Goal: Task Accomplishment & Management: Manage account settings

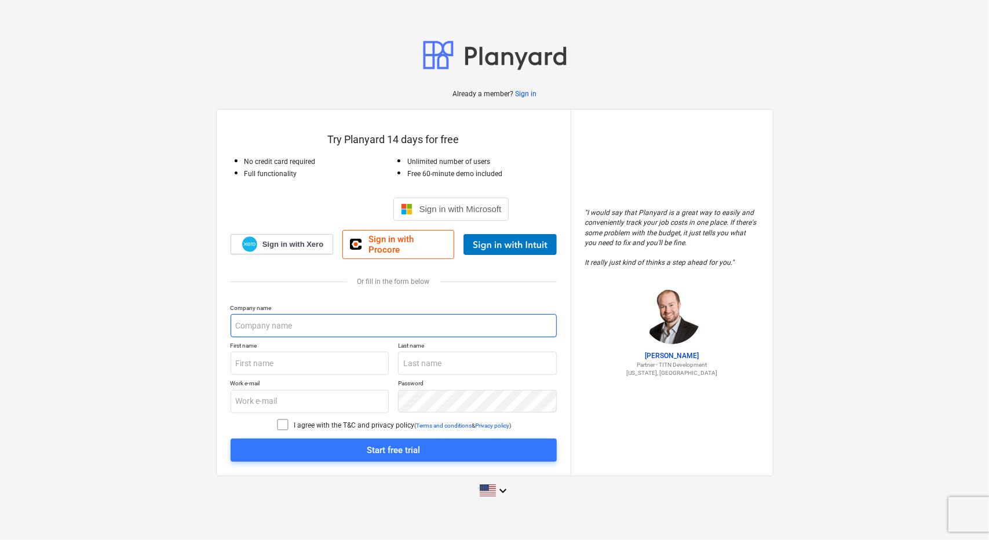
click at [283, 321] on input "text" at bounding box center [394, 325] width 326 height 23
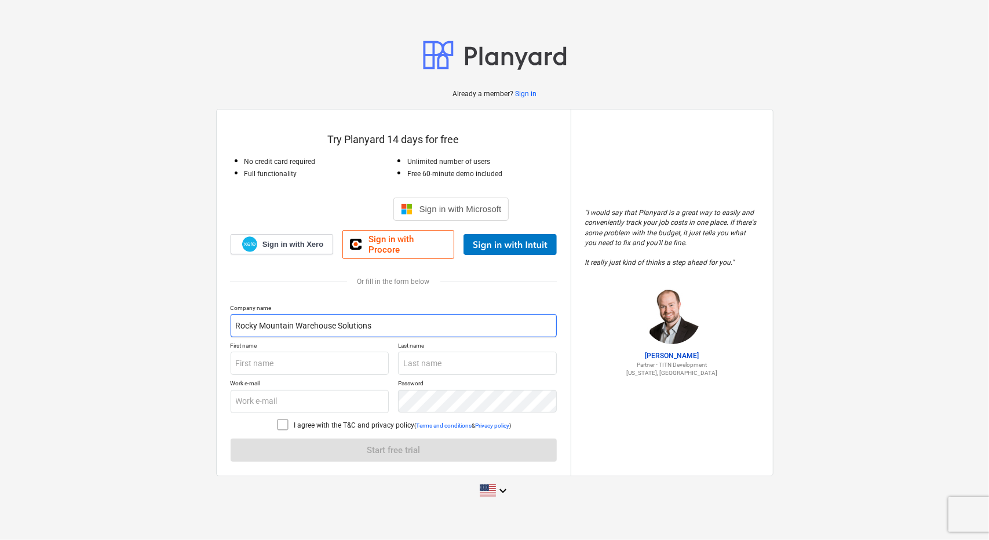
type input "Rocky Mountain Warehouse Solutions"
type input "Jaiyme"
type input "[PERSON_NAME]"
type input "[EMAIL_ADDRESS][DOMAIN_NAME]"
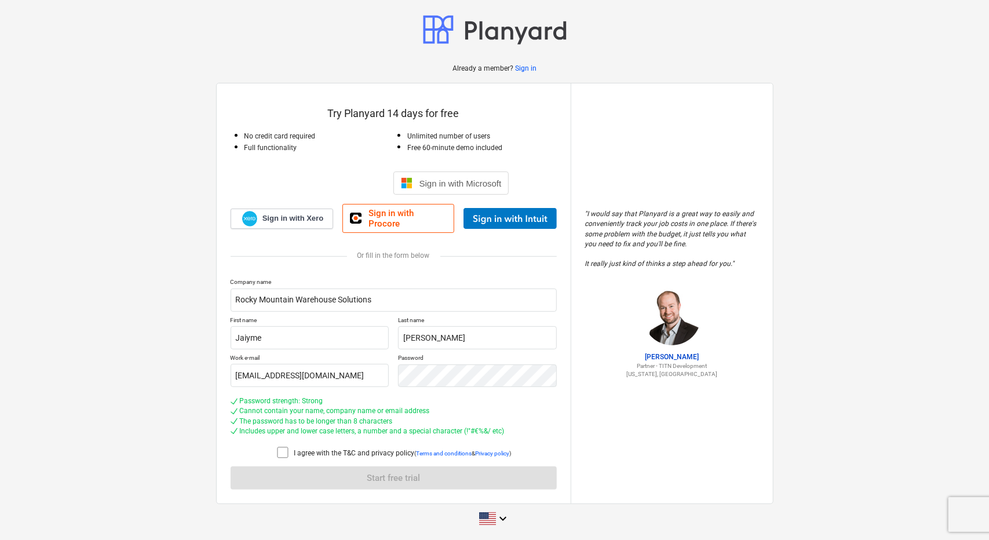
click at [282, 447] on icon at bounding box center [283, 452] width 14 height 14
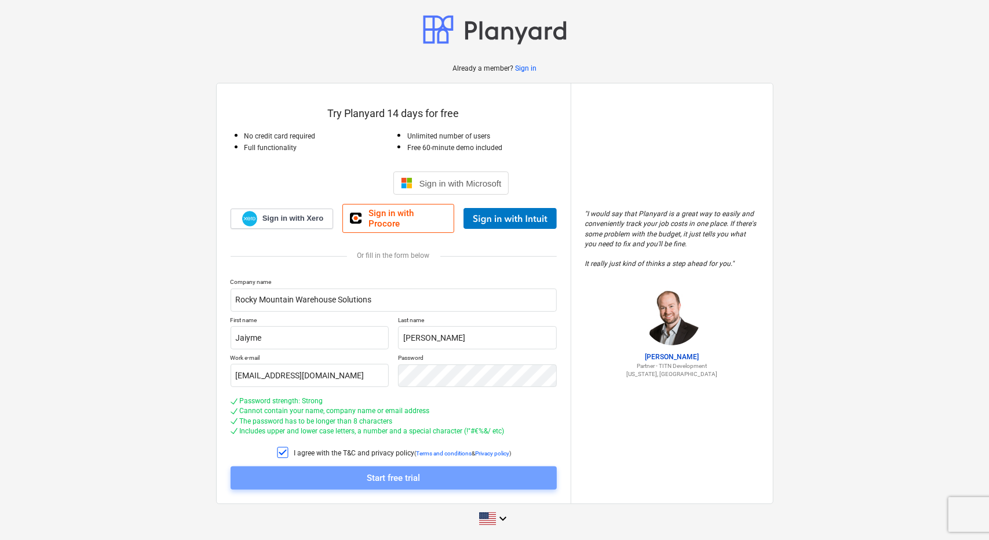
click at [383, 474] on div "Start free trial" at bounding box center [393, 477] width 53 height 15
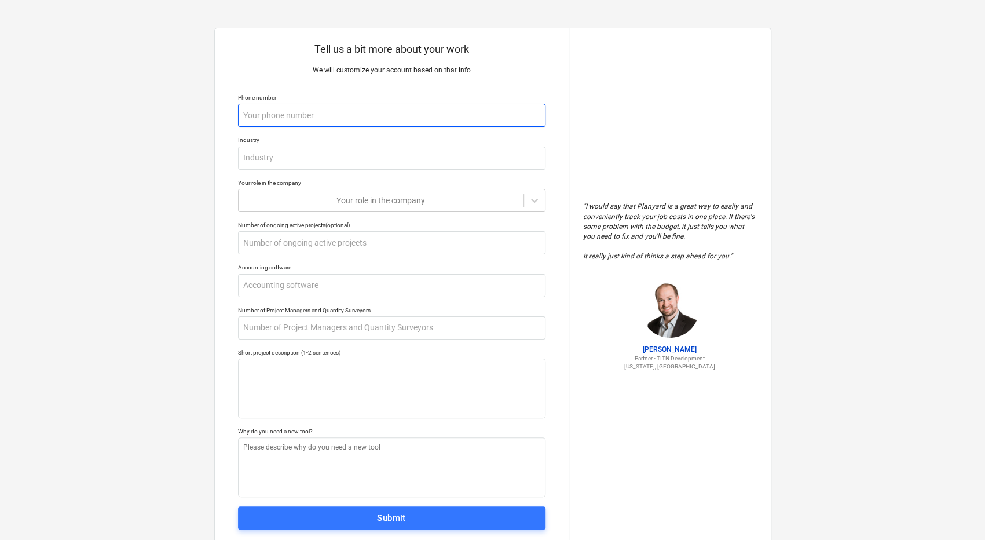
click at [364, 111] on input "text" at bounding box center [392, 115] width 308 height 23
type textarea "x"
type input "8"
type textarea "x"
type input "80"
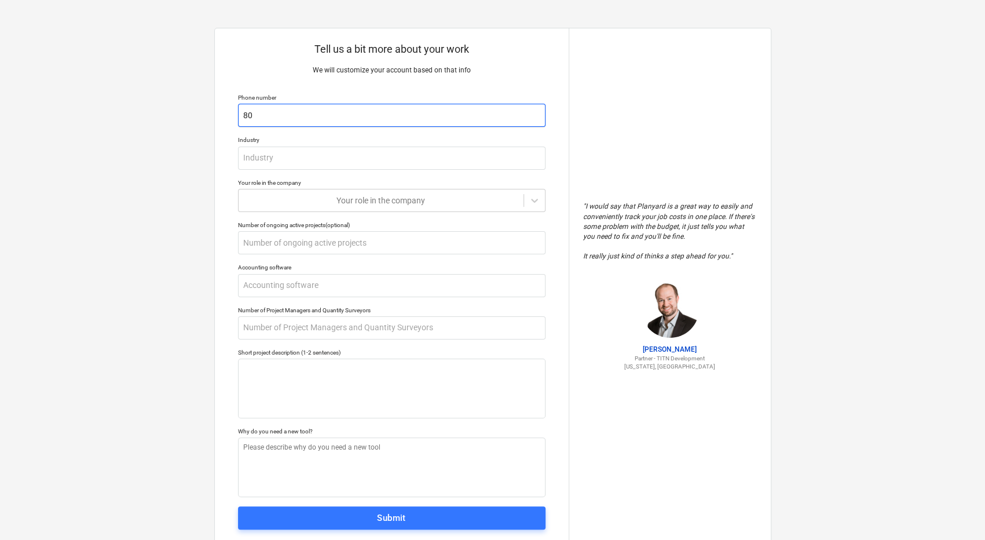
type textarea "x"
type input "801"
type textarea "x"
type input "8017"
type textarea "x"
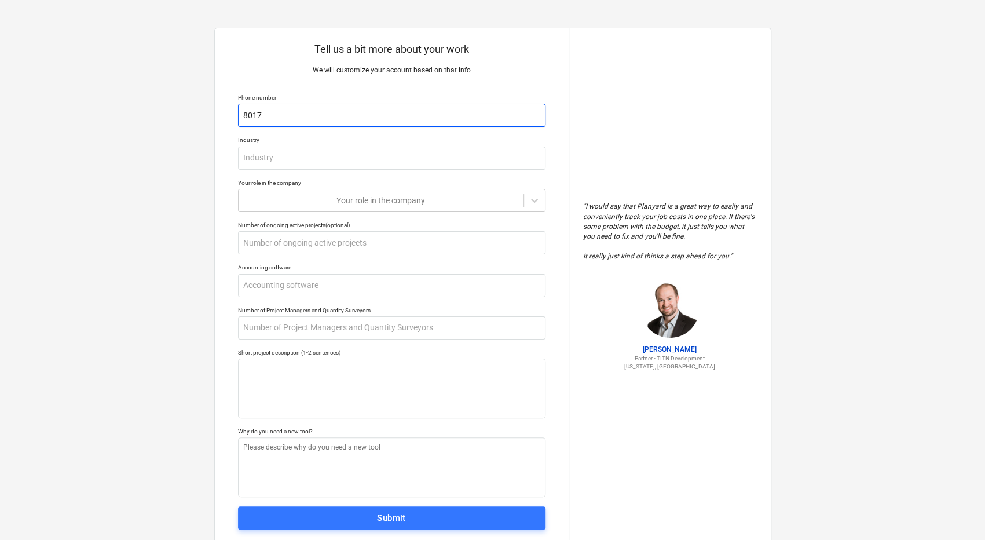
type input "80175"
type textarea "x"
type input "801755"
type textarea "x"
type input "8017558"
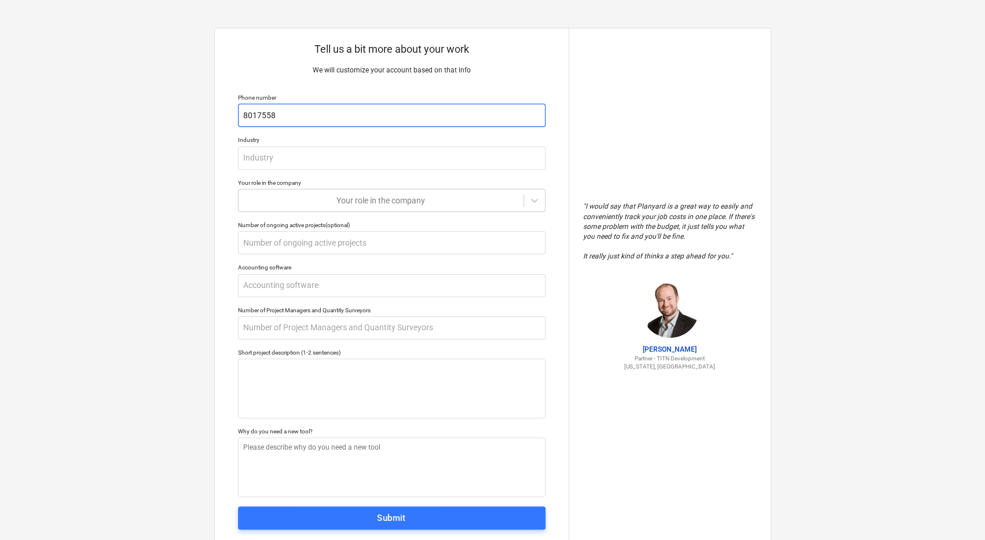
type textarea "x"
type input "80175580"
type textarea "x"
type input "801755801"
type textarea "x"
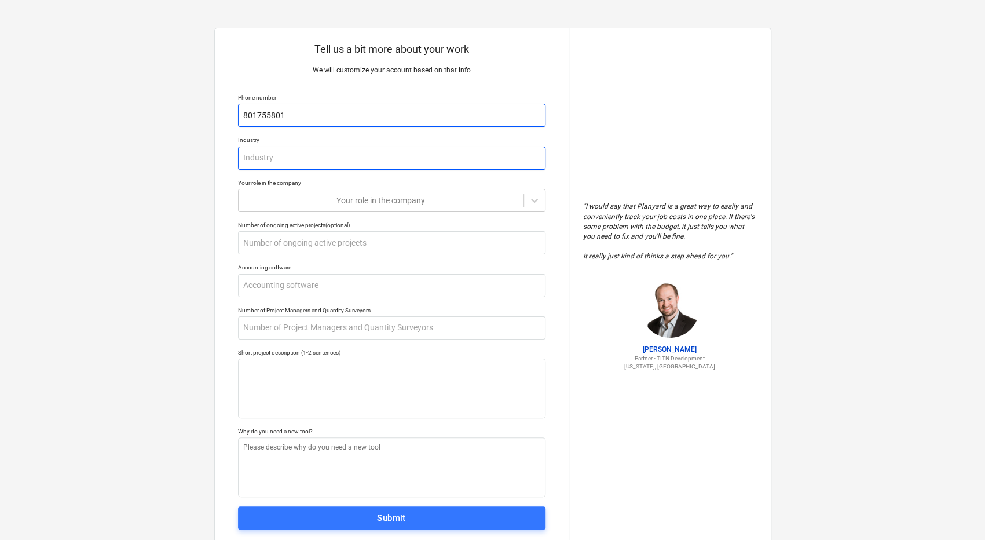
type input "C"
type textarea "x"
type input "Ci"
type textarea "x"
type input "C"
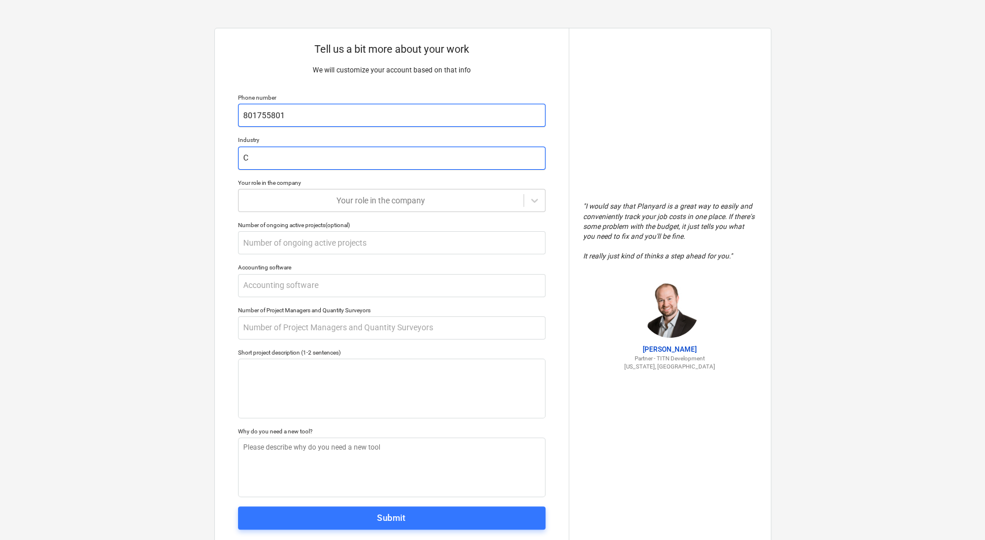
type textarea "x"
type input "Co"
type textarea "x"
type input "Con"
type textarea "x"
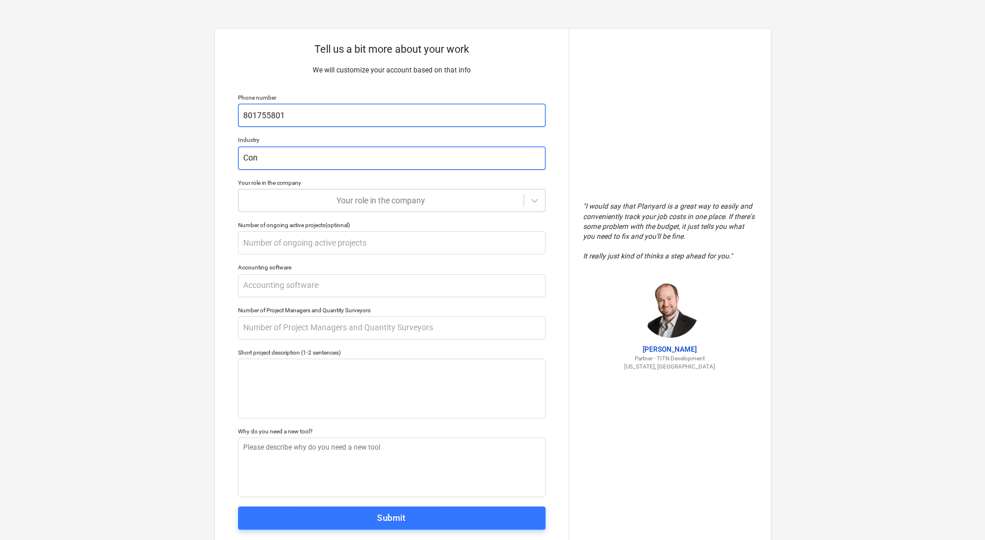
type input "Cons"
type textarea "x"
type input "Const"
type textarea "x"
type input "Constr"
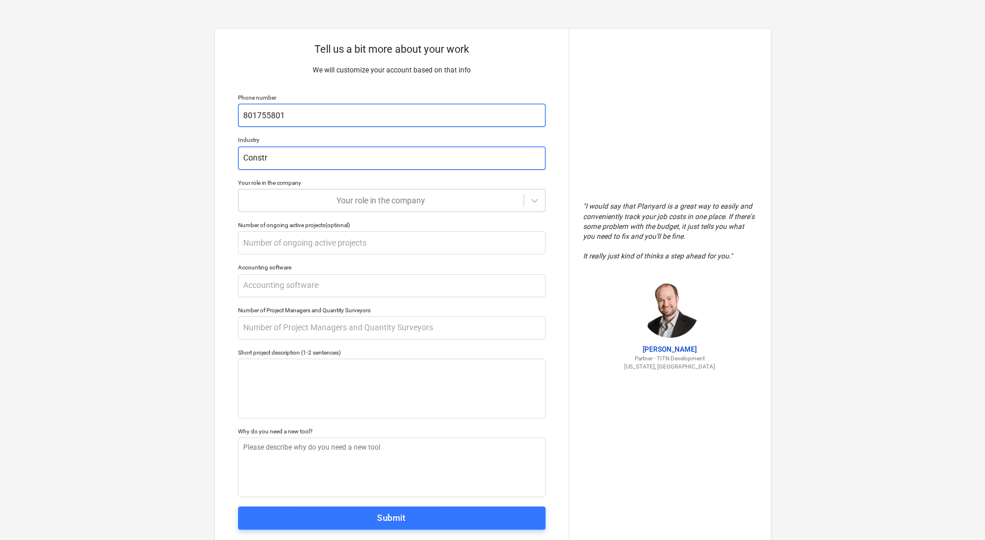
type textarea "x"
type input "Constru"
type textarea "x"
type input "Construc"
type textarea "x"
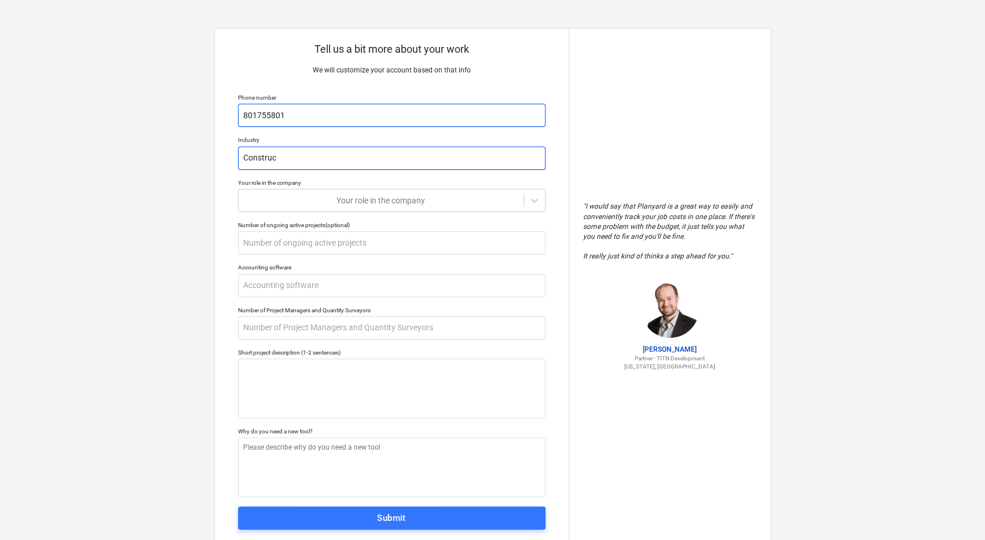
type input "Construct"
type textarea "x"
type input "Constructi"
type textarea "x"
type input "Constructio"
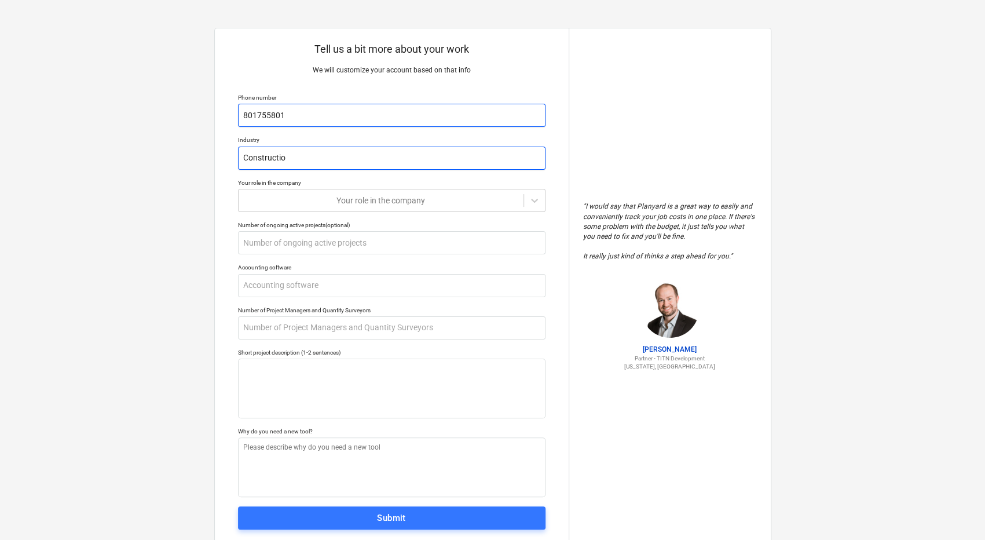
type textarea "x"
type input "Construction"
type textarea "x"
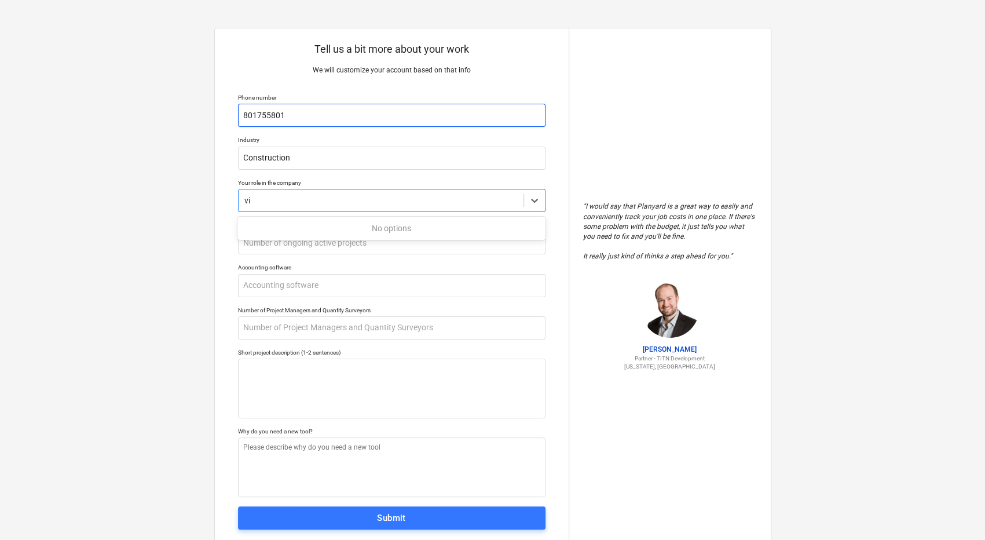
type input "v"
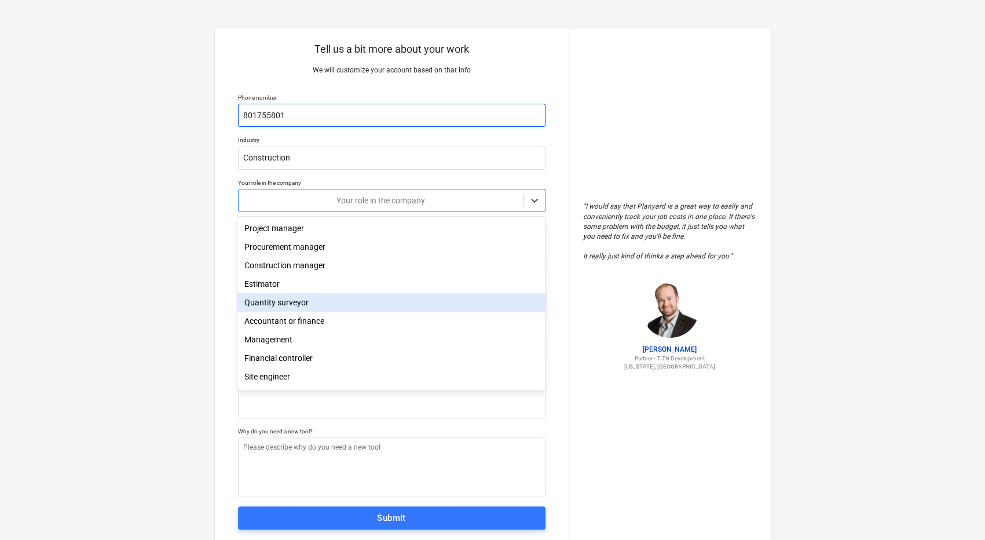
type input "p"
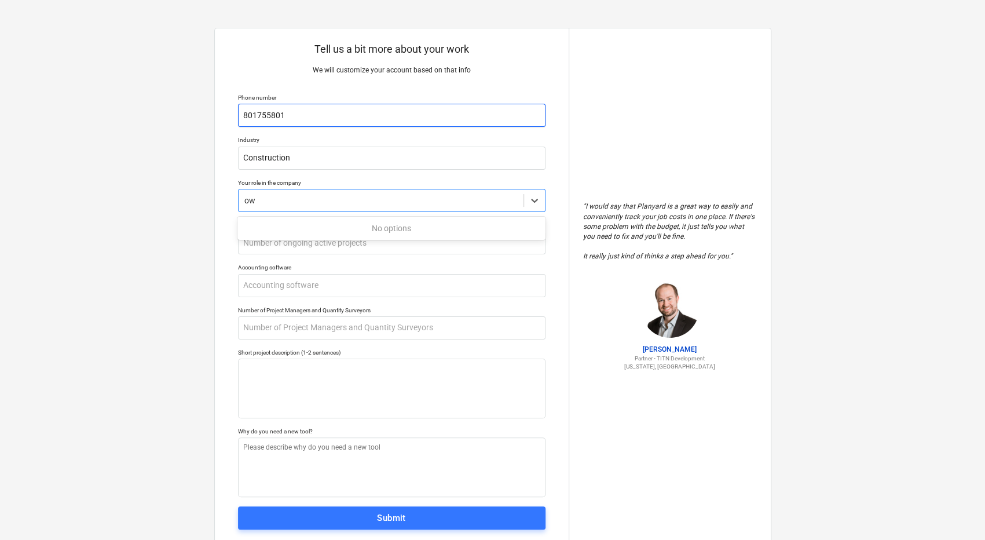
type input "o"
type input "p"
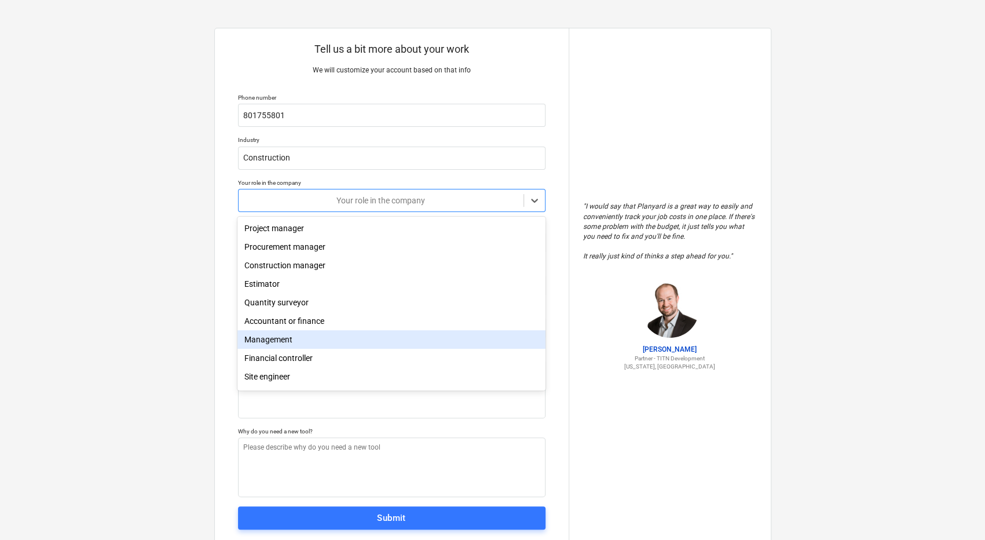
click at [300, 338] on div "Management" at bounding box center [391, 339] width 308 height 19
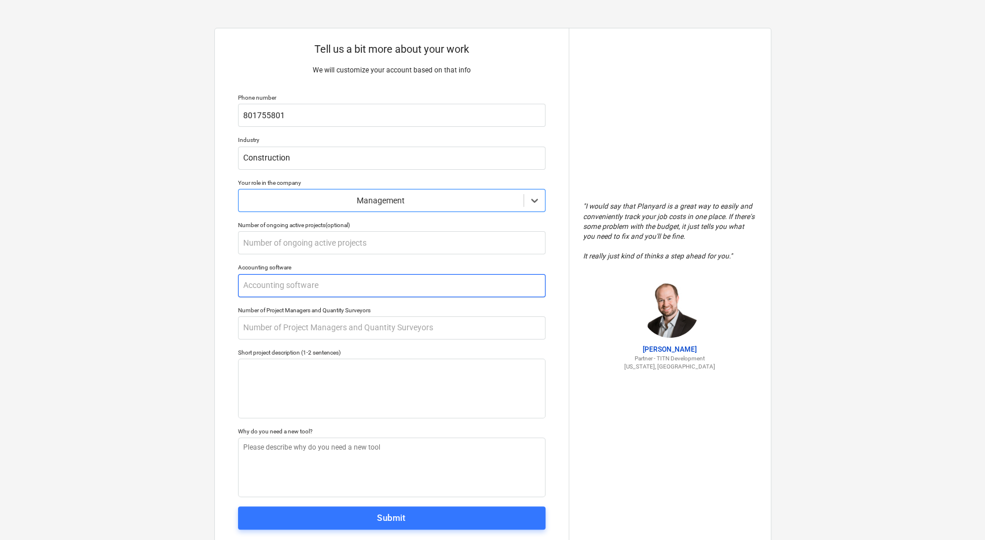
click at [292, 284] on input "text" at bounding box center [392, 285] width 308 height 23
type textarea "x"
type input "Q"
type textarea "x"
type input "Qu"
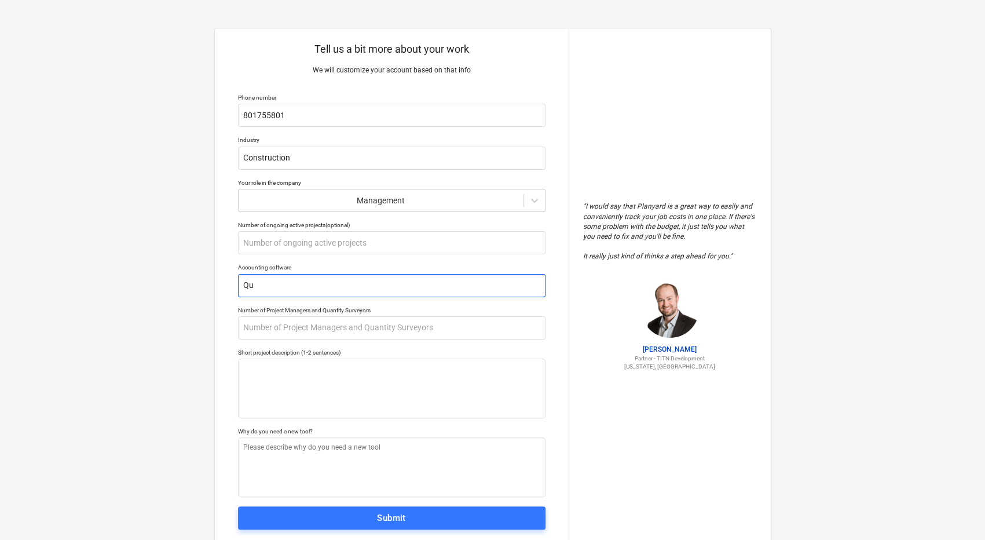
type textarea "x"
type input "Qui"
type textarea "x"
type input "Quic"
type textarea "x"
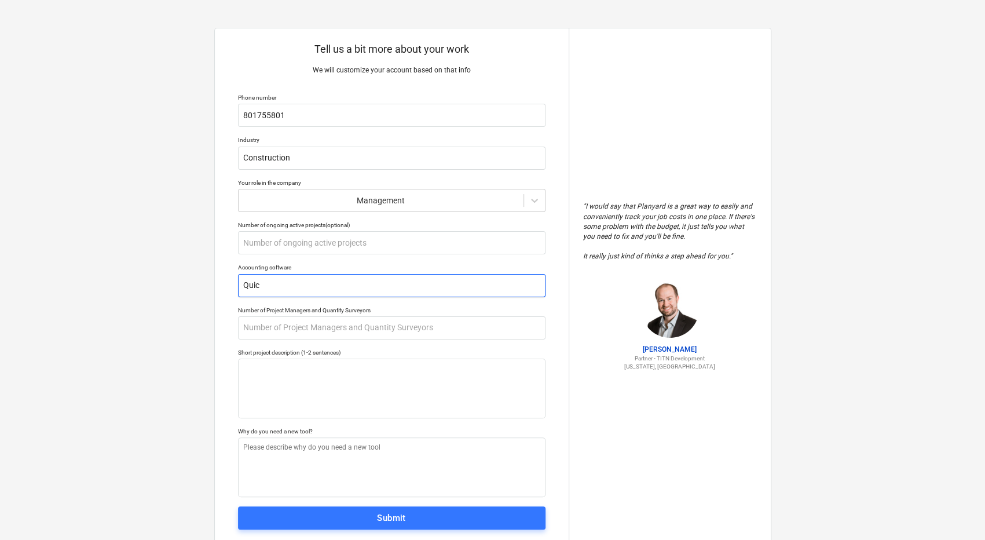
type input "Quick"
type textarea "x"
type input "Quickb"
type textarea "x"
type input "Quickbo"
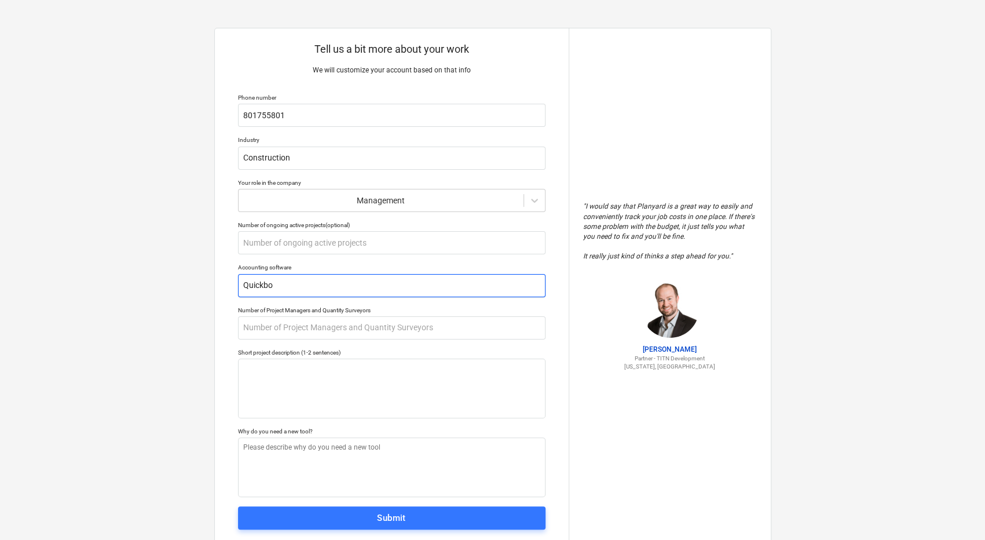
type textarea "x"
type input "Quickboo"
type textarea "x"
type input "Quickbook"
type textarea "x"
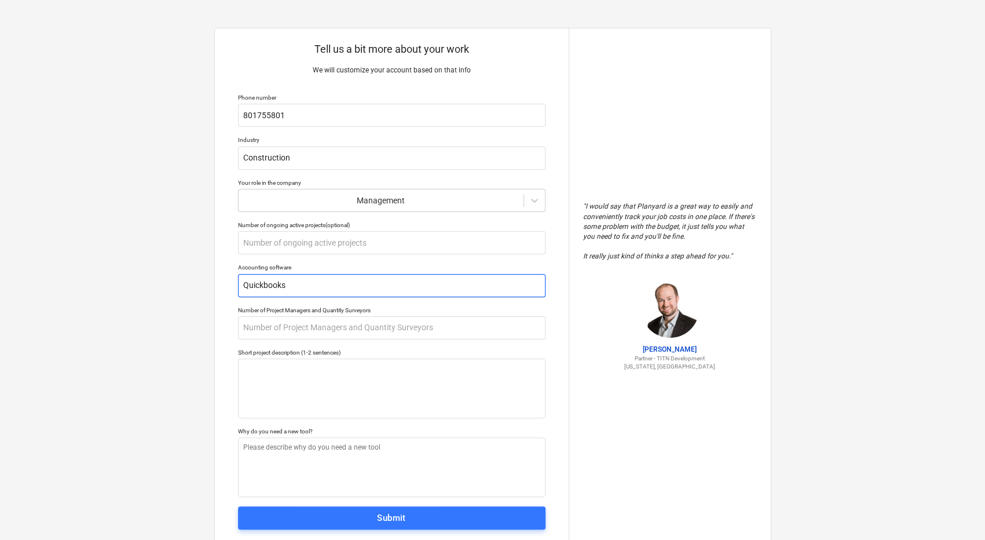
type input "Quickbooks"
type textarea "x"
type input "1"
type textarea "x"
type textarea "W"
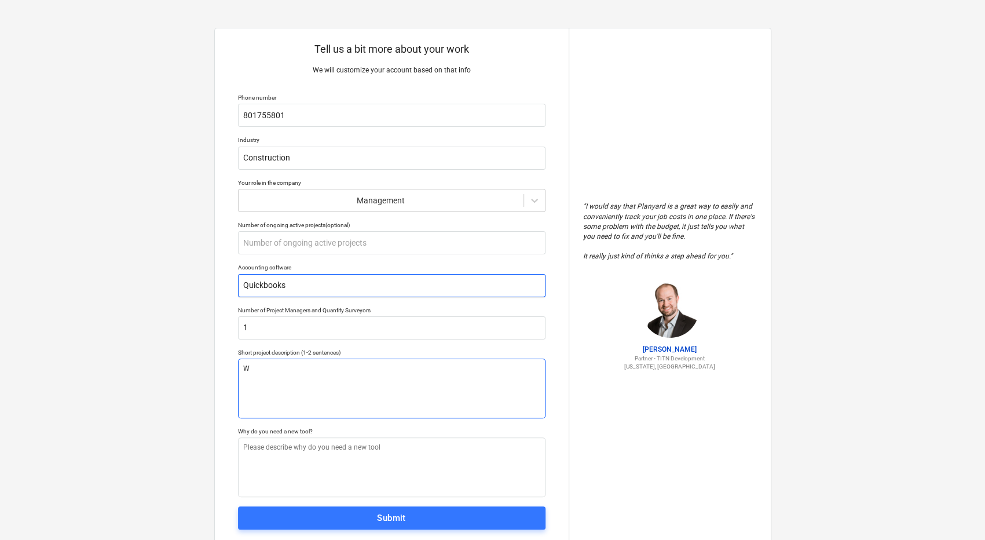
type textarea "x"
type textarea "We"
type textarea "x"
type textarea "We"
type textarea "x"
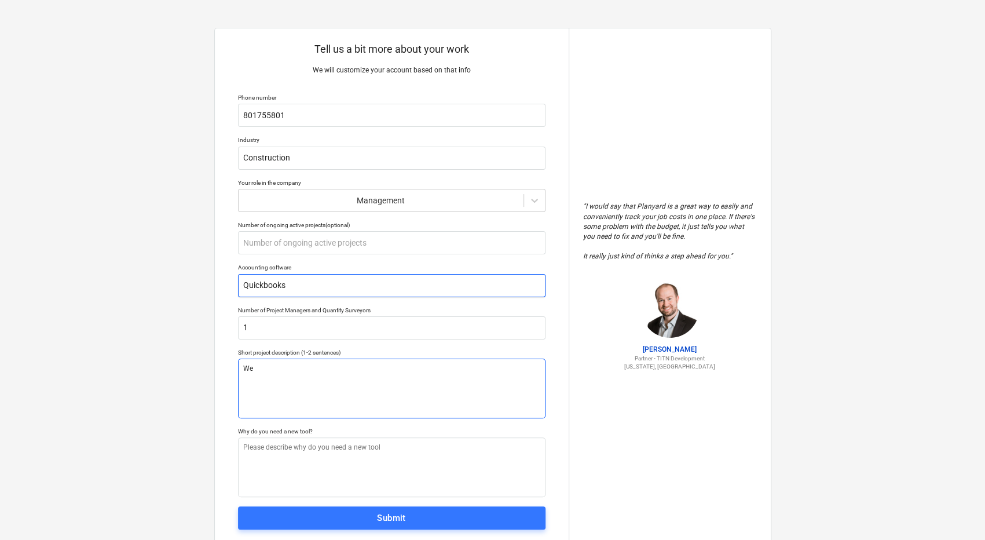
type textarea "We o"
type textarea "x"
type textarea "We of"
type textarea "x"
type textarea "We off"
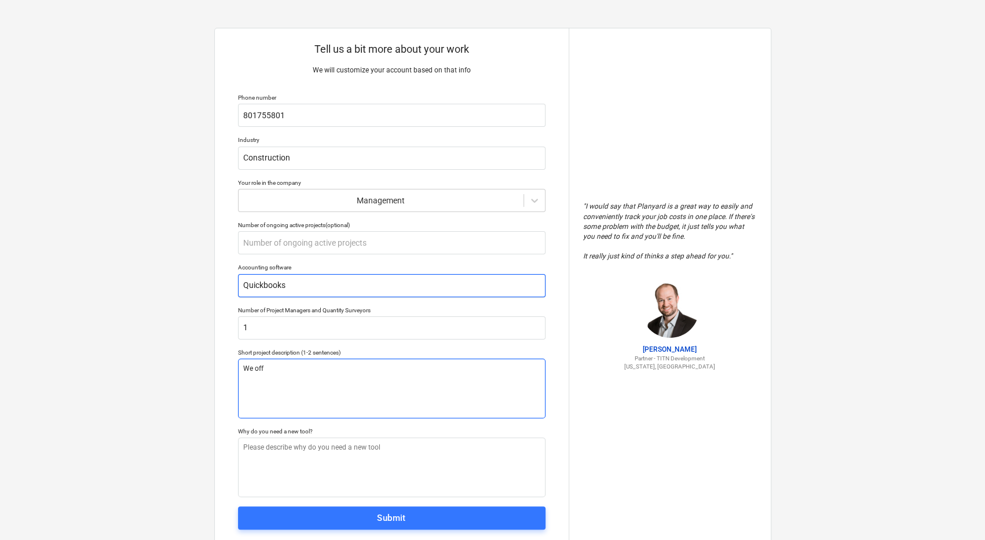
type textarea "x"
type textarea "We offe"
type textarea "x"
type textarea "We offer"
type textarea "x"
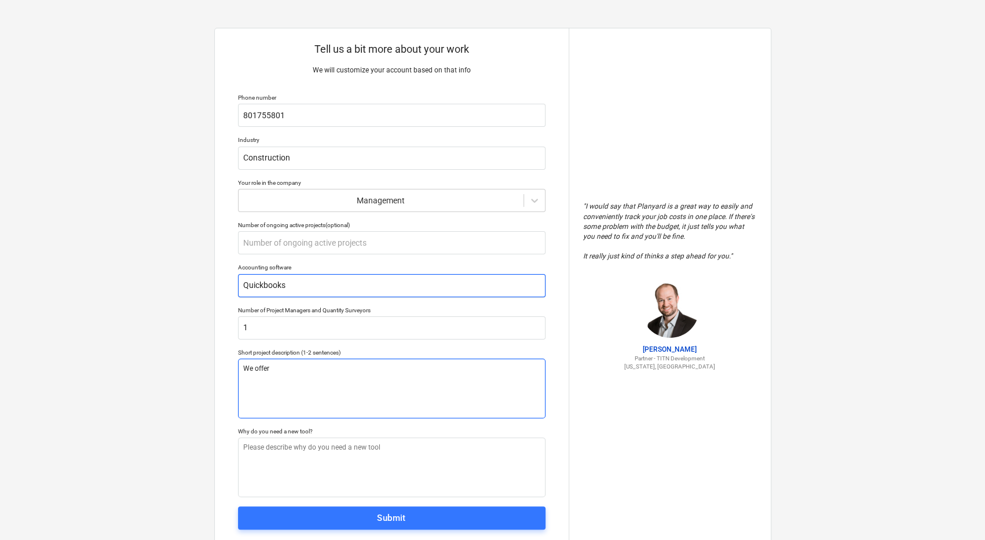
type textarea "We offer"
type textarea "x"
type textarea "We offer w"
type textarea "x"
type textarea "We offer wa"
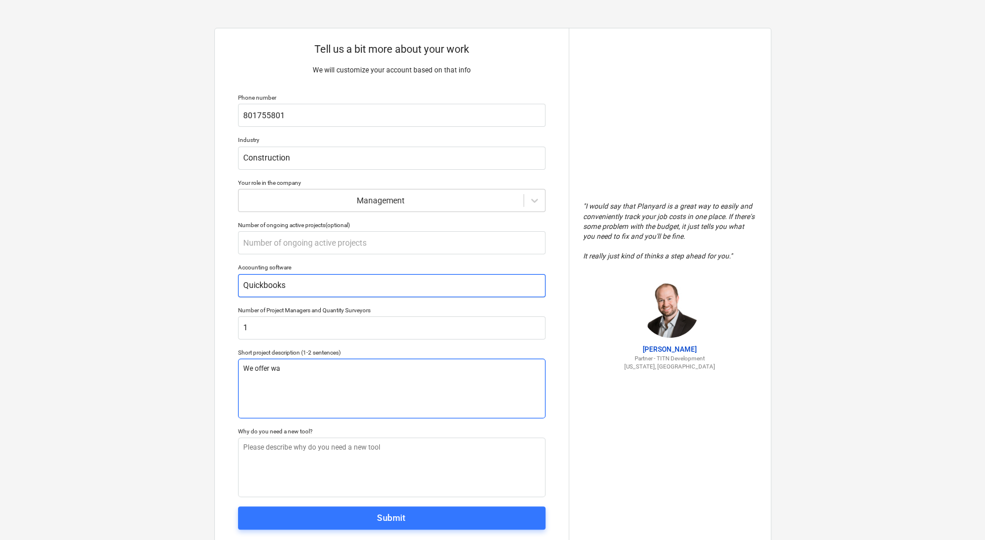
type textarea "x"
type textarea "We offer ware"
type textarea "x"
type textarea "We offer wareh"
type textarea "x"
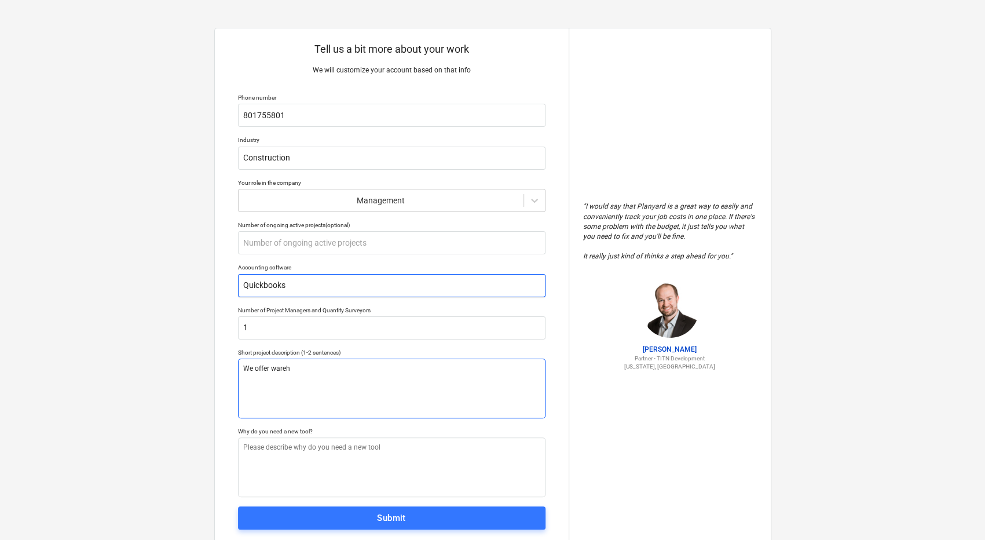
type textarea "We offer wareho"
type textarea "x"
type textarea "We offer warehous"
type textarea "x"
type textarea "We offer warehouse"
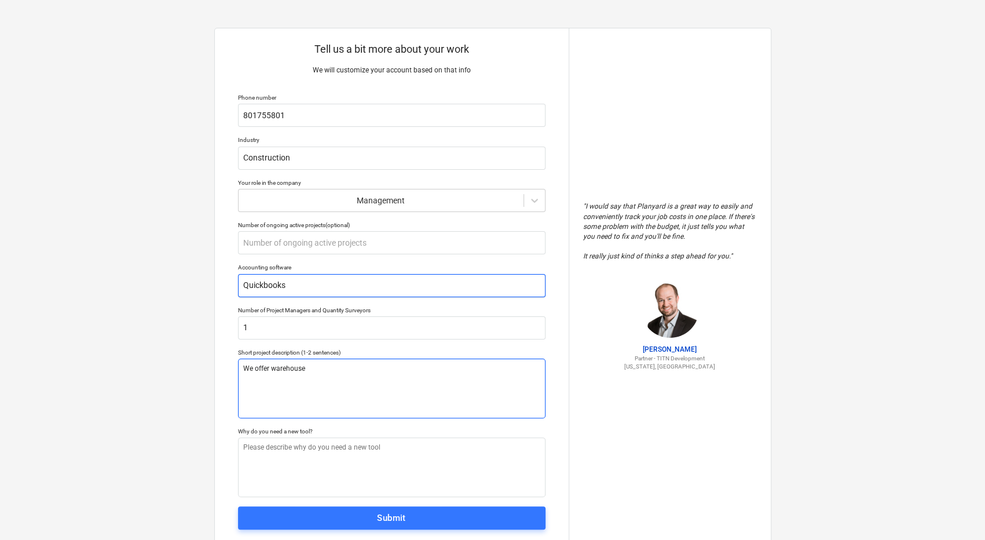
type textarea "x"
type textarea "We offer warehouse"
type textarea "x"
type textarea "We offer warehouse e"
type textarea "x"
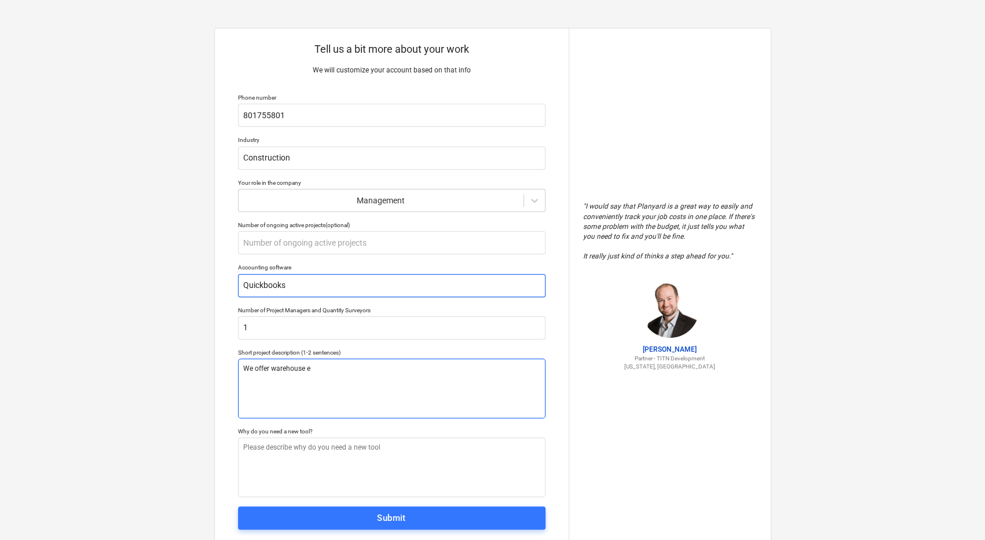
type textarea "We offer warehouse eq"
type textarea "x"
type textarea "We offer warehouse equ"
type textarea "x"
type textarea "We offer warehouse equi"
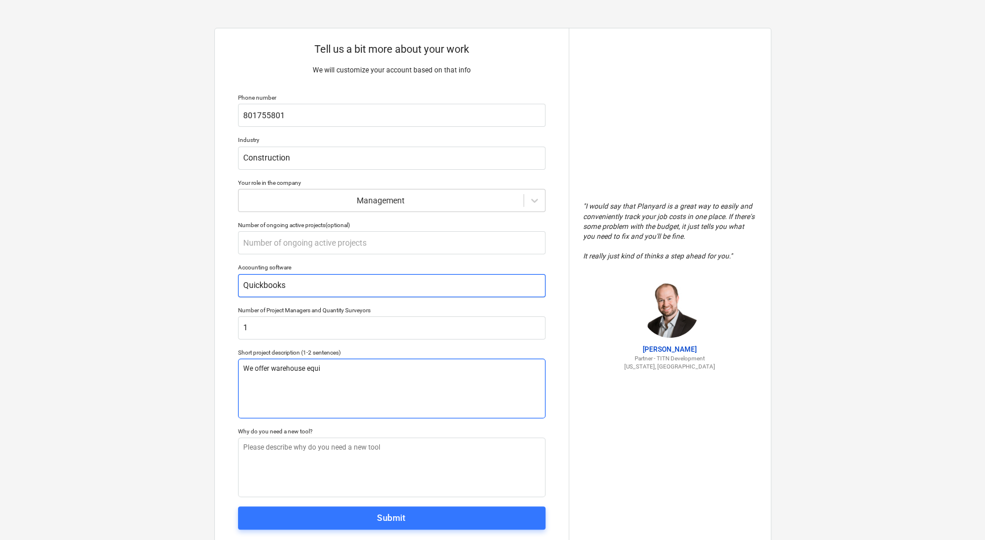
type textarea "x"
type textarea "We offer warehouse equip"
type textarea "x"
type textarea "We offer warehouse equipm"
type textarea "x"
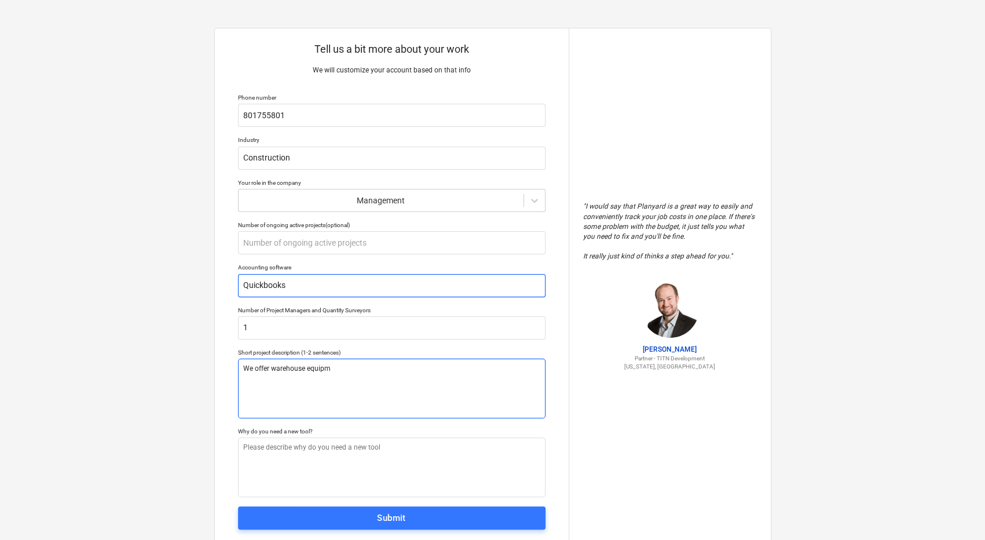
type textarea "We offer warehouse equipme"
type textarea "x"
type textarea "We offer warehouse equipmen"
type textarea "x"
type textarea "We offer warehouse equipment"
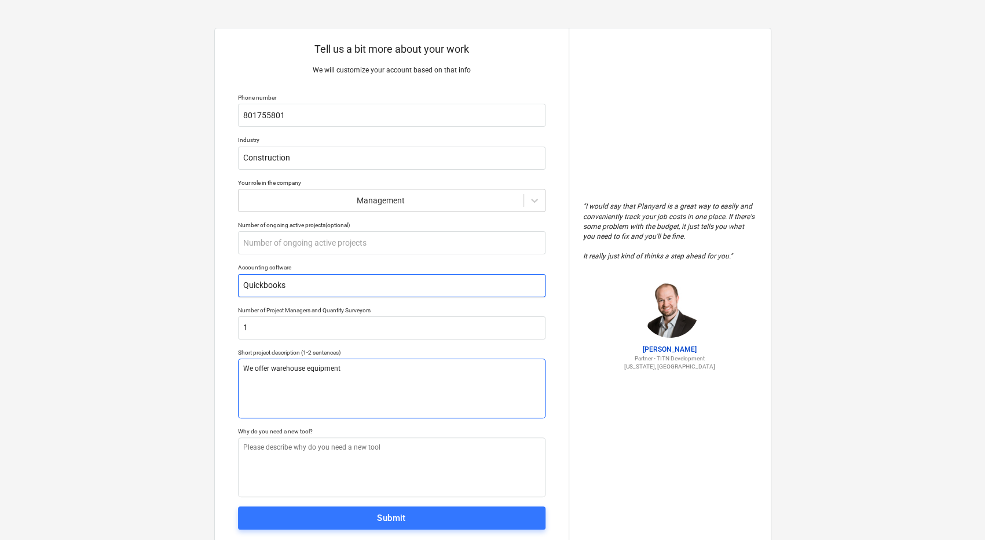
type textarea "x"
type textarea "We offer warehouse equipment"
type textarea "x"
type textarea "We offer warehouse equipment a"
type textarea "x"
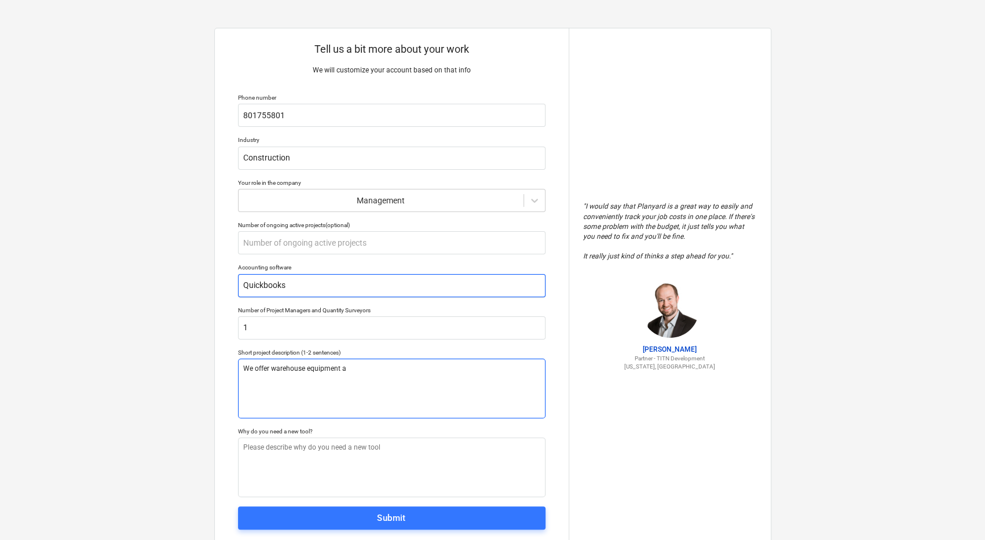
type textarea "We offer warehouse equipment an"
type textarea "x"
type textarea "We offer warehouse equipment and"
type textarea "x"
type textarea "We offer warehouse equipment and"
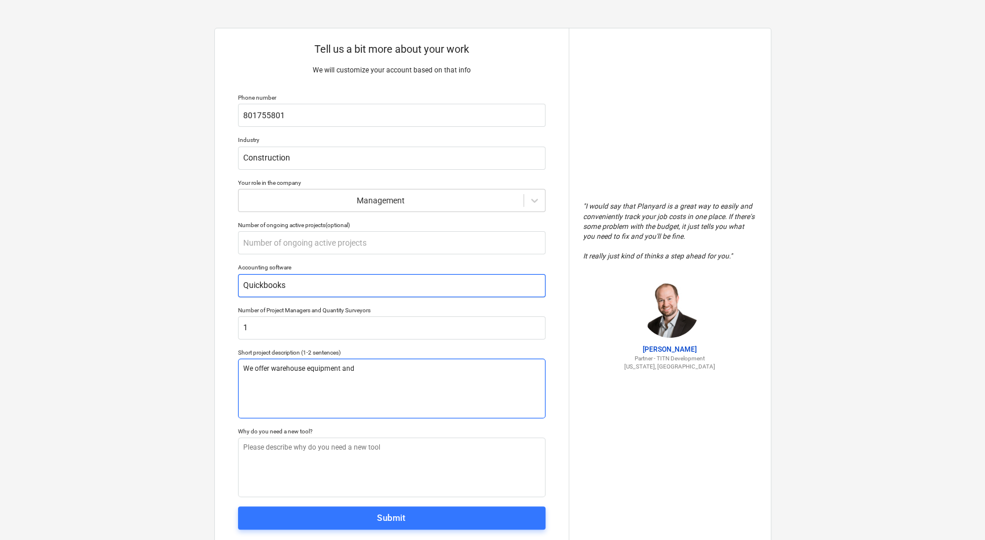
type textarea "x"
type textarea "We offer warehouse equipment and p"
type textarea "x"
type textarea "We offer warehouse equipment and pr"
type textarea "x"
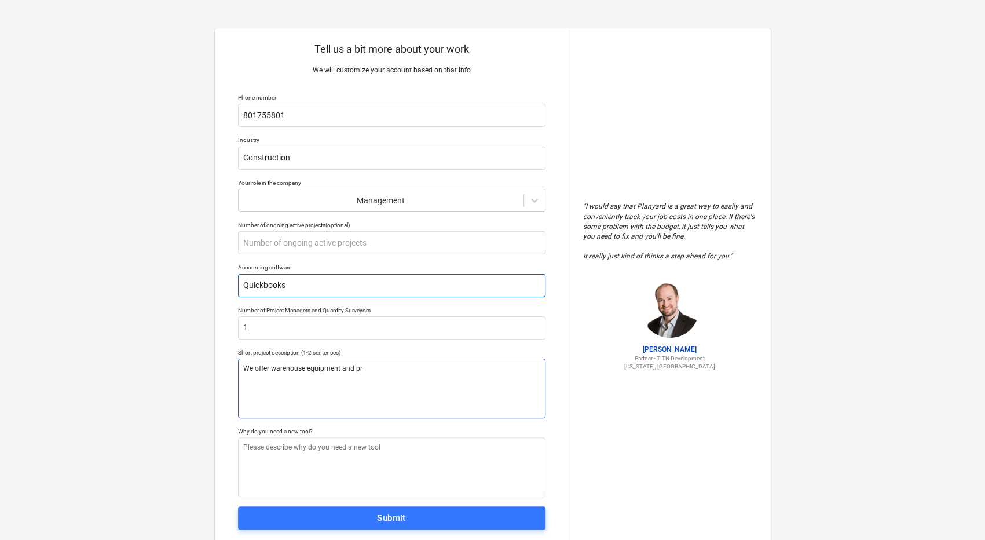
type textarea "We offer warehouse equipment and pro"
type textarea "x"
type textarea "We offer warehouse equipment and prod"
type textarea "x"
type textarea "We offer warehouse equipment and produ"
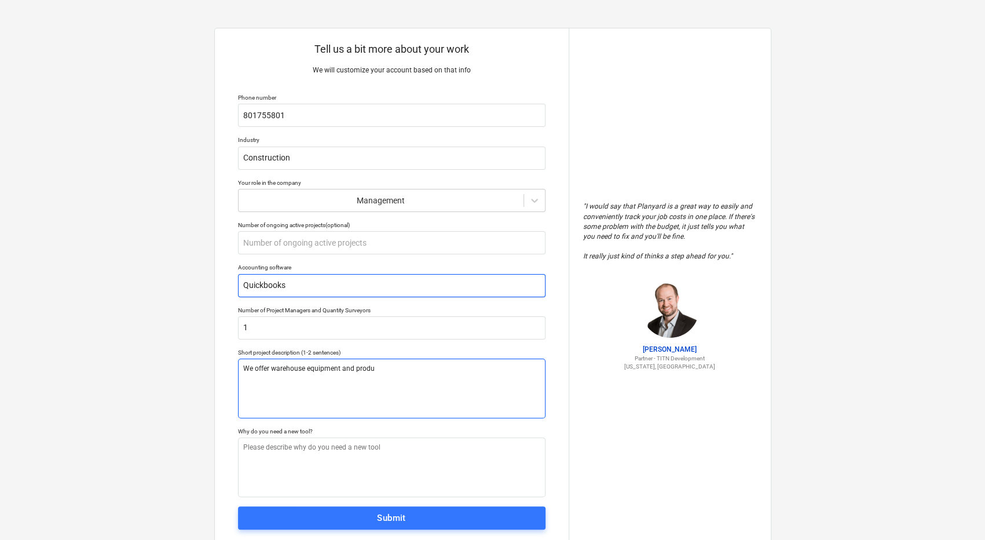
type textarea "x"
type textarea "We offer warehouse equipment and produc"
type textarea "x"
type textarea "We offer warehouse equipment and product"
type textarea "x"
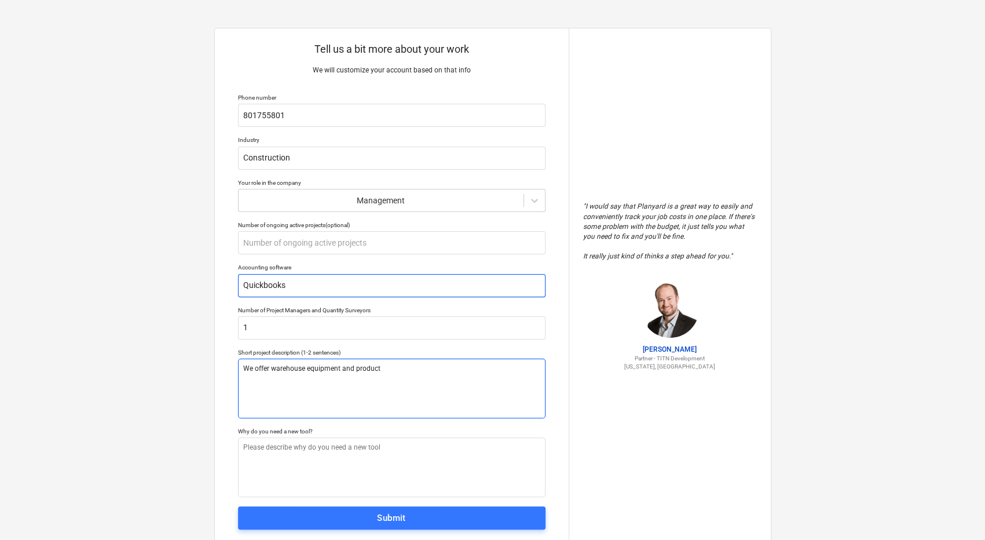
type textarea "We offer warehouse equipment and products"
type textarea "x"
type textarea "We offer warehouse equipment and products"
type textarea "x"
type textarea "We offer warehouse equipment and products t"
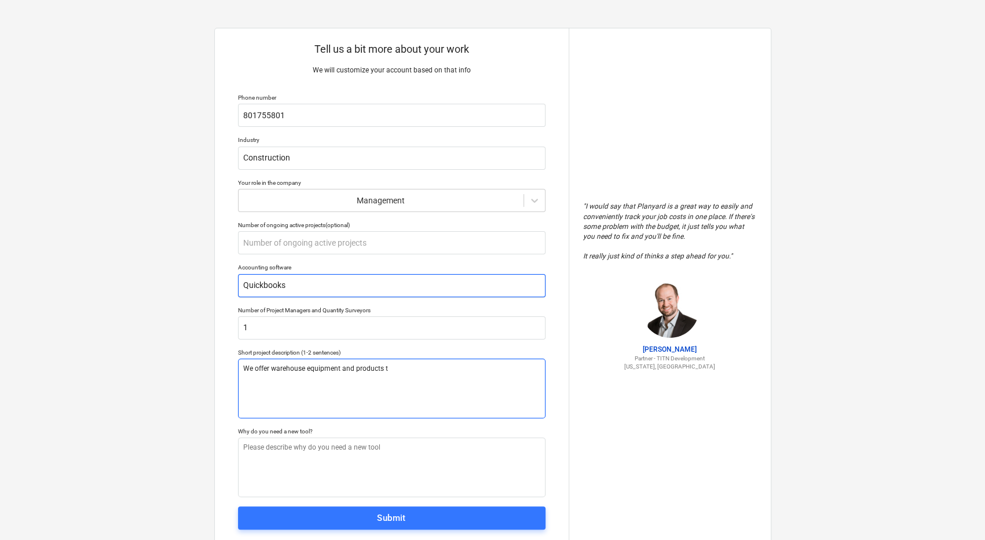
type textarea "x"
type textarea "We offer warehouse equipment and products th"
type textarea "x"
type textarea "We offer warehouse equipment and products tha"
type textarea "x"
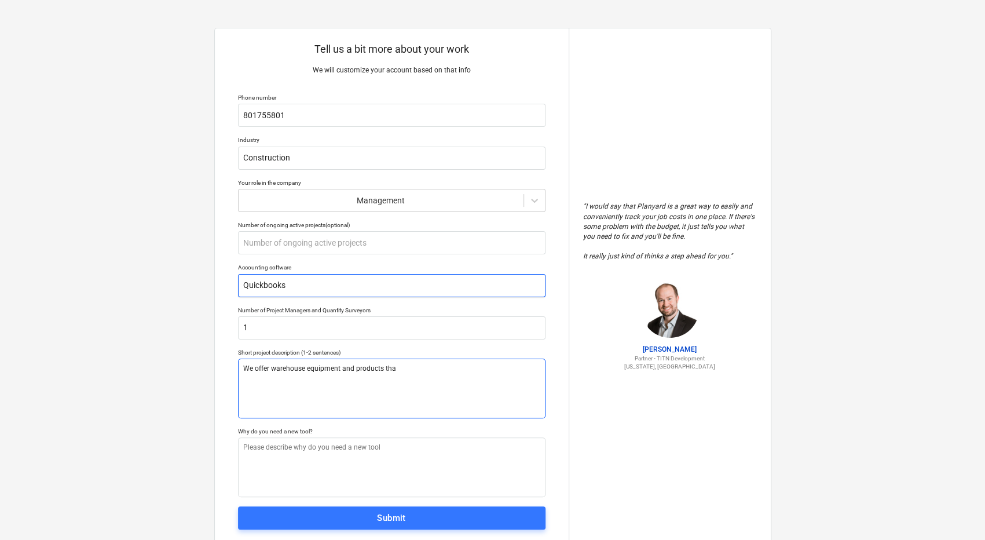
type textarea "We offer warehouse equipment and products that"
type textarea "x"
type textarea "We offer warehouse equipment and products that"
type textarea "x"
type textarea "We offer warehouse equipment and products that w"
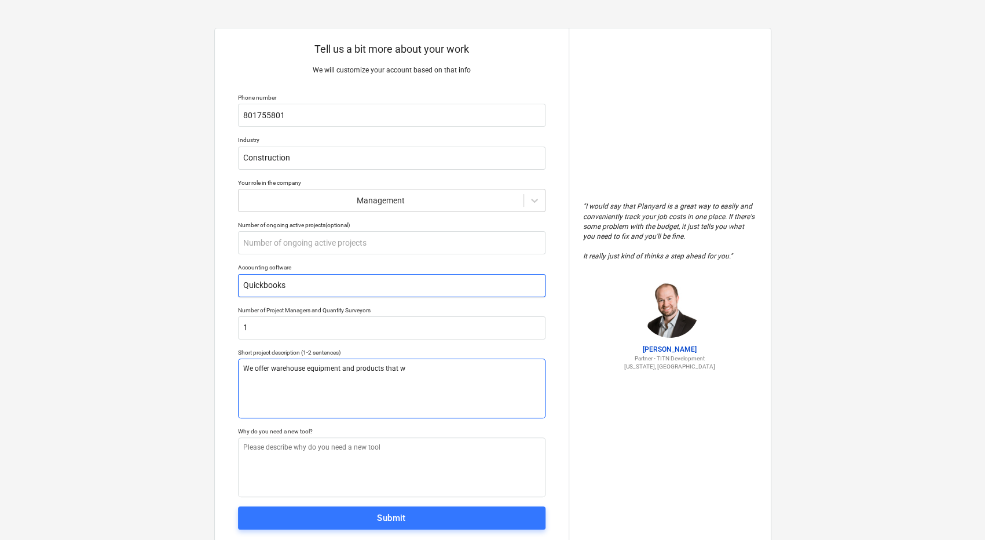
type textarea "x"
type textarea "We offer warehouse equipment and products that we"
type textarea "x"
type textarea "We offer warehouse equipment and products that we"
type textarea "x"
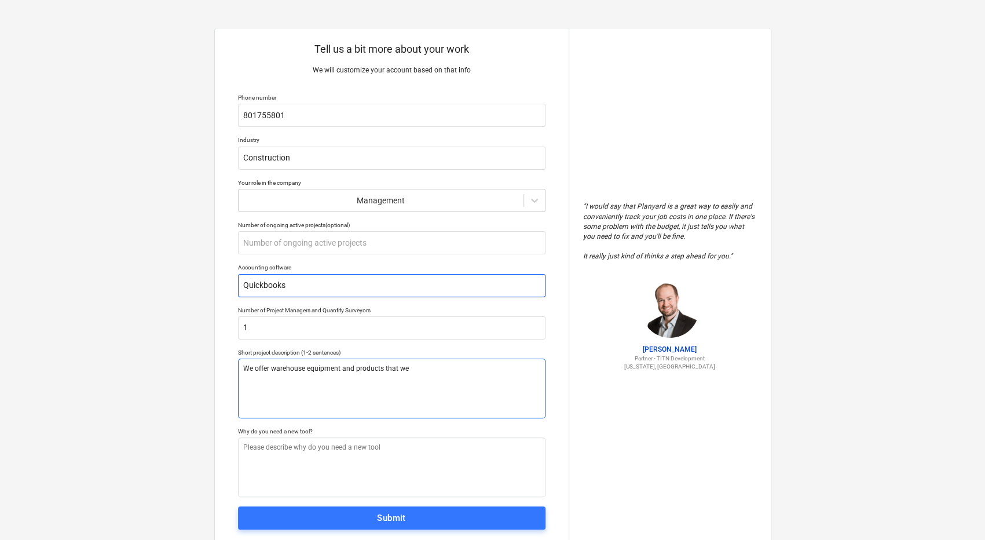
type textarea "We offer warehouse equipment and products that we s"
type textarea "x"
type textarea "We offer warehouse equipment and products that we se"
type textarea "x"
type textarea "We offer warehouse equipment and products that we sel"
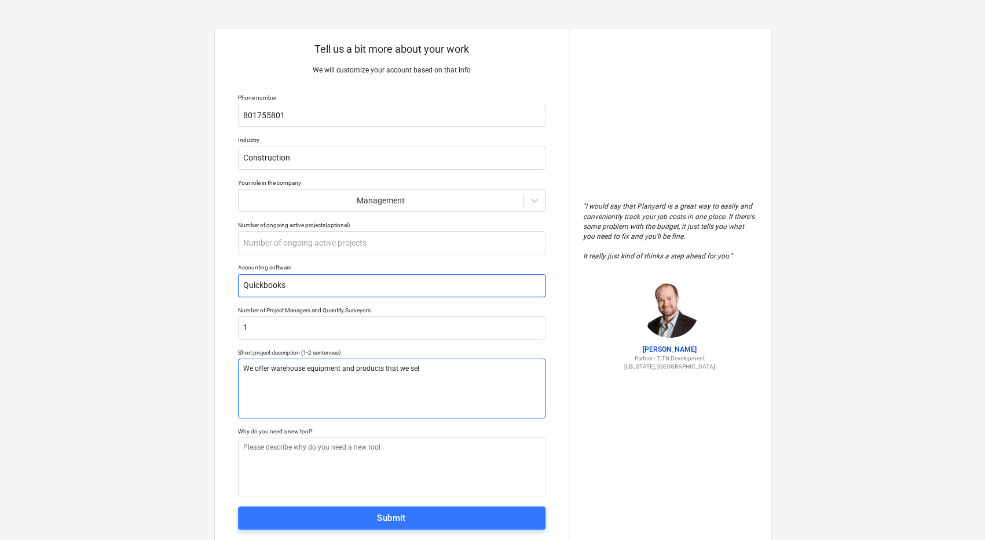
type textarea "x"
type textarea "We offer warehouse equipment and products that we sell"
type textarea "x"
type textarea "We offer warehouse equipment and products that we sell"
type textarea "x"
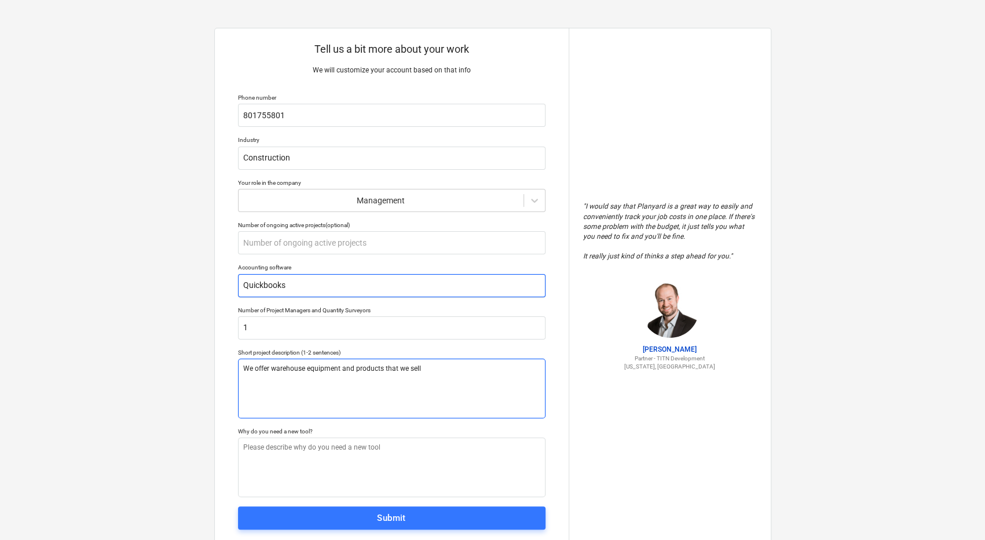
type textarea "We offer warehouse equipment and products that we sell a"
type textarea "x"
type textarea "We offer warehouse equipment and products that we sell an"
type textarea "x"
type textarea "We offer warehouse equipment and products that we sell and"
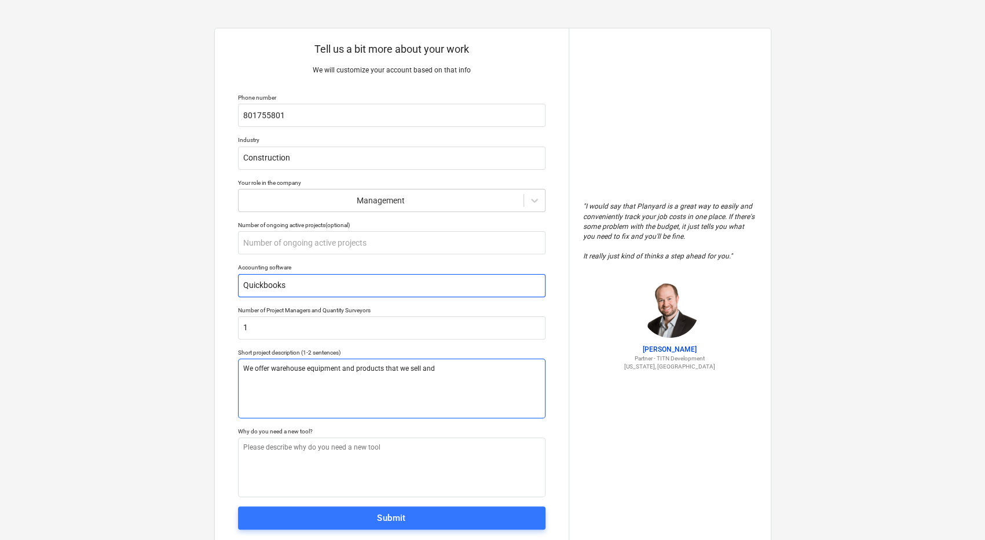
type textarea "x"
type textarea "We offer warehouse equipment and products that we sell and"
type textarea "x"
type textarea "We offer warehouse equipment and products that we sell and i"
type textarea "x"
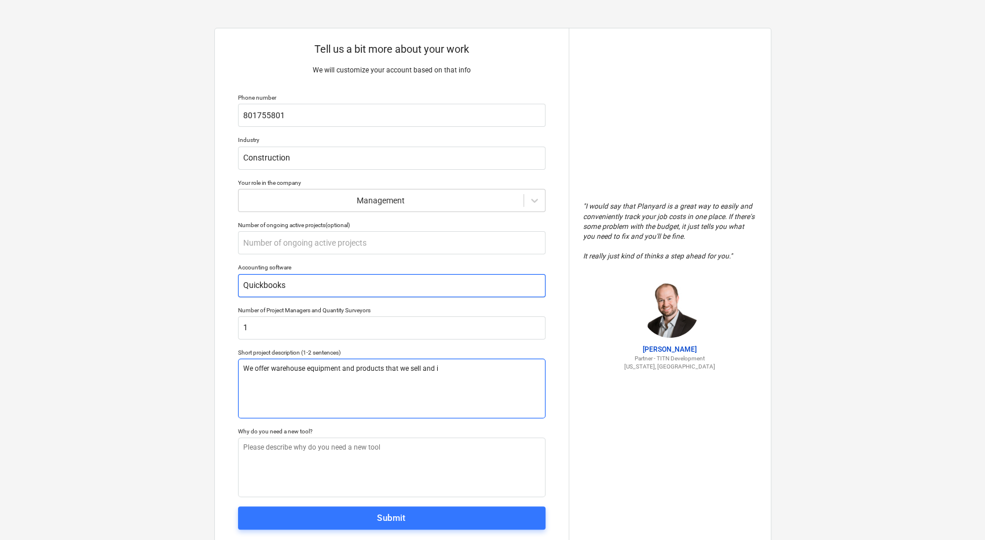
type textarea "We offer warehouse equipment and products that we sell and in"
type textarea "x"
type textarea "We offer warehouse equipment and products that we sell and ins"
type textarea "x"
type textarea "We offer warehouse equipment and products that we sell and inst"
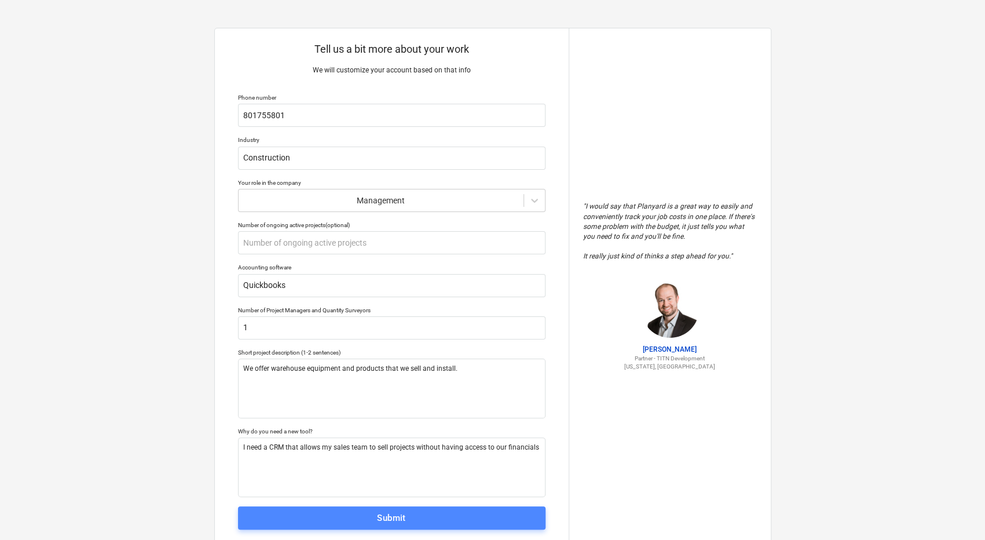
click at [430, 517] on span "Submit" at bounding box center [392, 517] width 282 height 15
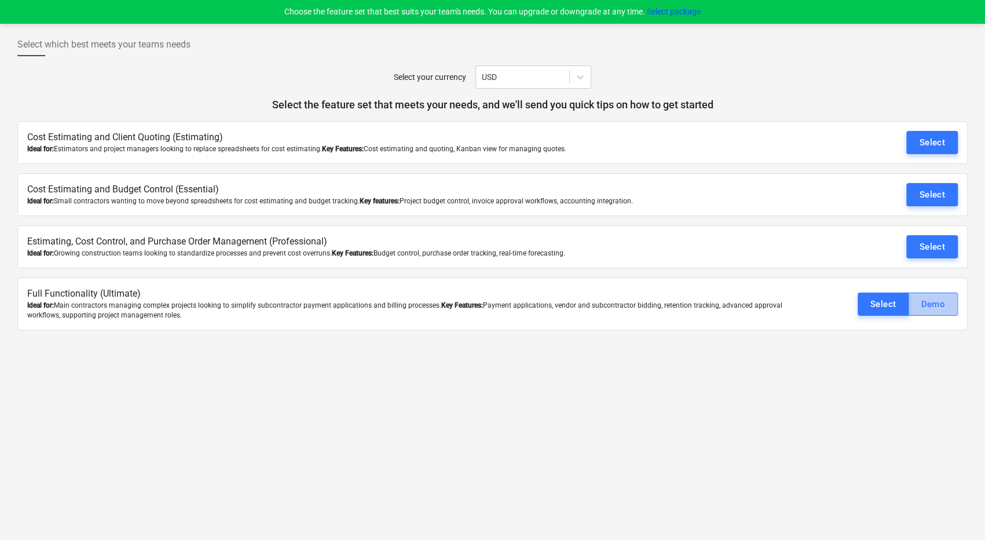
click at [929, 309] on div "Demo" at bounding box center [933, 304] width 24 height 15
click at [894, 304] on div "Select" at bounding box center [884, 304] width 26 height 15
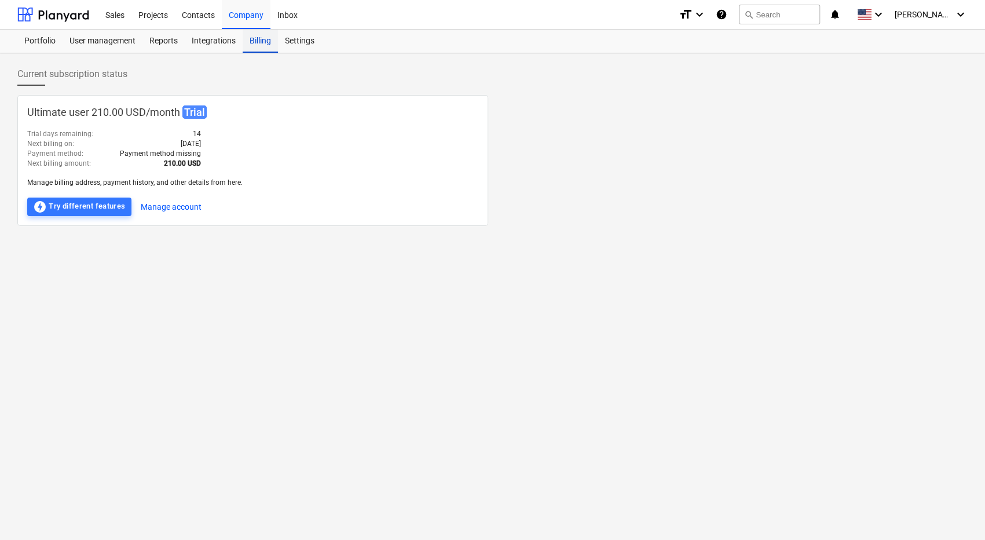
click at [257, 38] on div "Billing" at bounding box center [260, 41] width 35 height 23
click at [249, 20] on div "Company" at bounding box center [246, 14] width 49 height 30
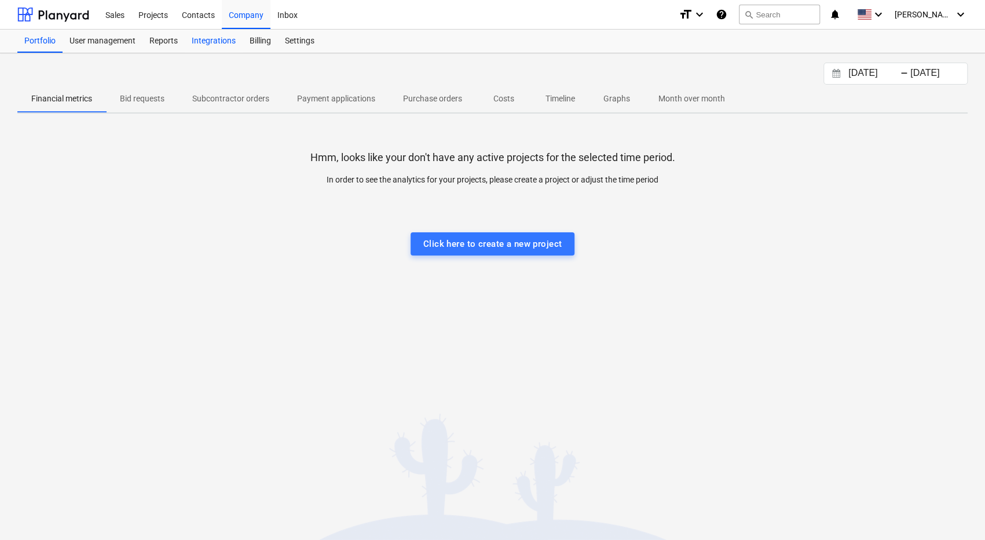
click at [226, 38] on div "Integrations" at bounding box center [214, 41] width 58 height 23
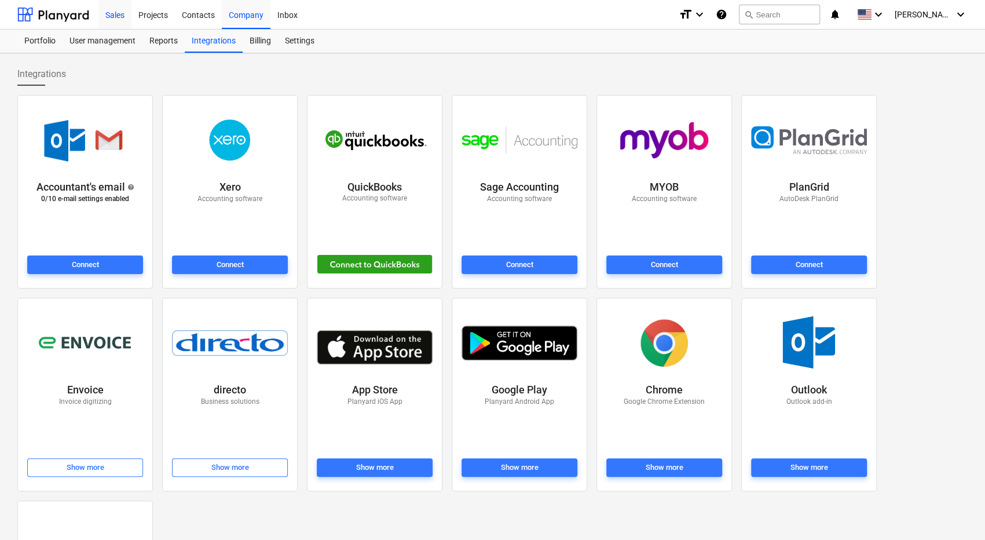
click at [115, 14] on div "Sales" at bounding box center [114, 14] width 33 height 30
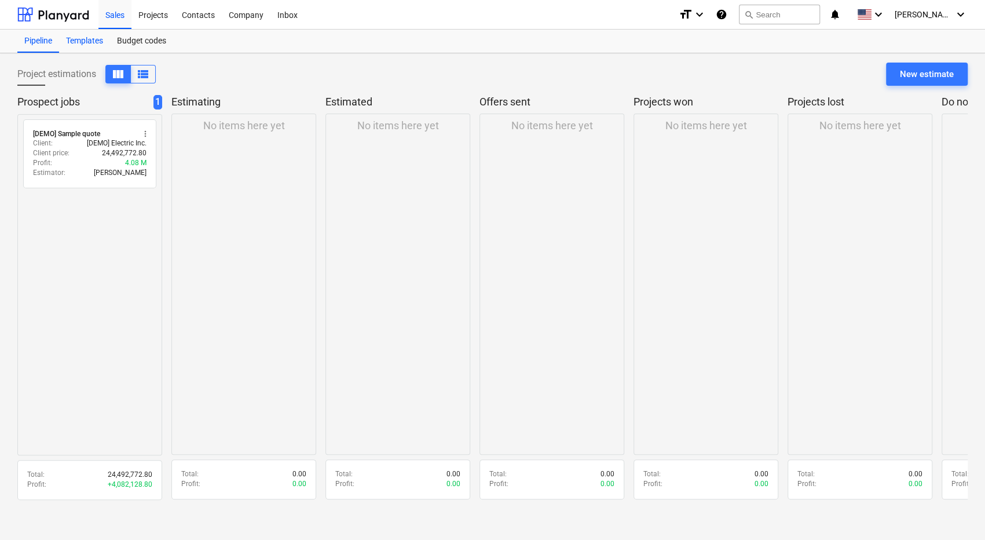
click at [85, 40] on div "Templates" at bounding box center [84, 41] width 51 height 23
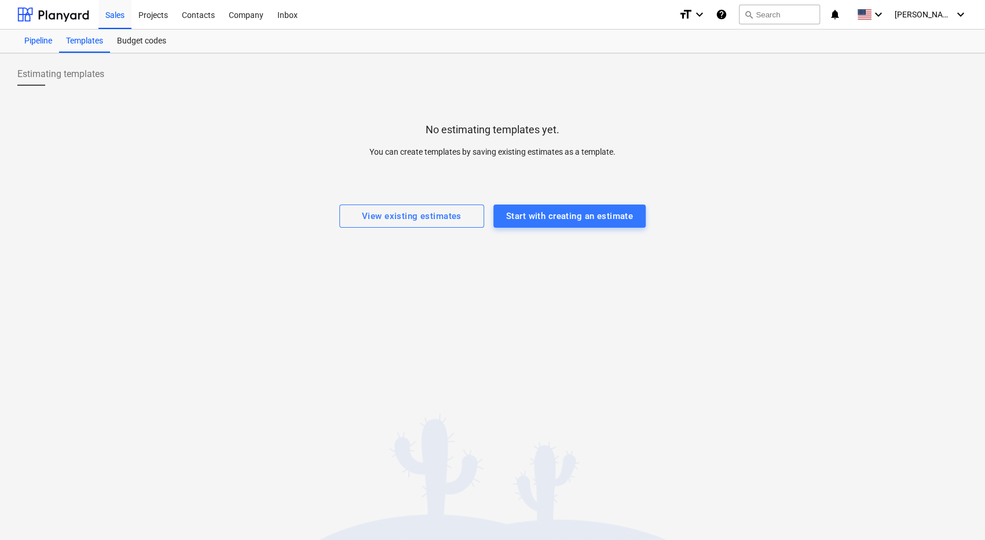
click at [34, 37] on div "Pipeline" at bounding box center [38, 41] width 42 height 23
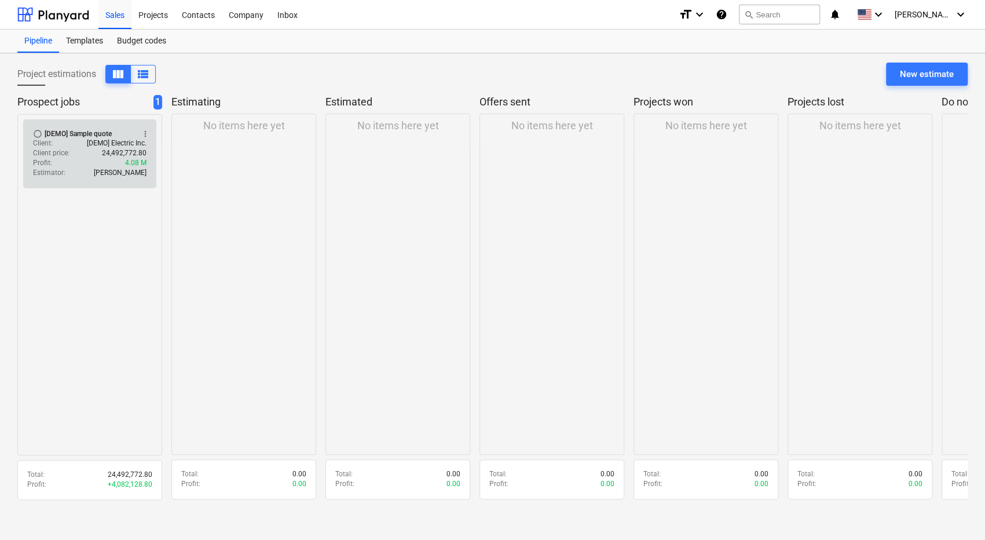
click at [73, 149] on div "Client price : 24,492,772.80" at bounding box center [90, 153] width 114 height 10
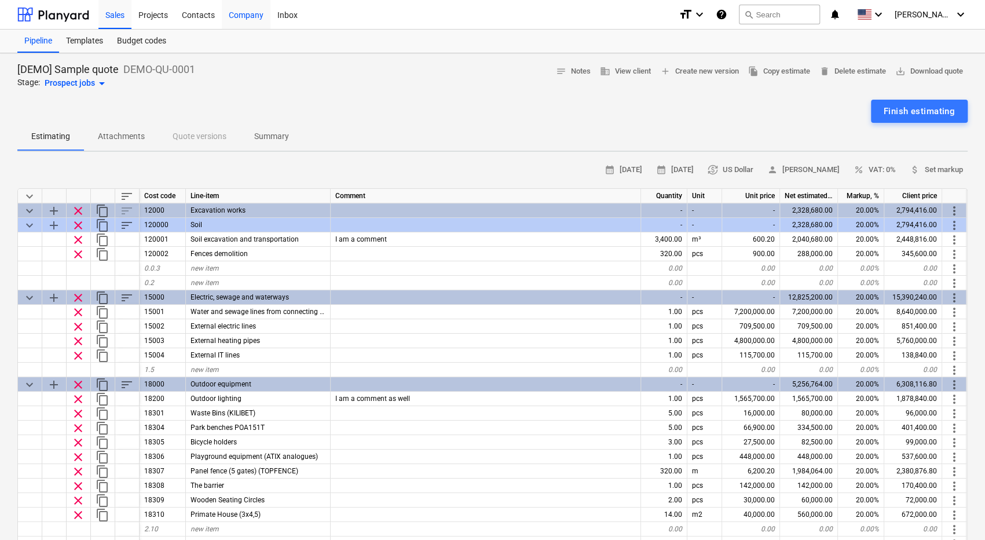
click at [241, 17] on div "Company" at bounding box center [246, 14] width 49 height 30
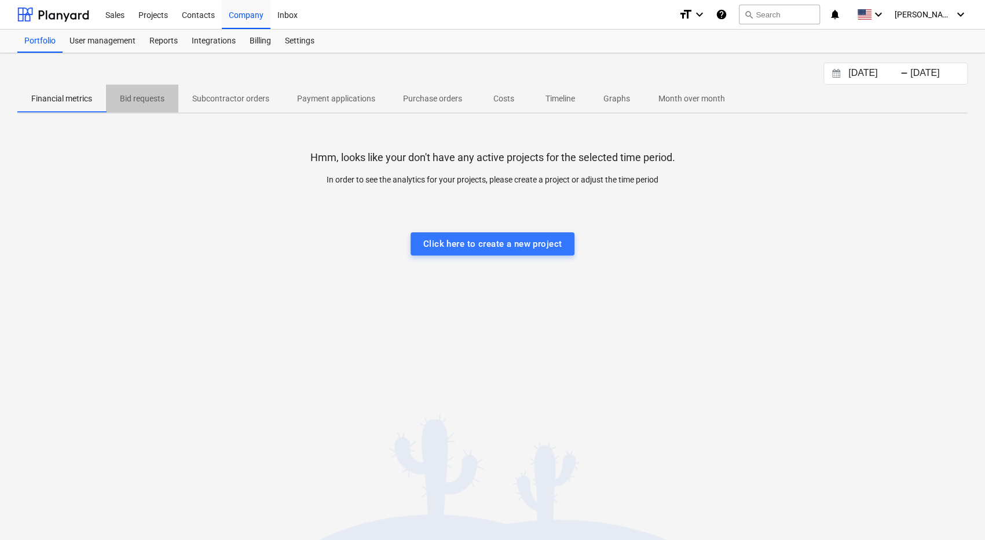
click at [142, 96] on p "Bid requests" at bounding box center [142, 99] width 45 height 12
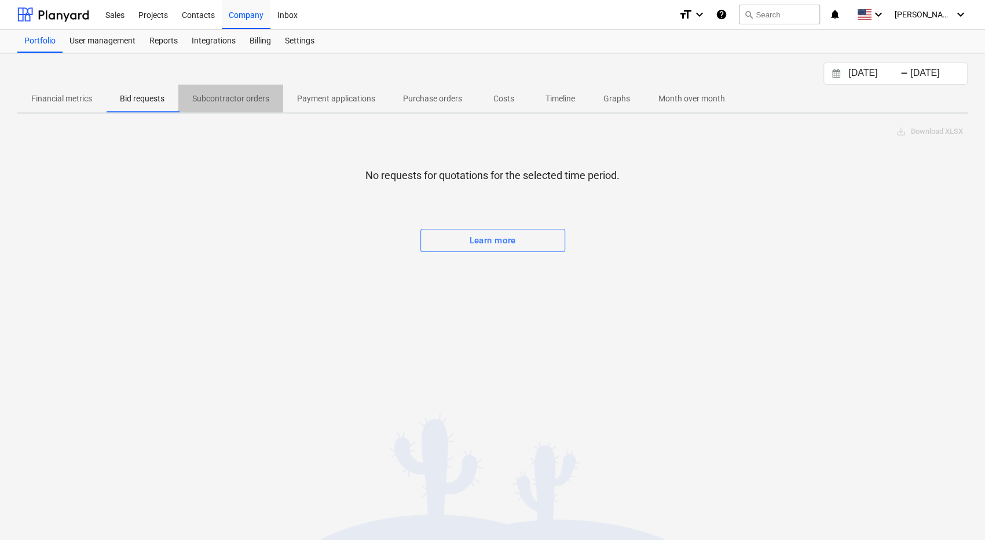
click at [202, 93] on p "Subcontractor orders" at bounding box center [230, 99] width 77 height 12
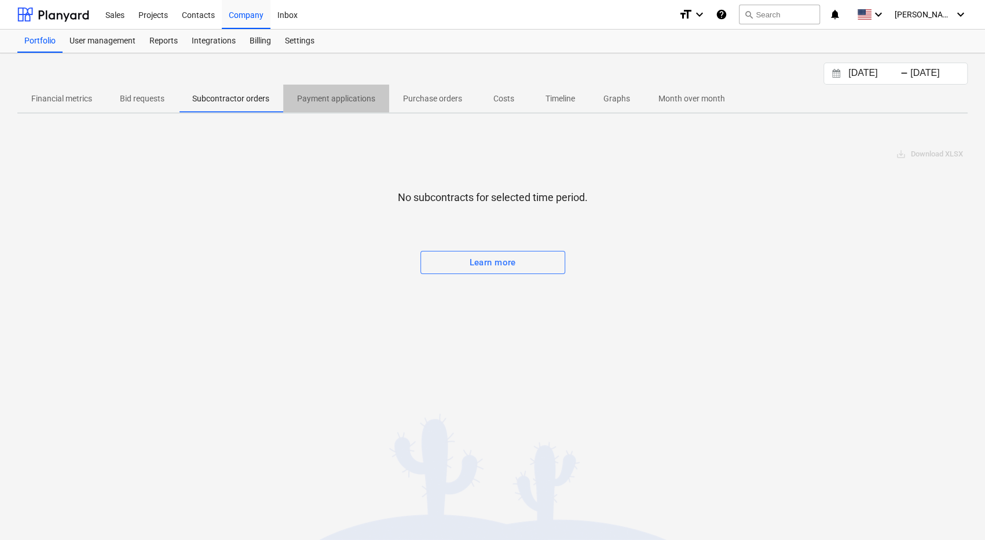
click at [323, 94] on p "Payment applications" at bounding box center [336, 99] width 78 height 12
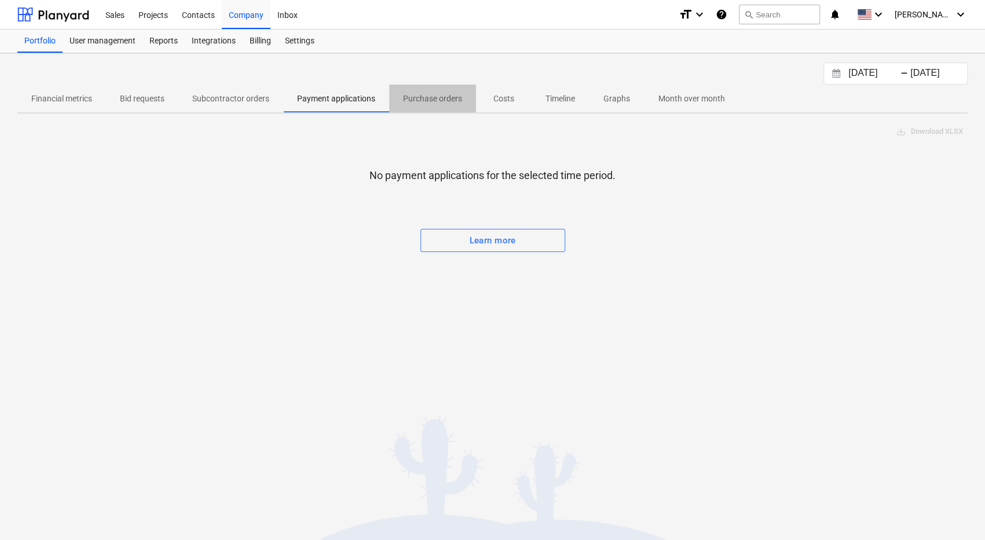
click at [420, 101] on p "Purchase orders" at bounding box center [432, 99] width 59 height 12
click at [95, 38] on div "User management" at bounding box center [103, 41] width 80 height 23
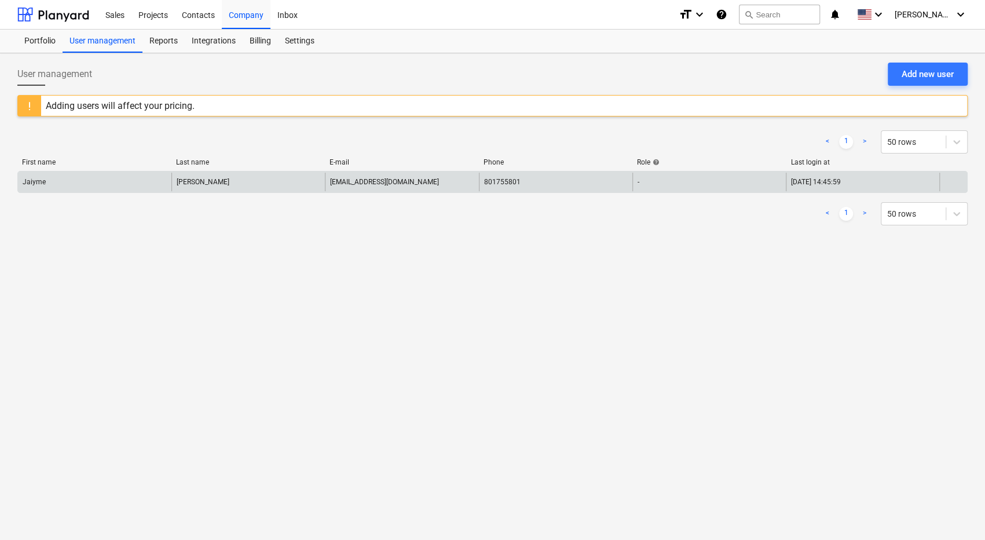
click at [692, 186] on div "-" at bounding box center [710, 182] width 154 height 19
click at [954, 182] on div at bounding box center [954, 182] width 28 height 19
click at [254, 181] on div "[PERSON_NAME]" at bounding box center [248, 182] width 154 height 19
click at [147, 180] on div "Jaiyme" at bounding box center [95, 182] width 154 height 19
click at [67, 180] on div "Jaiyme" at bounding box center [95, 182] width 154 height 19
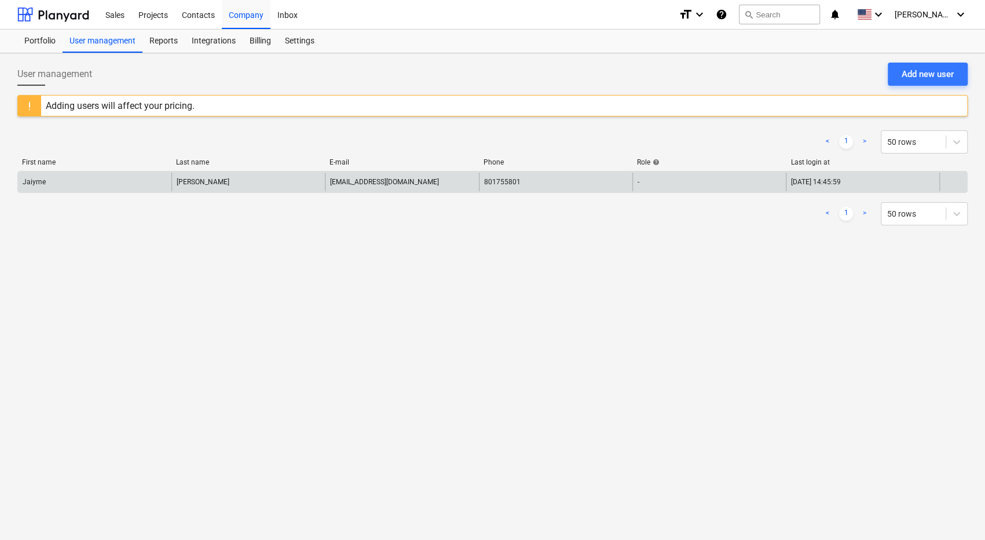
click at [67, 180] on div "Jaiyme" at bounding box center [95, 182] width 154 height 19
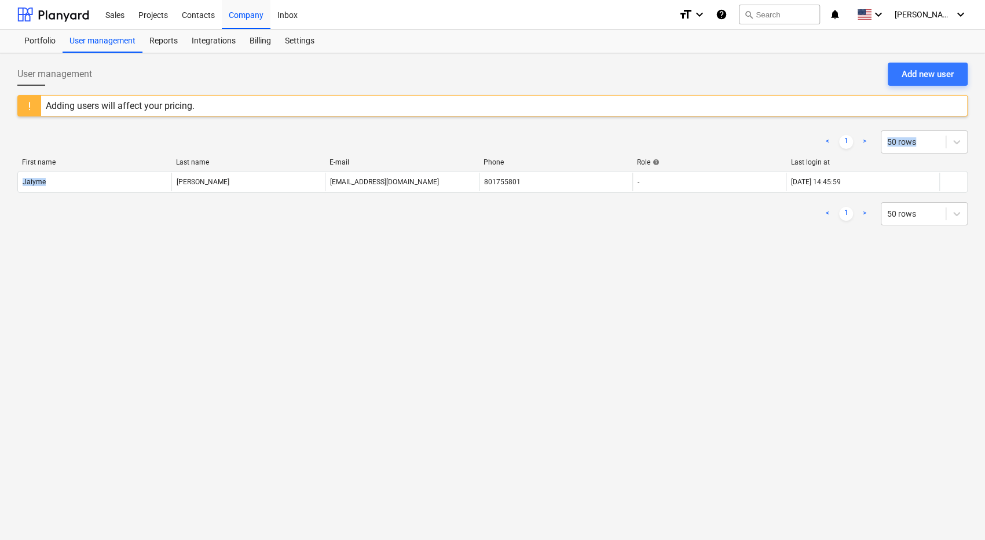
drag, startPoint x: 67, startPoint y: 180, endPoint x: 275, endPoint y: 141, distance: 211.0
click at [275, 141] on div "< 1 > 50 rows First name Last name E-mail Phone Role help Last login at Jaiyme …" at bounding box center [492, 177] width 951 height 123
click at [275, 141] on div "< 1 > 50 rows" at bounding box center [492, 141] width 951 height 23
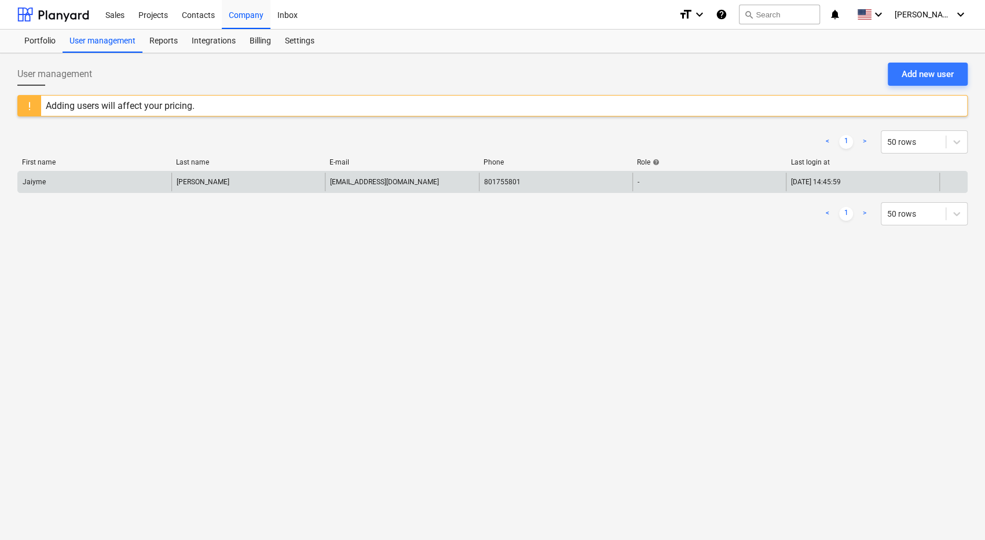
click at [250, 188] on div "[PERSON_NAME]" at bounding box center [248, 182] width 154 height 19
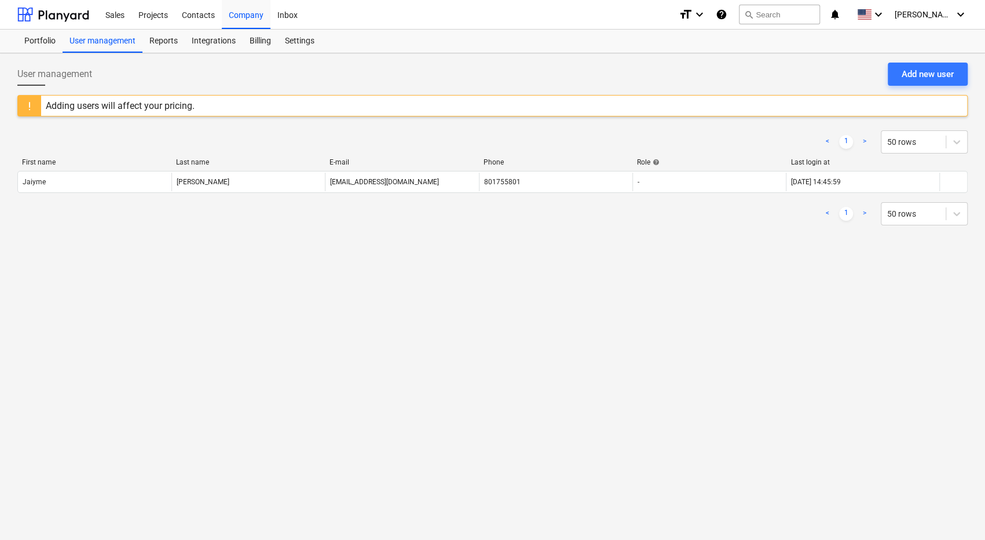
click at [361, 249] on div "User management Add new user Adding users will affect your pricing. < 1 > 50 ro…" at bounding box center [492, 296] width 985 height 487
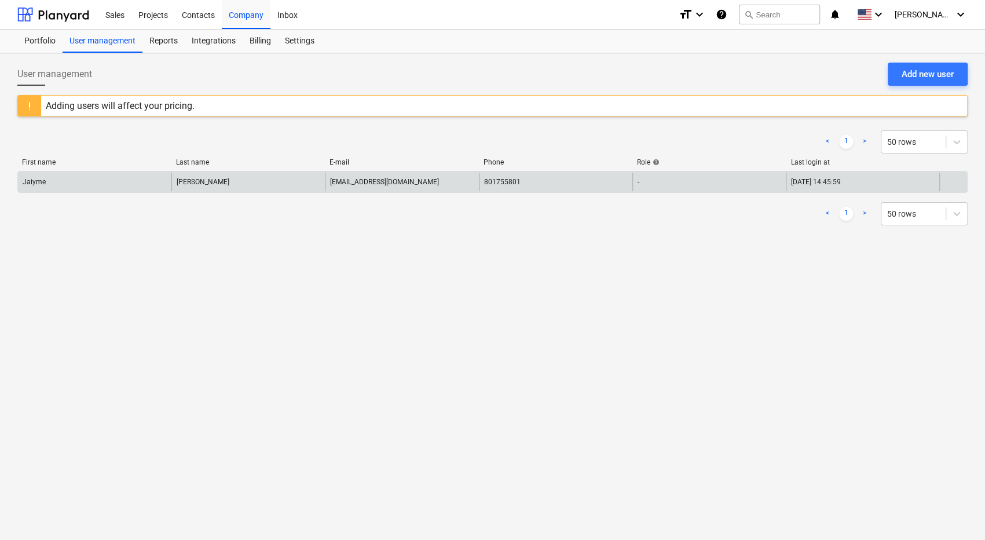
click at [685, 178] on div "-" at bounding box center [710, 182] width 154 height 19
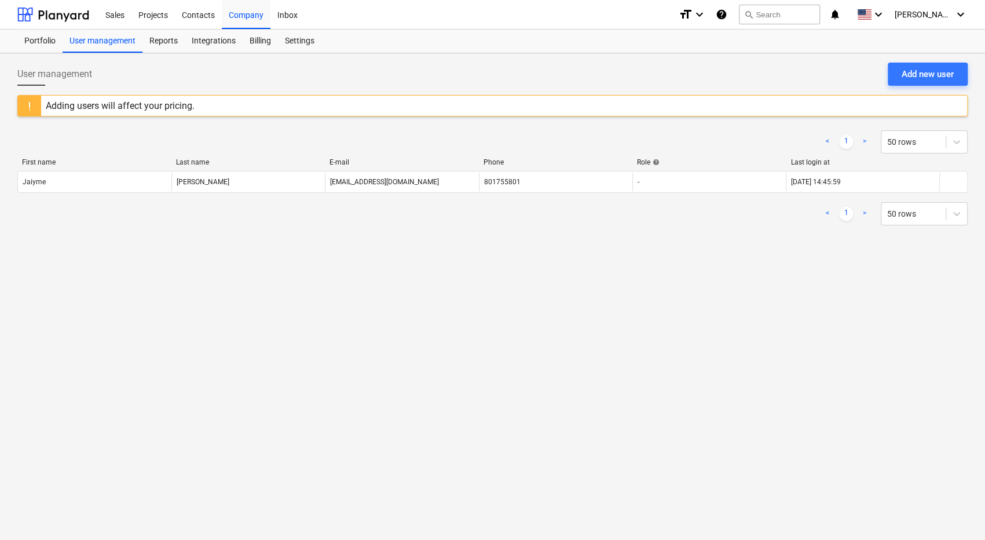
click at [602, 130] on div "< 1 > 50 rows" at bounding box center [492, 141] width 951 height 23
click at [162, 42] on div "Reports" at bounding box center [163, 41] width 42 height 23
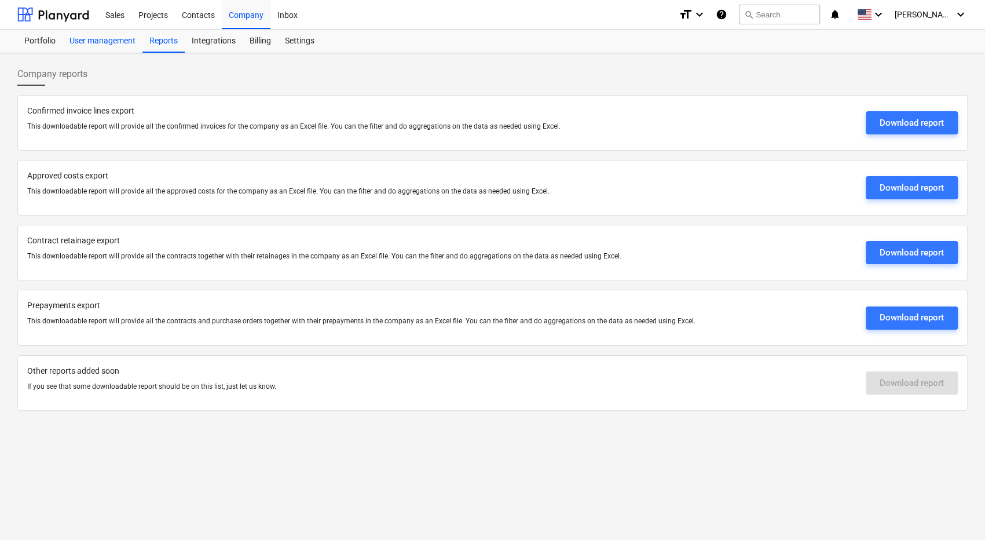
click at [106, 41] on div "User management" at bounding box center [103, 41] width 80 height 23
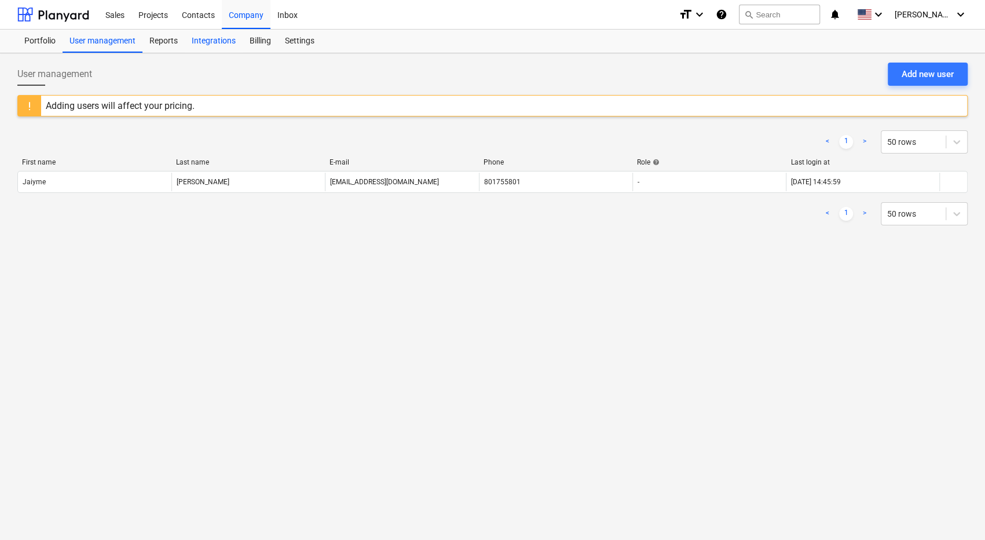
click at [227, 43] on div "Integrations" at bounding box center [214, 41] width 58 height 23
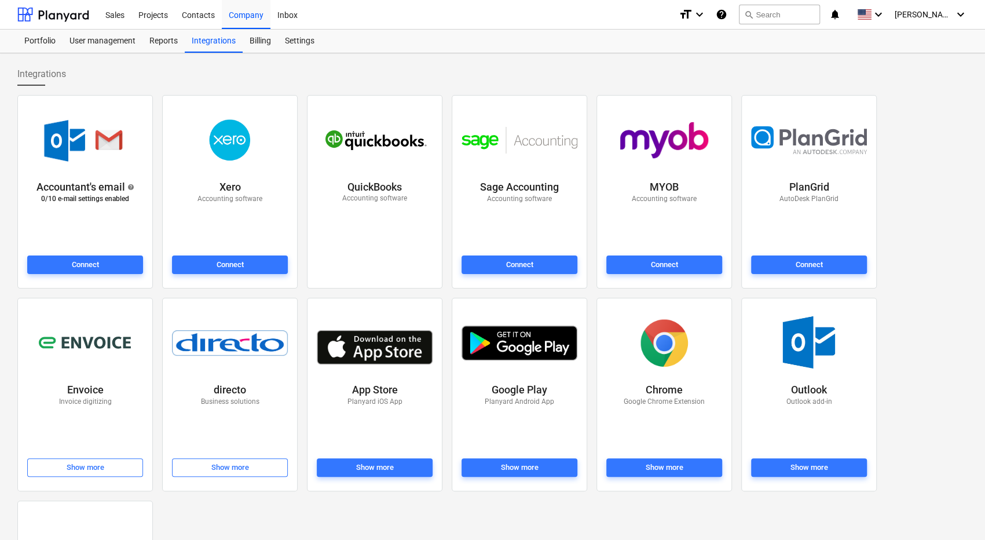
click at [346, 261] on div at bounding box center [375, 264] width 116 height 19
click at [260, 44] on div "Billing" at bounding box center [260, 41] width 35 height 23
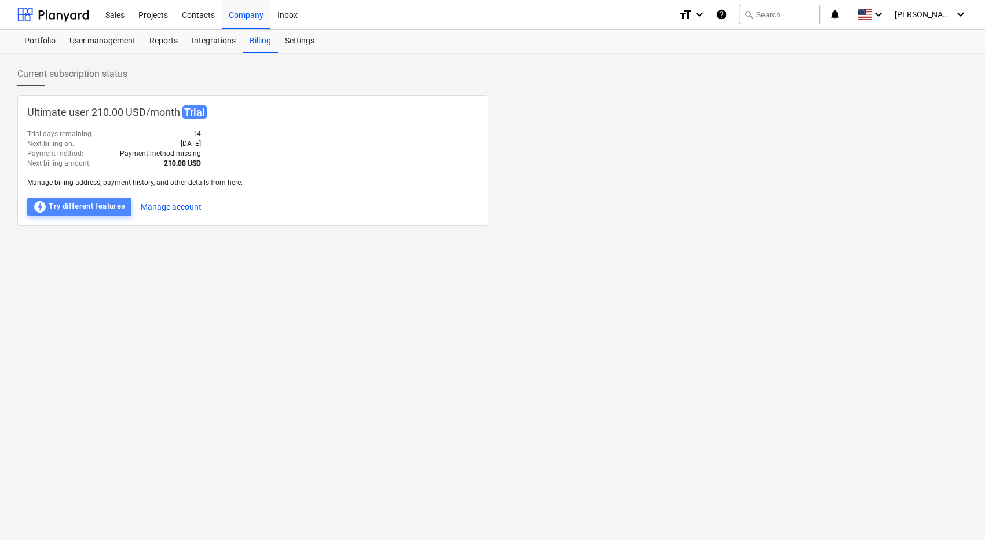
click at [116, 207] on div "offline_bolt Try different features" at bounding box center [79, 207] width 93 height 14
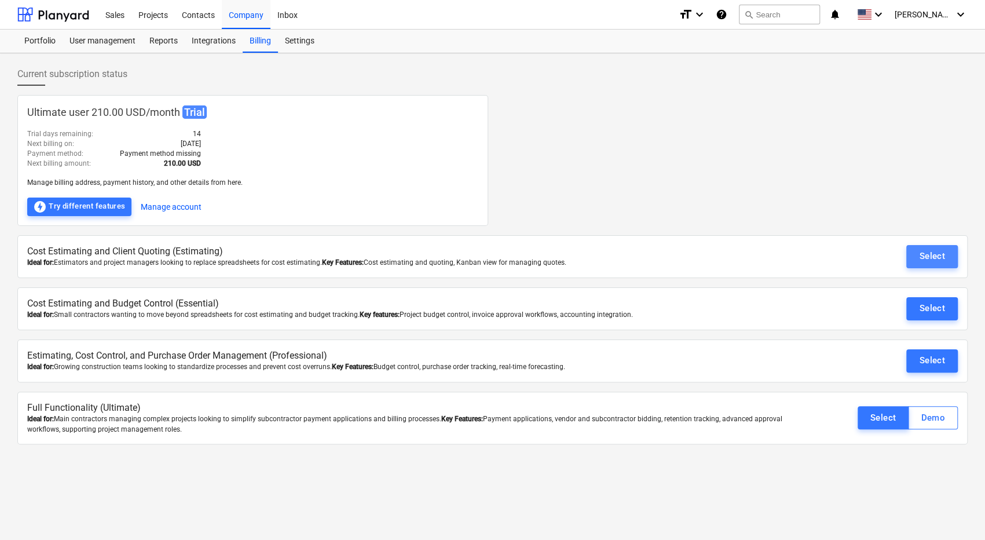
click at [942, 255] on div "Select" at bounding box center [932, 256] width 26 height 15
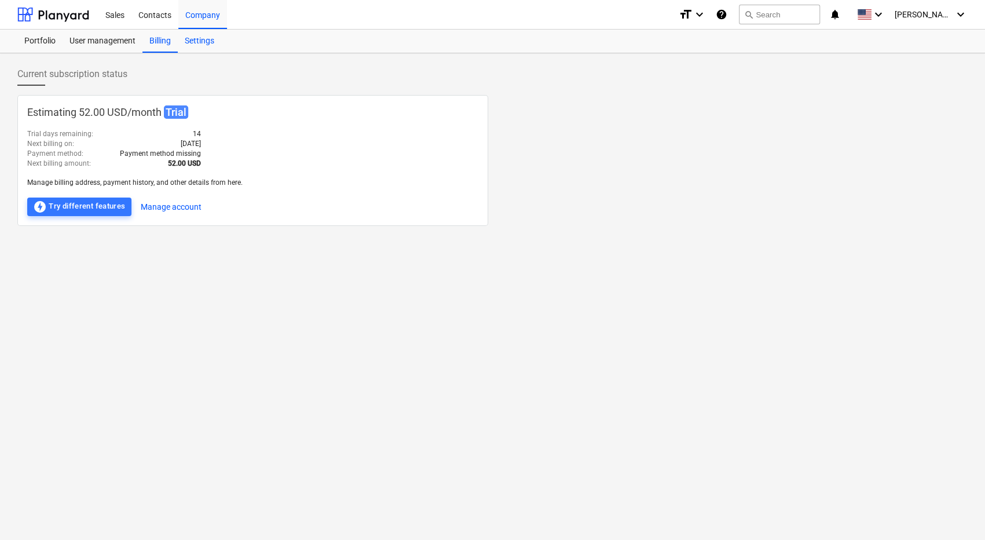
click at [204, 43] on div "Settings" at bounding box center [199, 41] width 43 height 23
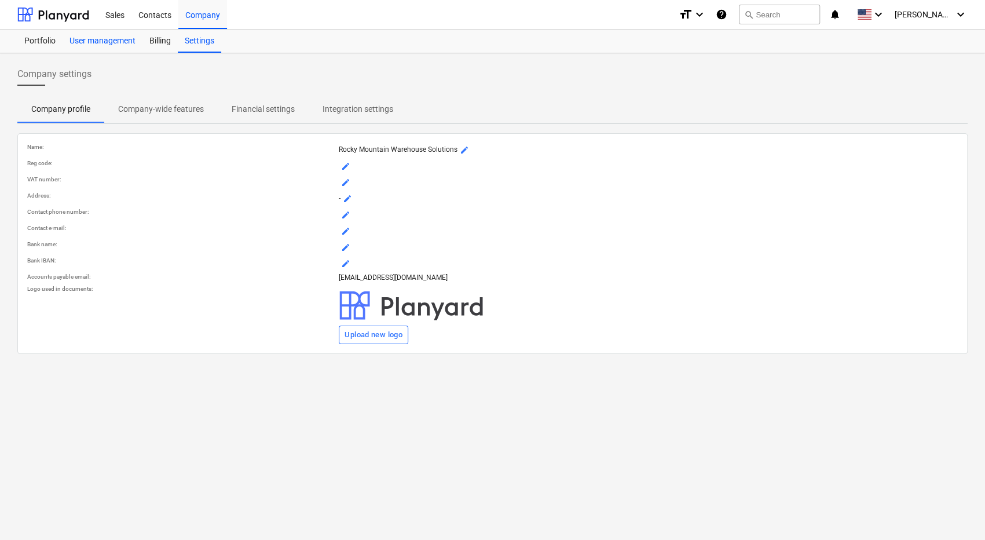
click at [109, 39] on div "User management" at bounding box center [103, 41] width 80 height 23
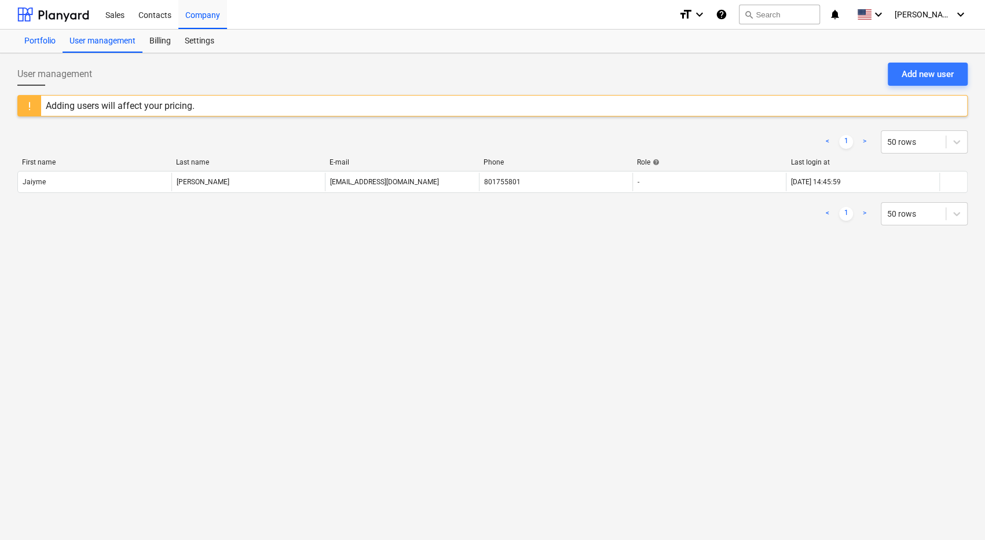
click at [35, 42] on div "Portfolio" at bounding box center [39, 41] width 45 height 23
click at [82, 36] on div "User management" at bounding box center [103, 41] width 80 height 23
click at [45, 44] on div "Portfolio" at bounding box center [39, 41] width 45 height 23
click at [37, 45] on div "Portfolio" at bounding box center [39, 41] width 45 height 23
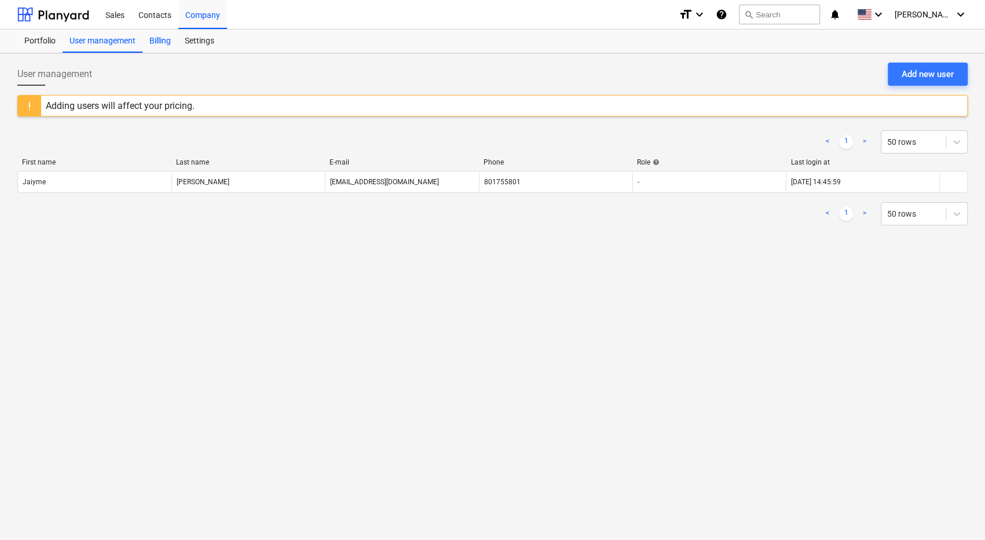
click at [166, 43] on div "Billing" at bounding box center [159, 41] width 35 height 23
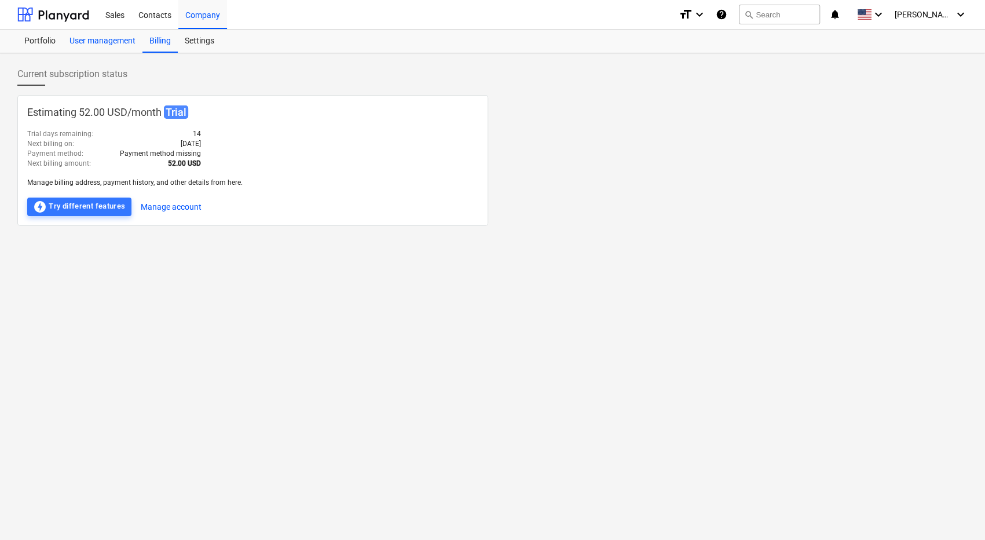
click at [116, 36] on div "User management" at bounding box center [103, 41] width 80 height 23
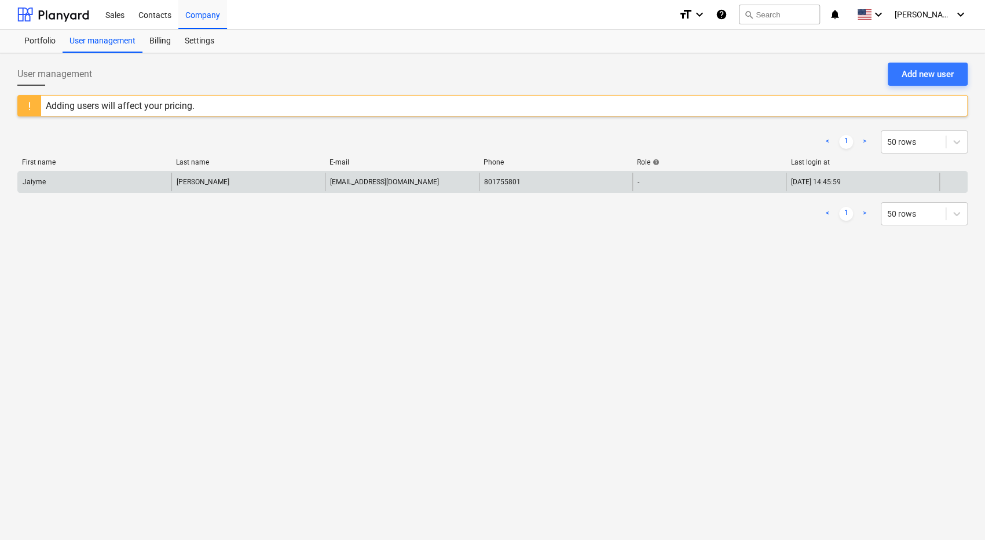
click at [450, 184] on div "[EMAIL_ADDRESS][DOMAIN_NAME]" at bounding box center [402, 182] width 154 height 19
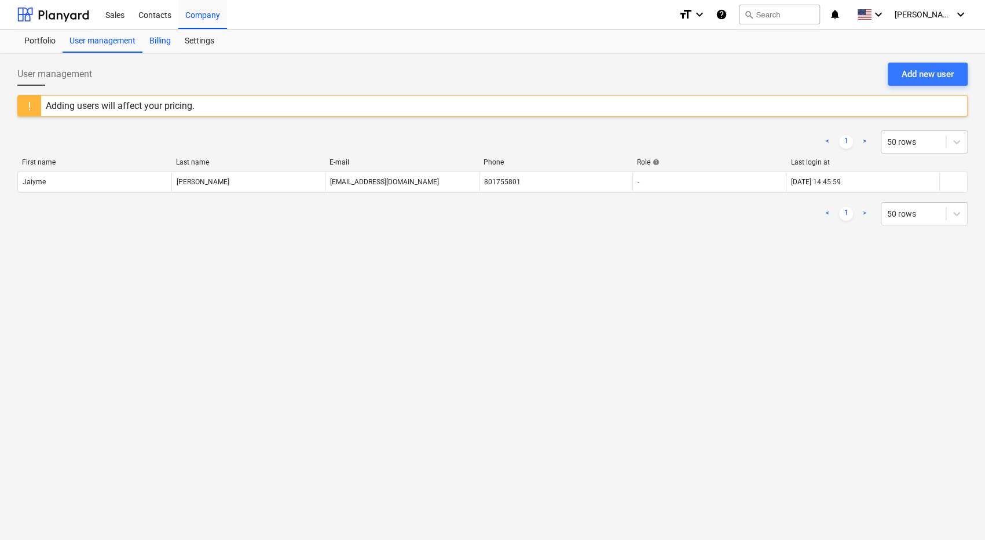
click at [162, 43] on div "Billing" at bounding box center [159, 41] width 35 height 23
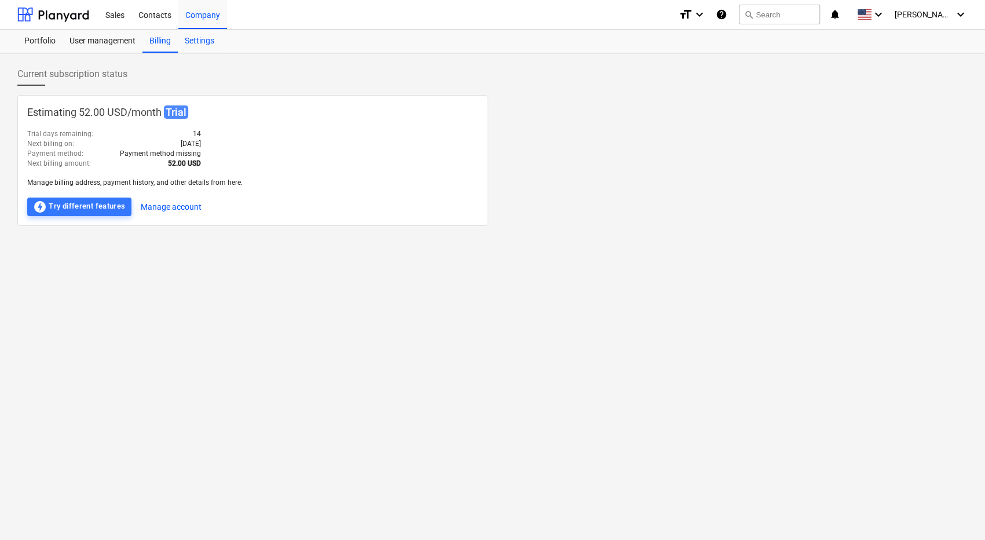
click at [194, 38] on div "Settings" at bounding box center [199, 41] width 43 height 23
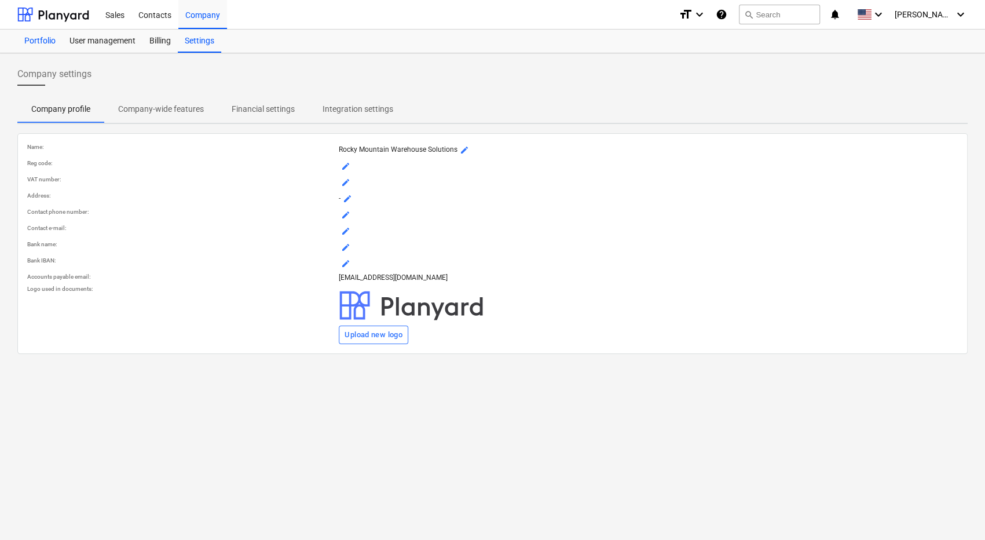
click at [38, 40] on div "Portfolio" at bounding box center [39, 41] width 45 height 23
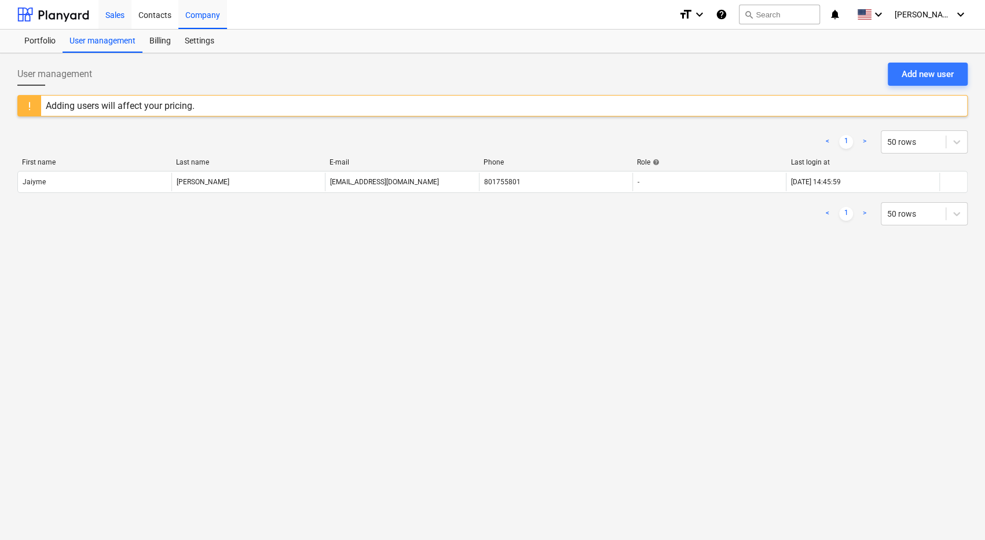
click at [111, 12] on div "Sales" at bounding box center [114, 14] width 33 height 30
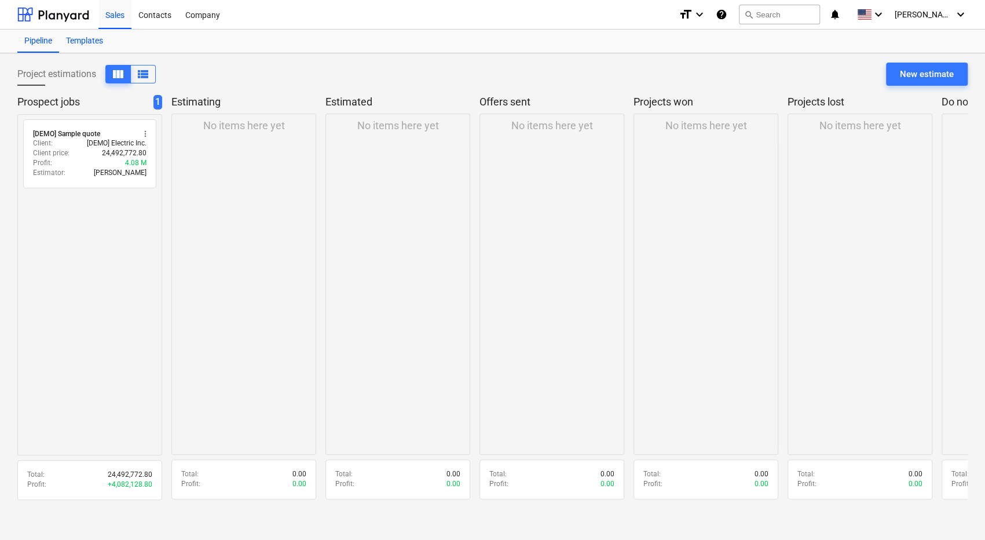
click at [93, 43] on div "Templates" at bounding box center [84, 41] width 51 height 23
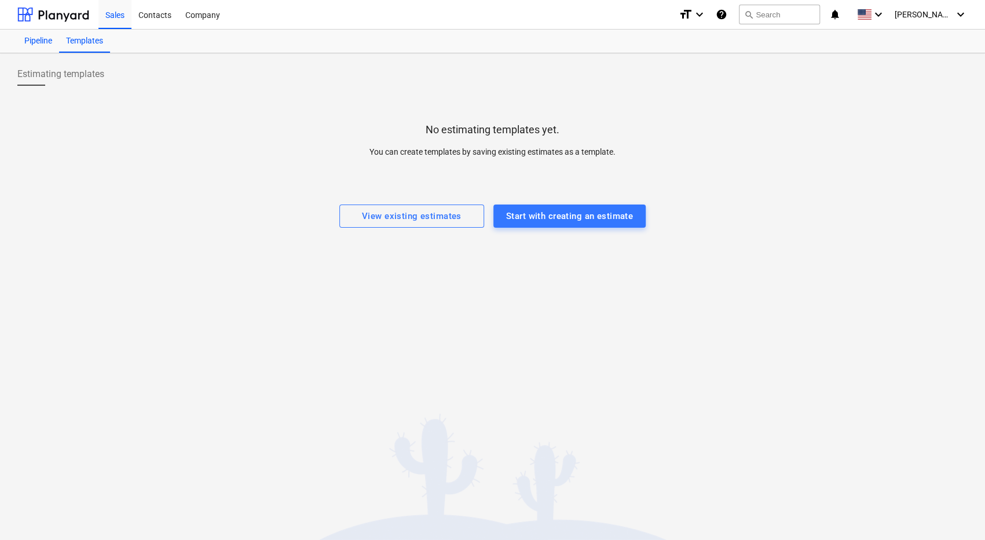
click at [28, 38] on div "Pipeline" at bounding box center [38, 41] width 42 height 23
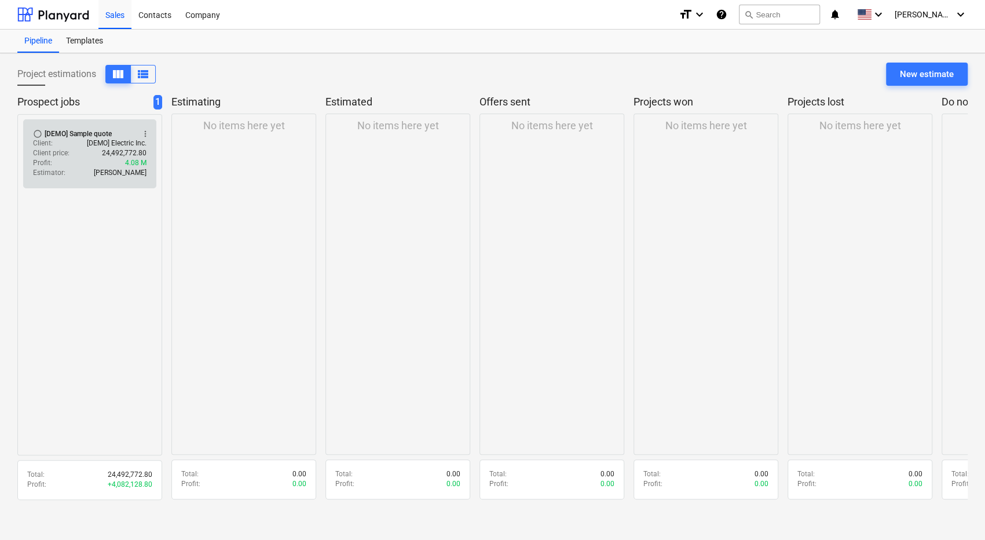
click at [81, 155] on div "Client price : 24,492,772.80" at bounding box center [90, 153] width 114 height 10
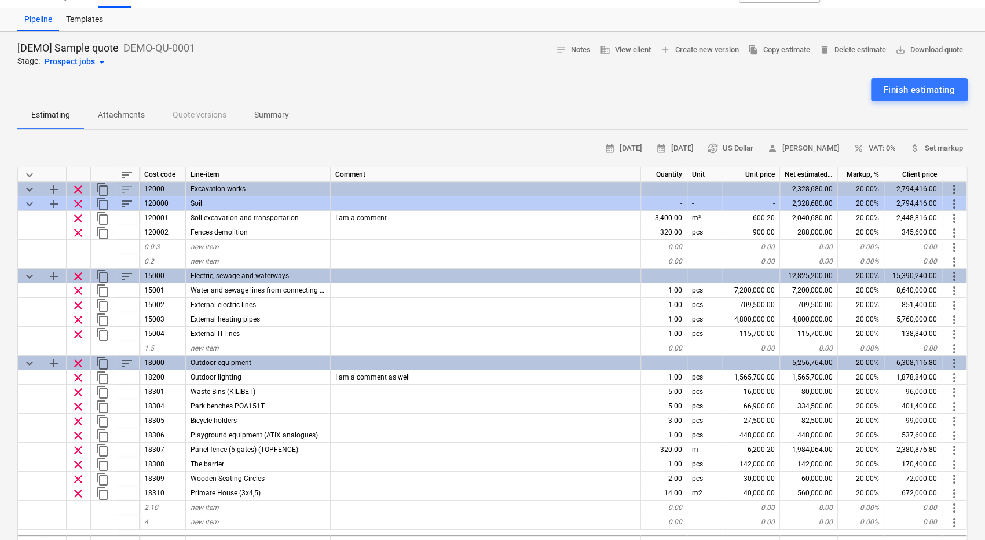
scroll to position [21, 0]
click at [124, 145] on div "calendar_month 09 Oct 2025 calendar_month 23 Oct 2025 currency_exchange US Doll…" at bounding box center [492, 149] width 951 height 18
drag, startPoint x: 12, startPoint y: 90, endPoint x: 306, endPoint y: 133, distance: 297.9
click at [306, 133] on div "[DEMO] Sample quote DEMO-QU-0001 Stage: Prospect jobs arrow_drop_down notes Not…" at bounding box center [492, 459] width 985 height 855
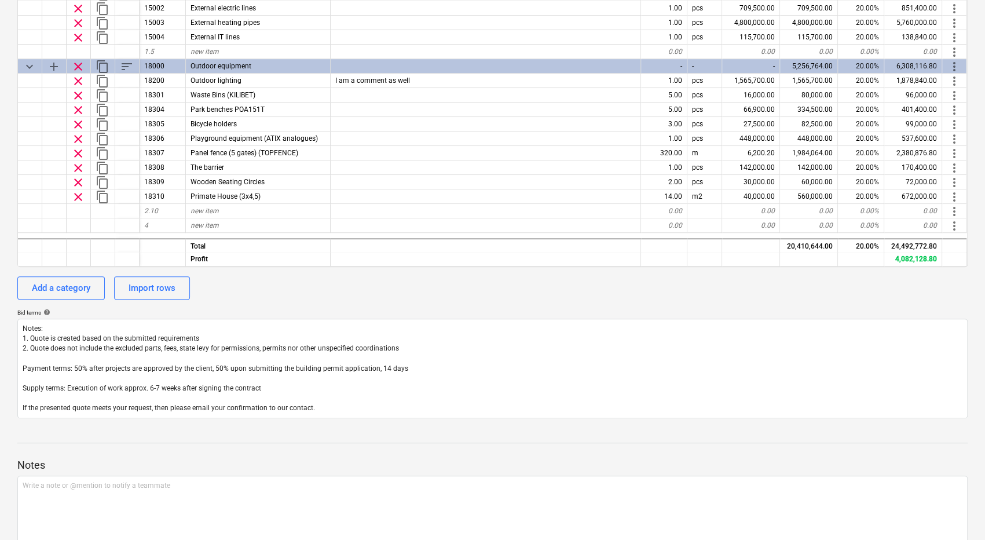
scroll to position [367, 0]
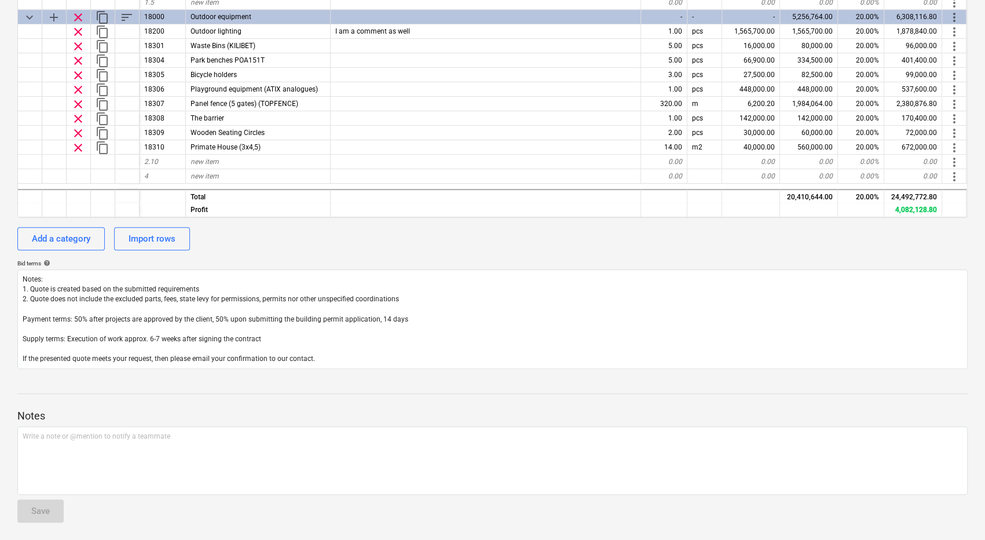
click at [237, 240] on div "Add a category Import rows" at bounding box center [492, 238] width 951 height 23
click at [265, 393] on div at bounding box center [492, 393] width 951 height 1
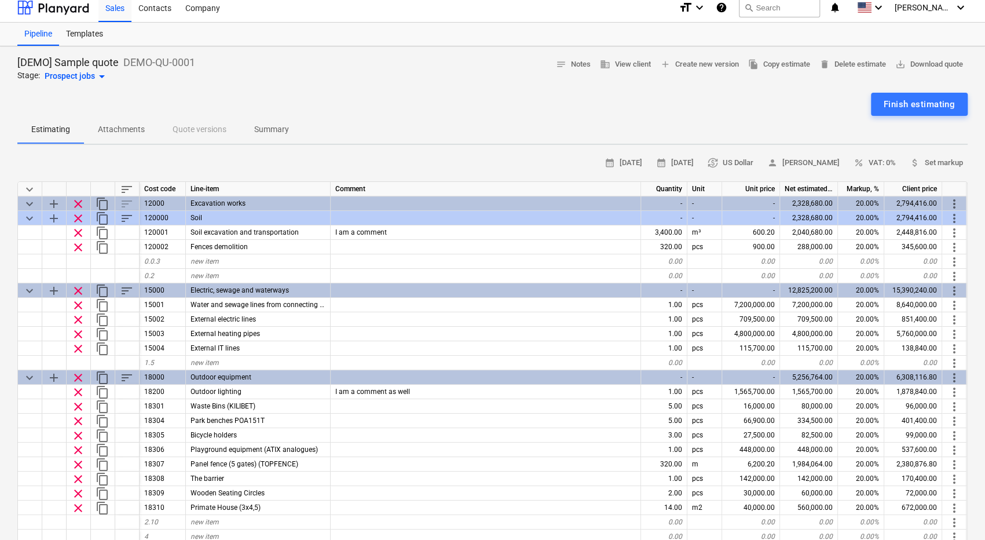
scroll to position [0, 0]
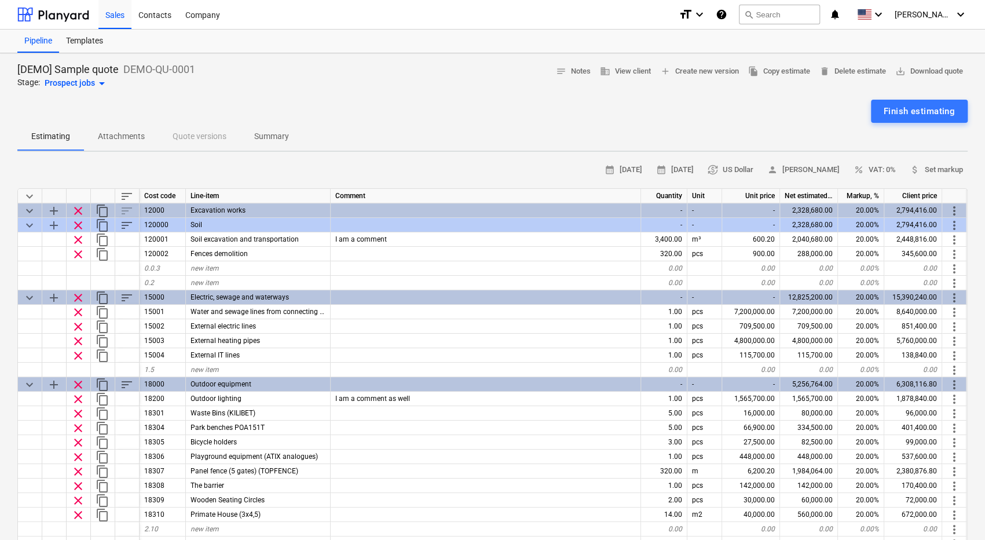
click at [272, 66] on div "[DEMO] Sample quote DEMO-QU-0001 Stage: Prospect jobs arrow_drop_down notes Not…" at bounding box center [492, 77] width 951 height 28
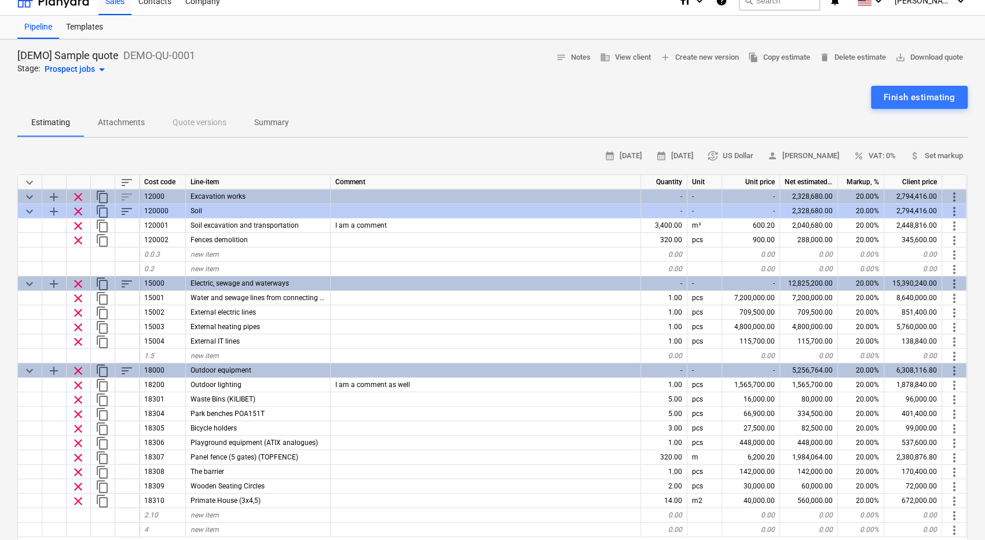
scroll to position [13, 0]
click at [107, 120] on p "Attachments" at bounding box center [121, 123] width 47 height 12
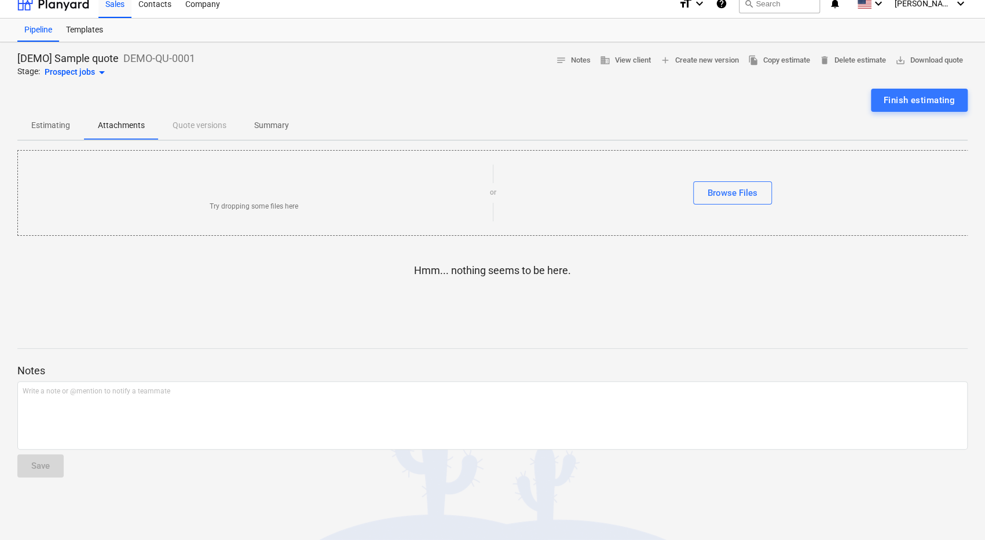
scroll to position [12, 0]
click at [54, 123] on p "Estimating" at bounding box center [50, 125] width 39 height 12
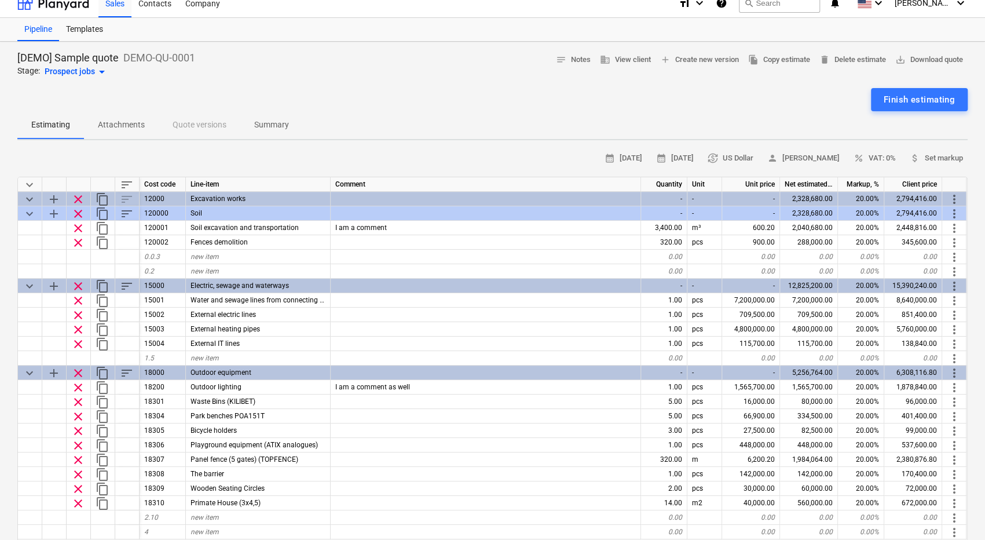
click at [321, 98] on div "Finish estimating" at bounding box center [492, 99] width 951 height 23
click at [121, 142] on div "[DEMO] Sample quote DEMO-QU-0001 Stage: Prospect jobs arrow_drop_down notes Not…" at bounding box center [492, 469] width 985 height 855
click at [755, 104] on div "Finish estimating" at bounding box center [492, 99] width 951 height 23
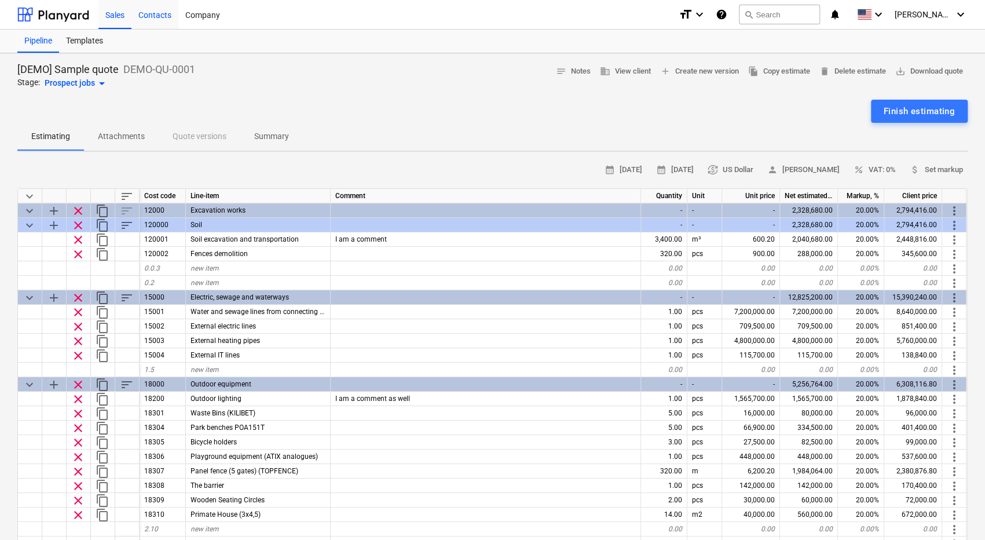
click at [153, 19] on div "Contacts" at bounding box center [154, 14] width 47 height 30
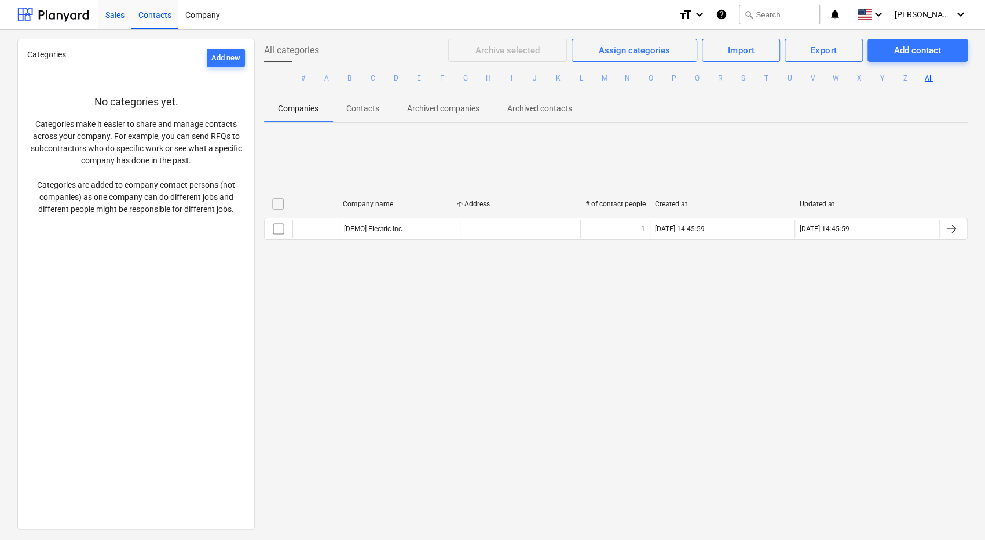
click at [110, 16] on div "Sales" at bounding box center [114, 14] width 33 height 30
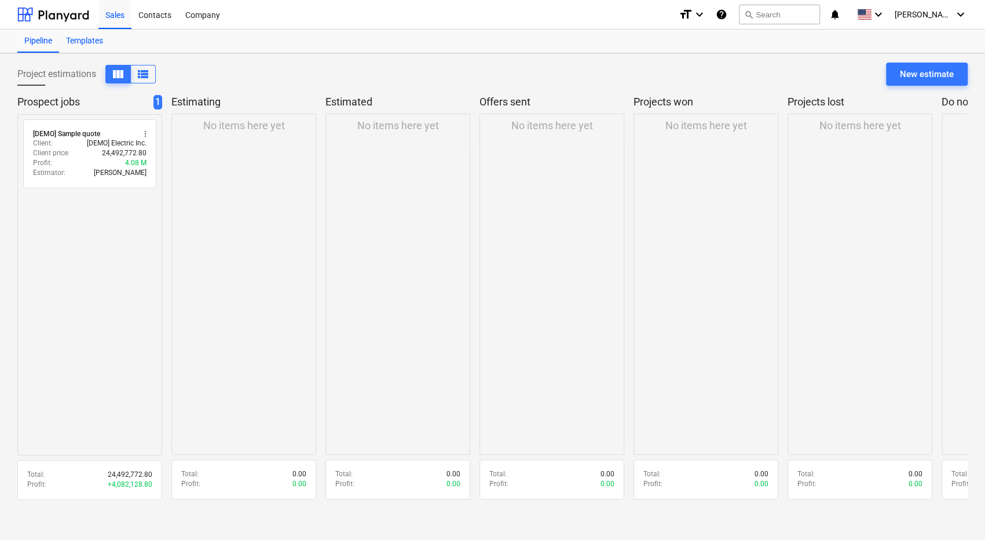
click at [96, 39] on div "Templates" at bounding box center [84, 41] width 51 height 23
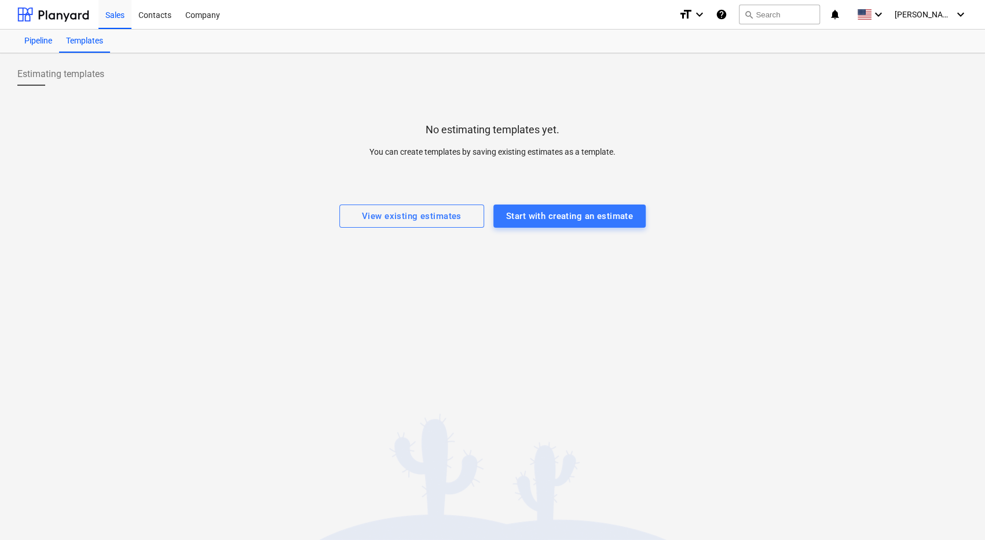
click at [37, 43] on div "Pipeline" at bounding box center [38, 41] width 42 height 23
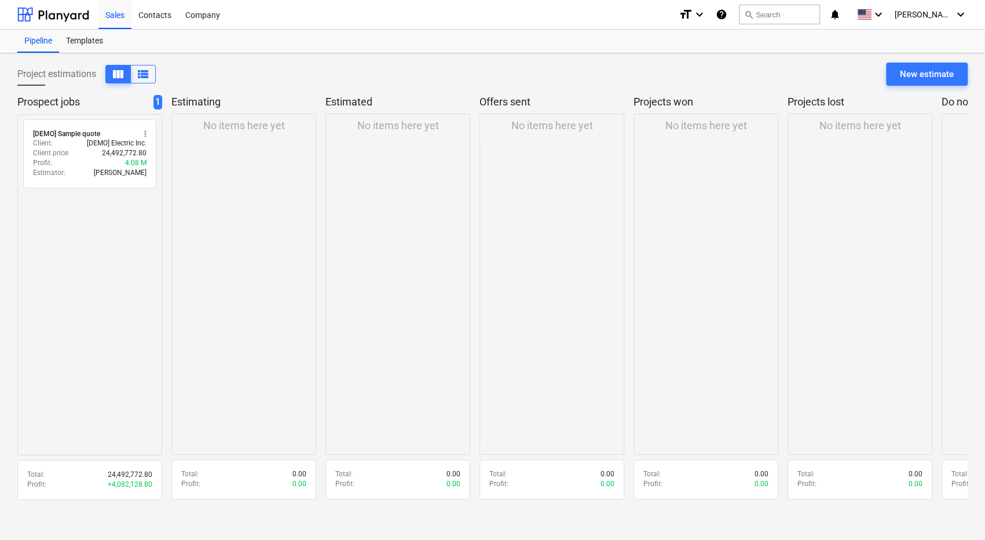
click at [195, 45] on div "Pipeline Templates" at bounding box center [492, 41] width 951 height 23
click at [151, 21] on div "Contacts" at bounding box center [154, 14] width 47 height 30
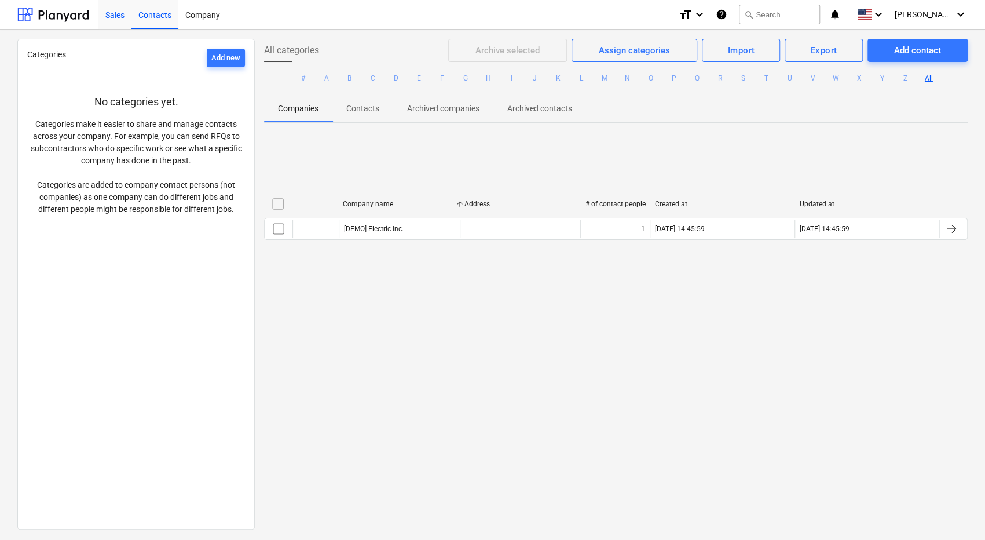
click at [112, 17] on div "Sales" at bounding box center [114, 14] width 33 height 30
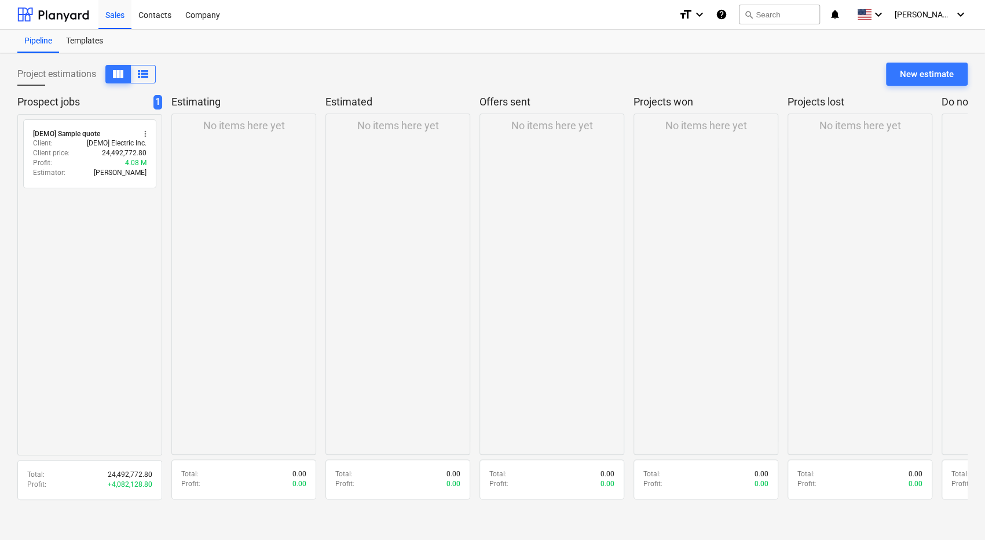
click at [226, 76] on div "Project estimations view_column view_list New estimate" at bounding box center [492, 79] width 951 height 32
click at [198, 74] on div "Project estimations view_column view_list New estimate" at bounding box center [492, 79] width 951 height 32
click at [198, 98] on p "Estimating" at bounding box center [241, 102] width 140 height 14
click at [227, 100] on p "Estimating" at bounding box center [241, 102] width 140 height 14
click at [232, 143] on div "No items here yet" at bounding box center [243, 284] width 145 height 341
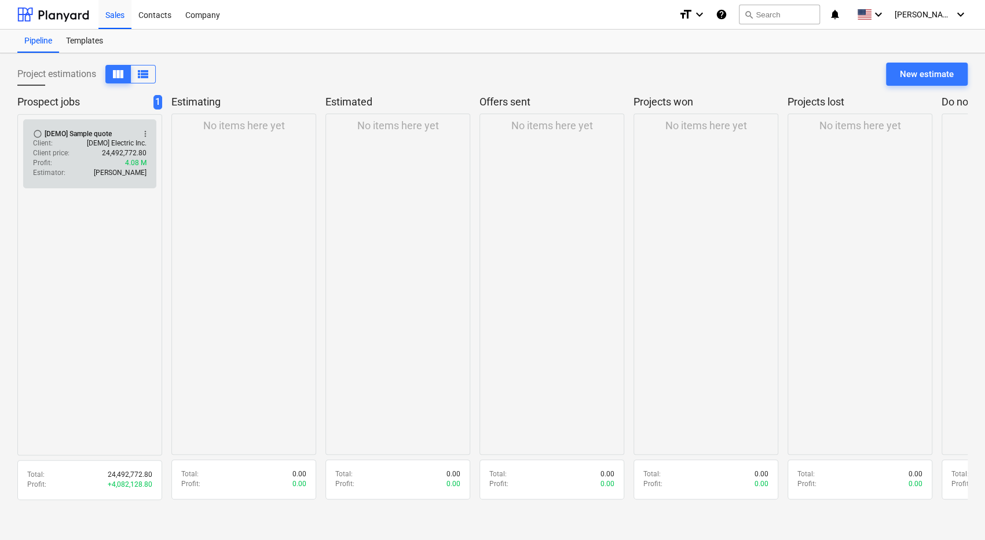
click at [105, 145] on p "[DEMO] Electric Inc." at bounding box center [117, 143] width 60 height 10
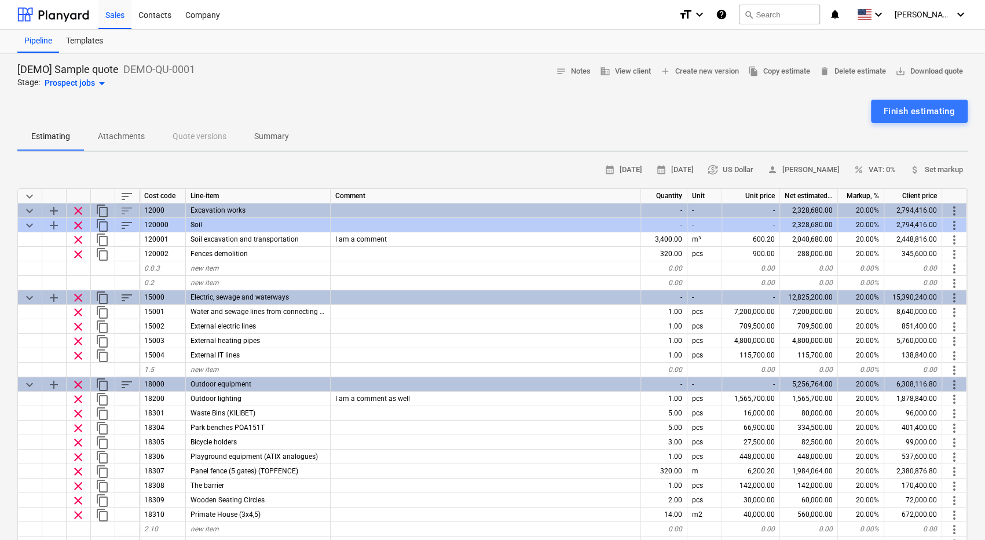
click at [105, 165] on div "calendar_month 09 Oct 2025 calendar_month 23 Oct 2025 currency_exchange US Doll…" at bounding box center [492, 170] width 951 height 18
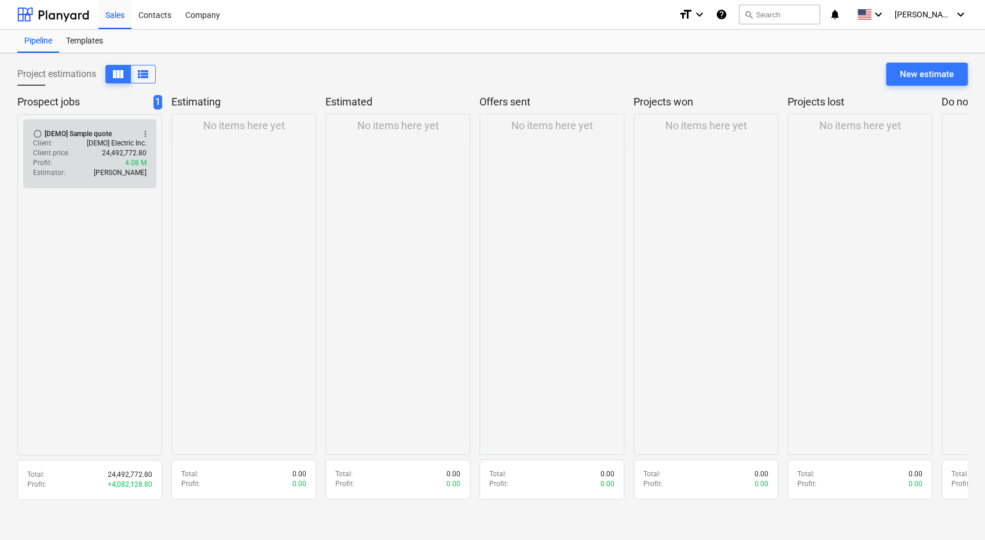
click at [65, 169] on div "Estimator : Jaiyme Petersen" at bounding box center [90, 173] width 114 height 10
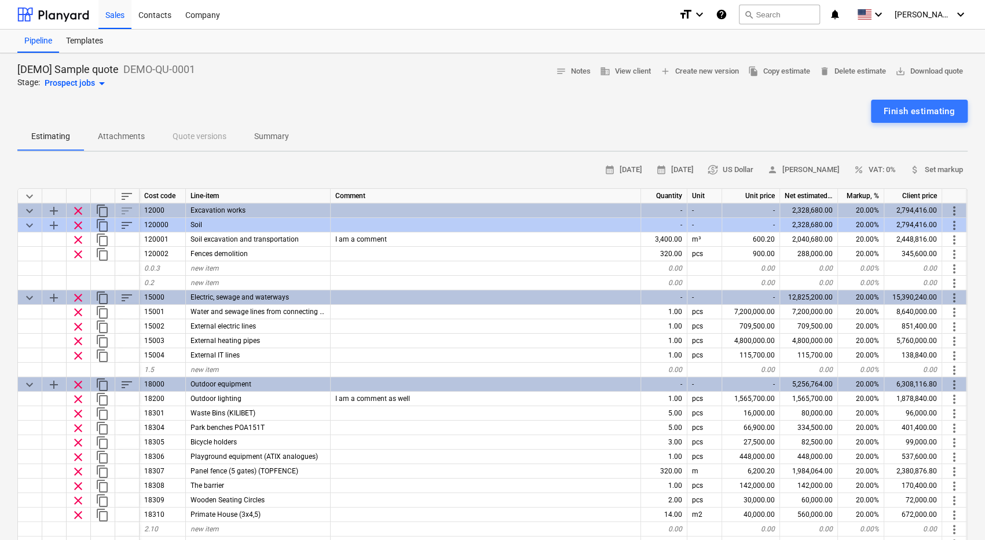
click at [65, 169] on div "calendar_month 09 Oct 2025 calendar_month 23 Oct 2025 currency_exchange US Doll…" at bounding box center [492, 170] width 951 height 18
drag, startPoint x: 10, startPoint y: 59, endPoint x: 137, endPoint y: 99, distance: 133.0
click at [137, 99] on div "[DEMO] Sample quote DEMO-QU-0001 Stage: Prospect jobs arrow_drop_down notes Not…" at bounding box center [492, 480] width 985 height 855
click at [137, 100] on div "Finish estimating" at bounding box center [492, 111] width 951 height 23
drag, startPoint x: 200, startPoint y: 91, endPoint x: 6, endPoint y: 59, distance: 196.7
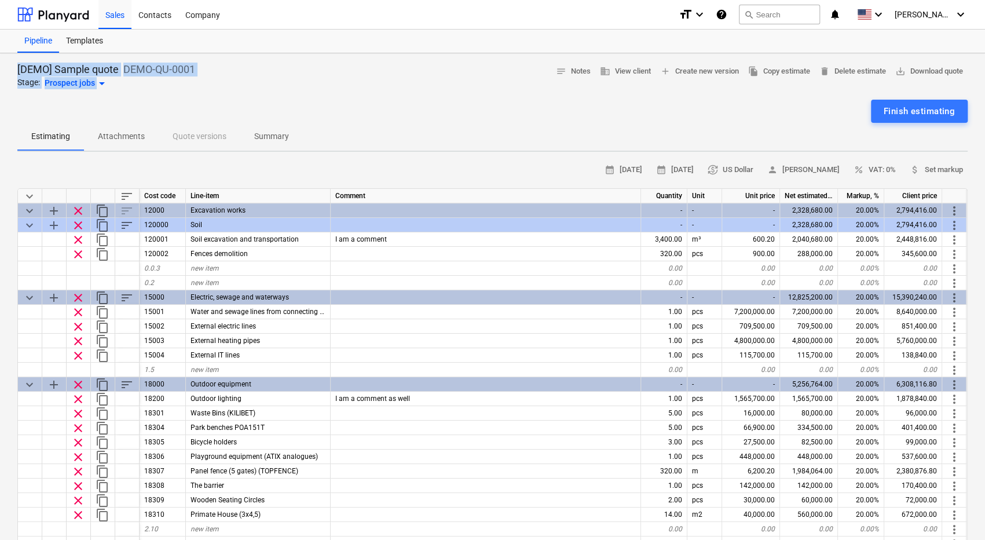
click at [6, 59] on div "[DEMO] Sample quote DEMO-QU-0001 Stage: Prospect jobs arrow_drop_down notes Not…" at bounding box center [492, 480] width 985 height 855
drag, startPoint x: 6, startPoint y: 59, endPoint x: 272, endPoint y: 101, distance: 269.9
click at [272, 101] on div "[DEMO] Sample quote DEMO-QU-0001 Stage: Prospect jobs arrow_drop_down notes Not…" at bounding box center [492, 480] width 985 height 855
click at [272, 101] on div "Finish estimating" at bounding box center [492, 111] width 951 height 23
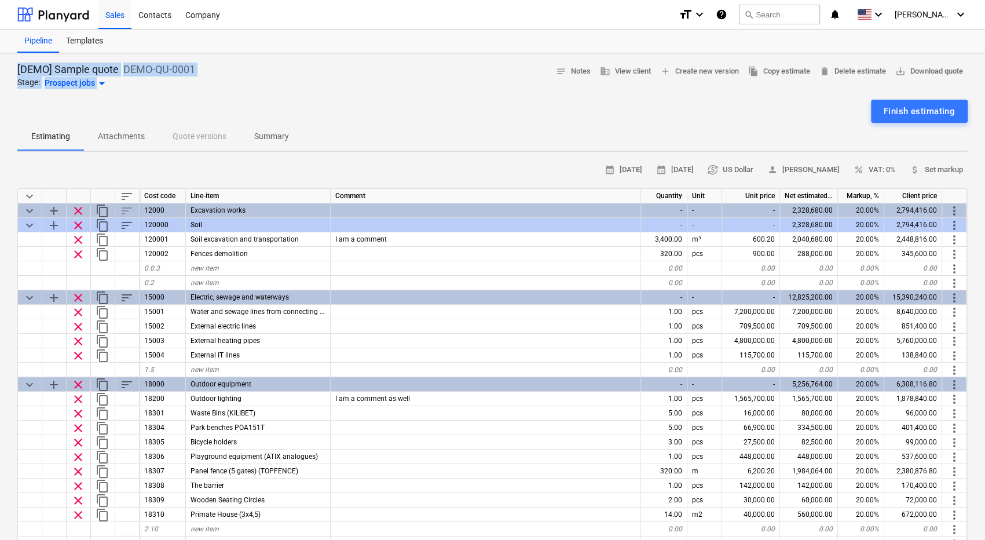
drag, startPoint x: 228, startPoint y: 92, endPoint x: 10, endPoint y: 57, distance: 220.6
click at [10, 57] on div "[DEMO] Sample quote DEMO-QU-0001 Stage: Prospect jobs arrow_drop_down notes Not…" at bounding box center [492, 480] width 985 height 855
drag, startPoint x: 10, startPoint y: 57, endPoint x: 257, endPoint y: 98, distance: 249.5
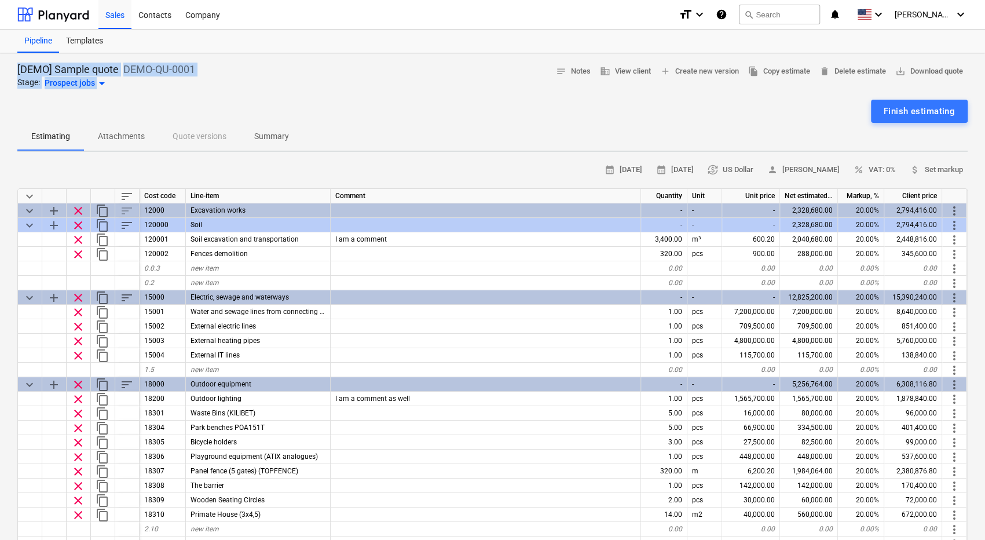
click at [257, 98] on div "[DEMO] Sample quote DEMO-QU-0001 Stage: Prospect jobs arrow_drop_down notes Not…" at bounding box center [492, 480] width 985 height 855
click at [257, 98] on div at bounding box center [492, 94] width 951 height 9
drag, startPoint x: 214, startPoint y: 96, endPoint x: 8, endPoint y: 59, distance: 209.4
click at [8, 59] on div "[DEMO] Sample quote DEMO-QU-0001 Stage: Prospect jobs arrow_drop_down notes Not…" at bounding box center [492, 480] width 985 height 855
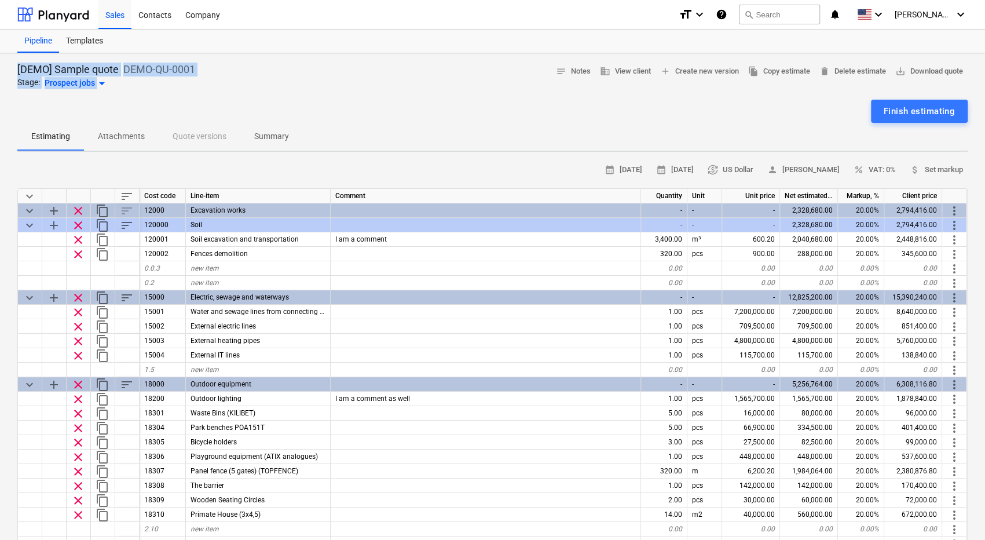
drag, startPoint x: 8, startPoint y: 59, endPoint x: 237, endPoint y: 93, distance: 231.8
click at [237, 93] on div "[DEMO] Sample quote DEMO-QU-0001 Stage: Prospect jobs arrow_drop_down notes Not…" at bounding box center [492, 480] width 985 height 855
click at [237, 93] on div at bounding box center [492, 94] width 951 height 9
drag, startPoint x: 237, startPoint y: 93, endPoint x: 8, endPoint y: 61, distance: 231.5
click at [8, 61] on div "[DEMO] Sample quote DEMO-QU-0001 Stage: Prospect jobs arrow_drop_down notes Not…" at bounding box center [492, 480] width 985 height 855
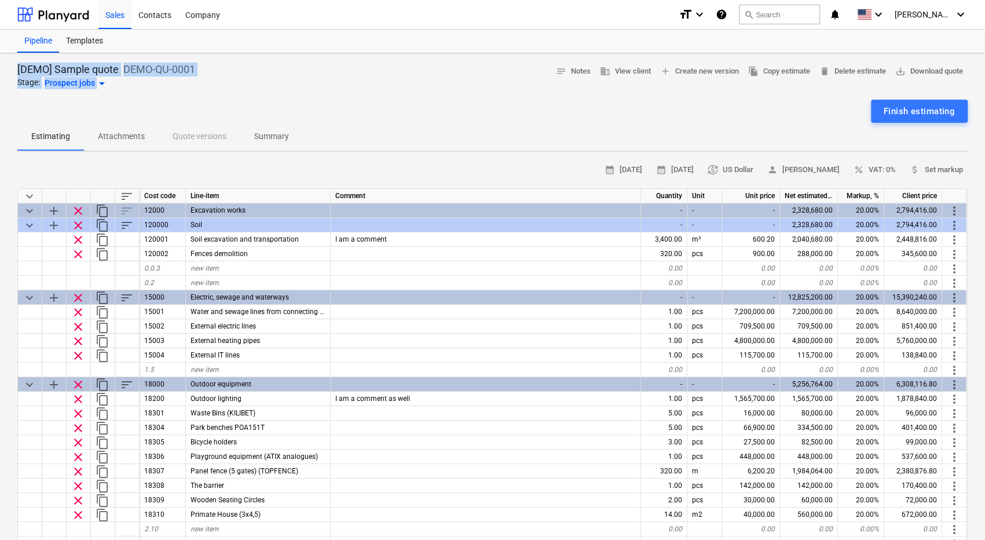
click at [8, 61] on div "[DEMO] Sample quote DEMO-QU-0001 Stage: Prospect jobs arrow_drop_down notes Not…" at bounding box center [492, 480] width 985 height 855
drag, startPoint x: 207, startPoint y: 87, endPoint x: 6, endPoint y: 58, distance: 203.2
click at [6, 58] on div "[DEMO] Sample quote DEMO-QU-0001 Stage: Prospect jobs arrow_drop_down notes Not…" at bounding box center [492, 480] width 985 height 855
drag, startPoint x: 6, startPoint y: 58, endPoint x: 206, endPoint y: 94, distance: 203.6
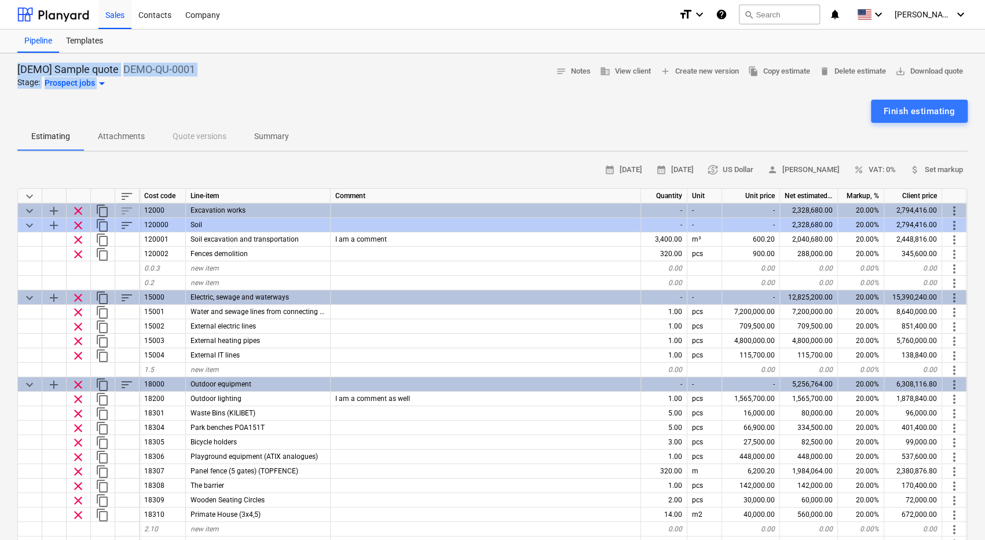
click at [206, 94] on div "[DEMO] Sample quote DEMO-QU-0001 Stage: Prospect jobs arrow_drop_down notes Not…" at bounding box center [492, 480] width 985 height 855
click at [206, 94] on div at bounding box center [492, 94] width 951 height 9
click at [396, 158] on div "[DEMO] Sample quote DEMO-QU-0001 Stage: Prospect jobs arrow_drop_down notes Not…" at bounding box center [492, 480] width 985 height 855
drag, startPoint x: 535, startPoint y: 60, endPoint x: 988, endPoint y: 132, distance: 458.6
click at [985, 132] on html "Sales Contacts Company format_size keyboard_arrow_down help search Search notif…" at bounding box center [492, 275] width 985 height 551
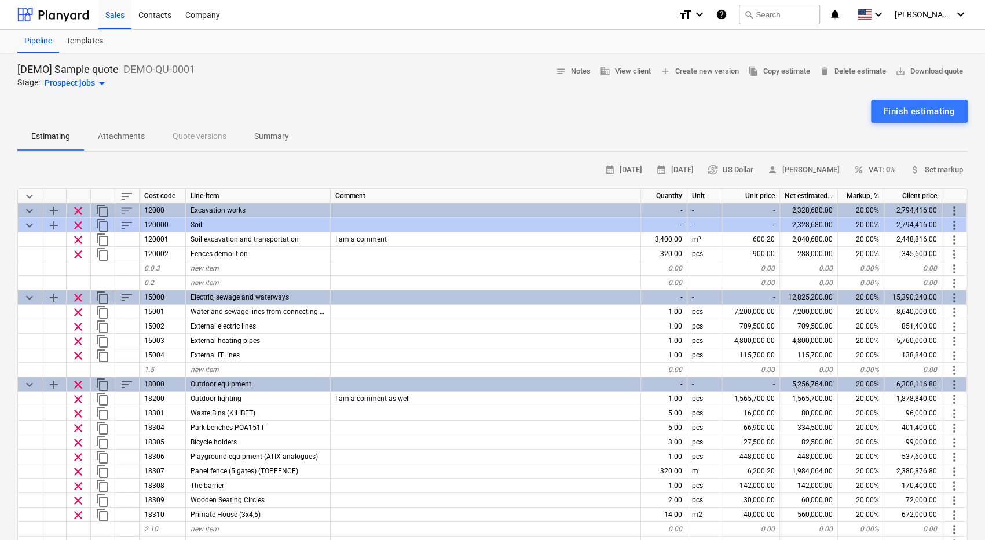
click at [962, 138] on div "Estimating Attachments Quote versions Summary" at bounding box center [492, 137] width 951 height 28
drag, startPoint x: 974, startPoint y: 136, endPoint x: 538, endPoint y: 67, distance: 442.3
click at [538, 67] on div "[DEMO] Sample quote DEMO-QU-0001 Stage: Prospect jobs arrow_drop_down notes Not…" at bounding box center [492, 480] width 985 height 855
click at [538, 67] on div "[DEMO] Sample quote DEMO-QU-0001 Stage: Prospect jobs arrow_drop_down notes Not…" at bounding box center [492, 77] width 951 height 28
drag, startPoint x: 532, startPoint y: 59, endPoint x: 967, endPoint y: 136, distance: 442.5
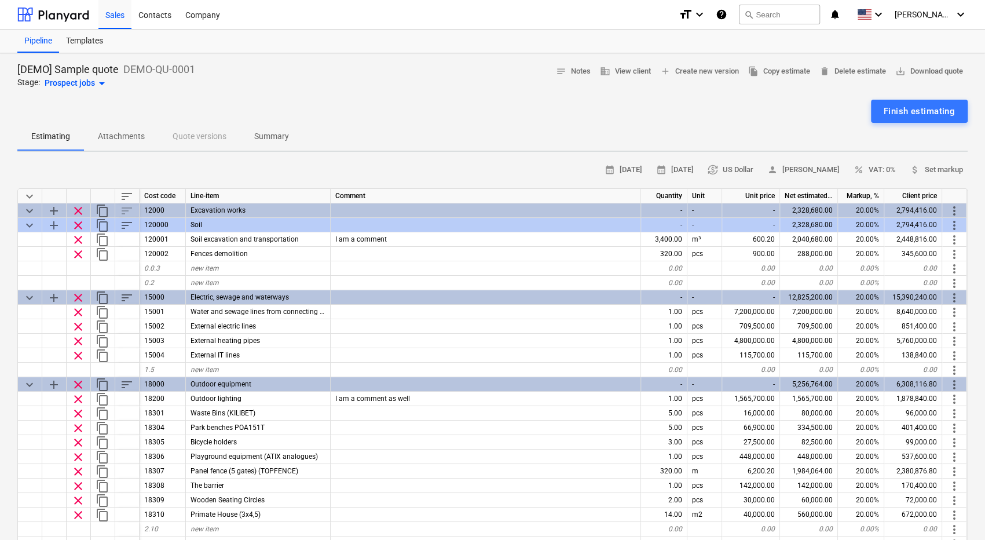
click at [967, 136] on div "[DEMO] Sample quote DEMO-QU-0001 Stage: Prospect jobs arrow_drop_down notes Not…" at bounding box center [492, 480] width 985 height 855
click at [497, 162] on div "calendar_month 09 Oct 2025 calendar_month 23 Oct 2025 currency_exchange US Doll…" at bounding box center [492, 170] width 951 height 18
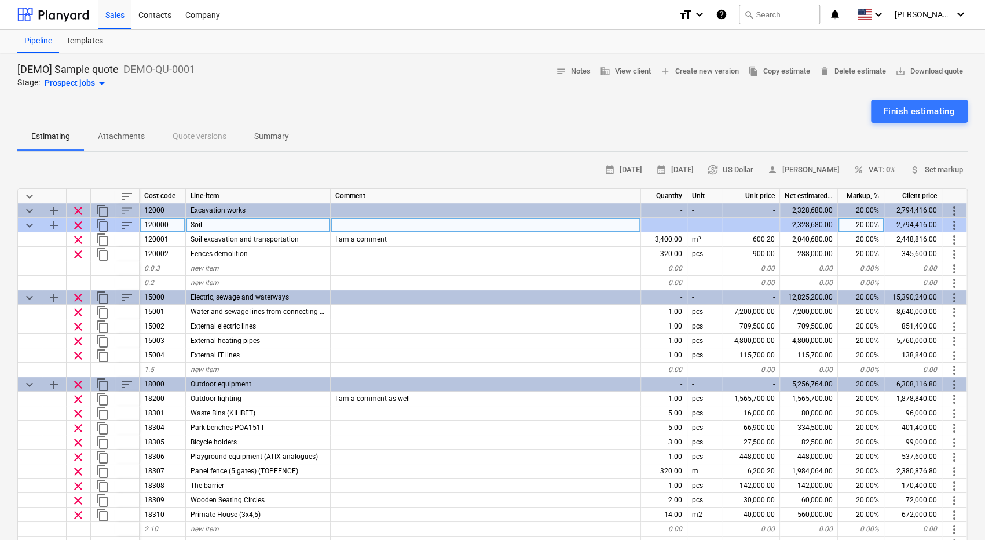
click at [470, 223] on div at bounding box center [486, 225] width 310 height 14
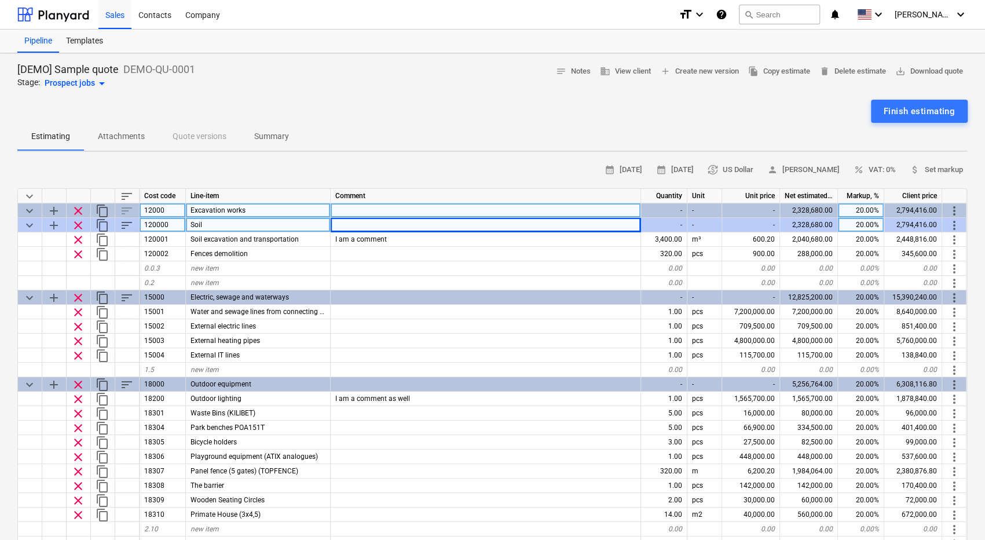
click at [468, 212] on div at bounding box center [486, 210] width 310 height 14
click at [466, 180] on div "calendar_month 09 Oct 2025 calendar_month 23 Oct 2025 currency_exchange US Doll…" at bounding box center [492, 448] width 951 height 575
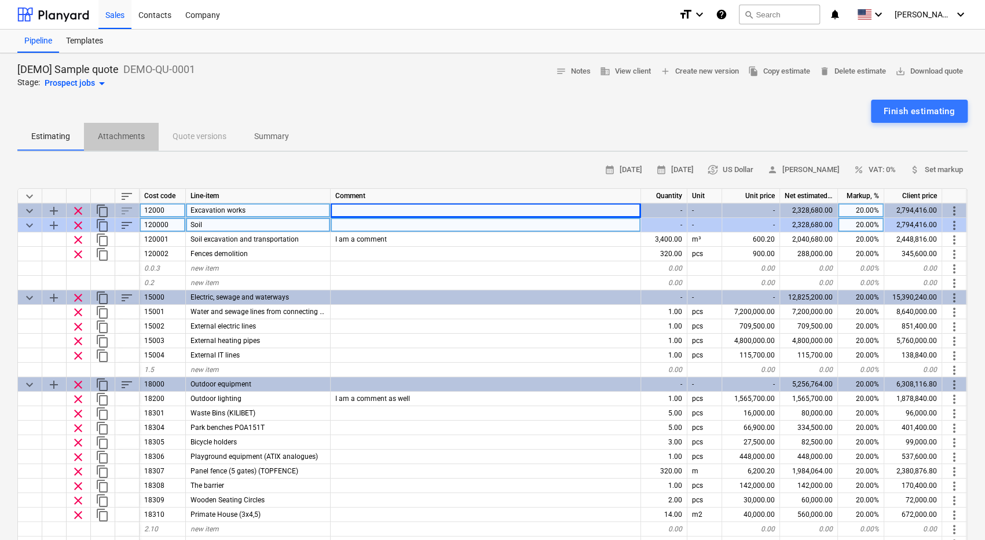
click at [123, 136] on p "Attachments" at bounding box center [121, 136] width 47 height 12
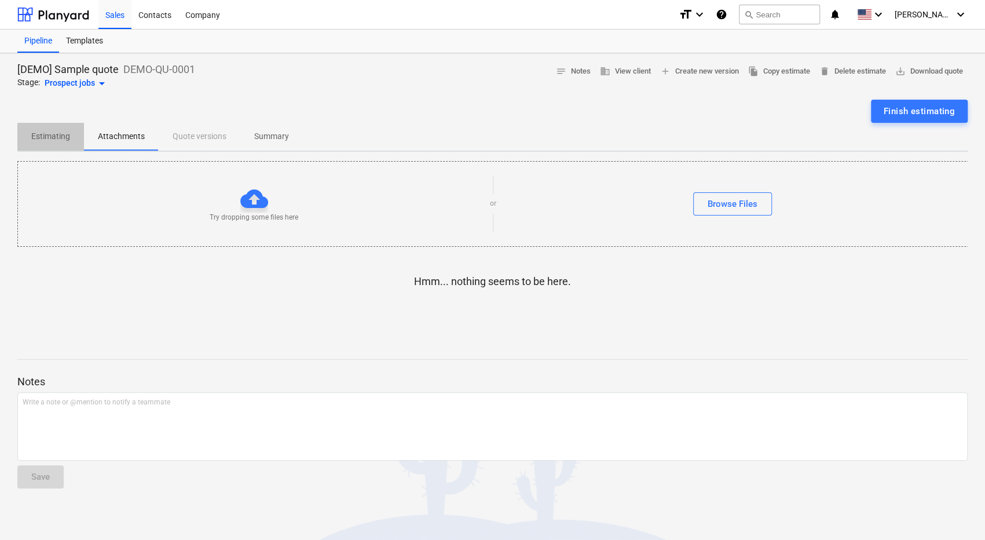
click at [47, 138] on p "Estimating" at bounding box center [50, 136] width 39 height 12
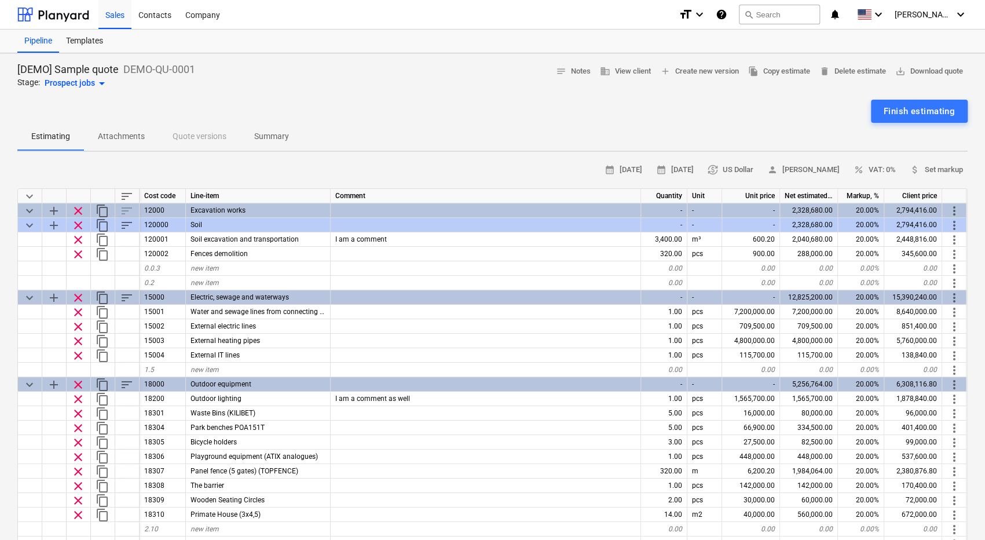
click at [53, 162] on div "calendar_month 09 Oct 2025 calendar_month 23 Oct 2025 currency_exchange US Doll…" at bounding box center [492, 170] width 951 height 18
click at [272, 108] on div "Finish estimating" at bounding box center [492, 111] width 951 height 23
click at [3, 63] on div "[DEMO] Sample quote DEMO-QU-0001 Stage: Prospect jobs arrow_drop_down notes Not…" at bounding box center [492, 480] width 985 height 855
drag, startPoint x: 3, startPoint y: 63, endPoint x: 155, endPoint y: 91, distance: 154.3
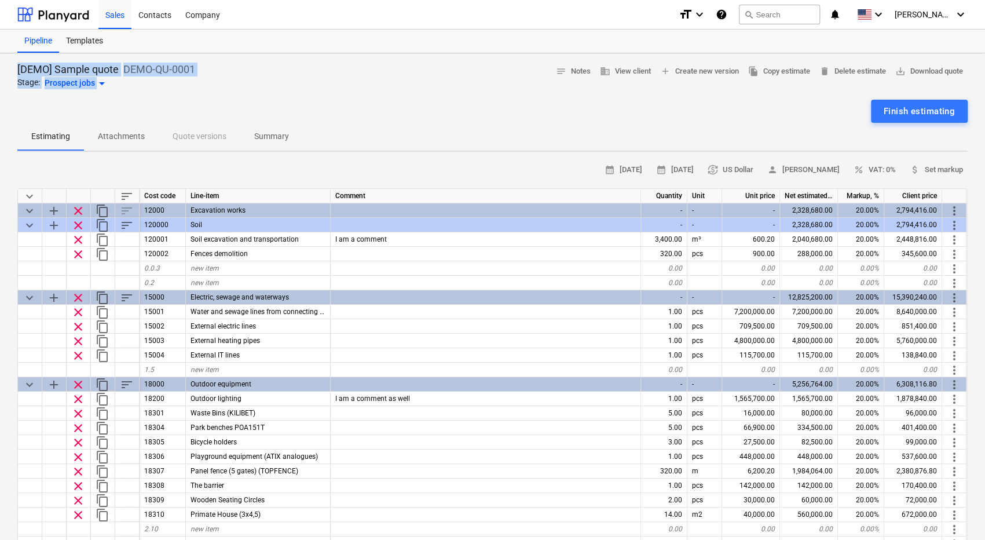
click at [155, 91] on div "[DEMO] Sample quote DEMO-QU-0001 Stage: Prospect jobs arrow_drop_down notes Not…" at bounding box center [492, 480] width 985 height 855
click at [155, 91] on div at bounding box center [492, 94] width 951 height 9
click at [219, 103] on div "Finish estimating" at bounding box center [492, 111] width 951 height 23
drag, startPoint x: 219, startPoint y: 103, endPoint x: 11, endPoint y: 65, distance: 211.4
click at [11, 65] on div "[DEMO] Sample quote DEMO-QU-0001 Stage: Prospect jobs arrow_drop_down notes Not…" at bounding box center [492, 480] width 985 height 855
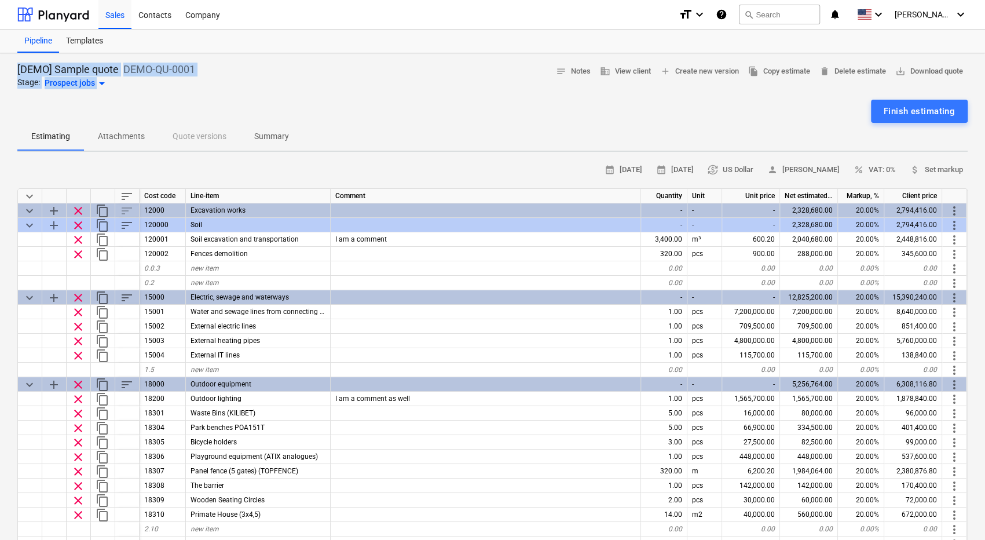
click at [11, 65] on div "[DEMO] Sample quote DEMO-QU-0001 Stage: Prospect jobs arrow_drop_down notes Not…" at bounding box center [492, 480] width 985 height 855
click at [11, 59] on div "[DEMO] Sample quote DEMO-QU-0001 Stage: Prospect jobs arrow_drop_down notes Not…" at bounding box center [492, 480] width 985 height 855
drag, startPoint x: 11, startPoint y: 59, endPoint x: 220, endPoint y: 93, distance: 212.0
click at [220, 93] on div "[DEMO] Sample quote DEMO-QU-0001 Stage: Prospect jobs arrow_drop_down notes Not…" at bounding box center [492, 480] width 985 height 855
click at [220, 93] on div at bounding box center [492, 94] width 951 height 9
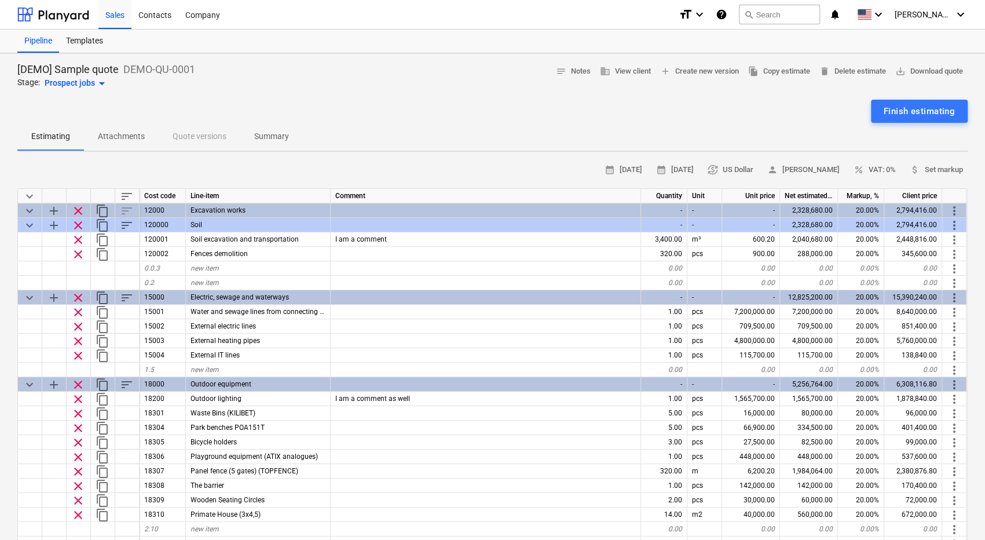
click at [220, 93] on div at bounding box center [492, 94] width 951 height 9
click at [7, 62] on div "[DEMO] Sample quote DEMO-QU-0001 Stage: Prospect jobs arrow_drop_down notes Not…" at bounding box center [492, 480] width 985 height 855
drag, startPoint x: 10, startPoint y: 60, endPoint x: 198, endPoint y: 87, distance: 189.7
click at [198, 87] on div "[DEMO] Sample quote DEMO-QU-0001 Stage: Prospect jobs arrow_drop_down notes Not…" at bounding box center [492, 480] width 985 height 855
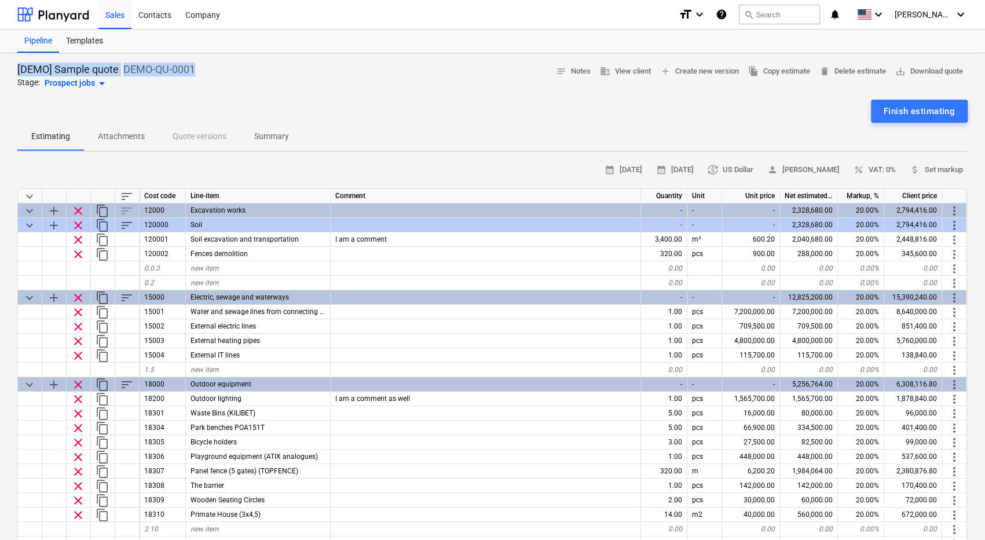
click at [198, 87] on div "[DEMO] Sample quote DEMO-QU-0001 Stage: Prospect jobs arrow_drop_down notes Not…" at bounding box center [492, 77] width 951 height 28
click at [207, 92] on div at bounding box center [492, 94] width 951 height 9
drag, startPoint x: 209, startPoint y: 85, endPoint x: 7, endPoint y: 61, distance: 203.0
click at [7, 61] on div "[DEMO] Sample quote DEMO-QU-0001 Stage: Prospect jobs arrow_drop_down notes Not…" at bounding box center [492, 480] width 985 height 855
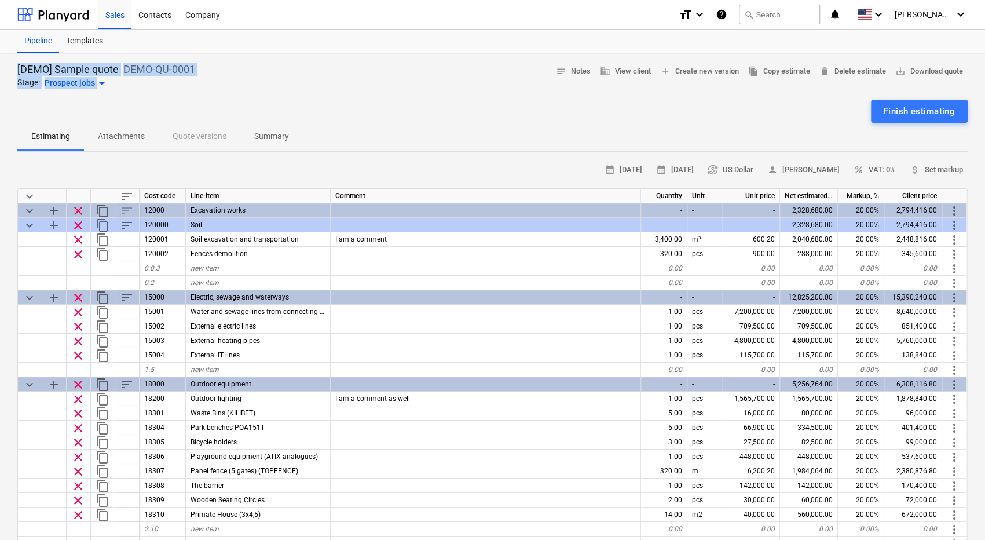
drag, startPoint x: 7, startPoint y: 61, endPoint x: 211, endPoint y: 98, distance: 207.8
click at [211, 98] on div "[DEMO] Sample quote DEMO-QU-0001 Stage: Prospect jobs arrow_drop_down notes Not…" at bounding box center [492, 480] width 985 height 855
click at [211, 98] on div at bounding box center [492, 94] width 951 height 9
click at [119, 134] on p "Attachments" at bounding box center [121, 136] width 47 height 12
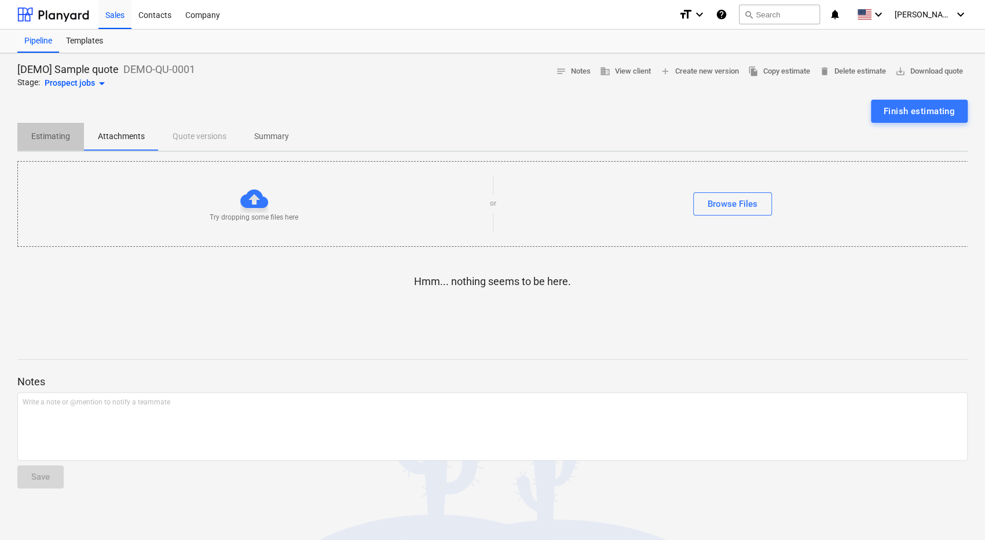
click at [60, 138] on p "Estimating" at bounding box center [50, 136] width 39 height 12
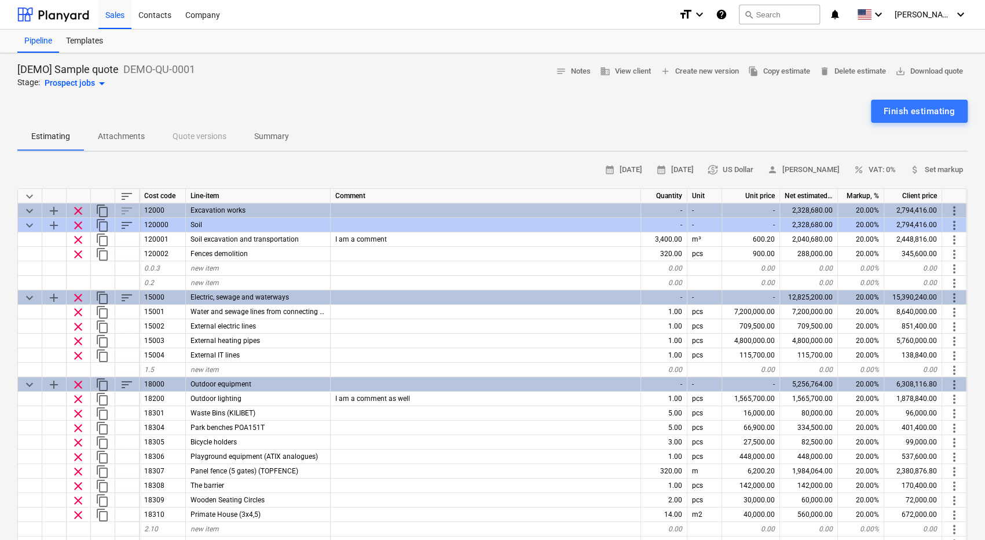
click at [283, 168] on div "calendar_month 09 Oct 2025 calendar_month 23 Oct 2025 currency_exchange US Doll…" at bounding box center [492, 170] width 951 height 18
click at [784, 128] on div "Estimating Attachments Quote versions Summary" at bounding box center [492, 137] width 951 height 28
click at [83, 43] on div "Templates" at bounding box center [84, 41] width 51 height 23
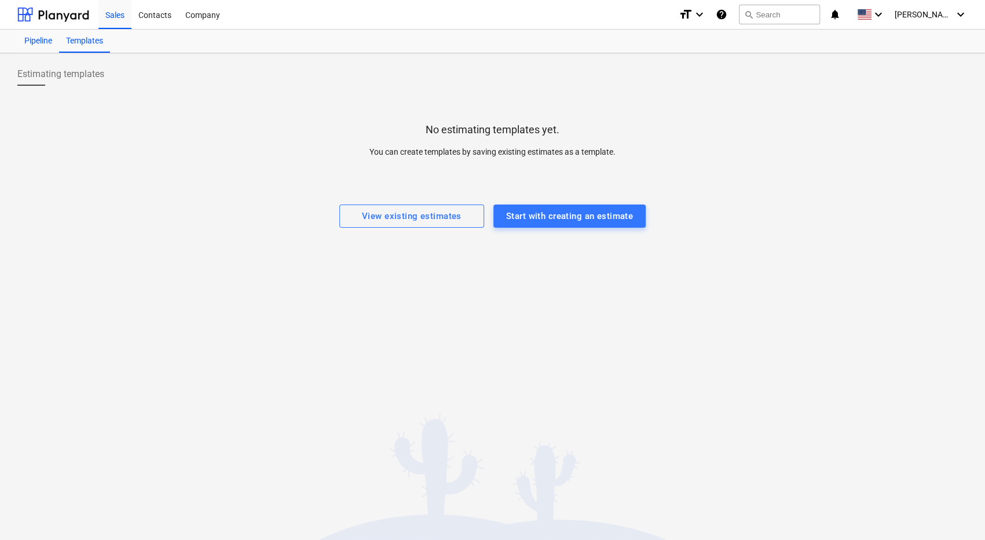
click at [39, 40] on div "Pipeline" at bounding box center [38, 41] width 42 height 23
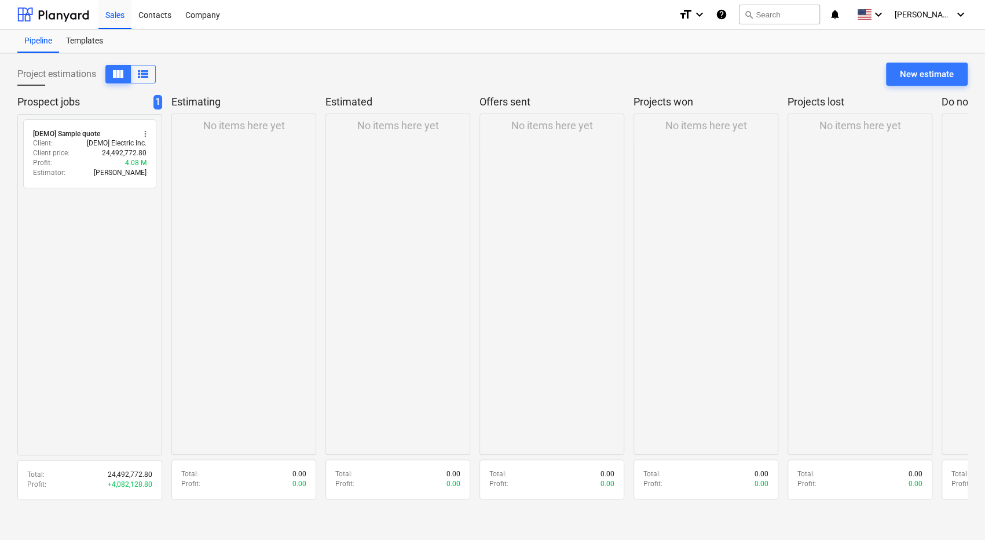
click at [207, 33] on div "Pipeline Templates" at bounding box center [492, 41] width 951 height 23
click at [164, 20] on div "Contacts" at bounding box center [154, 14] width 47 height 30
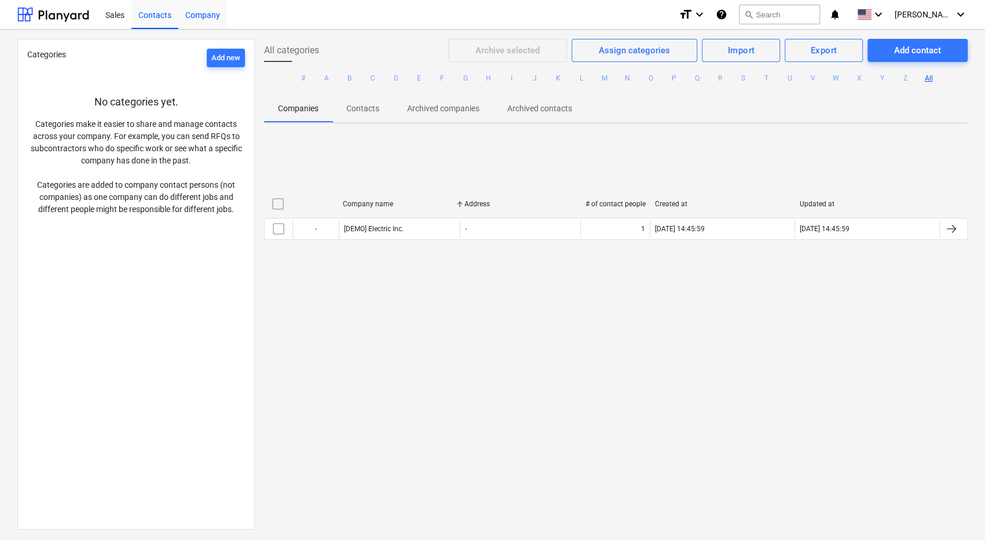
click at [204, 17] on div "Company" at bounding box center [202, 14] width 49 height 30
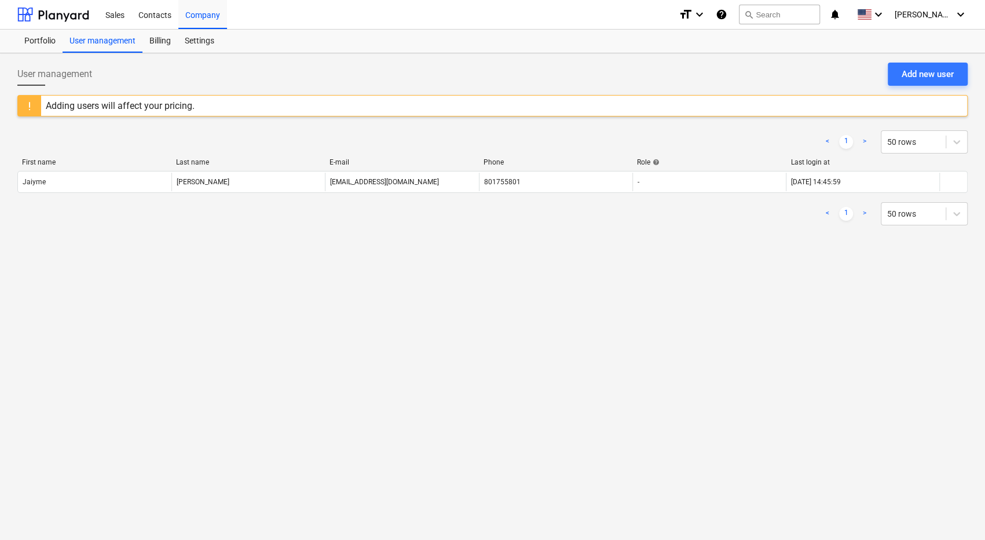
click at [226, 83] on div "User management Add new user" at bounding box center [492, 79] width 951 height 32
click at [326, 54] on div "User management Add new user Adding users will affect your pricing. < 1 > 50 ro…" at bounding box center [492, 296] width 985 height 487
click at [119, 17] on div "Sales" at bounding box center [114, 14] width 33 height 30
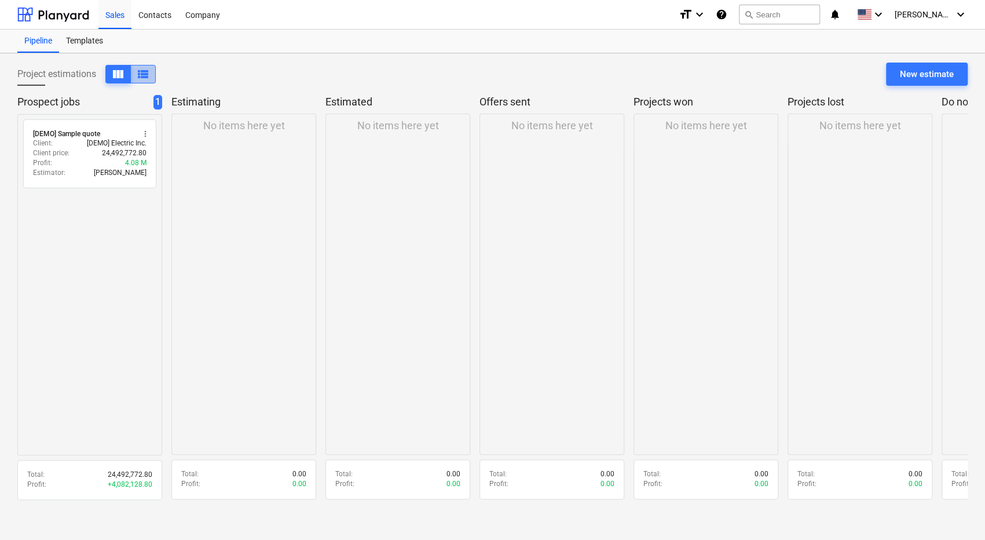
click at [147, 77] on span "view_list" at bounding box center [143, 74] width 14 height 14
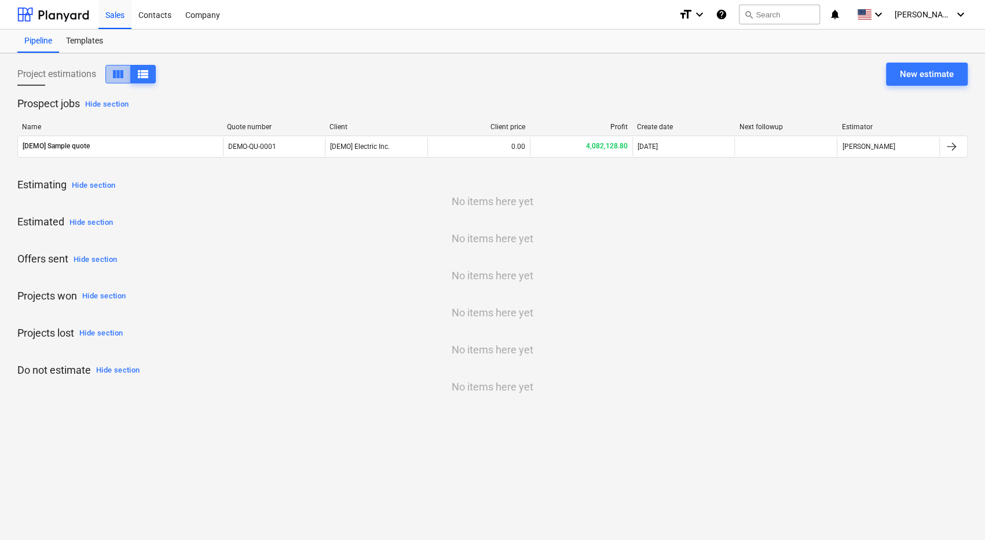
click at [117, 71] on span "view_column" at bounding box center [118, 74] width 14 height 14
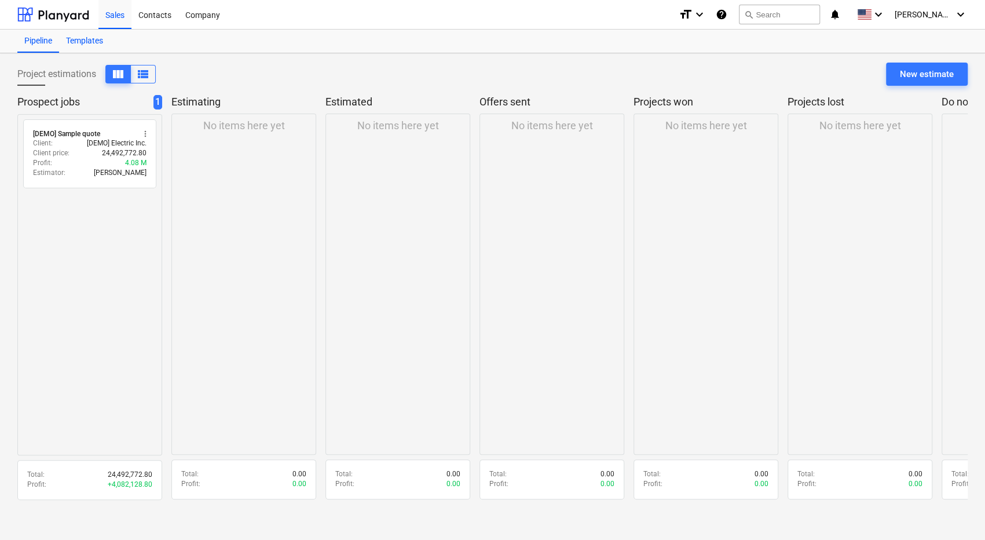
click at [78, 39] on div "Templates" at bounding box center [84, 41] width 51 height 23
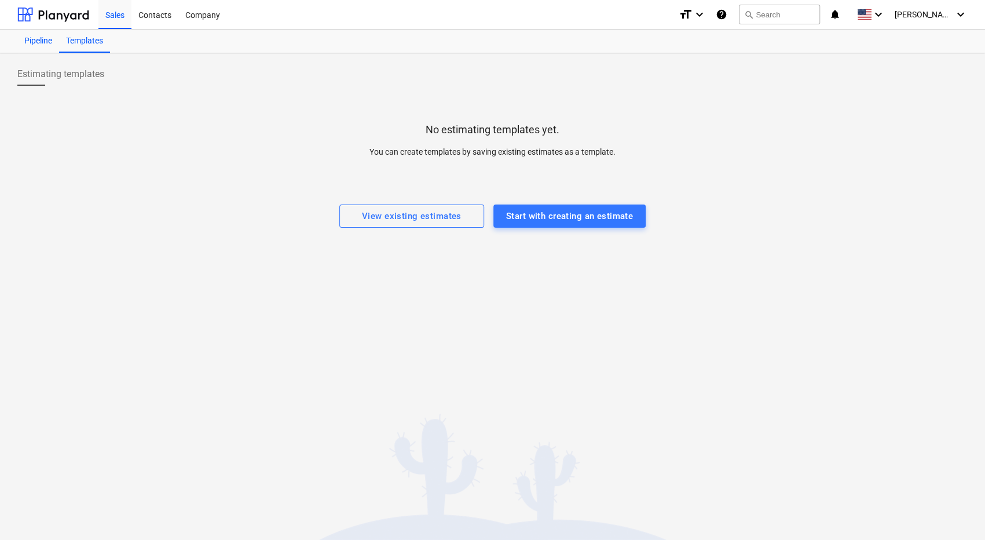
click at [46, 40] on div "Pipeline" at bounding box center [38, 41] width 42 height 23
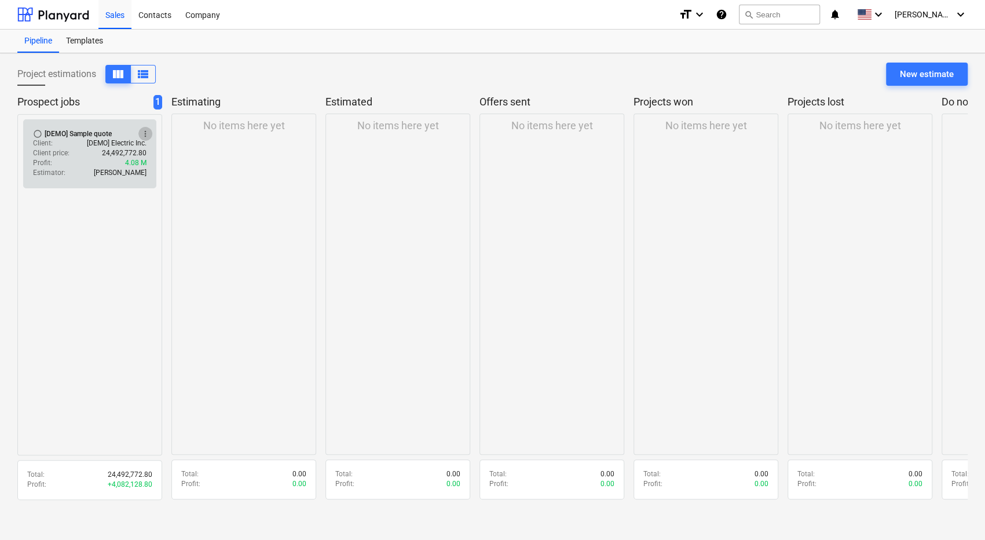
click at [149, 131] on span "more_vert" at bounding box center [145, 133] width 9 height 9
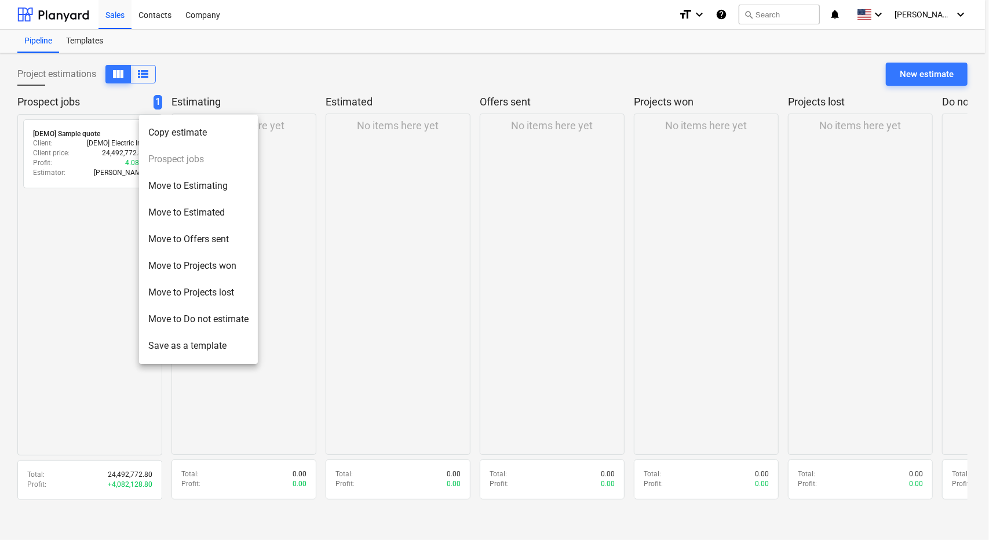
click at [79, 236] on div at bounding box center [494, 270] width 989 height 540
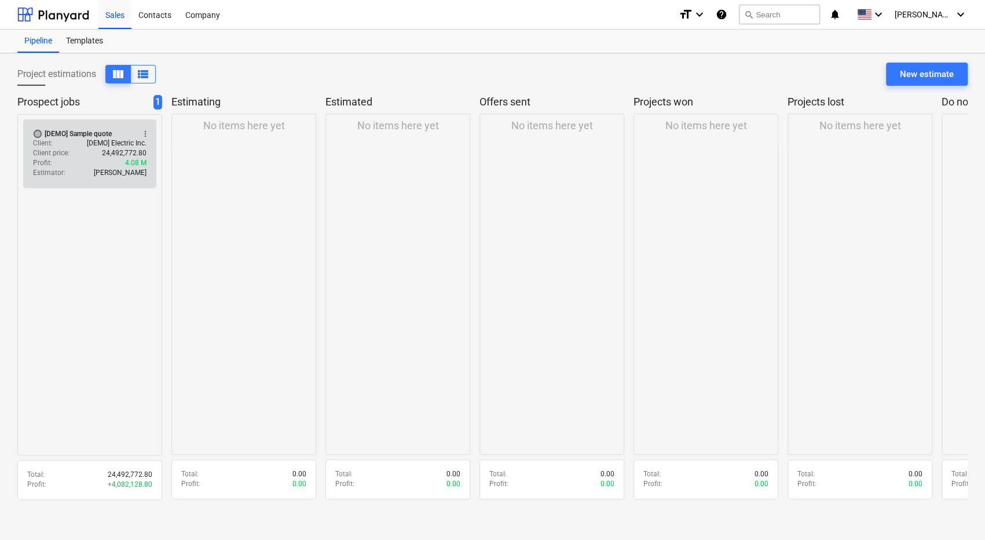
click at [38, 133] on span "radio_button_unchecked" at bounding box center [37, 133] width 9 height 9
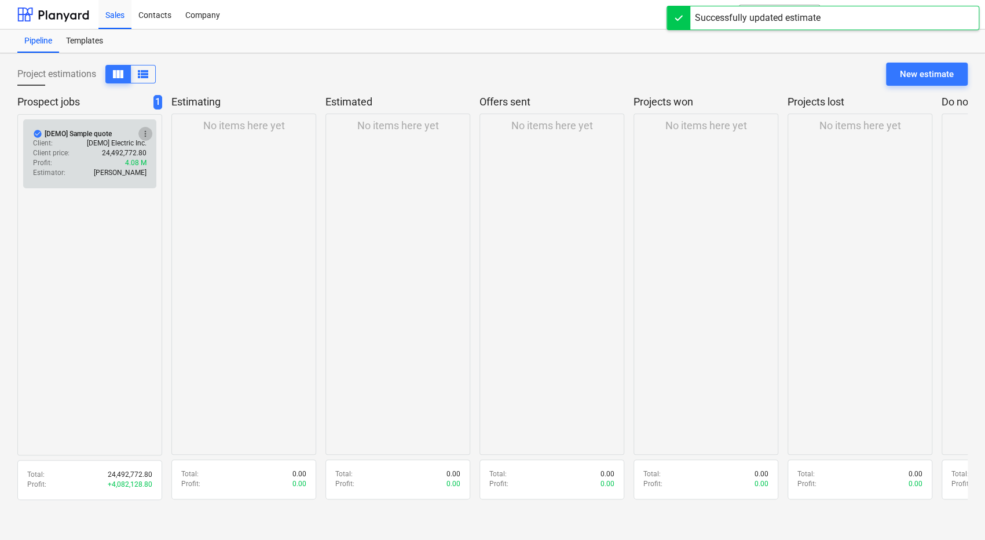
click at [147, 133] on span "more_vert" at bounding box center [145, 133] width 9 height 9
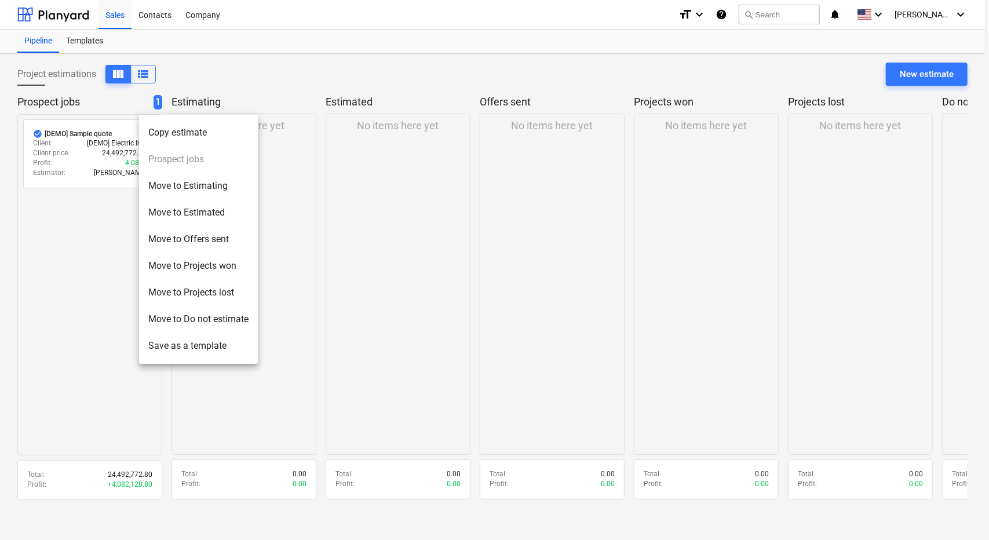
click at [170, 185] on li "Move to Estimating" at bounding box center [198, 186] width 119 height 27
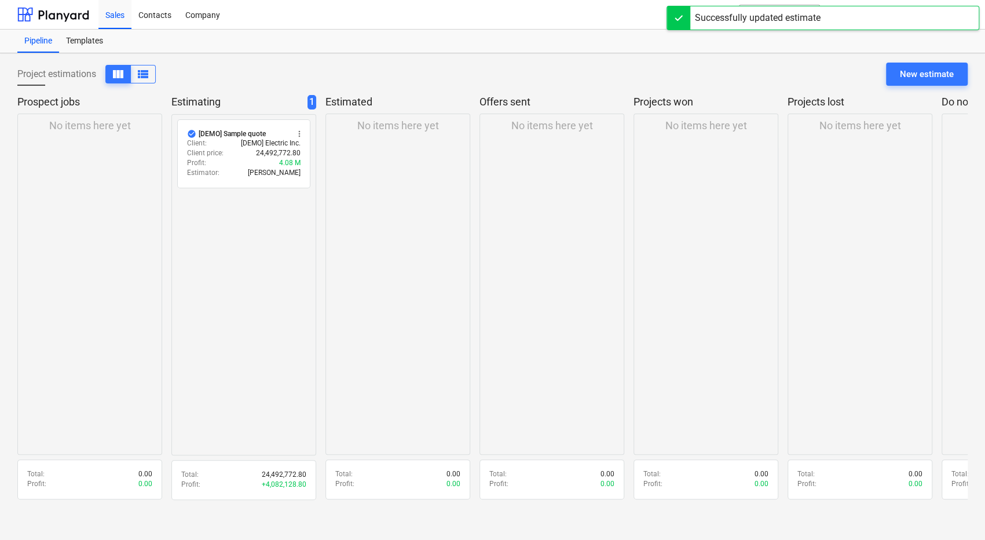
click at [260, 256] on div "check_circle [DEMO] Sample quote more_vert Client : [DEMO] Electric Inc. Client…" at bounding box center [243, 284] width 145 height 341
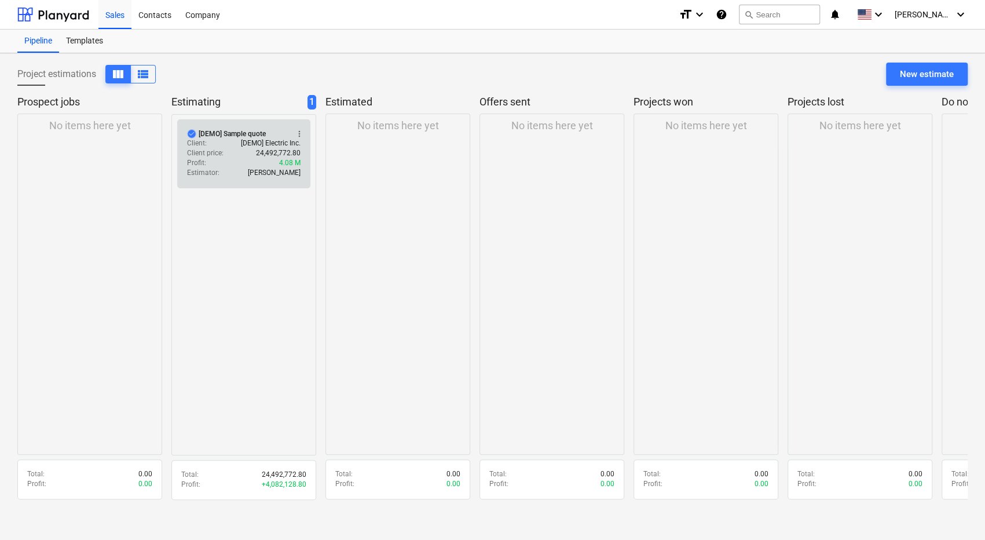
click at [191, 131] on span "check_circle" at bounding box center [191, 133] width 9 height 9
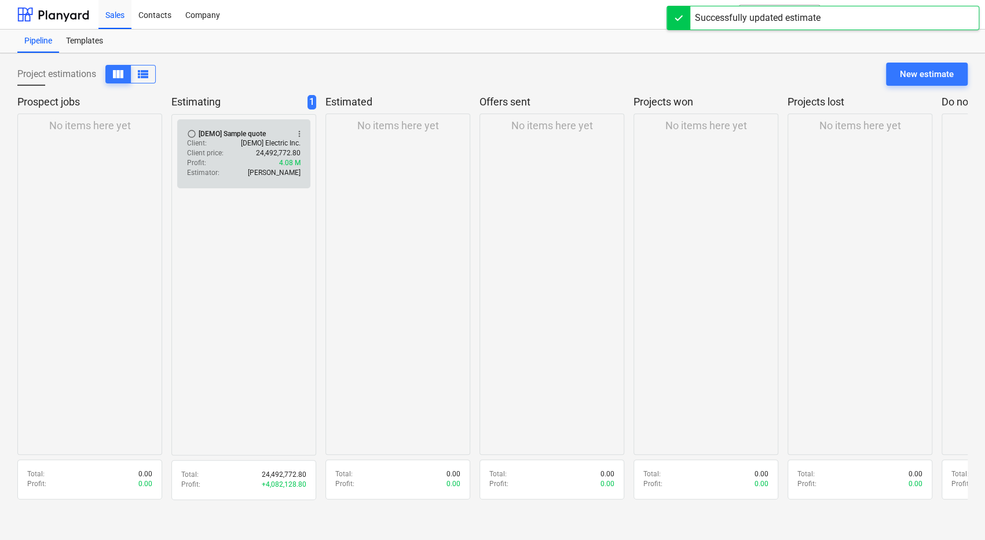
click at [221, 158] on div "Profit : 4.08 M" at bounding box center [244, 163] width 114 height 10
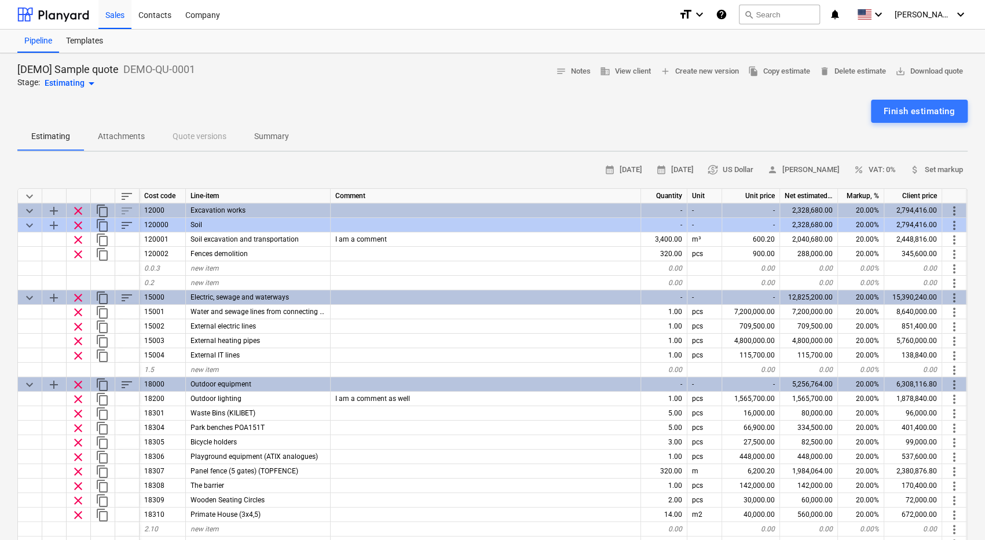
drag, startPoint x: 974, startPoint y: 131, endPoint x: 533, endPoint y: 61, distance: 446.3
click at [533, 61] on div "[DEMO] Sample quote DEMO-QU-0001 Stage: Estimating arrow_drop_down notes Notes …" at bounding box center [492, 480] width 985 height 855
drag, startPoint x: 533, startPoint y: 61, endPoint x: 953, endPoint y: 133, distance: 426.0
click at [953, 133] on div "[DEMO] Sample quote DEMO-QU-0001 Stage: Estimating arrow_drop_down notes Notes …" at bounding box center [492, 480] width 985 height 855
click at [953, 133] on div "Estimating Attachments Quote versions Summary" at bounding box center [492, 137] width 951 height 28
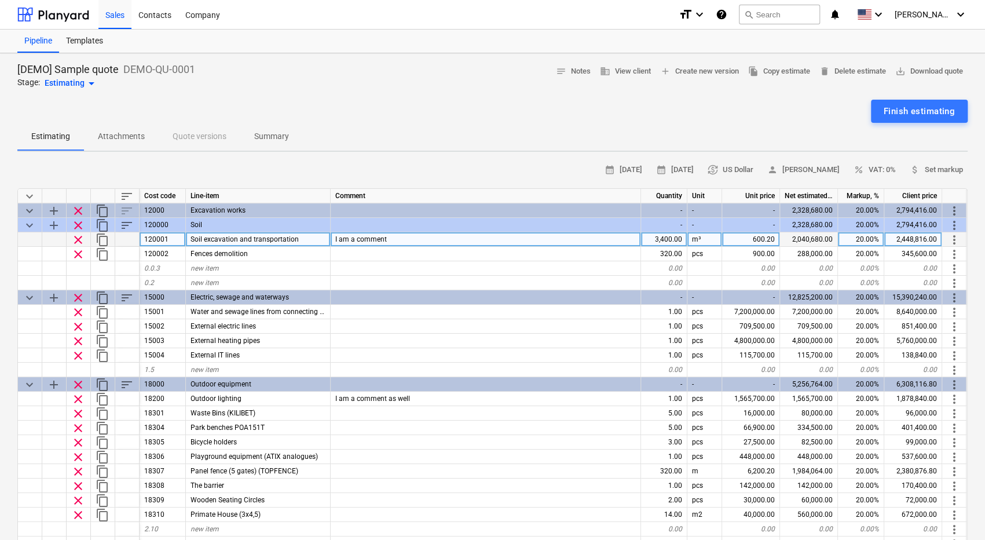
click at [558, 242] on div "I am a comment" at bounding box center [486, 239] width 310 height 14
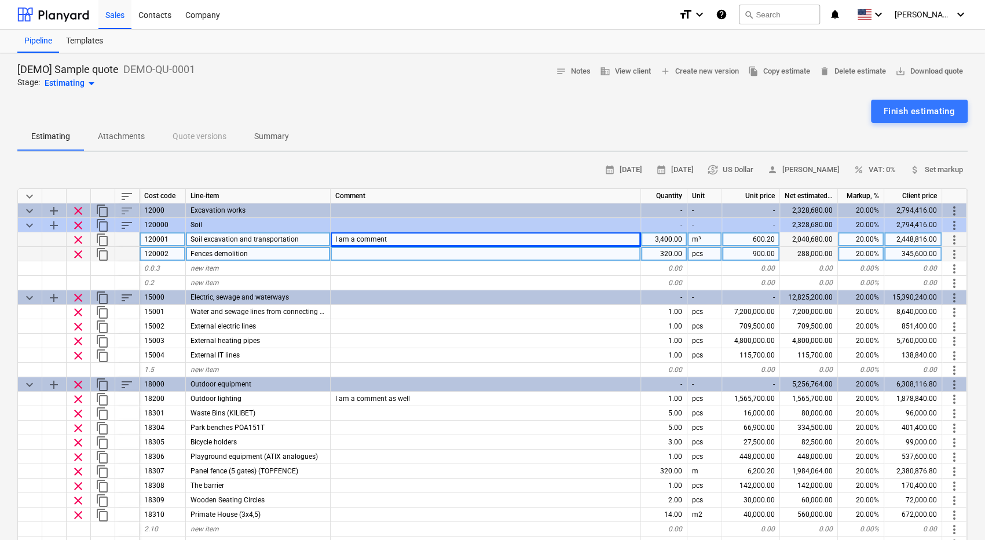
click at [558, 254] on div at bounding box center [486, 254] width 310 height 14
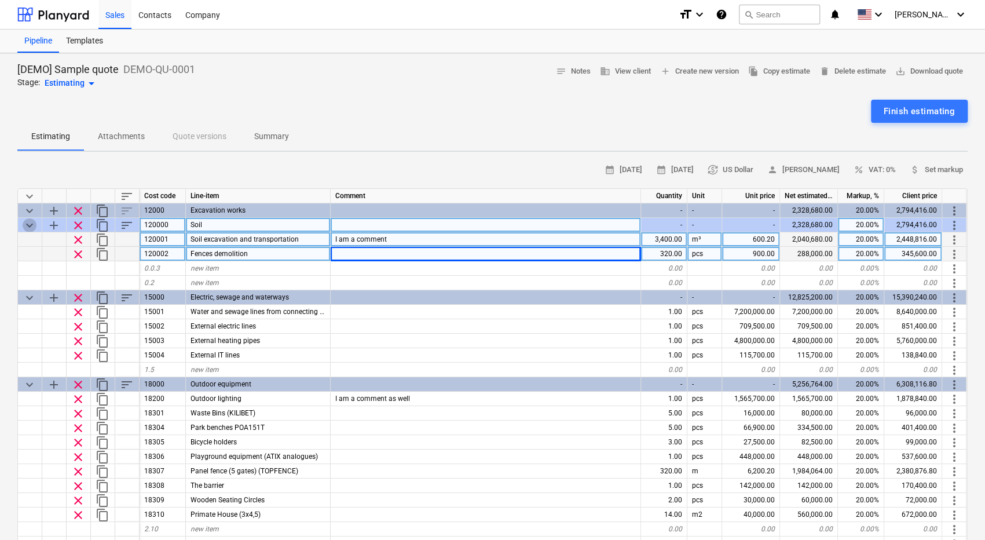
click at [34, 225] on span "keyboard_arrow_down" at bounding box center [30, 225] width 14 height 14
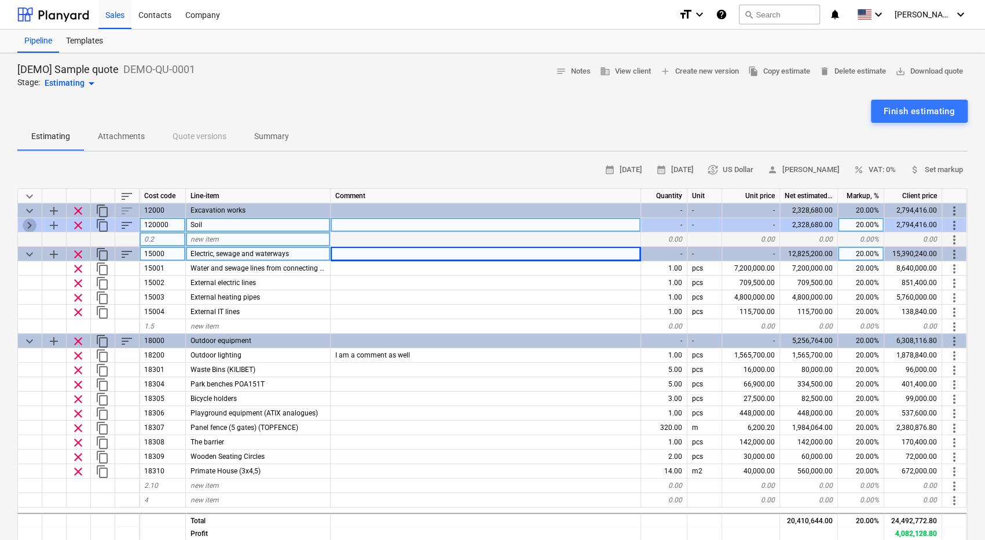
click at [34, 225] on span "keyboard_arrow_right" at bounding box center [30, 225] width 14 height 14
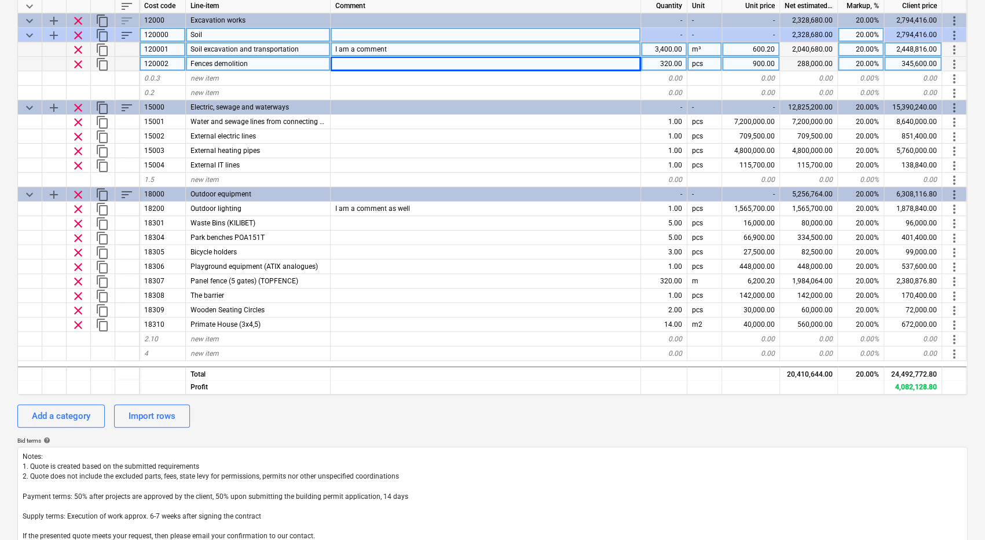
scroll to position [189, 0]
click at [67, 407] on button "Add a category" at bounding box center [60, 416] width 87 height 23
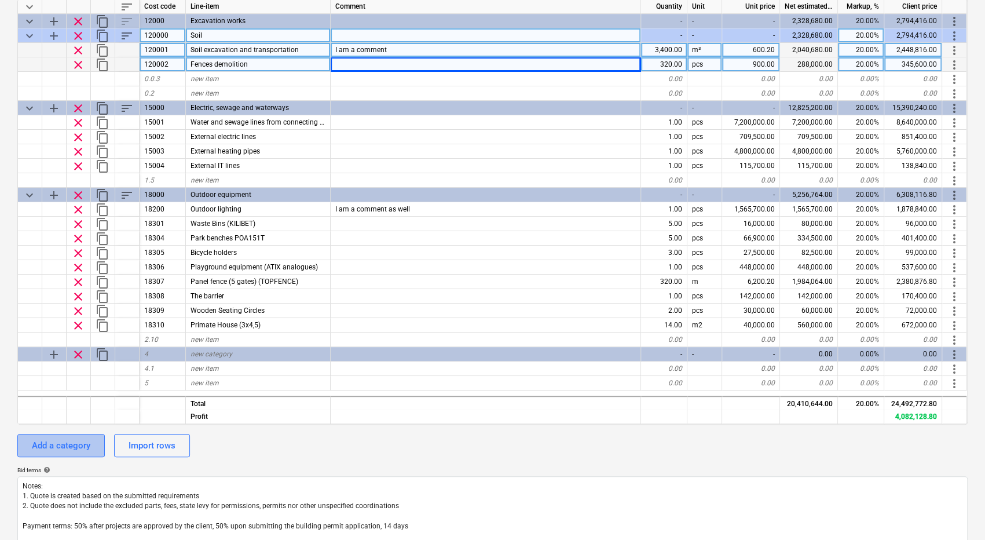
click at [78, 442] on div "Add a category" at bounding box center [61, 445] width 59 height 15
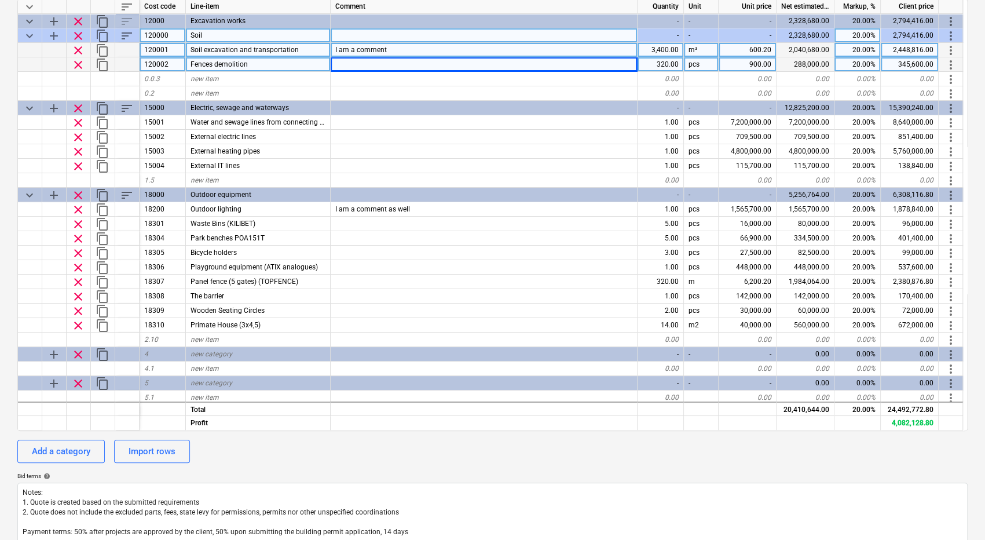
click at [236, 456] on div "Add a category Import rows" at bounding box center [492, 451] width 951 height 23
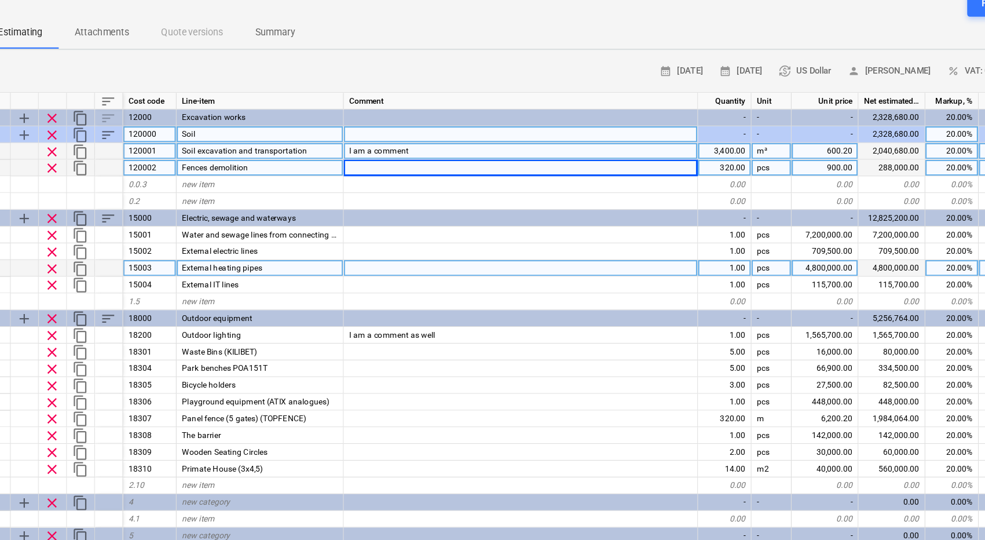
scroll to position [73, 0]
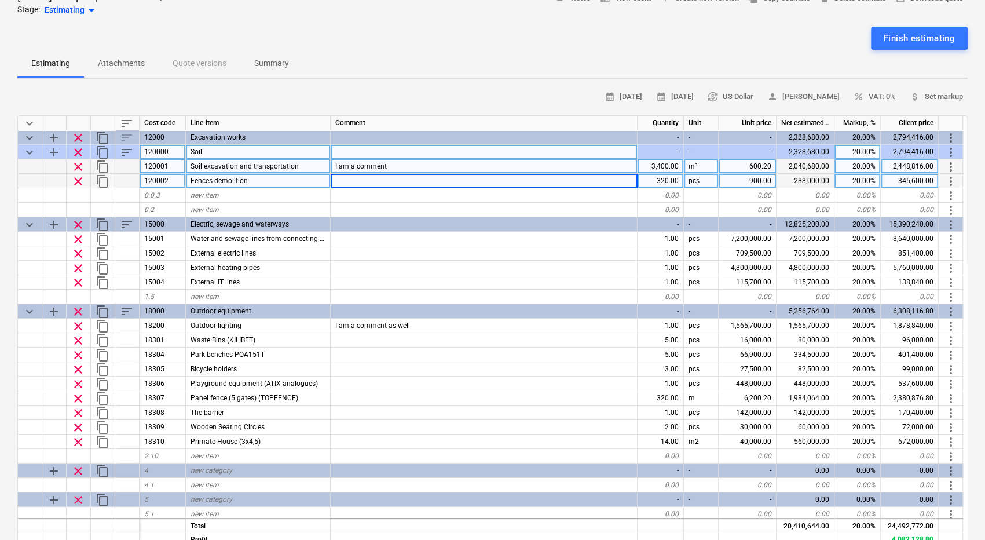
click at [319, 90] on div "calendar_month 09 Oct 2025 calendar_month 23 Oct 2025 currency_exchange US Doll…" at bounding box center [492, 97] width 951 height 18
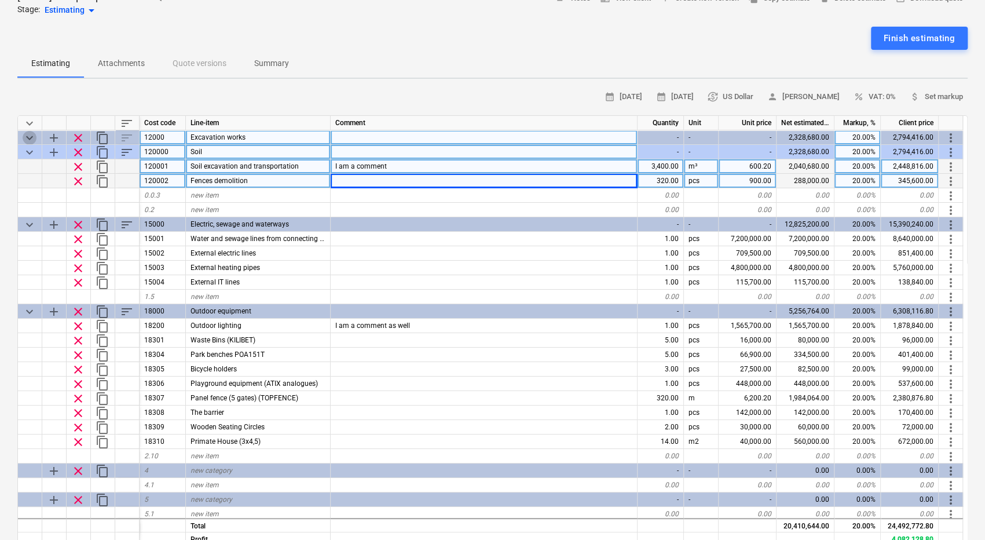
click at [34, 134] on span "keyboard_arrow_down" at bounding box center [30, 138] width 14 height 14
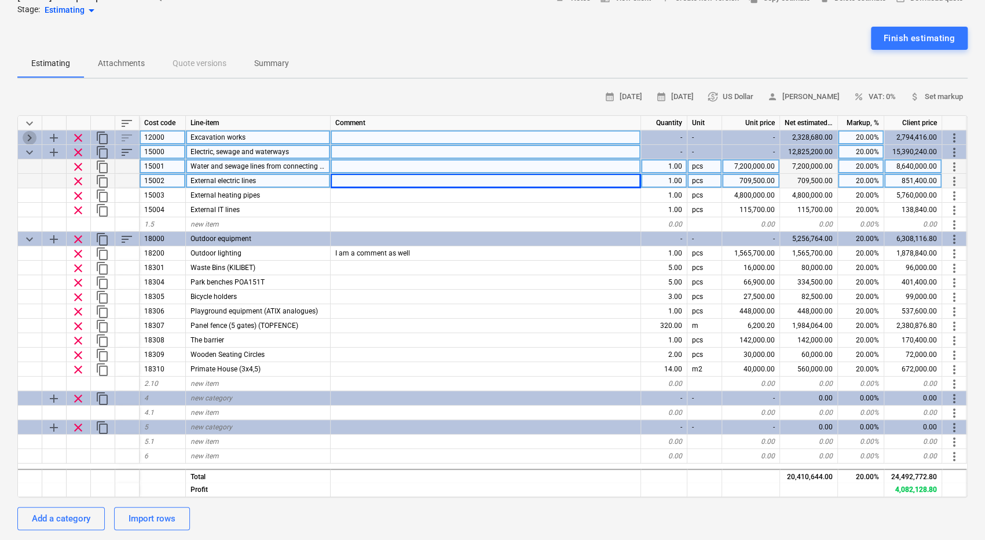
click at [34, 134] on span "keyboard_arrow_right" at bounding box center [30, 138] width 14 height 14
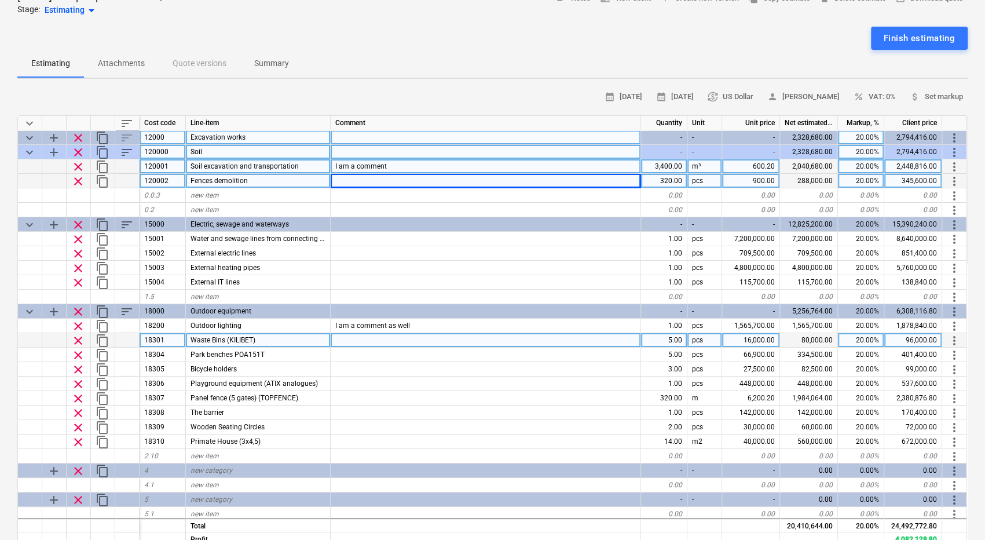
scroll to position [22, 0]
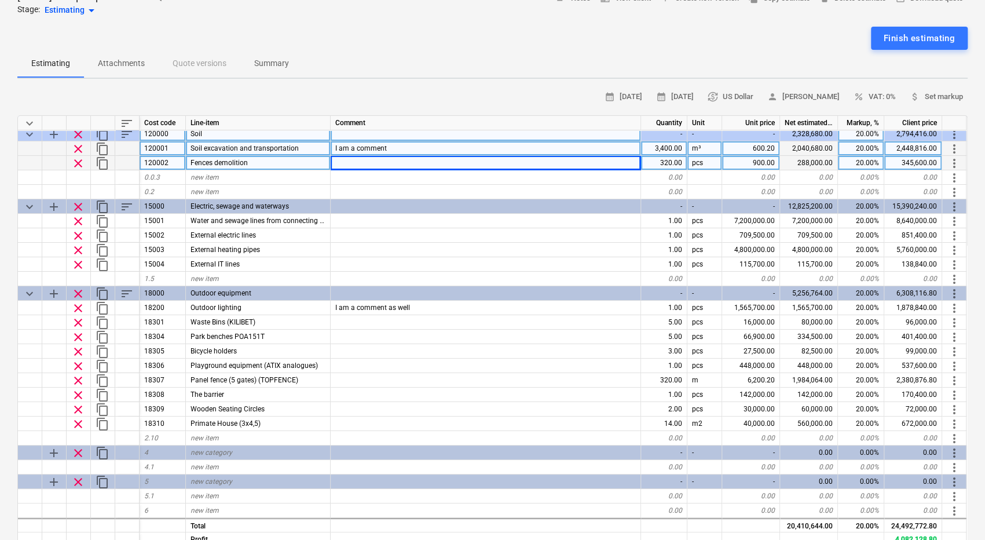
click at [378, 42] on div "Finish estimating" at bounding box center [492, 38] width 951 height 23
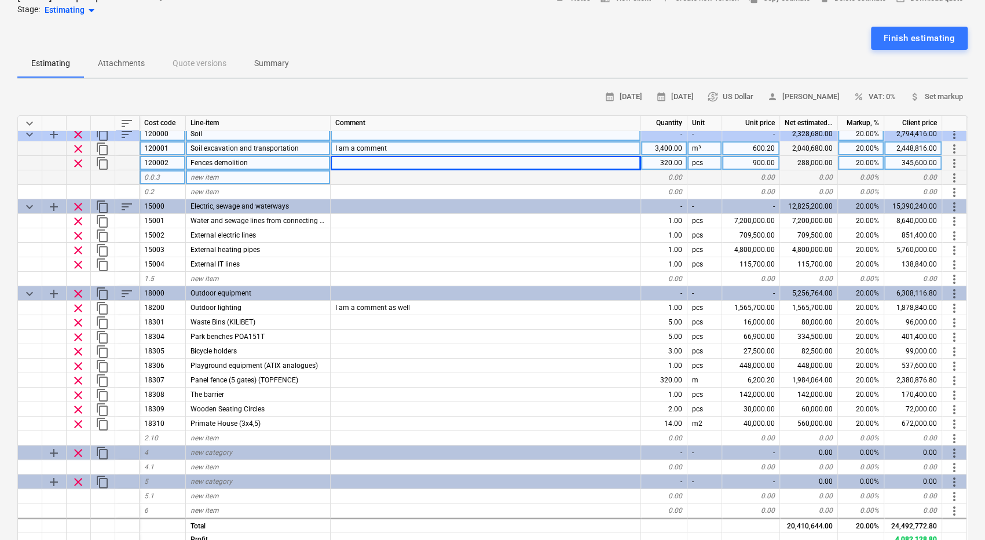
scroll to position [0, 3]
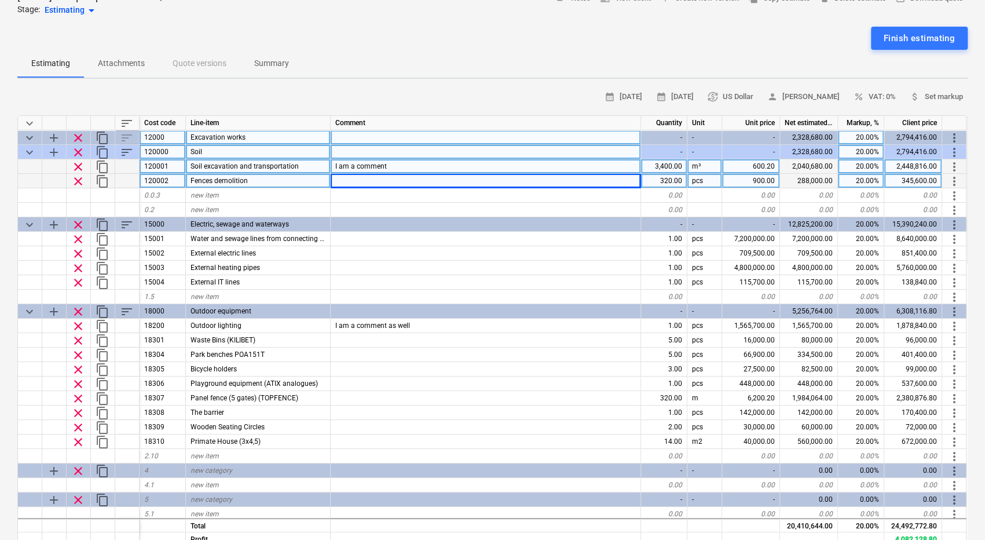
click at [350, 84] on div "[DEMO] Sample quote DEMO-QU-0001 Stage: Estimating arrow_drop_down notes Notes …" at bounding box center [492, 425] width 985 height 890
click at [134, 65] on p "Attachments" at bounding box center [121, 63] width 47 height 12
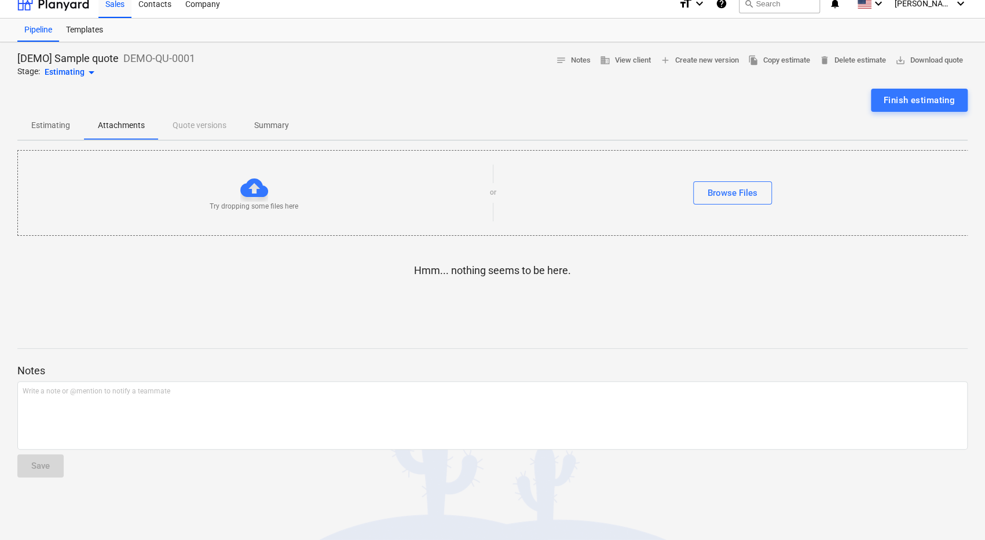
scroll to position [12, 0]
click at [63, 120] on p "Estimating" at bounding box center [50, 125] width 39 height 12
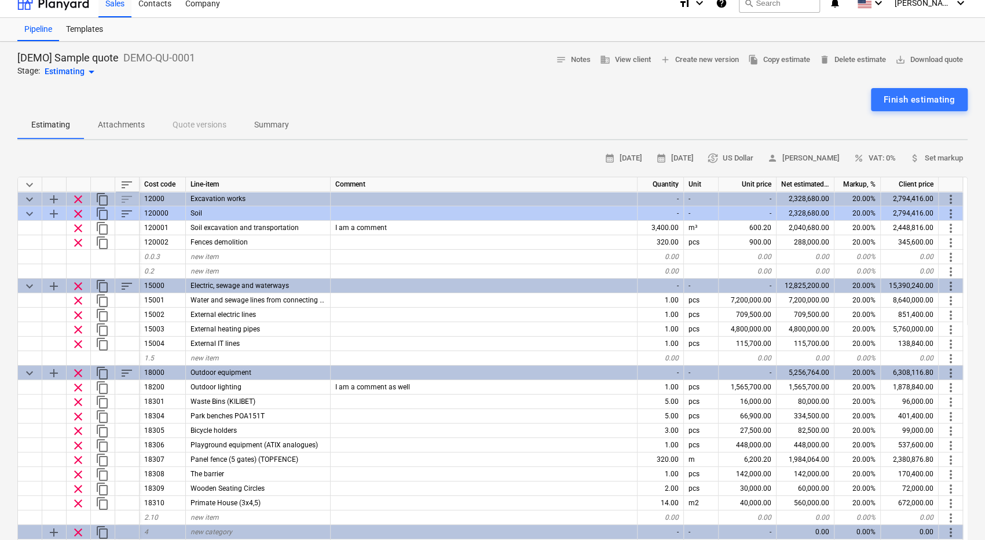
drag, startPoint x: 307, startPoint y: 164, endPoint x: 280, endPoint y: 126, distance: 46.1
click at [280, 126] on div "[DEMO] Sample quote DEMO-QU-0001 Stage: Estimating arrow_drop_down notes Notes …" at bounding box center [492, 487] width 985 height 890
click at [280, 126] on p "Summary" at bounding box center [271, 125] width 35 height 12
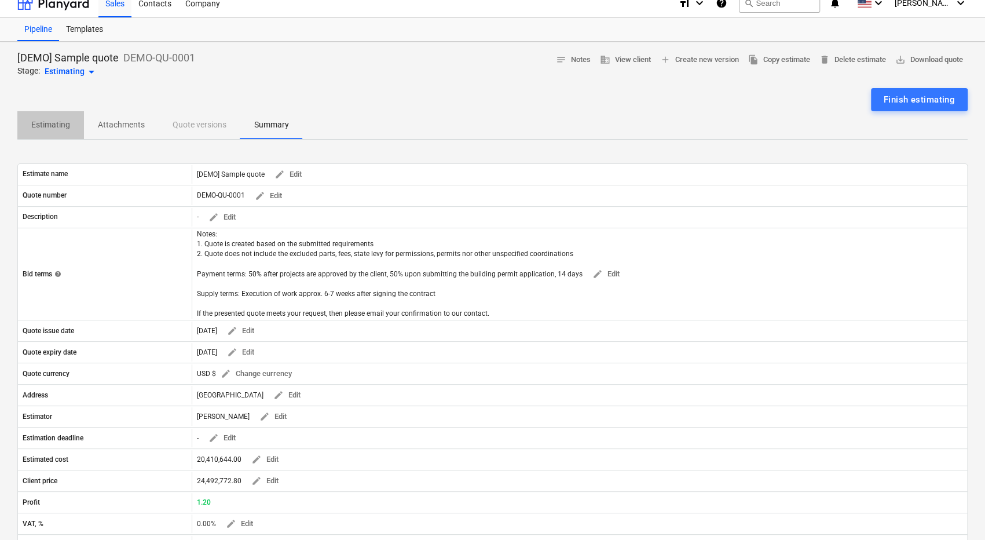
click at [57, 128] on p "Estimating" at bounding box center [50, 125] width 39 height 12
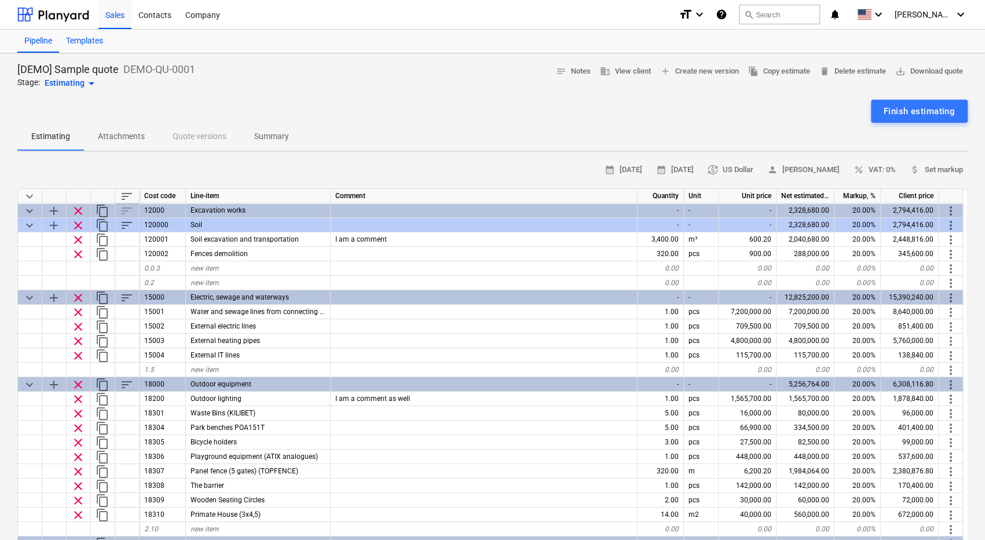
click at [90, 41] on div "Templates" at bounding box center [84, 41] width 51 height 23
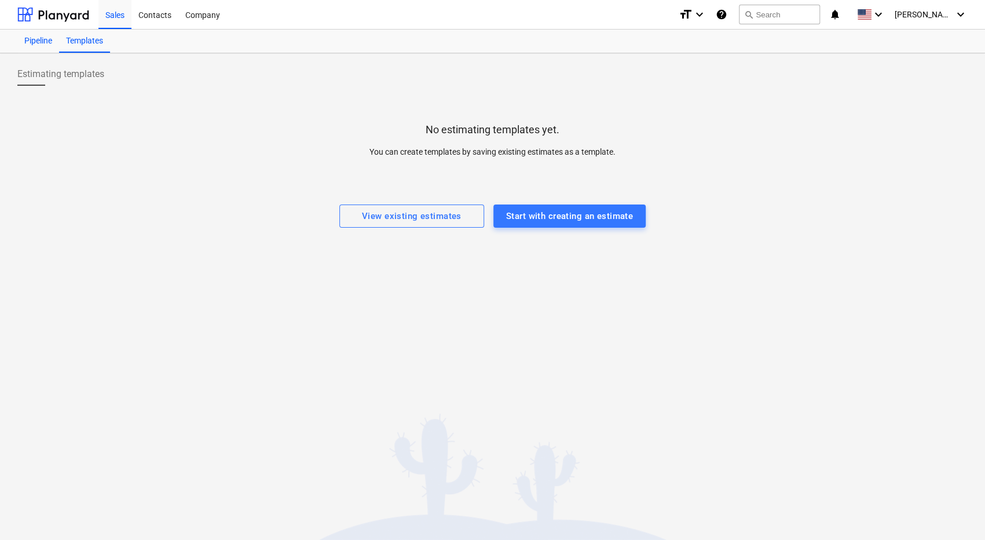
click at [42, 39] on div "Pipeline" at bounding box center [38, 41] width 42 height 23
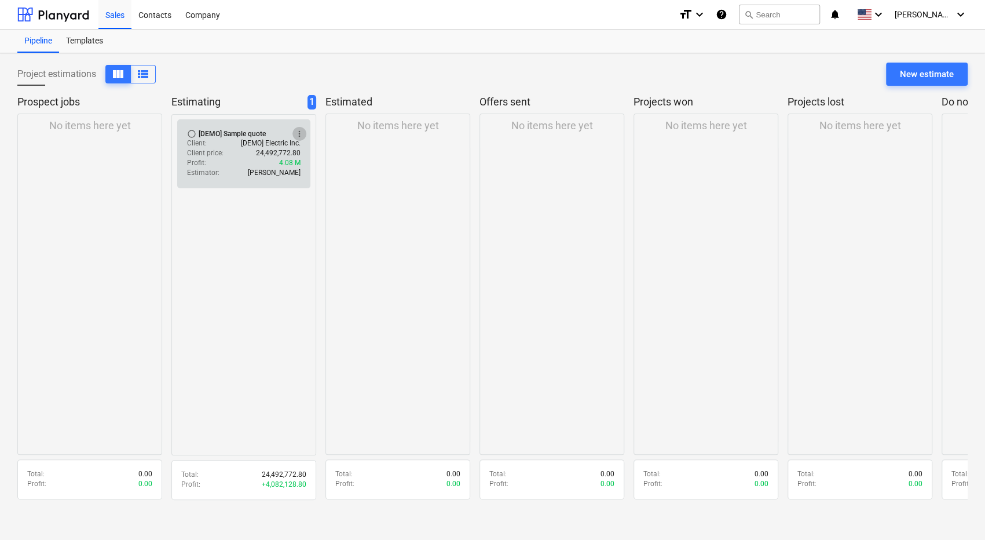
click at [300, 131] on span "more_vert" at bounding box center [299, 133] width 9 height 9
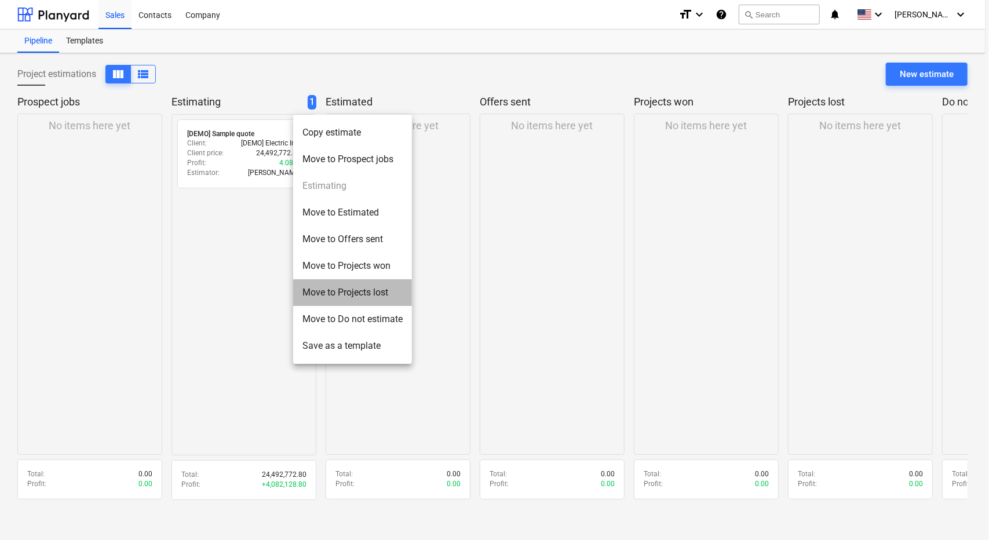
click at [322, 289] on li "Move to Projects lost" at bounding box center [352, 292] width 119 height 27
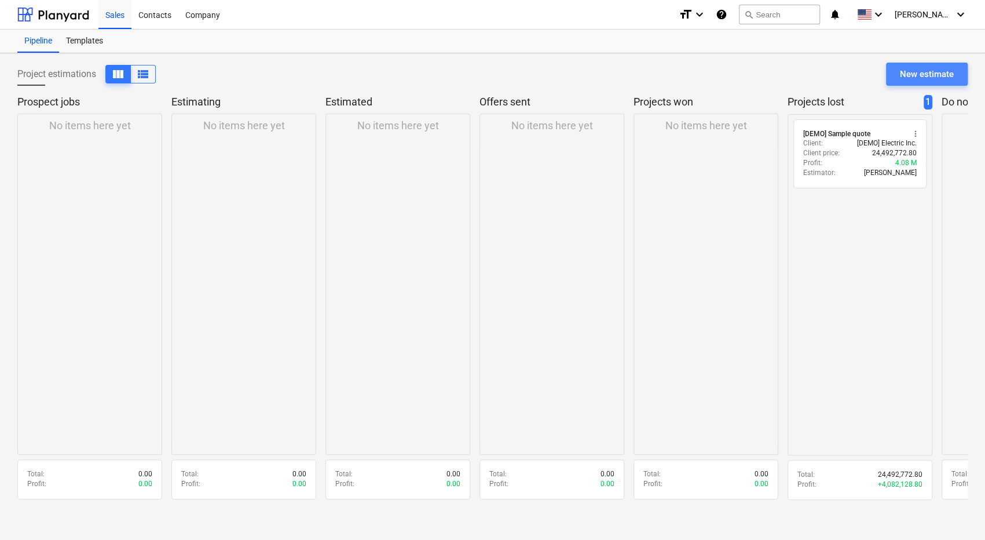
click at [906, 74] on div "New estimate" at bounding box center [927, 74] width 54 height 15
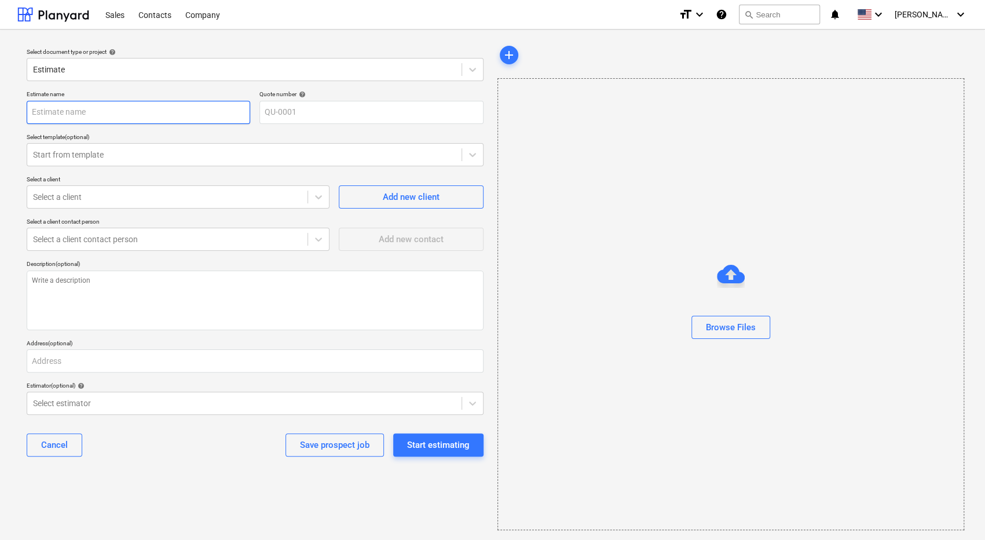
click at [128, 109] on input "text" at bounding box center [139, 112] width 224 height 23
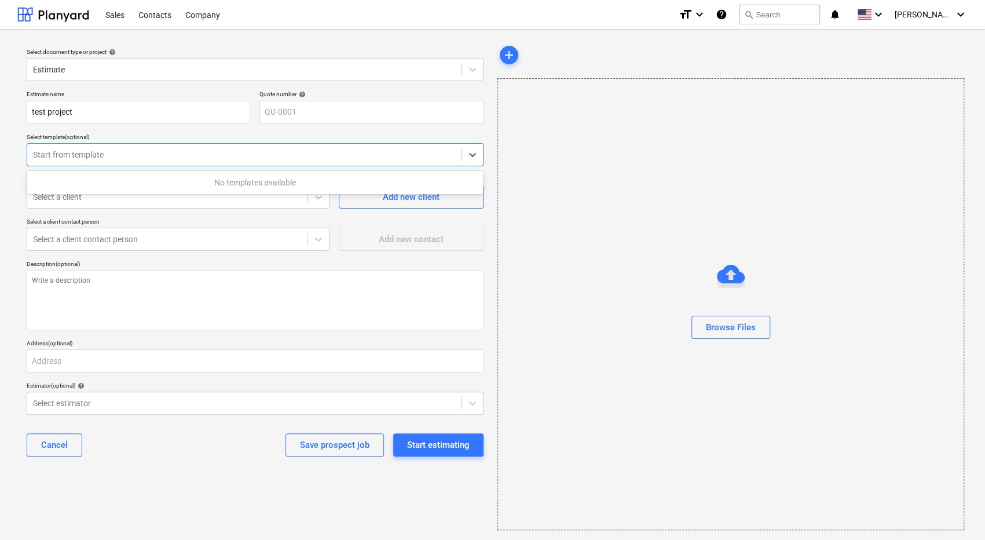
click at [151, 159] on div at bounding box center [244, 155] width 423 height 12
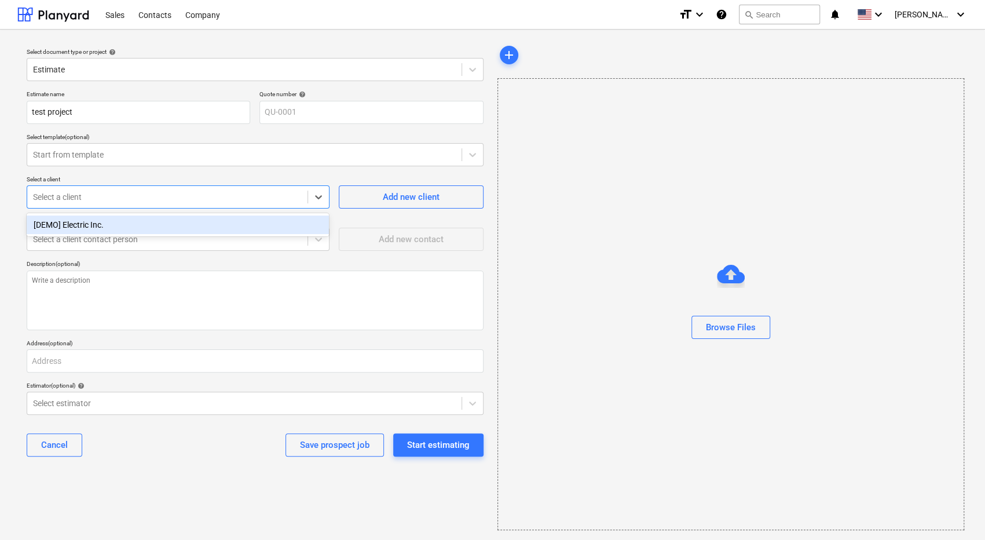
click at [131, 196] on div at bounding box center [167, 197] width 269 height 12
click at [131, 221] on div "[DEMO] Electric Inc." at bounding box center [178, 224] width 302 height 19
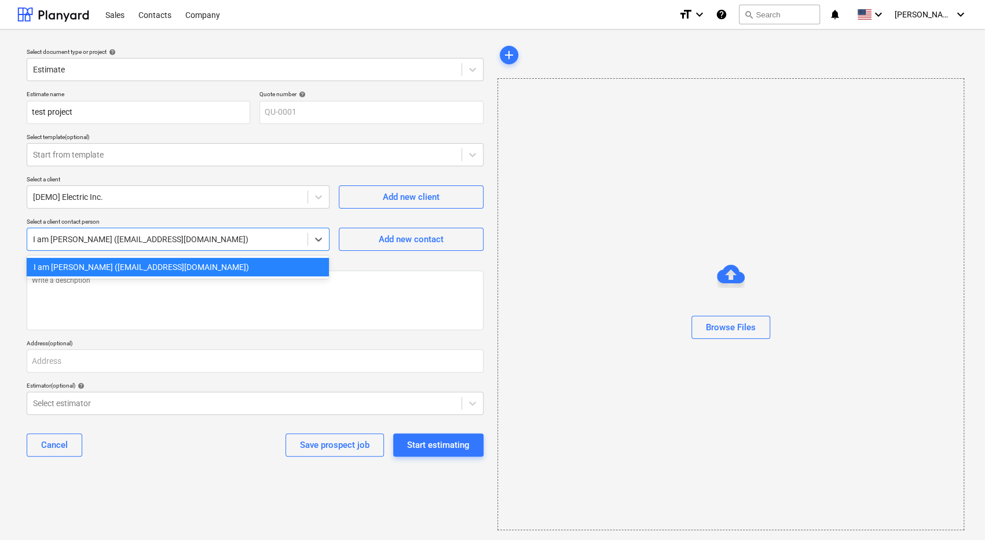
click at [157, 240] on div at bounding box center [167, 239] width 269 height 12
click at [123, 313] on textarea at bounding box center [255, 301] width 457 height 60
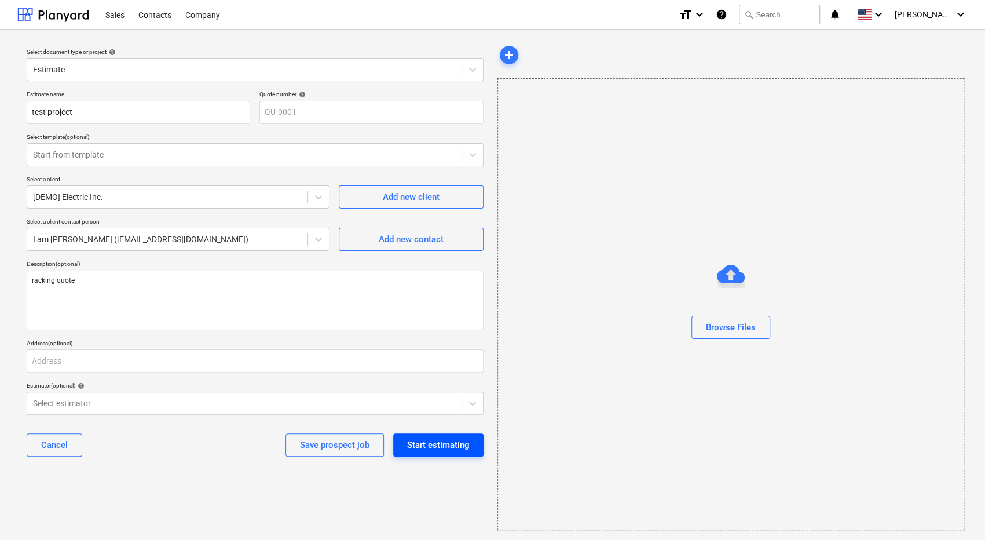
click at [422, 437] on div "Start estimating" at bounding box center [438, 444] width 63 height 15
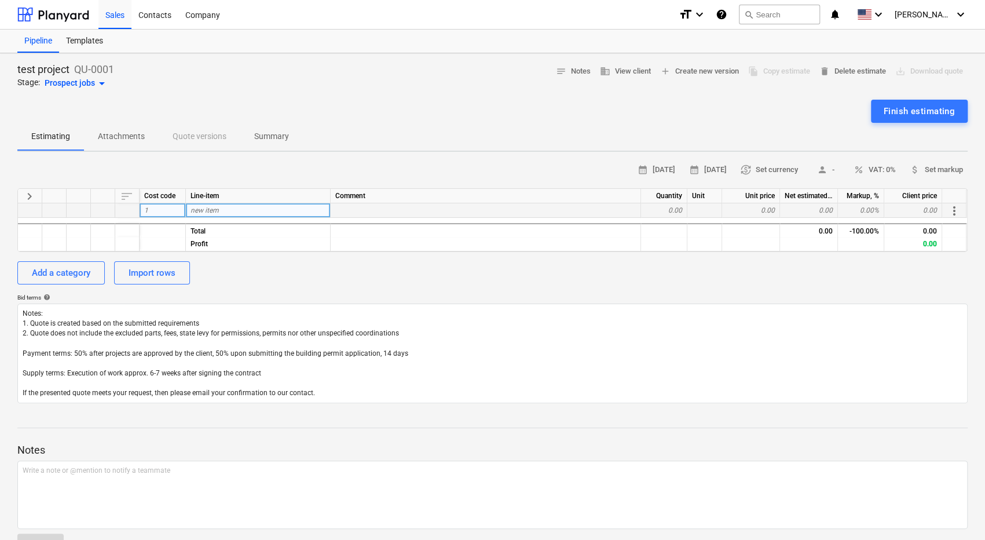
click at [228, 204] on div "new item" at bounding box center [258, 210] width 145 height 14
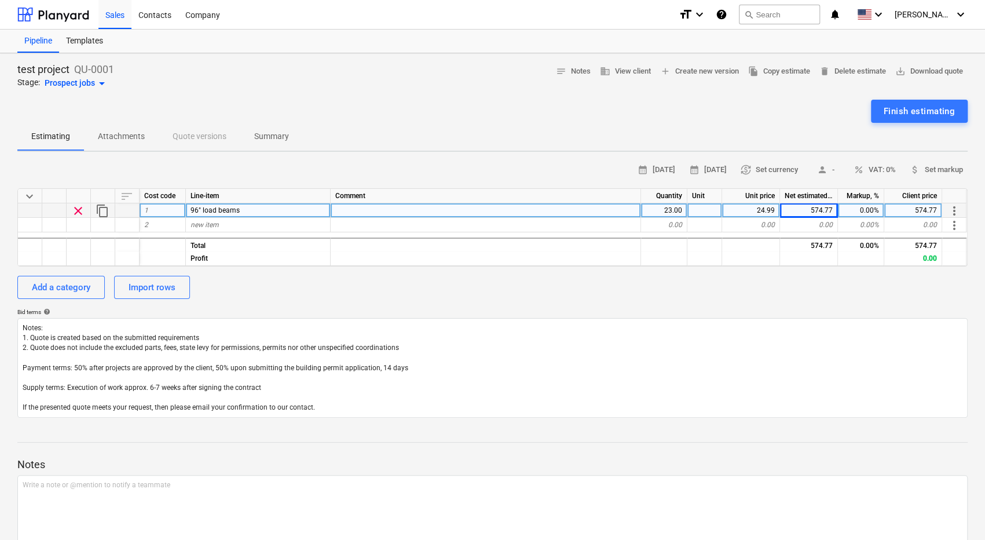
click at [858, 213] on div "0.00%" at bounding box center [861, 210] width 46 height 14
click at [911, 215] on div "574.77" at bounding box center [914, 210] width 58 height 14
click at [872, 182] on div "calendar_month 09 Oct 2025 calendar_month 23 Oct 2025 currency_exchange Set cur…" at bounding box center [492, 289] width 951 height 257
click at [491, 164] on div "calendar_month [DATE] calendar_month [DATE] currency_exchange Set currency pers…" at bounding box center [492, 170] width 951 height 18
click at [465, 114] on div "Finish estimating" at bounding box center [492, 111] width 951 height 23
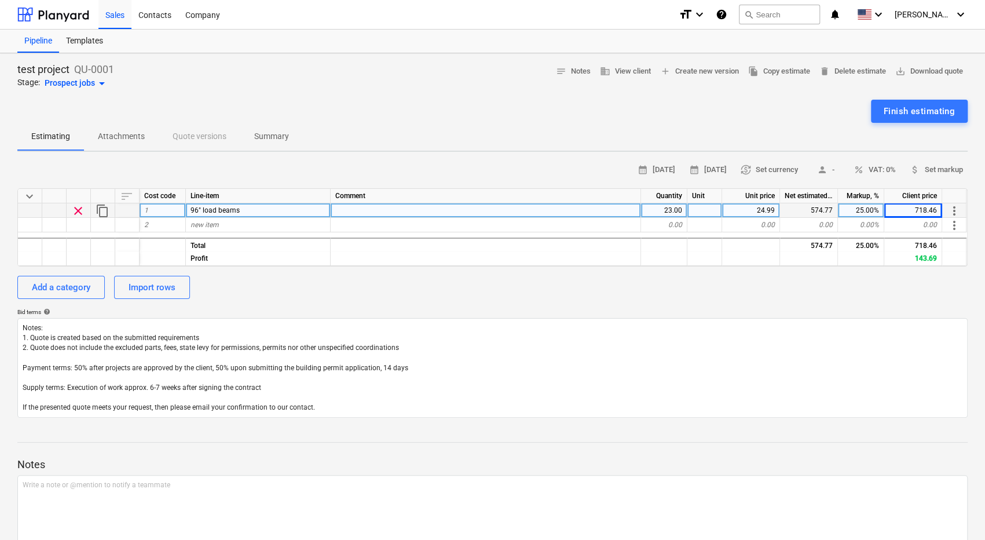
click at [404, 76] on div "test project QU-0001 Stage: Prospect jobs arrow_drop_down notes Notes business …" at bounding box center [492, 77] width 951 height 28
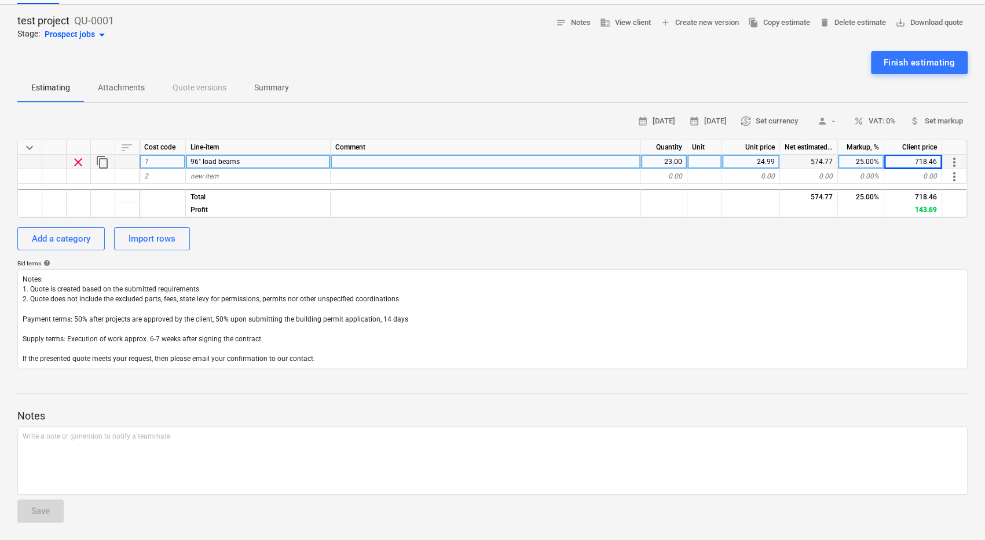
click at [512, 254] on div "calendar_month 09 Oct 2025 calendar_month 23 Oct 2025 currency_exchange Set cur…" at bounding box center [492, 240] width 951 height 257
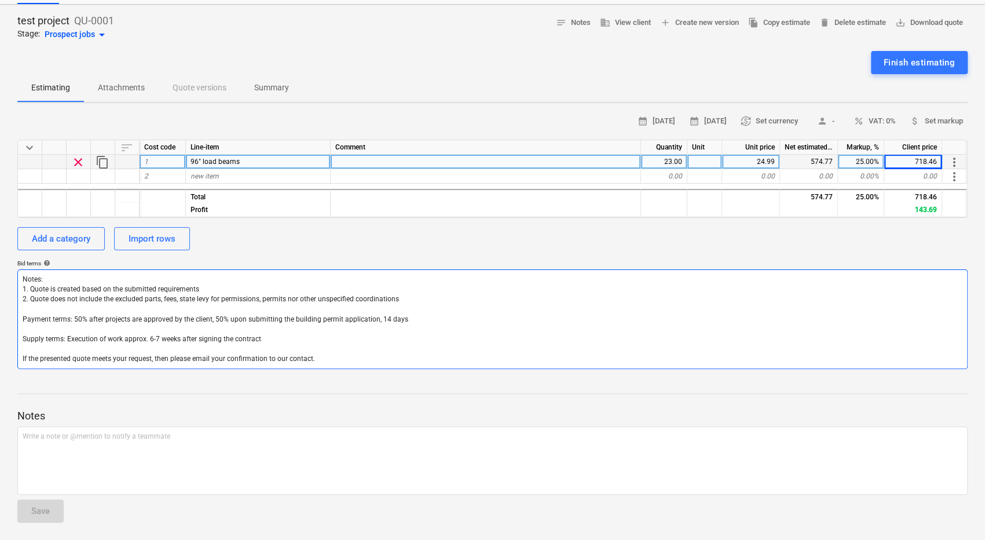
click at [297, 313] on textarea "Notes: 1. Quote is created based on the submitted requirements 2. Quote does no…" at bounding box center [492, 319] width 951 height 100
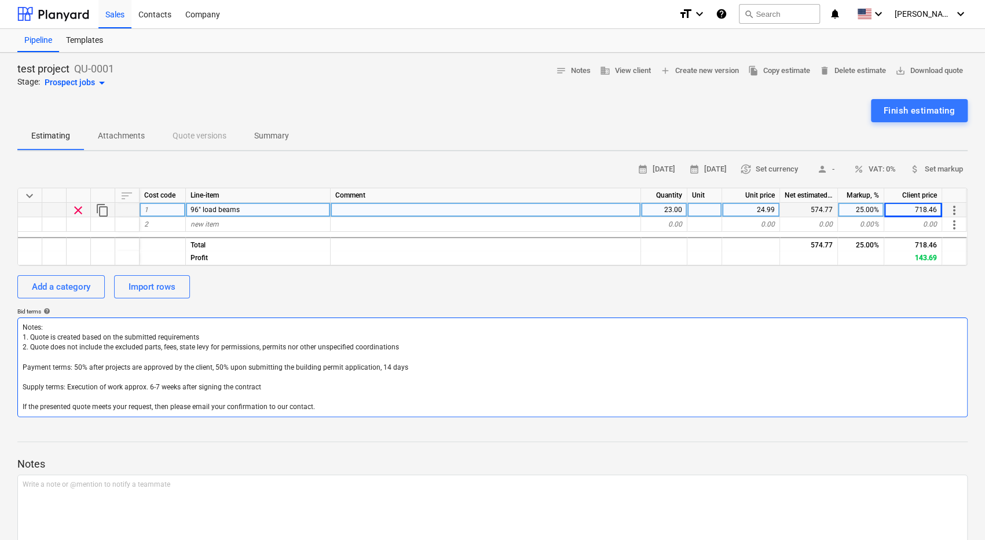
scroll to position [0, 0]
click at [90, 87] on div "Prospect jobs arrow_drop_down" at bounding box center [77, 83] width 64 height 14
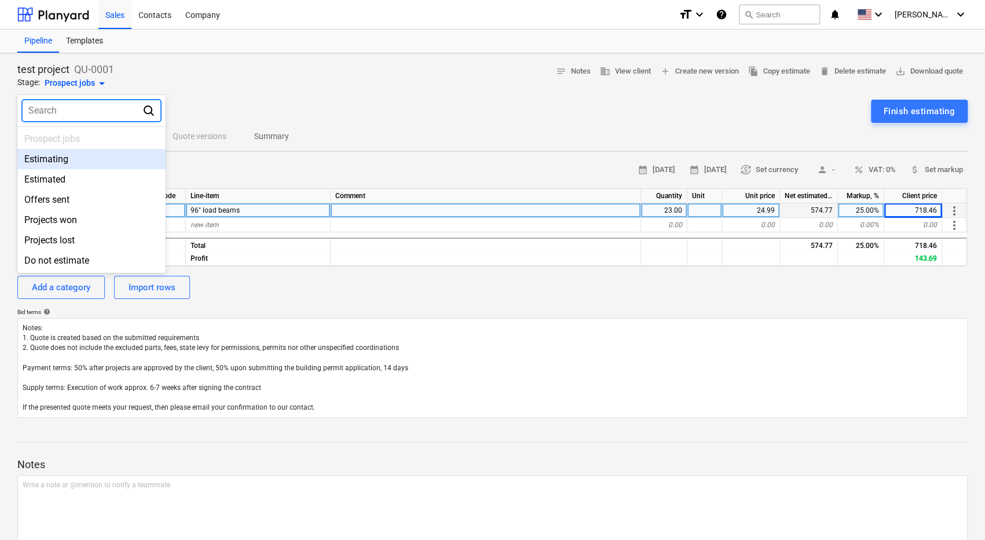
click at [47, 165] on div "Estimating" at bounding box center [91, 159] width 148 height 20
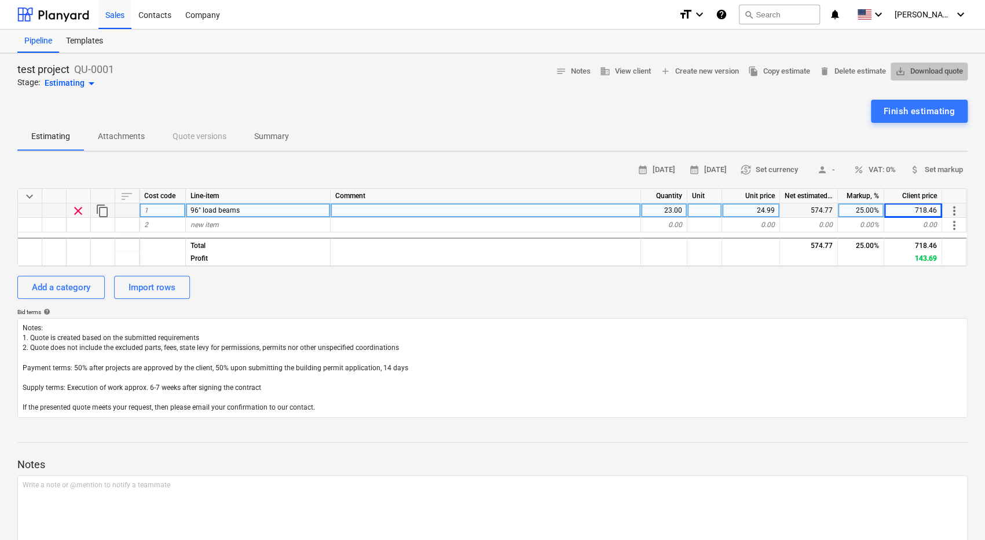
click at [923, 71] on span "save_alt Download quote" at bounding box center [930, 71] width 68 height 13
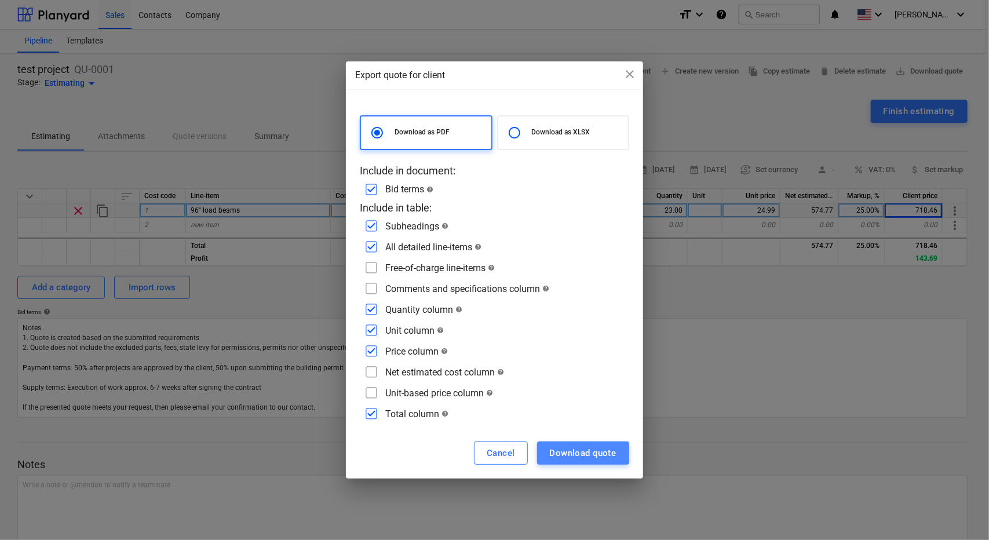
click at [573, 456] on div "Download quote" at bounding box center [583, 452] width 67 height 15
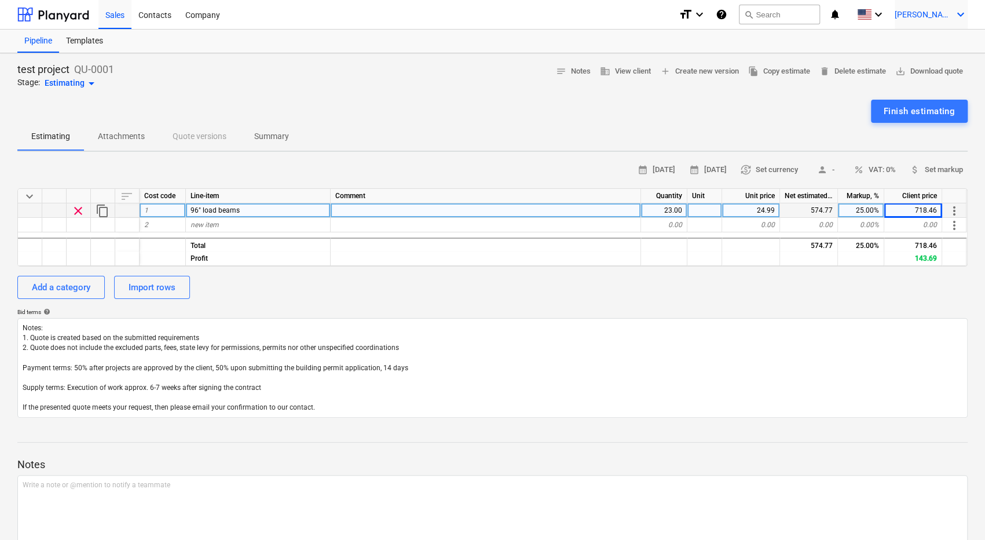
click at [957, 12] on icon "keyboard_arrow_down" at bounding box center [961, 15] width 14 height 14
click at [827, 40] on div at bounding box center [492, 270] width 985 height 540
click at [210, 16] on div "Company" at bounding box center [202, 14] width 49 height 30
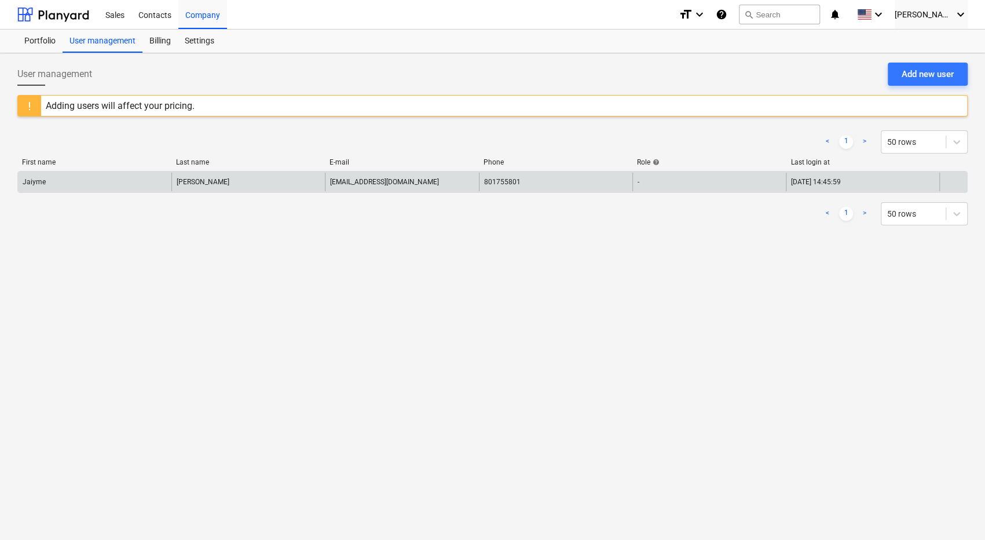
click at [608, 179] on div "801755801" at bounding box center [556, 182] width 154 height 19
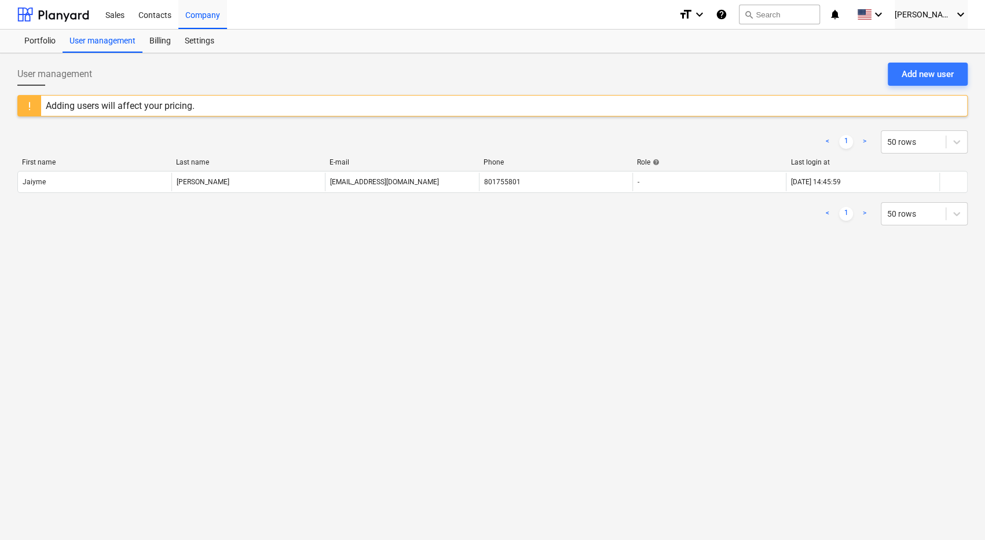
click at [669, 311] on div "User management Add new user Adding users will affect your pricing. < 1 > 50 ro…" at bounding box center [492, 296] width 985 height 487
click at [911, 67] on div "Add new user" at bounding box center [928, 74] width 52 height 15
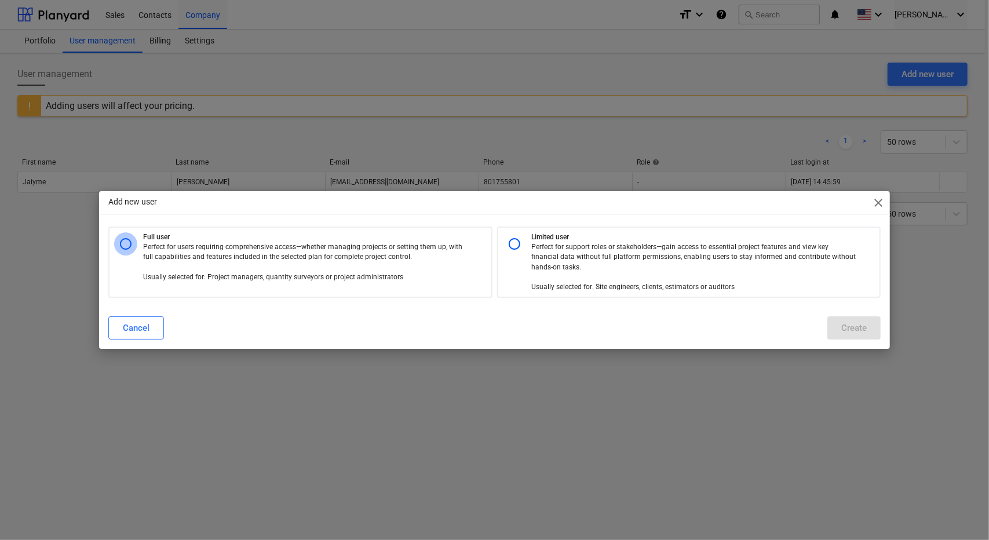
click at [125, 244] on input "radio" at bounding box center [125, 243] width 23 height 23
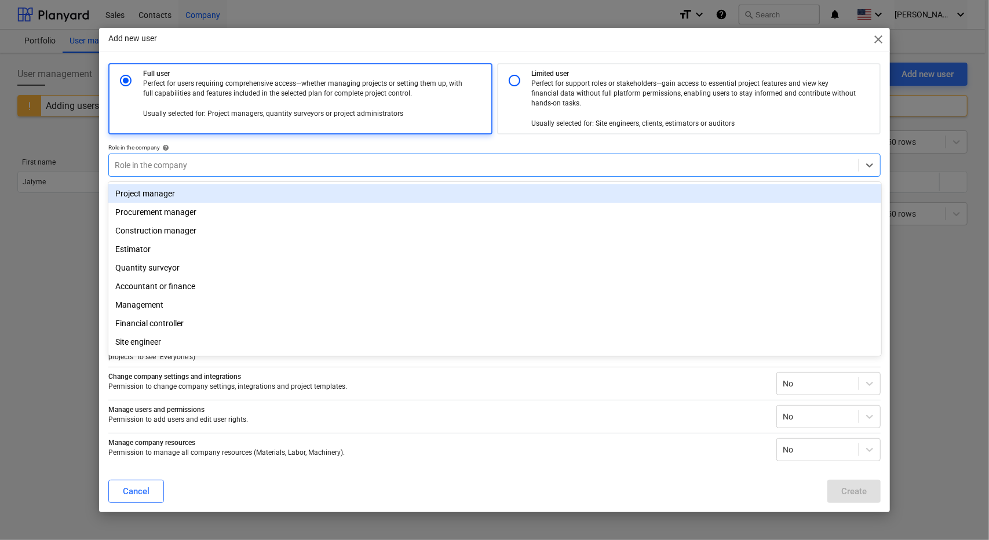
click at [151, 160] on div at bounding box center [484, 165] width 739 height 12
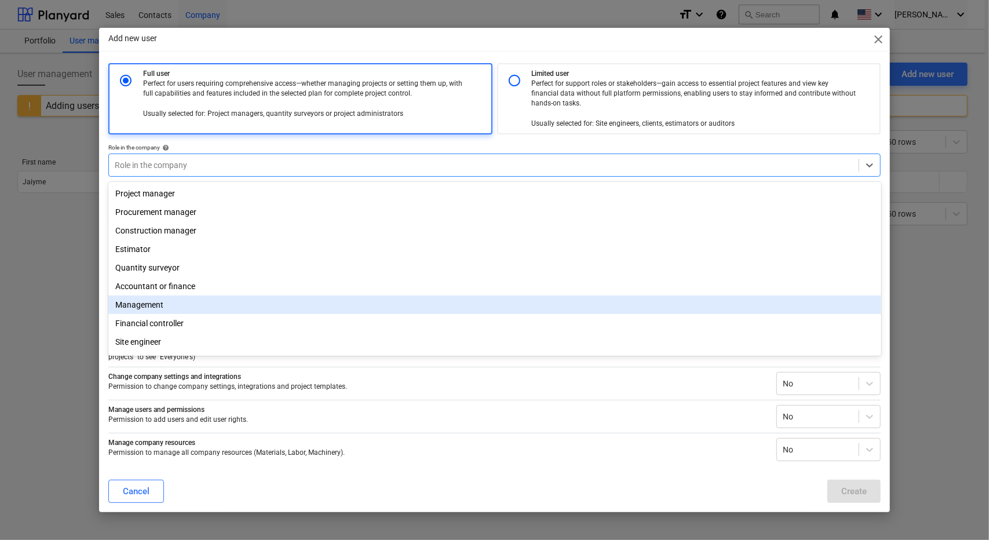
click at [147, 305] on div "Management" at bounding box center [494, 304] width 773 height 19
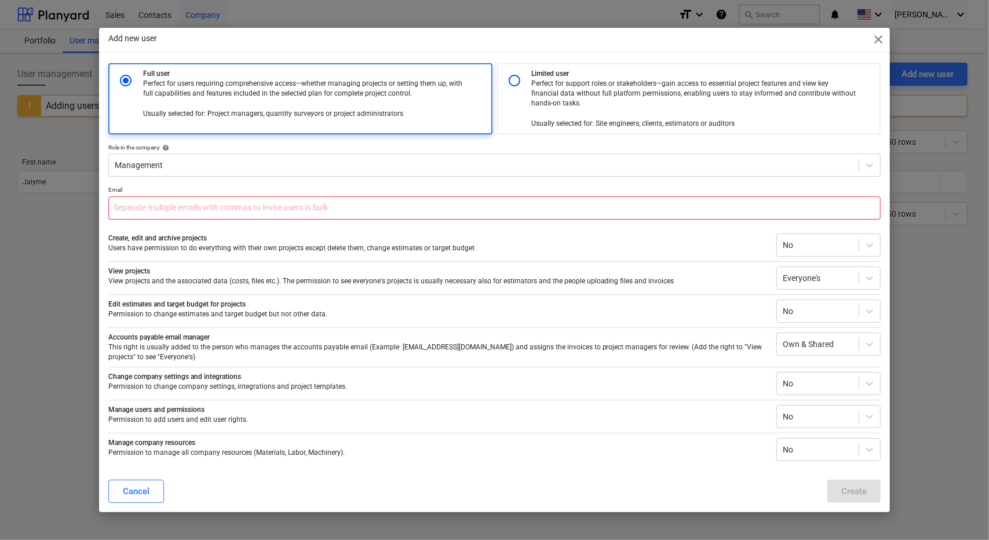
click at [159, 211] on input "text" at bounding box center [494, 207] width 773 height 23
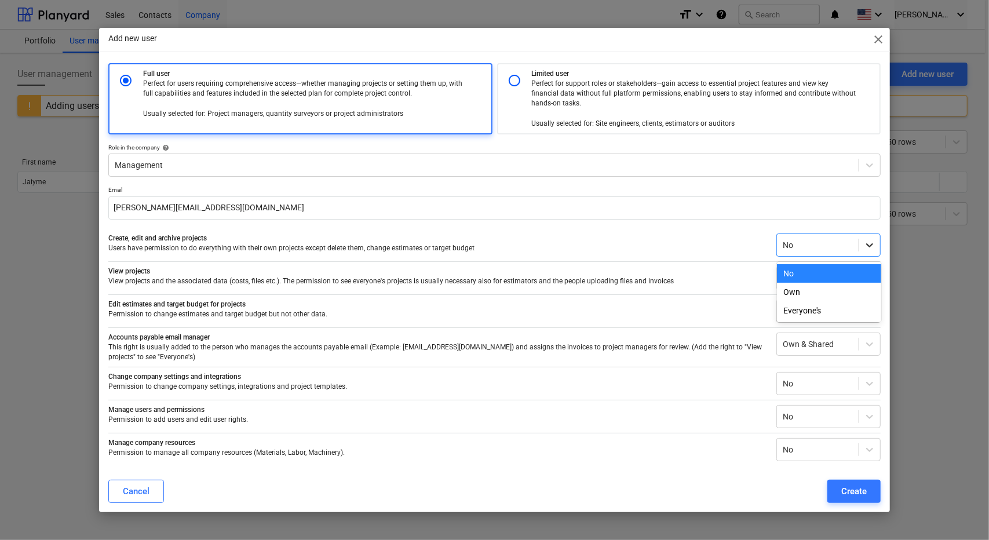
click at [870, 246] on icon at bounding box center [869, 245] width 7 height 4
click at [797, 292] on div "Own" at bounding box center [829, 292] width 104 height 19
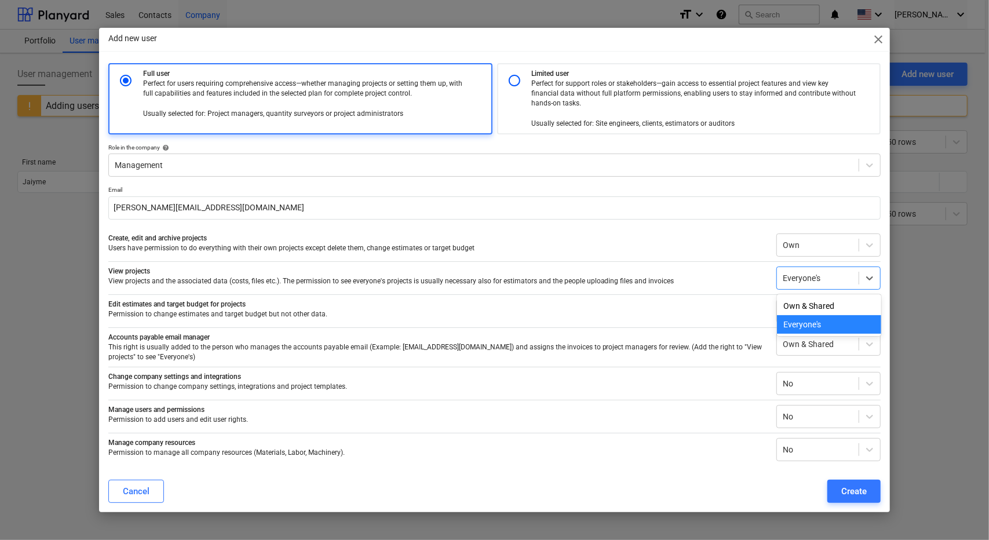
click at [813, 279] on div at bounding box center [818, 278] width 70 height 12
click at [809, 306] on div "Own & Shared" at bounding box center [829, 306] width 104 height 19
click at [796, 309] on div at bounding box center [818, 311] width 70 height 12
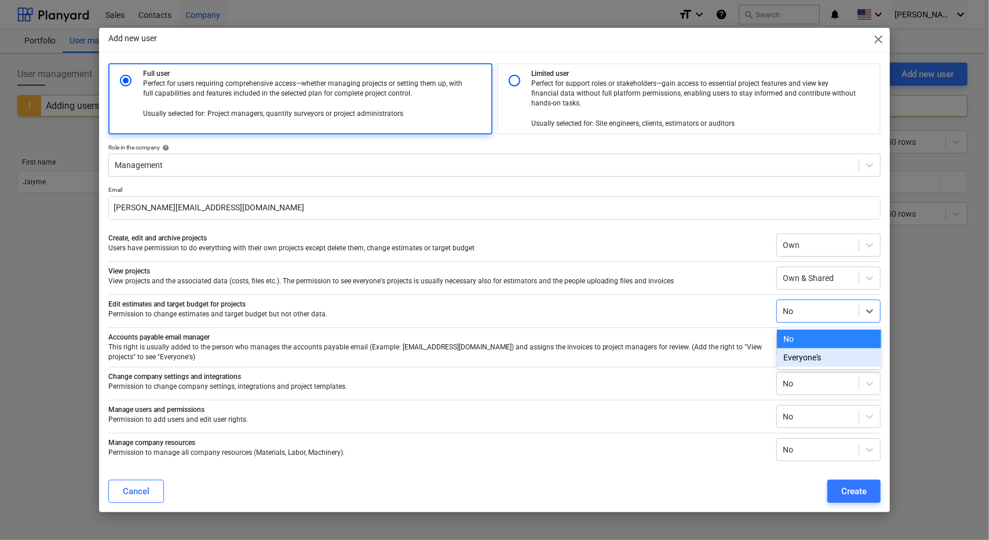
click at [803, 354] on div "Everyone's" at bounding box center [829, 357] width 104 height 19
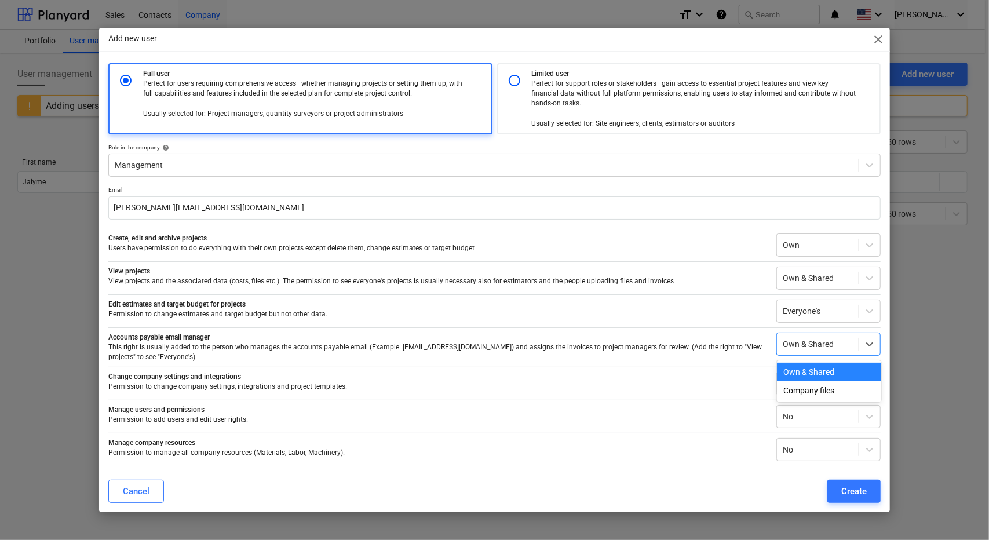
click at [799, 346] on div at bounding box center [818, 344] width 70 height 12
click at [852, 484] on div "Create" at bounding box center [853, 491] width 25 height 15
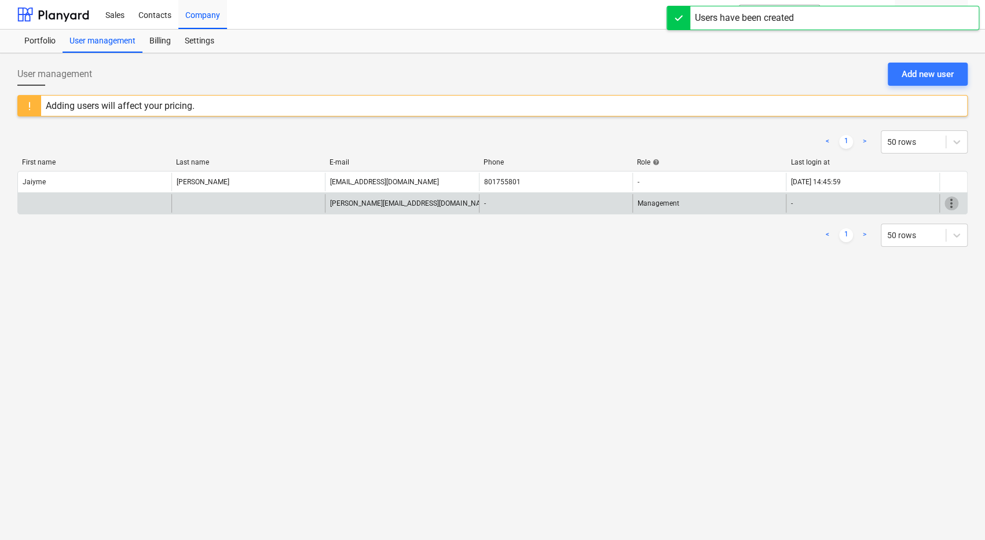
click at [950, 200] on span "more_vert" at bounding box center [952, 203] width 14 height 14
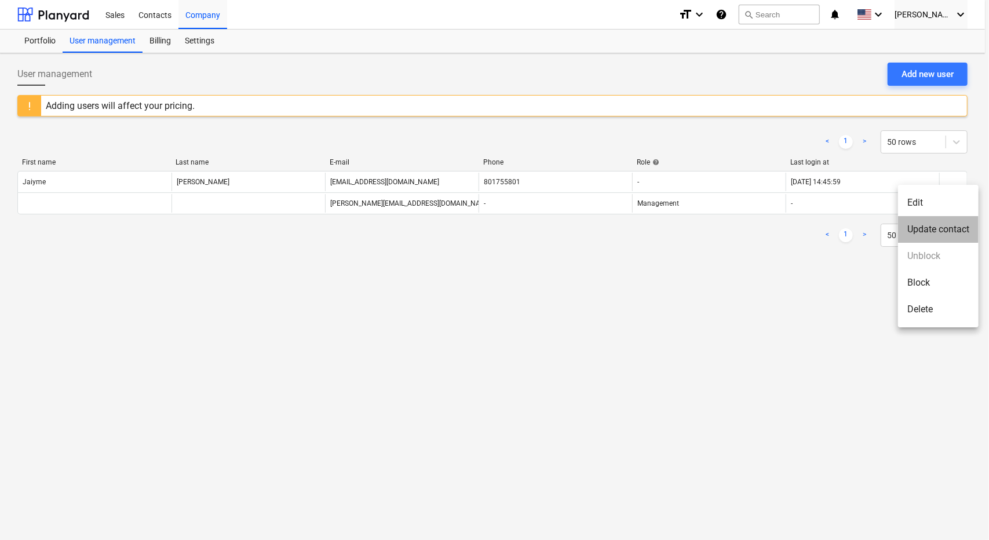
click at [935, 232] on li "Update contact" at bounding box center [938, 229] width 81 height 27
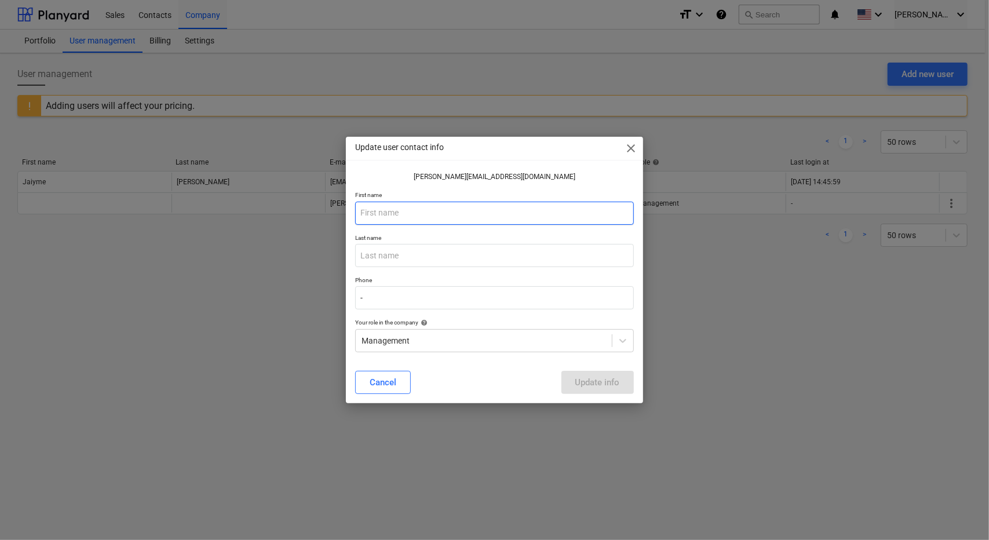
click at [488, 213] on input "text" at bounding box center [494, 213] width 278 height 23
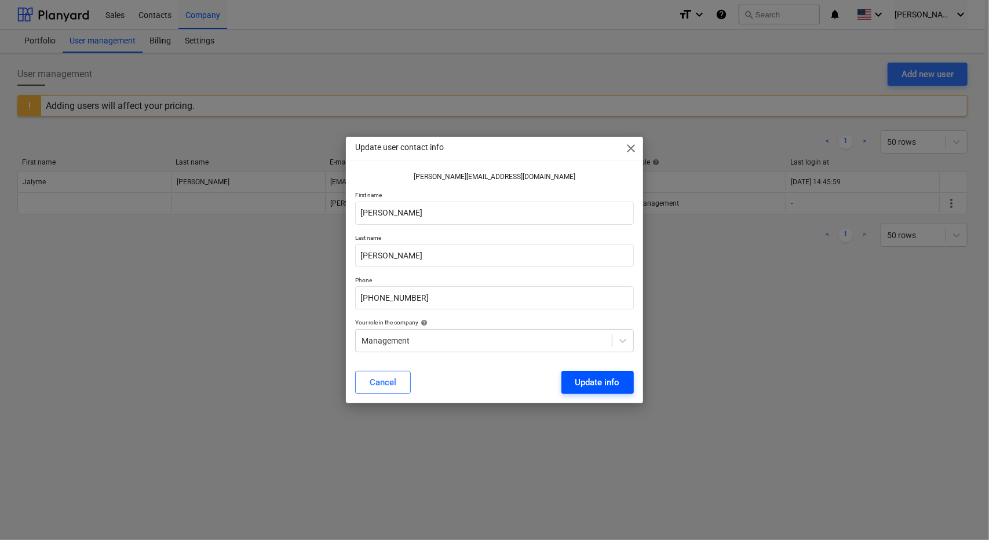
click at [587, 381] on div "Update info" at bounding box center [597, 382] width 45 height 15
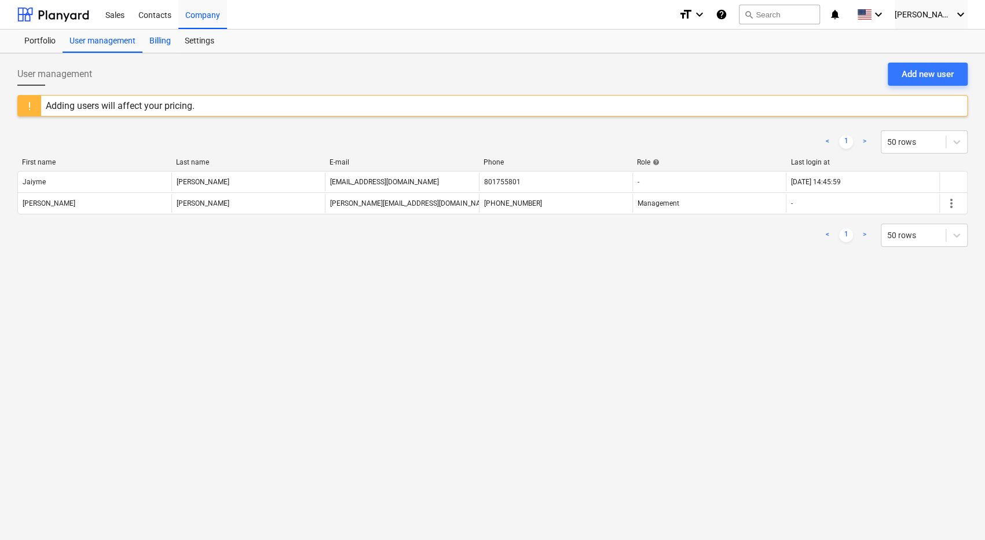
click at [169, 39] on div "Billing" at bounding box center [159, 41] width 35 height 23
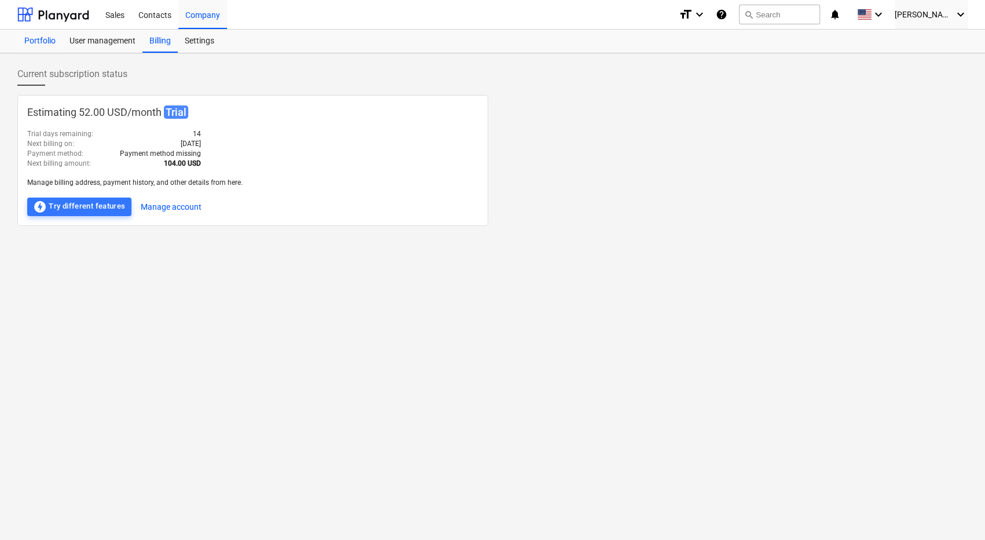
click at [36, 39] on div "Portfolio" at bounding box center [39, 41] width 45 height 23
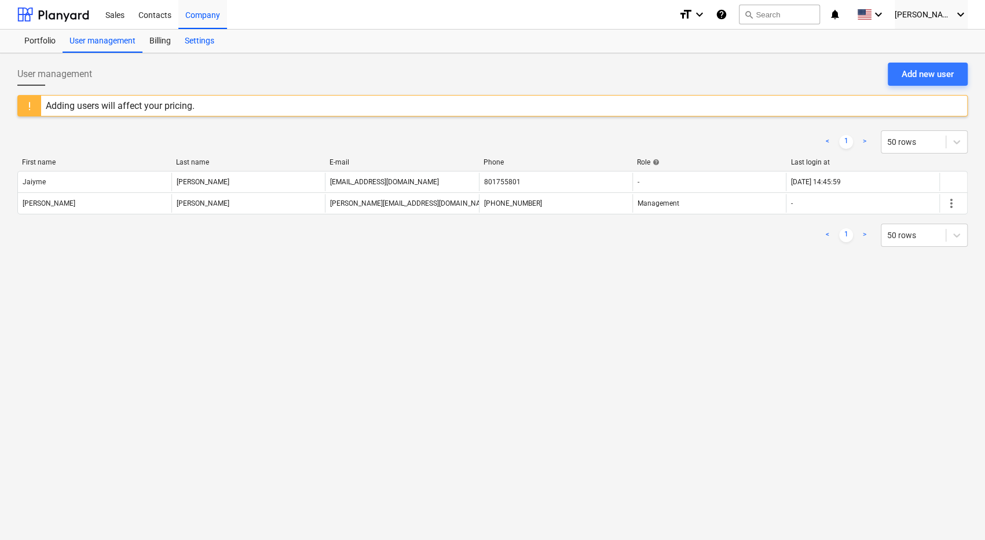
click at [198, 34] on div "Settings" at bounding box center [199, 41] width 43 height 23
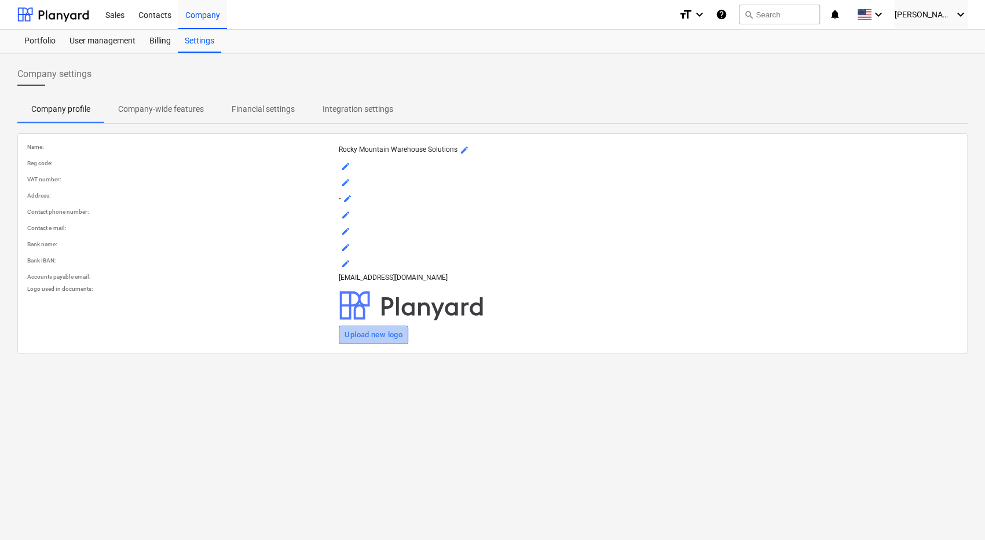
click at [370, 326] on button "Upload new logo" at bounding box center [374, 335] width 70 height 19
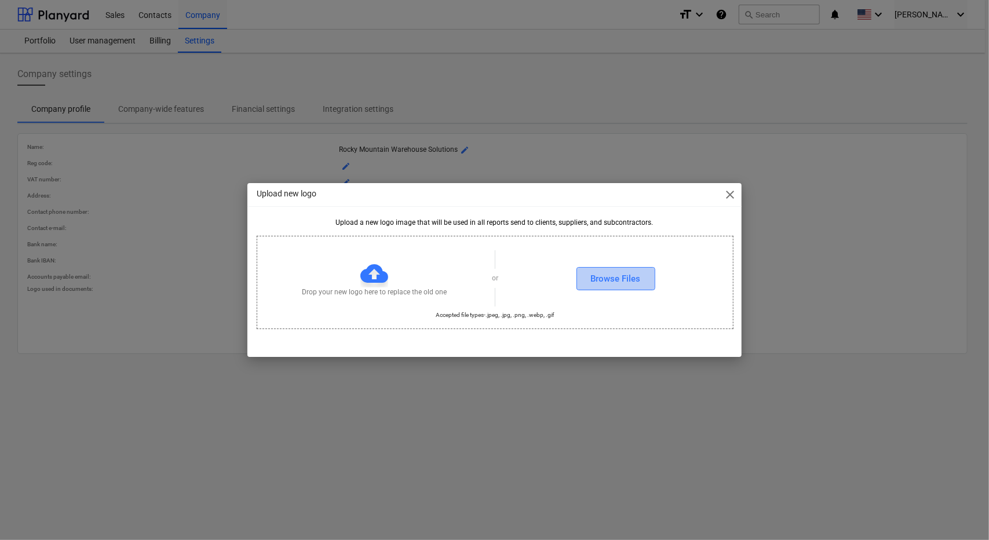
click at [599, 274] on div "Browse Files" at bounding box center [616, 278] width 50 height 15
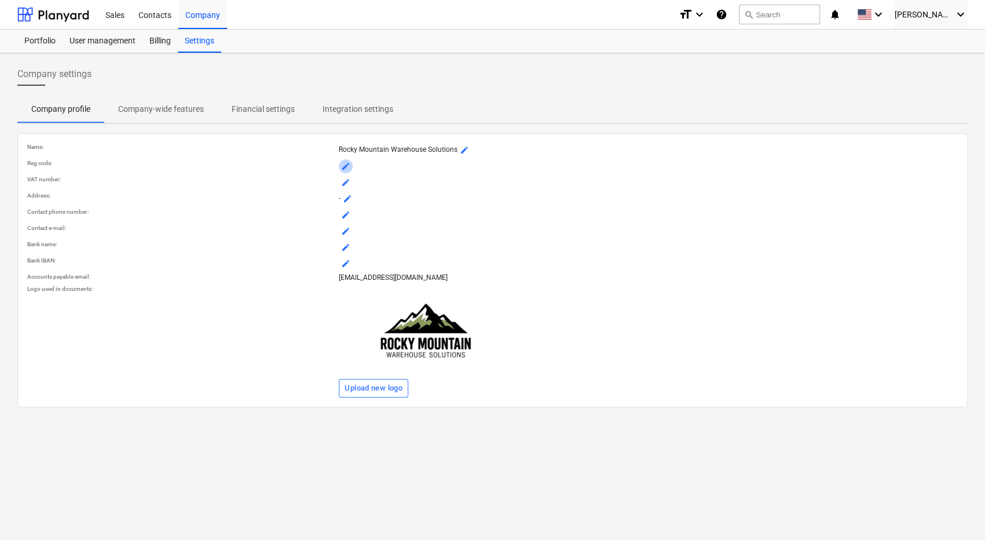
click at [348, 165] on span "mode_edit" at bounding box center [345, 166] width 9 height 9
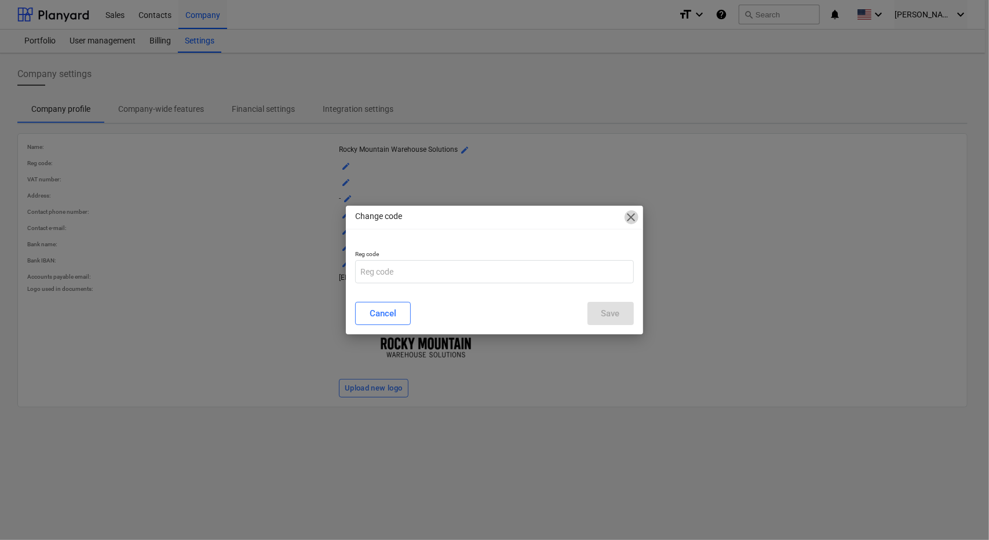
click at [624, 214] on span "close" at bounding box center [631, 217] width 14 height 14
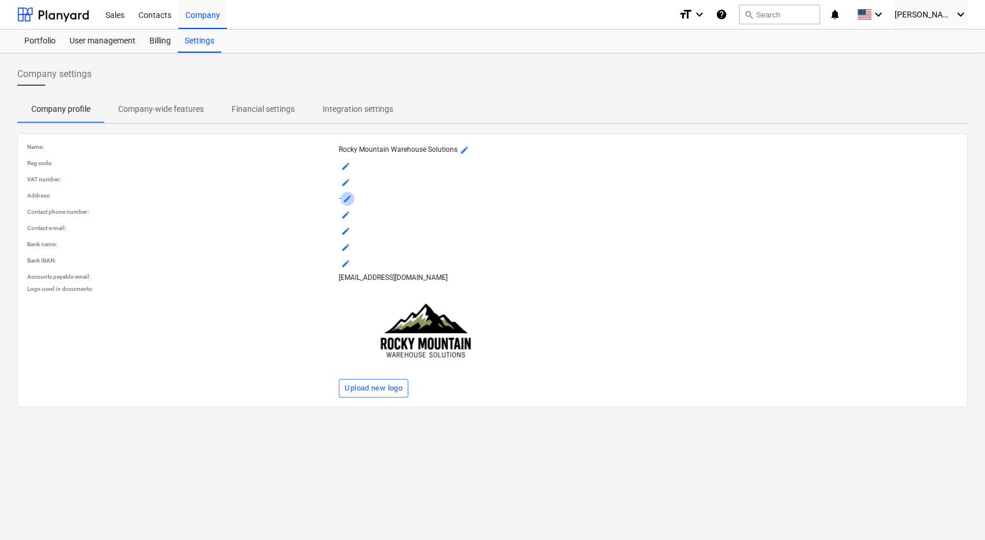
click at [345, 198] on span "mode_edit" at bounding box center [347, 198] width 9 height 9
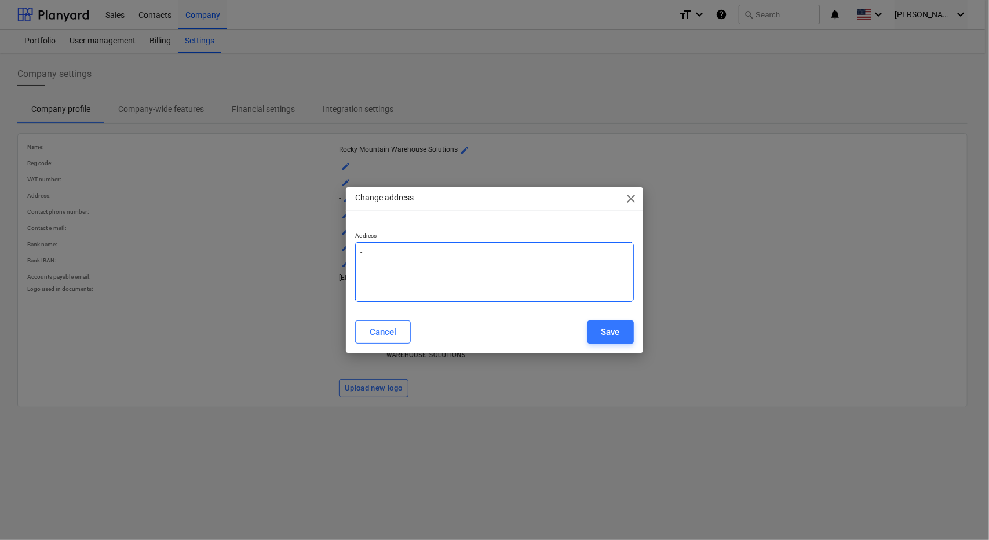
click at [375, 268] on textarea "-" at bounding box center [494, 272] width 278 height 60
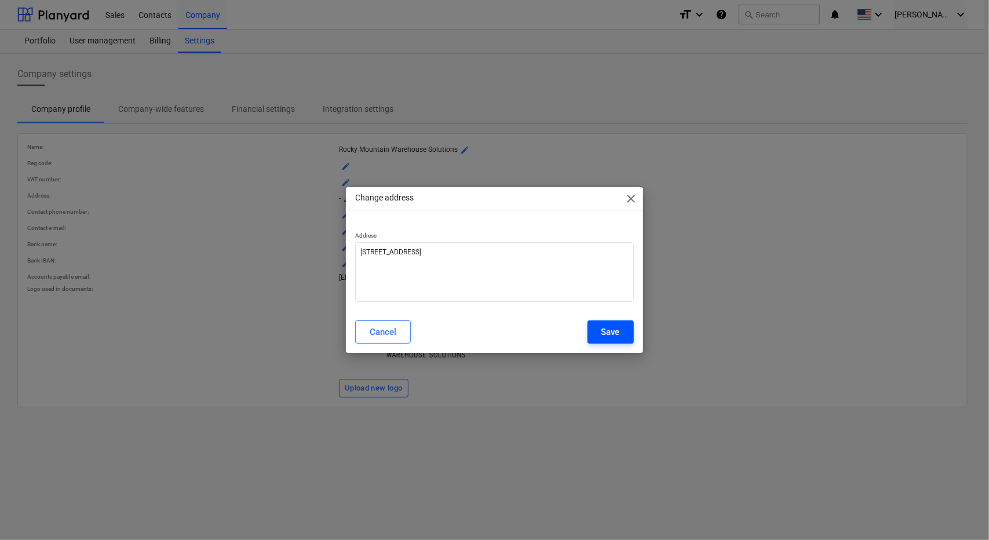
click at [615, 331] on div "Save" at bounding box center [610, 331] width 19 height 15
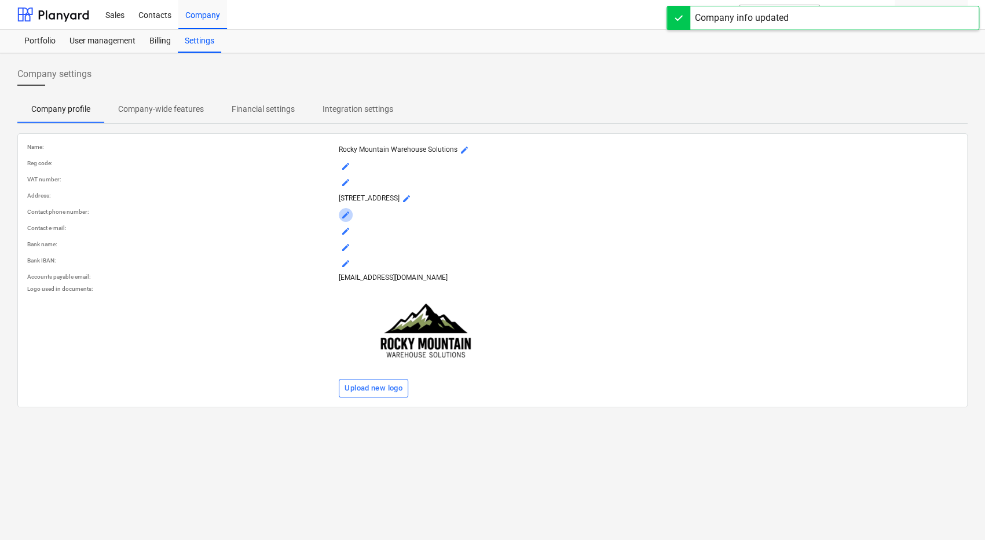
click at [350, 220] on span "mode_edit" at bounding box center [345, 214] width 9 height 9
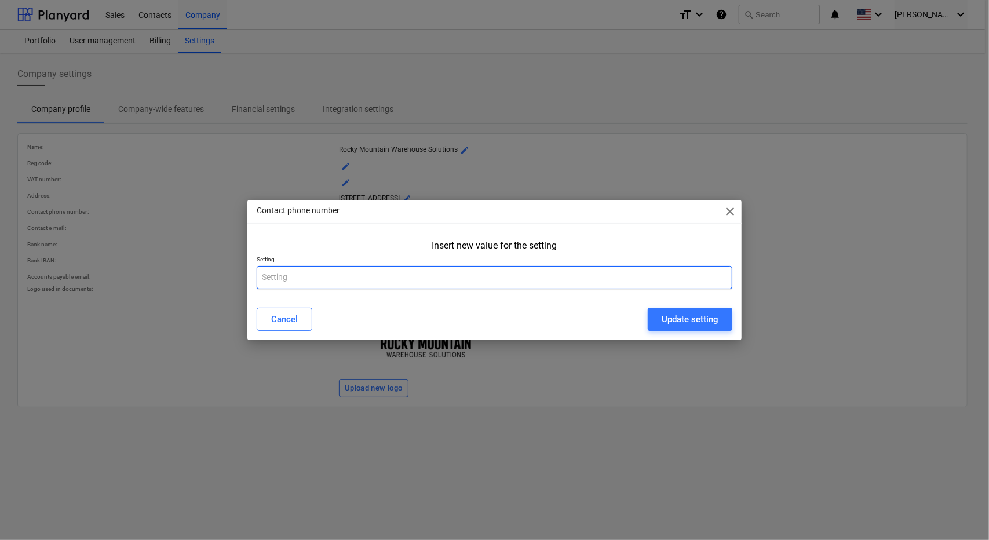
click at [527, 270] on input "text" at bounding box center [495, 277] width 476 height 23
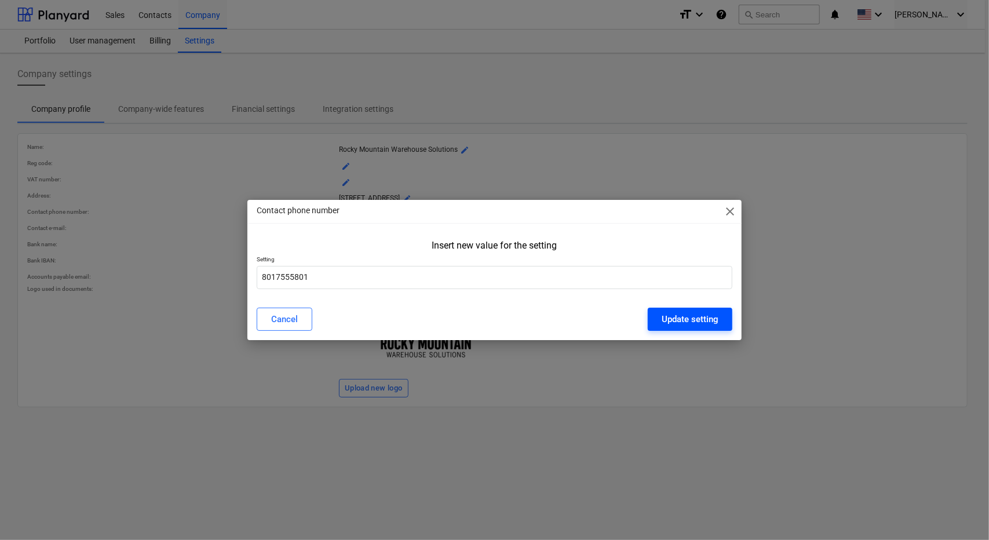
click at [699, 317] on div "Update setting" at bounding box center [690, 319] width 57 height 15
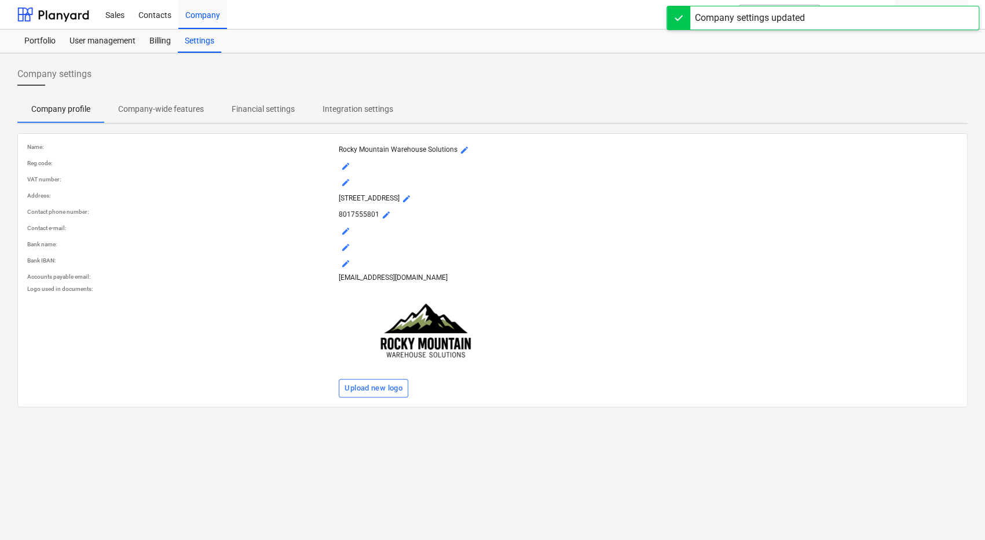
click at [345, 236] on span "mode_edit" at bounding box center [345, 230] width 9 height 9
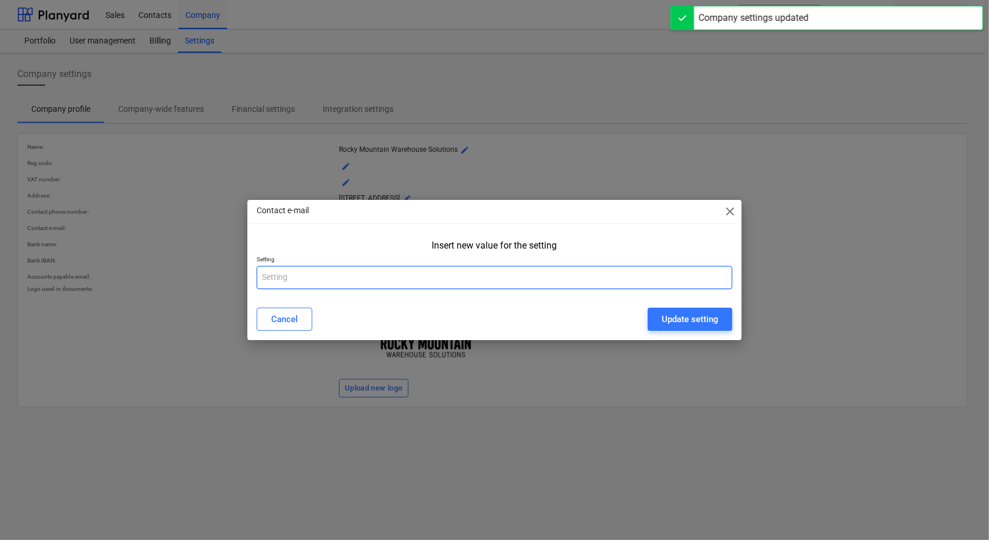
click at [333, 275] on input "text" at bounding box center [495, 277] width 476 height 23
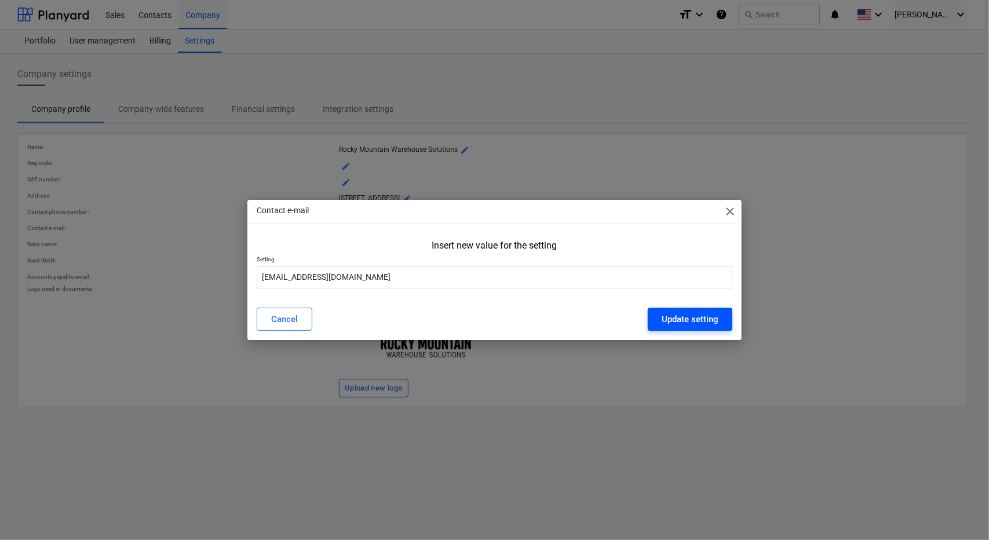
click at [693, 320] on div "Update setting" at bounding box center [690, 319] width 57 height 15
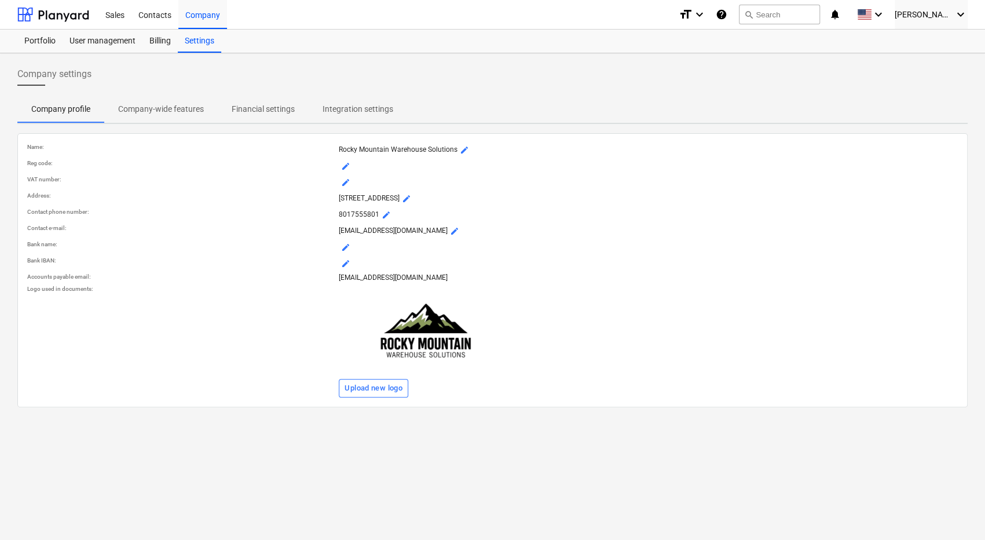
click at [345, 283] on p "[EMAIL_ADDRESS][DOMAIN_NAME]" at bounding box center [648, 278] width 619 height 10
click at [349, 268] on span "mode_edit" at bounding box center [345, 263] width 9 height 9
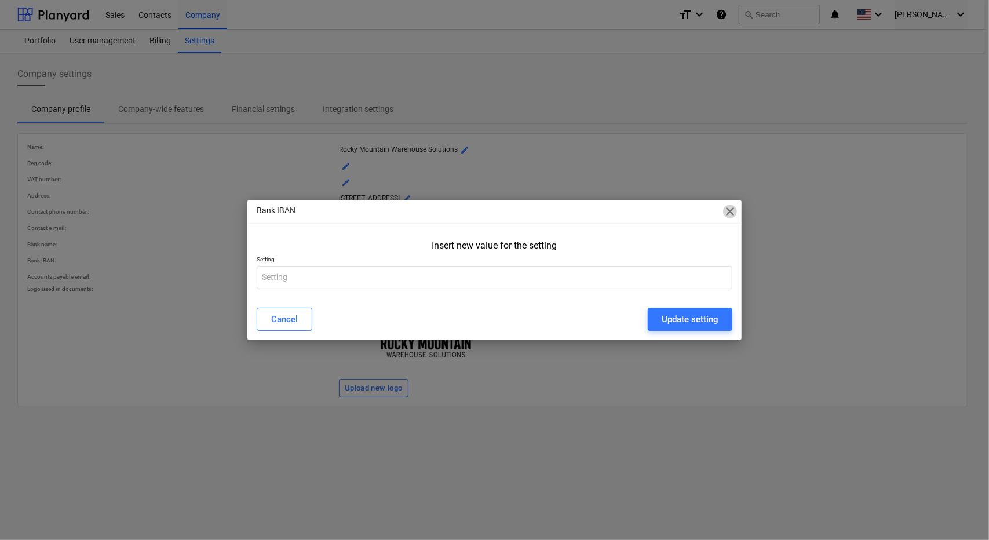
click at [729, 209] on span "close" at bounding box center [730, 211] width 14 height 14
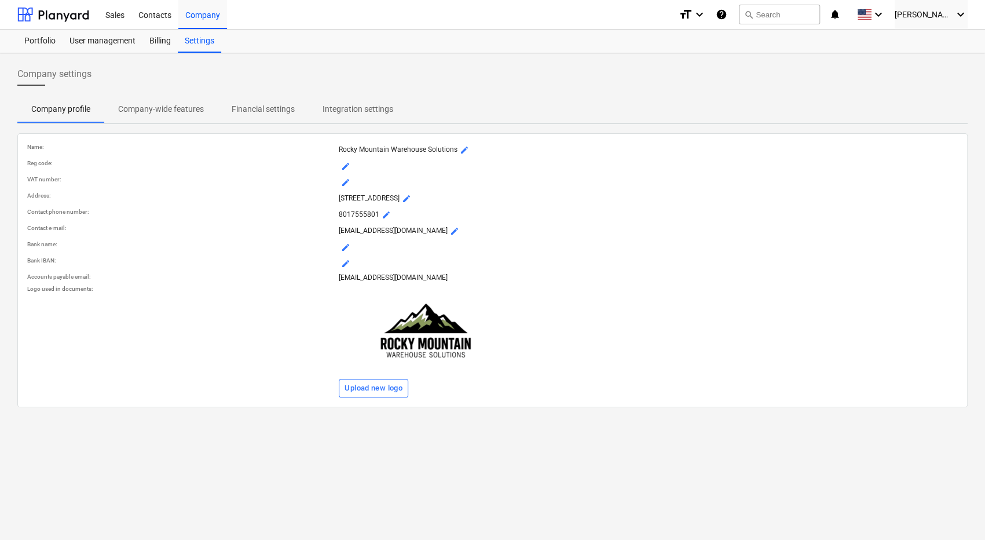
click at [624, 265] on div "mode_edit" at bounding box center [649, 263] width 624 height 19
click at [162, 110] on p "Company-wide features" at bounding box center [161, 109] width 86 height 12
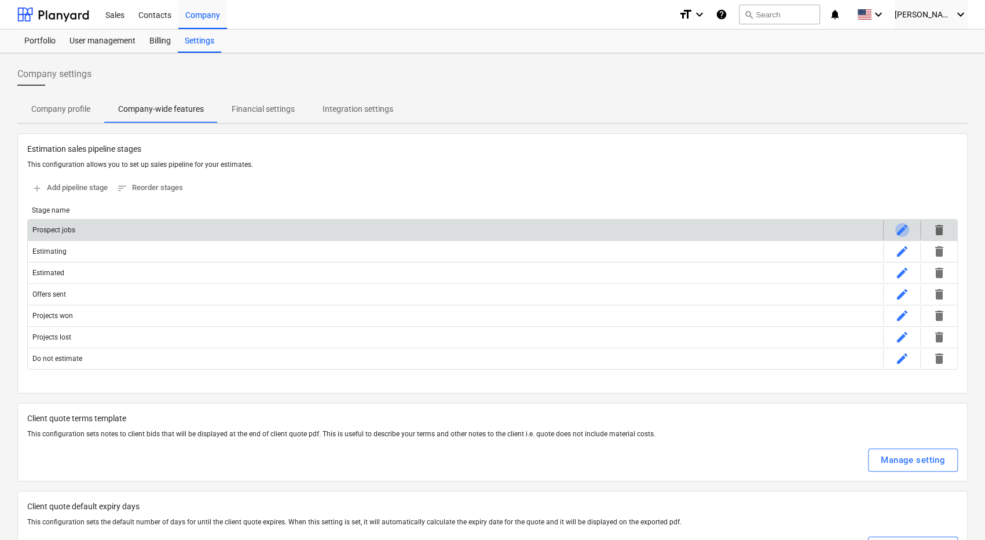
click at [901, 230] on span "edit" at bounding box center [903, 230] width 14 height 14
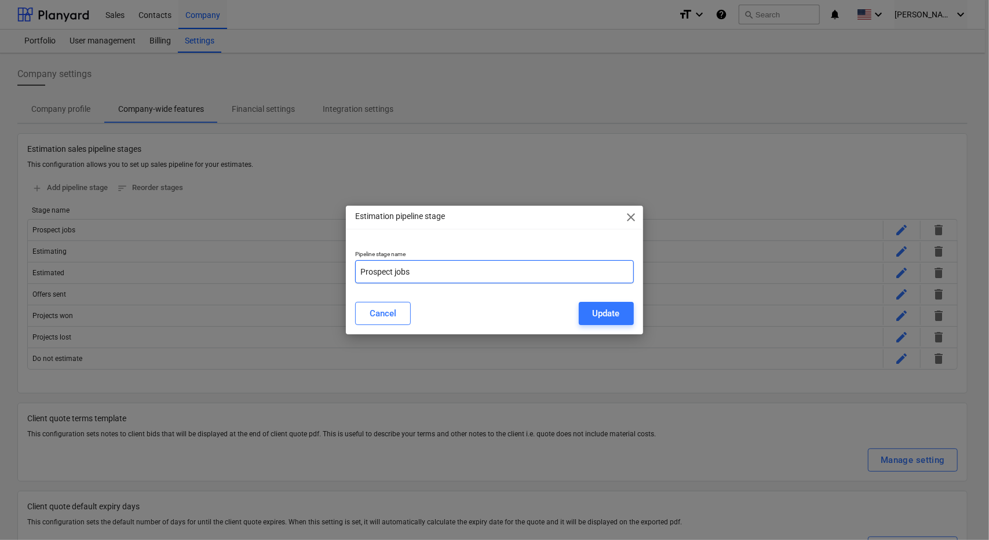
click at [426, 272] on input "Prospect jobs" at bounding box center [494, 271] width 278 height 23
click at [606, 322] on button "Update" at bounding box center [606, 313] width 55 height 23
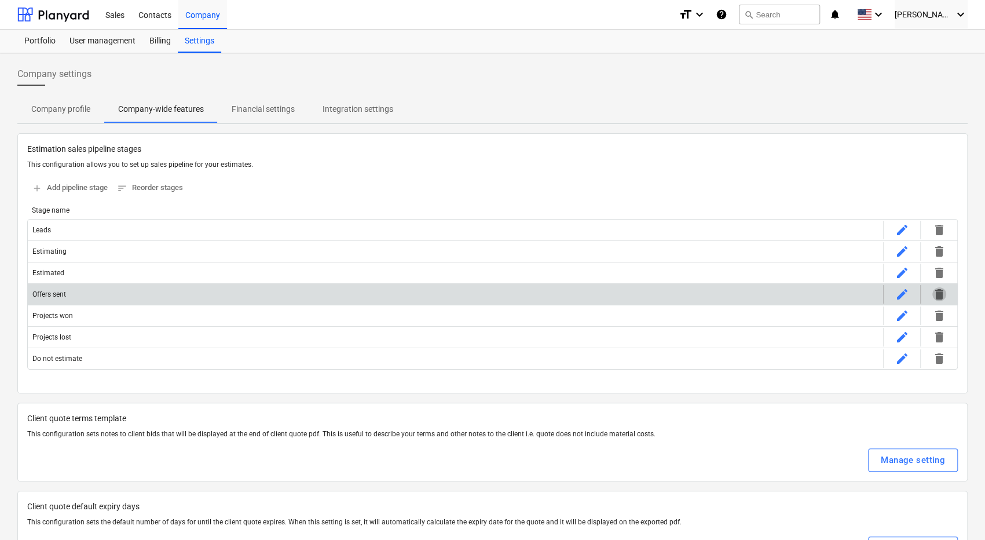
click at [941, 296] on span "delete" at bounding box center [940, 294] width 14 height 14
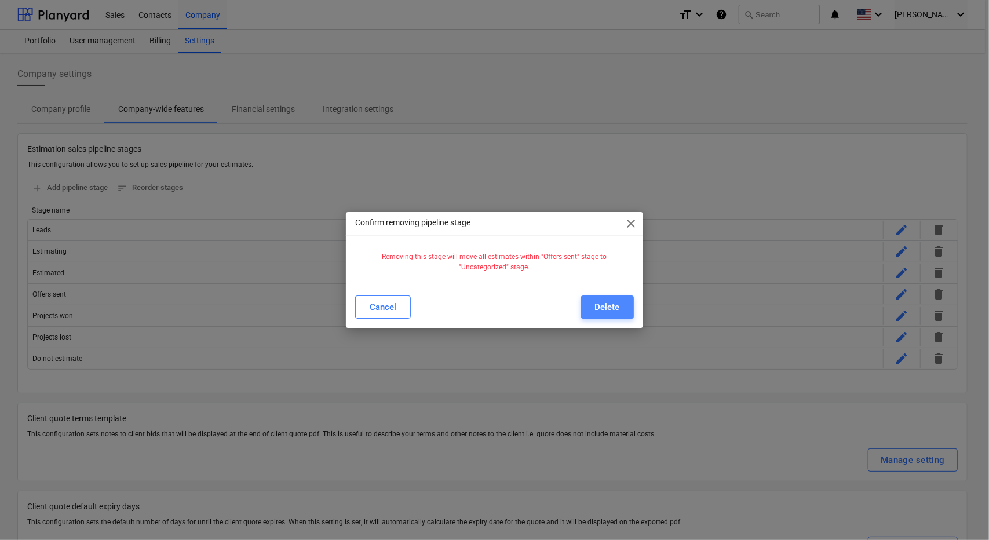
click at [608, 299] on div "Delete" at bounding box center [607, 306] width 25 height 15
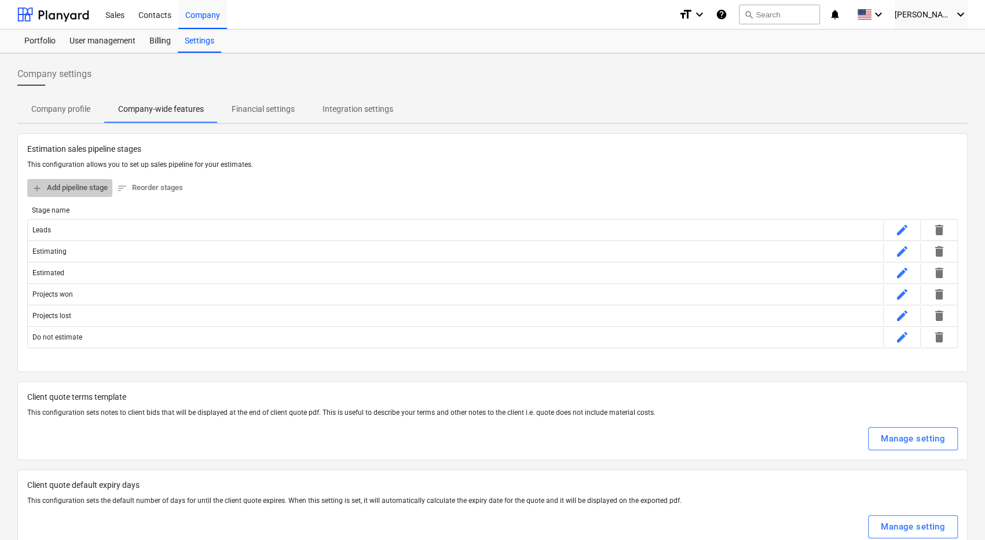
click at [66, 185] on span "add Add pipeline stage" at bounding box center [70, 187] width 76 height 13
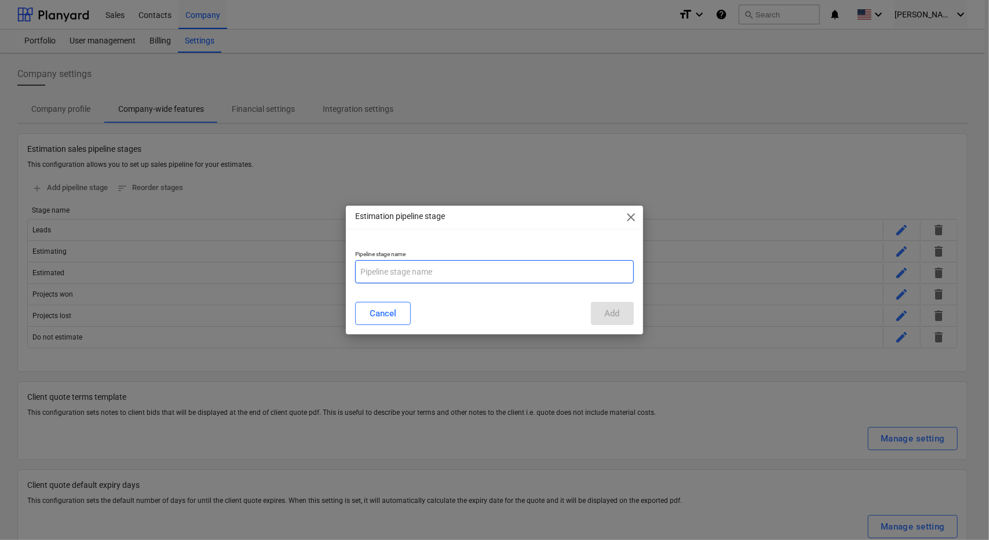
click at [387, 266] on input "text" at bounding box center [494, 271] width 278 height 23
click at [616, 308] on div "Add" at bounding box center [612, 313] width 15 height 15
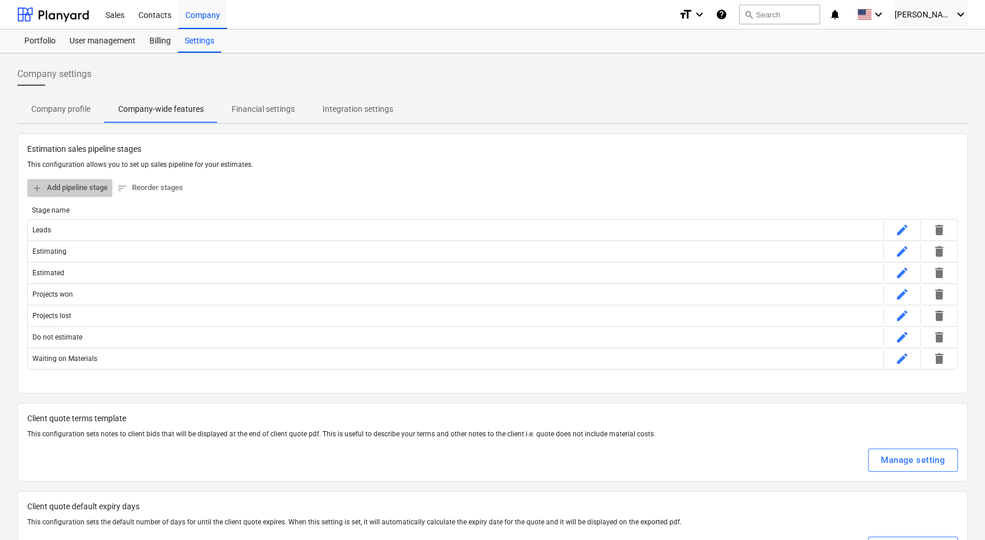
click at [72, 188] on span "add Add pipeline stage" at bounding box center [70, 187] width 76 height 13
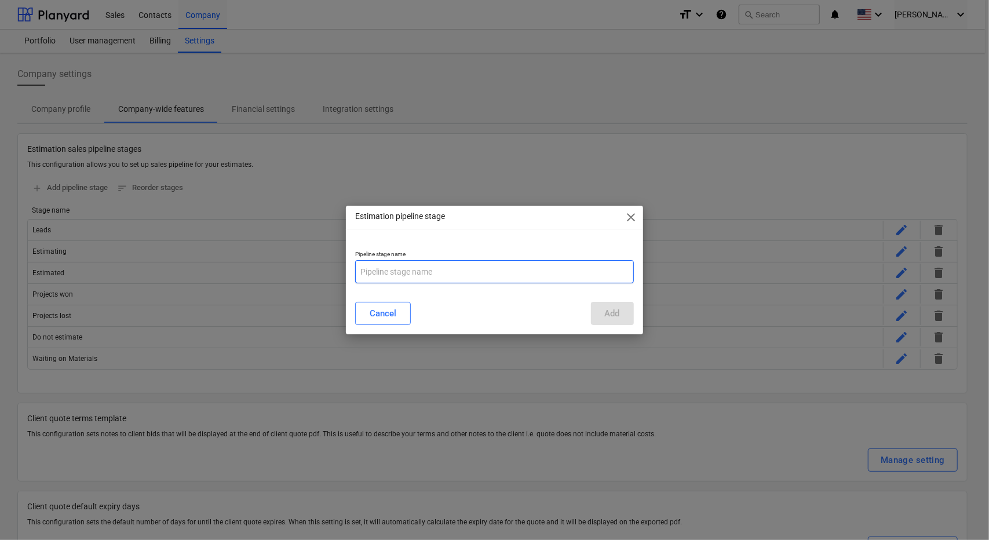
click at [400, 274] on input "text" at bounding box center [494, 271] width 278 height 23
click at [611, 312] on div "Add" at bounding box center [612, 313] width 15 height 15
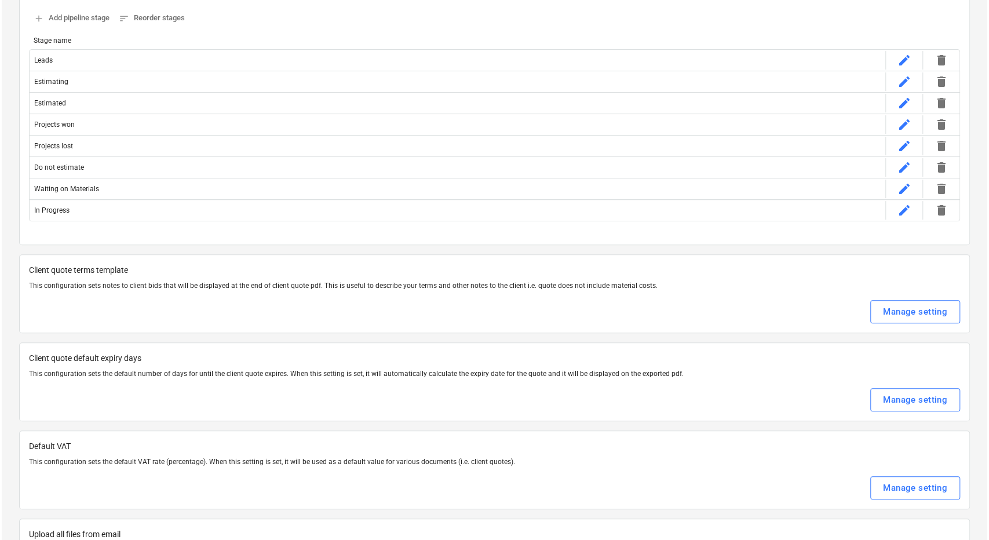
scroll to position [173, 0]
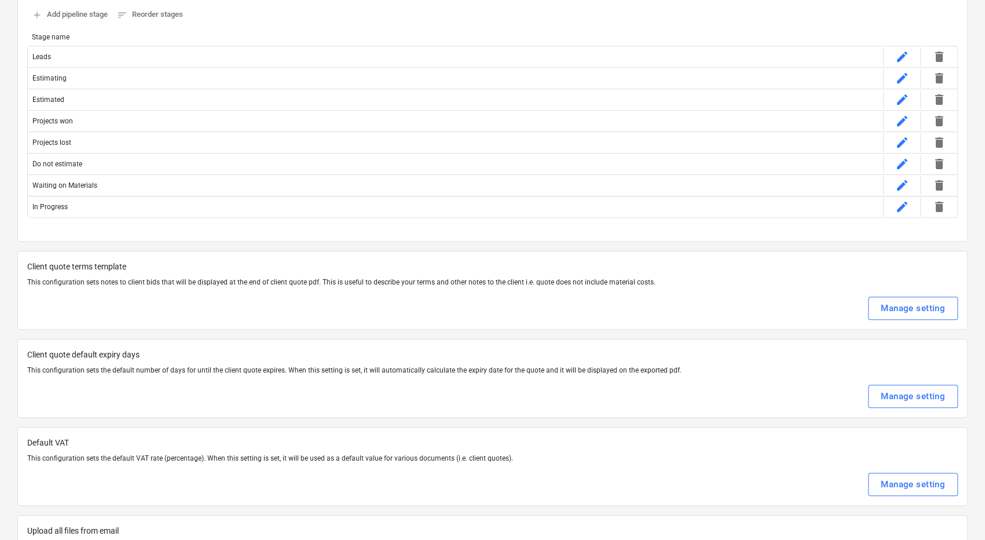
click at [656, 317] on div "Manage setting" at bounding box center [492, 308] width 931 height 23
click at [916, 312] on div "Manage setting" at bounding box center [913, 308] width 64 height 15
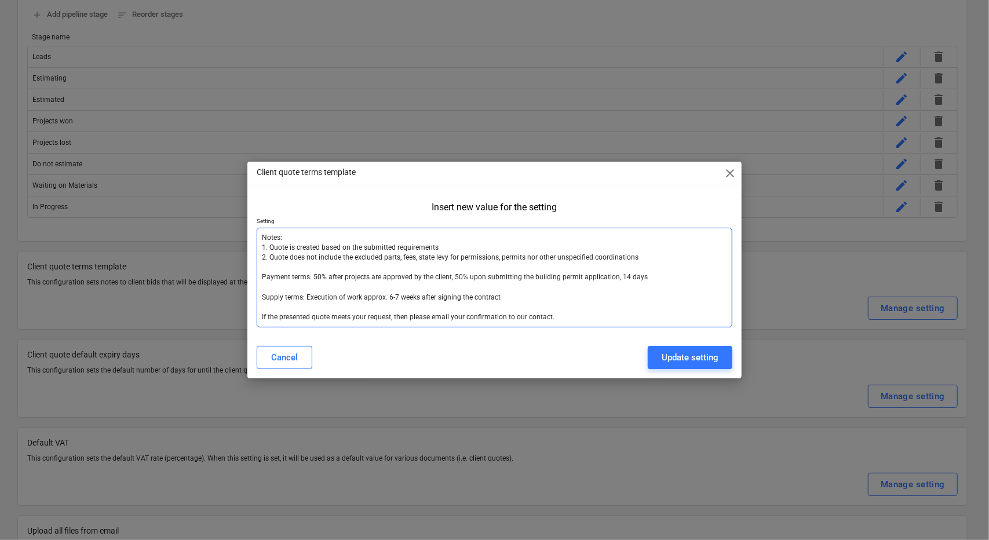
scroll to position [0, 0]
drag, startPoint x: 258, startPoint y: 239, endPoint x: 572, endPoint y: 330, distance: 326.7
click at [572, 330] on div "Insert new value for the setting Setting Notes: 1. Quote is created based on th…" at bounding box center [494, 266] width 495 height 139
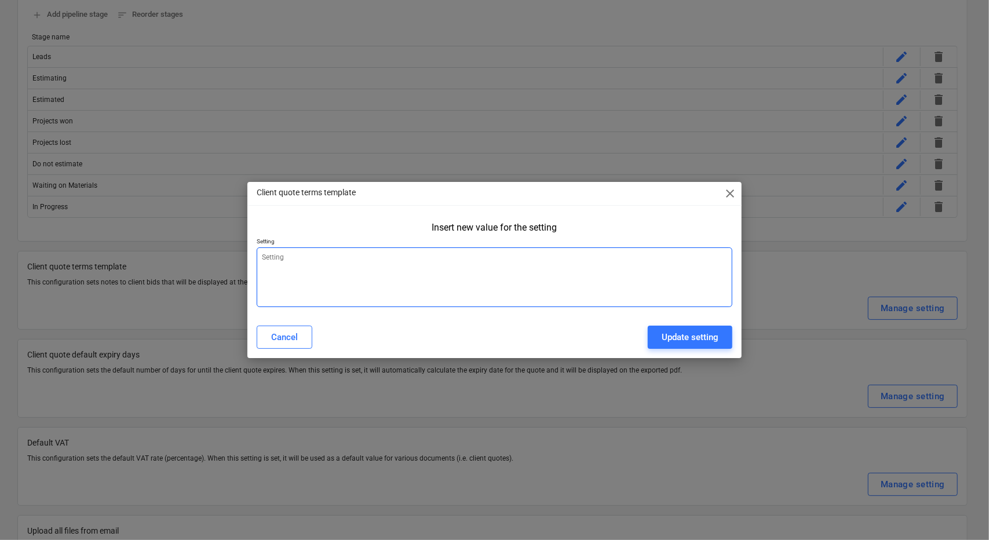
paste textarea "Terms: Does not include any engineering, permitting, fire, hvac, plumbing, elec…"
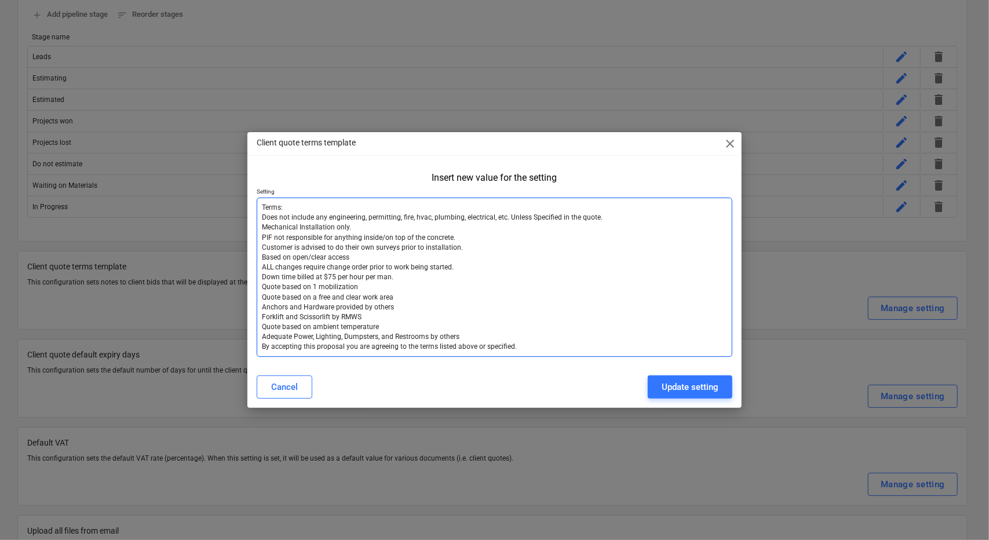
click at [271, 236] on textarea "Terms: Does not include any engineering, permitting, fire, hvac, plumbing, elec…" at bounding box center [495, 277] width 476 height 159
click at [662, 390] on div "Update setting" at bounding box center [690, 386] width 57 height 15
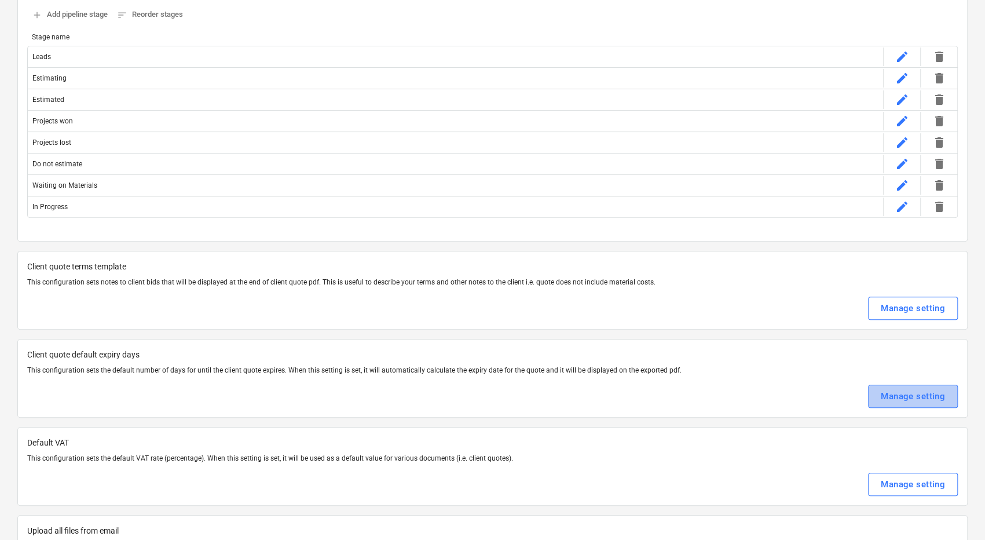
click at [884, 389] on div "Manage setting" at bounding box center [913, 396] width 64 height 15
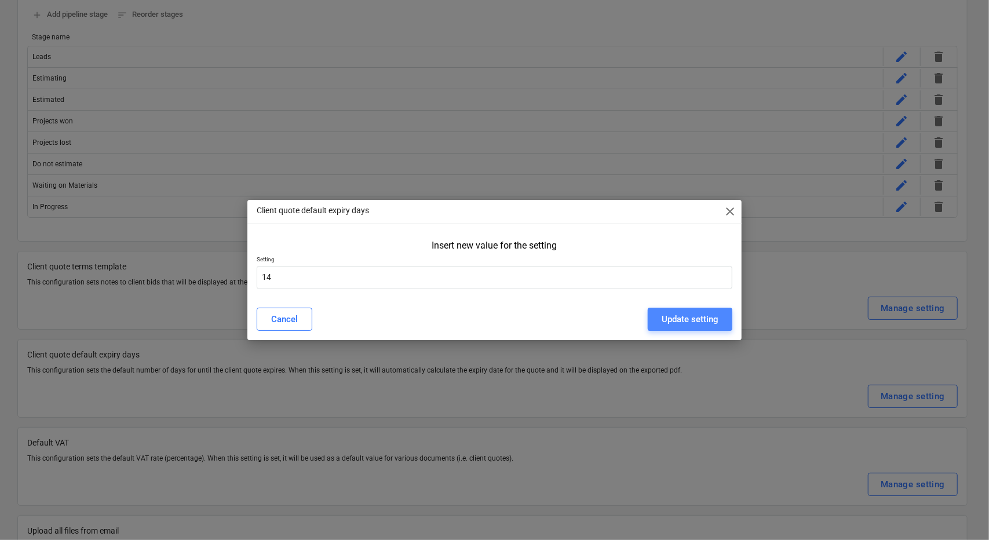
click at [666, 315] on div "Update setting" at bounding box center [690, 319] width 57 height 15
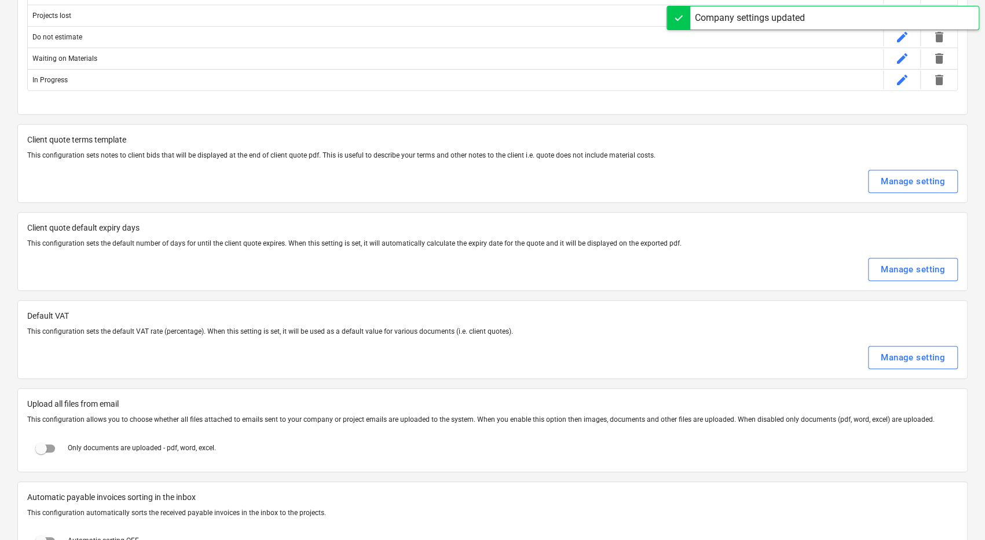
scroll to position [303, 0]
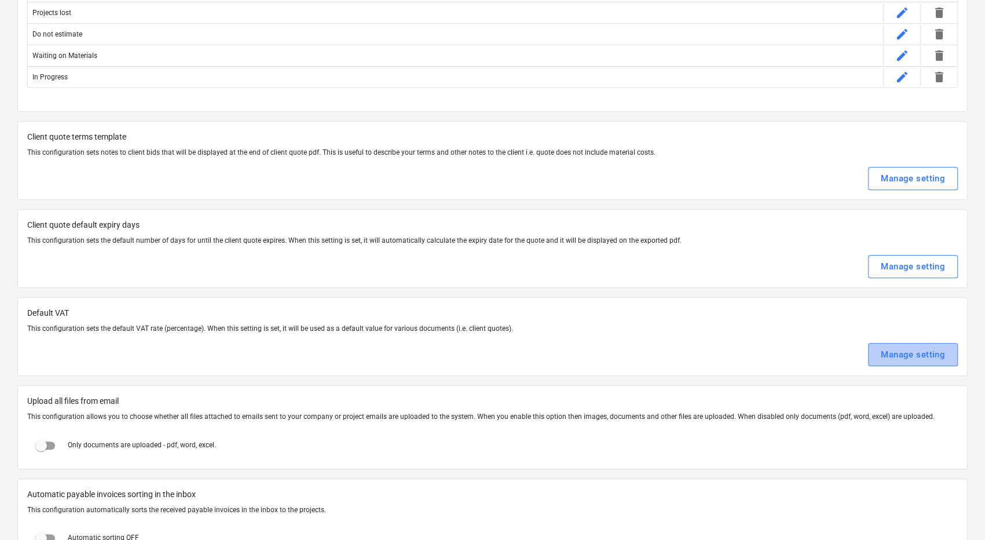
click at [937, 347] on div "Manage setting" at bounding box center [913, 354] width 64 height 15
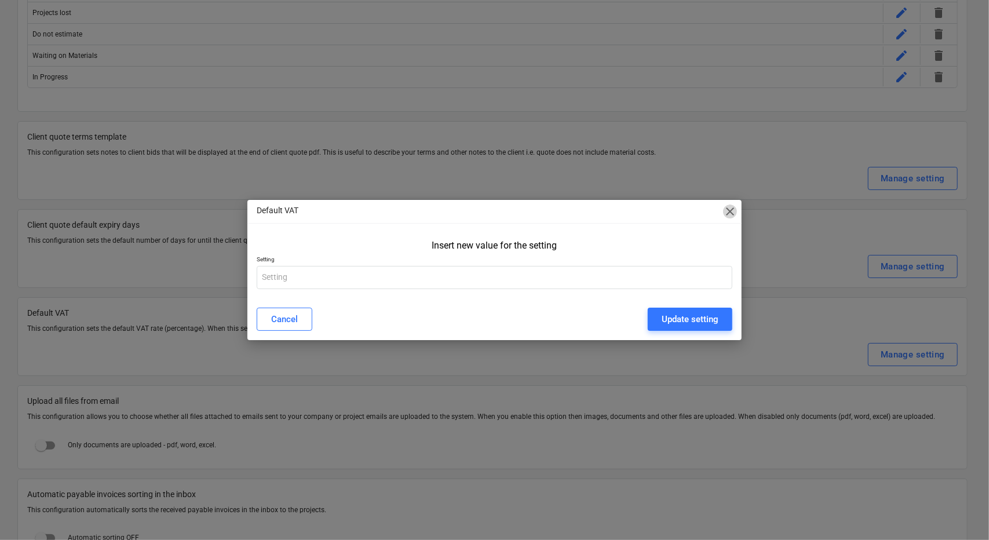
click at [726, 209] on span "close" at bounding box center [730, 211] width 14 height 14
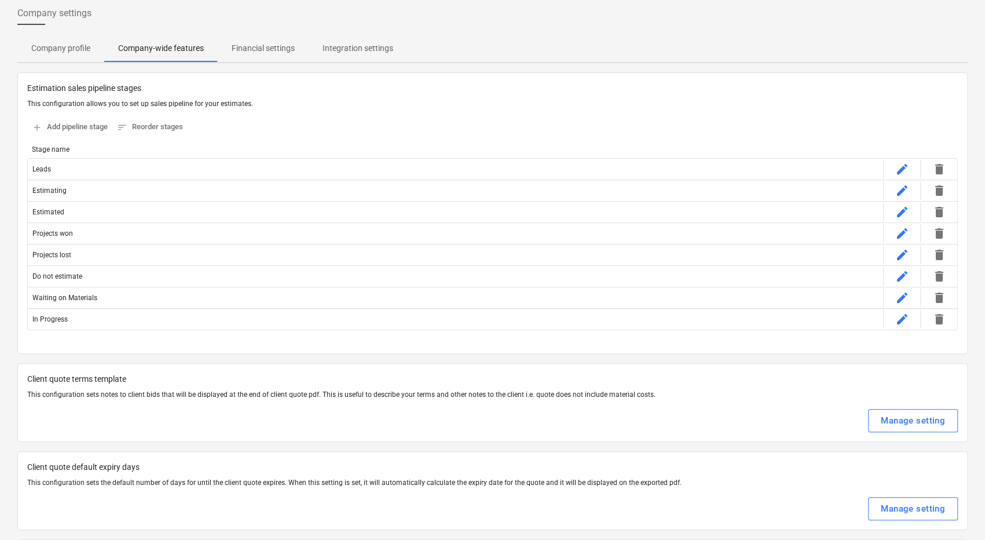
scroll to position [0, 0]
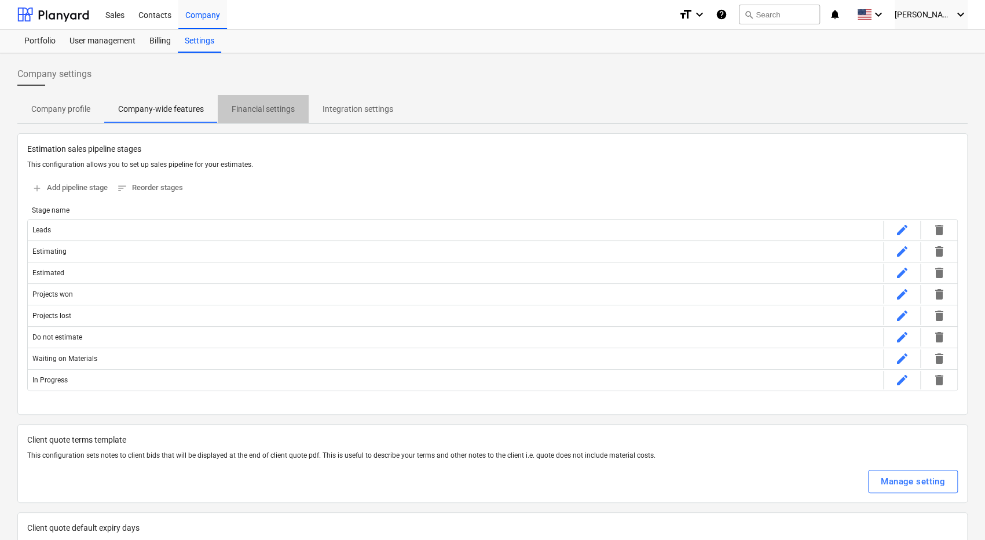
click at [270, 108] on p "Financial settings" at bounding box center [263, 109] width 63 height 12
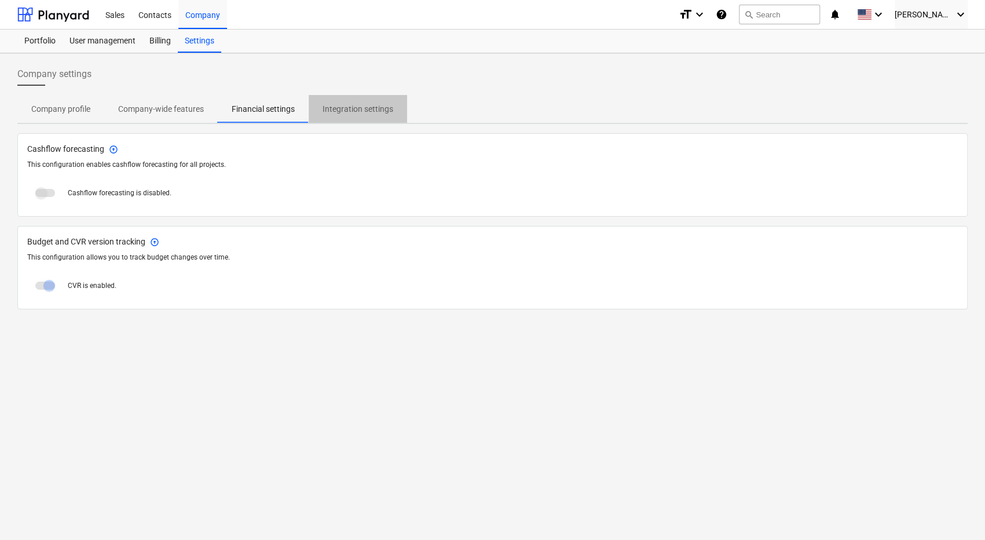
click at [337, 108] on p "Integration settings" at bounding box center [358, 109] width 71 height 12
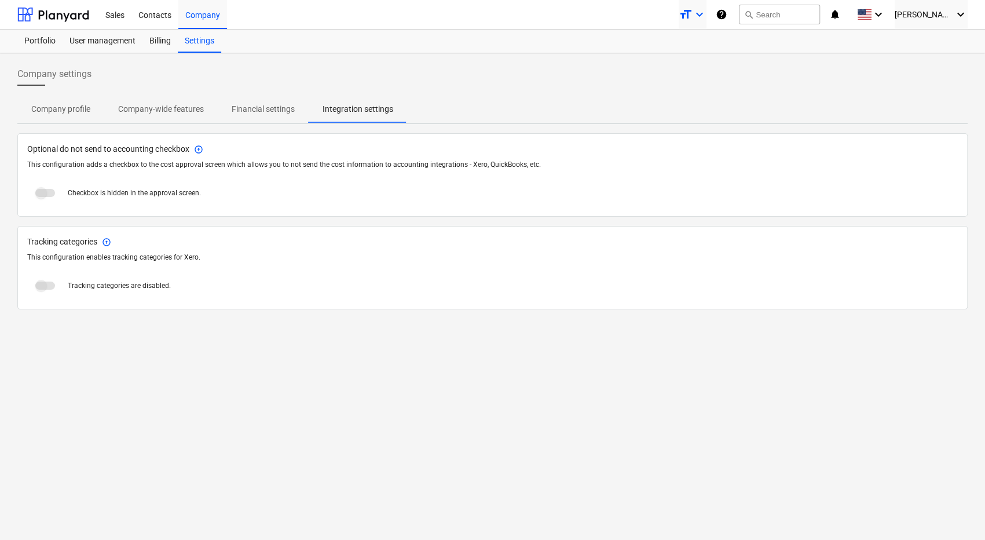
click at [707, 18] on icon "keyboard_arrow_down" at bounding box center [700, 15] width 14 height 14
click at [598, 72] on div at bounding box center [492, 270] width 985 height 540
click at [693, 18] on icon "format_size" at bounding box center [686, 15] width 14 height 14
click at [694, 61] on div "Normal text" at bounding box center [672, 63] width 70 height 19
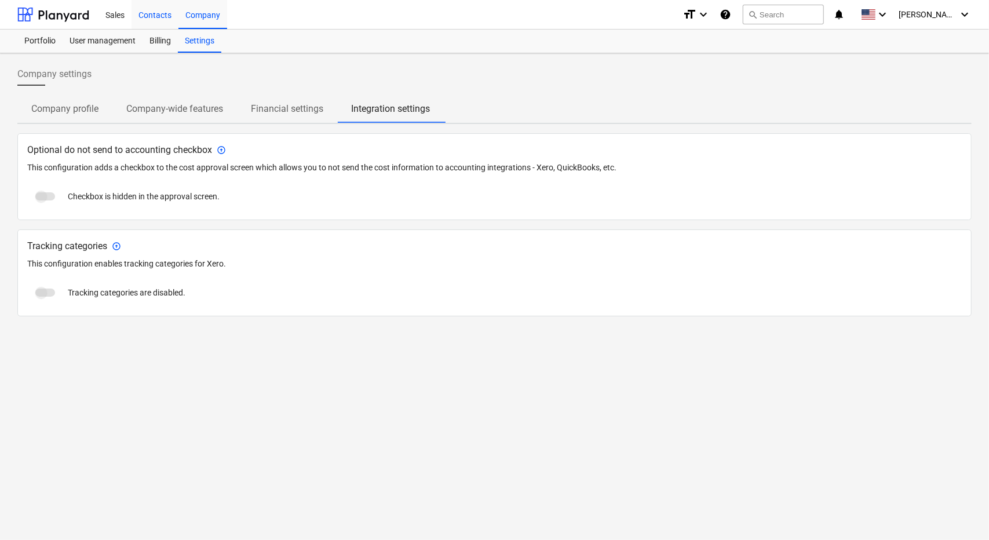
click at [156, 17] on div "Contacts" at bounding box center [154, 14] width 47 height 30
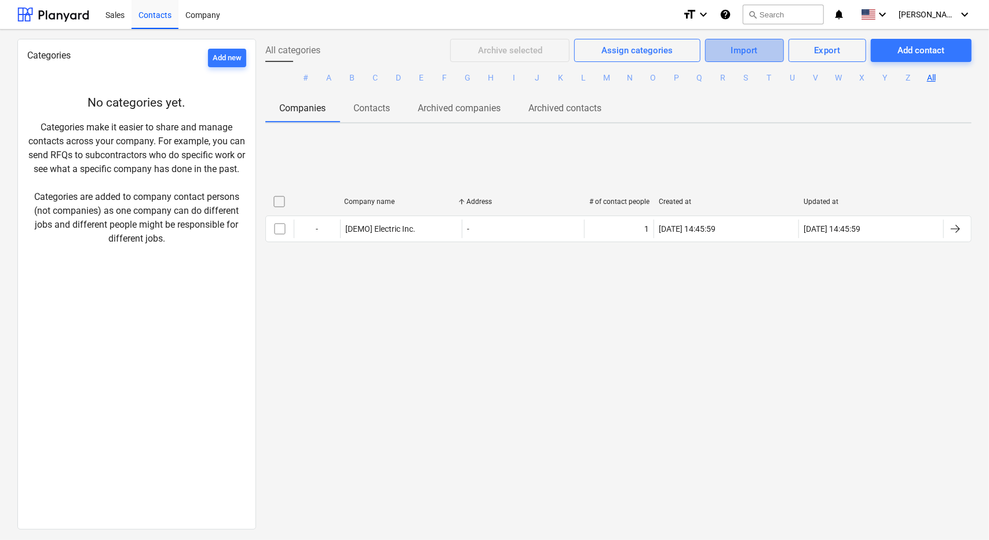
click at [759, 51] on span "Import" at bounding box center [744, 50] width 53 height 15
click at [743, 85] on div "Import Companies" at bounding box center [739, 79] width 89 height 20
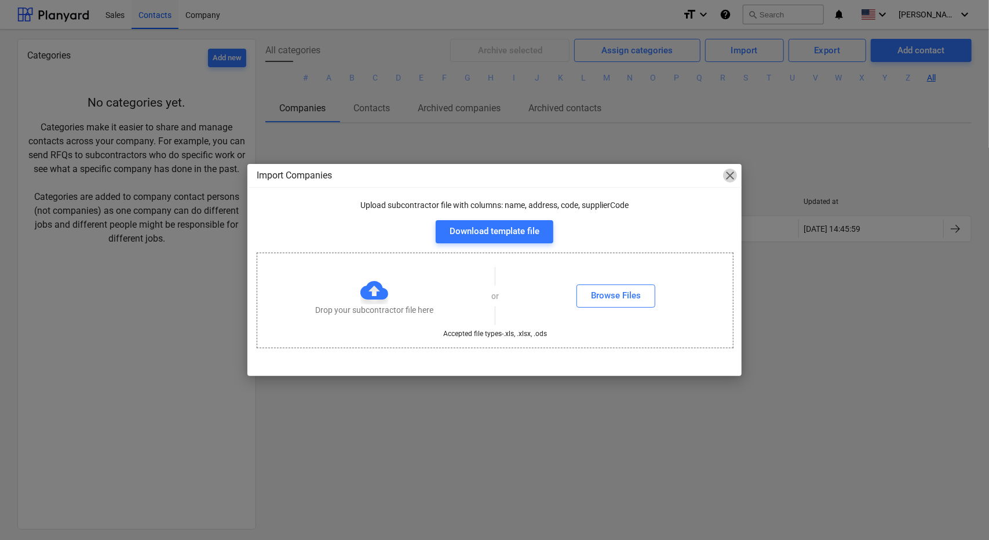
click at [726, 169] on span "close" at bounding box center [730, 176] width 14 height 14
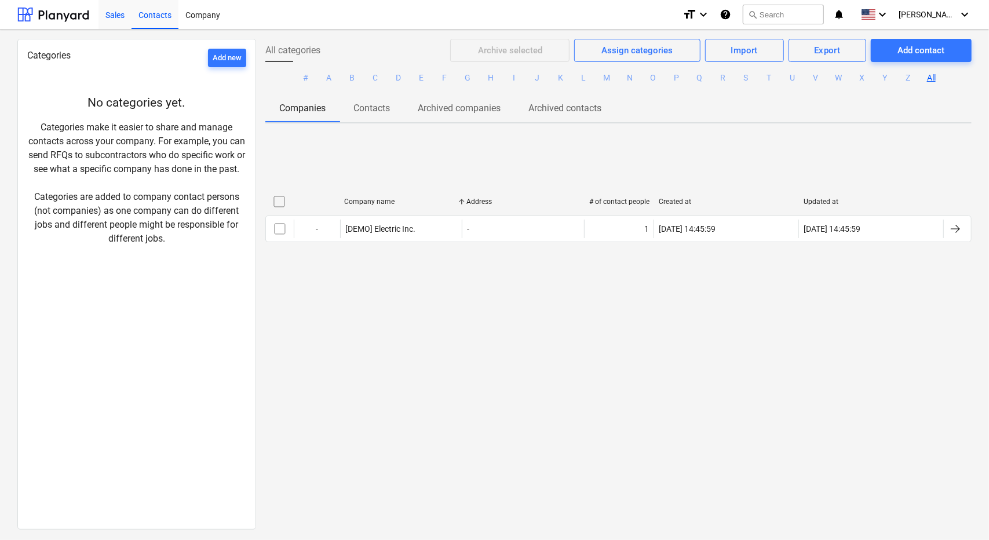
click at [118, 16] on div "Sales" at bounding box center [114, 14] width 33 height 30
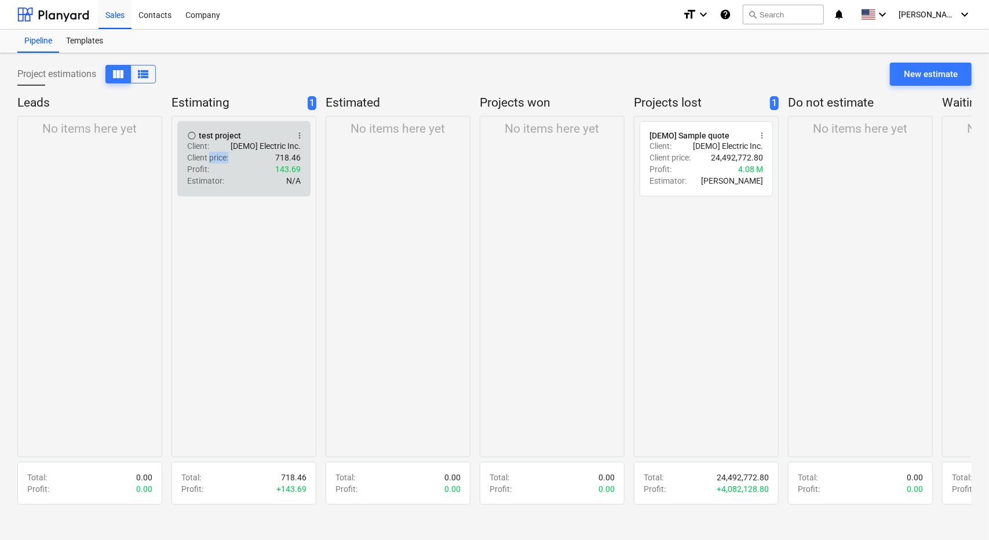
drag, startPoint x: 229, startPoint y: 152, endPoint x: 210, endPoint y: 154, distance: 19.8
click at [210, 154] on div "Client price : 718.46" at bounding box center [244, 158] width 114 height 12
drag, startPoint x: 228, startPoint y: 176, endPoint x: 247, endPoint y: 177, distance: 19.8
click at [247, 177] on div "Estimator : N/A" at bounding box center [244, 181] width 114 height 12
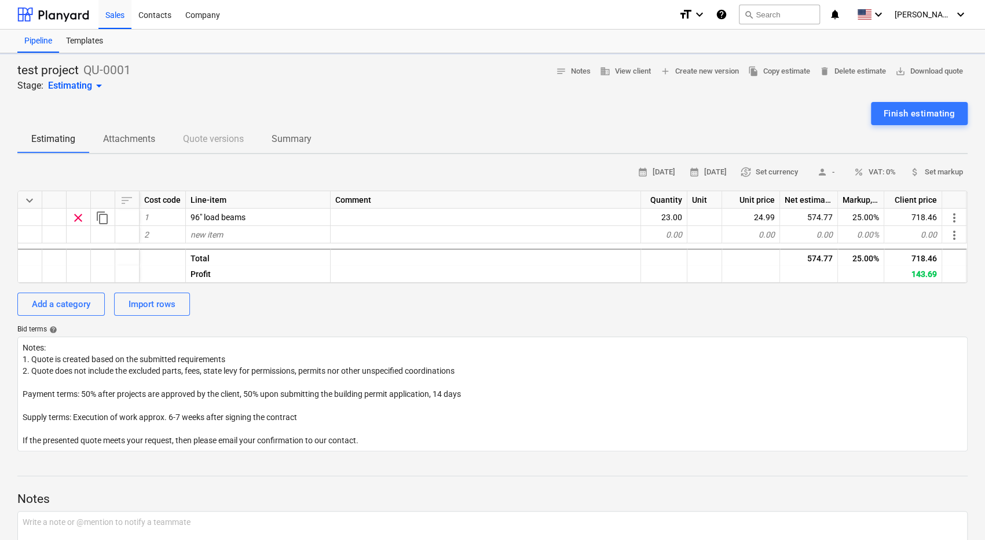
click at [247, 177] on div "calendar_month 09 Oct 2025 calendar_month 23 Oct 2025 currency_exchange Set cur…" at bounding box center [492, 172] width 951 height 18
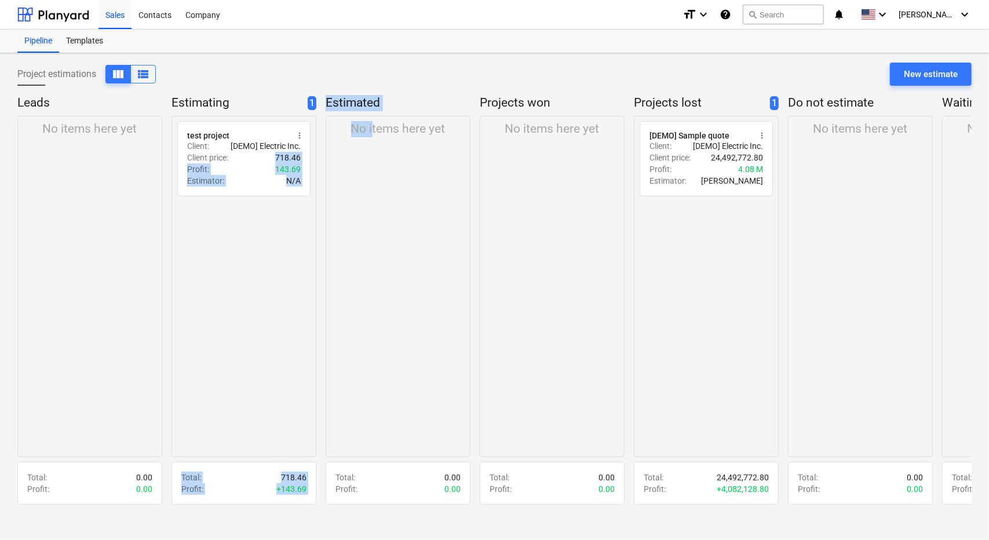
drag, startPoint x: 255, startPoint y: 156, endPoint x: 372, endPoint y: 177, distance: 119.5
click at [372, 177] on div "Leads No items here yet Total : 0.00 Profit : 0.00 Estimating 1 radio_button_un…" at bounding box center [494, 301] width 954 height 412
click at [372, 177] on div "No items here yet" at bounding box center [398, 286] width 145 height 341
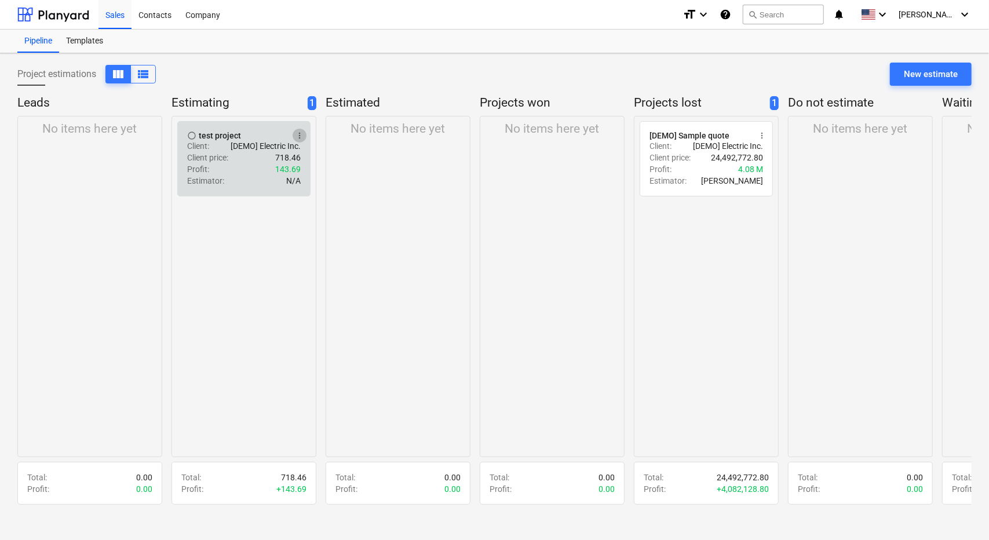
click at [299, 132] on span "more_vert" at bounding box center [299, 135] width 9 height 9
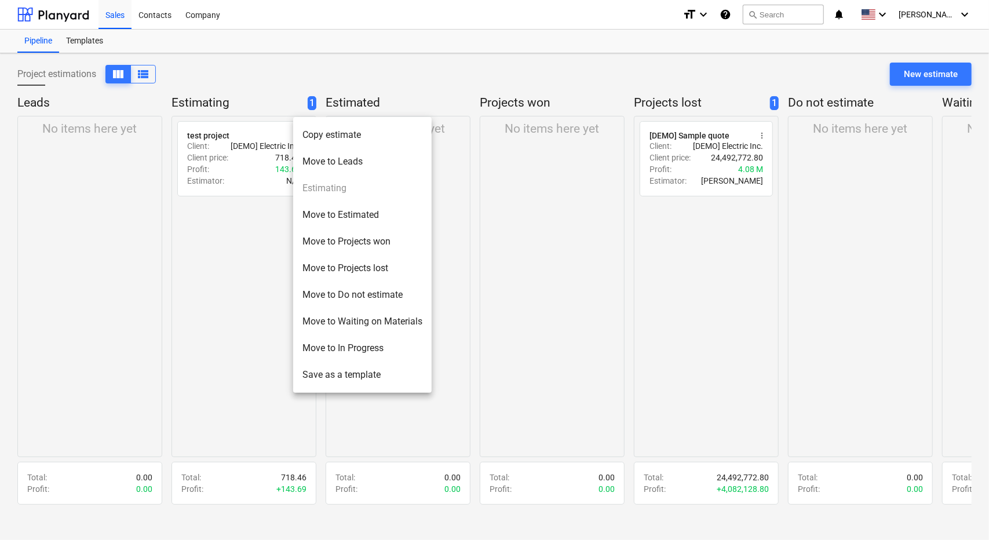
click at [532, 276] on div at bounding box center [494, 270] width 989 height 540
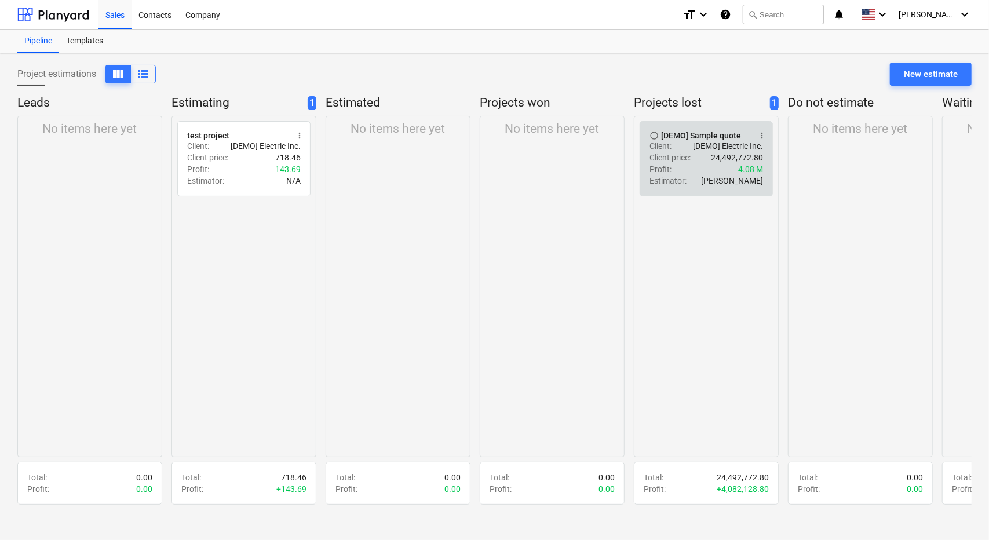
click at [763, 133] on span "more_vert" at bounding box center [761, 135] width 9 height 9
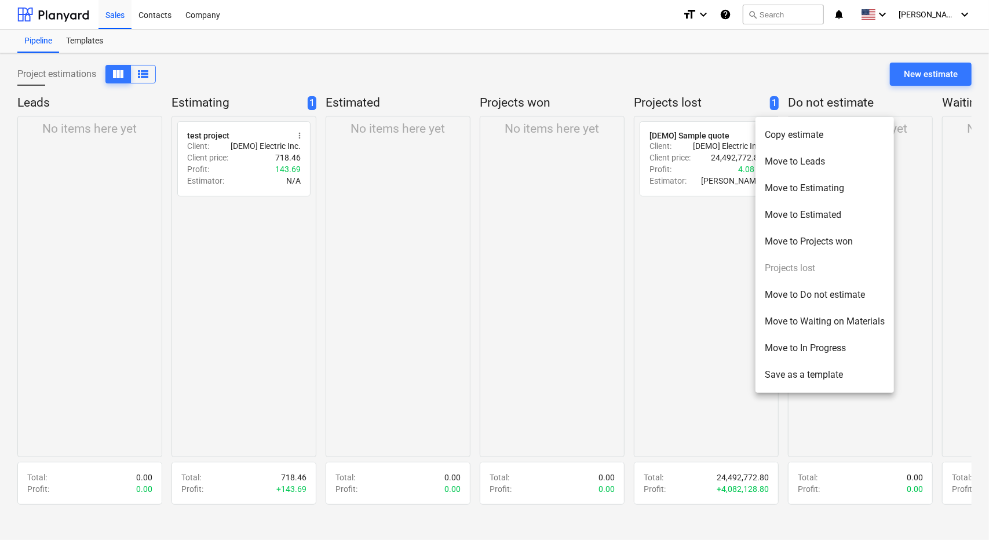
click at [723, 236] on div at bounding box center [494, 270] width 989 height 540
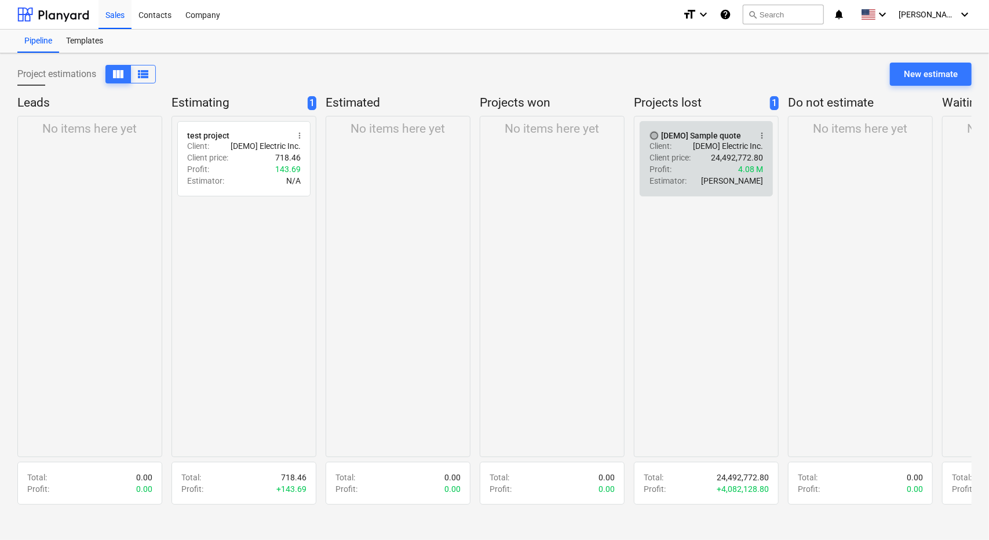
click at [655, 136] on span "radio_button_unchecked" at bounding box center [653, 135] width 9 height 9
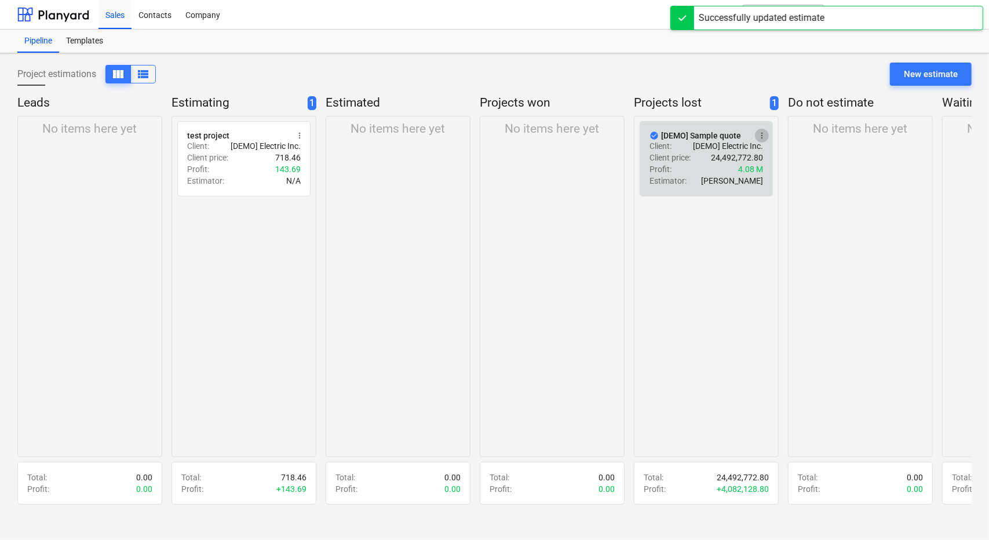
click at [761, 133] on span "more_vert" at bounding box center [761, 135] width 9 height 9
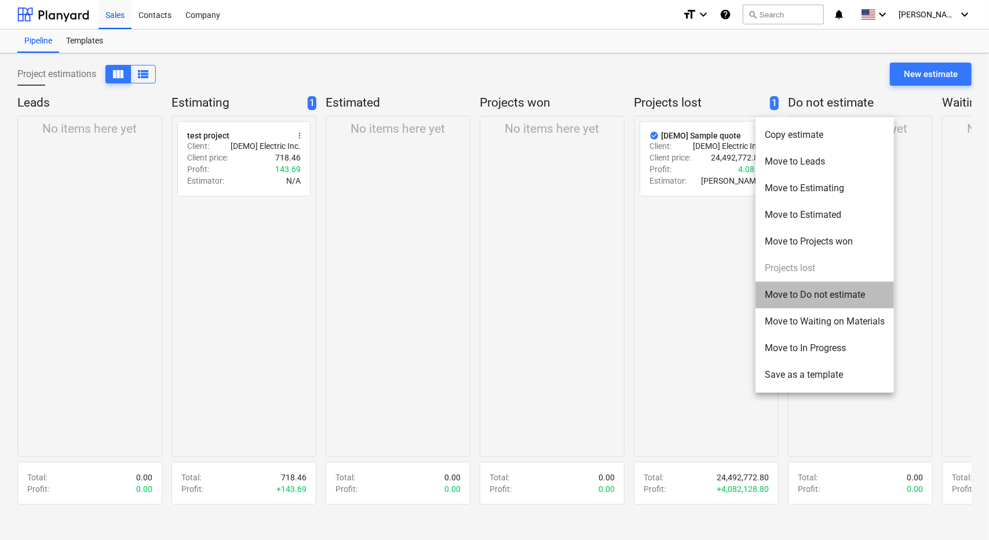
click at [807, 296] on li "Move to Do not estimate" at bounding box center [824, 295] width 138 height 27
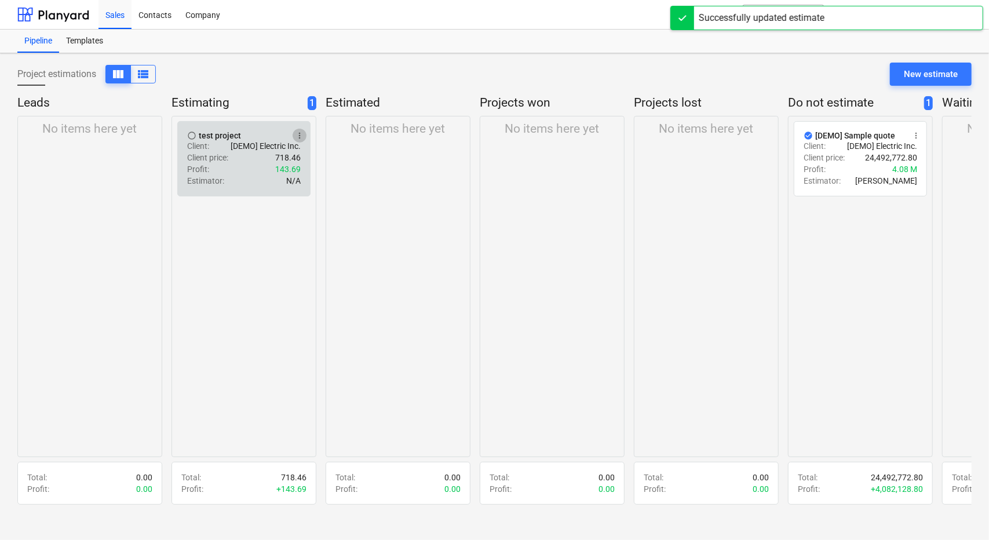
click at [301, 134] on span "more_vert" at bounding box center [299, 135] width 9 height 9
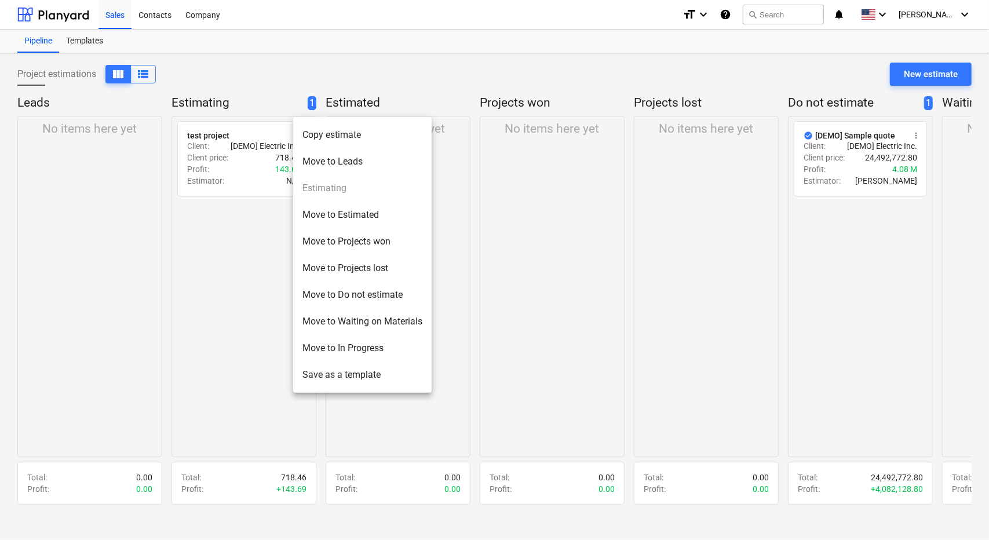
click at [347, 296] on li "Move to Do not estimate" at bounding box center [362, 295] width 138 height 27
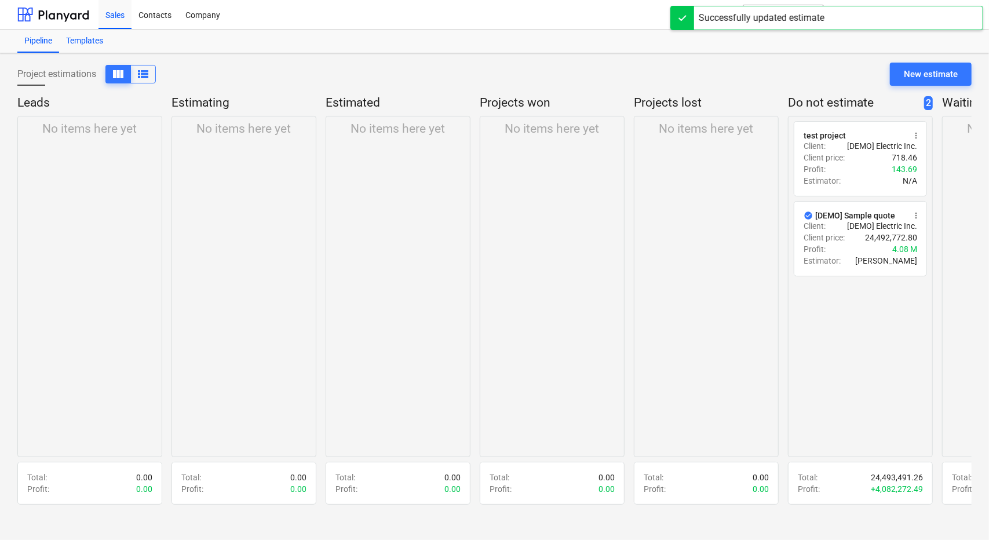
click at [76, 40] on div "Templates" at bounding box center [84, 41] width 51 height 23
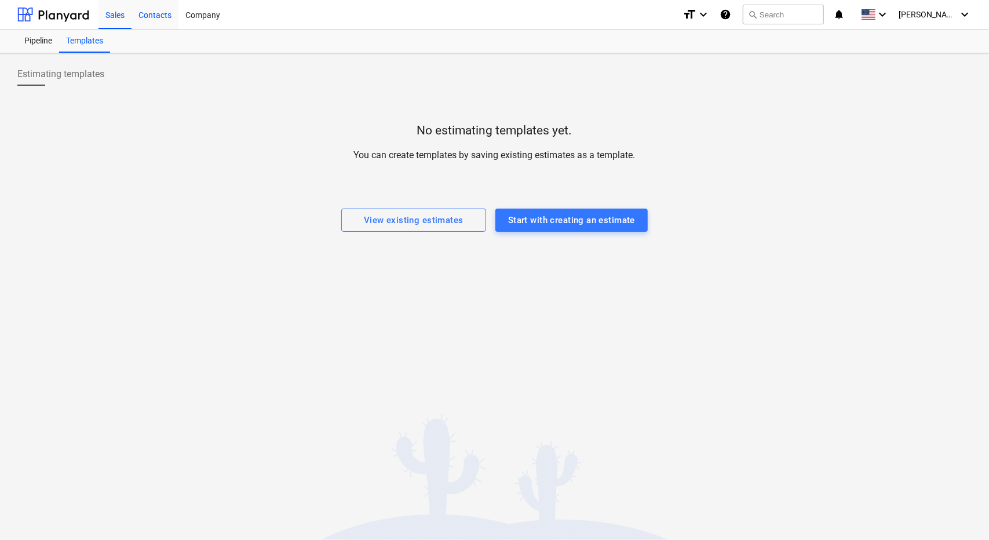
click at [162, 18] on div "Contacts" at bounding box center [154, 14] width 47 height 30
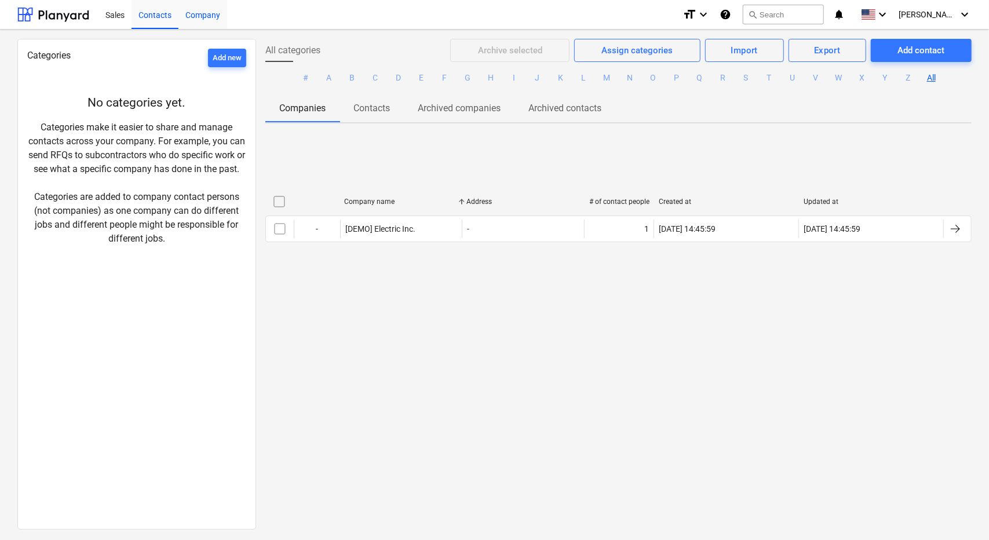
click at [208, 10] on div "Company" at bounding box center [202, 14] width 49 height 30
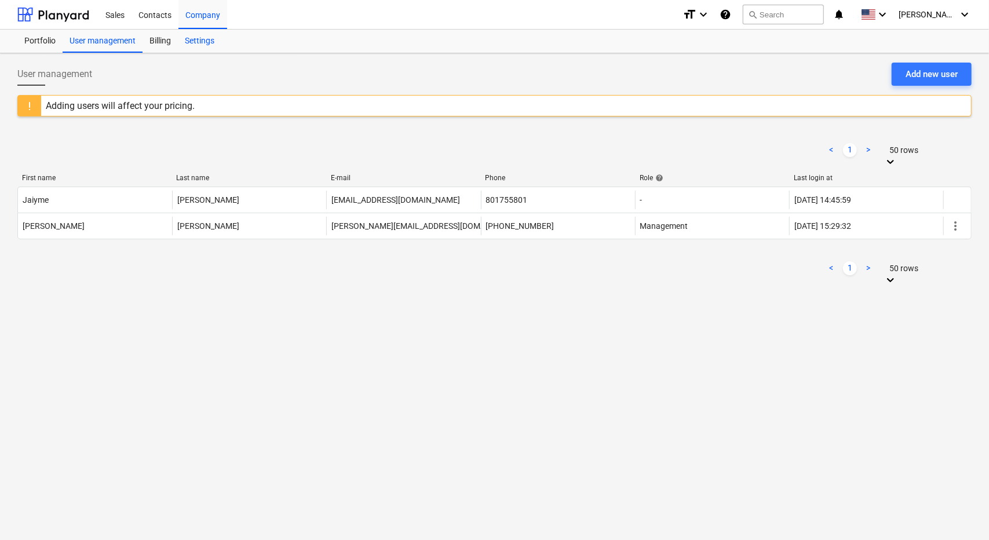
click at [199, 39] on div "Settings" at bounding box center [199, 41] width 43 height 23
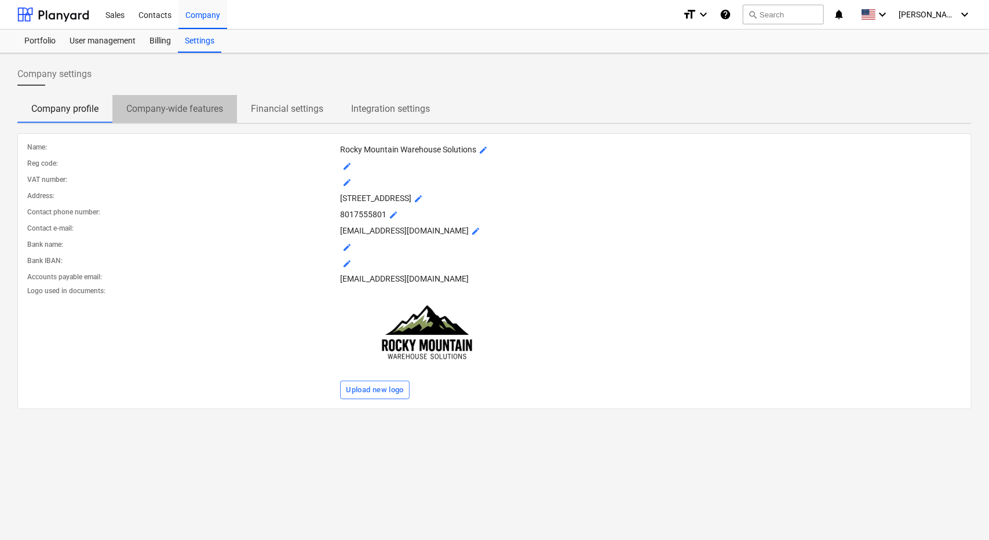
click at [181, 105] on p "Company-wide features" at bounding box center [174, 109] width 97 height 14
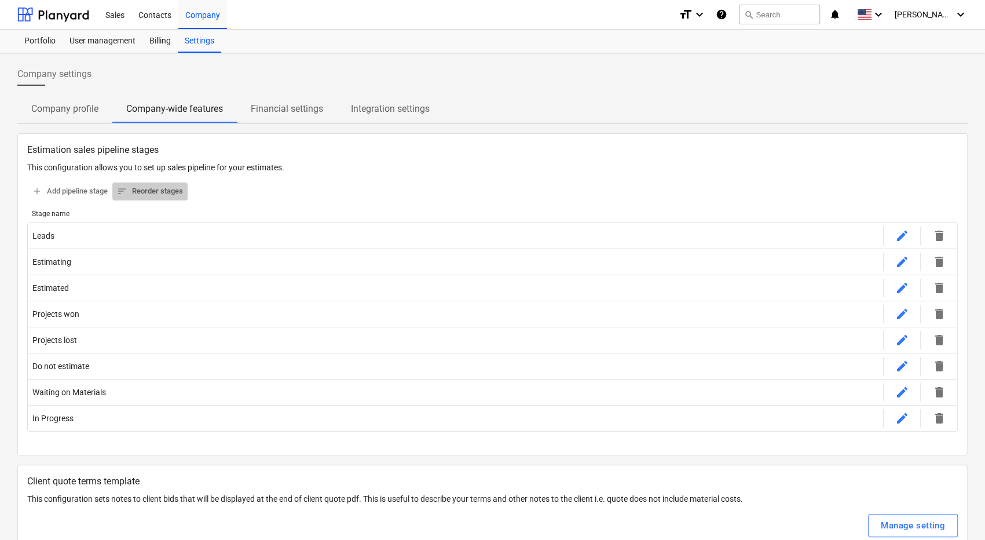
click at [155, 187] on span "sort Reorder stages" at bounding box center [150, 191] width 66 height 13
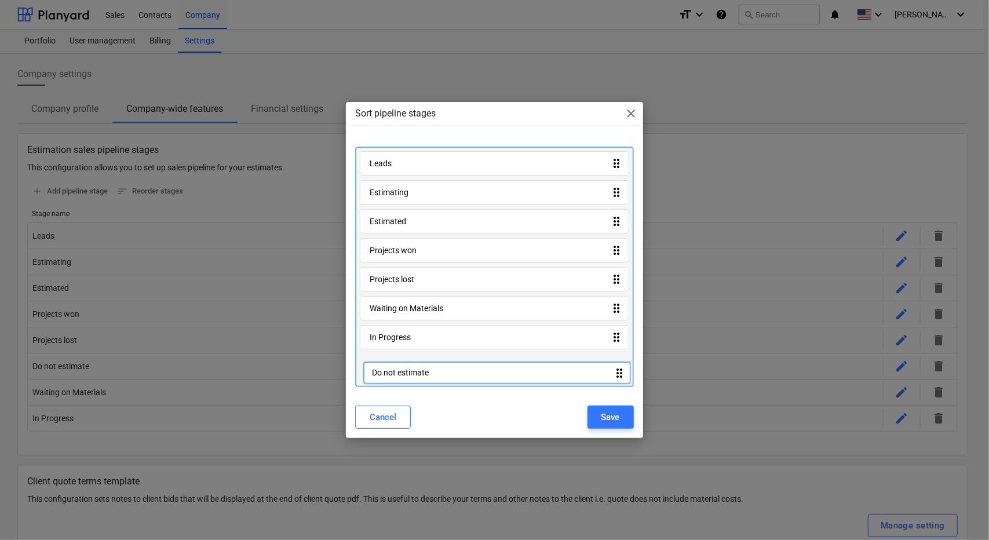
drag, startPoint x: 617, startPoint y: 309, endPoint x: 620, endPoint y: 381, distance: 72.4
click at [620, 381] on div "Leads drag_indicator Estimating drag_indicator Estimated drag_indicator Project…" at bounding box center [494, 267] width 278 height 240
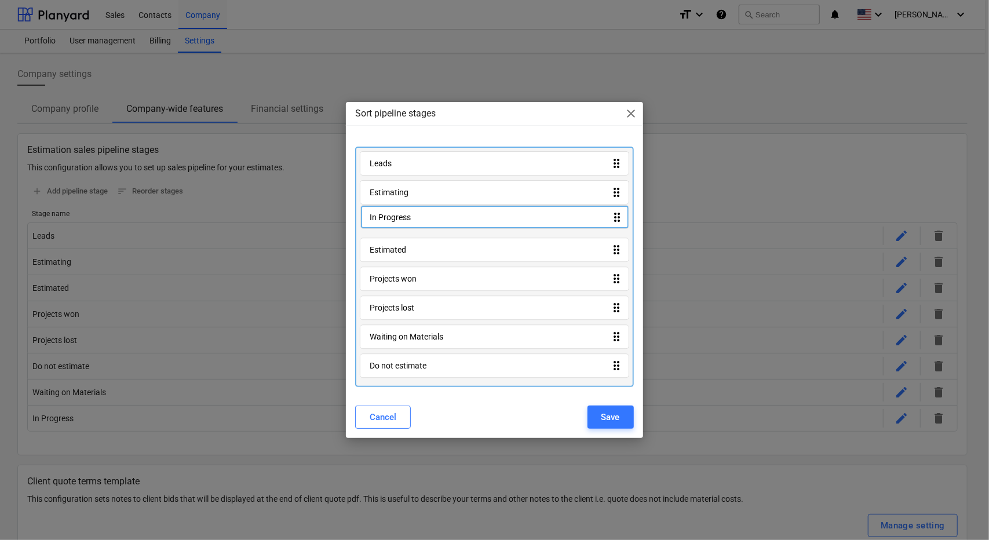
drag, startPoint x: 618, startPoint y: 339, endPoint x: 617, endPoint y: 218, distance: 121.1
click at [617, 218] on div "Leads drag_indicator Estimating drag_indicator Estimated drag_indicator Project…" at bounding box center [494, 267] width 278 height 240
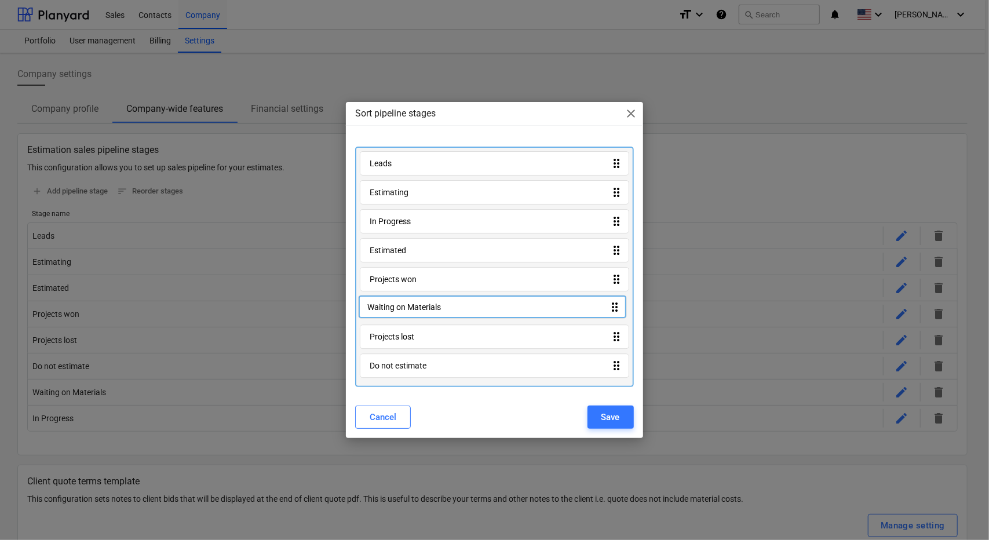
drag, startPoint x: 620, startPoint y: 338, endPoint x: 616, endPoint y: 303, distance: 34.9
click at [616, 303] on div "Leads drag_indicator Estimating drag_indicator In Progress drag_indicator Estim…" at bounding box center [494, 267] width 278 height 240
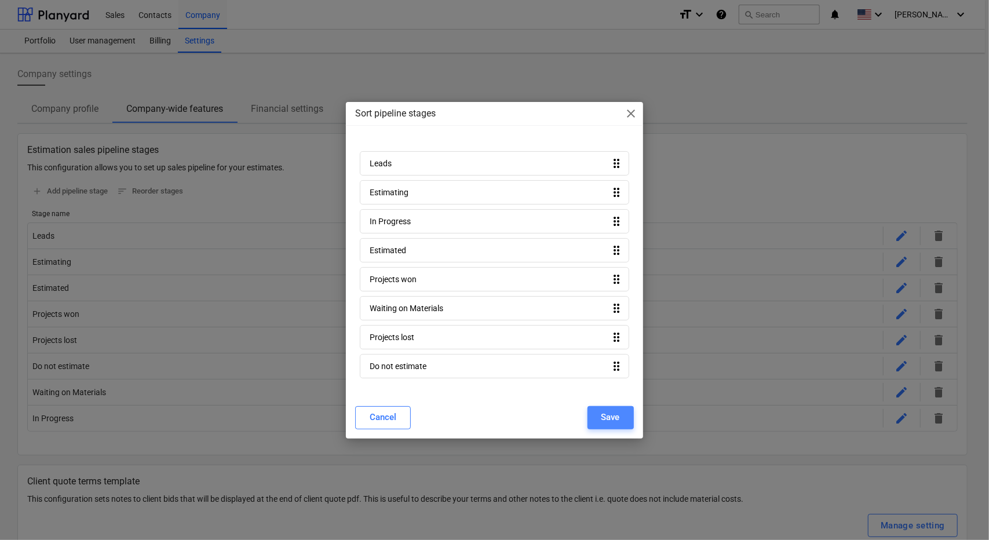
click at [615, 410] on div "Save" at bounding box center [610, 417] width 19 height 15
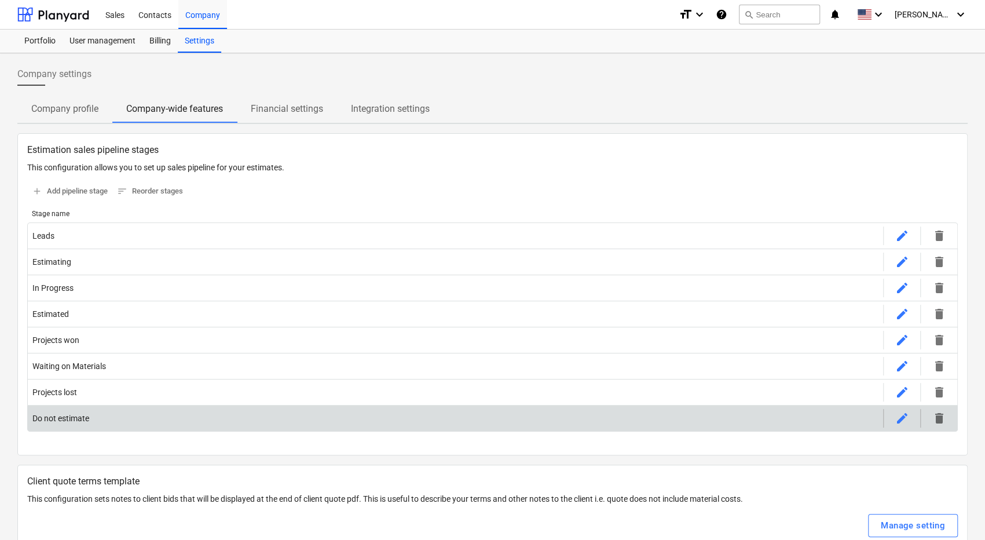
click at [901, 416] on span "edit" at bounding box center [903, 418] width 14 height 14
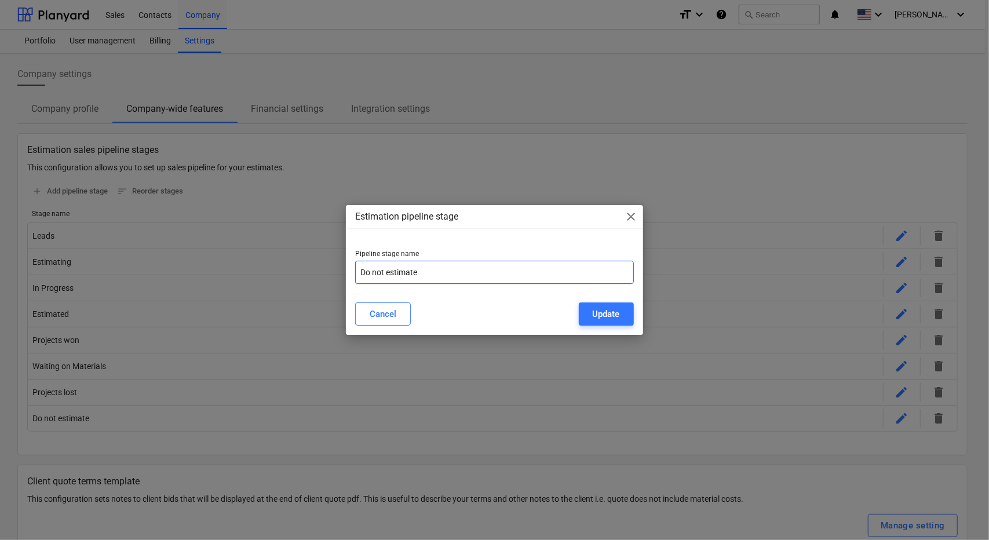
click at [438, 270] on input "Do not estimate" at bounding box center [494, 272] width 278 height 23
type input "Completed"
click at [615, 315] on div "Update" at bounding box center [606, 313] width 27 height 15
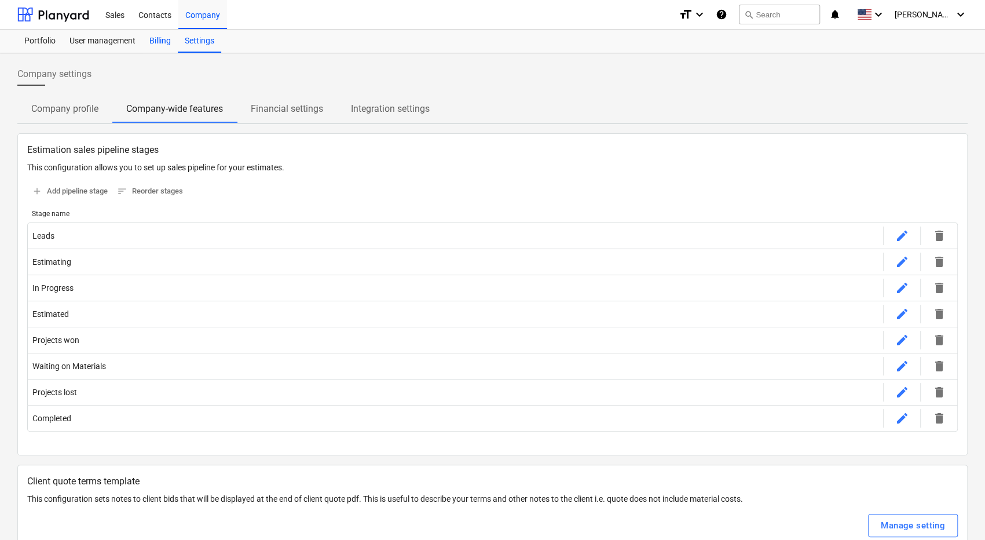
click at [158, 46] on div "Billing" at bounding box center [159, 41] width 35 height 23
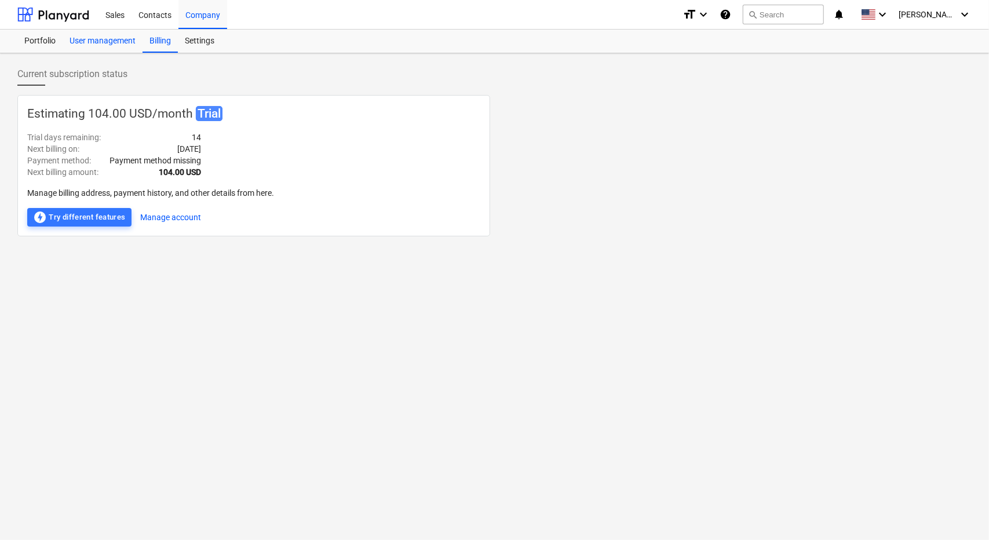
click at [115, 42] on div "User management" at bounding box center [103, 41] width 80 height 23
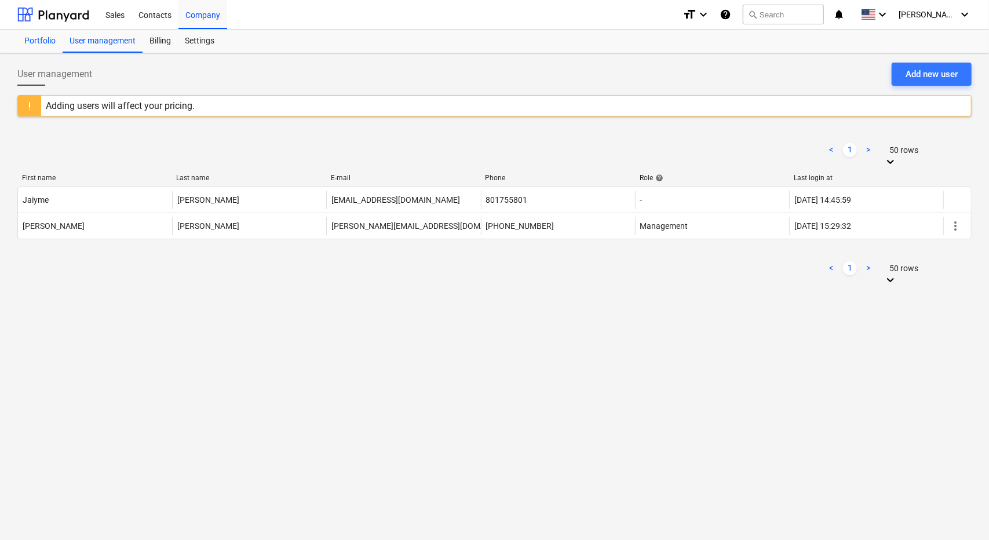
click at [34, 43] on div "Portfolio" at bounding box center [39, 41] width 45 height 23
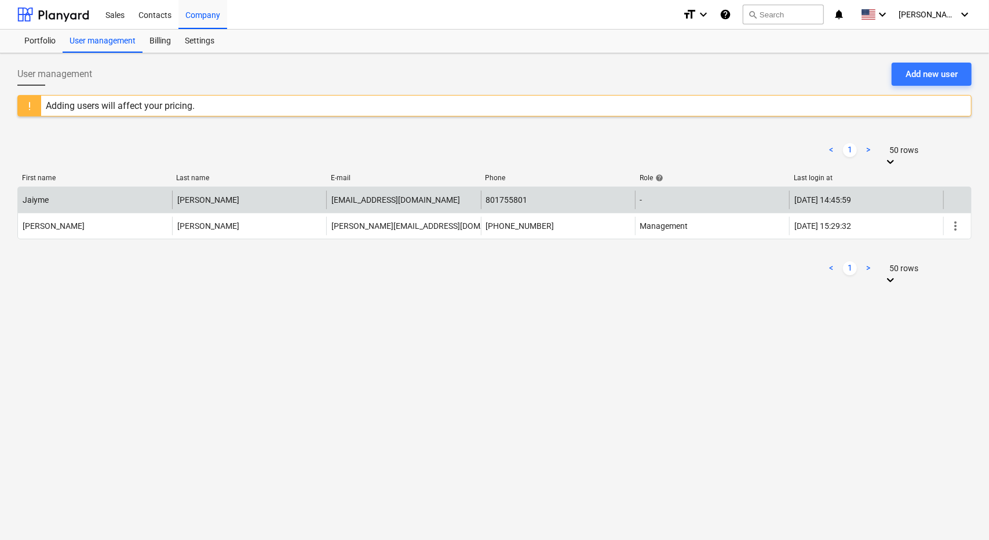
click at [555, 192] on div "801755801" at bounding box center [558, 200] width 154 height 19
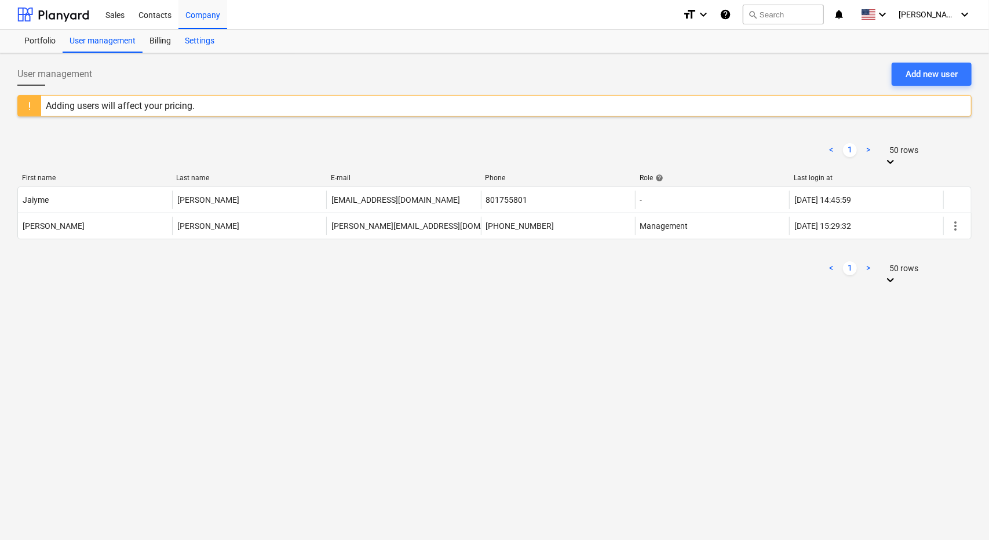
click at [204, 41] on div "Settings" at bounding box center [199, 41] width 43 height 23
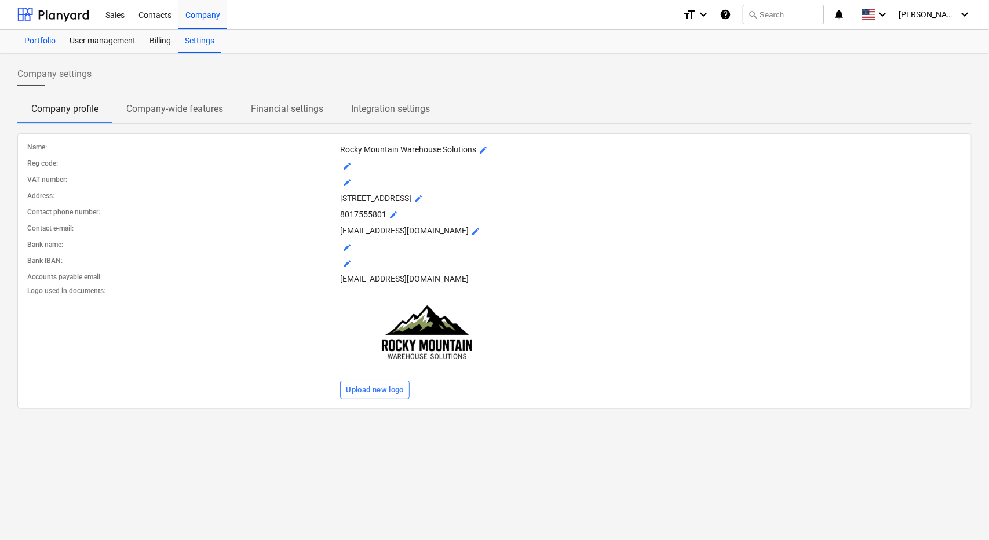
click at [45, 36] on div "Portfolio" at bounding box center [39, 41] width 45 height 23
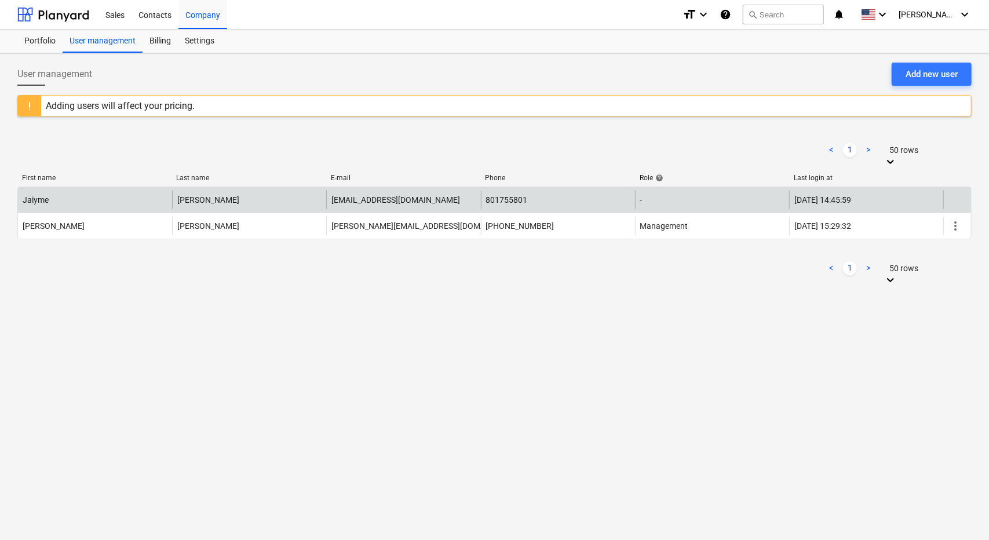
click at [712, 191] on div "-" at bounding box center [712, 200] width 154 height 19
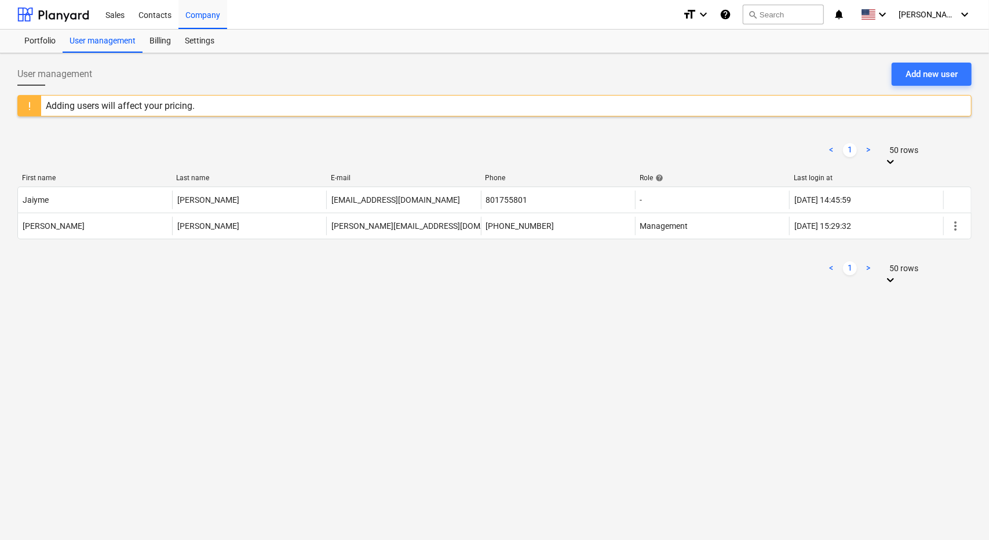
click at [682, 267] on div "< 1 > 50 rows First name Last name E-mail Phone Role help Last login at Jaiyme …" at bounding box center [494, 208] width 954 height 185
click at [889, 12] on icon "keyboard_arrow_down" at bounding box center [882, 15] width 14 height 14
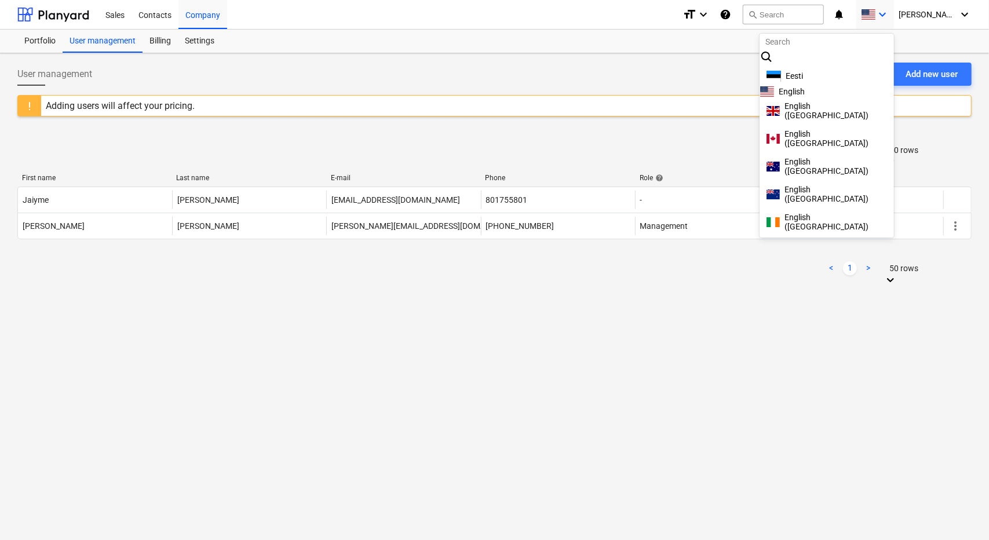
click at [930, 42] on div at bounding box center [494, 270] width 989 height 540
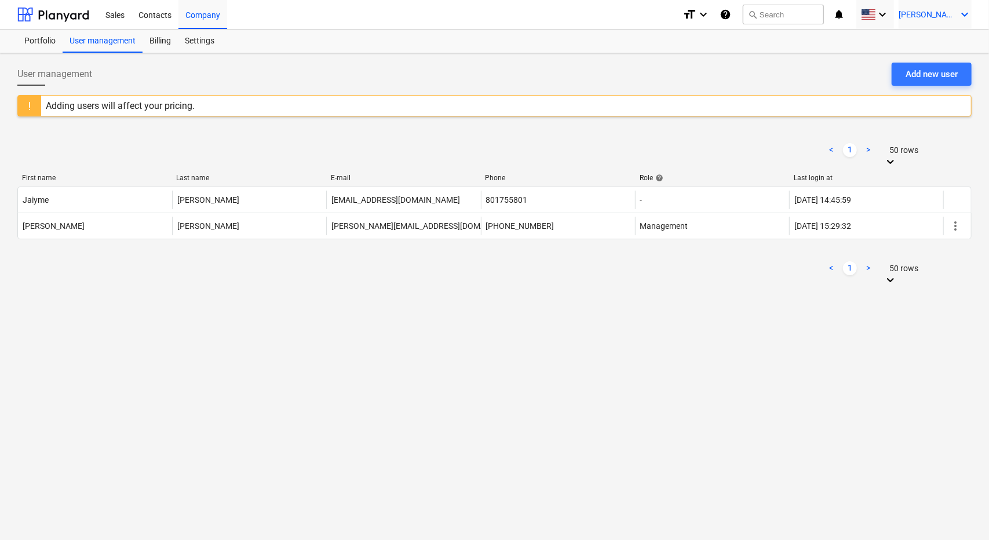
click at [962, 13] on icon "keyboard_arrow_down" at bounding box center [965, 15] width 14 height 14
click at [869, 38] on div at bounding box center [494, 270] width 989 height 540
click at [731, 18] on icon "help" at bounding box center [725, 15] width 12 height 14
click at [112, 17] on div "Sales" at bounding box center [114, 14] width 33 height 30
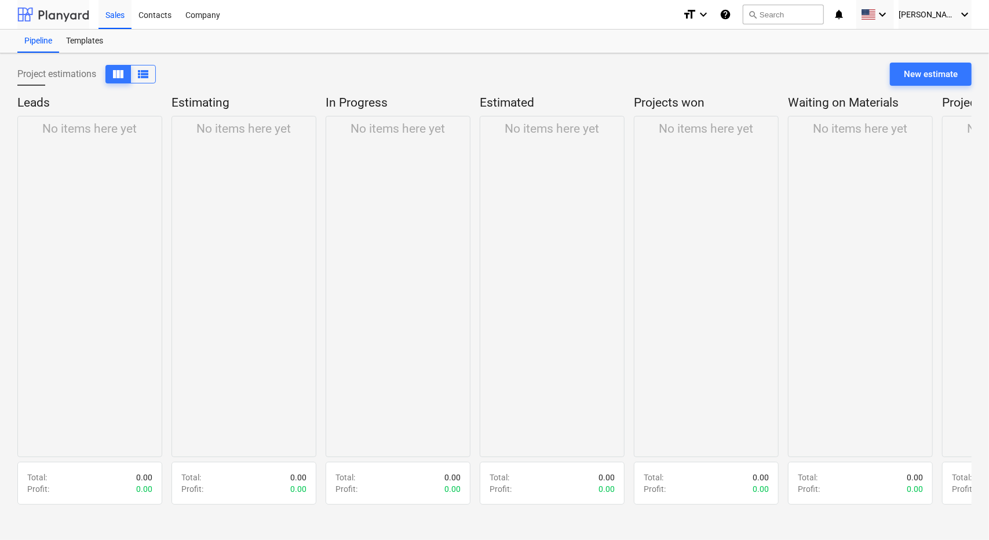
click at [43, 16] on div at bounding box center [53, 14] width 72 height 29
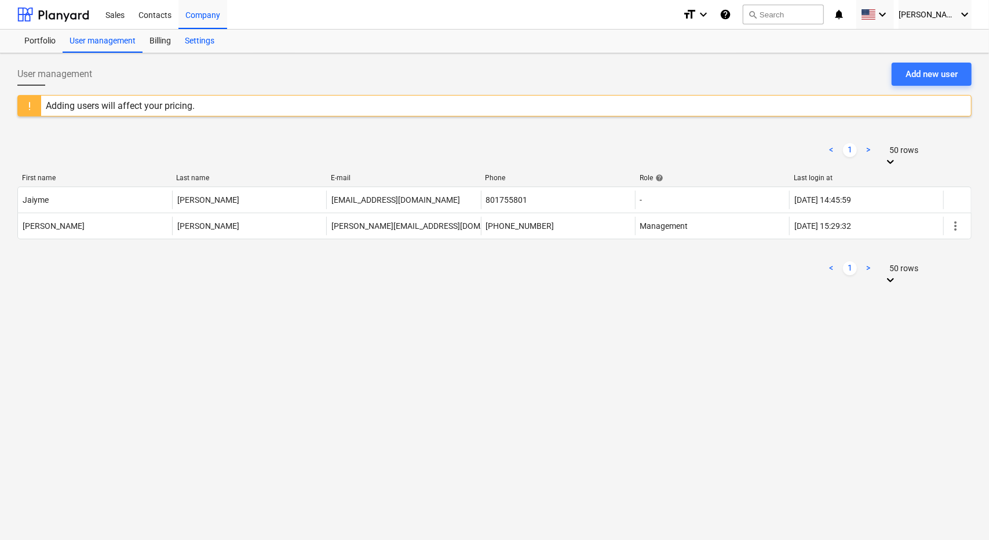
click at [194, 38] on div "Settings" at bounding box center [199, 41] width 43 height 23
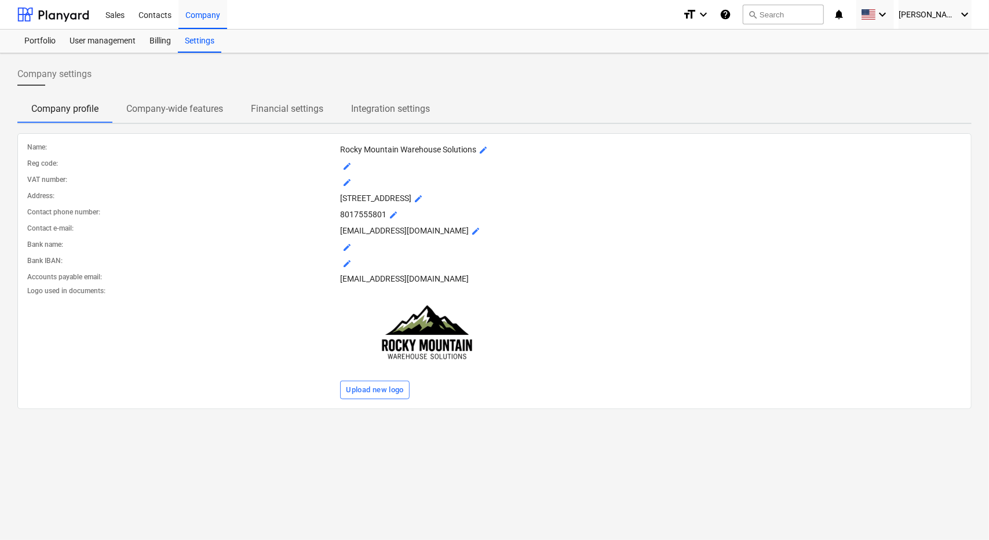
click at [394, 109] on p "Integration settings" at bounding box center [390, 109] width 79 height 14
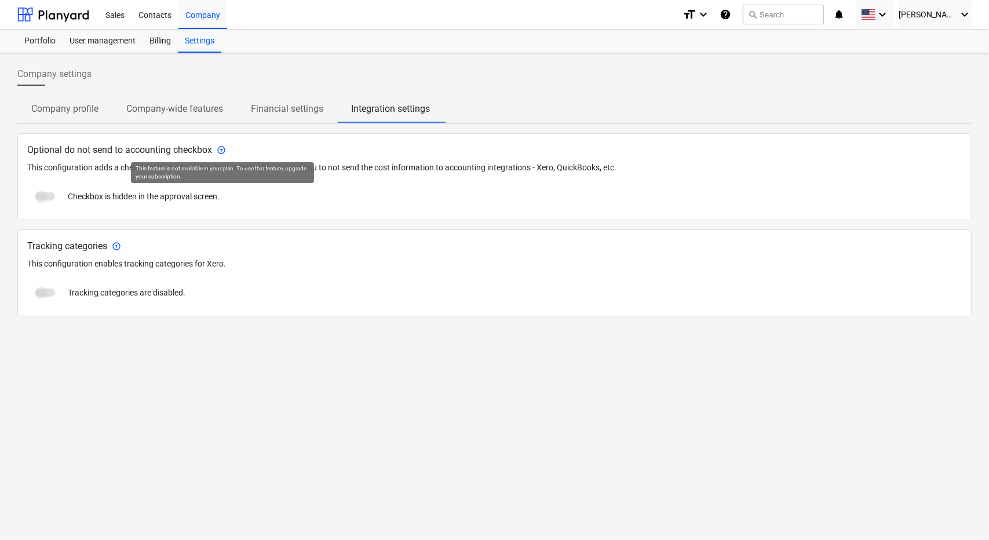
click at [222, 151] on span "arrow_circle_up" at bounding box center [221, 149] width 9 height 9
click at [963, 15] on icon "keyboard_arrow_down" at bounding box center [965, 15] width 14 height 14
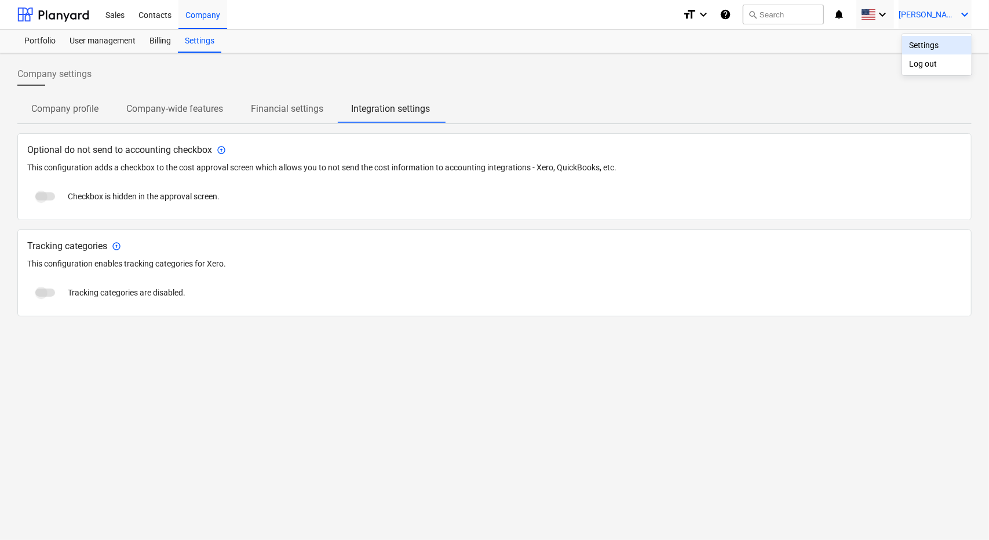
click at [933, 47] on div "Settings" at bounding box center [937, 45] width 70 height 19
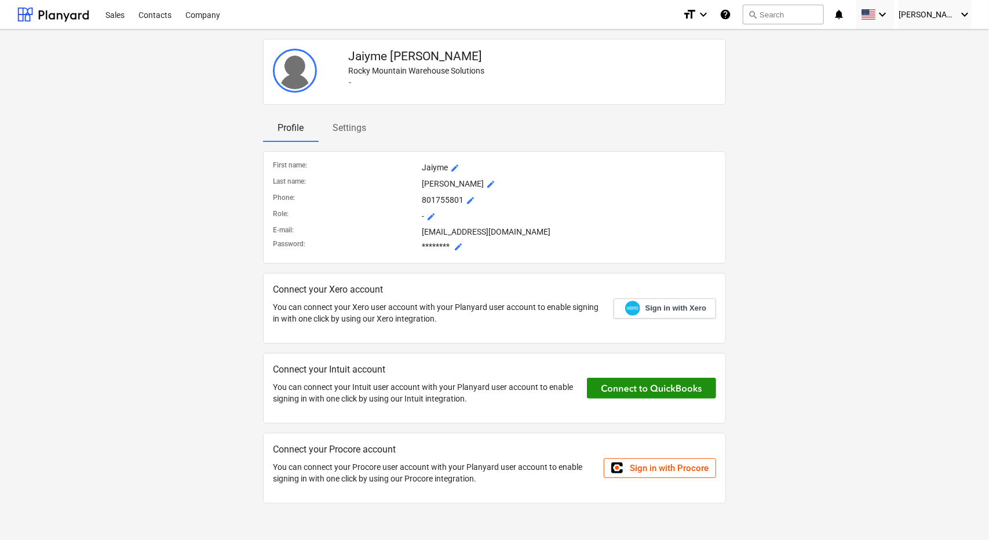
click at [613, 385] on button at bounding box center [651, 388] width 129 height 21
click at [658, 463] on span "Sign in with Procore" at bounding box center [669, 468] width 79 height 10
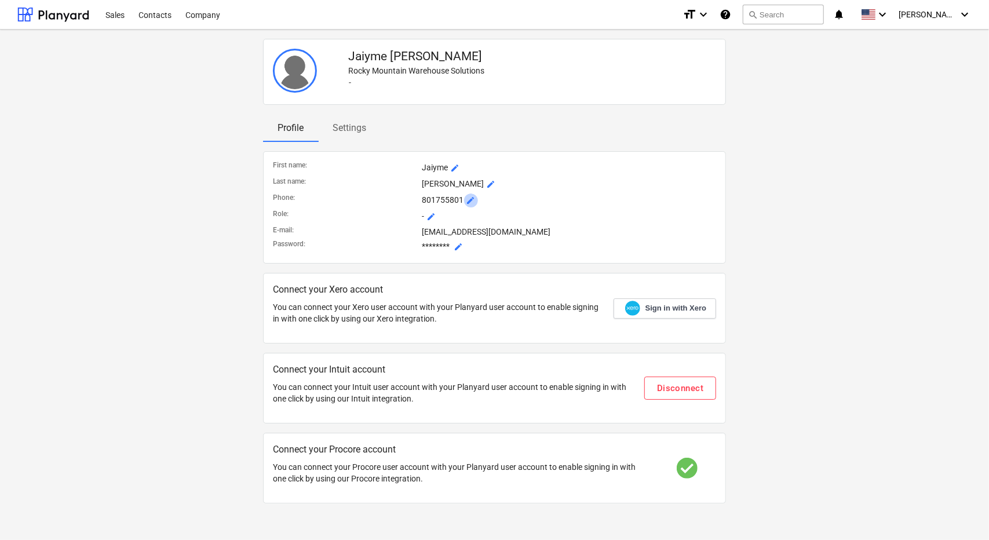
click at [469, 199] on span "mode_edit" at bounding box center [470, 200] width 9 height 9
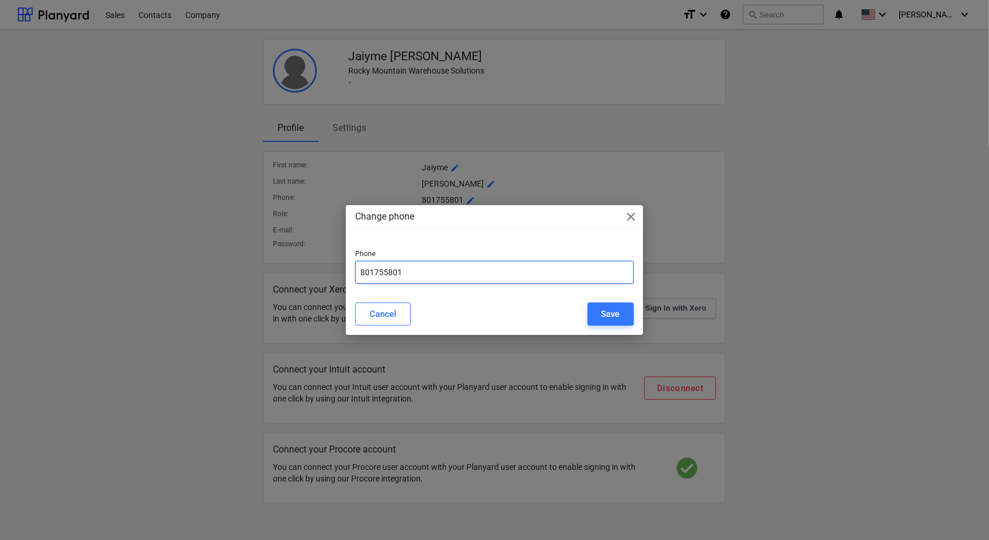
click at [374, 272] on input "801755801" at bounding box center [494, 272] width 278 height 23
type input "[PHONE_NUMBER]"
click at [597, 309] on button "Save" at bounding box center [610, 313] width 46 height 23
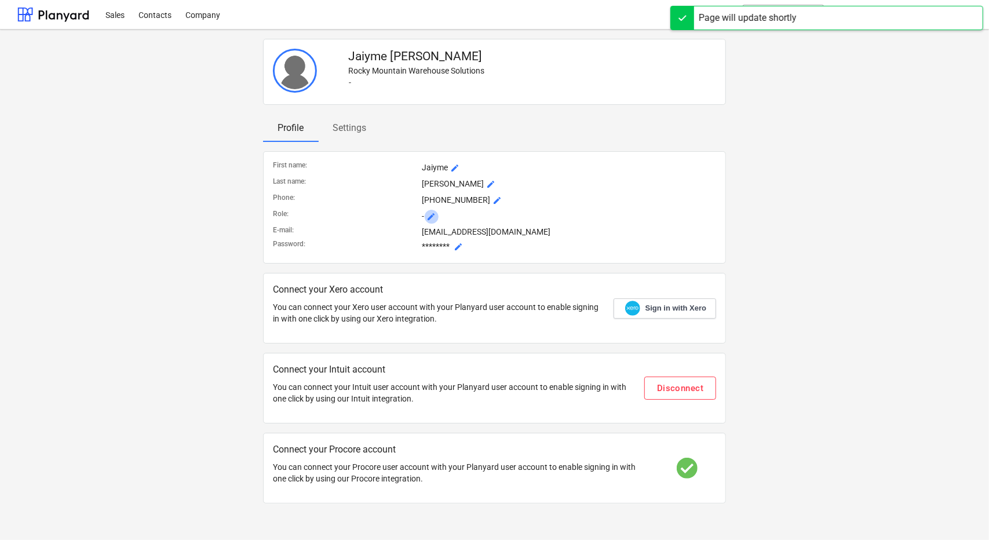
click at [430, 216] on span "mode_edit" at bounding box center [431, 216] width 9 height 9
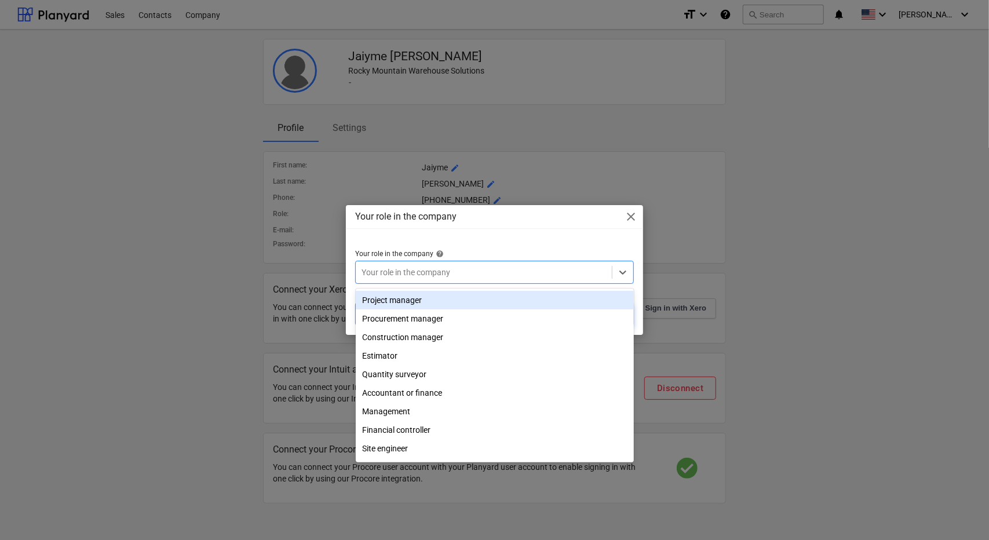
click at [431, 279] on div "Your role in the company" at bounding box center [483, 272] width 255 height 16
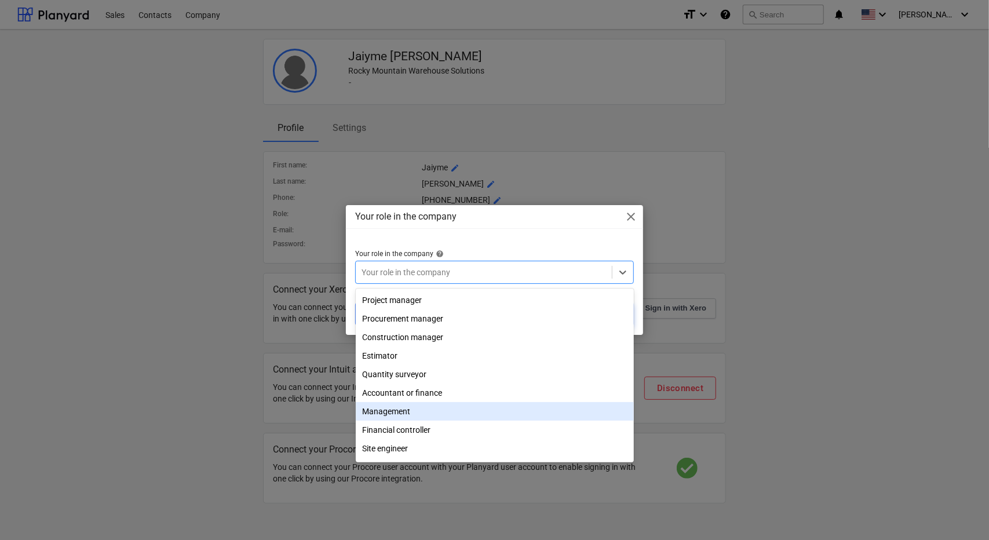
click at [405, 411] on div "Management" at bounding box center [495, 411] width 278 height 19
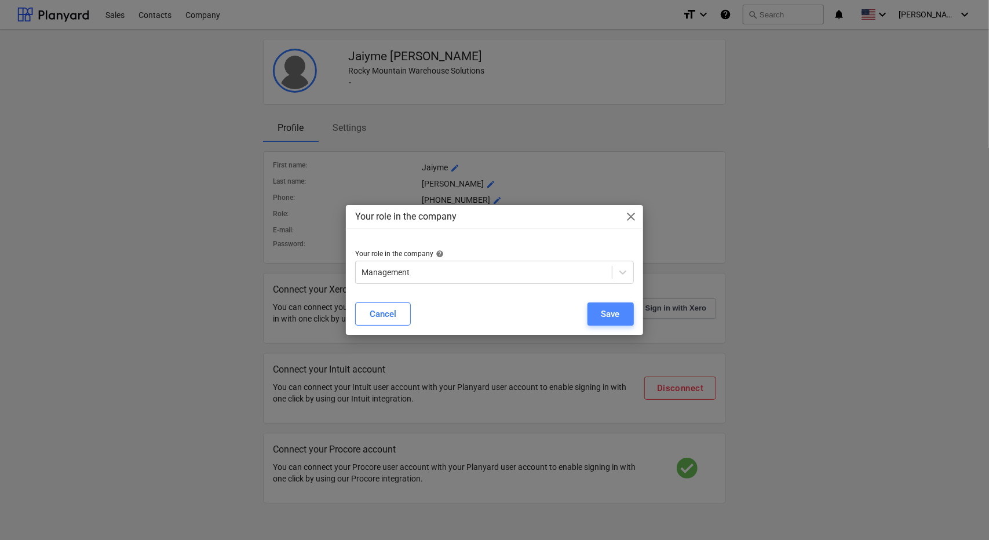
click at [597, 309] on button "Save" at bounding box center [610, 313] width 46 height 23
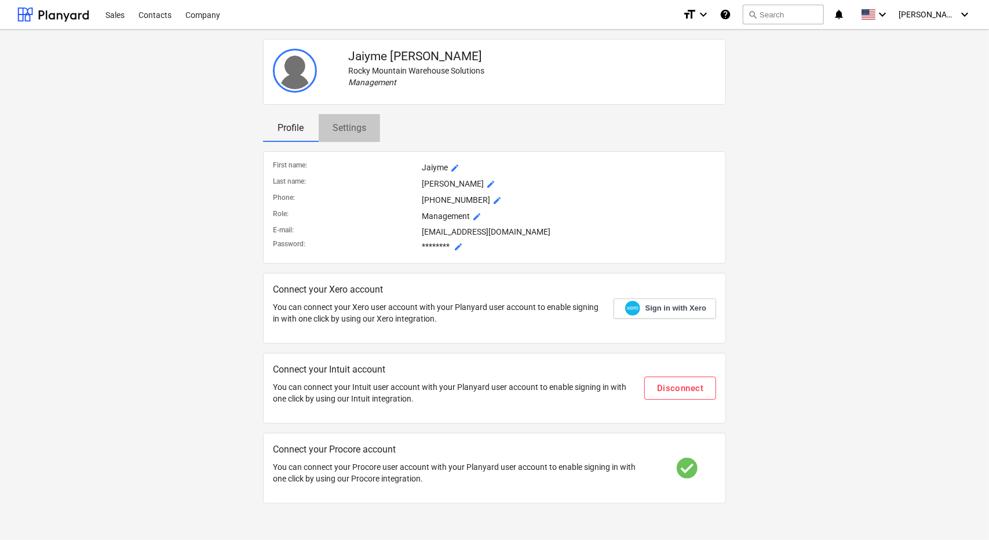
click at [357, 134] on span "Settings" at bounding box center [349, 128] width 61 height 21
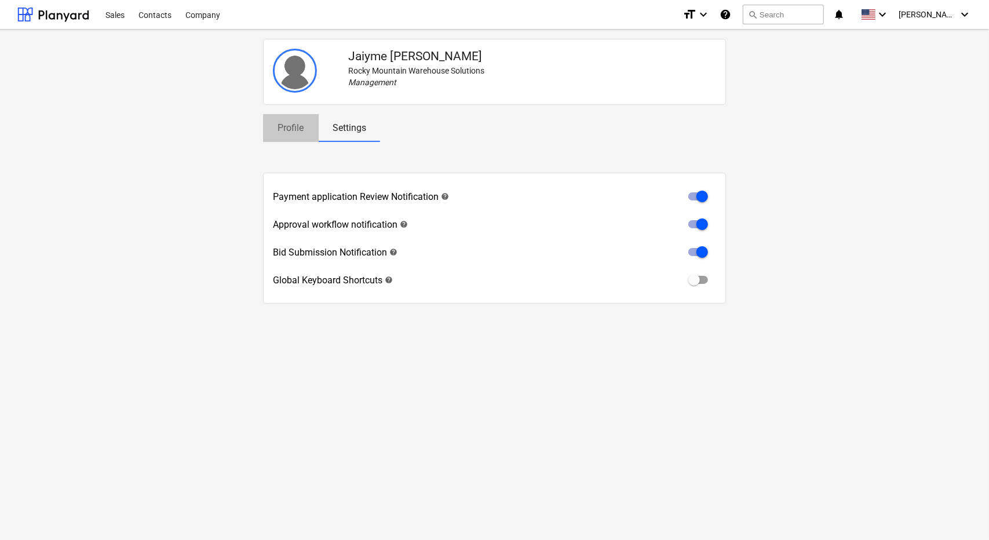
click at [299, 126] on p "Profile" at bounding box center [291, 128] width 28 height 14
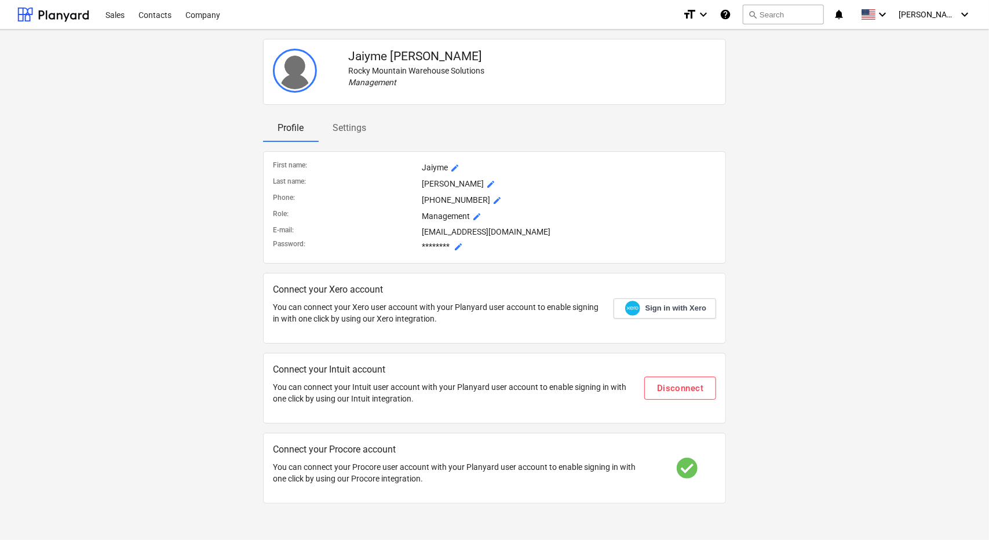
click at [439, 393] on p "You can connect your Intuit user account with your Planyard user account to ena…" at bounding box center [454, 392] width 362 height 23
click at [113, 16] on div "Sales" at bounding box center [114, 14] width 33 height 30
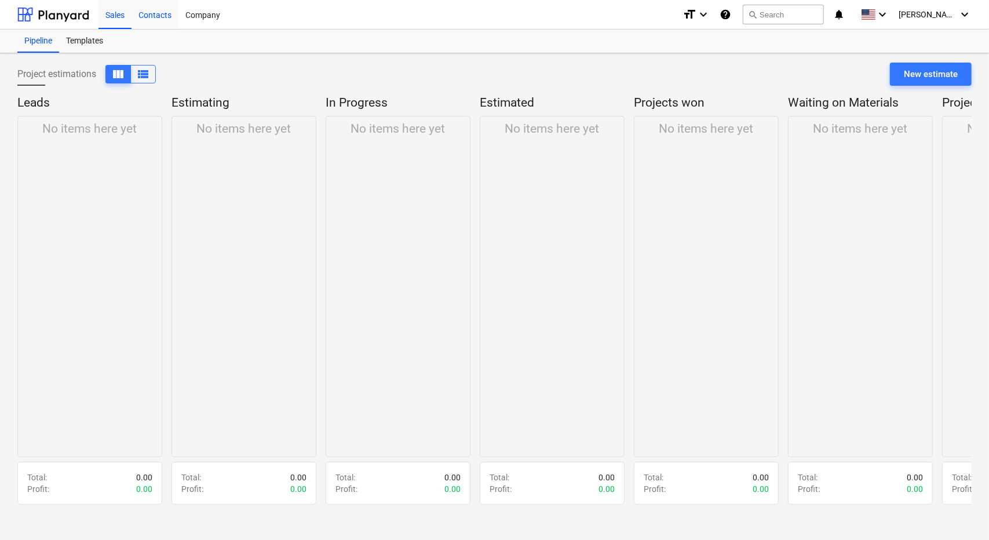
click at [153, 19] on div "Contacts" at bounding box center [154, 14] width 47 height 30
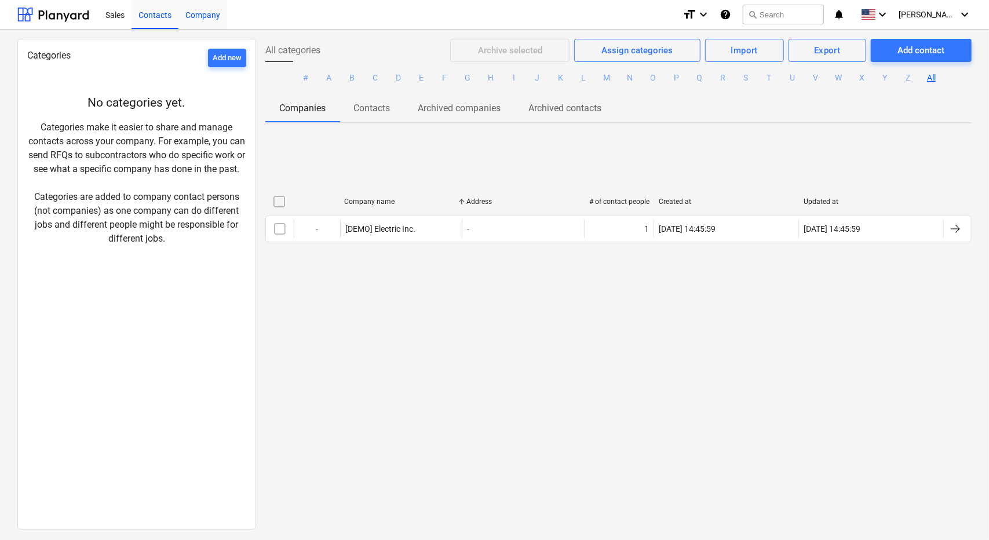
click at [197, 13] on div "Company" at bounding box center [202, 14] width 49 height 30
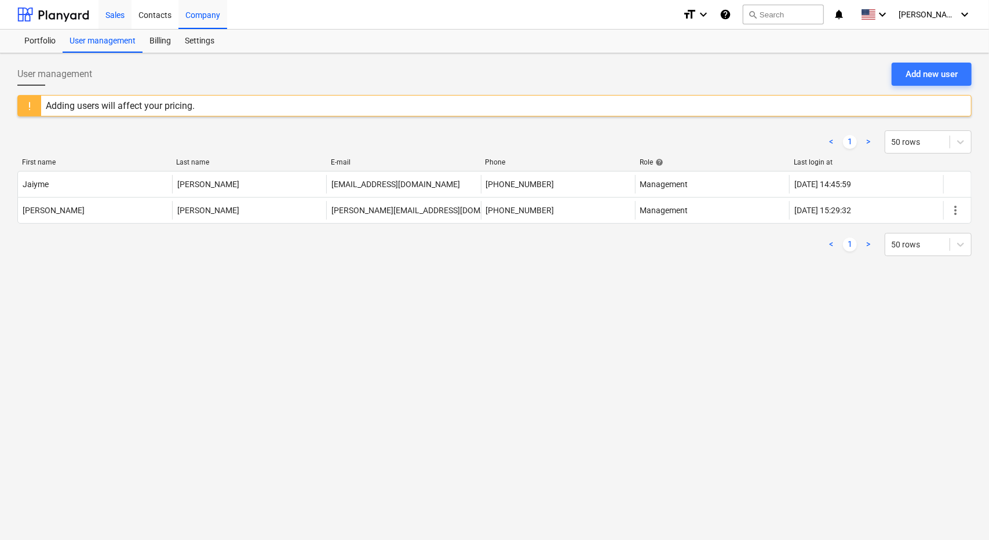
click at [120, 17] on div "Sales" at bounding box center [114, 14] width 33 height 30
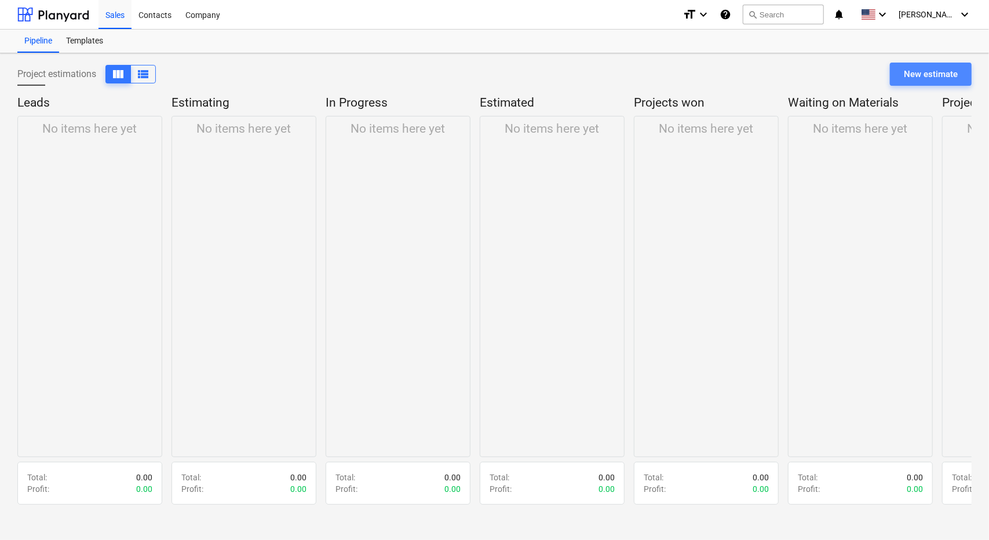
click at [907, 74] on div "New estimate" at bounding box center [931, 74] width 54 height 15
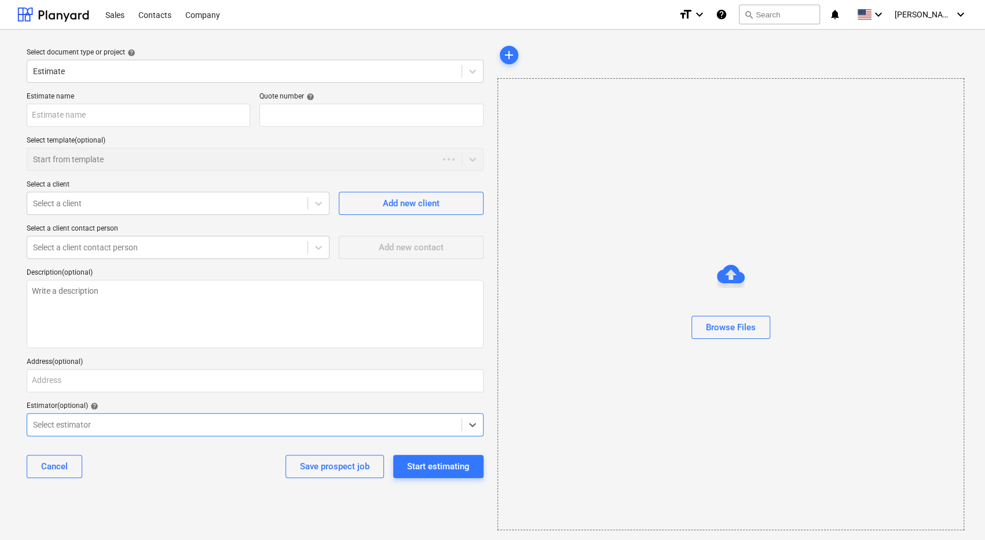
type textarea "x"
type input "QU-0002"
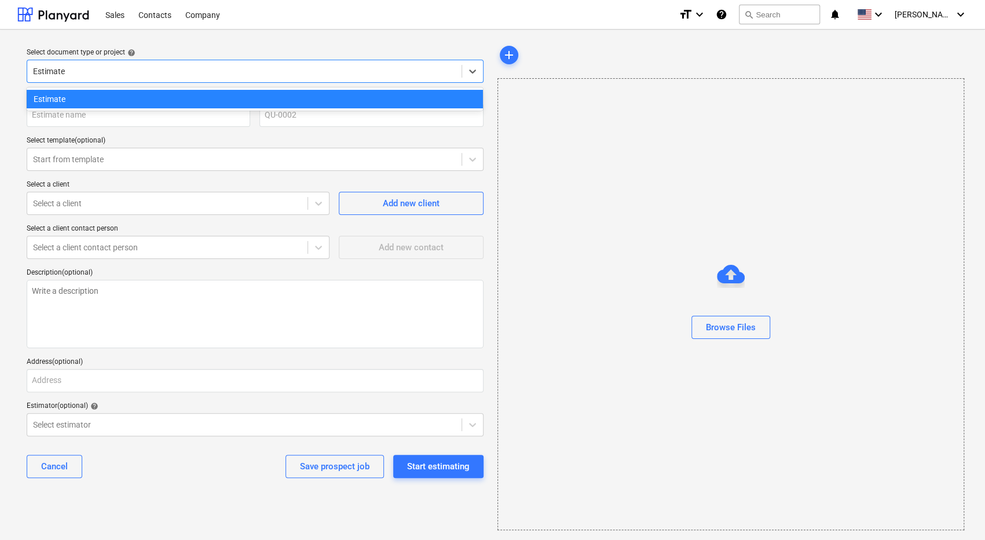
click at [214, 73] on div at bounding box center [244, 71] width 423 height 12
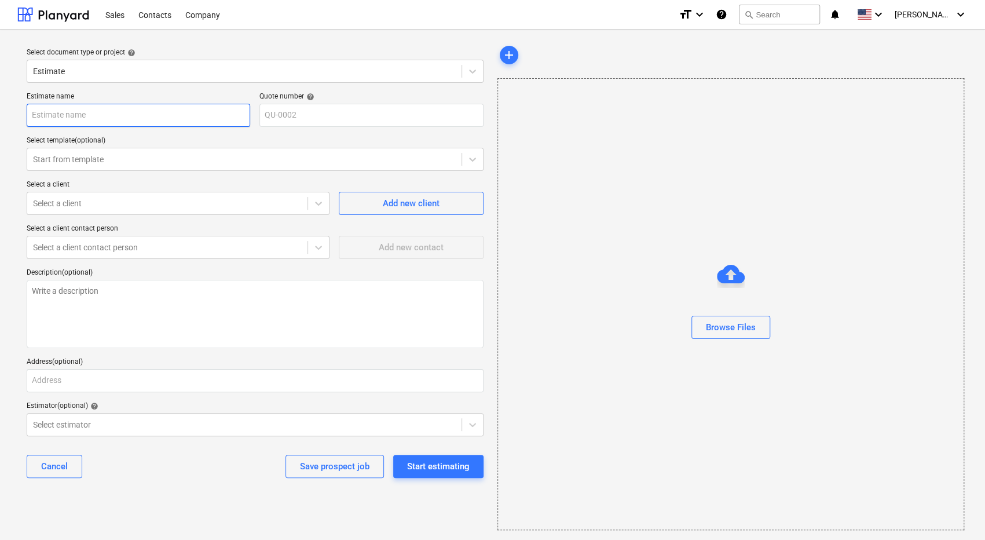
click at [186, 117] on input "text" at bounding box center [139, 115] width 224 height 23
type textarea "x"
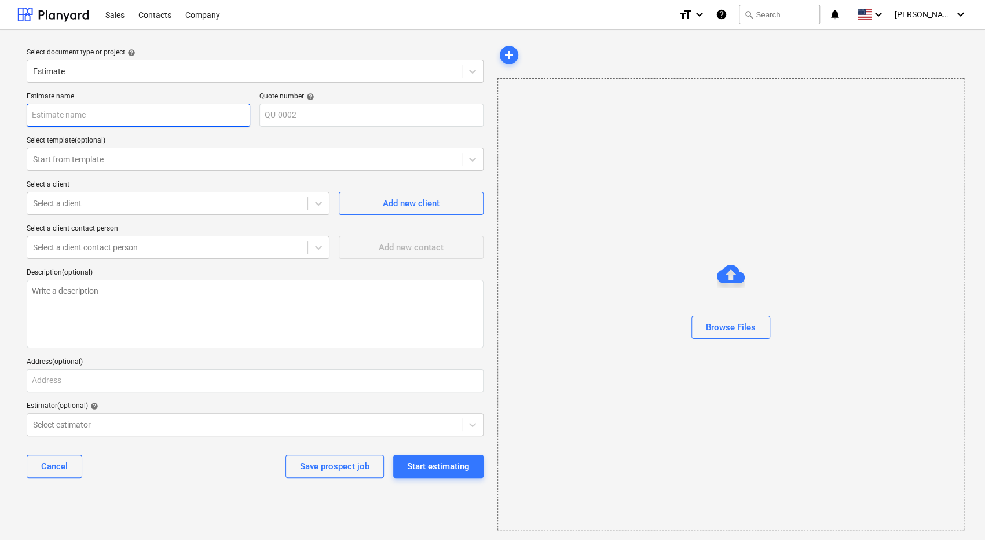
type input "j"
type textarea "x"
type input "ja"
type textarea "x"
type input "jai"
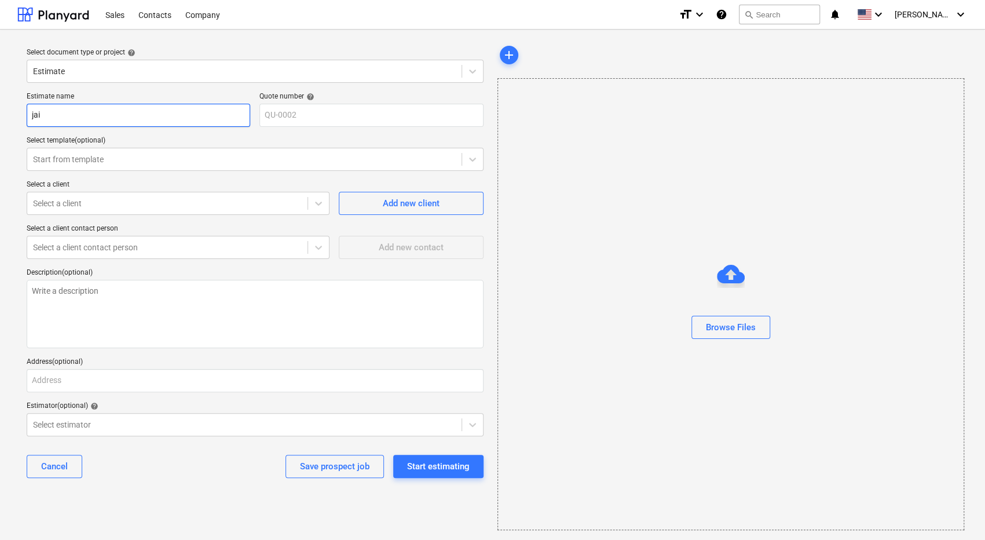
type textarea "x"
type input "jaiy"
type textarea "x"
type input "jaiym"
type textarea "x"
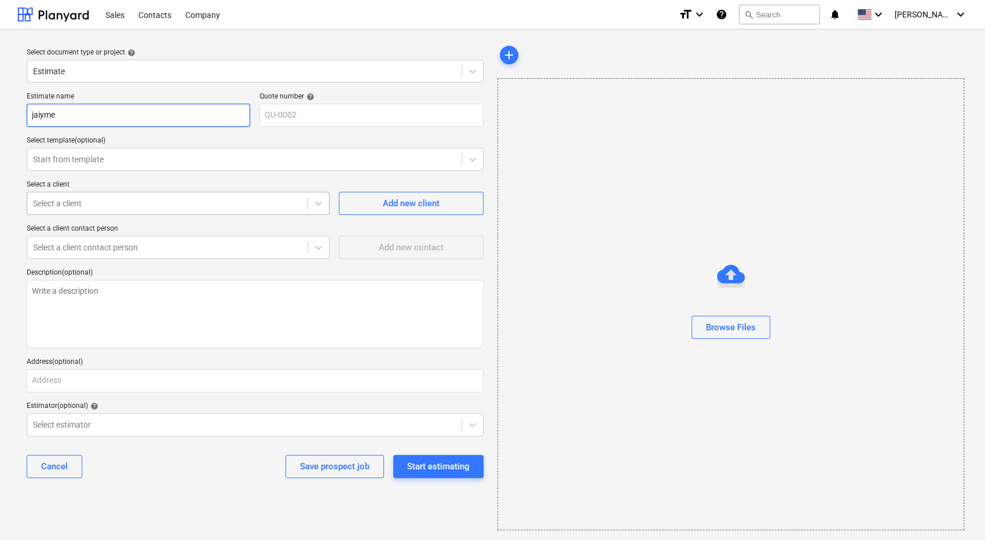
type input "jaiyme"
type textarea "x"
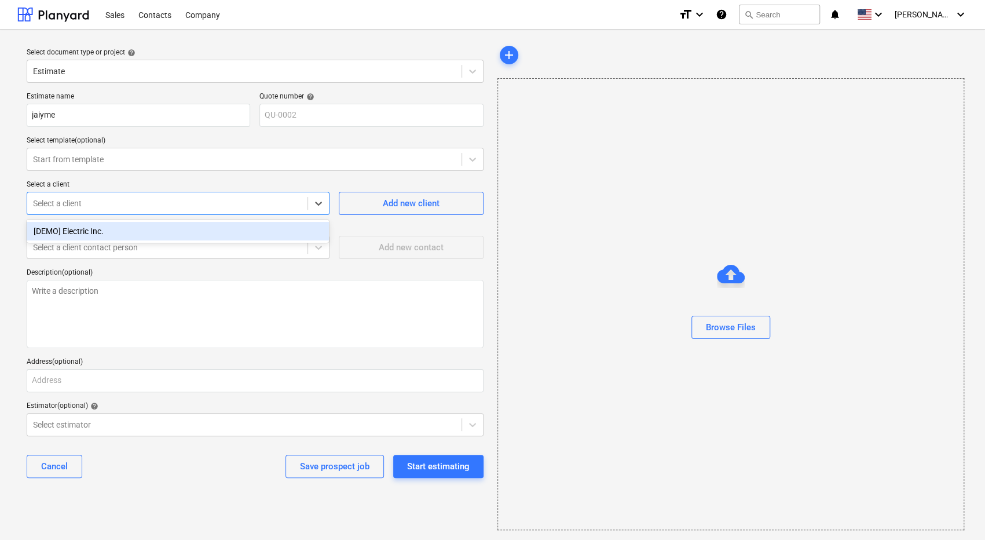
click at [152, 206] on div at bounding box center [167, 204] width 269 height 12
type input "ja"
type textarea "x"
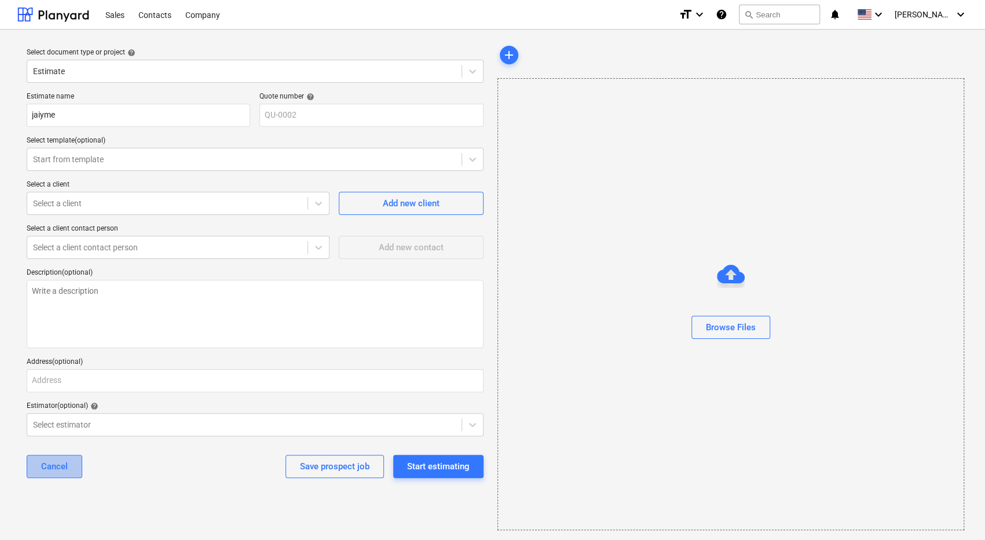
click at [72, 466] on button "Cancel" at bounding box center [55, 466] width 56 height 23
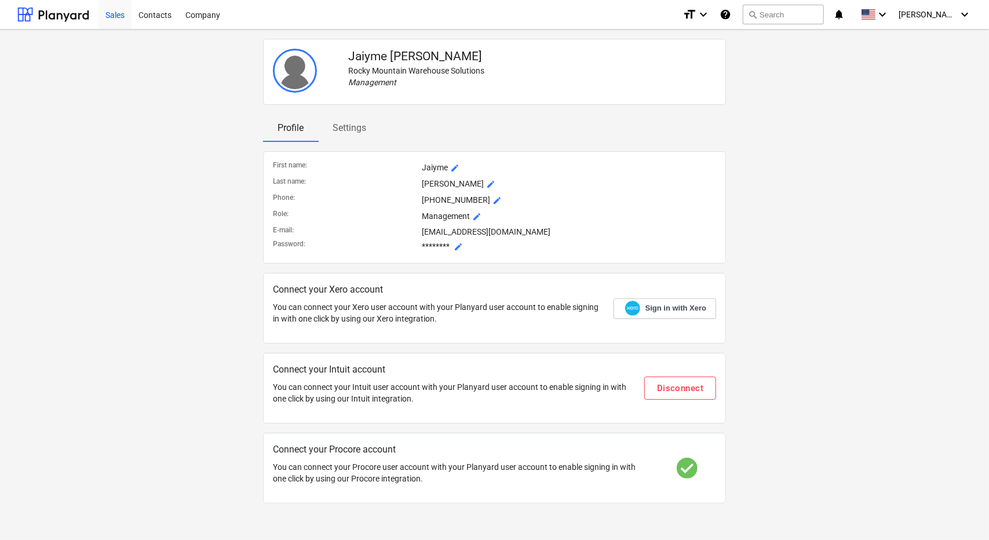
click at [118, 19] on div "Sales" at bounding box center [114, 14] width 33 height 30
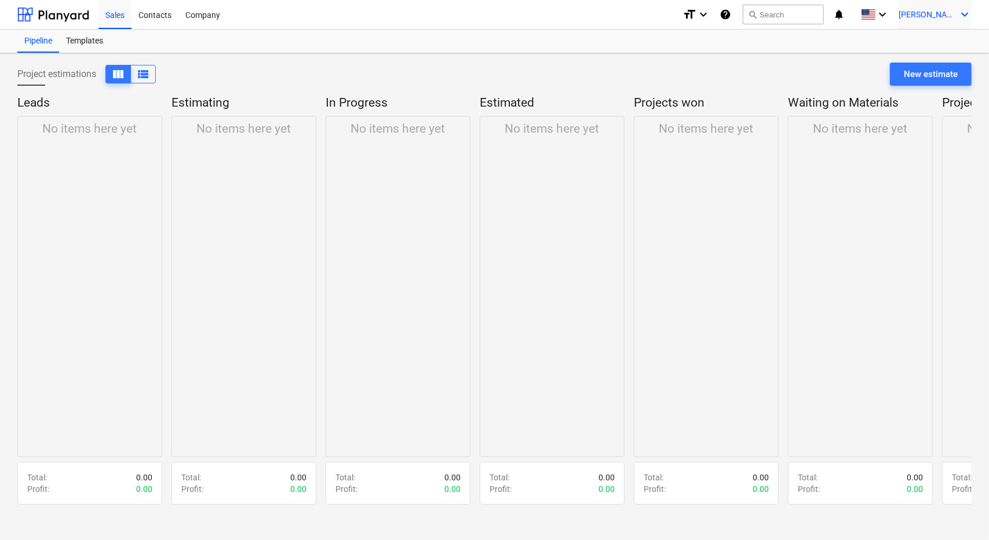
click at [940, 13] on span "[PERSON_NAME]" at bounding box center [927, 14] width 58 height 9
click at [929, 62] on div "Log out" at bounding box center [937, 63] width 70 height 19
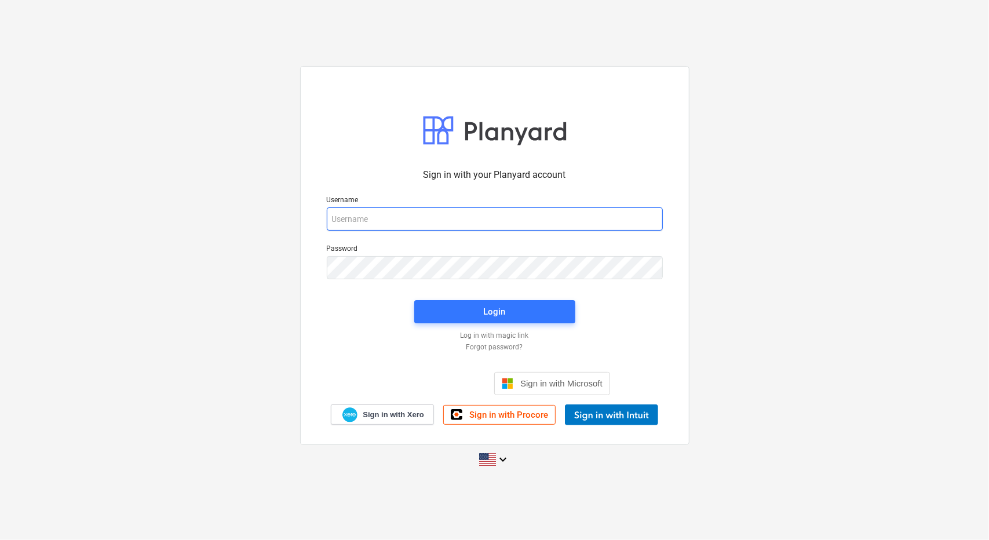
click at [446, 218] on input "email" at bounding box center [495, 218] width 336 height 23
type input "[EMAIL_ADDRESS][DOMAIN_NAME]"
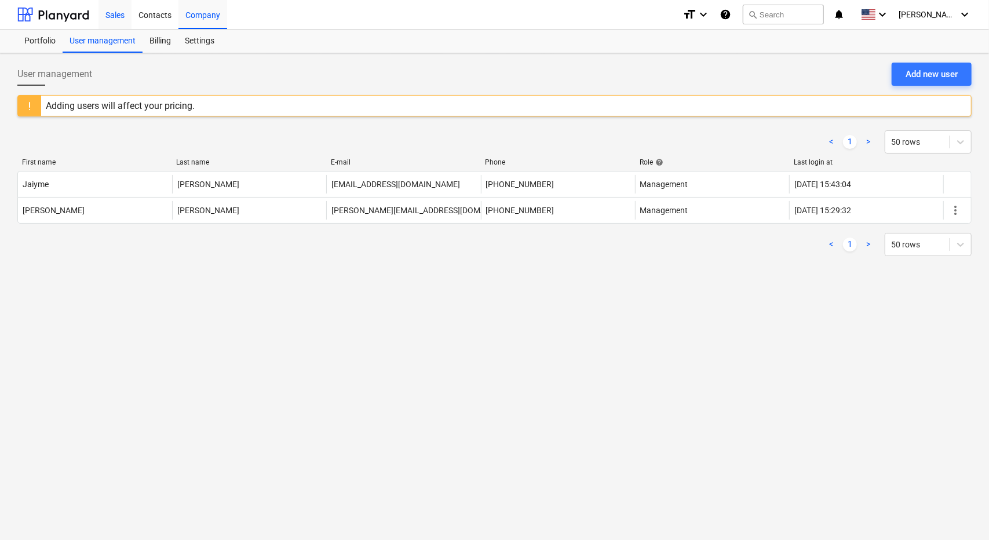
click at [118, 18] on div "Sales" at bounding box center [114, 14] width 33 height 30
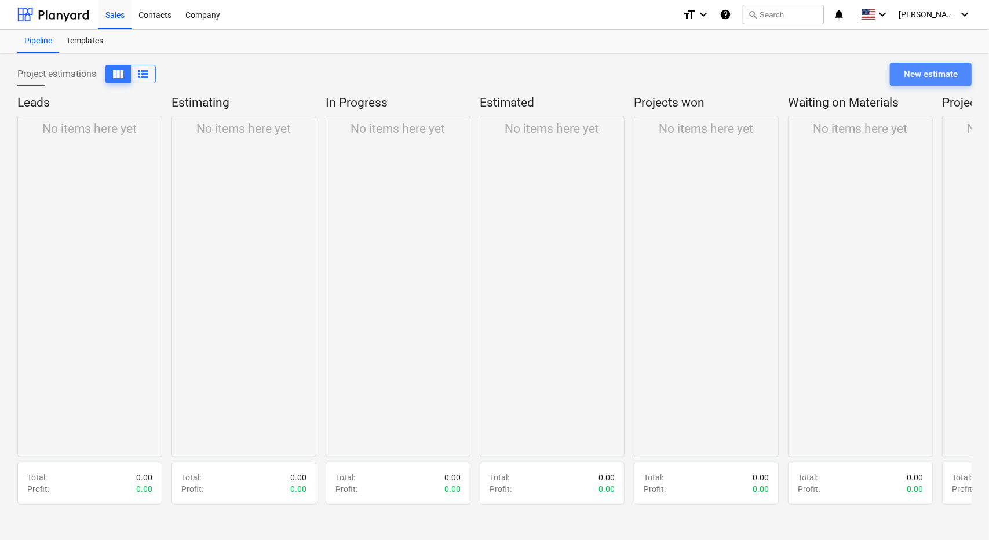
click at [942, 69] on div "New estimate" at bounding box center [931, 74] width 54 height 15
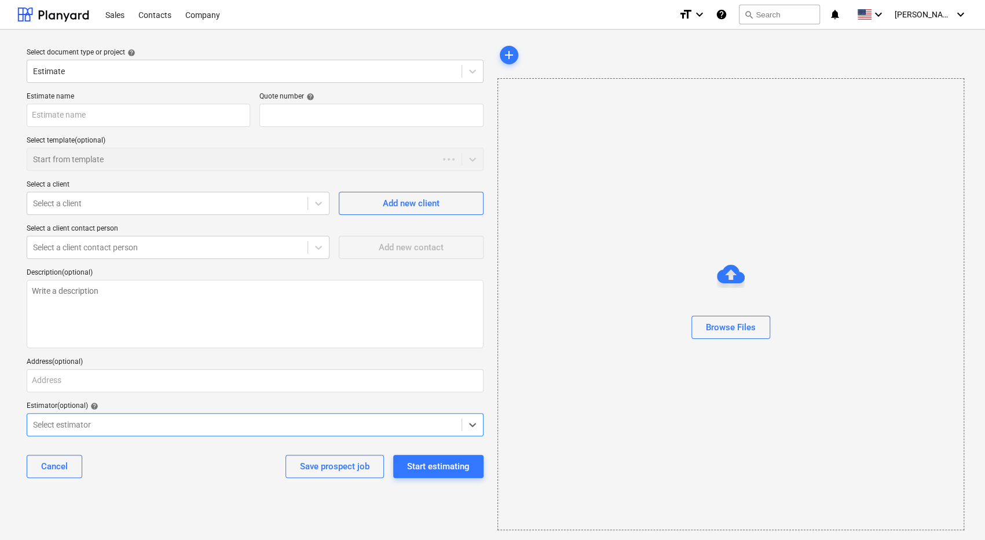
type textarea "x"
type input "QU-0003"
type textarea "x"
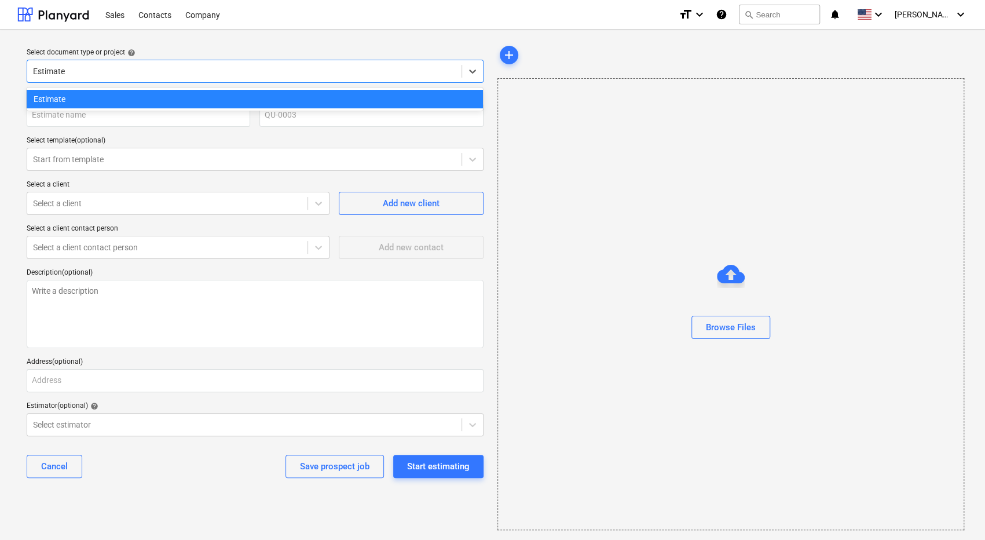
click at [450, 79] on div "Estimate" at bounding box center [255, 71] width 457 height 23
click at [442, 46] on div "Select document type or project help option Estimate selected, 1 of 1. 1 result…" at bounding box center [255, 65] width 466 height 44
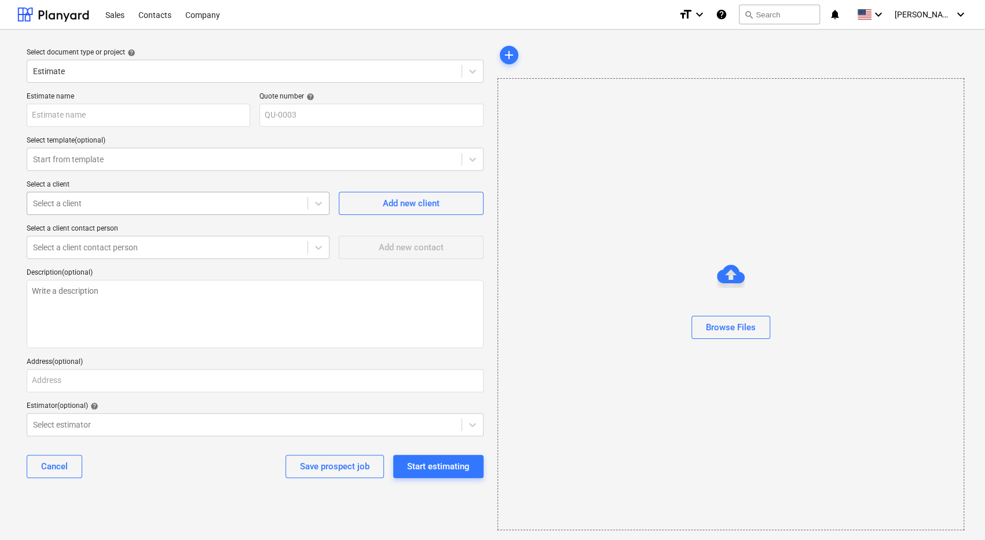
click at [182, 202] on div at bounding box center [167, 204] width 269 height 12
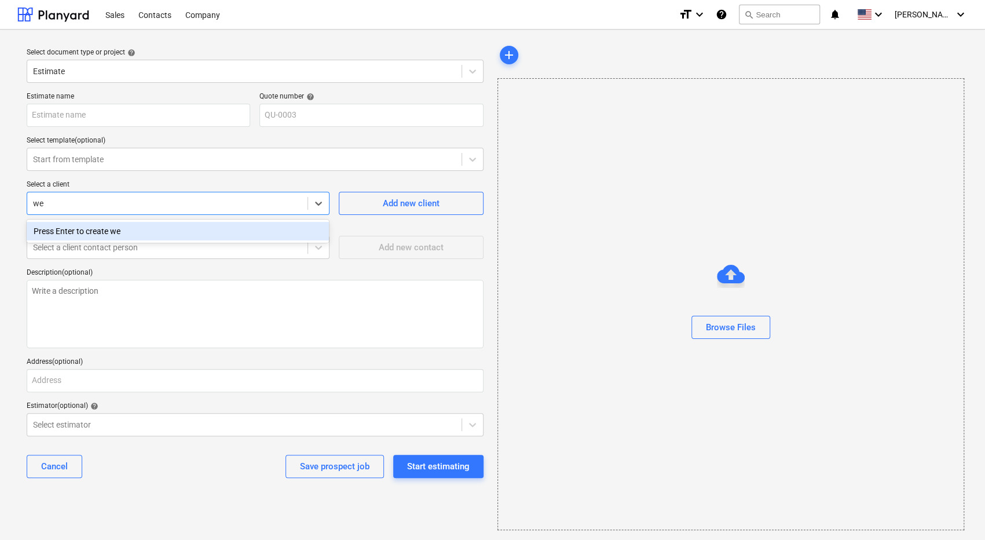
type input "w"
type textarea "x"
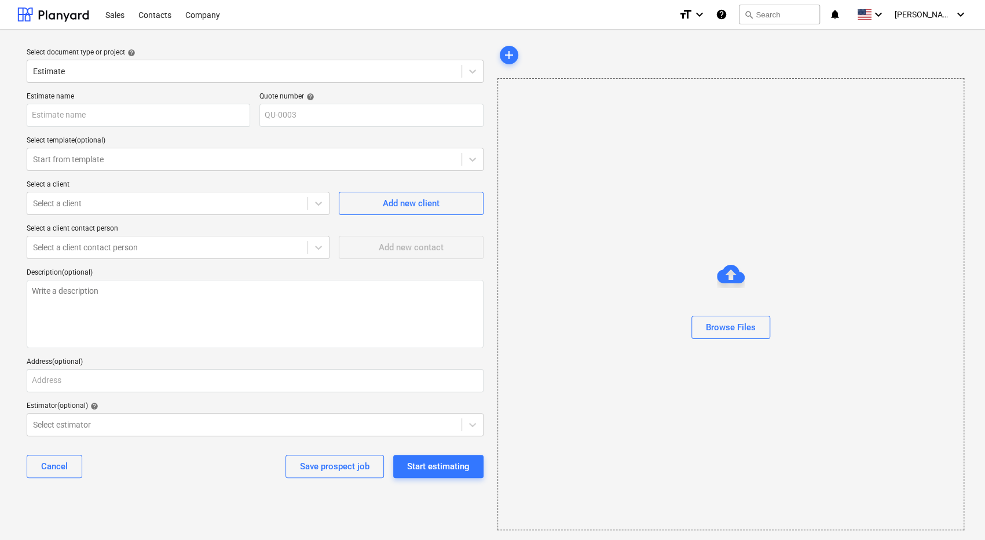
click at [328, 264] on div "Estimate name Quote number help QU-0003 Select template (optional) Start from t…" at bounding box center [255, 289] width 466 height 404
click at [285, 254] on div "Select a client contact person" at bounding box center [167, 247] width 280 height 16
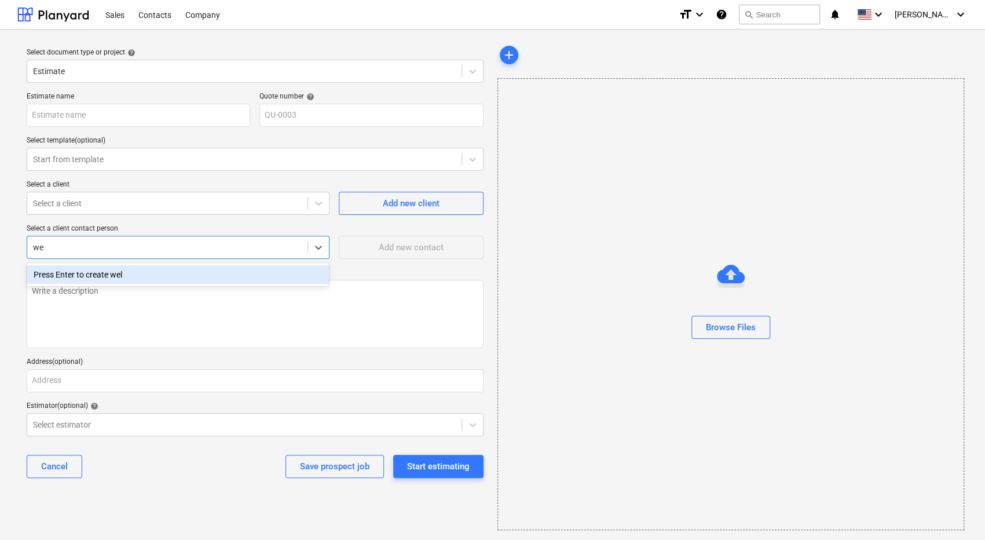
type input "w"
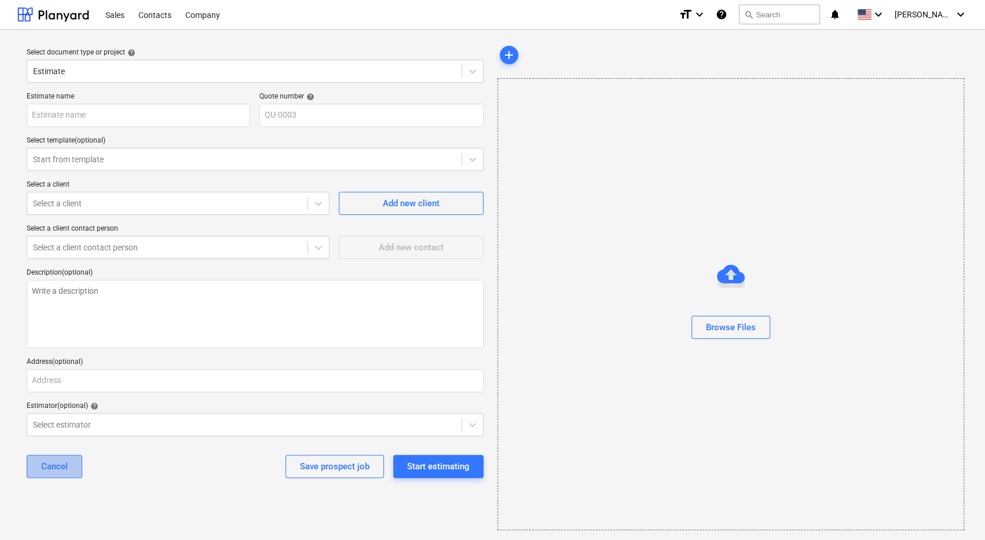
click at [60, 467] on div "Cancel" at bounding box center [54, 466] width 27 height 15
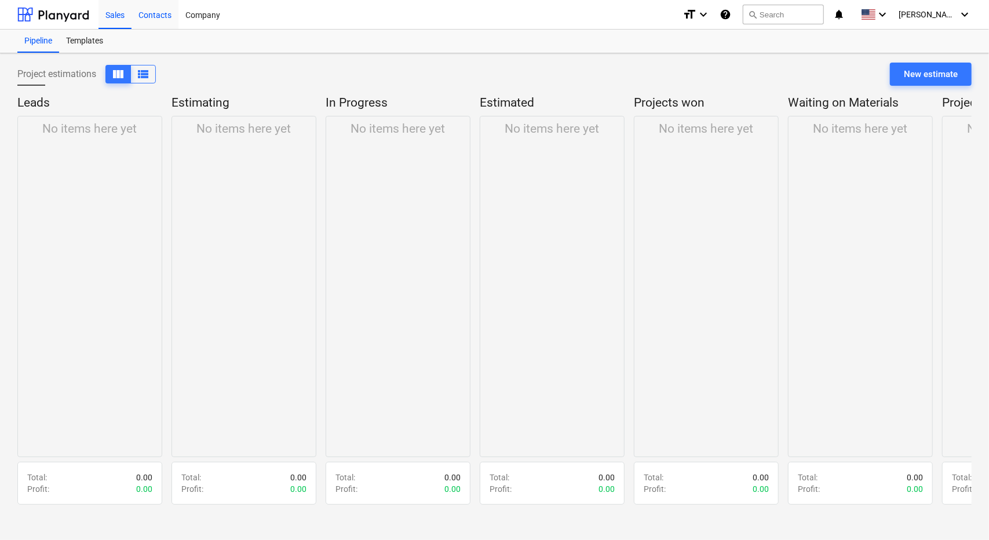
click at [155, 13] on div "Contacts" at bounding box center [154, 14] width 47 height 30
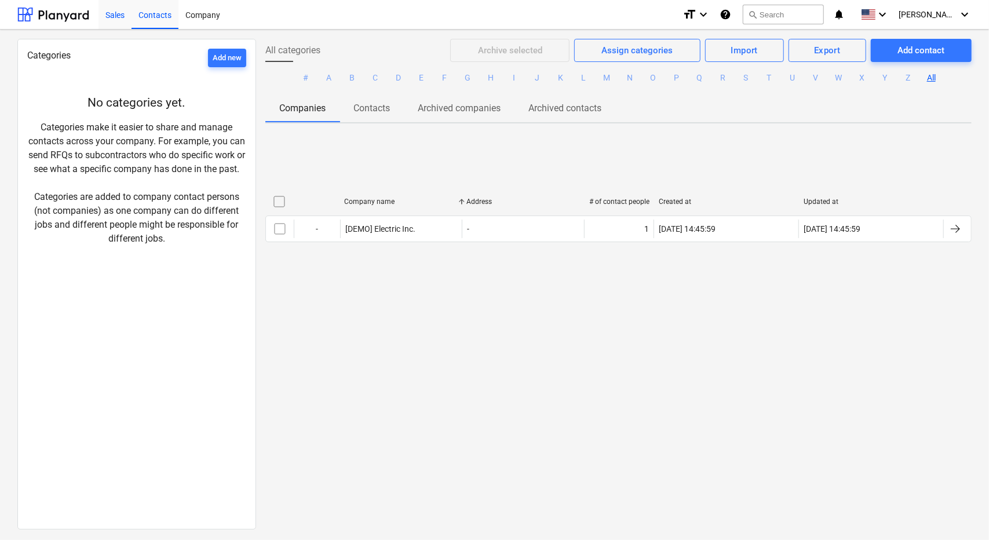
click at [117, 19] on div "Sales" at bounding box center [114, 14] width 33 height 30
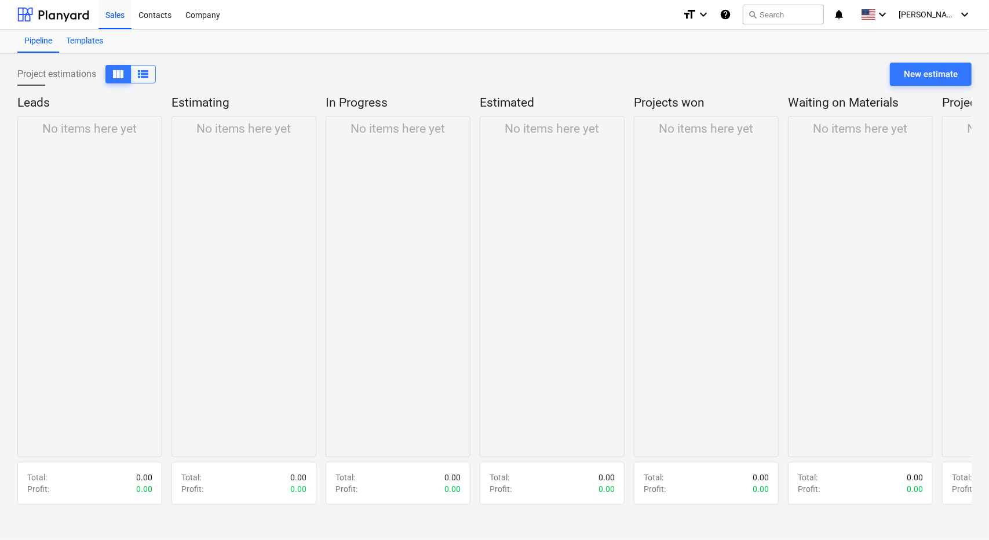
click at [91, 41] on div "Templates" at bounding box center [84, 41] width 51 height 23
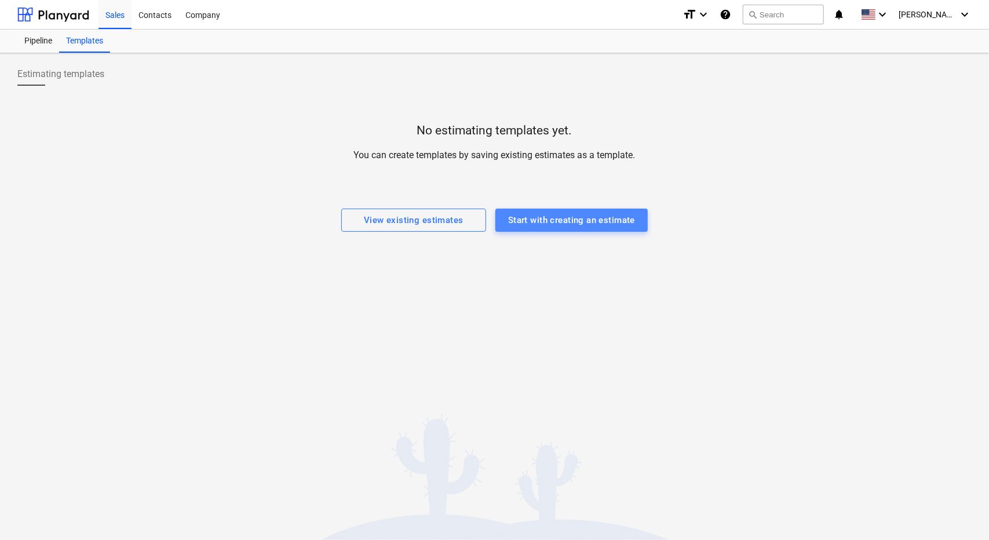
click at [525, 223] on div "Start with creating an estimate" at bounding box center [571, 220] width 127 height 15
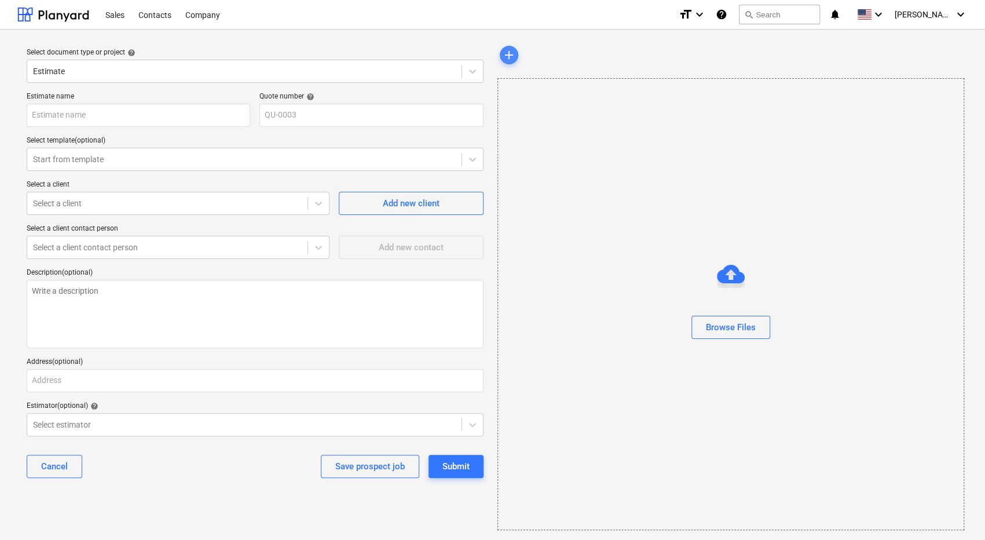
click at [510, 50] on span "add" at bounding box center [509, 55] width 14 height 14
click at [60, 457] on button "Cancel" at bounding box center [55, 466] width 56 height 23
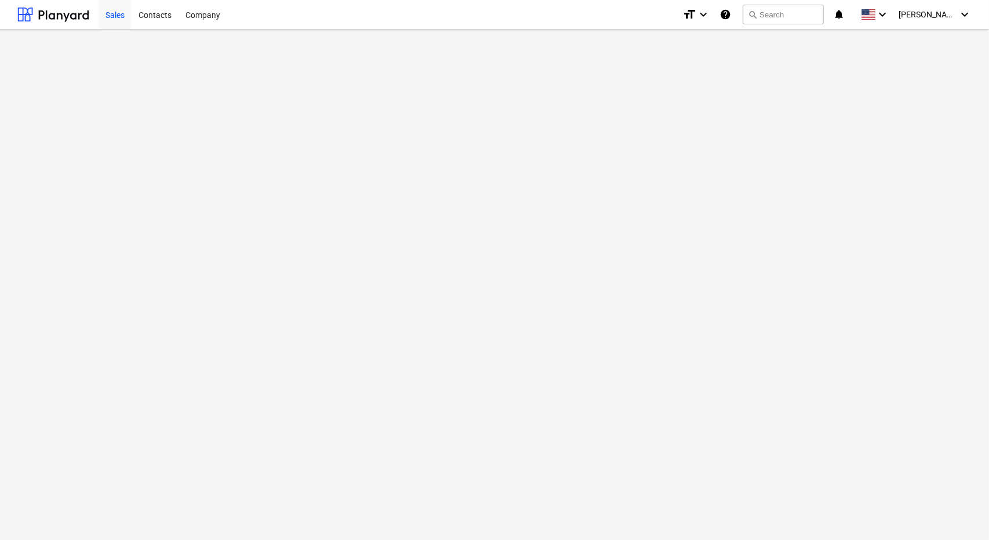
click at [117, 20] on div "Sales" at bounding box center [114, 14] width 33 height 30
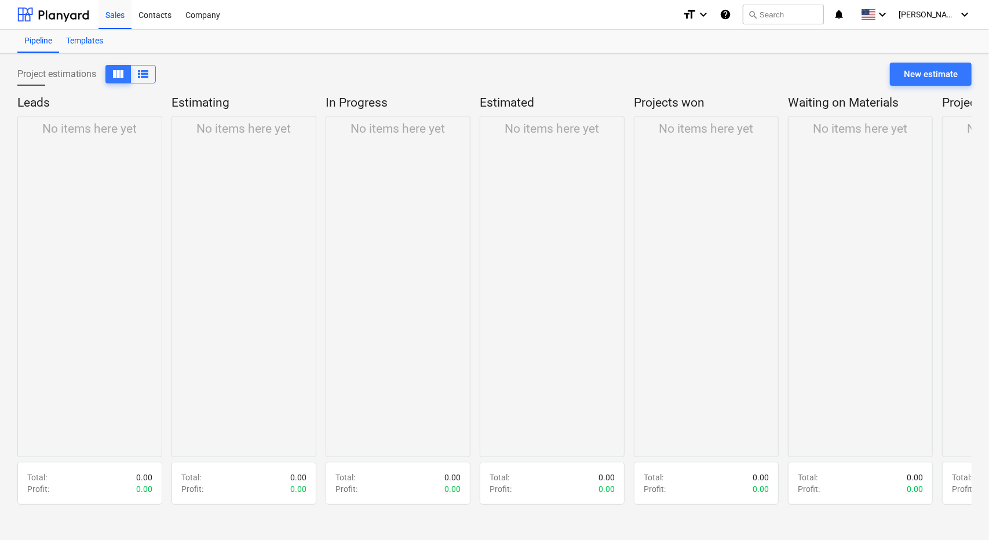
click at [79, 41] on div "Templates" at bounding box center [84, 41] width 51 height 23
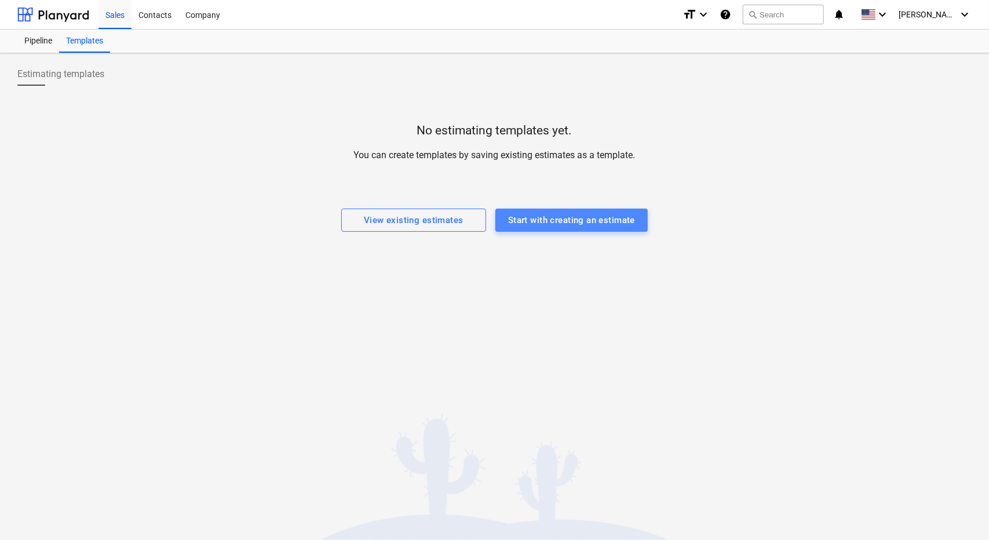
click at [572, 227] on div "Start with creating an estimate" at bounding box center [571, 220] width 127 height 15
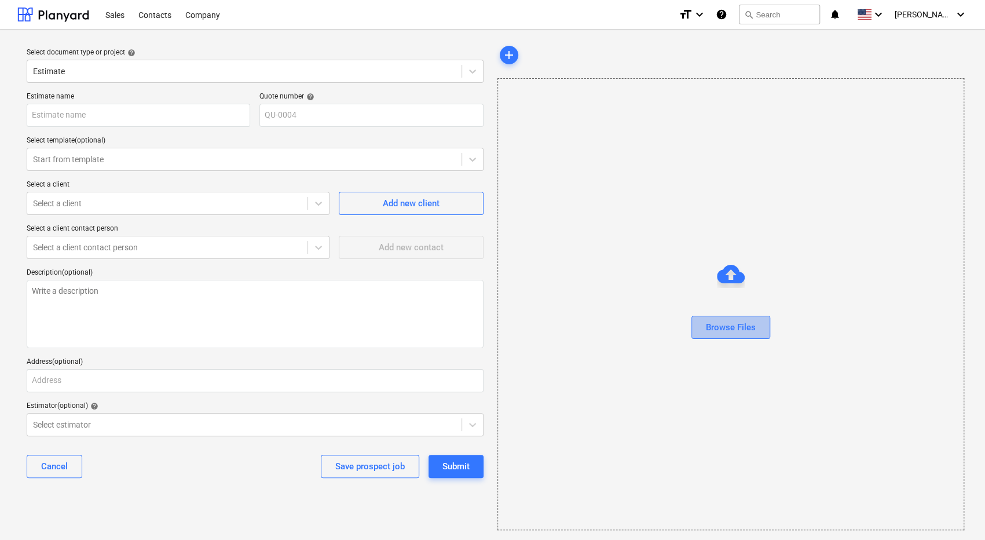
click at [732, 324] on div "Browse Files" at bounding box center [731, 327] width 50 height 15
click at [510, 58] on span "add" at bounding box center [509, 55] width 14 height 14
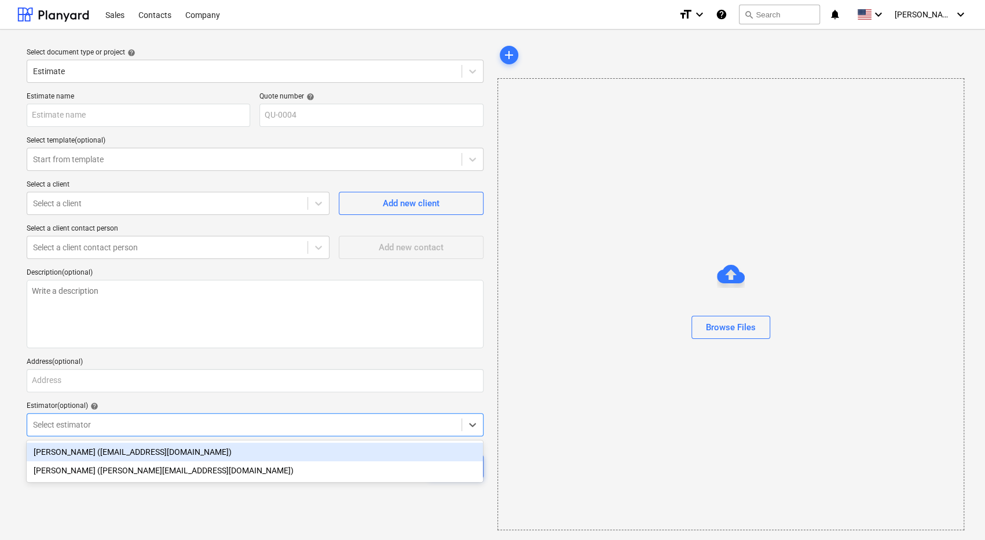
click at [249, 423] on div at bounding box center [244, 425] width 423 height 12
click at [231, 450] on div "[PERSON_NAME] ([EMAIL_ADDRESS][DOMAIN_NAME])" at bounding box center [255, 452] width 456 height 19
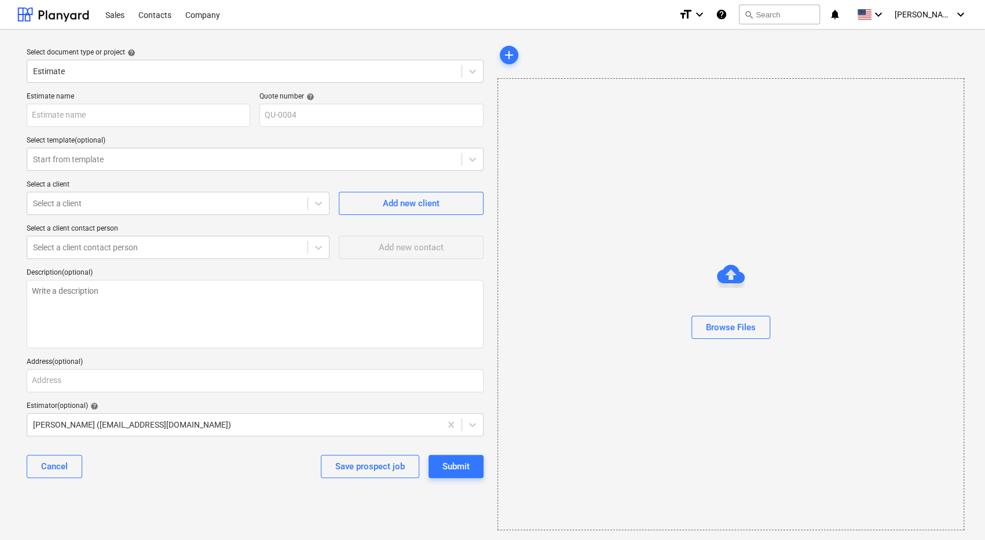
click at [231, 450] on div "Cancel Save prospect job Submit" at bounding box center [255, 466] width 457 height 42
click at [94, 113] on input "text" at bounding box center [139, 115] width 224 height 23
type textarea "x"
type input "J"
type textarea "x"
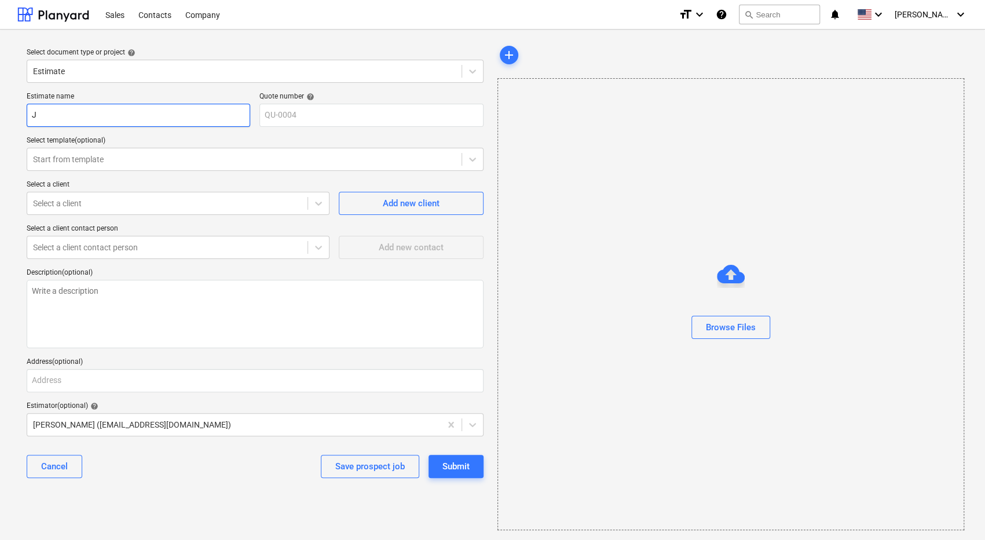
type input "[PERSON_NAME]"
type textarea "x"
type input "Jai"
type textarea "x"
type input "Jaiy"
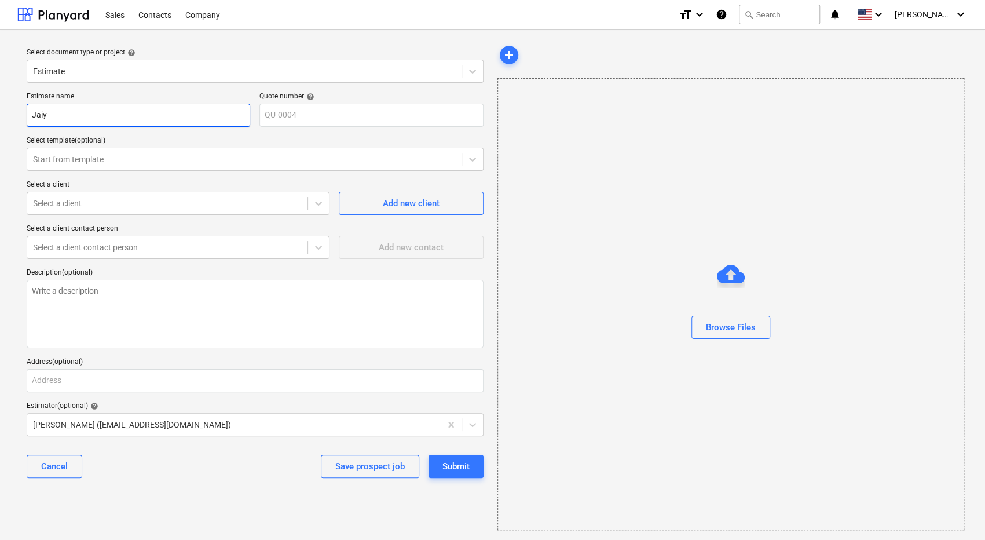
type textarea "x"
type input "Jaiym"
type textarea "x"
type input "Jaiyme"
type textarea "x"
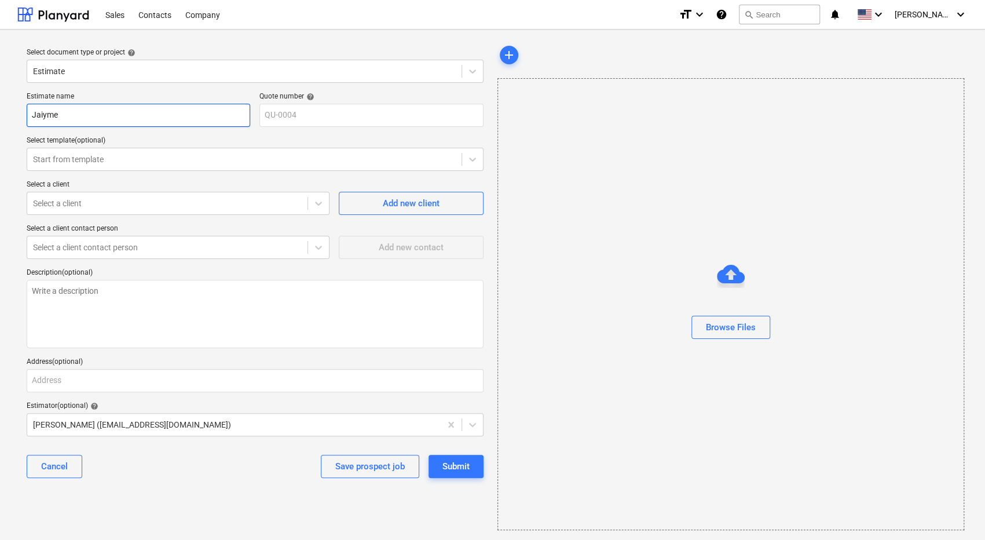
type input "Jaiymes"
type textarea "x"
type input "Jaiymes"
type textarea "x"
type input "Jaiymes W"
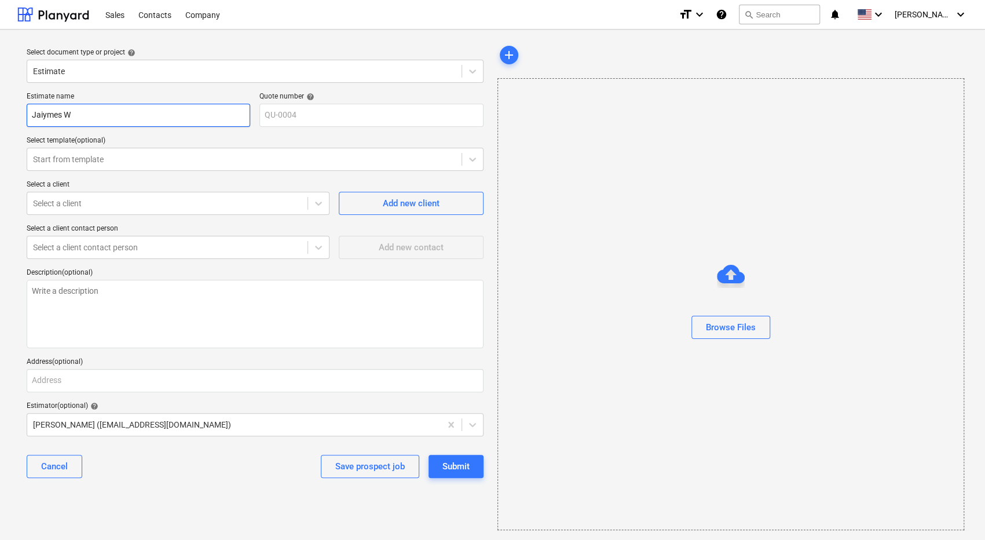
type textarea "x"
type input "Jaiymes Wa"
type textarea "x"
type input "Jaiymes Ware"
type textarea "x"
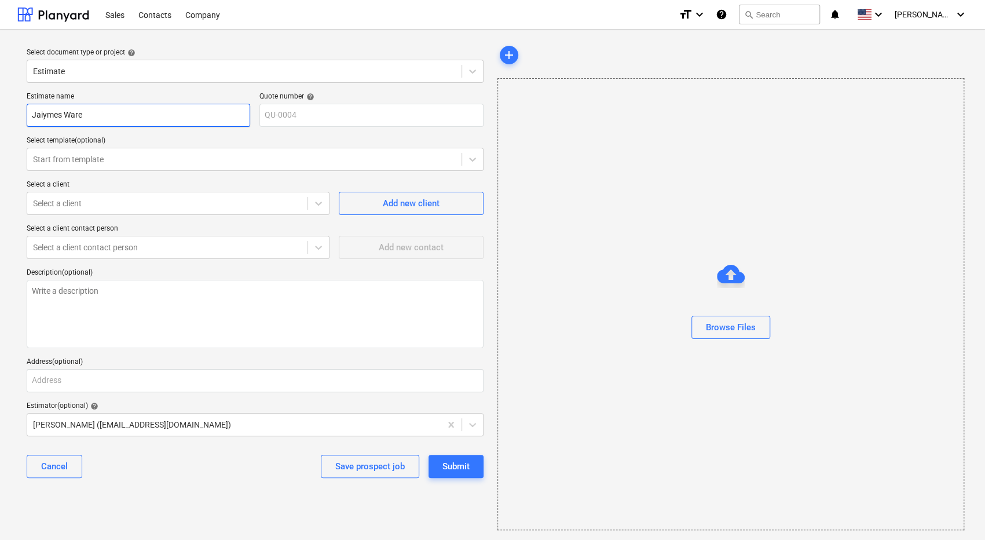
type input "Jaiymes Wareh"
type textarea "x"
type input "Jaiymes Wareho"
type textarea "x"
type input "Jaiymes Warehou"
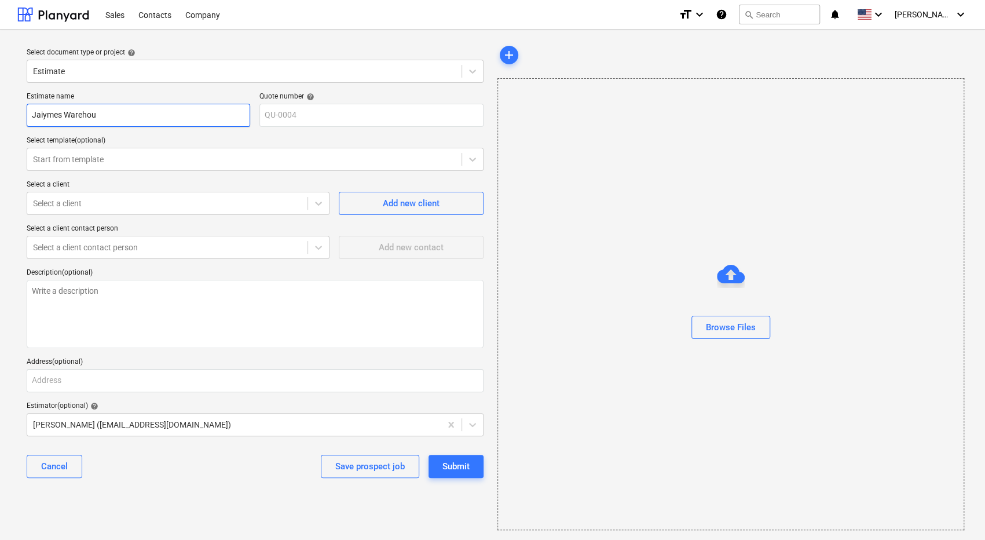
type textarea "x"
type input "Jaiymes Warehous"
type textarea "x"
type input "Jaiymes Warehouse"
type textarea "x"
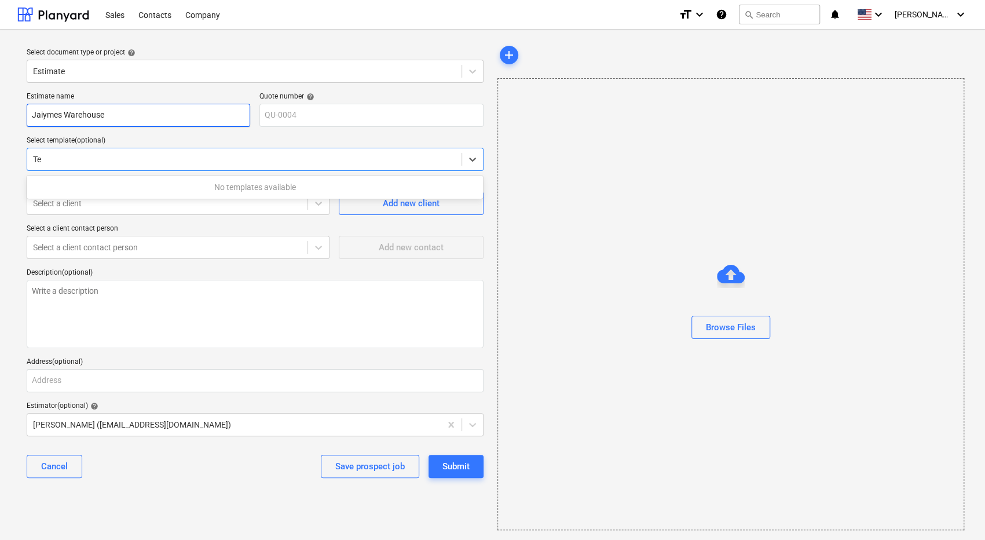
type input "T"
type textarea "x"
type input "S"
type textarea "x"
type input "Test Template"
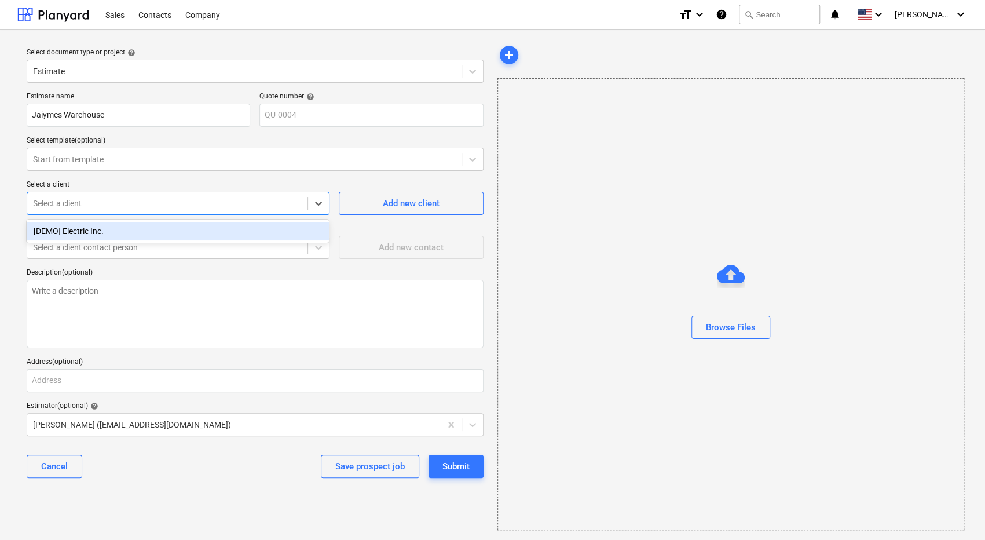
click at [82, 202] on div at bounding box center [167, 204] width 269 height 12
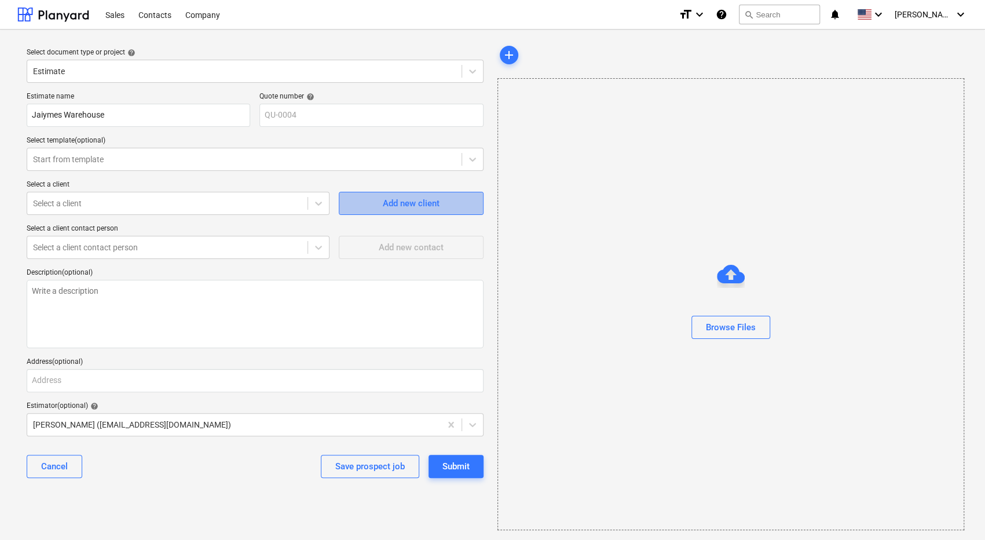
click at [386, 193] on button "Add new client" at bounding box center [411, 203] width 145 height 23
type textarea "x"
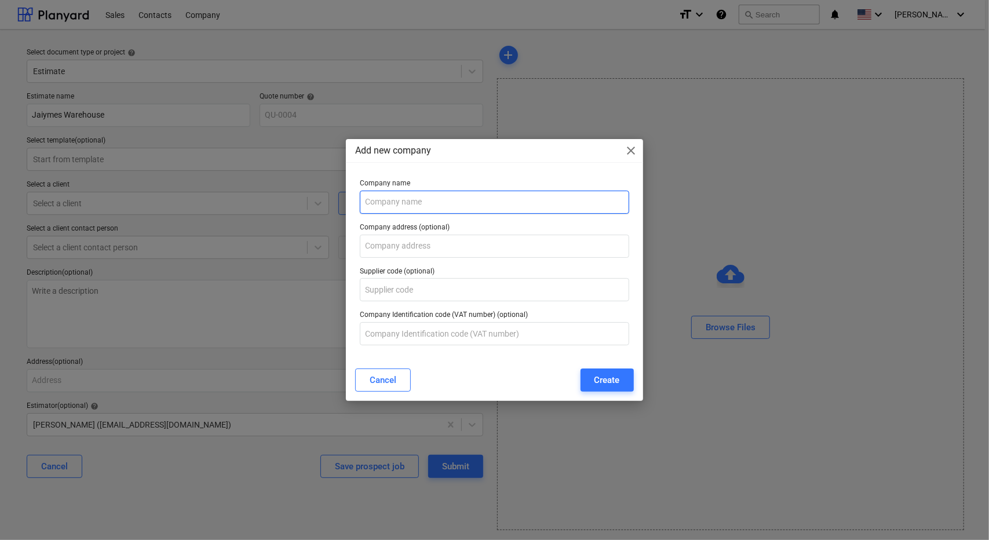
click at [386, 193] on input "text" at bounding box center [494, 202] width 269 height 23
type input "RMWS"
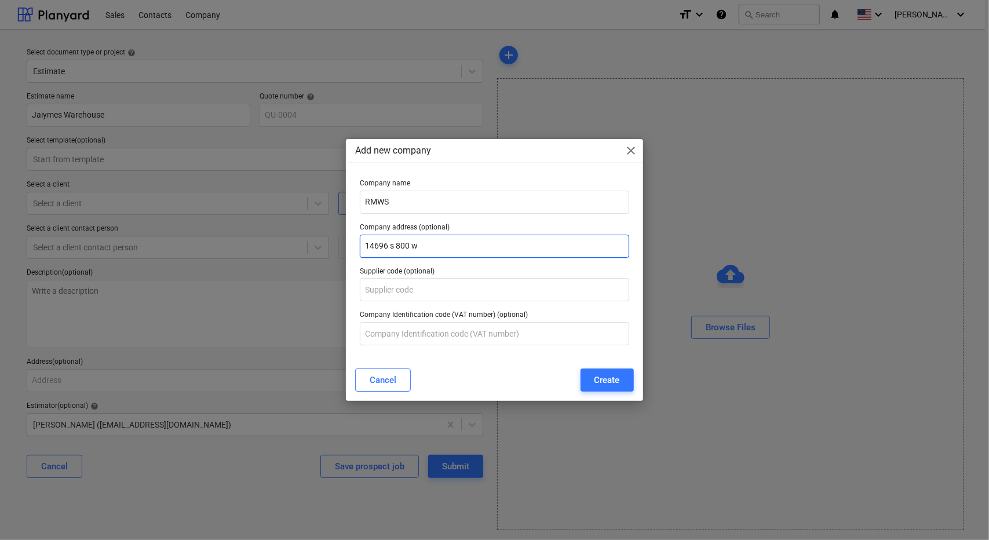
click at [428, 242] on input "14696 s 800 w" at bounding box center [494, 246] width 269 height 23
type input "[STREET_ADDRESS]"
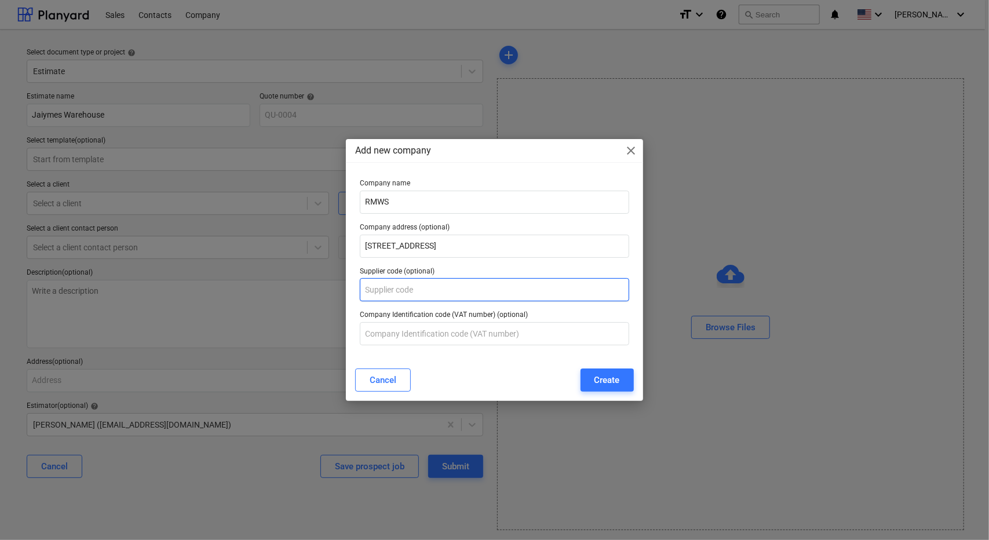
click at [416, 290] on input "text" at bounding box center [494, 289] width 269 height 23
click at [409, 330] on input "text" at bounding box center [494, 333] width 269 height 23
click at [594, 379] on div "Create" at bounding box center [606, 379] width 25 height 15
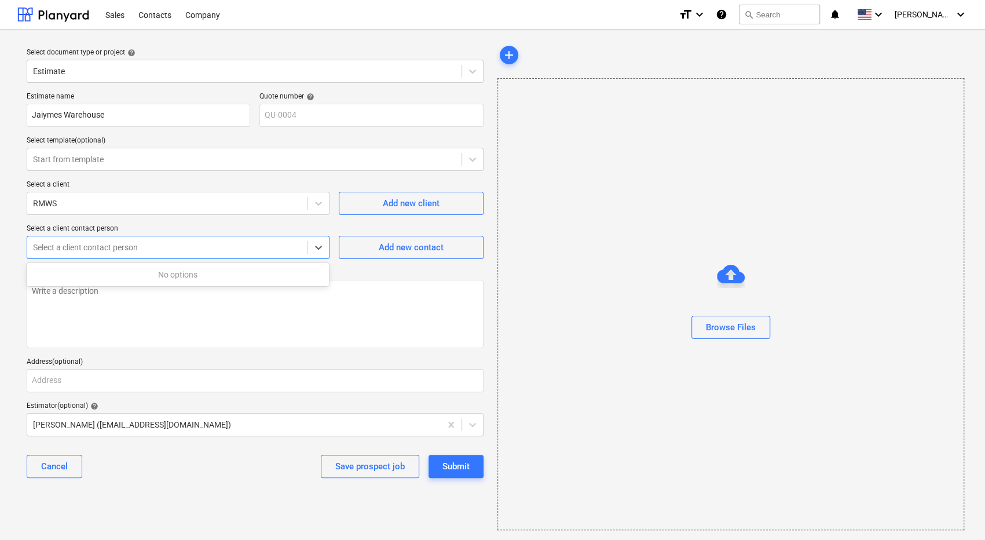
click at [273, 243] on div at bounding box center [167, 248] width 269 height 12
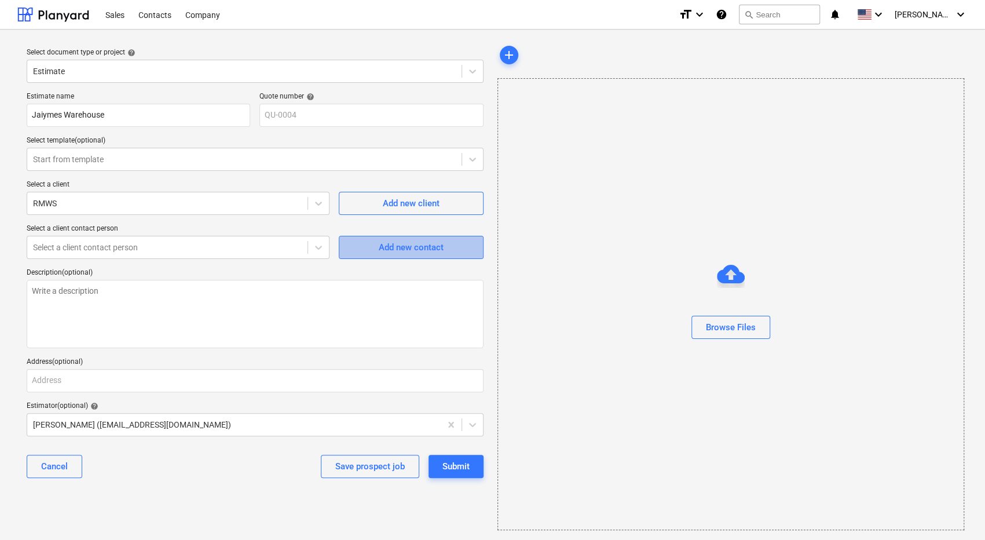
click at [368, 247] on span "Add new contact" at bounding box center [411, 247] width 116 height 15
type textarea "x"
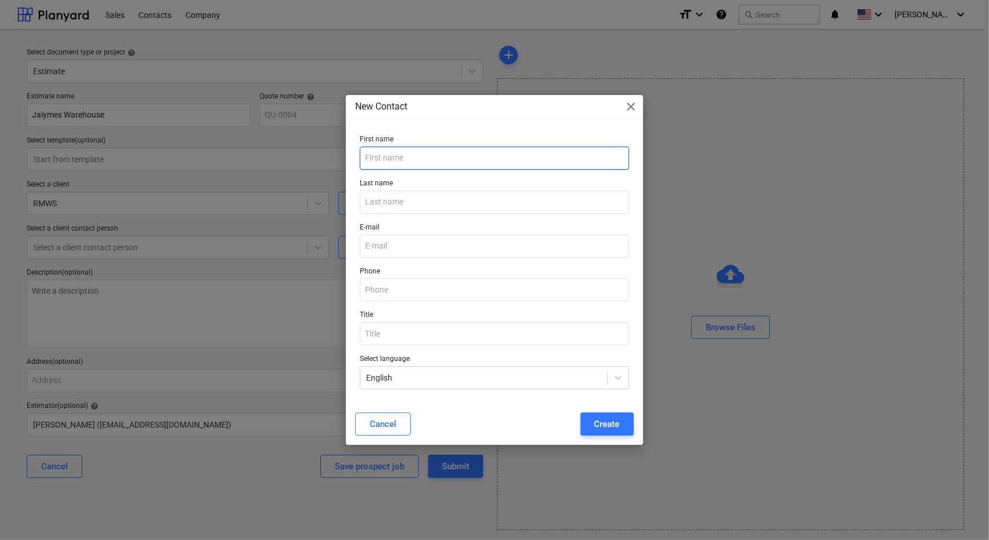
click at [385, 160] on input "text" at bounding box center [494, 158] width 269 height 23
type input "Jaiyme"
type input "Petersen"
type input "j"
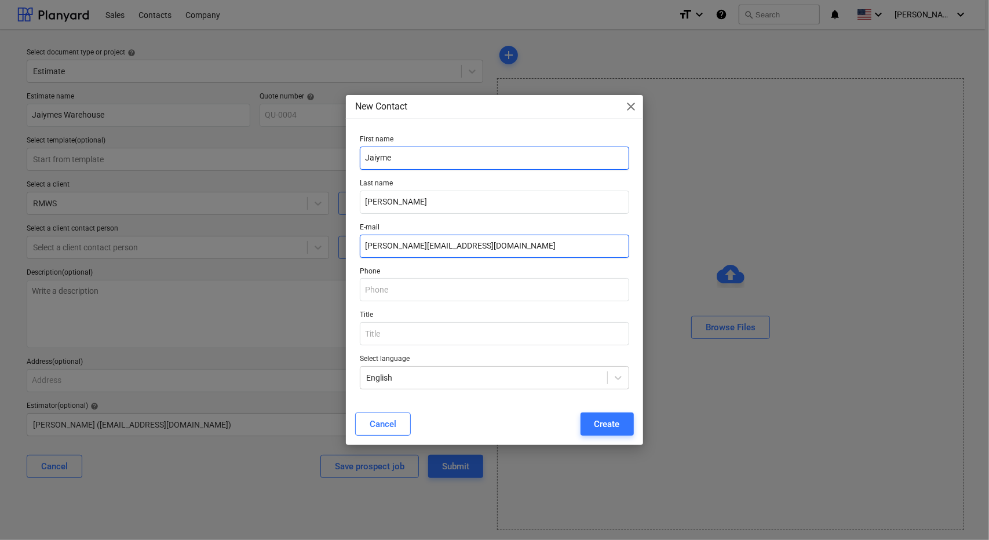
type input "Jaiyme@peterseninstallation.com"
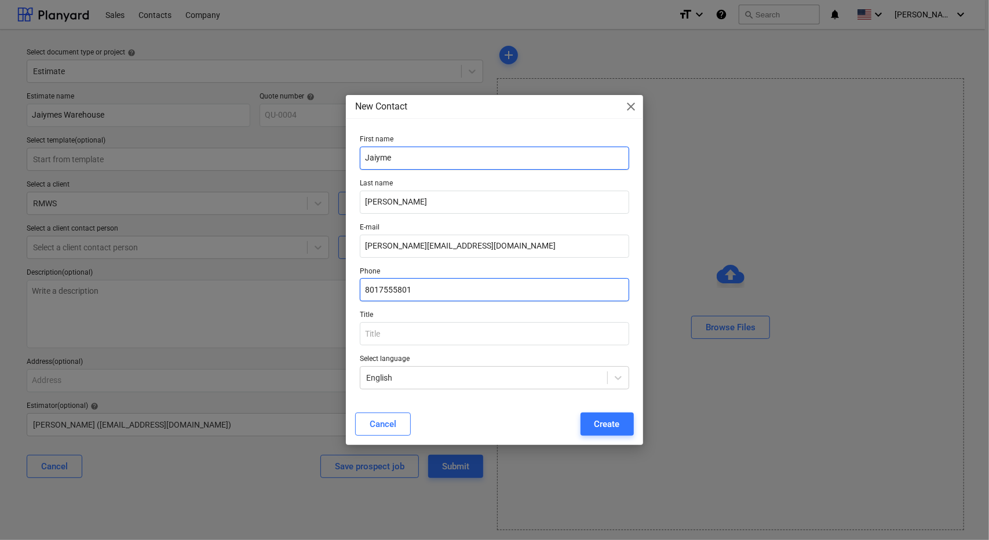
type input "8017555801"
type input "Vice President"
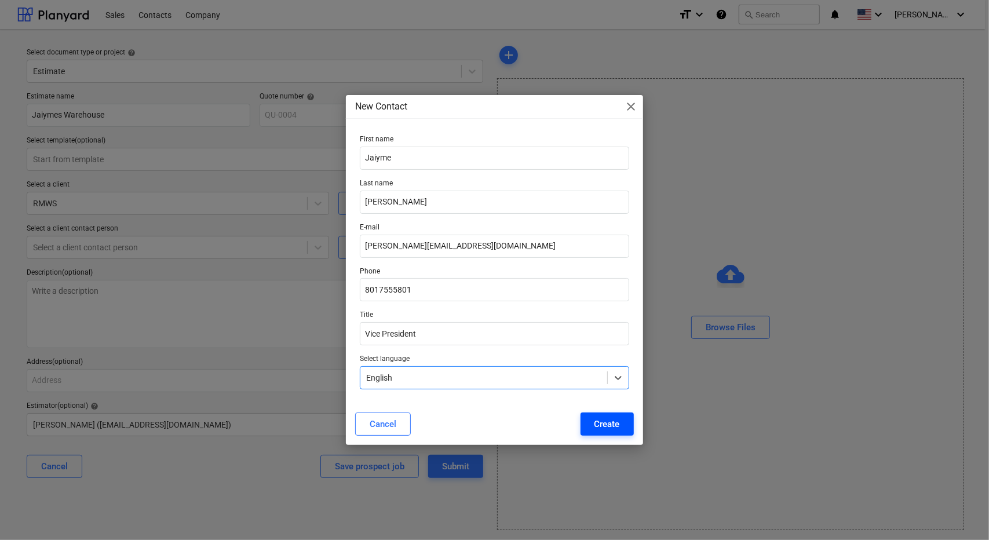
click at [607, 425] on div "Create" at bounding box center [606, 423] width 25 height 15
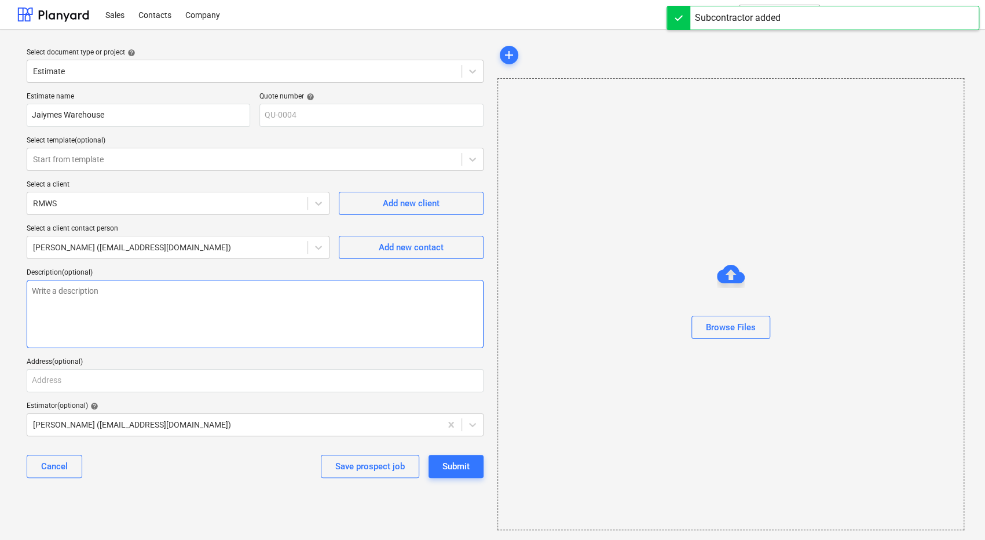
click at [65, 286] on textarea at bounding box center [255, 314] width 457 height 68
type textarea "x"
type textarea "R"
type textarea "x"
type textarea "Ra"
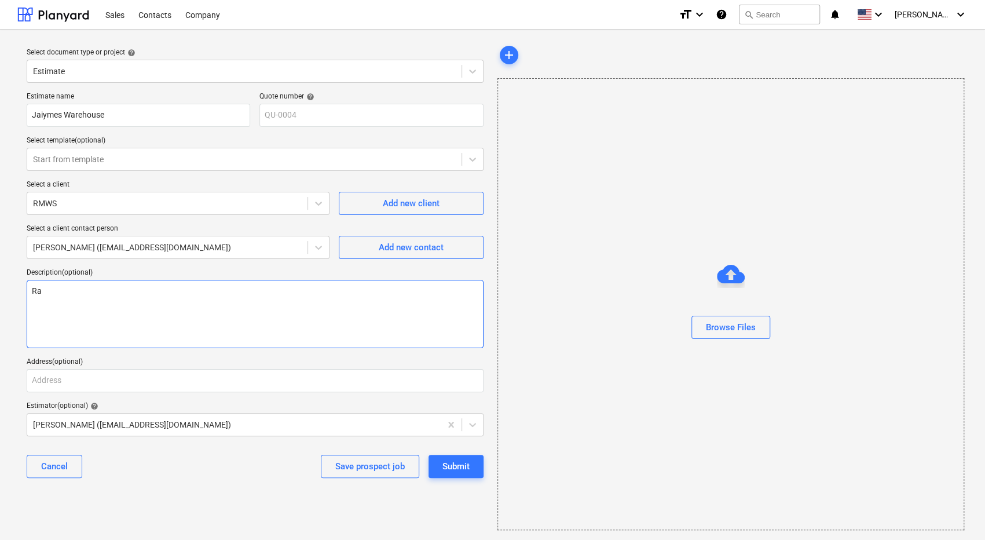
type textarea "x"
type textarea "Rac"
type textarea "x"
type textarea "Rack"
type textarea "x"
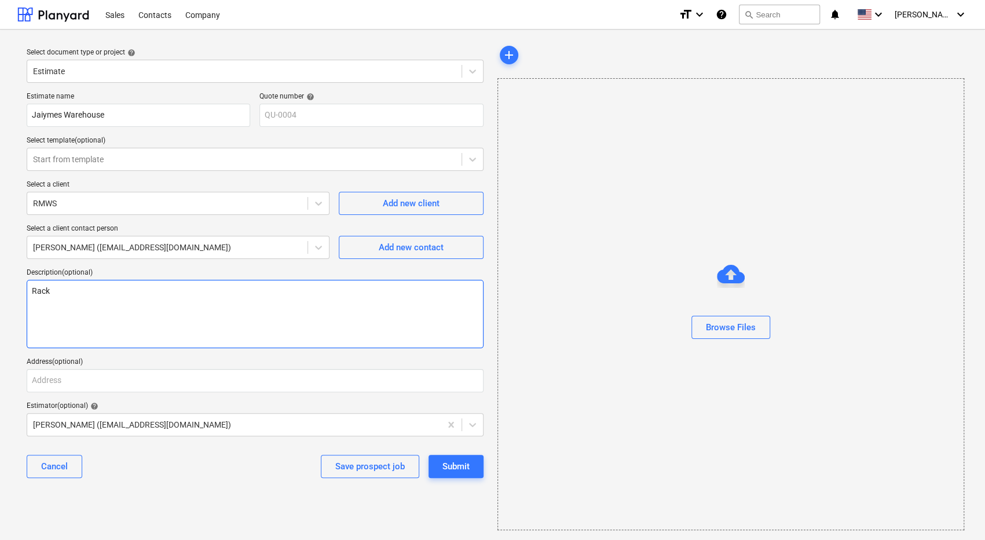
type textarea "Racki"
type textarea "x"
type textarea "Rackin"
type textarea "x"
type textarea "Racking"
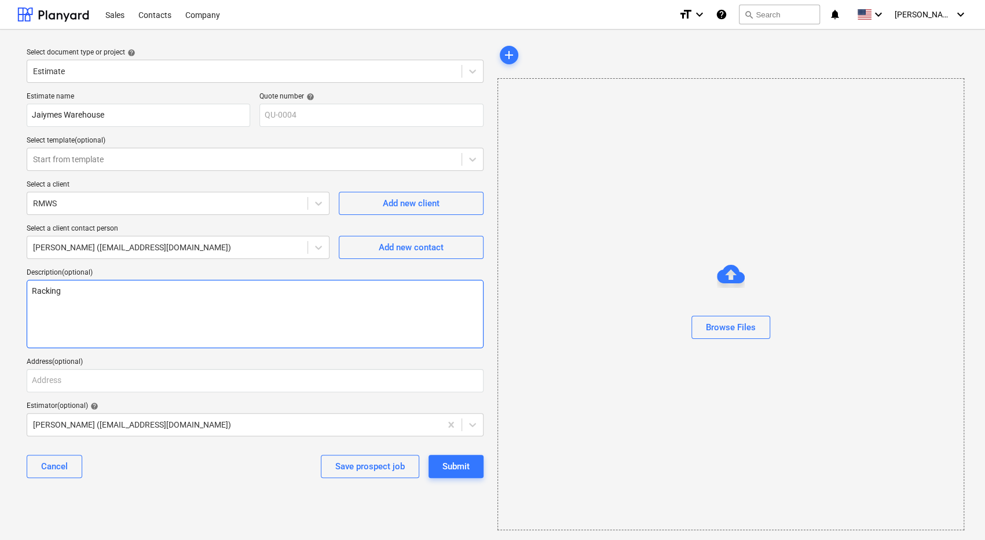
type textarea "x"
type textarea "Racking"
type textarea "x"
type textarea "Racking f"
type textarea "x"
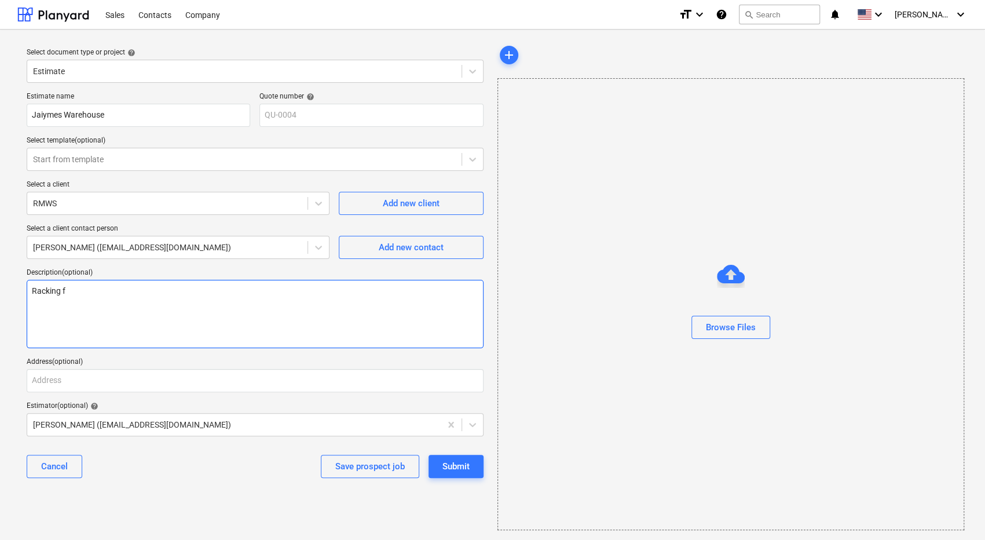
type textarea "Racking fo"
type textarea "x"
type textarea "Racking for"
type textarea "x"
type textarea "Racking for"
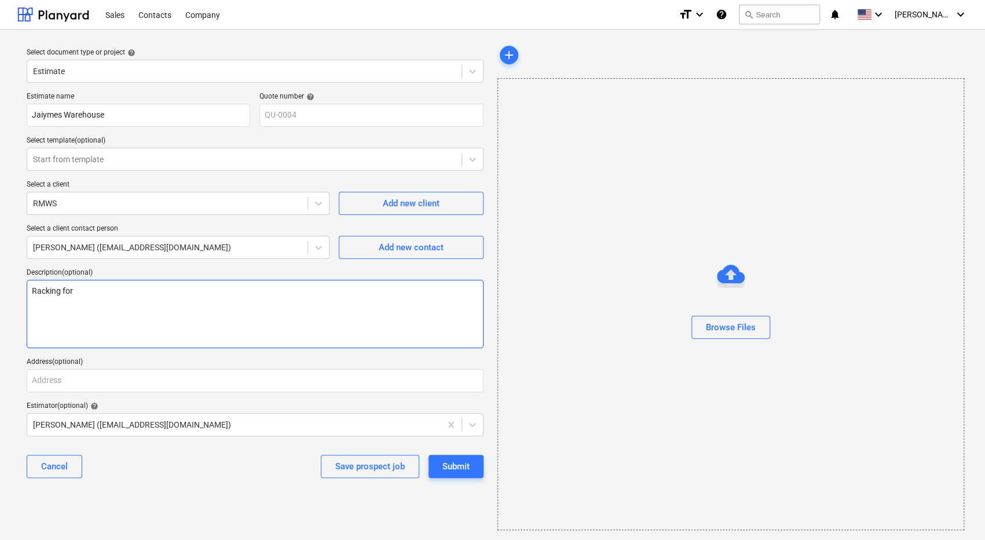
type textarea "x"
type textarea "Racking for w"
type textarea "x"
type textarea "Racking for wa"
type textarea "x"
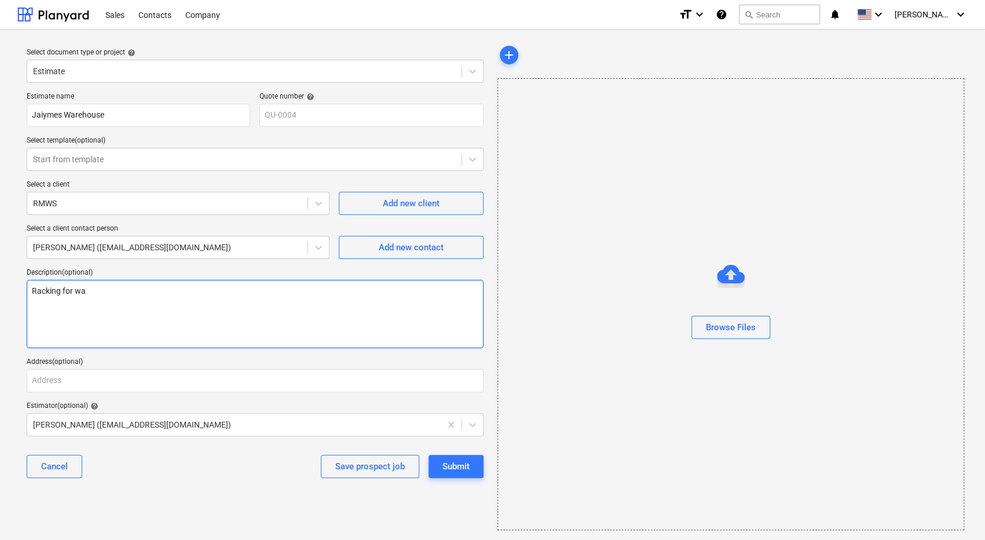
type textarea "Racking for war"
type textarea "x"
type textarea "Racking for ware"
type textarea "x"
type textarea "Racking for wareh"
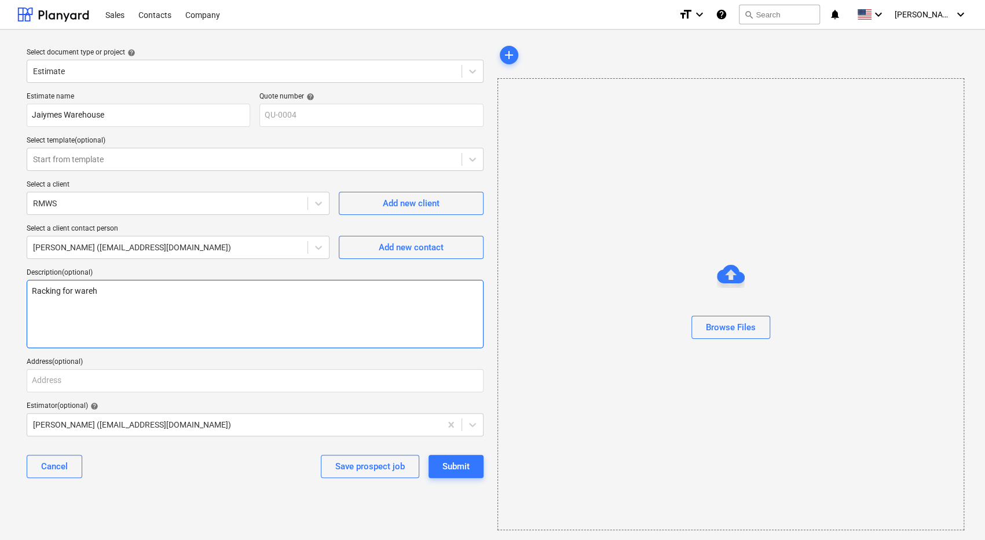
type textarea "x"
type textarea "Racking for wareho"
type textarea "x"
type textarea "Racking for warehou"
type textarea "x"
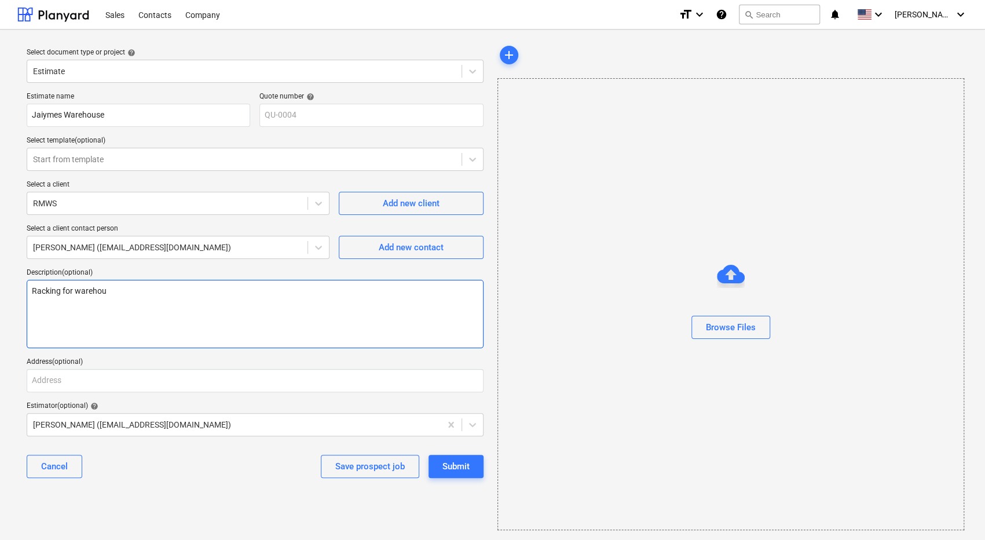
type textarea "Racking for warehous"
type textarea "x"
type textarea "Racking for warehouse"
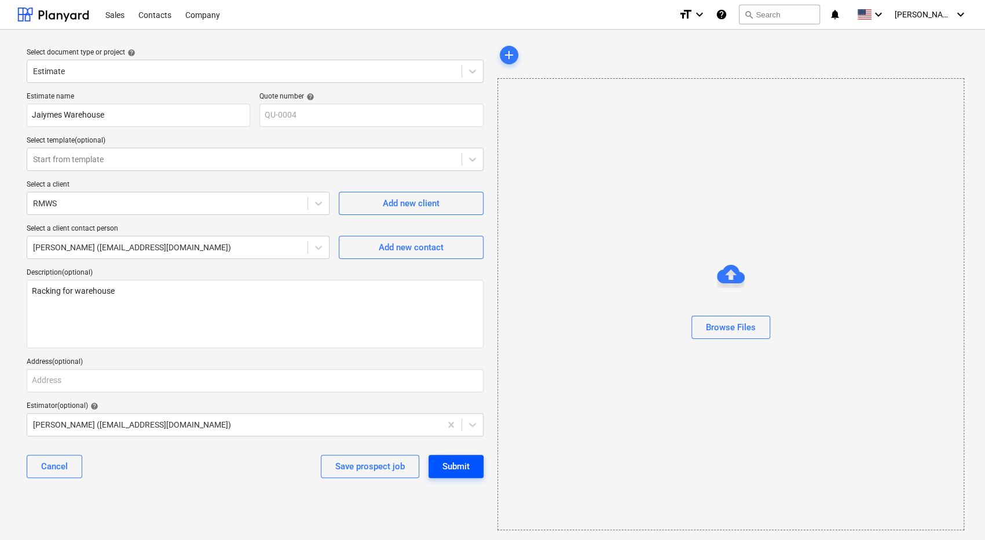
click at [445, 466] on div "Submit" at bounding box center [456, 466] width 27 height 15
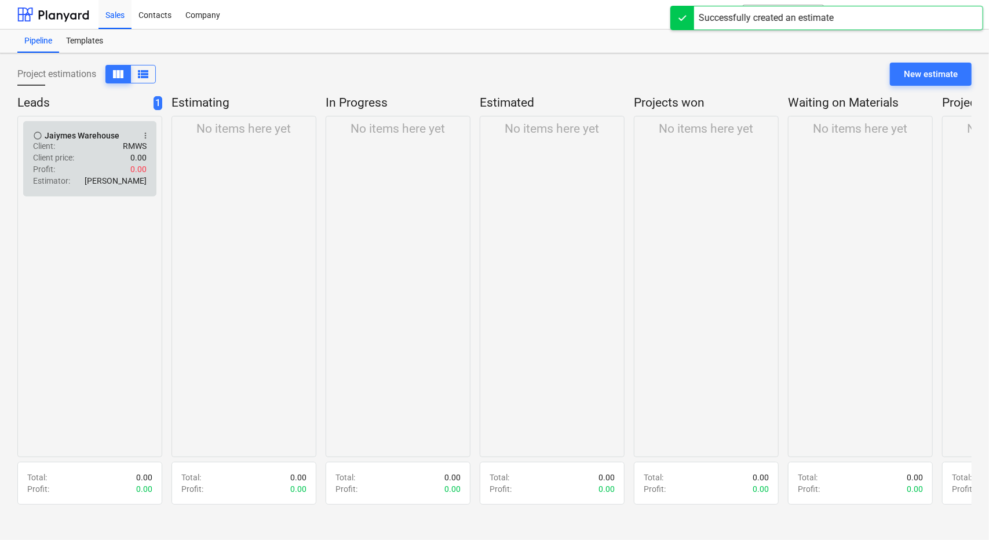
click at [61, 166] on div "Profit : 0.00" at bounding box center [90, 169] width 114 height 12
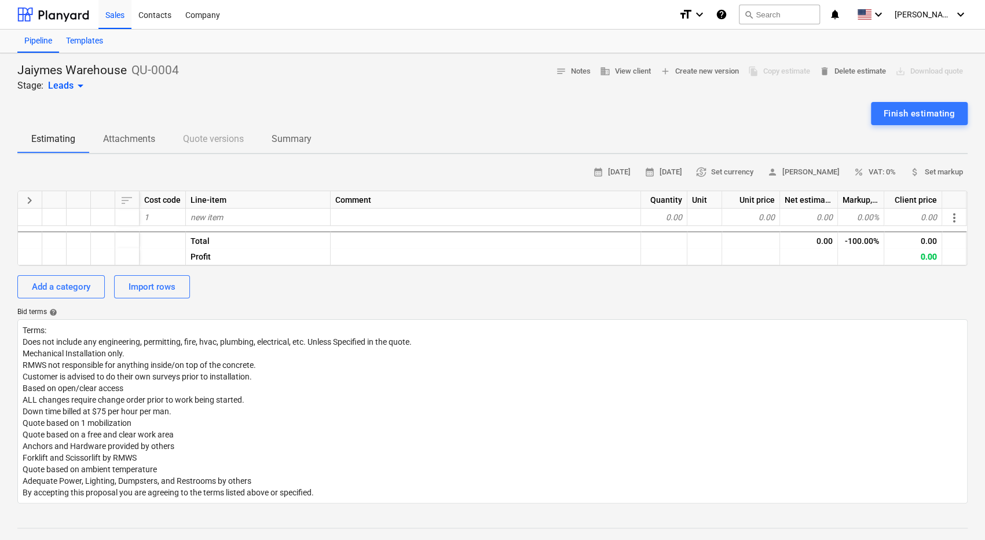
click at [87, 39] on div "Templates" at bounding box center [84, 41] width 51 height 23
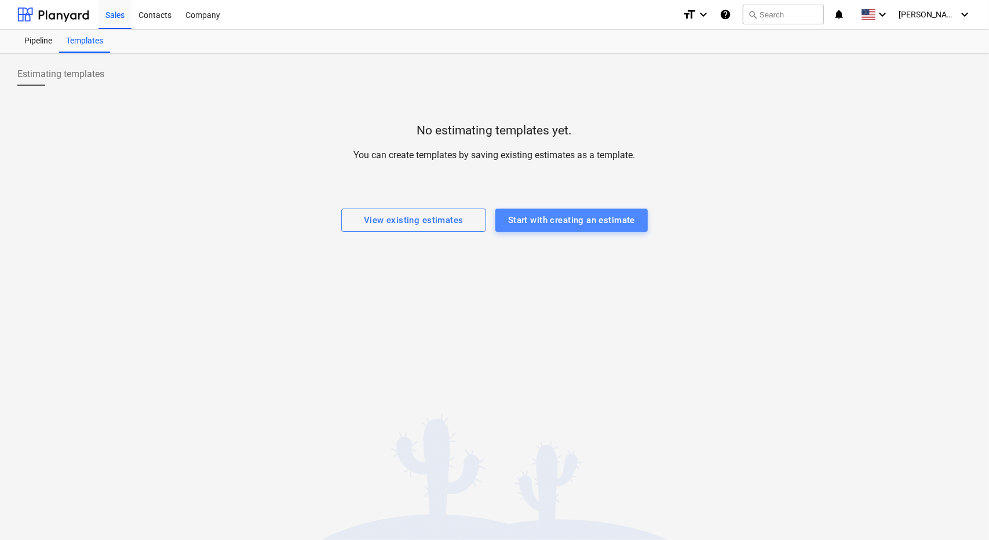
click at [527, 225] on div "Start with creating an estimate" at bounding box center [571, 220] width 127 height 15
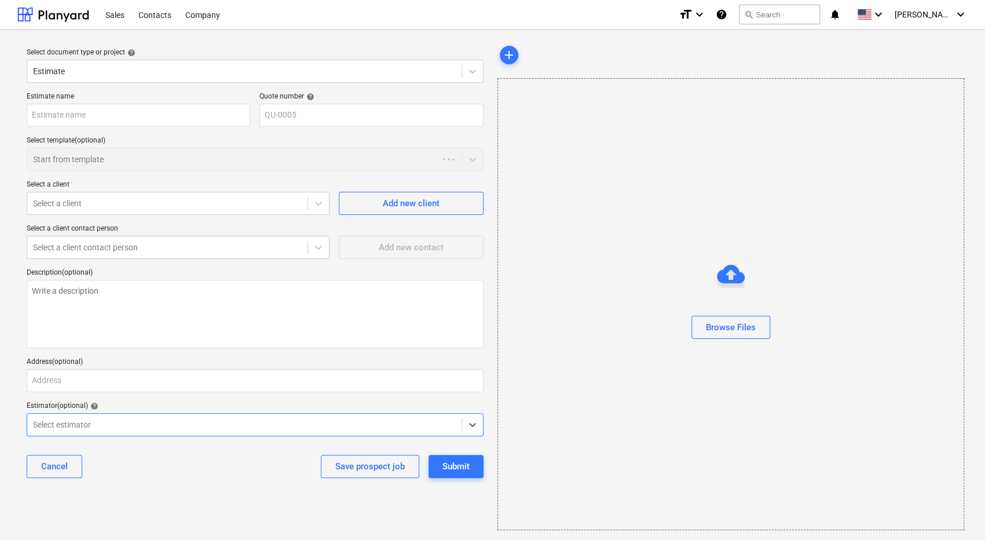
type textarea "x"
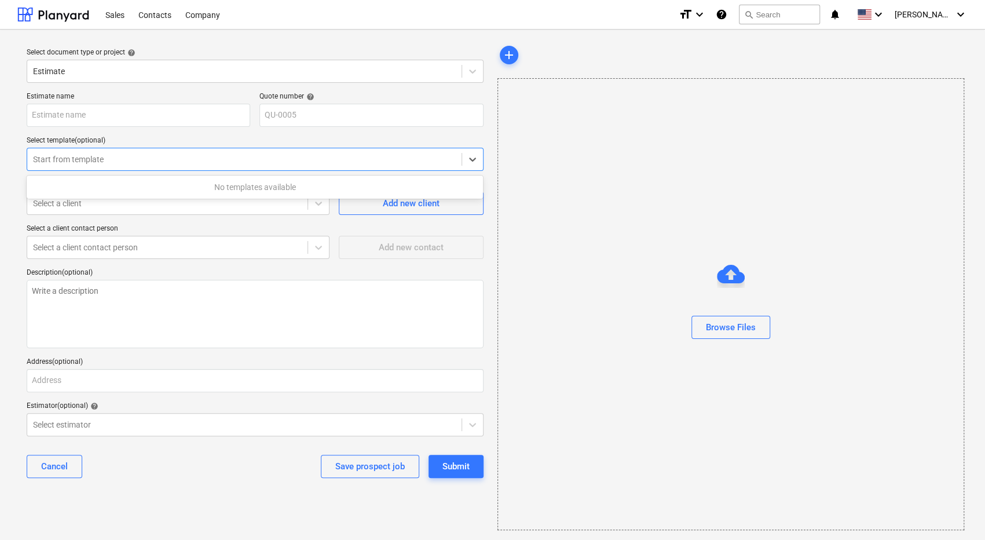
click at [173, 152] on div "Start from template" at bounding box center [244, 159] width 434 height 16
type input "j"
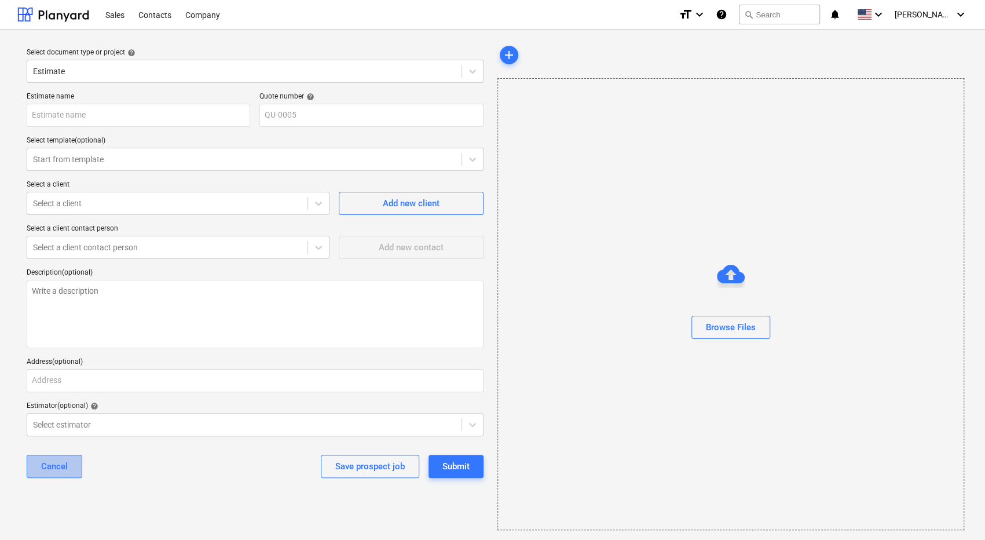
click at [59, 461] on div "Cancel" at bounding box center [54, 466] width 27 height 15
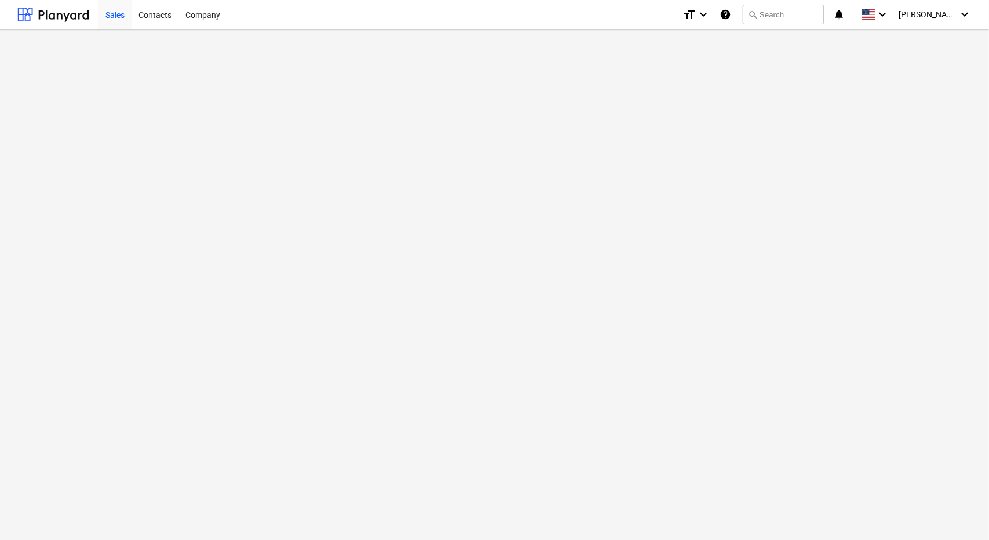
click at [113, 15] on div "Sales" at bounding box center [114, 14] width 33 height 30
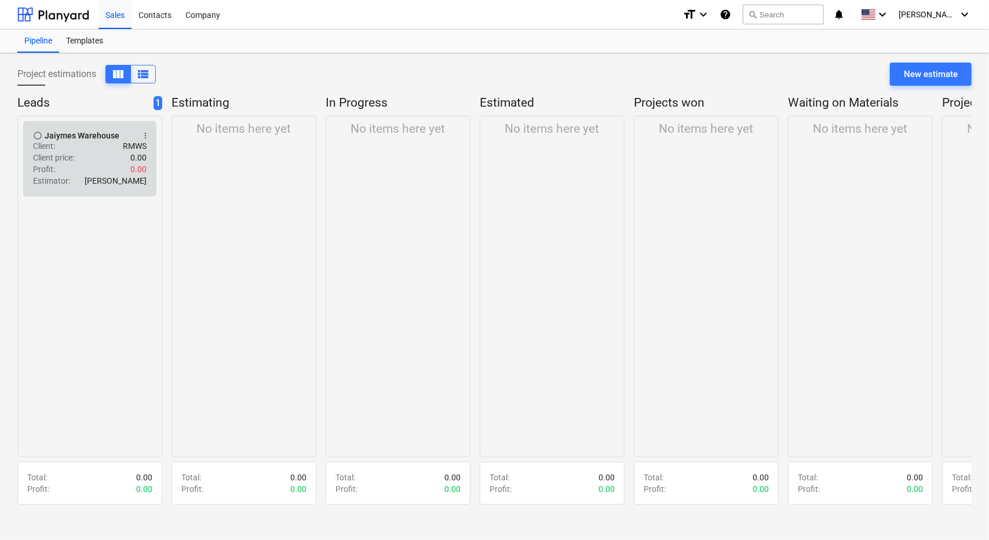
click at [79, 159] on div "Client price : 0.00" at bounding box center [90, 158] width 114 height 12
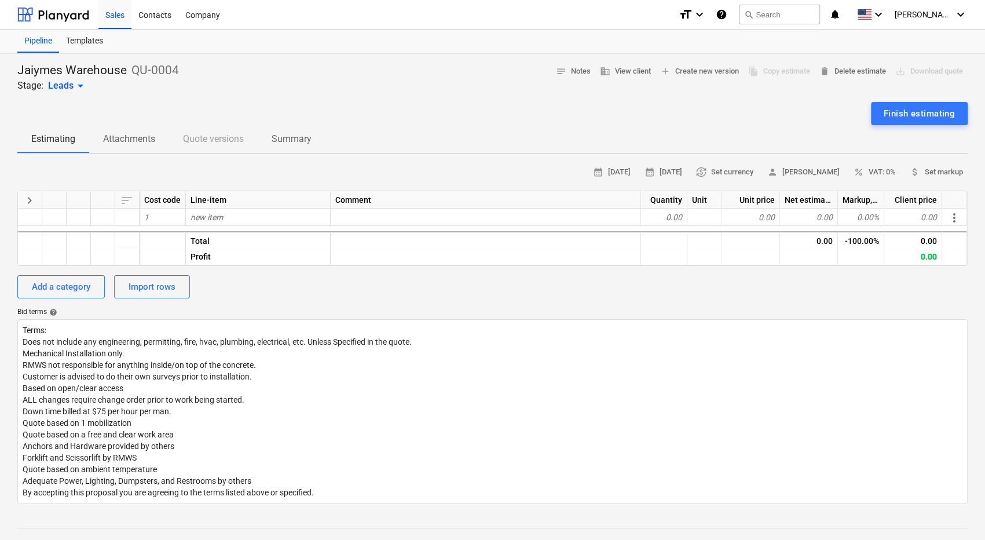
type textarea "x"
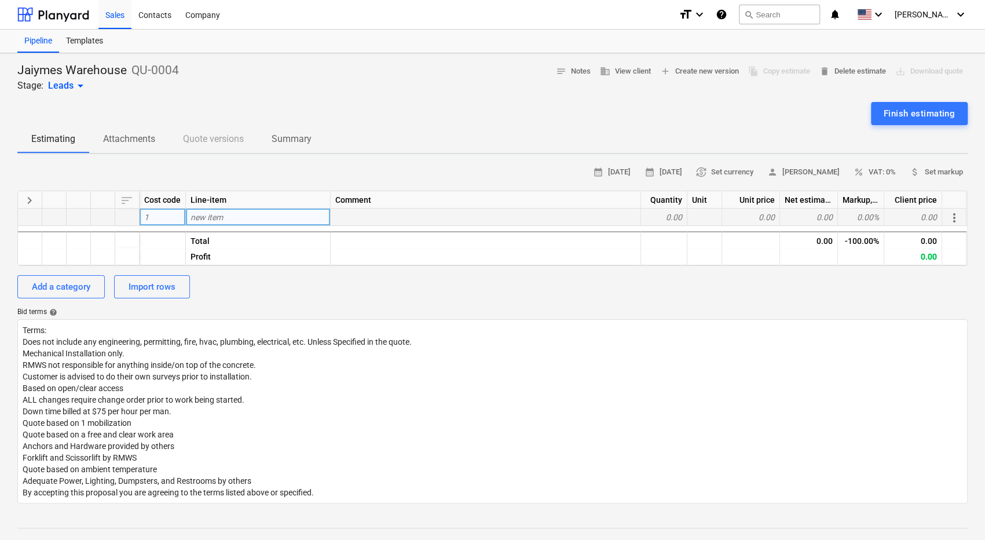
click at [212, 221] on span "new item" at bounding box center [207, 217] width 32 height 9
type input "96""
click at [273, 163] on div "calendar_month 09 Oct 2025 calendar_month 23 Oct 2025 currency_exchange Set cur…" at bounding box center [492, 172] width 951 height 18
type textarea "x"
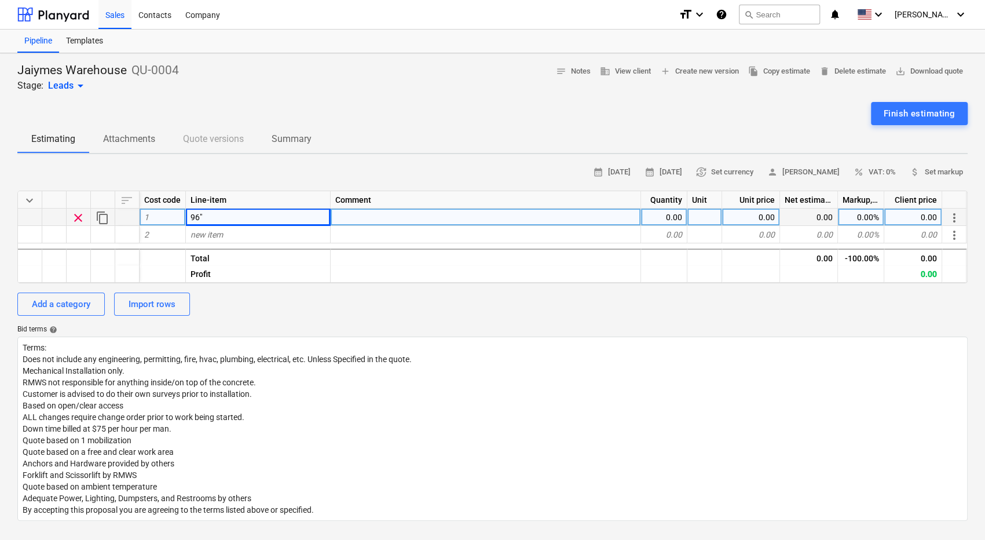
click at [244, 215] on div "96"" at bounding box center [258, 217] width 145 height 17
click at [244, 215] on input "96"" at bounding box center [258, 217] width 144 height 17
type input "96" load beams"
type textarea "x"
type input "345"
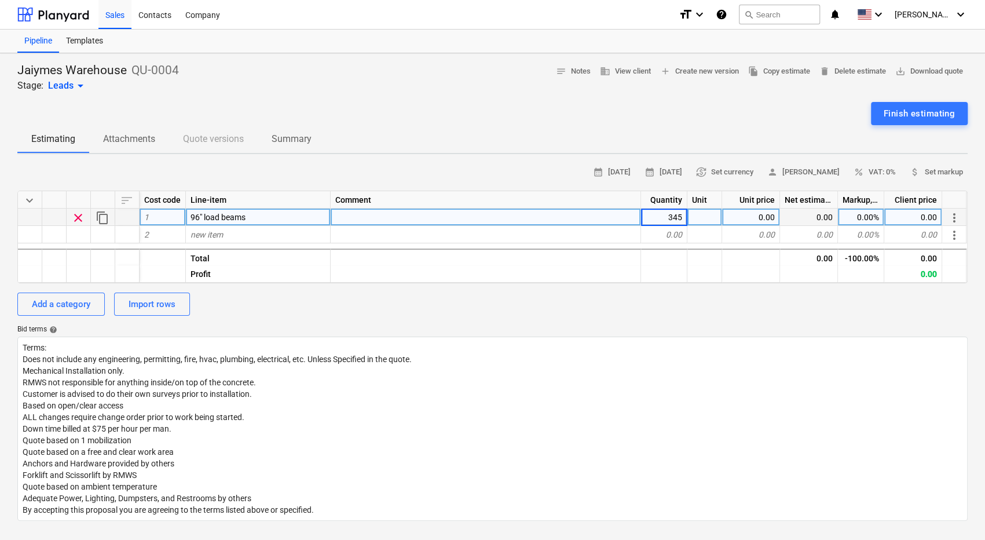
type textarea "x"
type input "12"
type textarea "x"
type input "25"
click at [63, 305] on div "Add a category" at bounding box center [61, 304] width 59 height 15
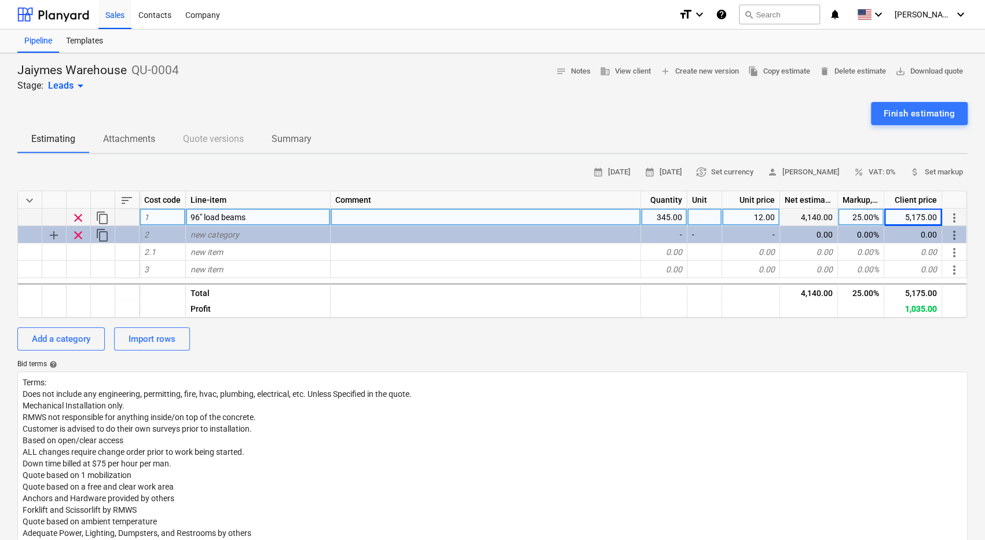
click at [81, 215] on span "clear" at bounding box center [78, 218] width 14 height 14
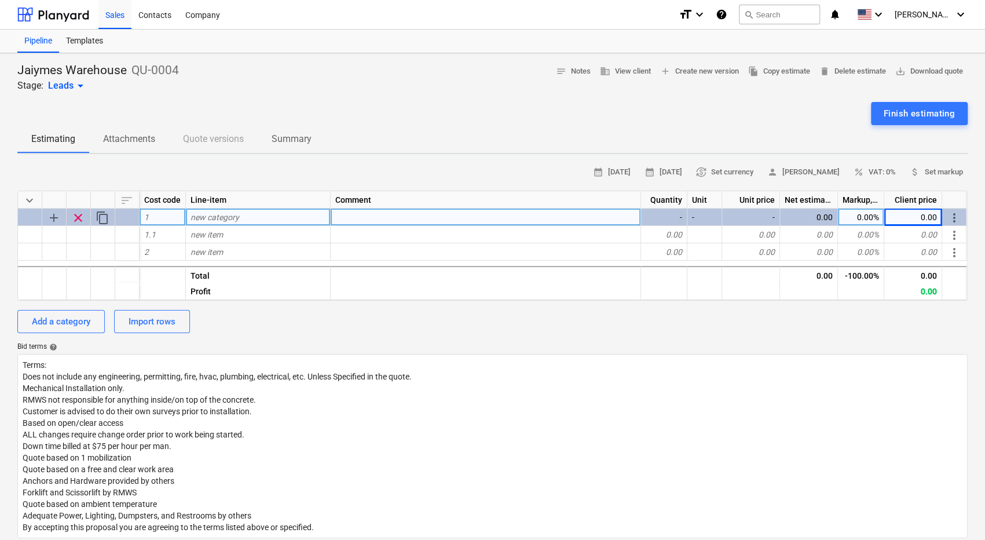
click at [63, 85] on div "Leads arrow_drop_down" at bounding box center [67, 86] width 39 height 14
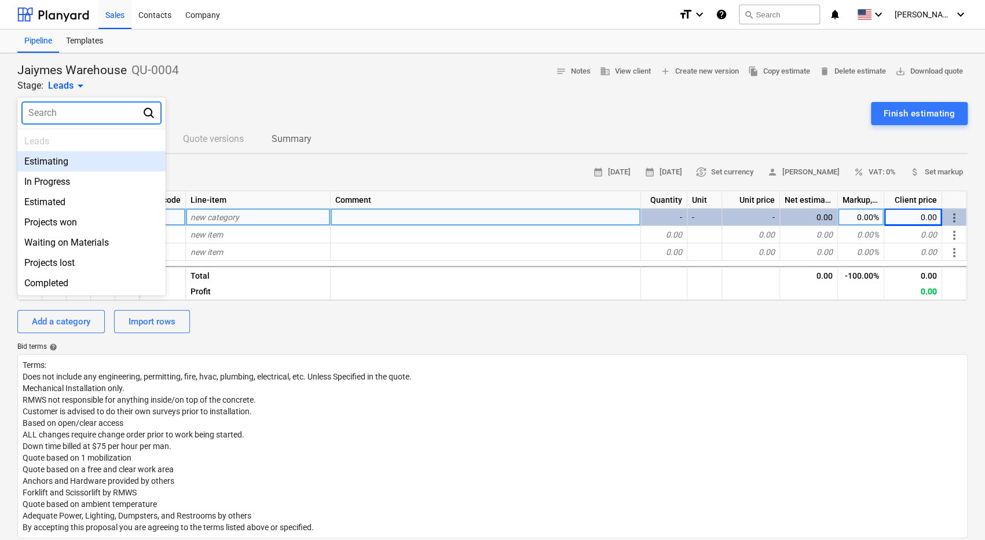
click at [51, 158] on div "Estimating" at bounding box center [91, 161] width 148 height 20
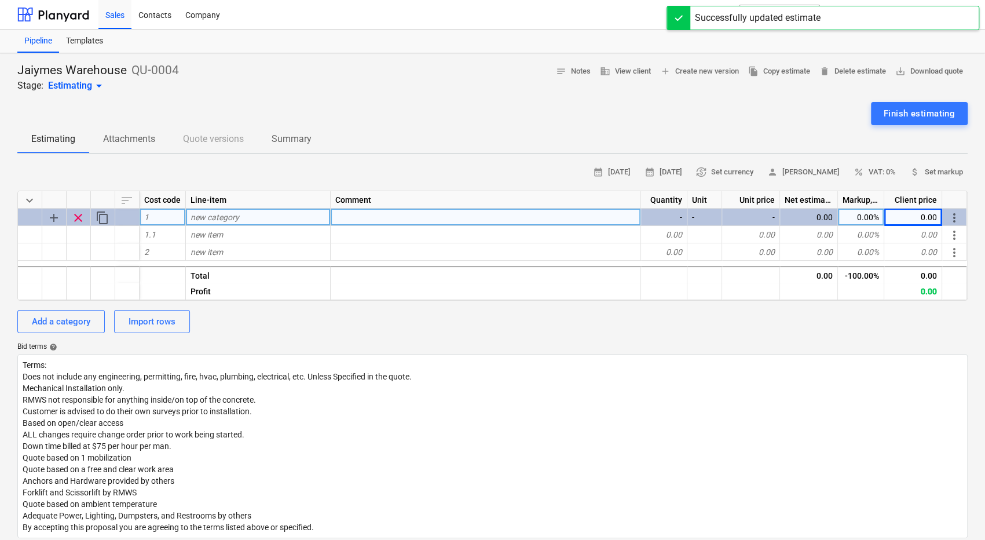
click at [291, 97] on div at bounding box center [492, 97] width 951 height 9
click at [675, 72] on span "add Create new version" at bounding box center [699, 71] width 79 height 13
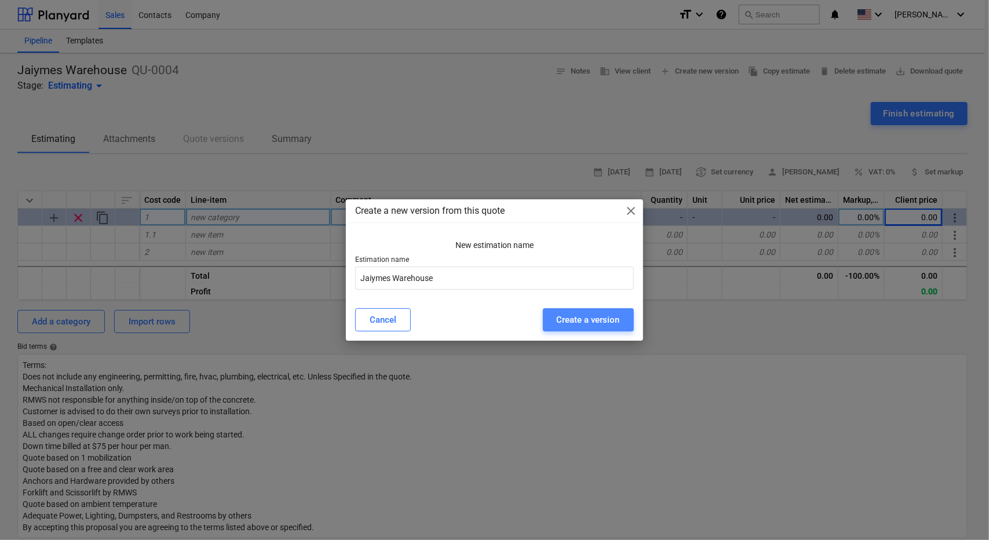
click at [574, 326] on div "Create a version" at bounding box center [588, 319] width 63 height 15
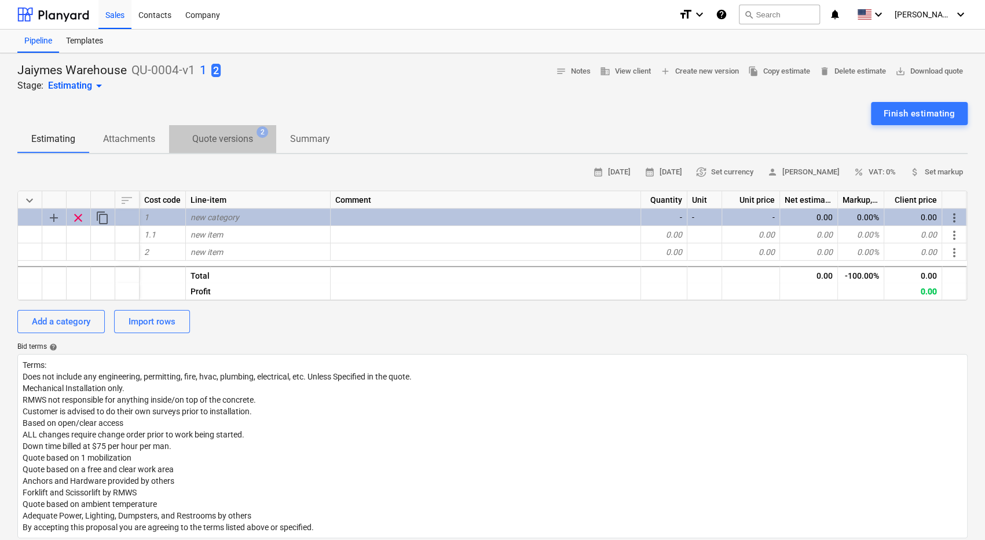
click at [228, 147] on span "Quote versions 2" at bounding box center [222, 139] width 107 height 21
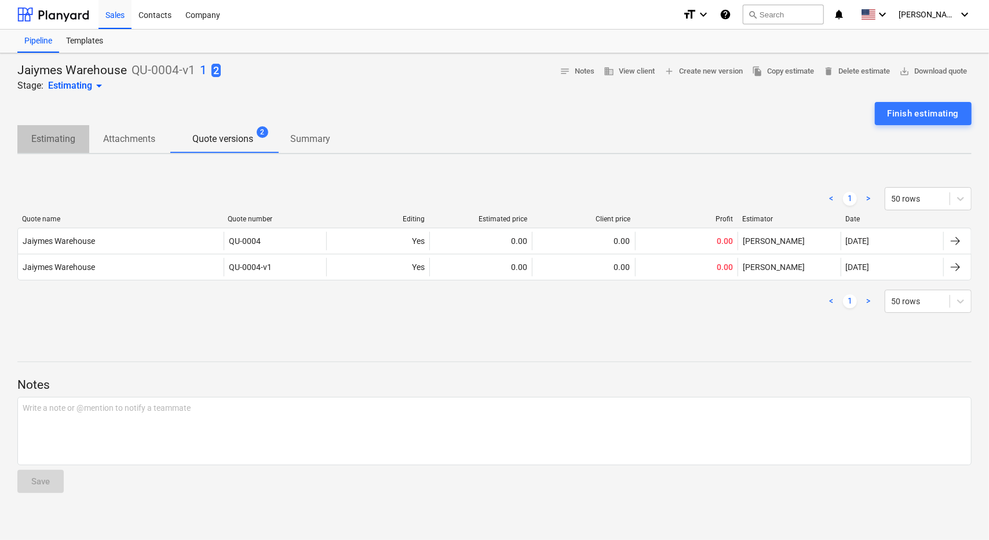
click at [66, 137] on p "Estimating" at bounding box center [53, 139] width 44 height 14
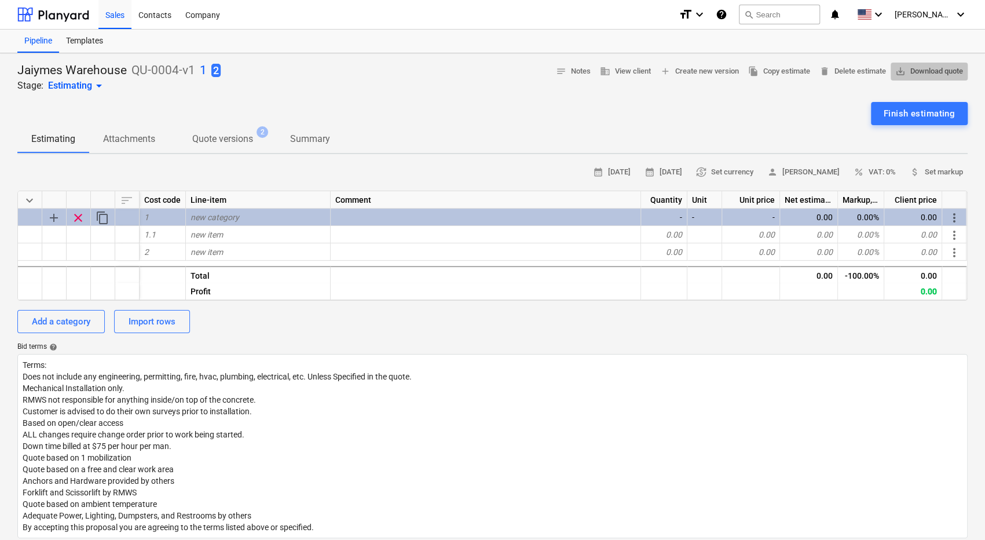
click at [917, 74] on span "save_alt Download quote" at bounding box center [930, 71] width 68 height 13
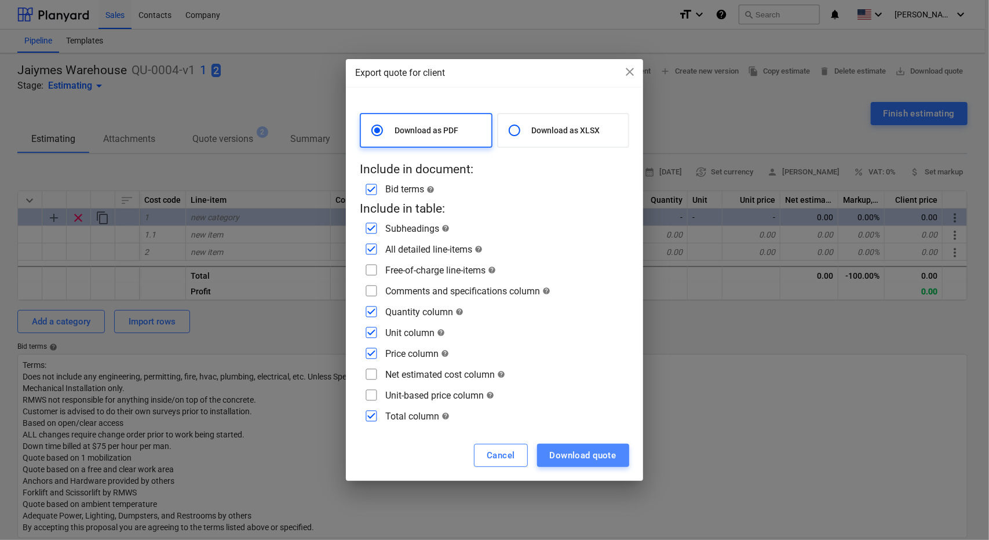
click at [575, 454] on div "Download quote" at bounding box center [583, 455] width 67 height 15
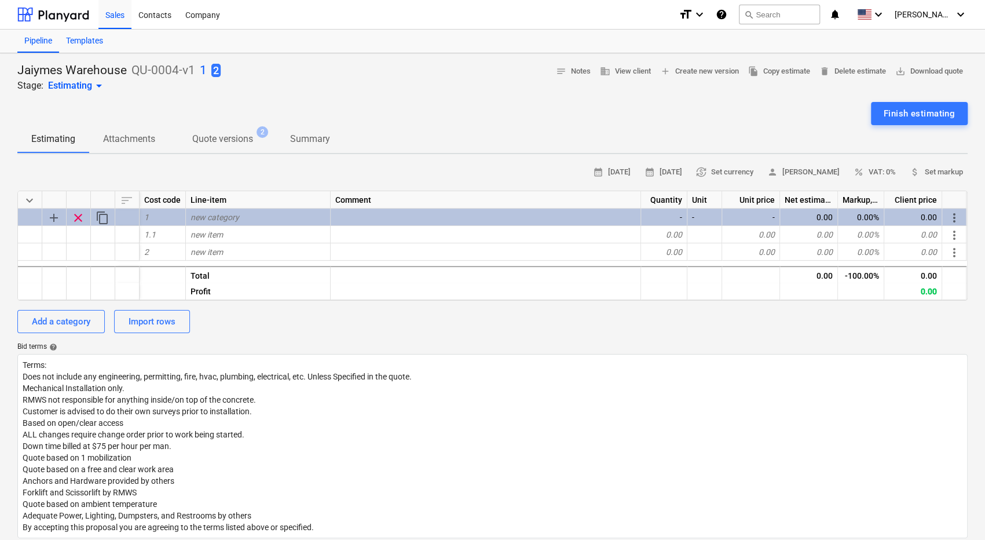
click at [84, 41] on div "Templates" at bounding box center [84, 41] width 51 height 23
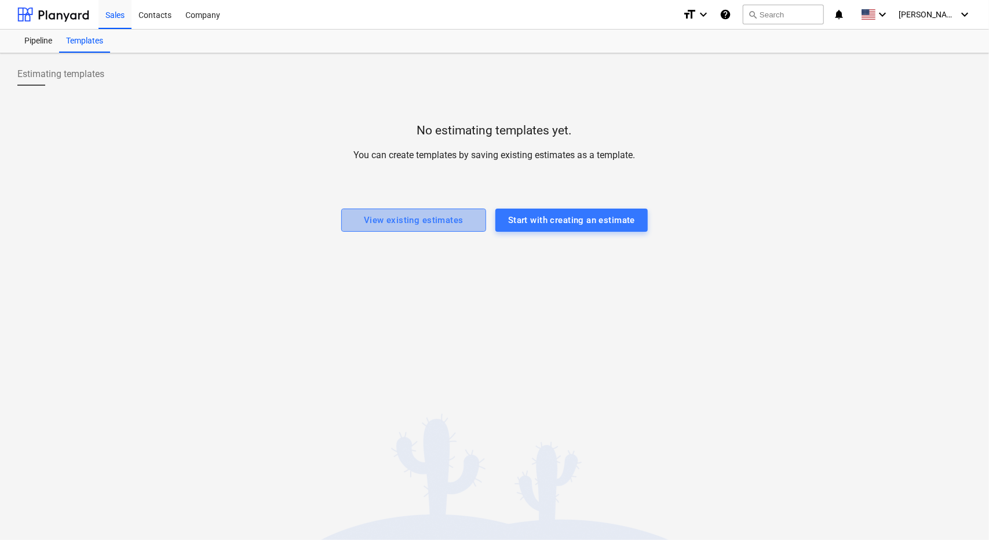
click at [437, 217] on div "View existing estimates" at bounding box center [414, 220] width 100 height 15
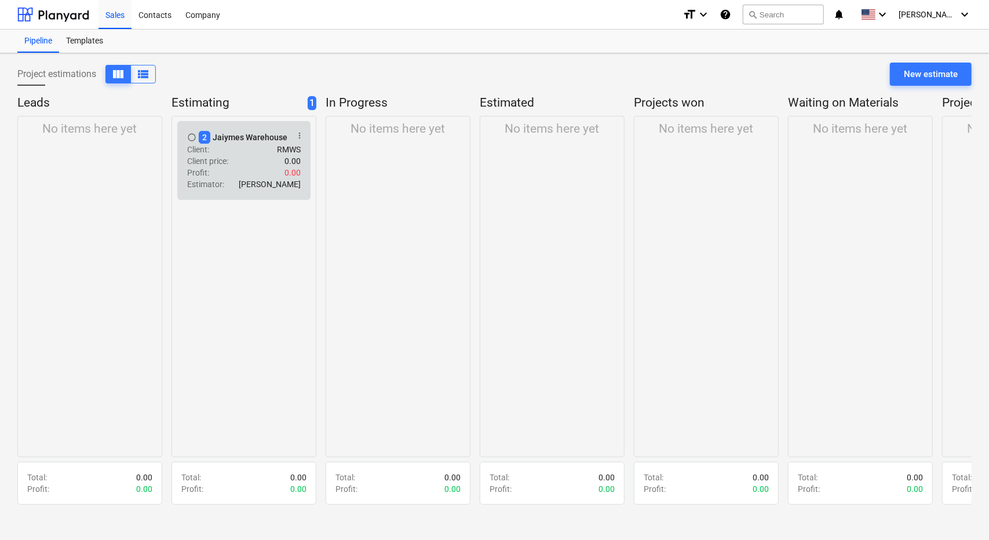
click at [254, 163] on div "Client price : 0.00" at bounding box center [244, 161] width 114 height 12
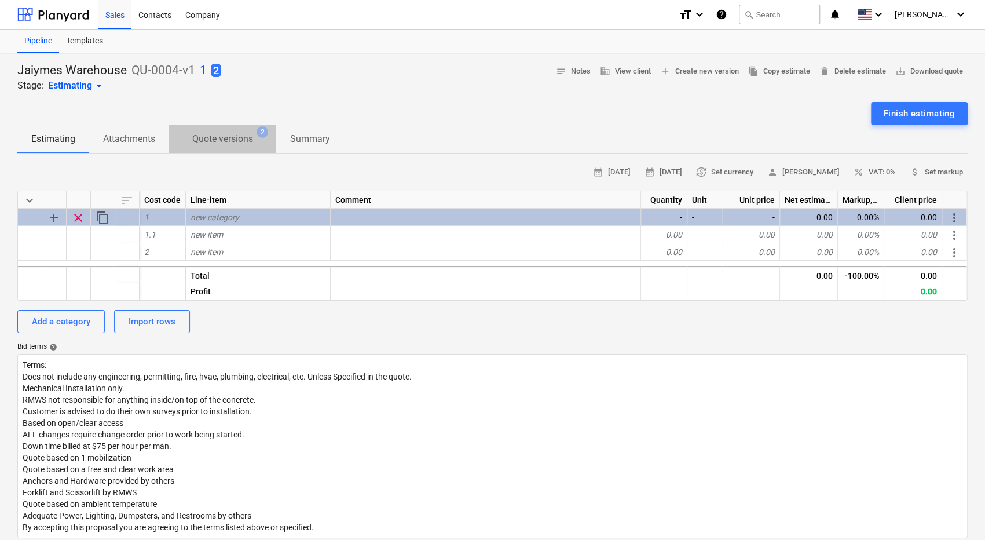
click at [235, 132] on p "Quote versions" at bounding box center [222, 139] width 61 height 14
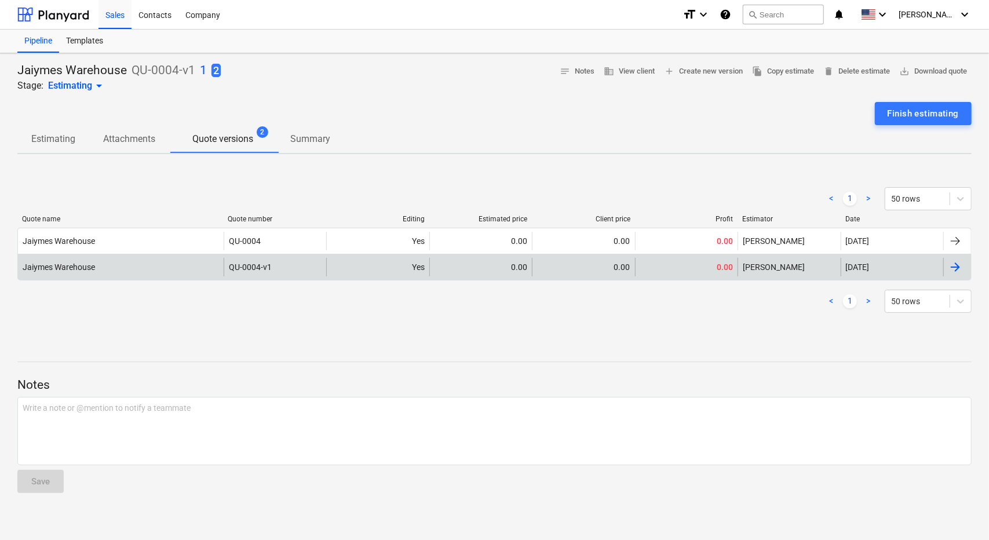
click at [164, 268] on div "Jaiymes Warehouse" at bounding box center [121, 267] width 206 height 19
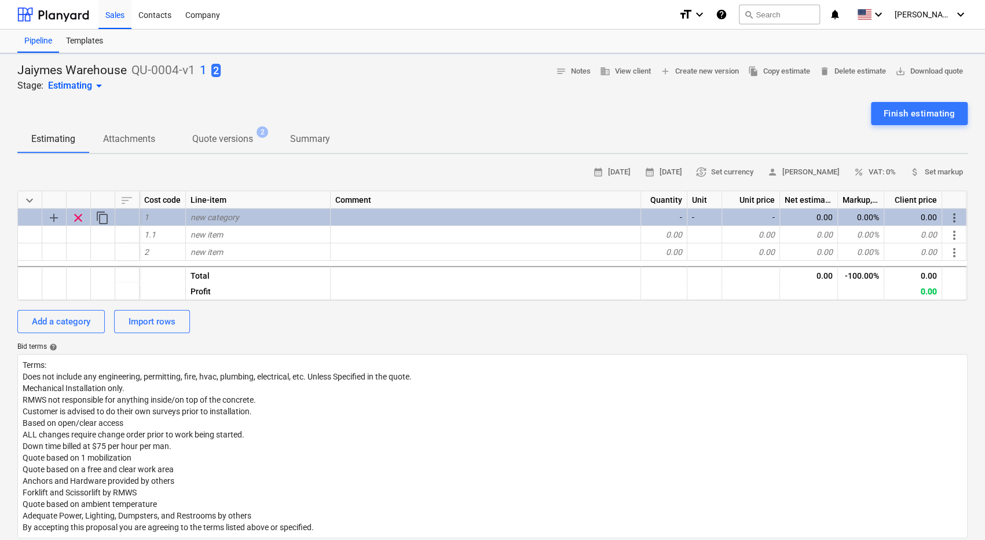
type textarea "x"
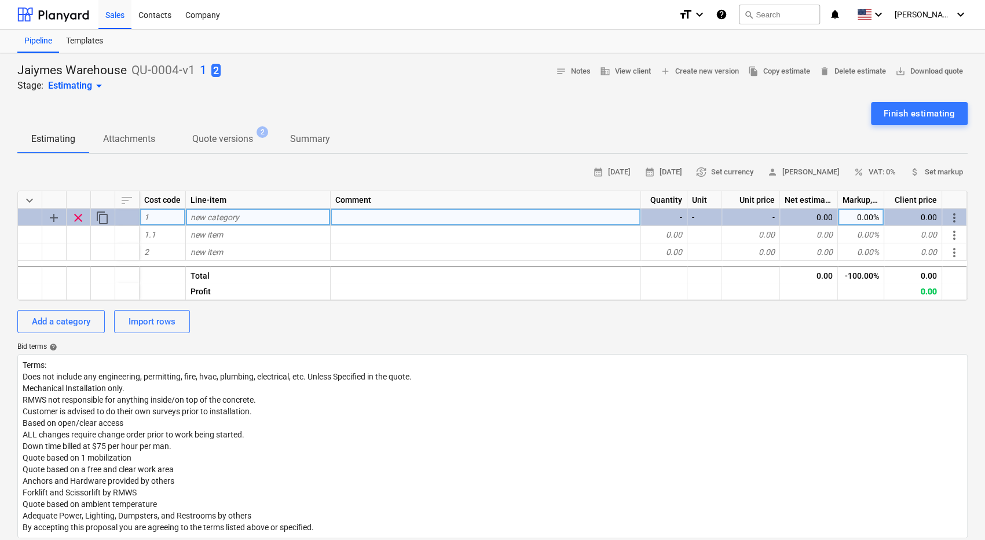
click at [207, 218] on span "new category" at bounding box center [215, 217] width 49 height 9
type input "b"
type input "racking"
type textarea "x"
type input "96" load beams"
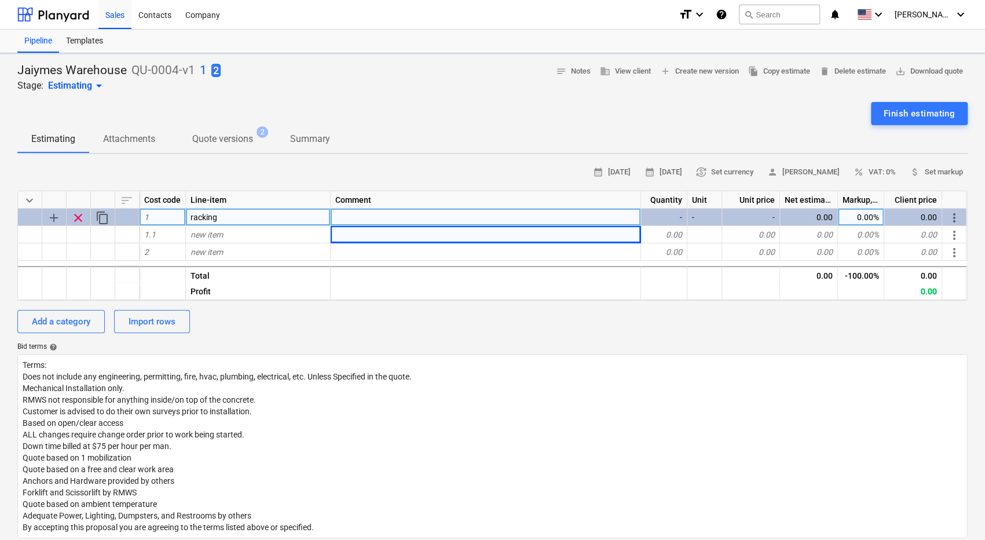
type textarea "x"
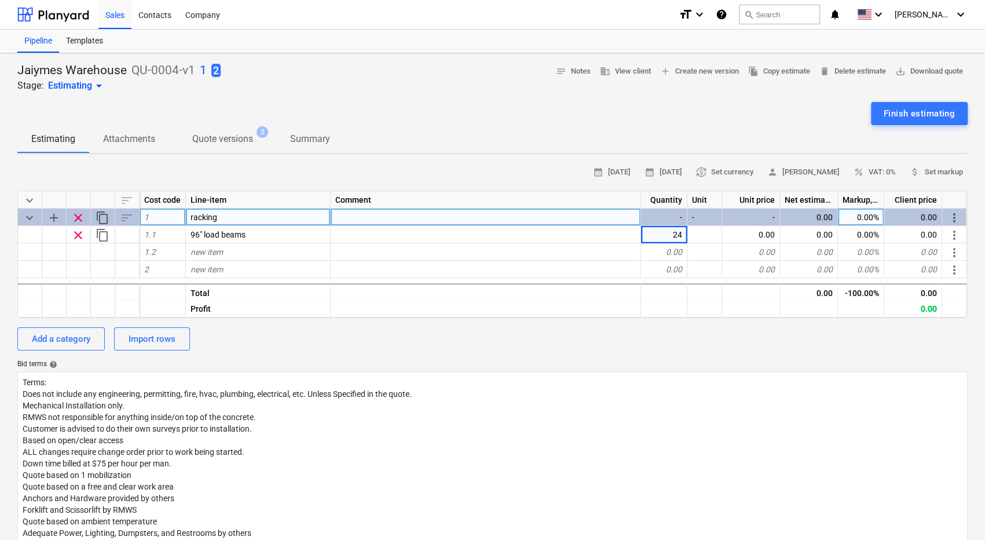
type input "245"
type textarea "x"
type input "12"
type textarea "x"
type input "25"
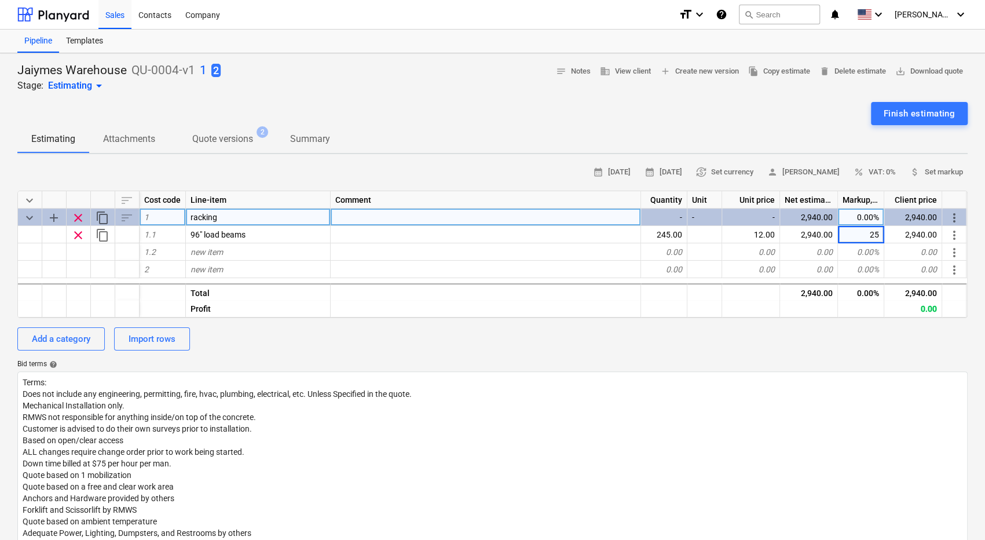
type textarea "x"
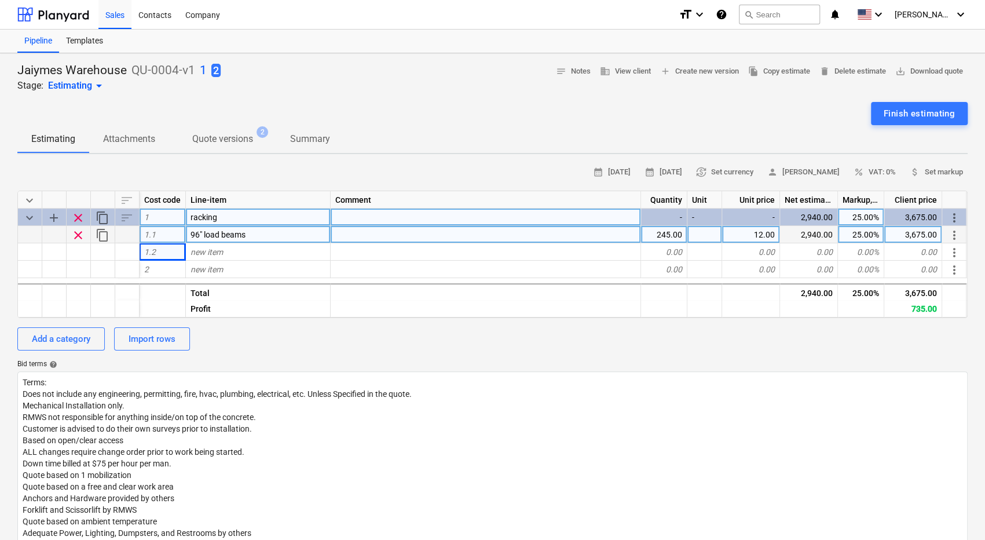
click at [850, 234] on div "25.00%" at bounding box center [861, 234] width 46 height 17
type input "40"
click at [890, 107] on div "Finish estimating" at bounding box center [919, 113] width 71 height 15
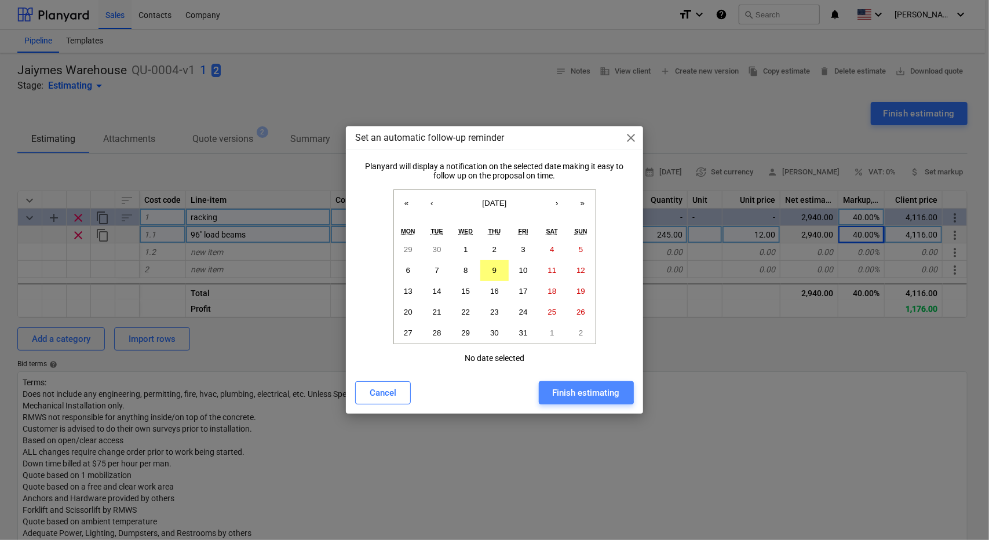
click at [561, 392] on div "Finish estimating" at bounding box center [586, 392] width 67 height 15
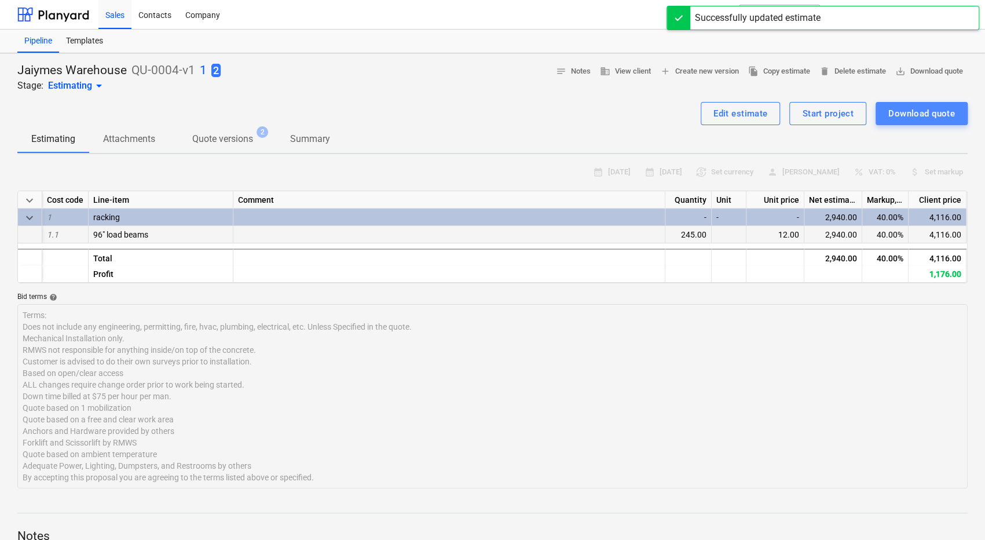
click at [919, 117] on div "Download quote" at bounding box center [922, 113] width 67 height 15
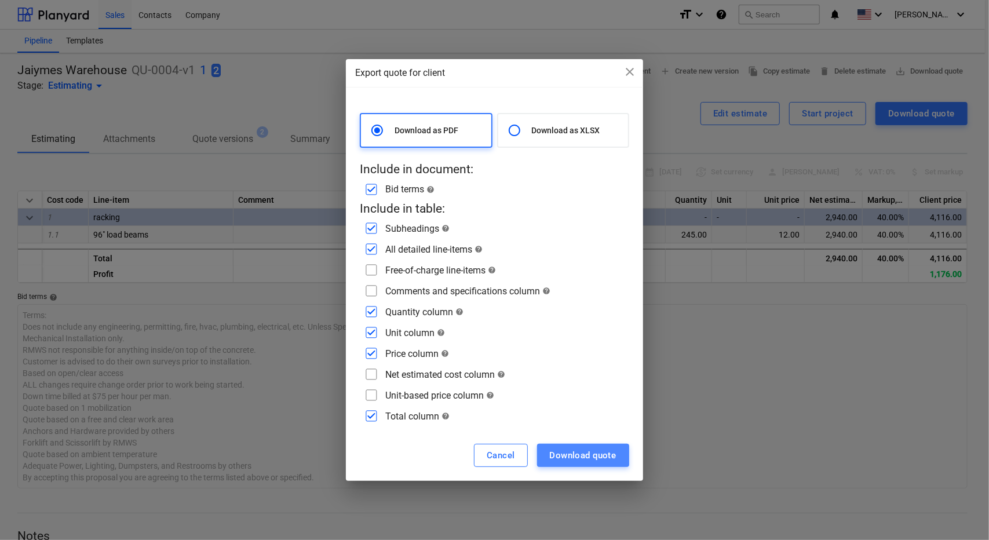
click at [575, 451] on div "Download quote" at bounding box center [583, 455] width 67 height 15
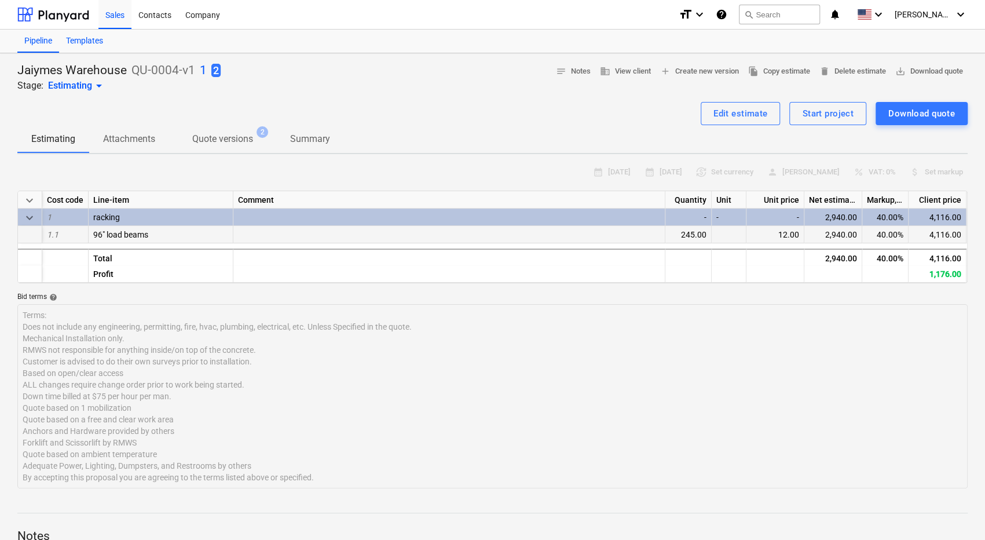
click at [88, 34] on div "Templates" at bounding box center [84, 41] width 51 height 23
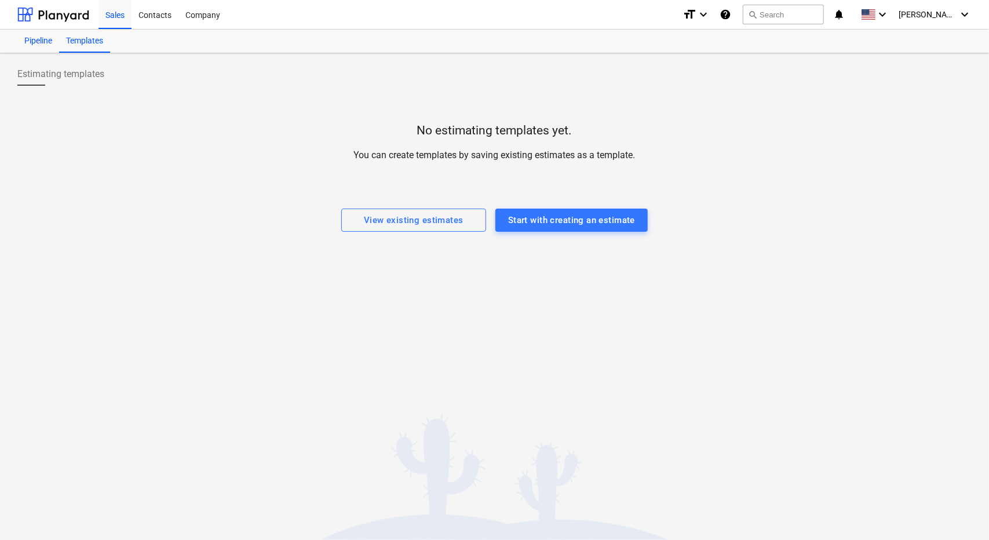
click at [47, 42] on div "Pipeline" at bounding box center [38, 41] width 42 height 23
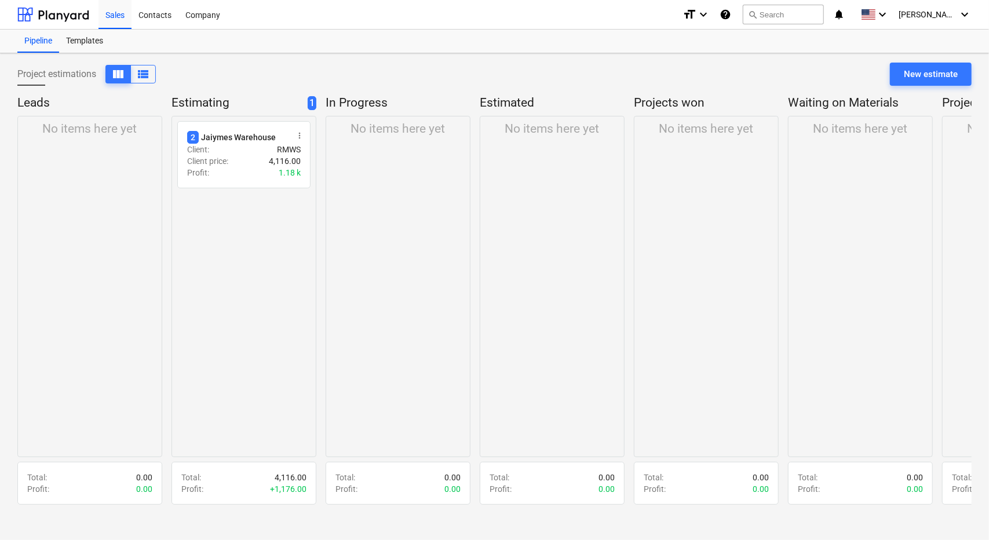
click at [78, 169] on div "No items here yet" at bounding box center [89, 286] width 145 height 341
click at [111, 184] on div "No items here yet" at bounding box center [89, 286] width 145 height 341
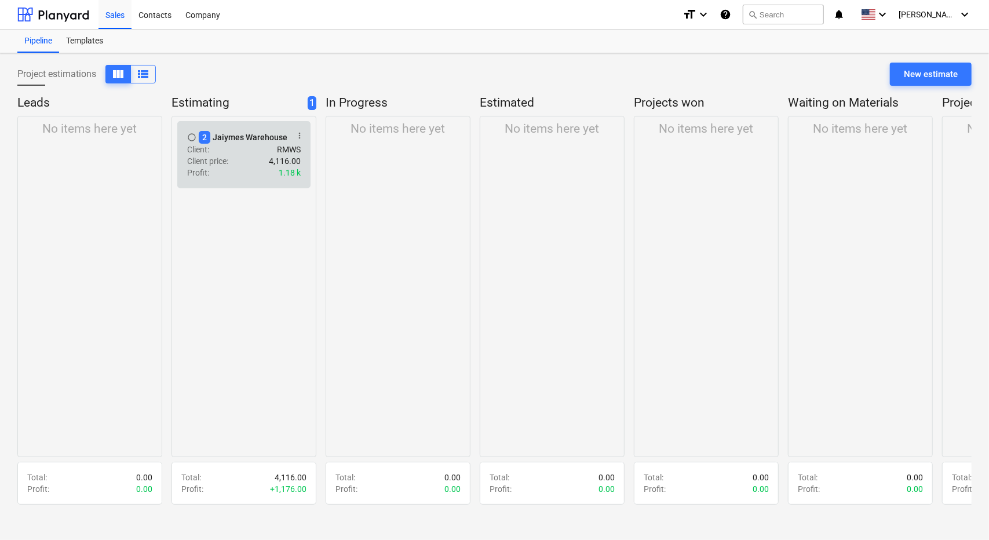
click at [210, 167] on div "Profit : 1.18 k" at bounding box center [244, 173] width 114 height 12
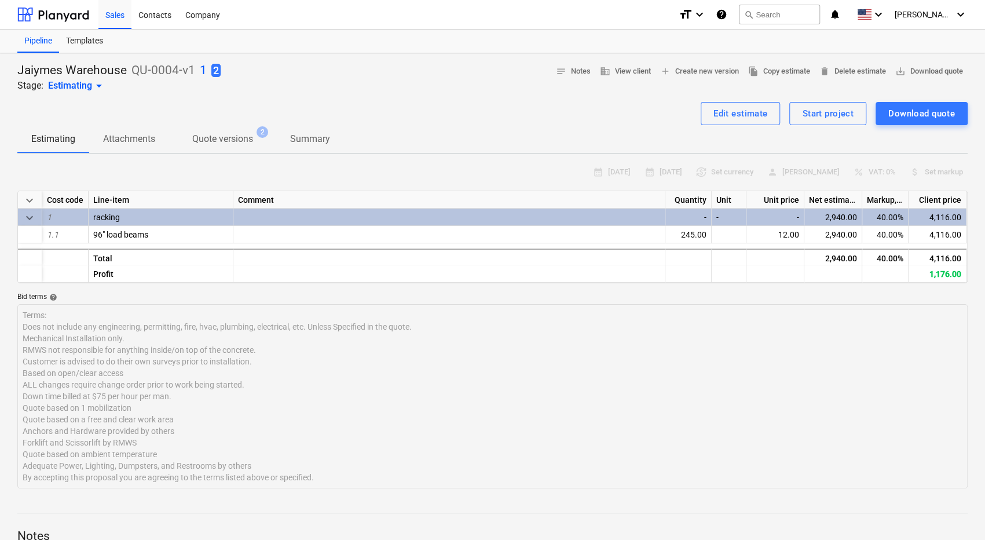
click at [83, 91] on div "Estimating arrow_drop_down" at bounding box center [77, 86] width 58 height 14
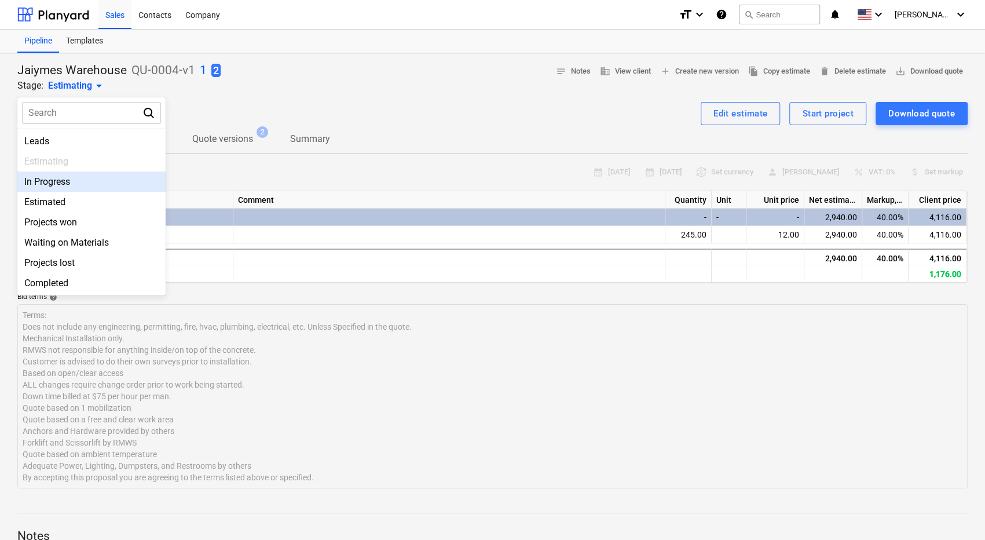
click at [192, 97] on div at bounding box center [492, 270] width 985 height 540
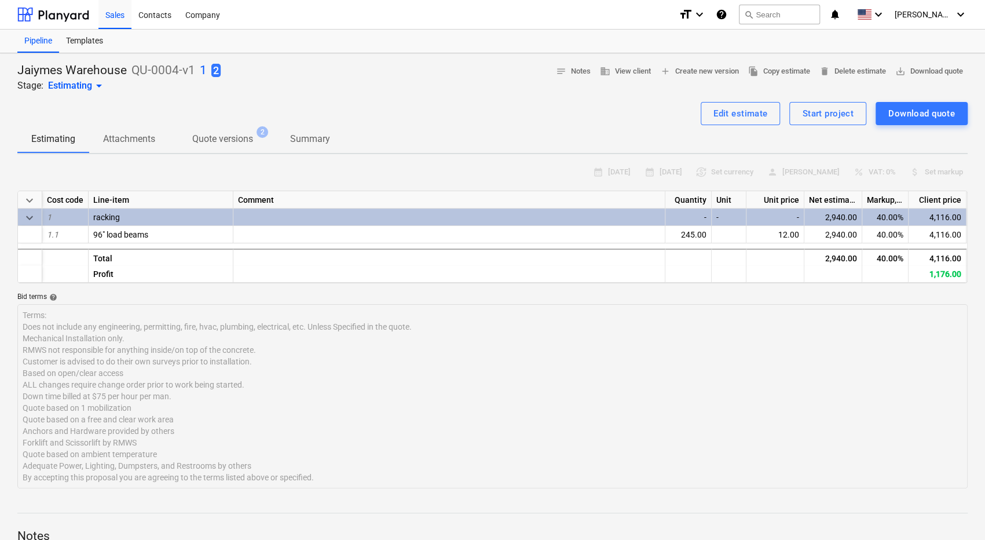
click at [729, 126] on div "Estimating Attachments Quote versions 2 Summary" at bounding box center [492, 139] width 951 height 28
click at [734, 113] on div "Edit estimate" at bounding box center [741, 113] width 54 height 15
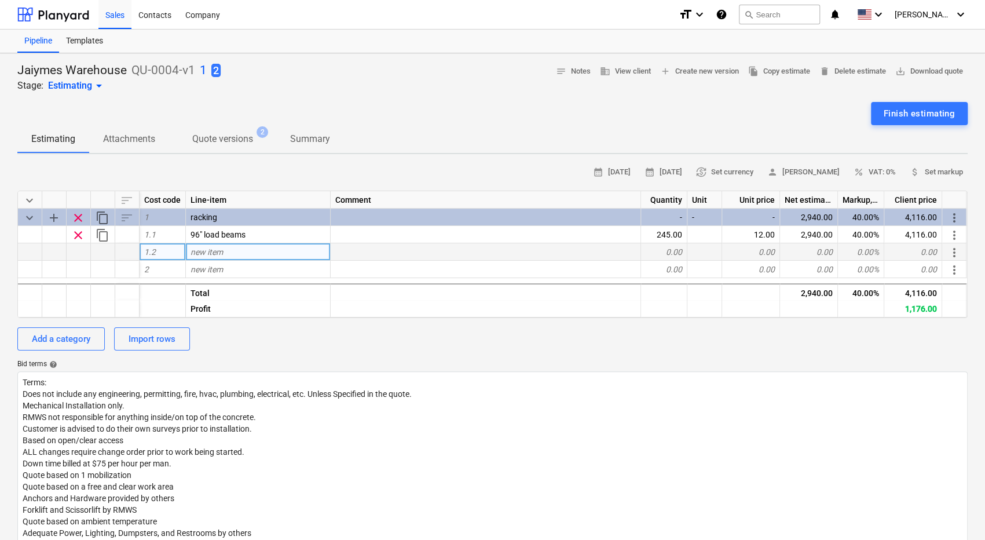
click at [238, 250] on div "new item" at bounding box center [258, 251] width 145 height 17
click at [356, 160] on div "Jaiymes Warehouse QU-0004-v1 1 2 Stage: Estimating arrow_drop_down notes Notes …" at bounding box center [492, 391] width 985 height 677
click at [241, 142] on p "Quote versions" at bounding box center [222, 139] width 61 height 14
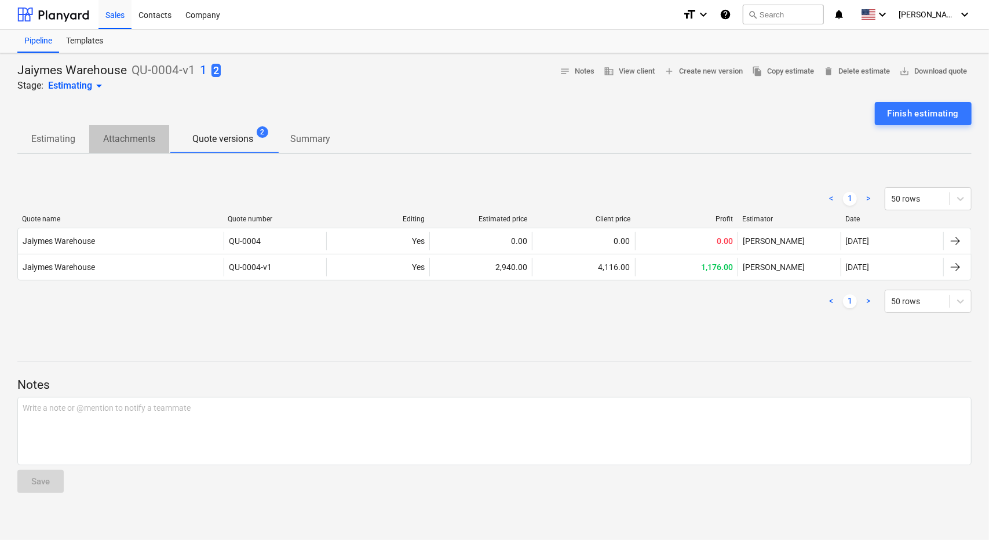
click at [133, 143] on p "Attachments" at bounding box center [129, 139] width 52 height 14
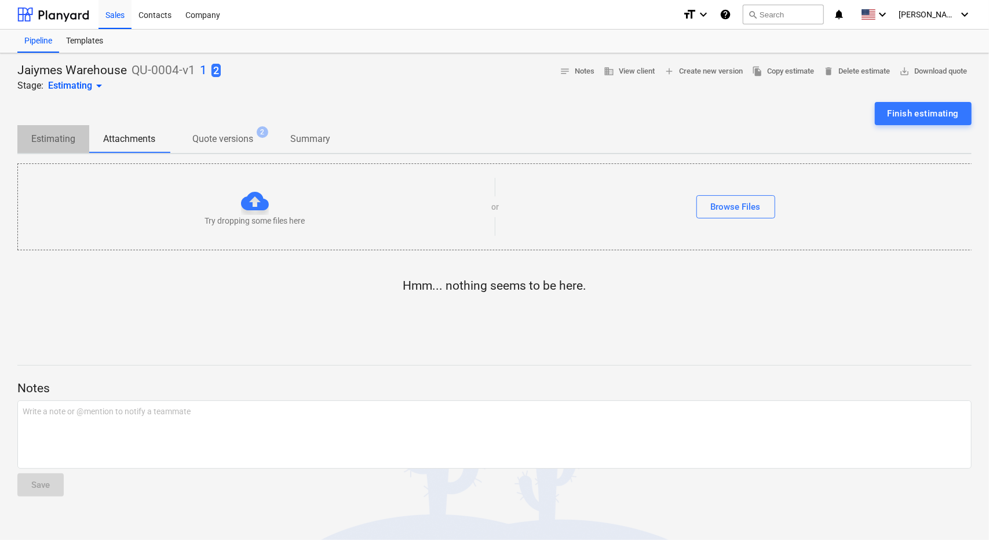
click at [50, 141] on p "Estimating" at bounding box center [53, 139] width 44 height 14
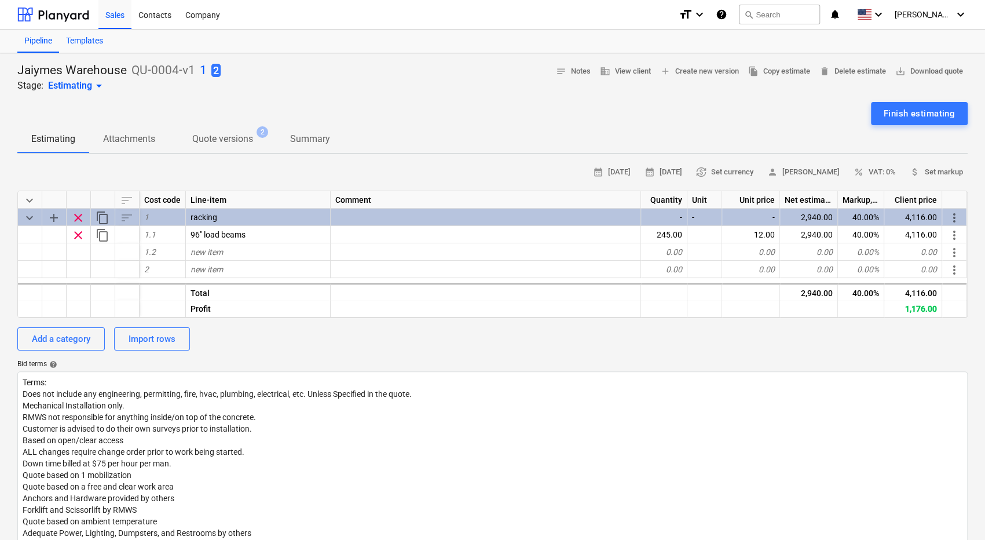
click at [83, 38] on div "Templates" at bounding box center [84, 41] width 51 height 23
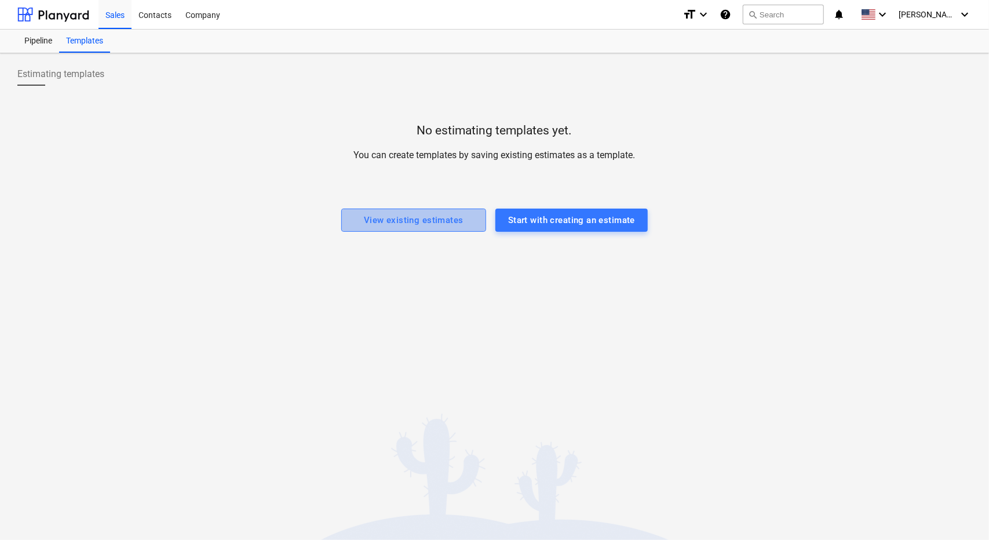
click at [450, 210] on button "View existing estimates" at bounding box center [413, 220] width 145 height 23
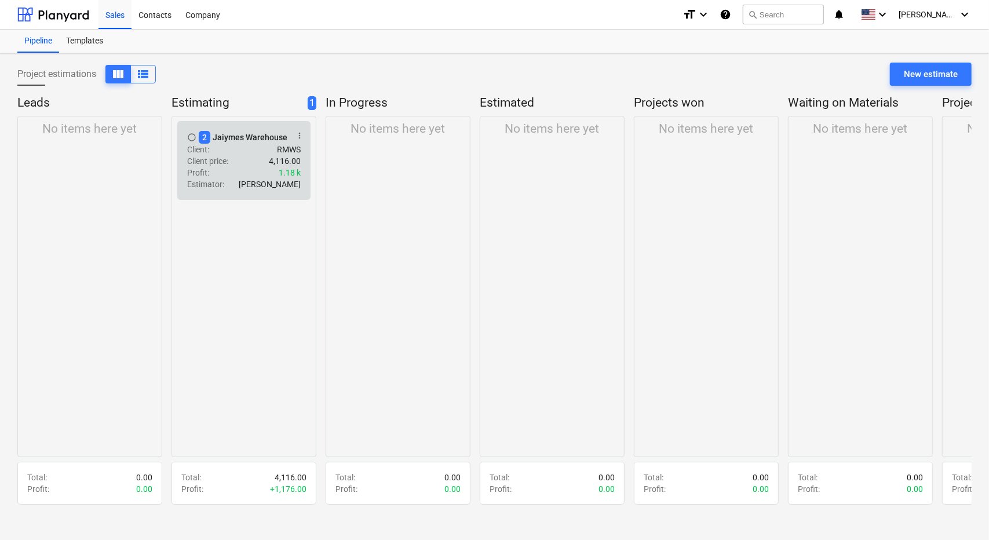
click at [255, 144] on div "Client : RMWS" at bounding box center [244, 150] width 114 height 12
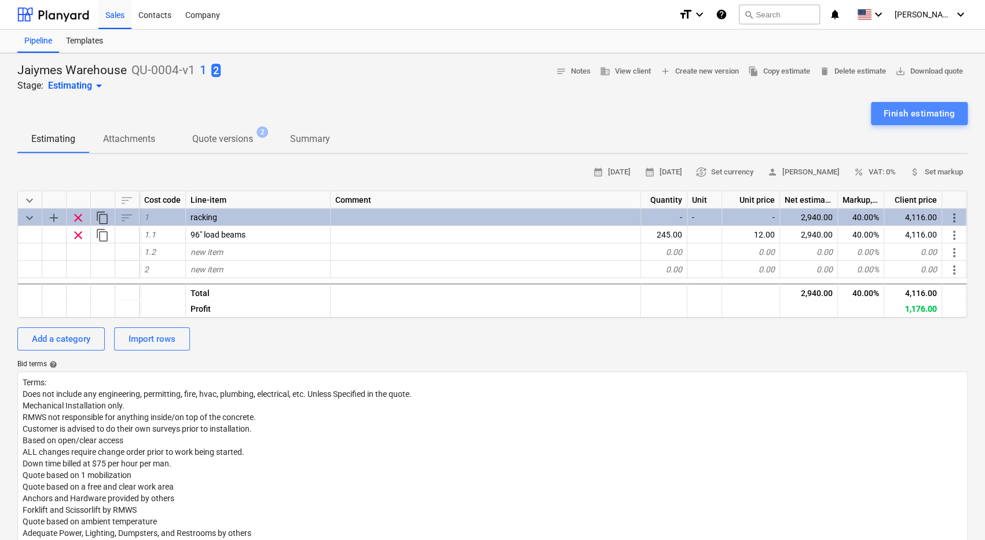
click at [902, 111] on div "Finish estimating" at bounding box center [919, 113] width 71 height 15
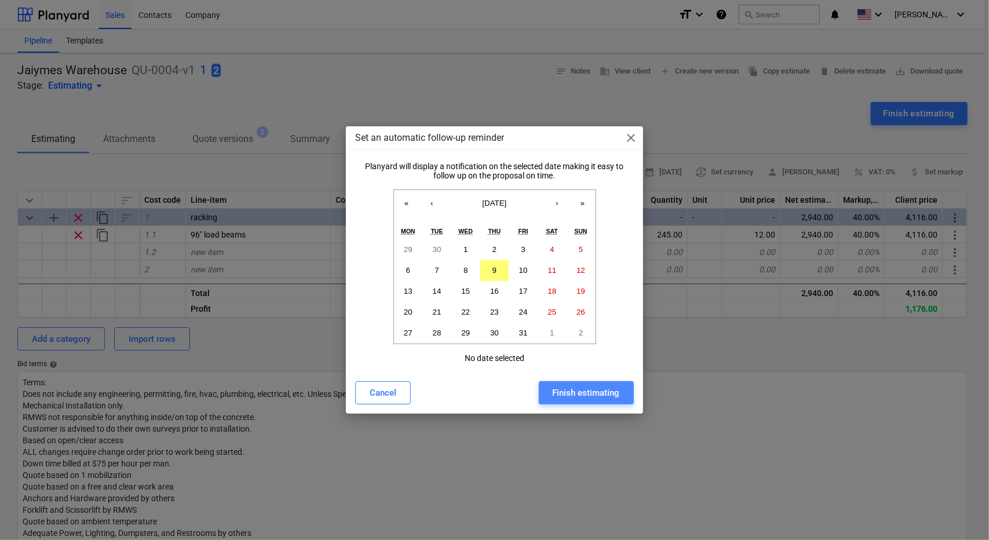
click at [585, 389] on div "Finish estimating" at bounding box center [586, 392] width 67 height 15
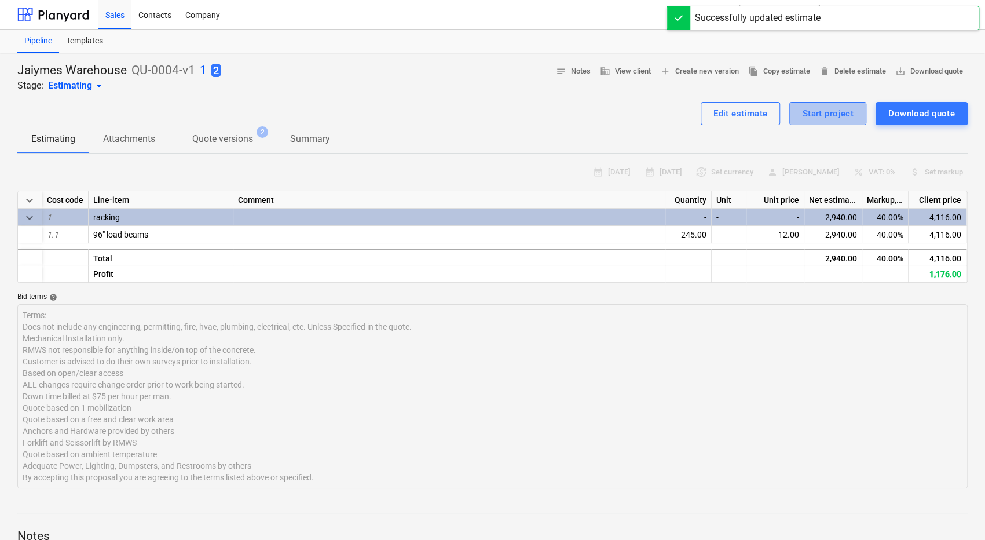
click at [838, 108] on div "Start project" at bounding box center [828, 113] width 52 height 15
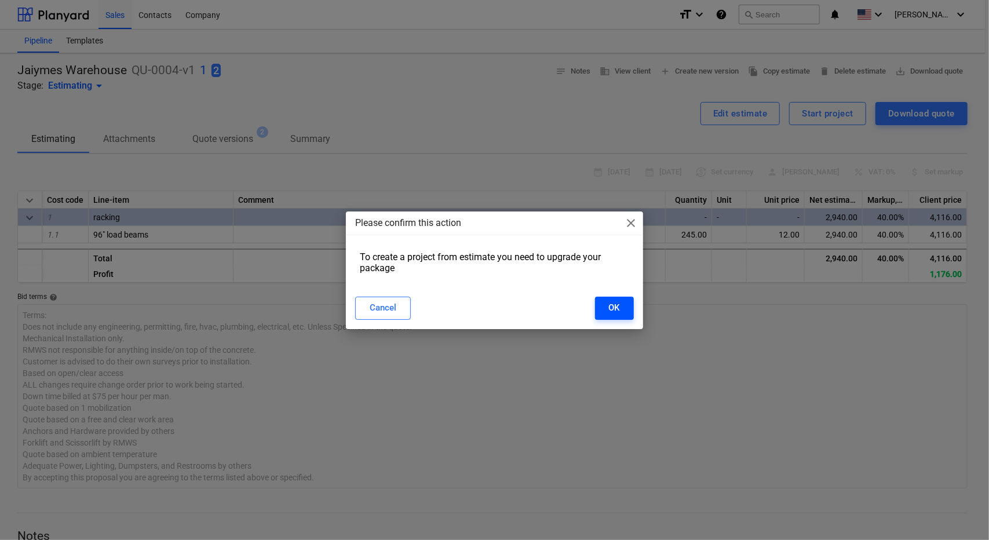
click at [615, 303] on div "OK" at bounding box center [614, 307] width 11 height 15
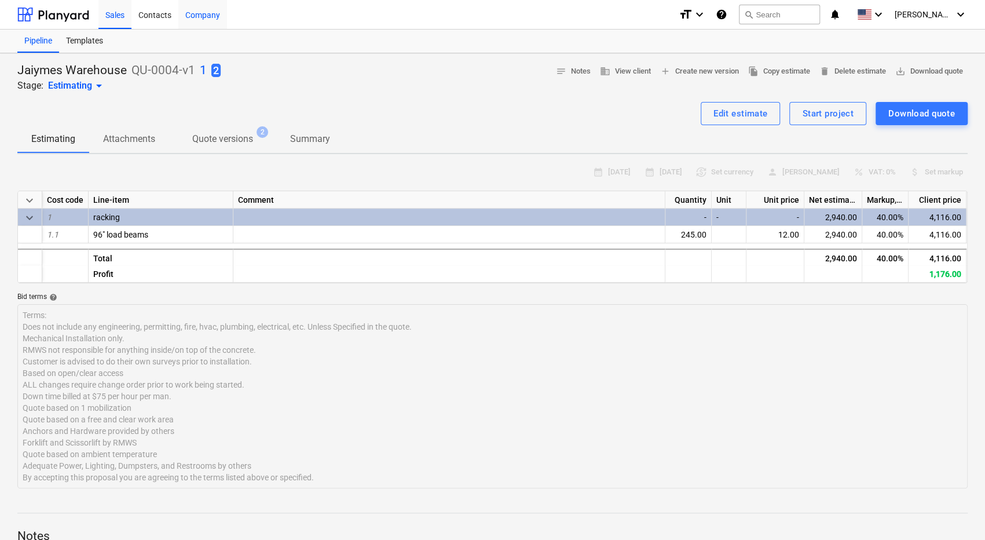
click at [203, 21] on div "Company" at bounding box center [202, 14] width 49 height 30
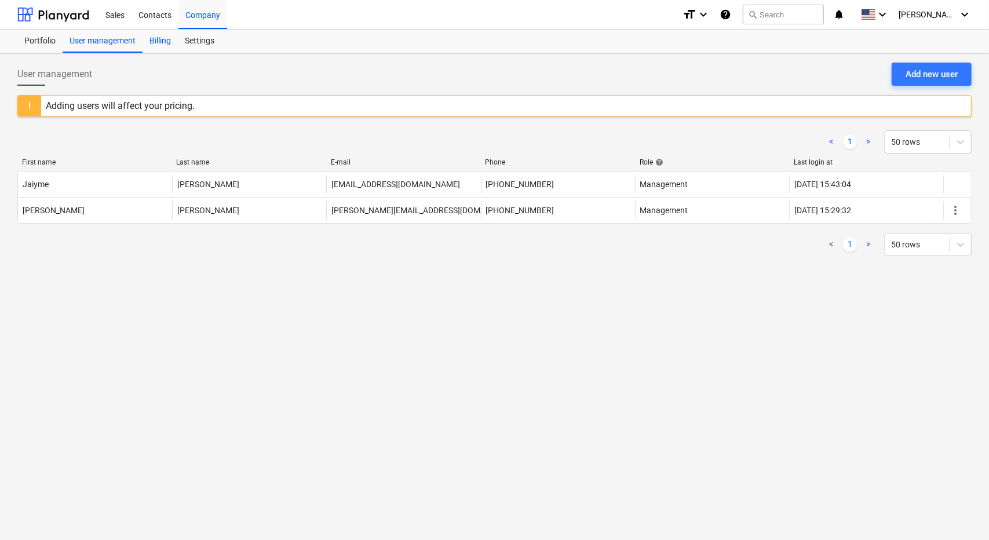
click at [162, 42] on div "Billing" at bounding box center [159, 41] width 35 height 23
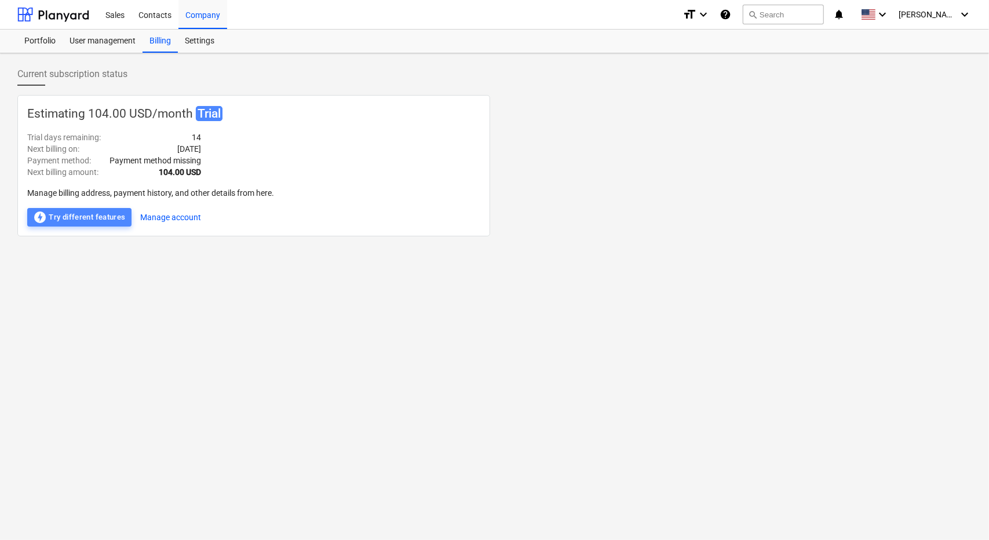
click at [83, 217] on div "offline_bolt Try different features" at bounding box center [79, 217] width 93 height 14
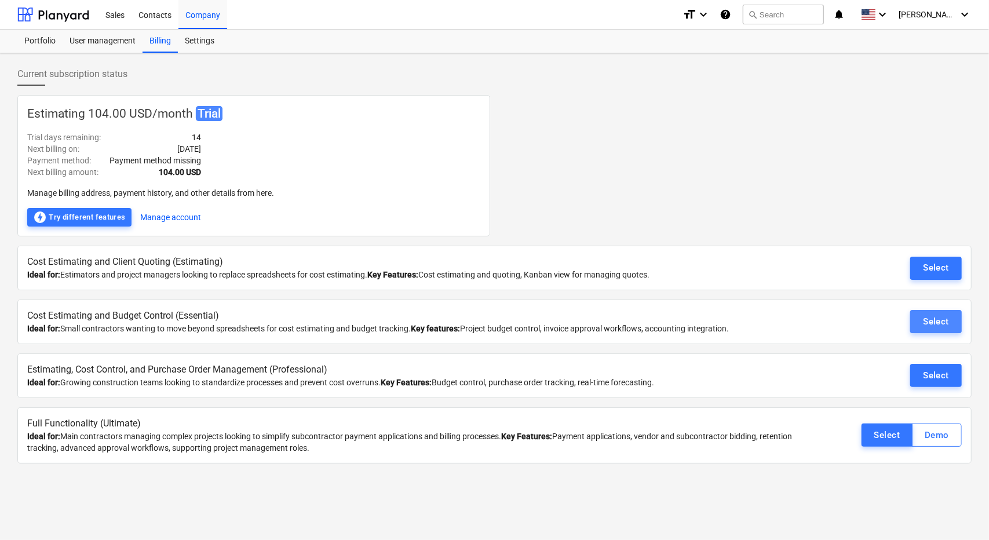
click at [926, 319] on div "Select" at bounding box center [936, 321] width 26 height 15
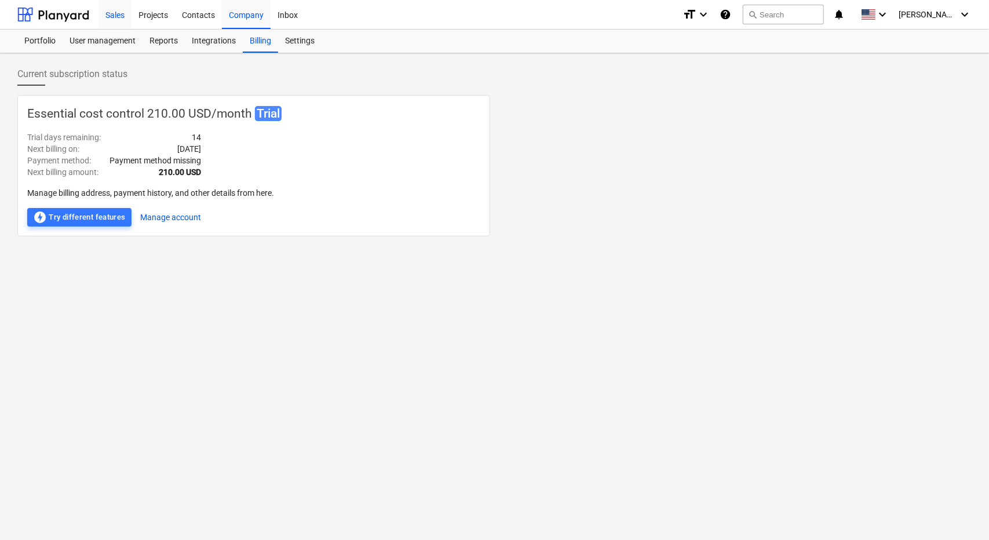
click at [121, 19] on div "Sales" at bounding box center [114, 14] width 33 height 30
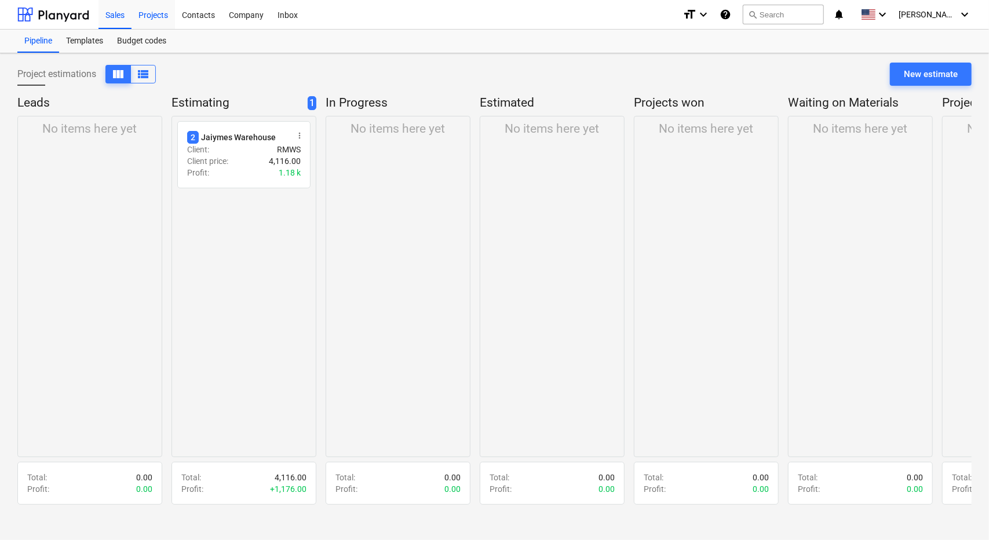
click at [147, 16] on div "Projects" at bounding box center [152, 14] width 43 height 30
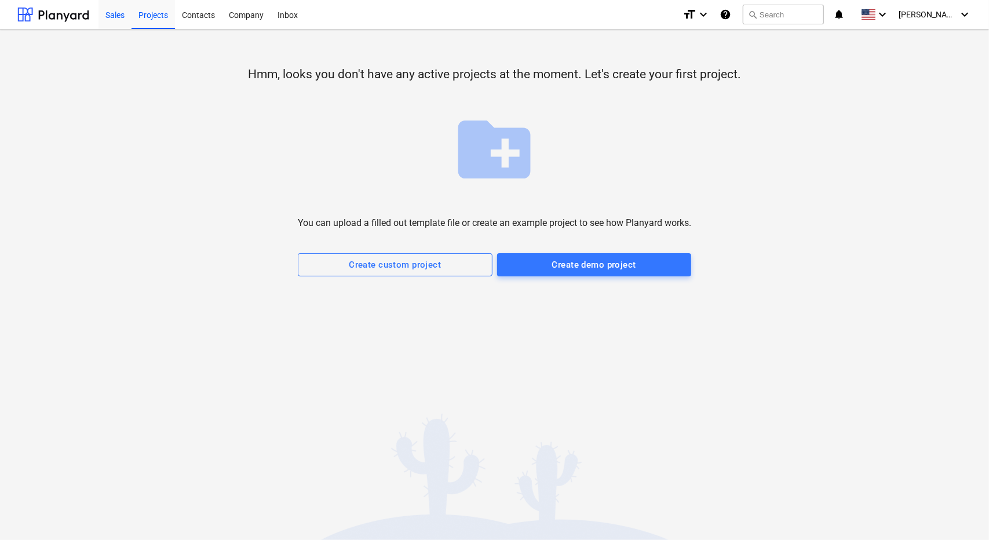
click at [118, 12] on div "Sales" at bounding box center [114, 14] width 33 height 30
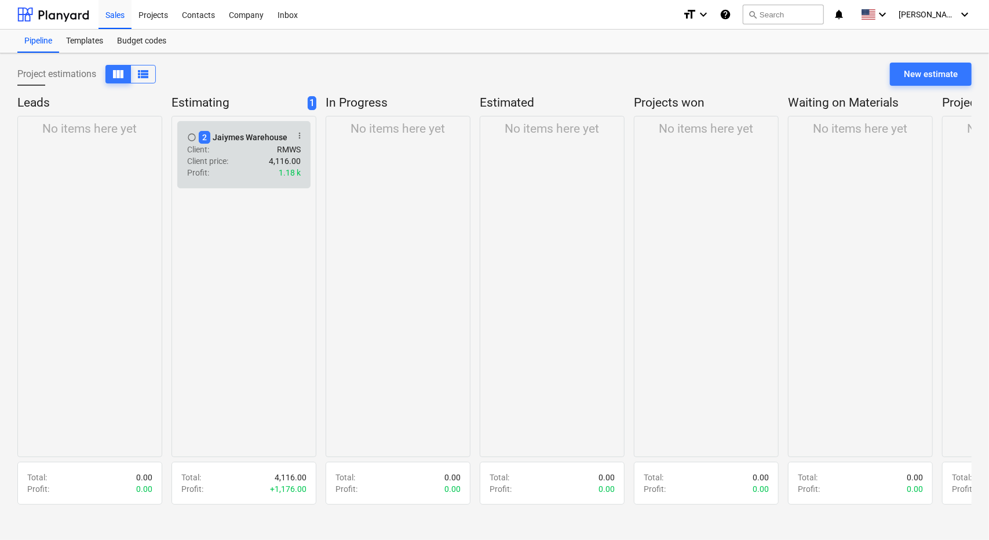
click at [213, 163] on p "Client price :" at bounding box center [207, 161] width 41 height 12
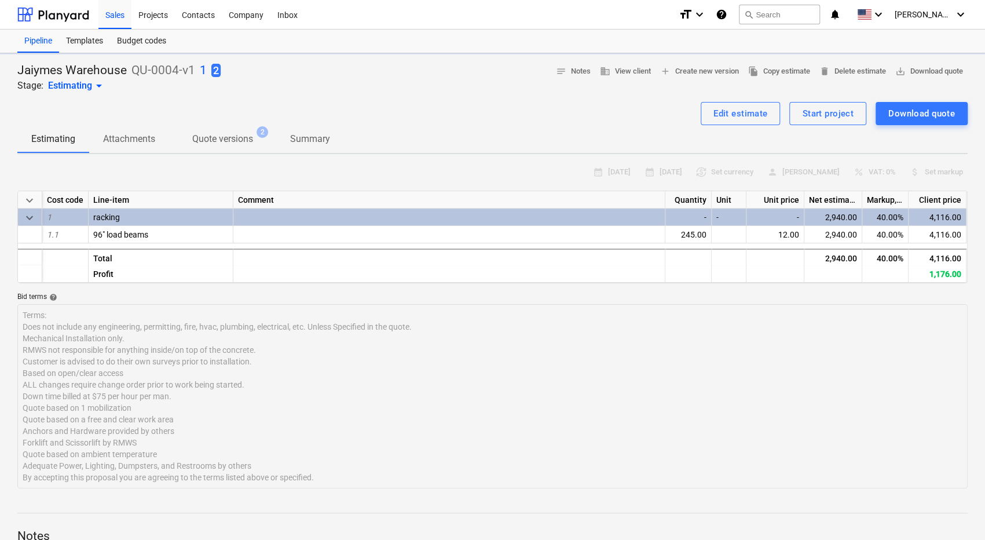
type textarea "x"
click at [846, 115] on div "Start project" at bounding box center [828, 113] width 52 height 15
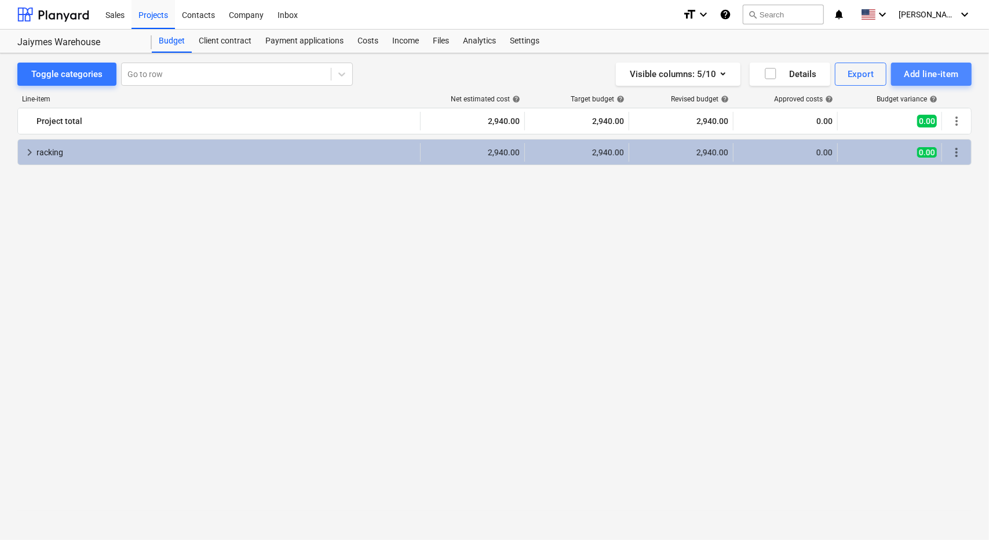
click at [928, 72] on div "Add line-item" at bounding box center [931, 74] width 55 height 15
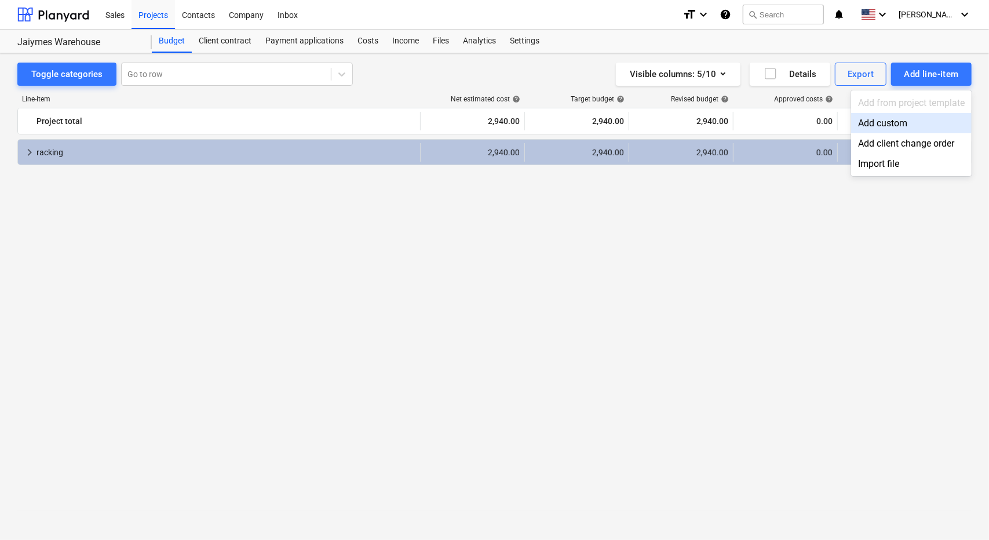
click at [898, 122] on div "Add custom" at bounding box center [911, 123] width 120 height 20
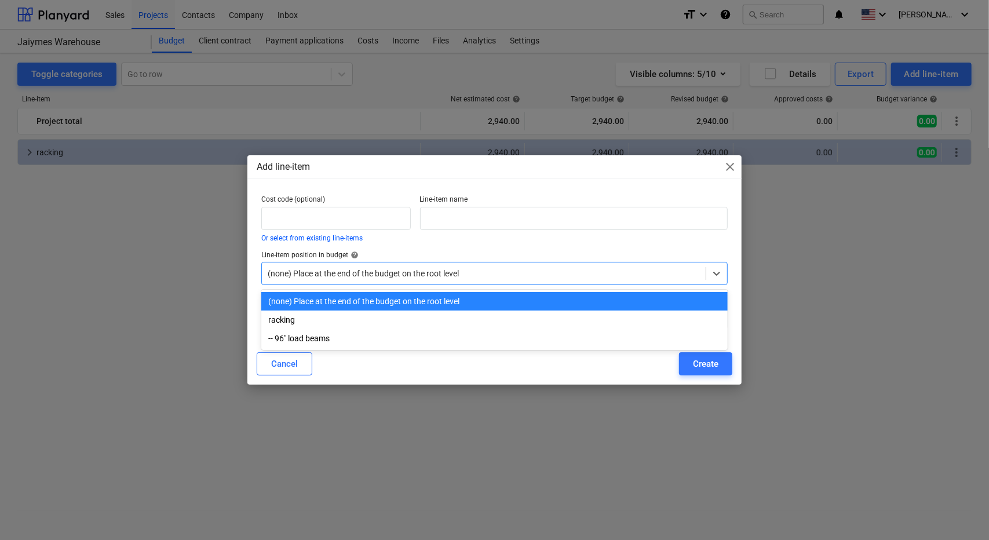
click at [378, 275] on div at bounding box center [484, 274] width 433 height 12
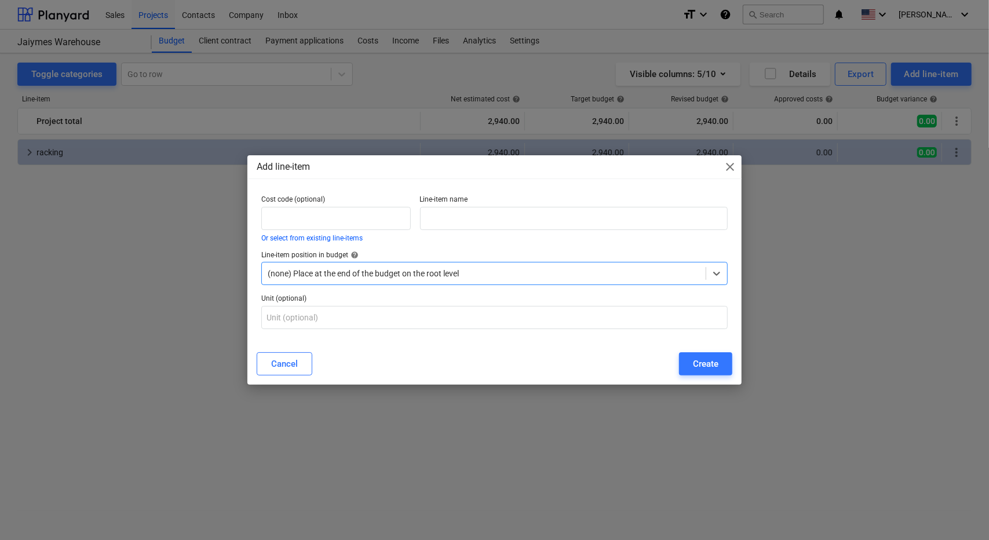
click at [378, 275] on div at bounding box center [484, 274] width 433 height 12
click at [440, 216] on input "text" at bounding box center [574, 218] width 308 height 23
click at [156, 229] on div "Add line-item close Cost code (optional) Or select from existing line-items Lin…" at bounding box center [494, 270] width 989 height 540
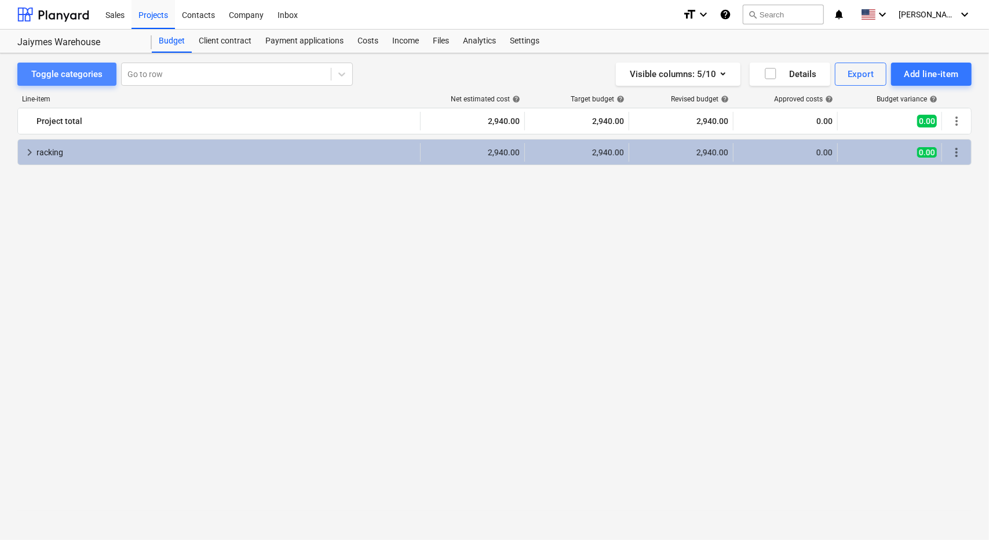
click at [87, 69] on div "Toggle categories" at bounding box center [66, 74] width 71 height 15
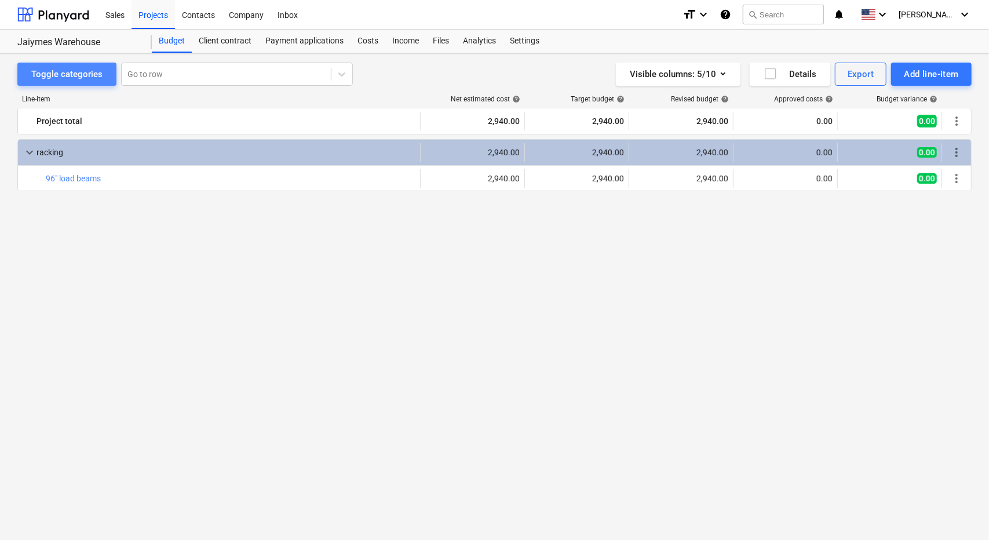
click at [87, 69] on div "Toggle categories" at bounding box center [66, 74] width 71 height 15
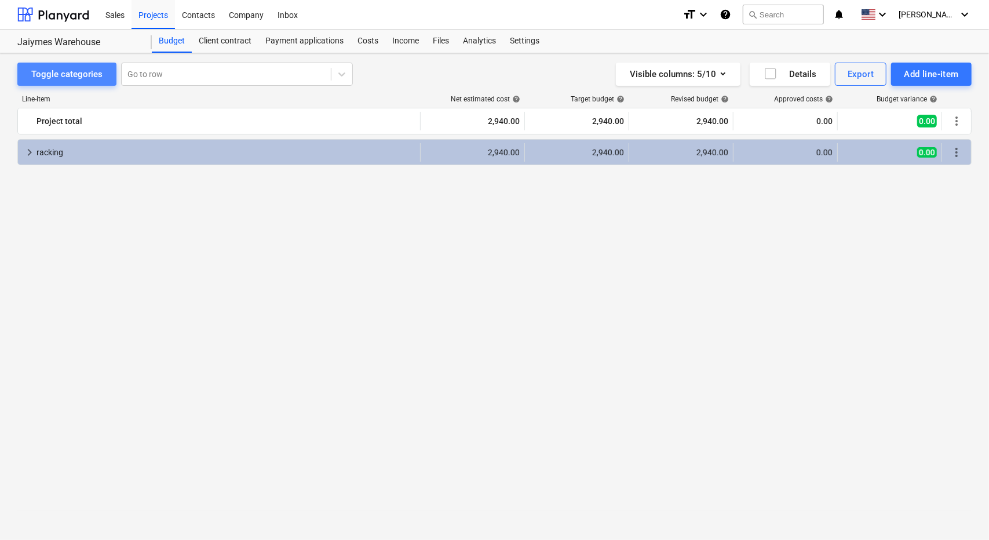
click at [87, 69] on div "Toggle categories" at bounding box center [66, 74] width 71 height 15
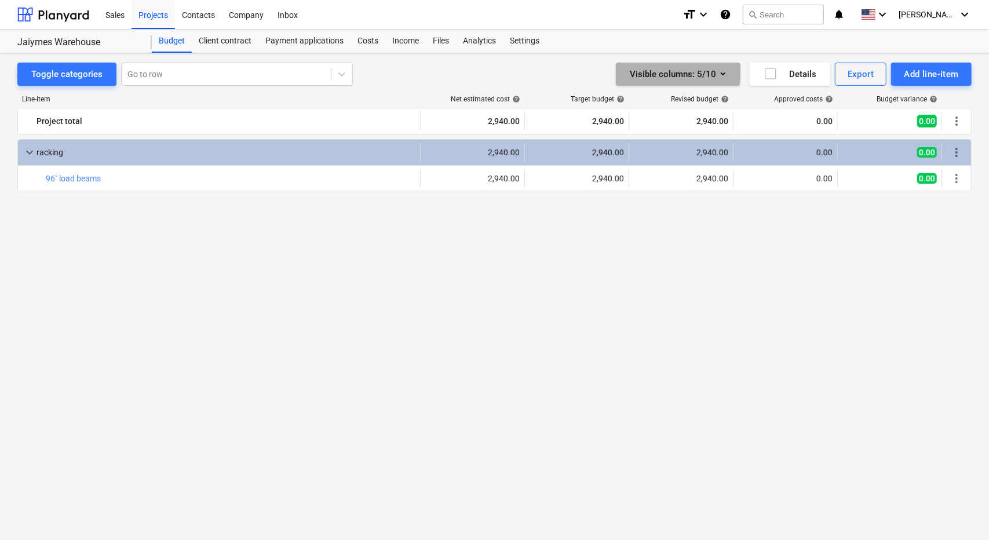
click at [662, 70] on div "Visible columns : 5/10" at bounding box center [678, 74] width 97 height 15
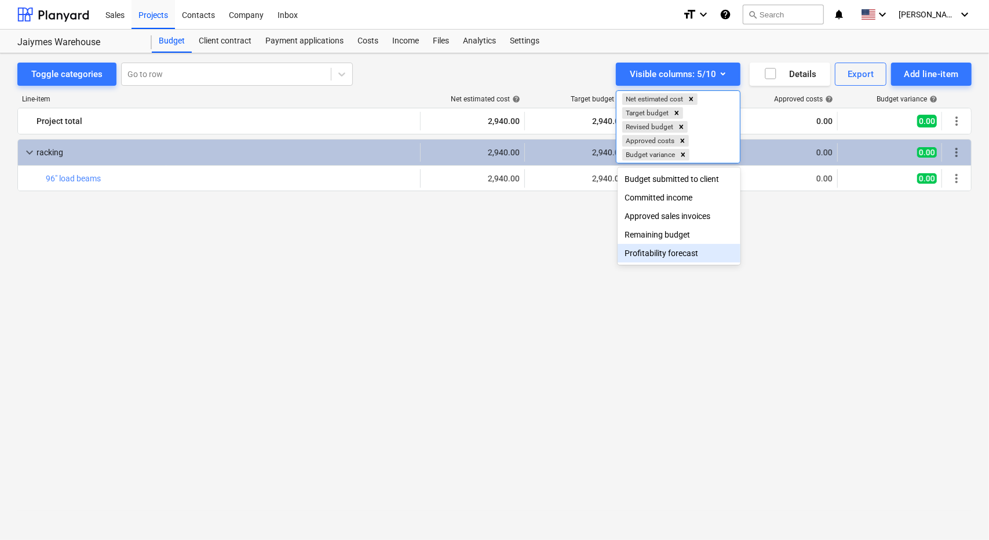
click at [668, 254] on div "Profitability forecast" at bounding box center [678, 253] width 123 height 19
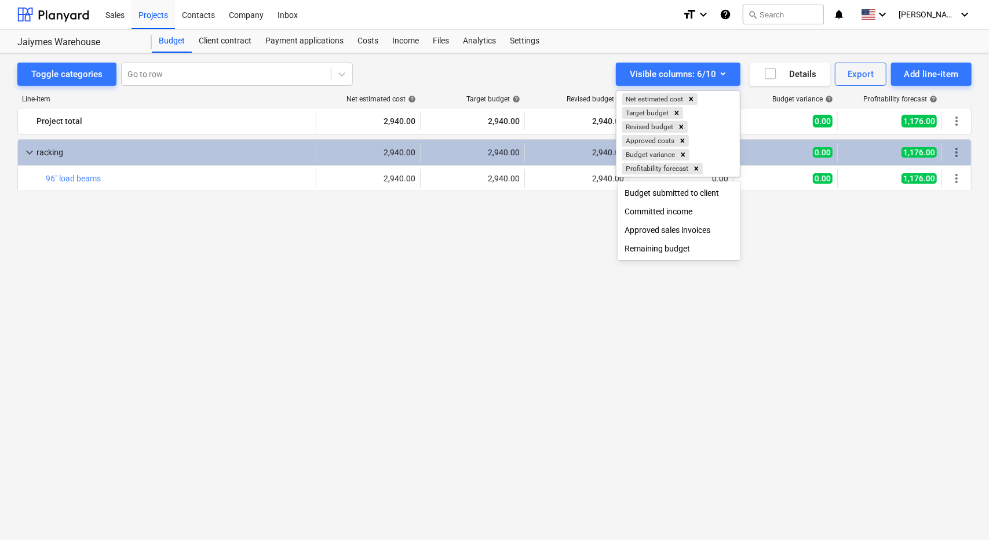
click at [521, 267] on div at bounding box center [494, 270] width 989 height 540
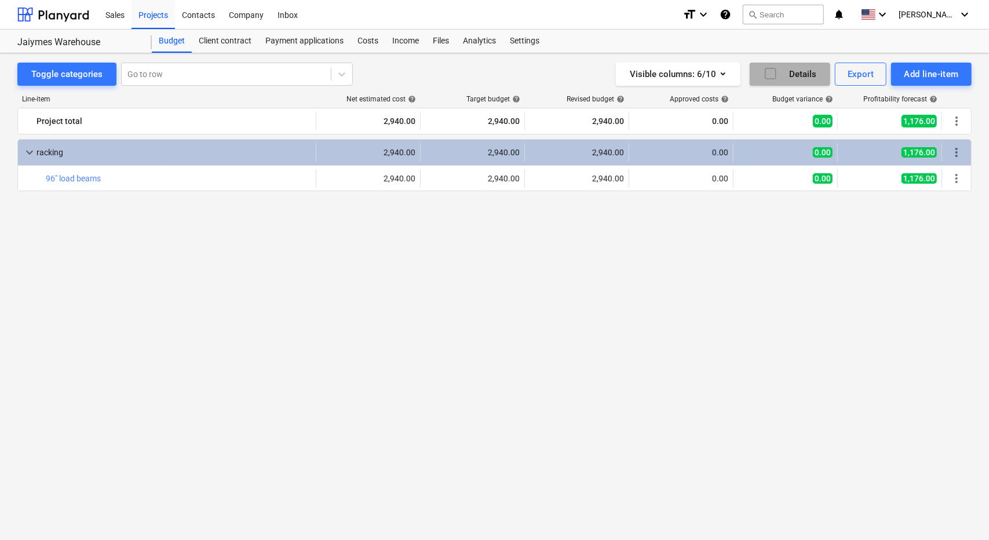
click at [775, 75] on icon "button" at bounding box center [770, 74] width 14 height 14
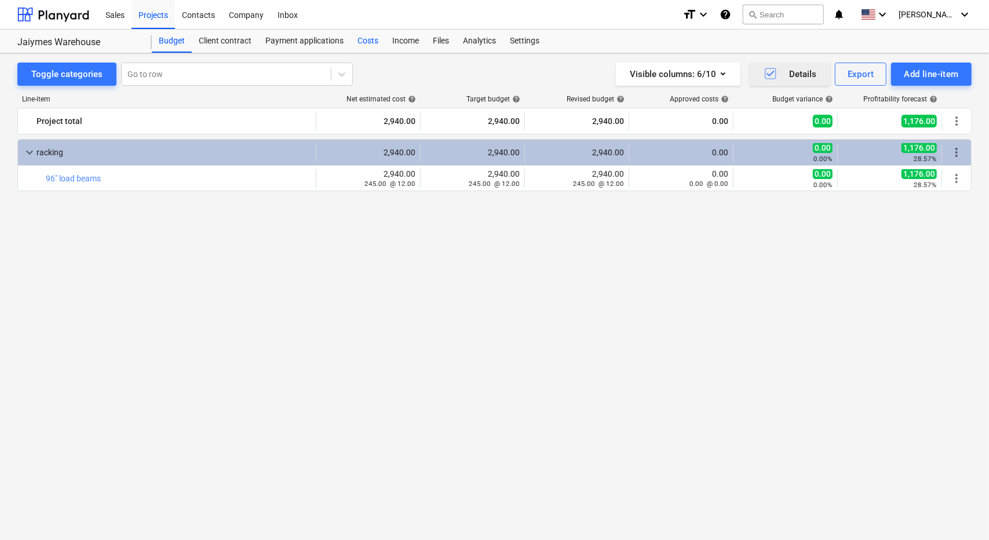
click at [367, 42] on div "Costs" at bounding box center [367, 41] width 35 height 23
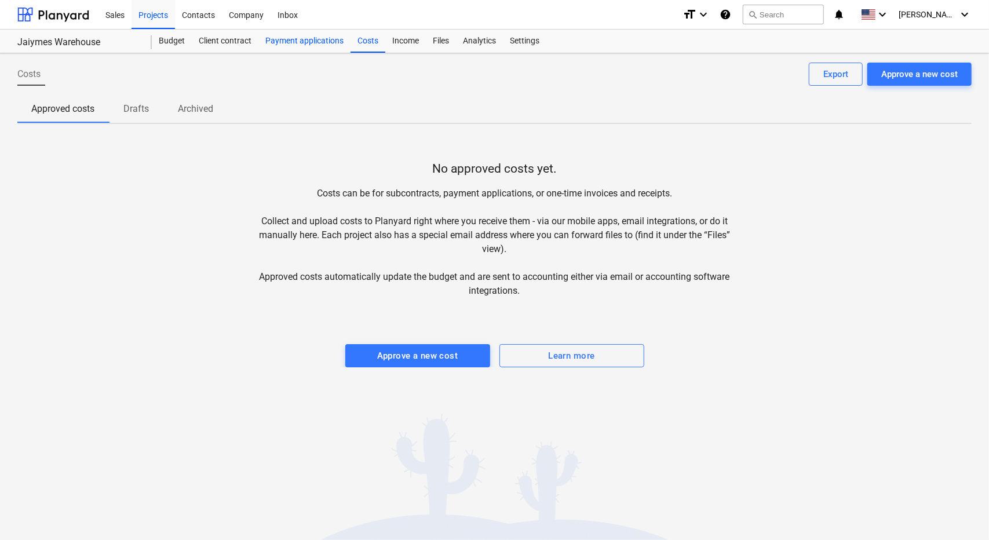
click at [319, 41] on div "Payment applications" at bounding box center [304, 41] width 92 height 23
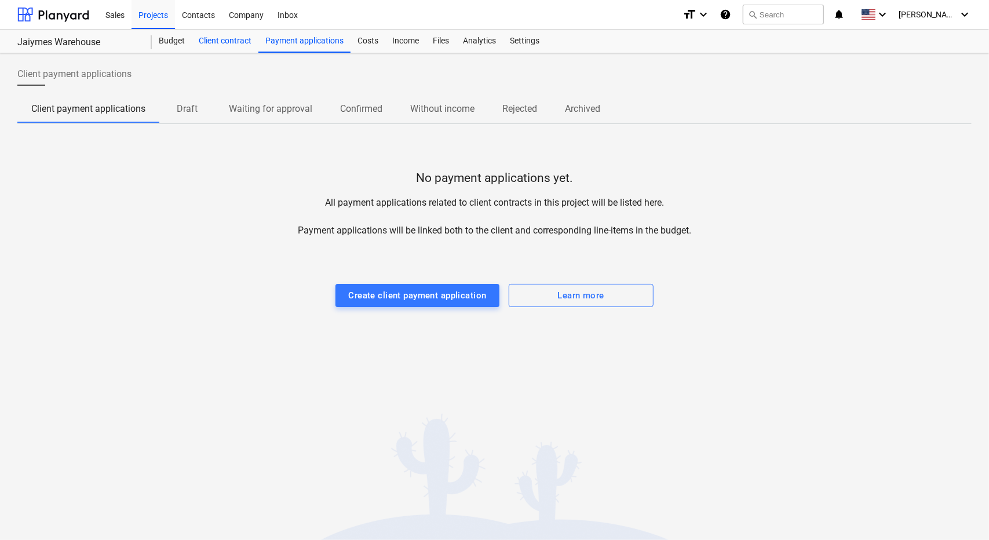
click at [224, 39] on div "Client contract" at bounding box center [225, 41] width 67 height 23
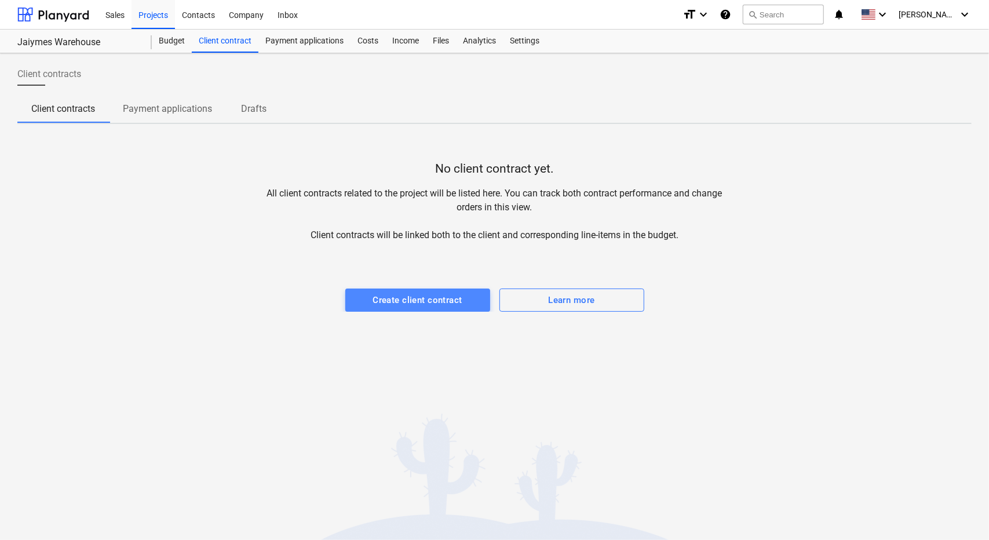
click at [414, 300] on div "Create client contract" at bounding box center [416, 300] width 89 height 15
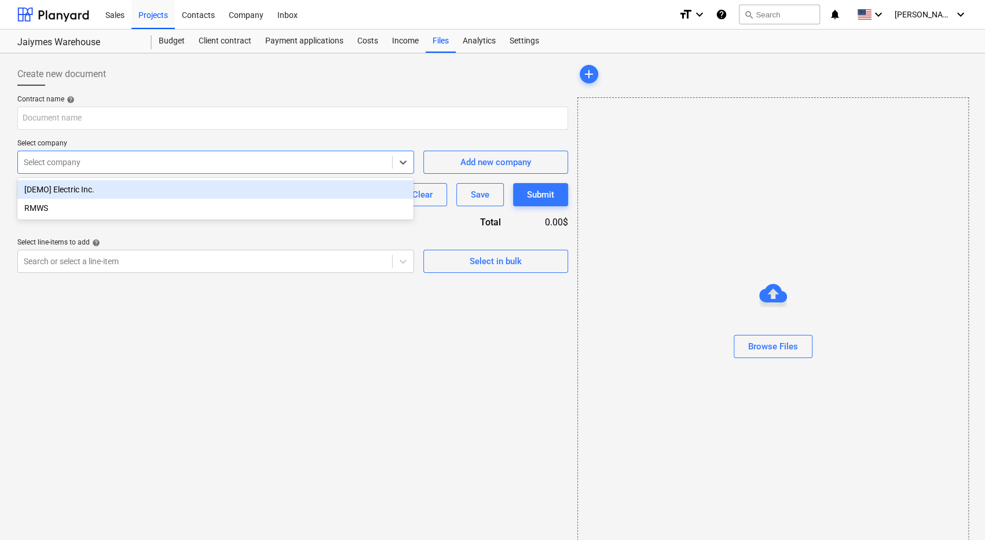
click at [331, 159] on div at bounding box center [205, 162] width 363 height 12
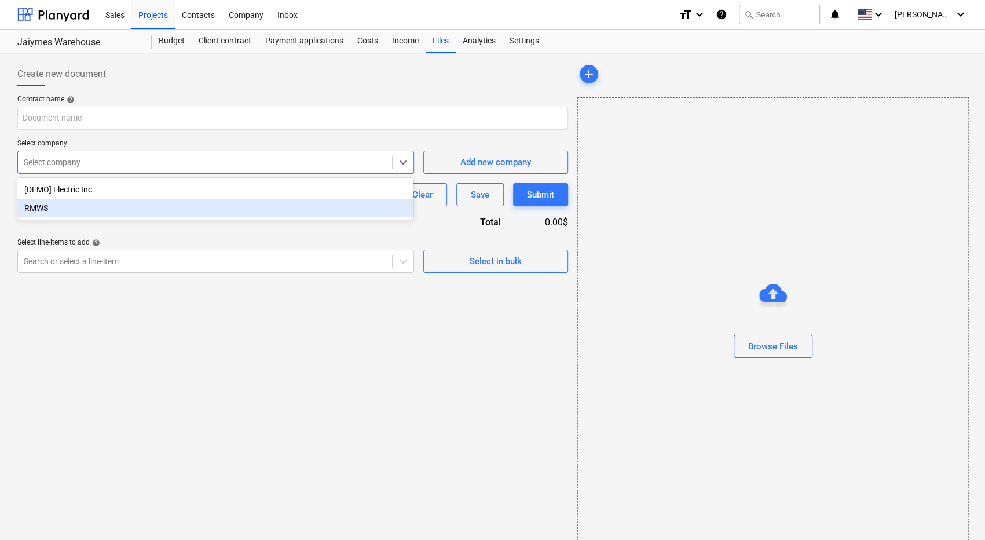
click at [282, 214] on div "RMWS" at bounding box center [215, 208] width 396 height 19
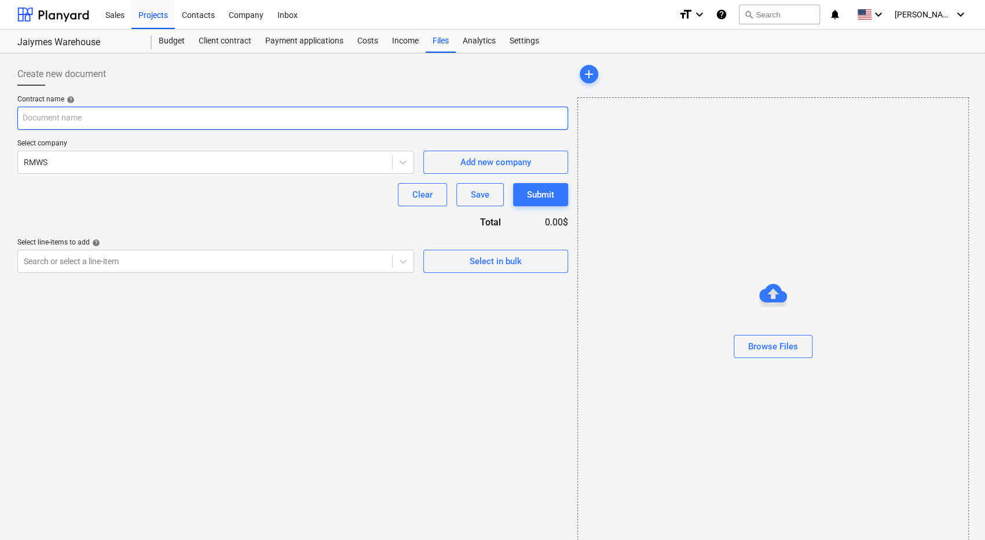
click at [243, 120] on input "text" at bounding box center [292, 118] width 551 height 23
click at [219, 125] on input "text" at bounding box center [292, 118] width 551 height 23
type input "Racking Contract"
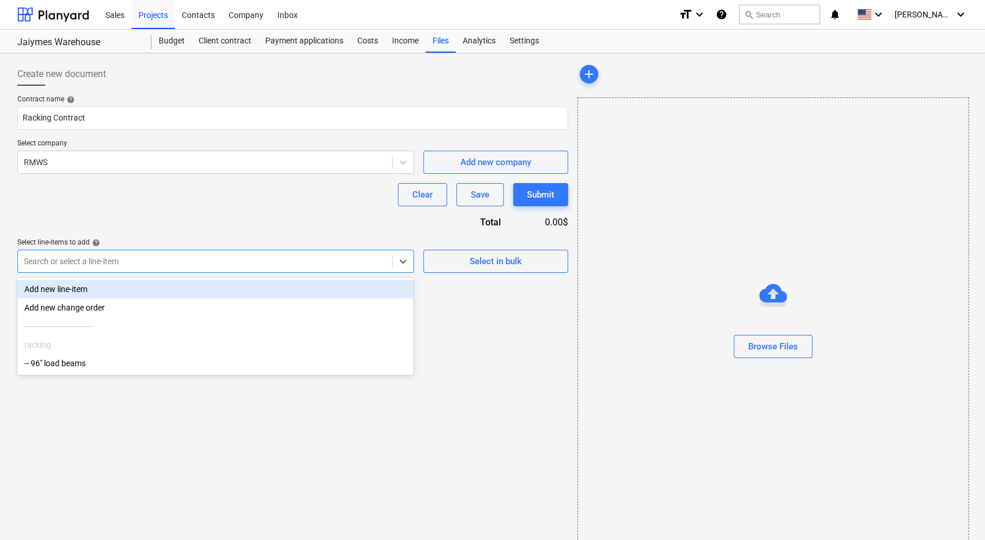
click at [169, 259] on div at bounding box center [205, 261] width 363 height 12
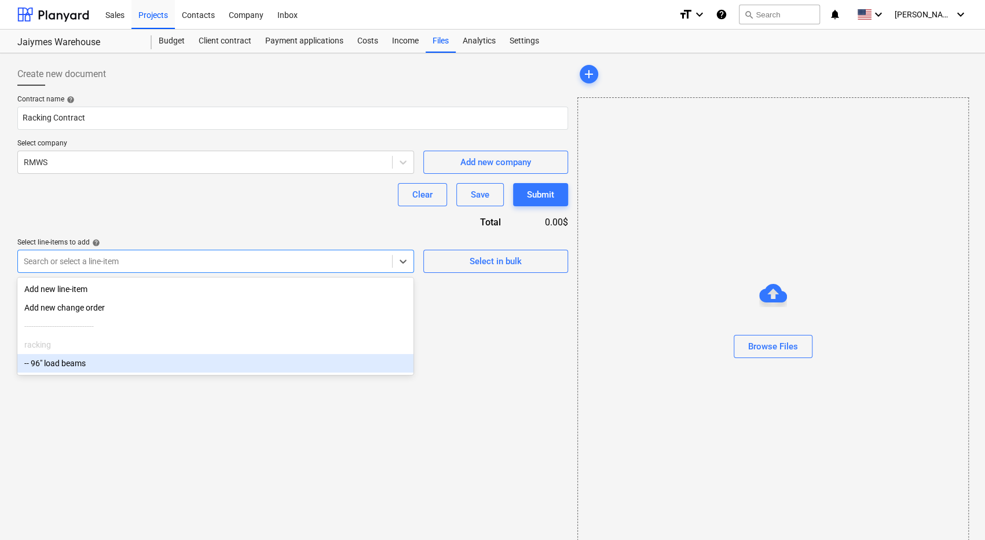
click at [87, 366] on div "-- 96" load beams" at bounding box center [215, 363] width 396 height 19
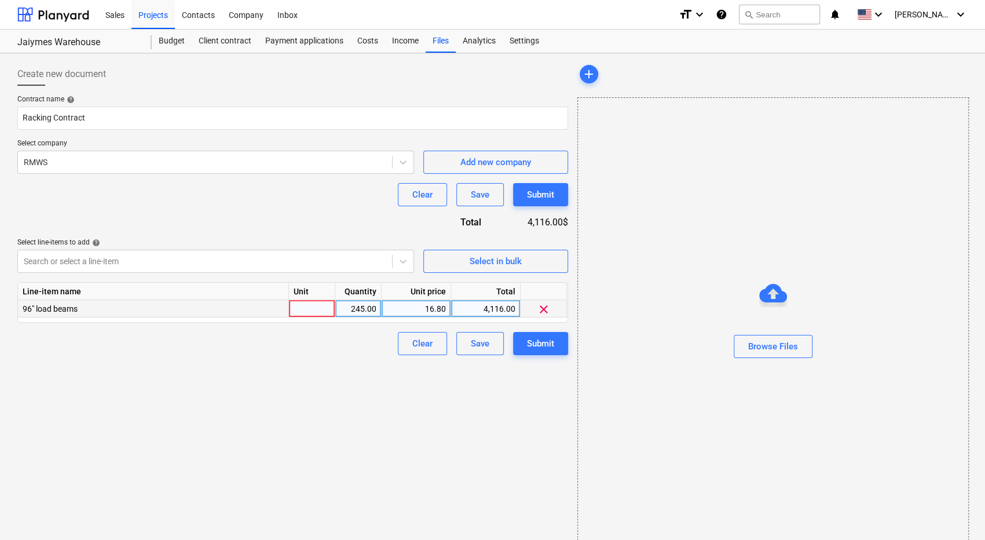
click at [312, 308] on div at bounding box center [312, 308] width 46 height 17
click at [309, 337] on div "Clear Save Submit" at bounding box center [292, 343] width 551 height 23
drag, startPoint x: 309, startPoint y: 337, endPoint x: 257, endPoint y: 312, distance: 58.3
click at [257, 312] on div "Contract name help Racking Contract Select company RMWS Add new company Clear S…" at bounding box center [292, 225] width 551 height 260
click at [257, 312] on div "96" load beams" at bounding box center [153, 308] width 271 height 17
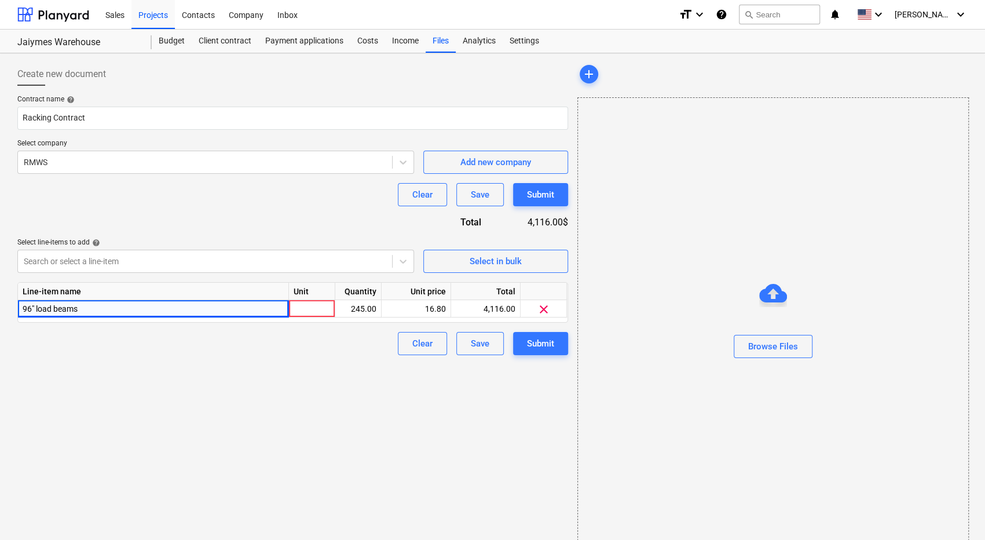
click at [264, 368] on div "Create new document Contract name help Racking Contract Select company RMWS Add…" at bounding box center [293, 306] width 560 height 496
click at [324, 206] on div "Contract name help Racking Contract Select company RMWS Add new company Clear S…" at bounding box center [292, 225] width 551 height 260
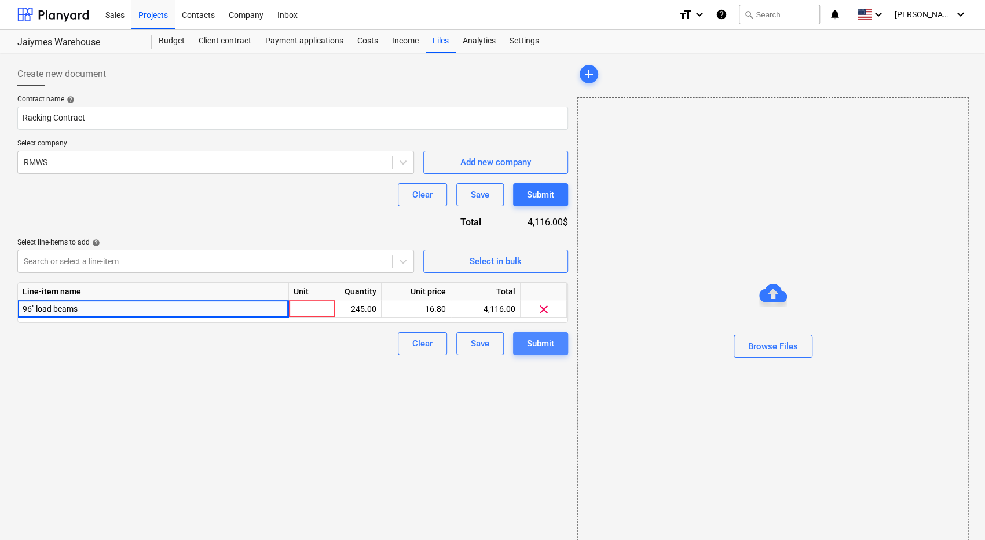
click at [529, 339] on div "Submit" at bounding box center [540, 343] width 27 height 15
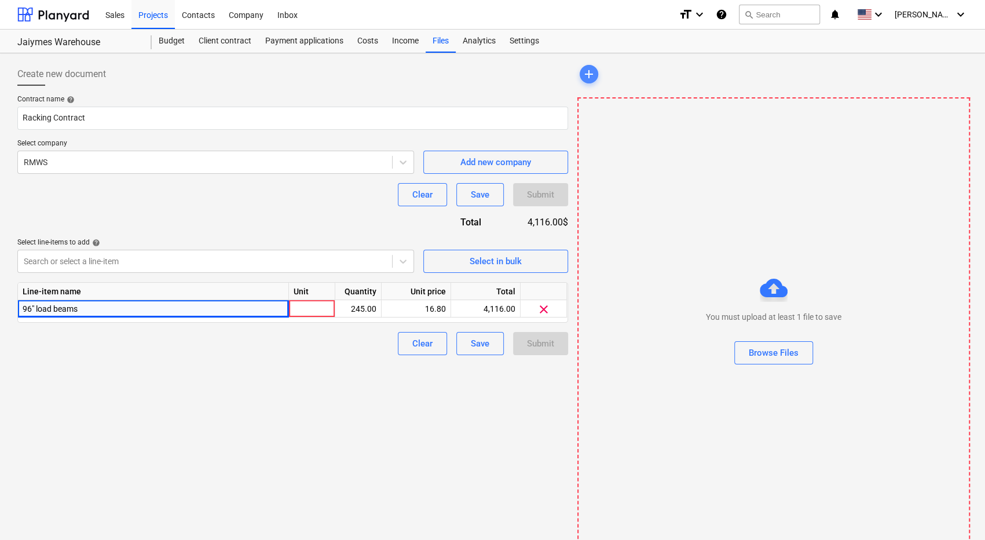
click at [595, 75] on span "add" at bounding box center [589, 74] width 14 height 14
click at [482, 35] on div "Analytics" at bounding box center [479, 41] width 47 height 23
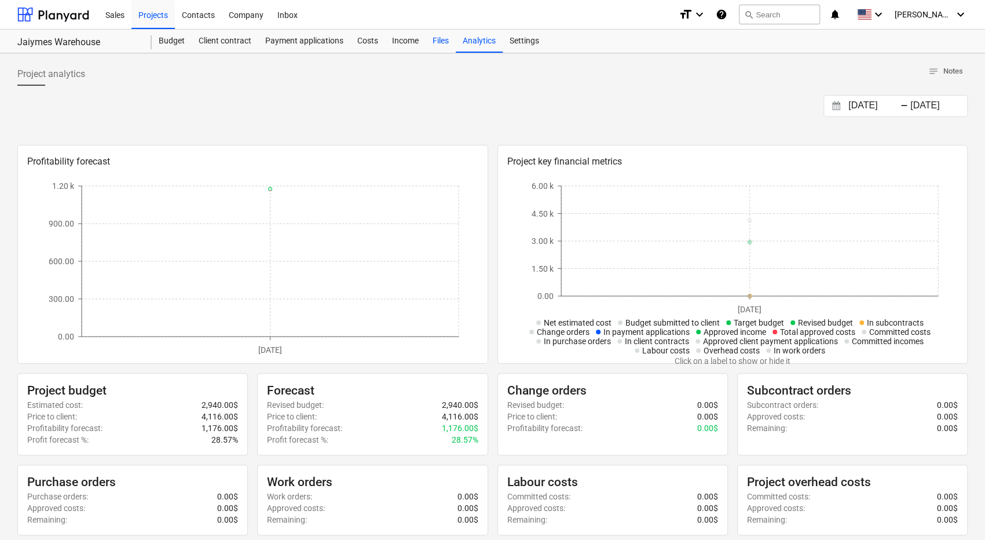
click at [443, 39] on div "Files" at bounding box center [441, 41] width 30 height 23
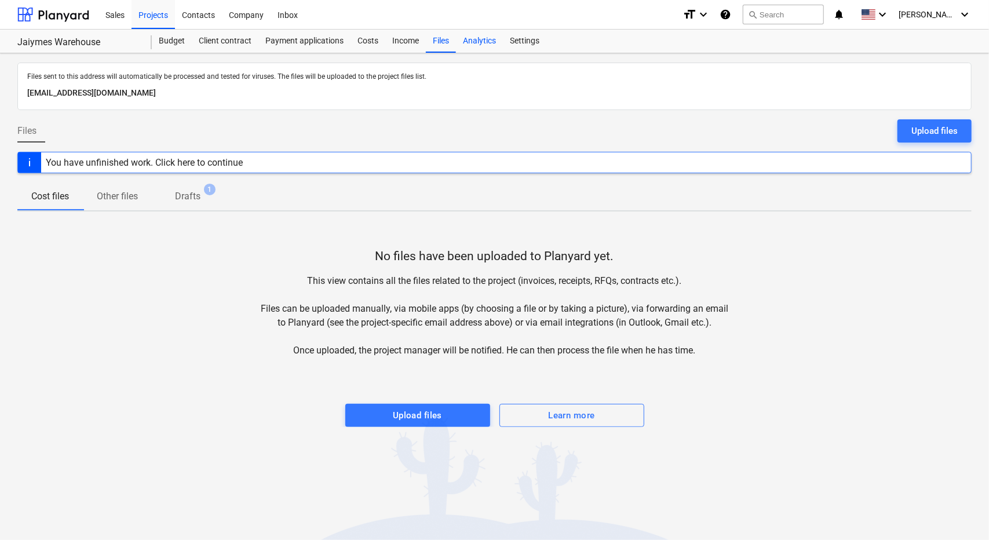
click at [483, 39] on div "Analytics" at bounding box center [479, 41] width 47 height 23
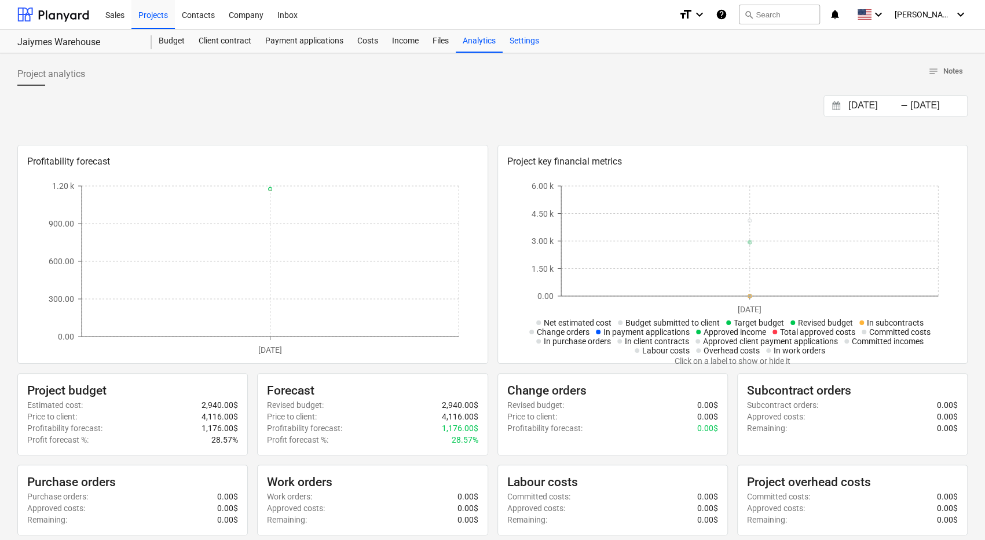
click at [514, 40] on div "Settings" at bounding box center [524, 41] width 43 height 23
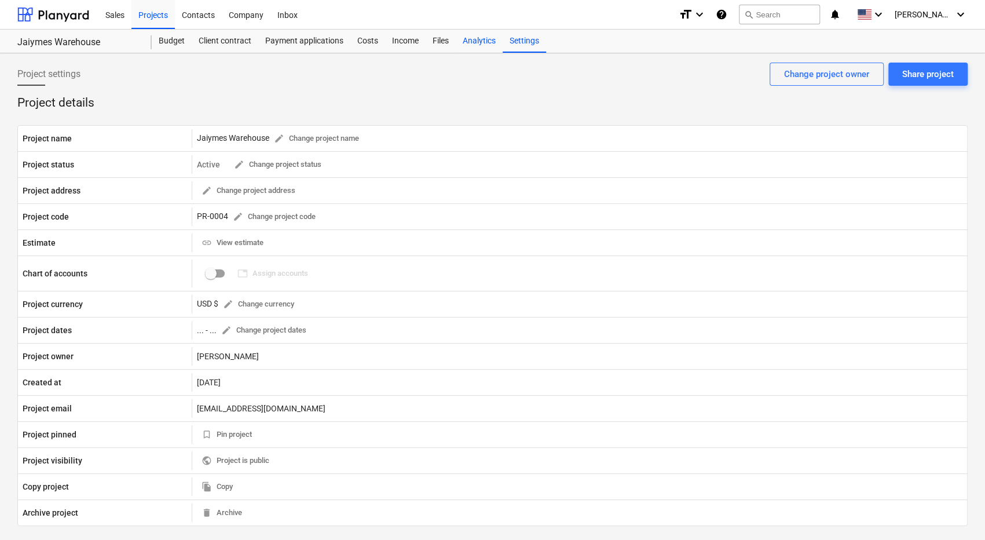
click at [481, 36] on div "Analytics" at bounding box center [479, 41] width 47 height 23
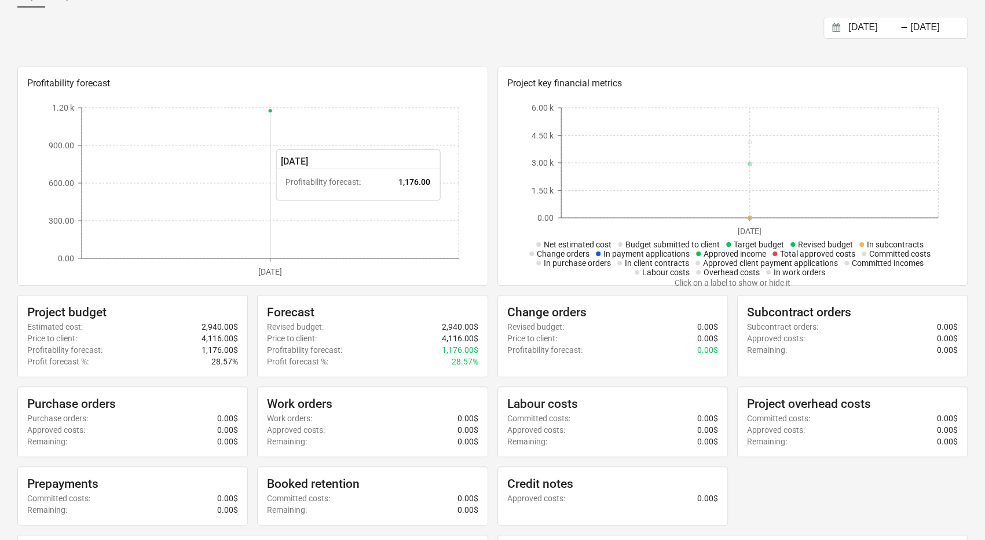
scroll to position [79, 0]
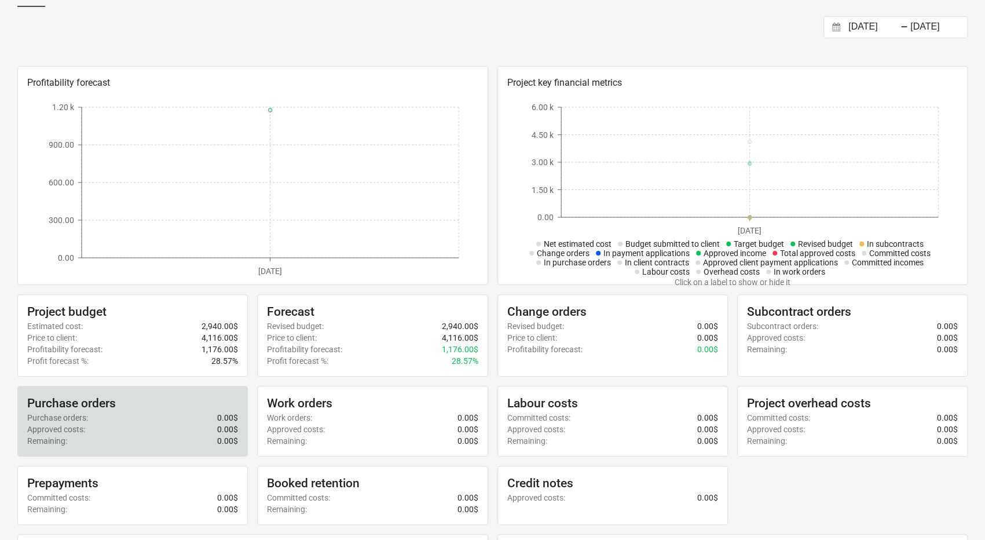
click at [130, 426] on div "Approved costs : 0.00$" at bounding box center [132, 429] width 211 height 12
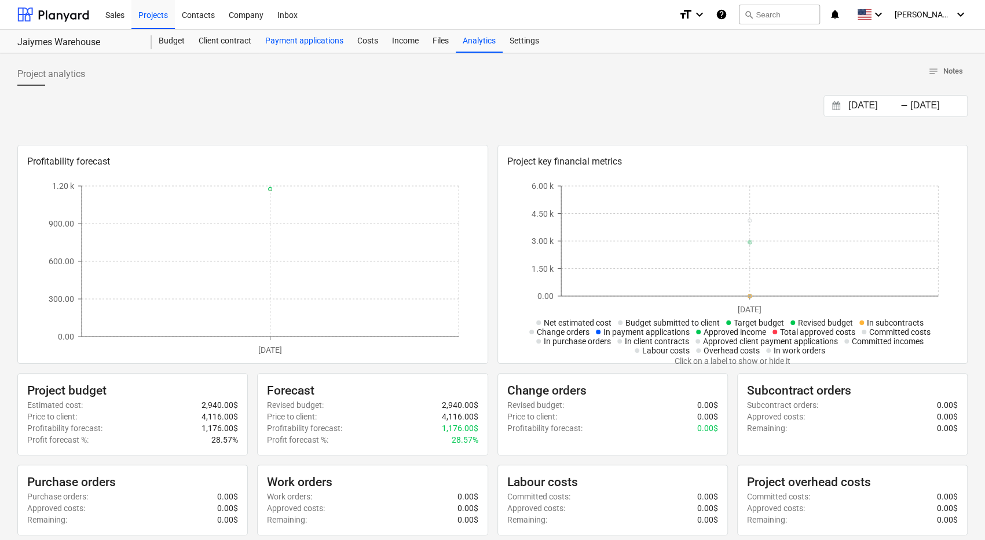
click at [289, 39] on div "Payment applications" at bounding box center [304, 41] width 92 height 23
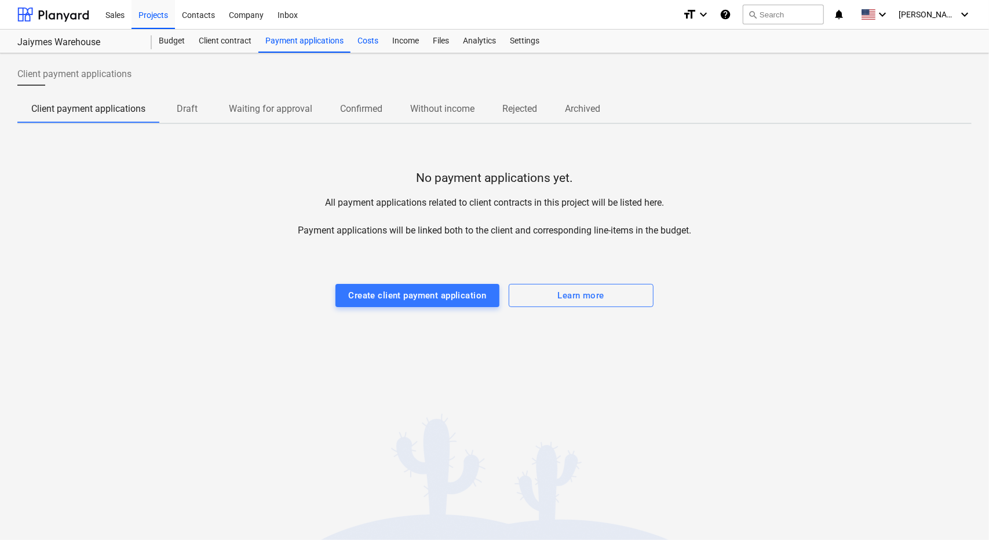
click at [361, 43] on div "Costs" at bounding box center [367, 41] width 35 height 23
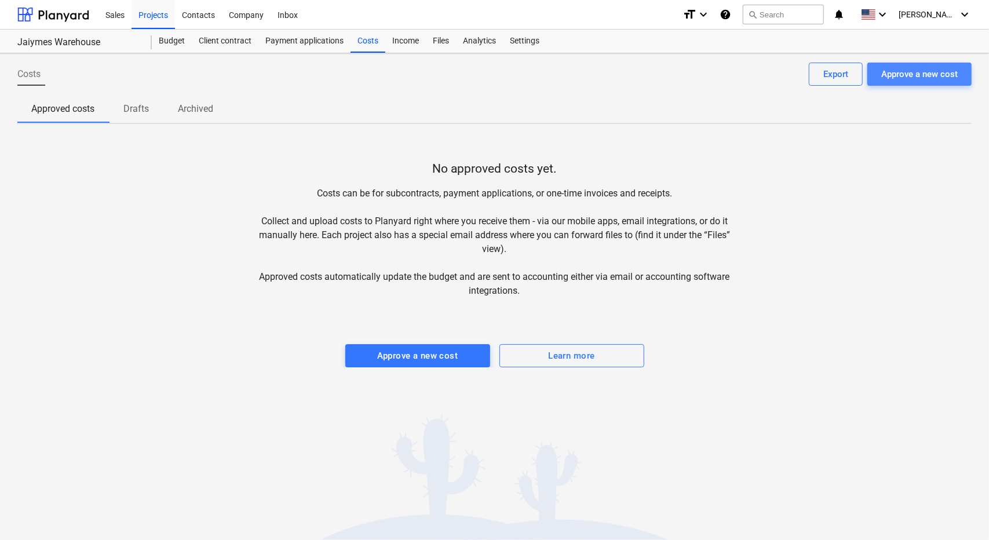
click at [926, 73] on div "Approve a new cost" at bounding box center [919, 74] width 76 height 15
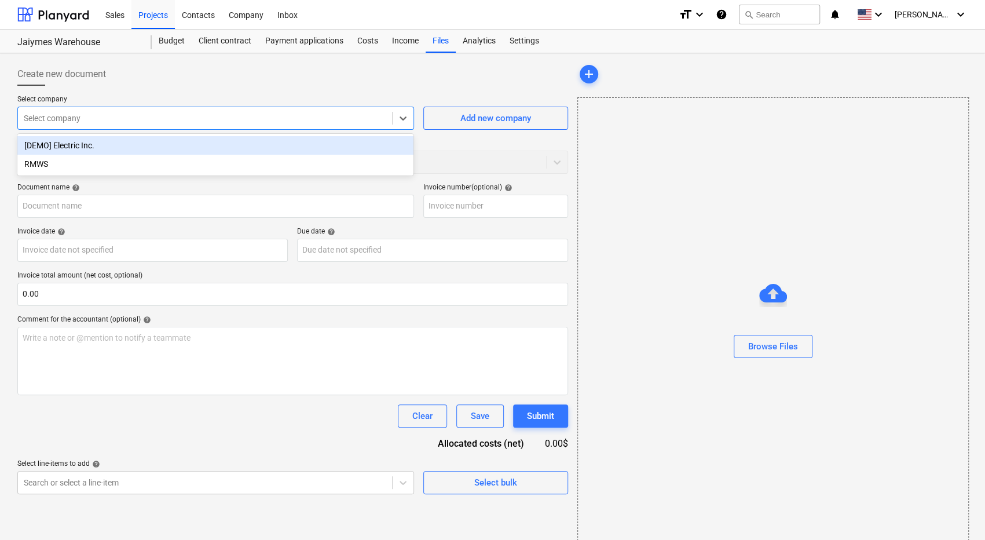
click at [356, 112] on div at bounding box center [205, 118] width 363 height 12
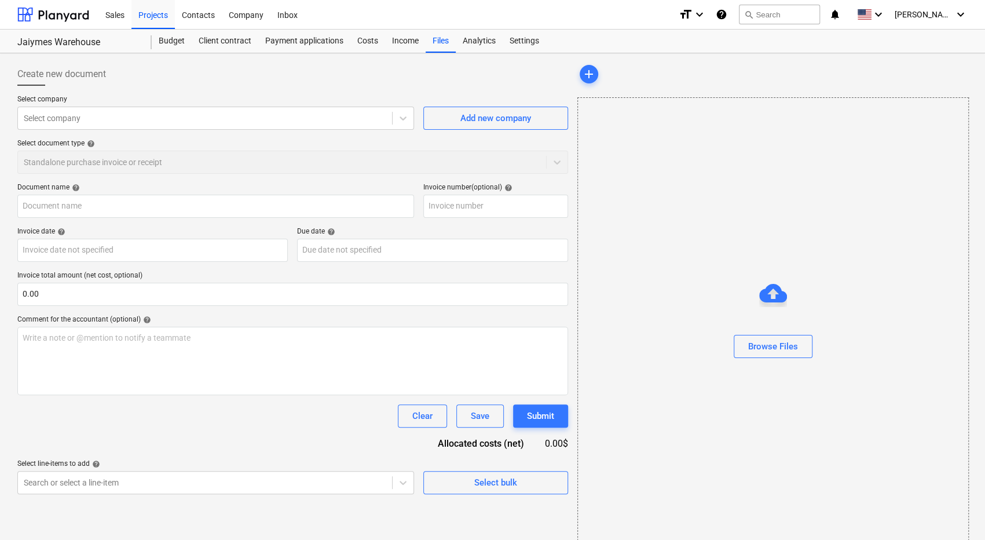
click at [352, 86] on div at bounding box center [292, 90] width 551 height 9
click at [366, 36] on div "Costs" at bounding box center [367, 41] width 35 height 23
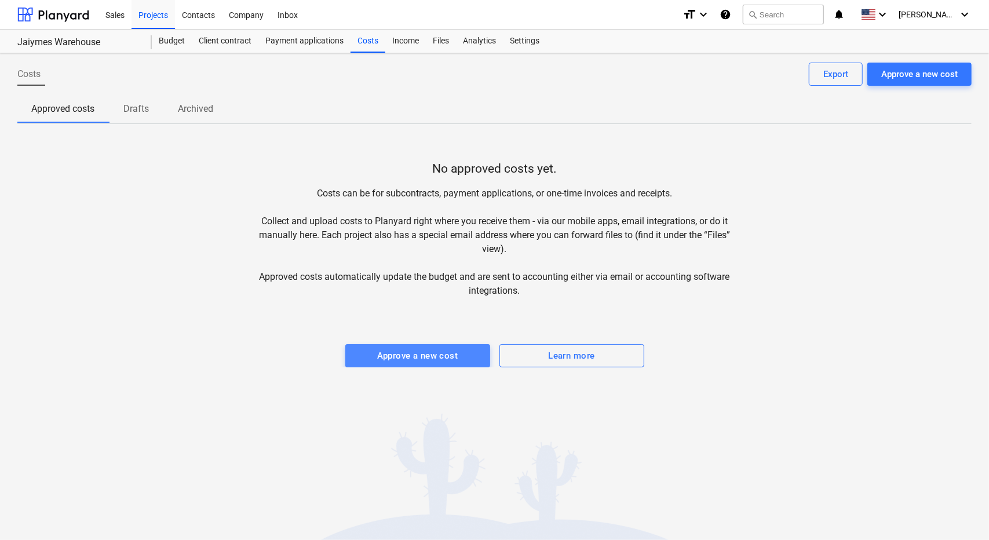
click at [424, 350] on div "Approve a new cost" at bounding box center [417, 355] width 81 height 15
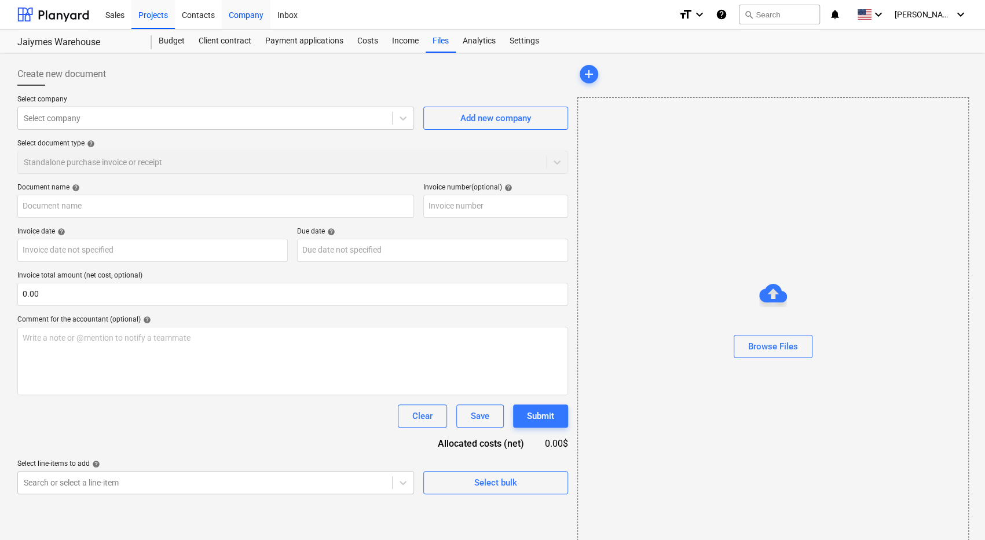
click at [245, 13] on div "Company" at bounding box center [246, 14] width 49 height 30
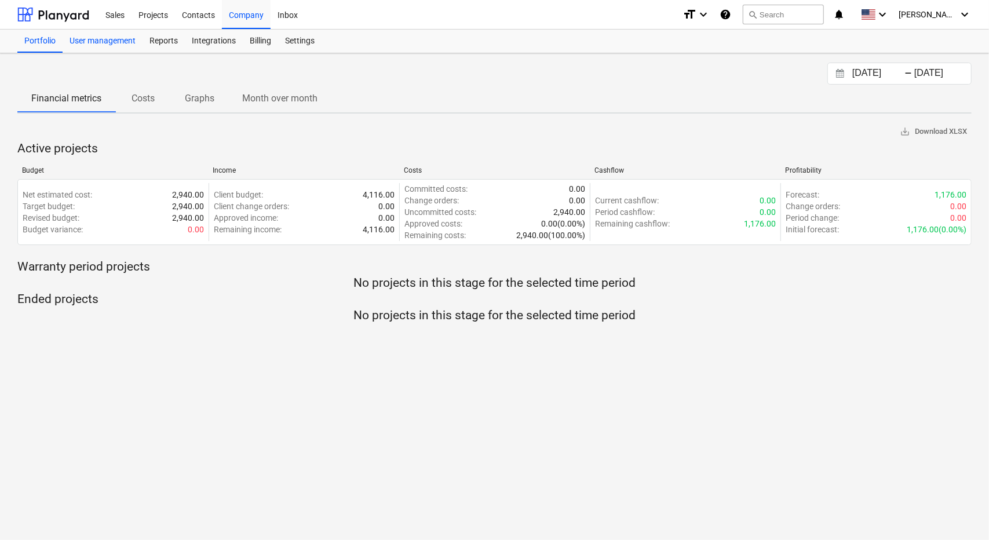
click at [111, 41] on div "User management" at bounding box center [103, 41] width 80 height 23
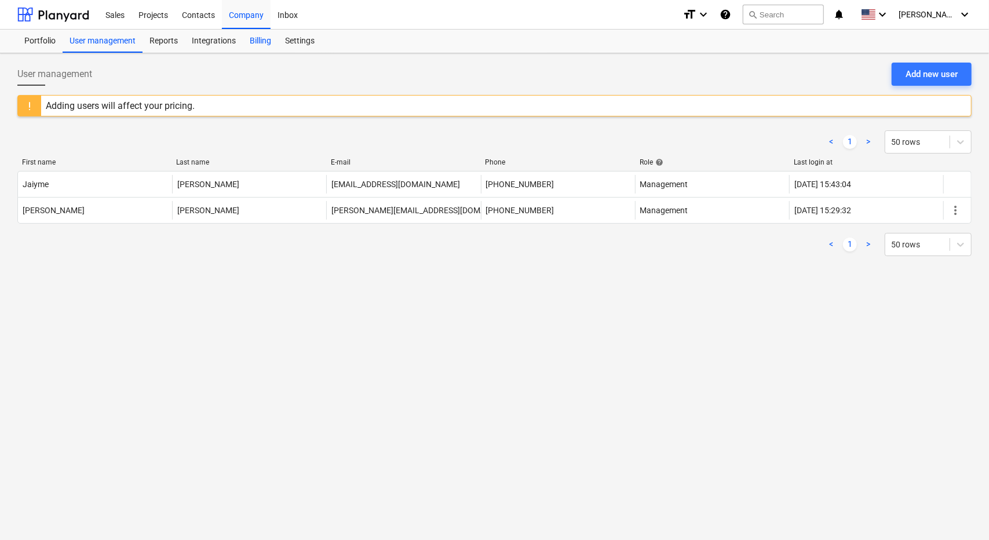
click at [261, 43] on div "Billing" at bounding box center [260, 41] width 35 height 23
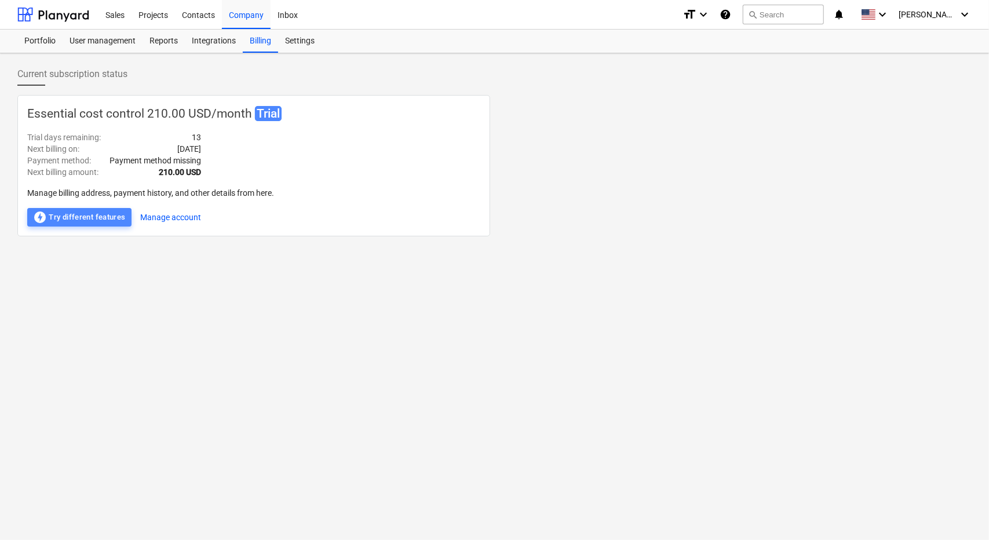
click at [96, 212] on div "offline_bolt Try different features" at bounding box center [79, 217] width 93 height 14
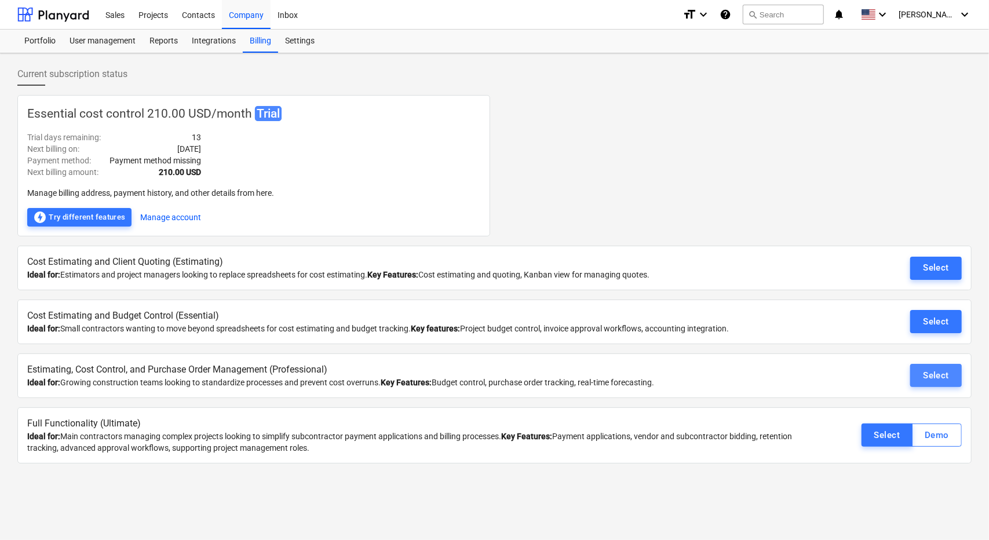
click at [931, 372] on div "Select" at bounding box center [936, 375] width 26 height 15
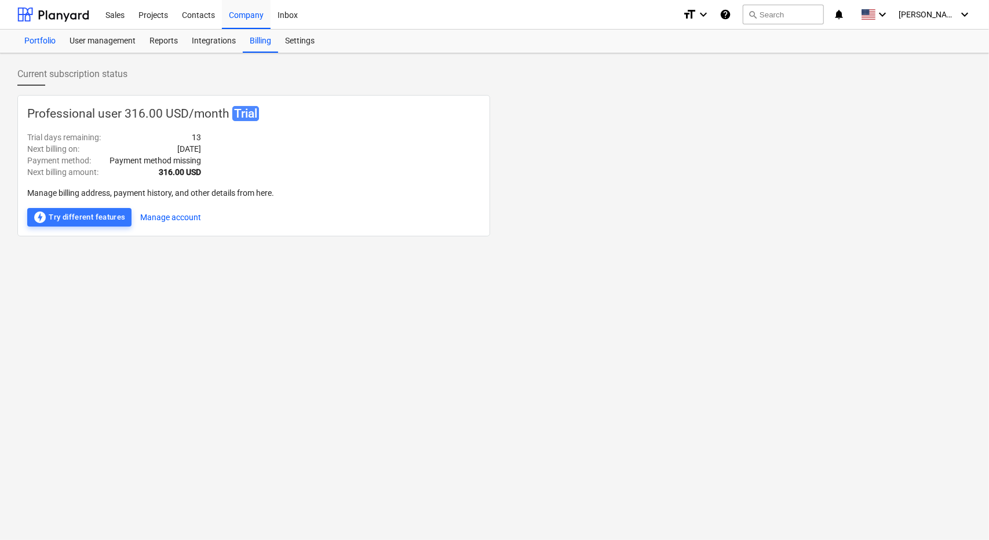
click at [43, 42] on div "Portfolio" at bounding box center [39, 41] width 45 height 23
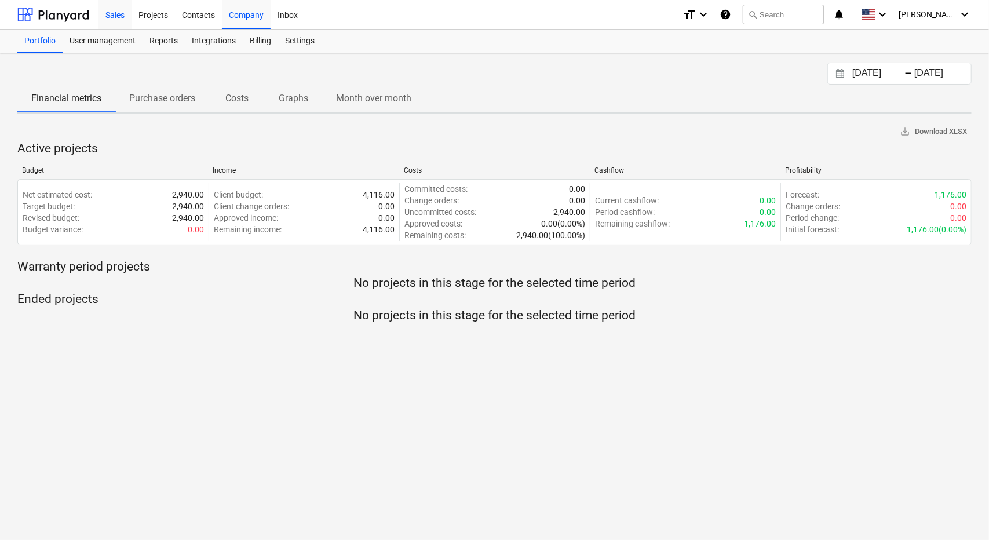
click at [118, 13] on div "Sales" at bounding box center [114, 14] width 33 height 30
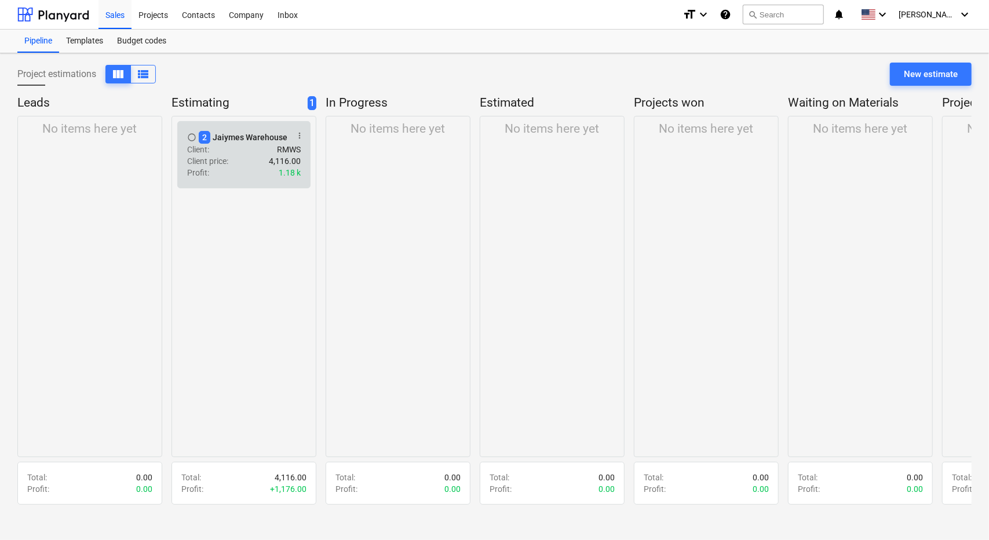
click at [246, 134] on div "2 Jaiymes Warehouse" at bounding box center [243, 137] width 89 height 13
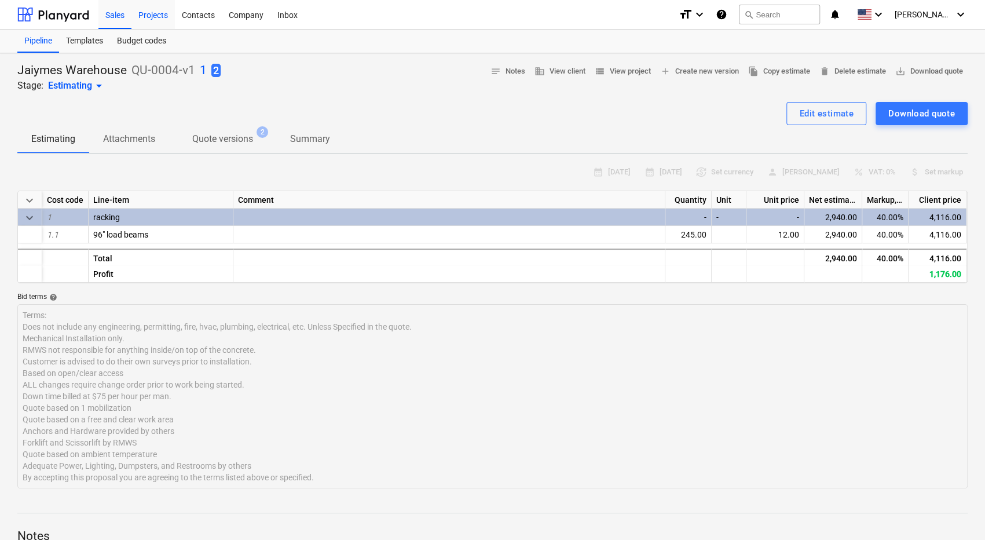
click at [158, 14] on div "Projects" at bounding box center [152, 14] width 43 height 30
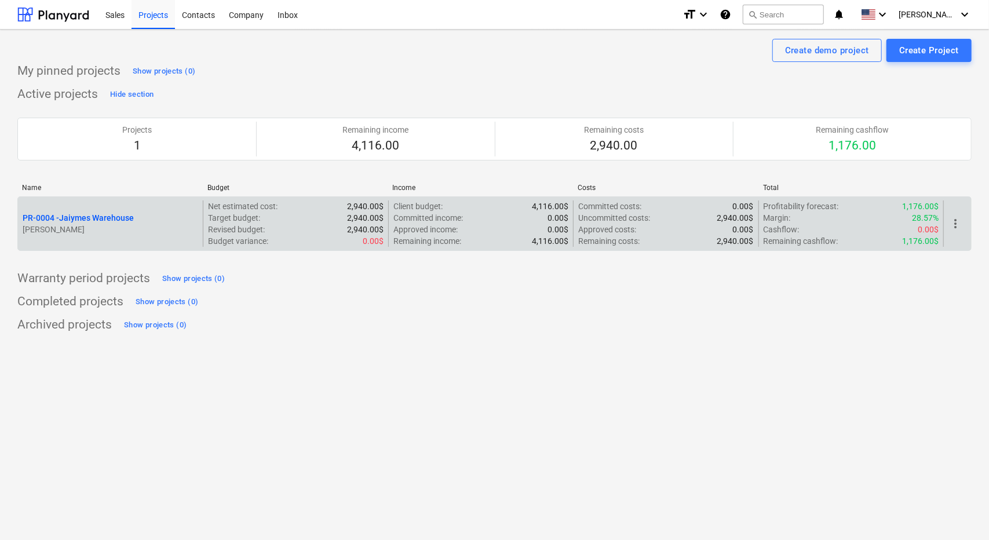
click at [169, 230] on p "[PERSON_NAME]" at bounding box center [111, 230] width 176 height 12
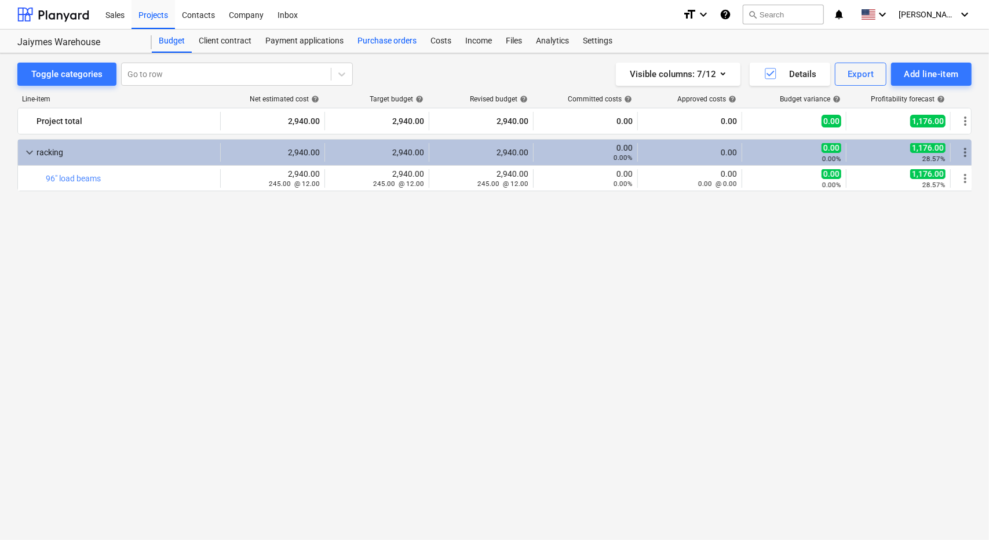
click at [403, 37] on div "Purchase orders" at bounding box center [386, 41] width 73 height 23
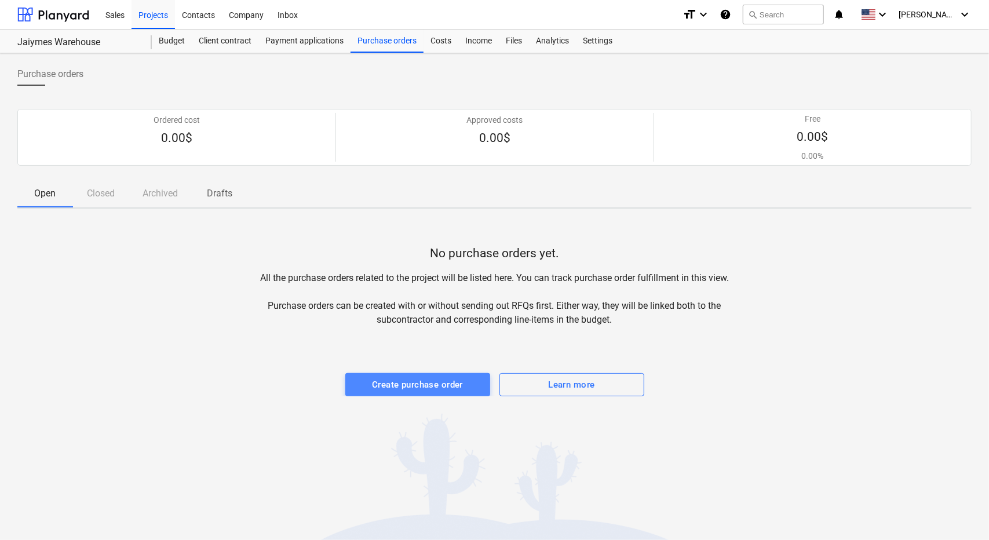
click at [396, 388] on div "Create purchase order" at bounding box center [417, 384] width 91 height 15
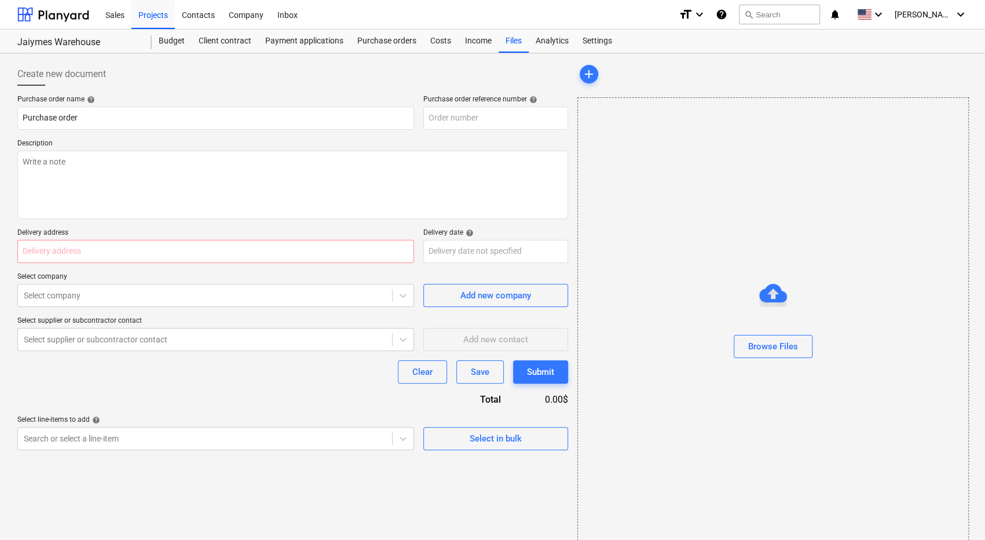
type textarea "x"
type input "PR-0004-PO-001"
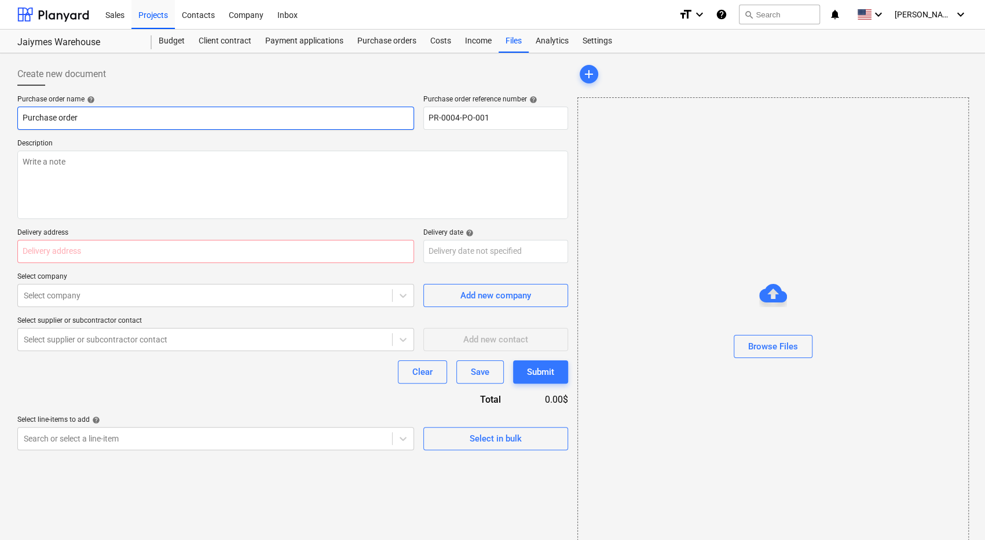
click at [239, 114] on input "Purchase order" at bounding box center [215, 118] width 397 height 23
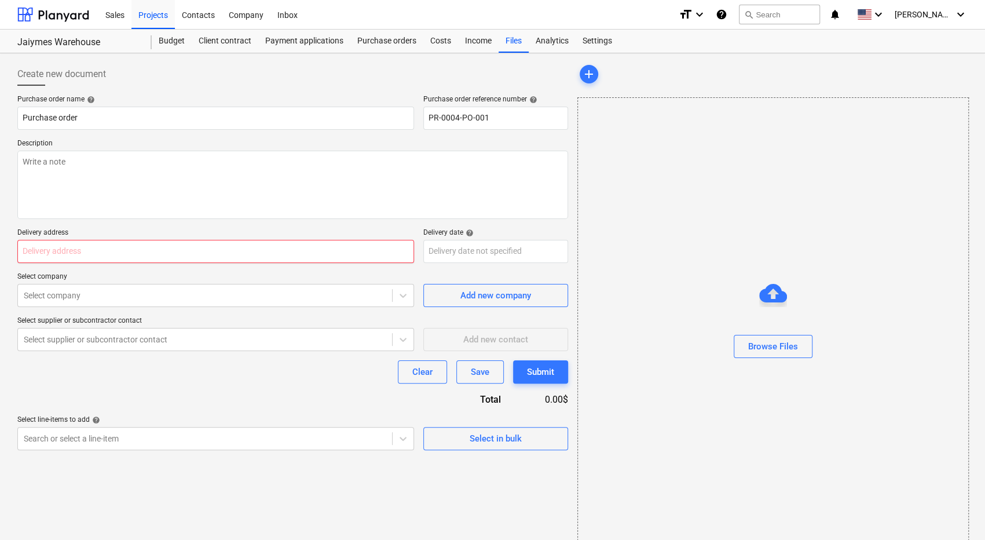
click at [161, 254] on input "text" at bounding box center [215, 251] width 397 height 23
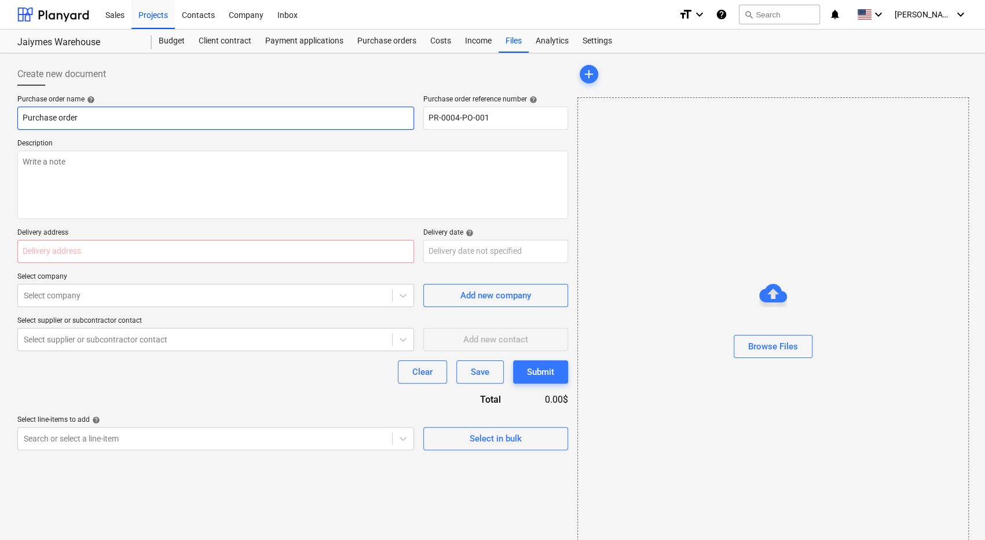
click at [165, 118] on input "Purchase order" at bounding box center [215, 118] width 397 height 23
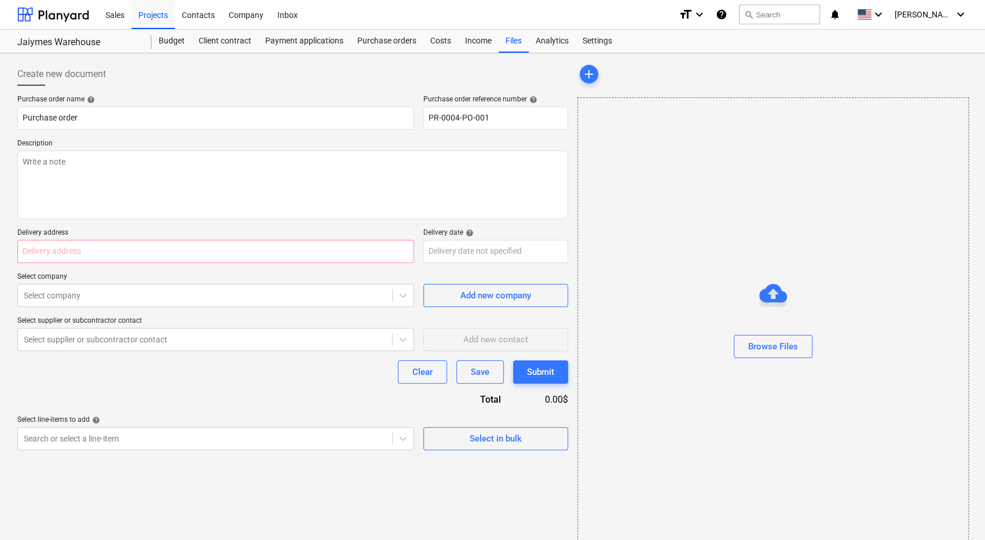
click at [142, 149] on p "Description" at bounding box center [292, 145] width 551 height 12
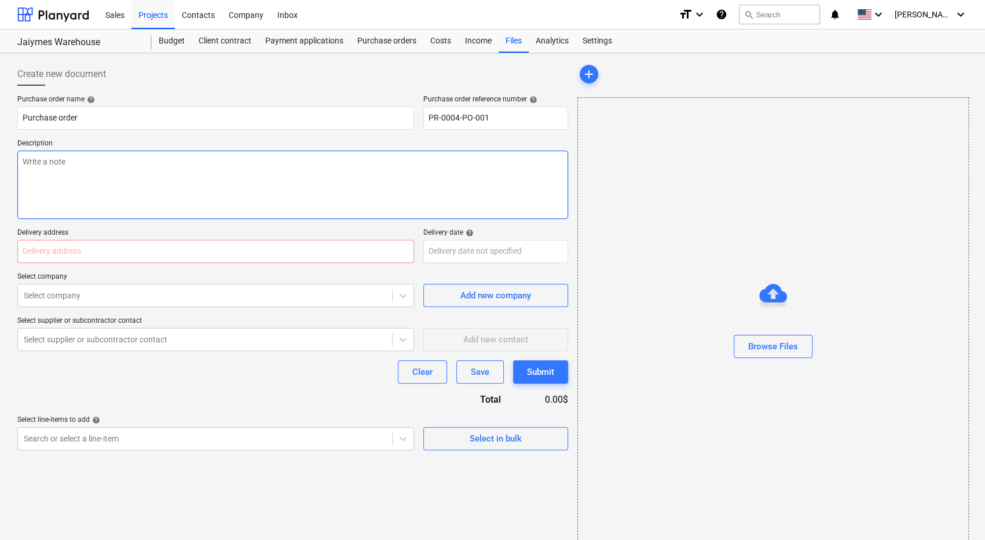
click at [94, 165] on textarea at bounding box center [292, 185] width 551 height 68
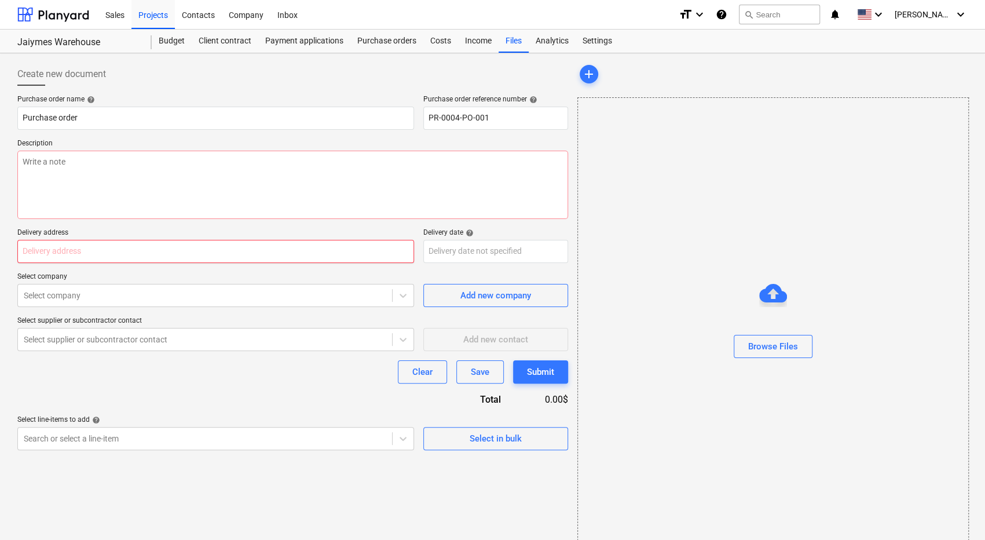
click at [108, 257] on input "text" at bounding box center [215, 251] width 397 height 23
type textarea "x"
type input "1"
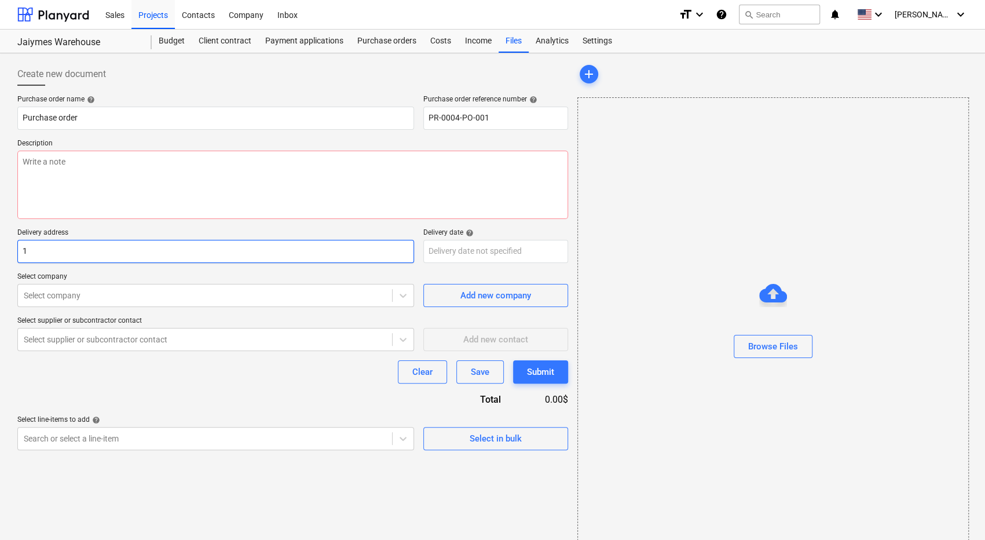
type textarea "x"
type input "14"
type textarea "x"
type input "146"
type textarea "x"
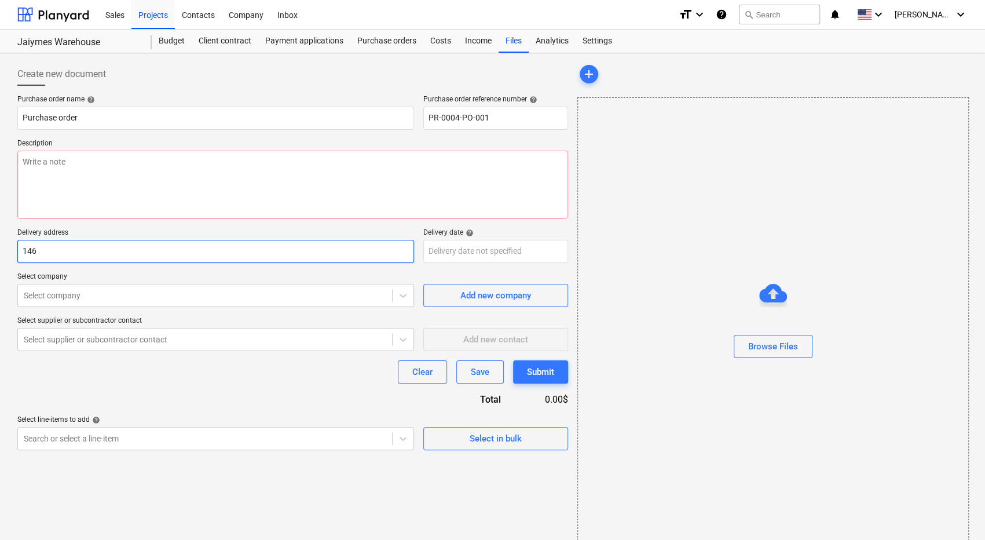
type input "1469"
type textarea "x"
type input "14696"
type textarea "x"
type input "14696s"
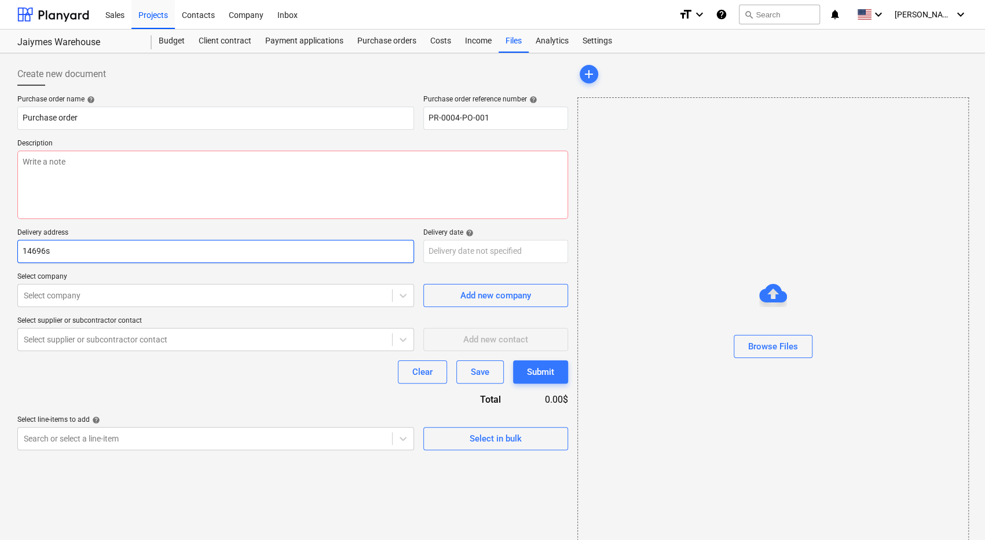
type textarea "x"
type input "14696s"
type textarea "x"
type input "14696s 8"
type textarea "x"
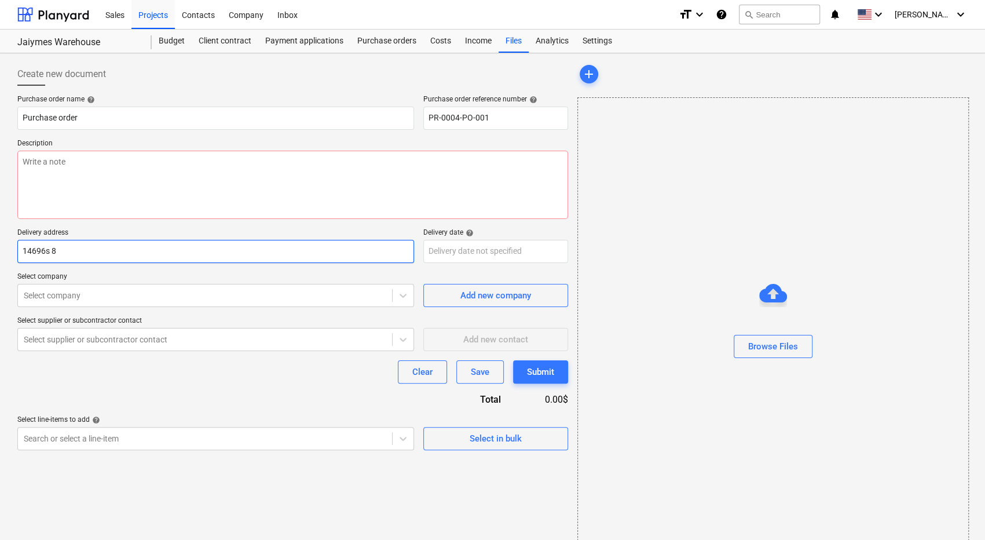
type input "14696s 80"
type textarea "x"
type input "14696s 800"
type textarea "x"
type input "14696s 800"
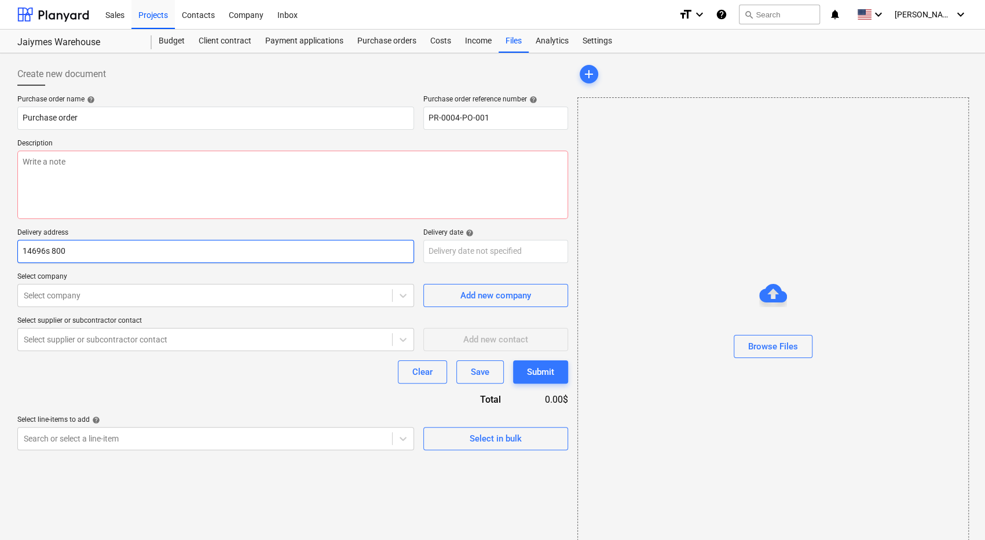
type textarea "x"
type input "14696s 800 w"
type textarea "x"
type input "14696 s 800 w"
type textarea "x"
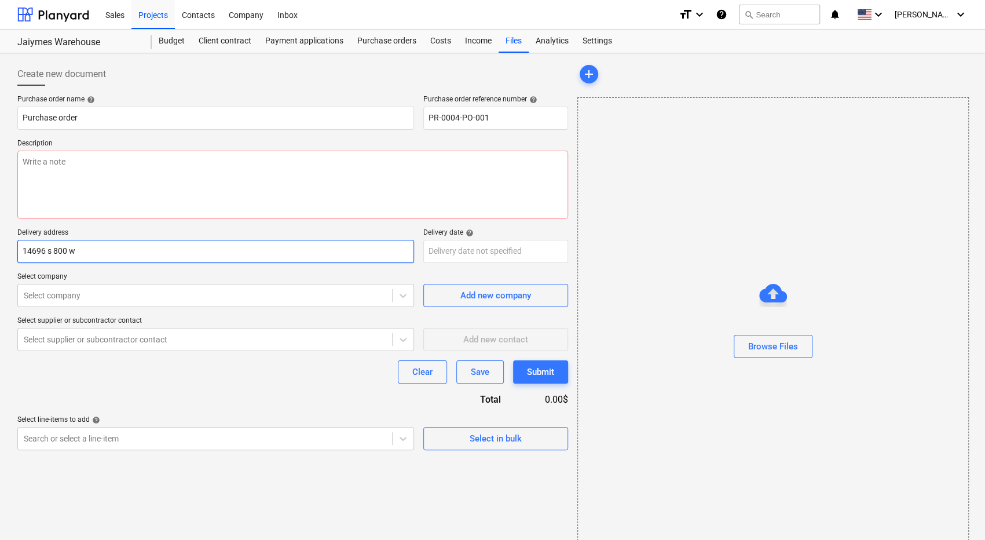
type input "14696 s 800 w"
type textarea "x"
type input "14696 s 800 w b"
type textarea "x"
type input "14696 s 800 w bl"
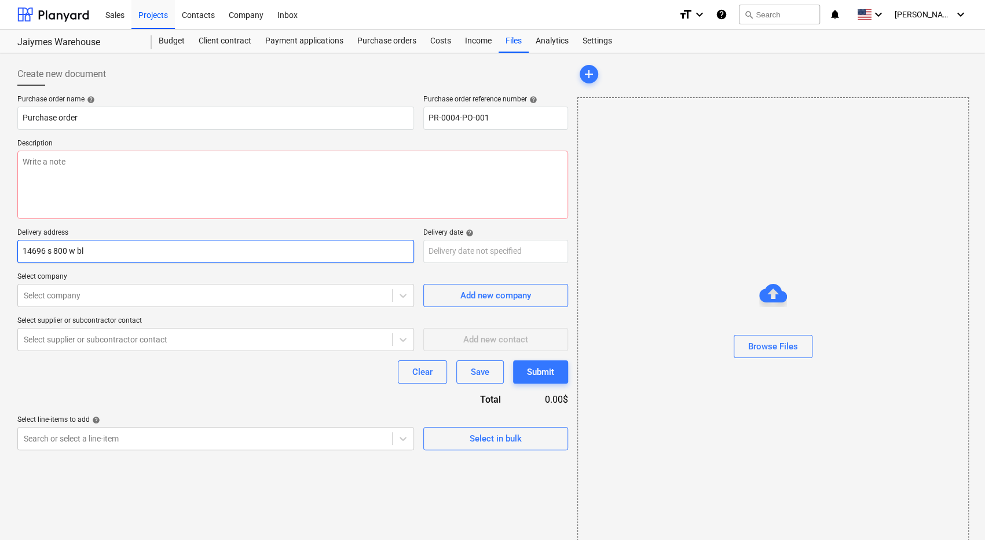
type textarea "x"
type input "14696 s 800 w bluf"
type textarea "x"
type input "14696 s 800 w bluff"
type textarea "x"
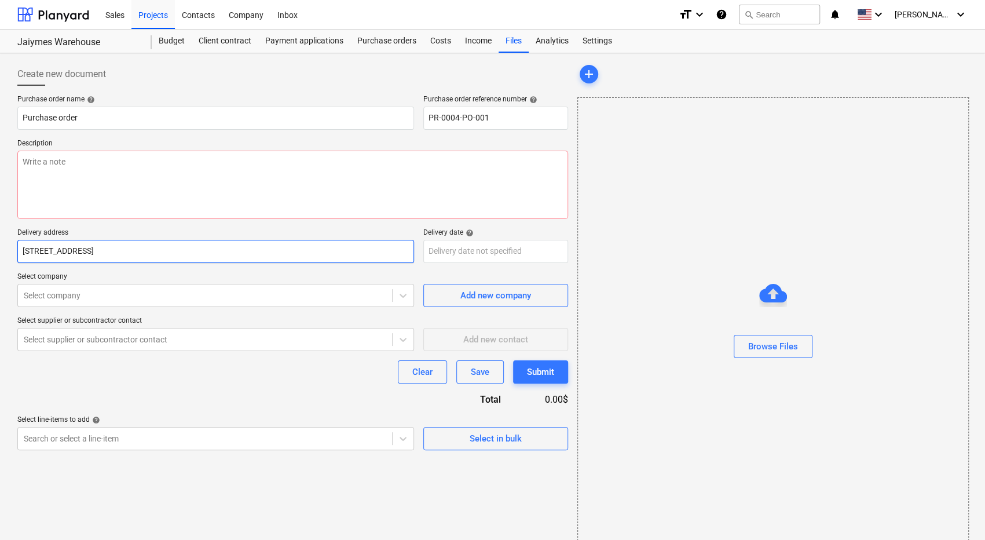
type input "14696 s 800 w bluffd"
type textarea "x"
type input "14696 s 800 w bluffda"
type textarea "x"
type input "14696 s 800 w bluffdal"
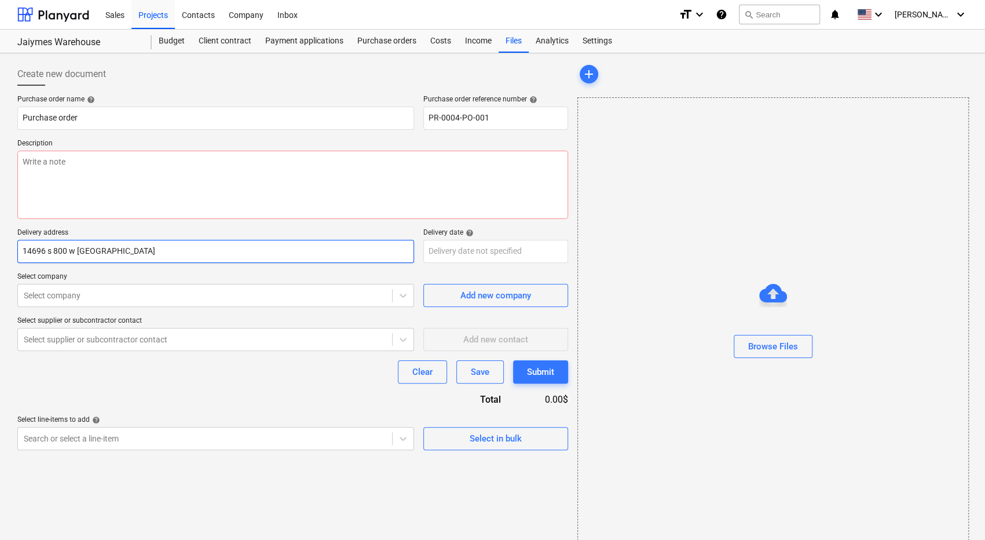
type textarea "x"
type input "14696 s 800 w bluffdale"
type textarea "x"
type input "14696 s 800 w bluffdale,"
type textarea "x"
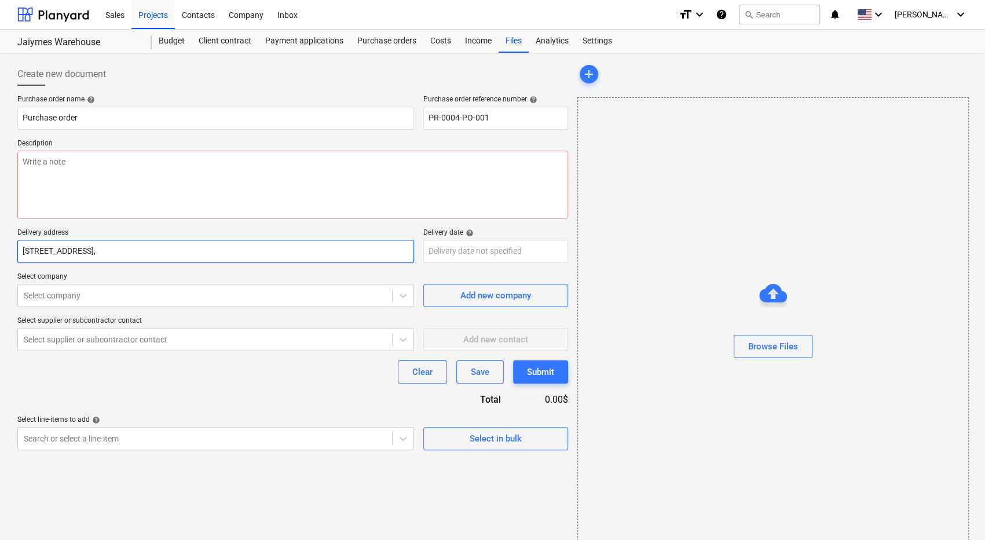
type input "14696 s 800 w bluffdale,"
type textarea "x"
type input "14696 s 800 w bluffdale, U"
type textarea "x"
type input "14696 s 800 w bluffdale, UT"
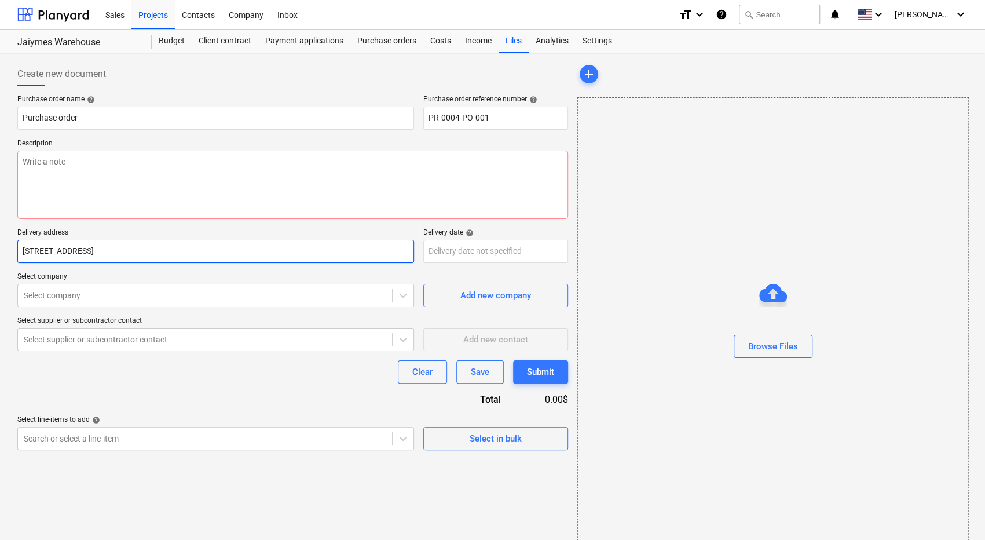
type textarea "x"
type input "14696 s 800 w bluffdale,"
type textarea "x"
type input "14696 s 800 w bluffdale,"
type textarea "x"
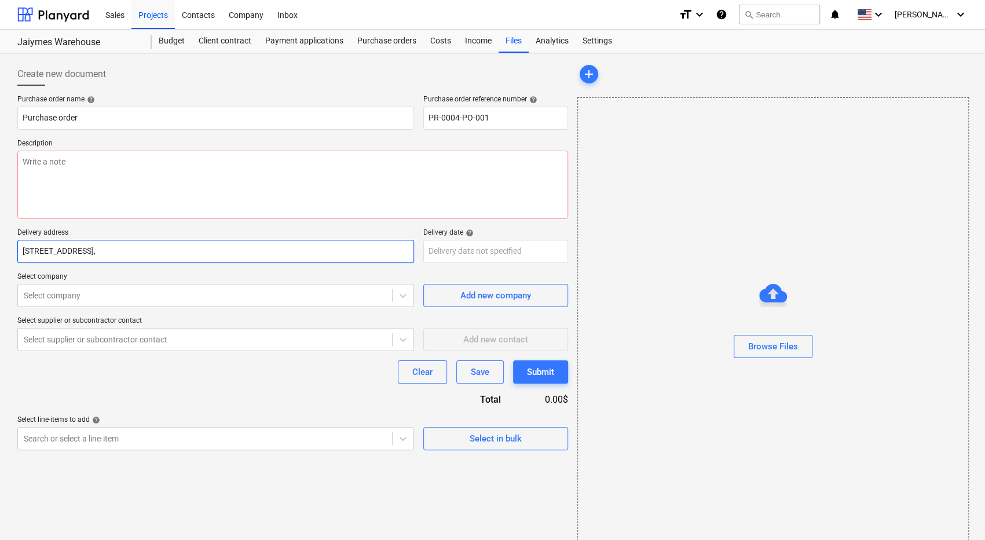
type input "14696 s 800 w bluffdale"
type textarea "x"
type input "14696 s 800 w bluffdal"
type textarea "x"
type input "14696 s 800 w bluffda"
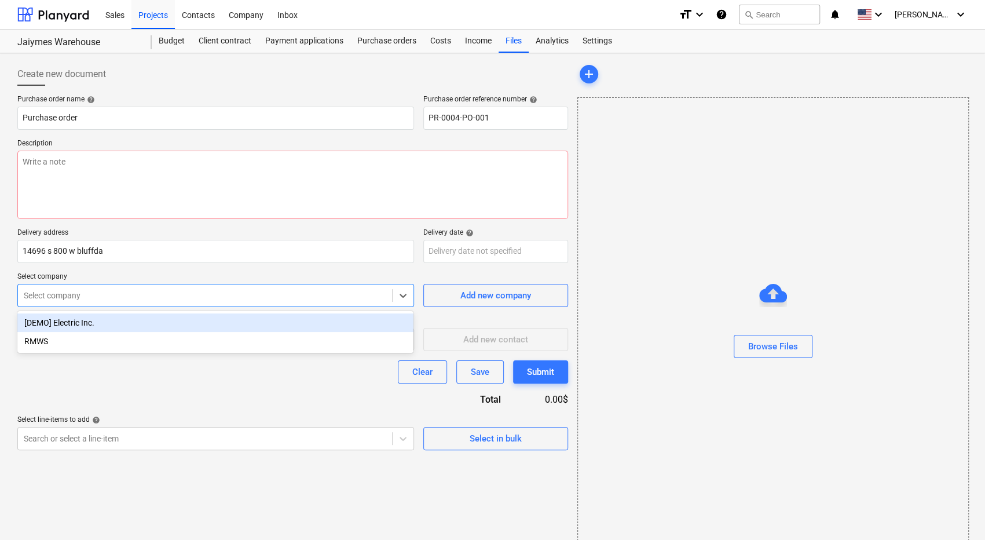
click at [115, 296] on div at bounding box center [205, 296] width 363 height 12
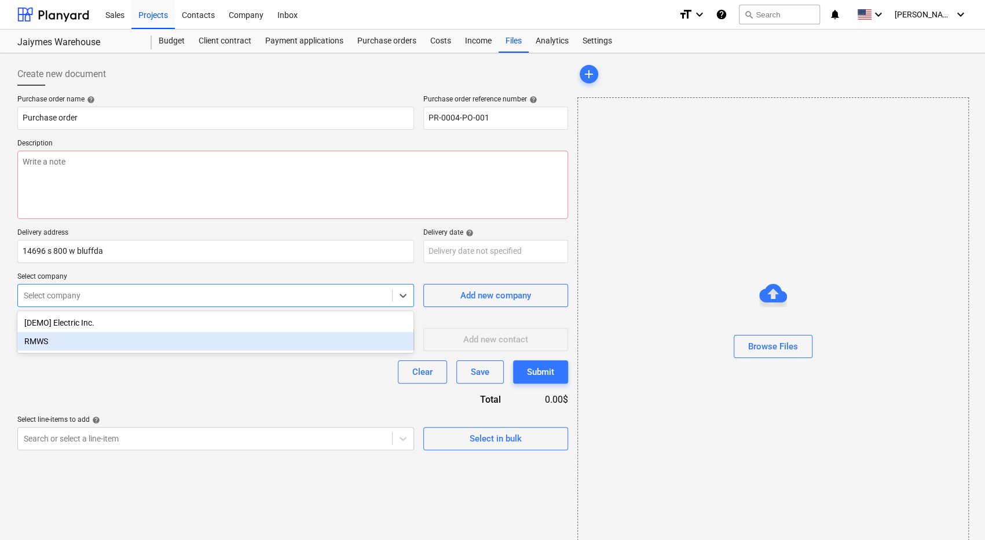
click at [103, 344] on div "RMWS" at bounding box center [215, 341] width 396 height 19
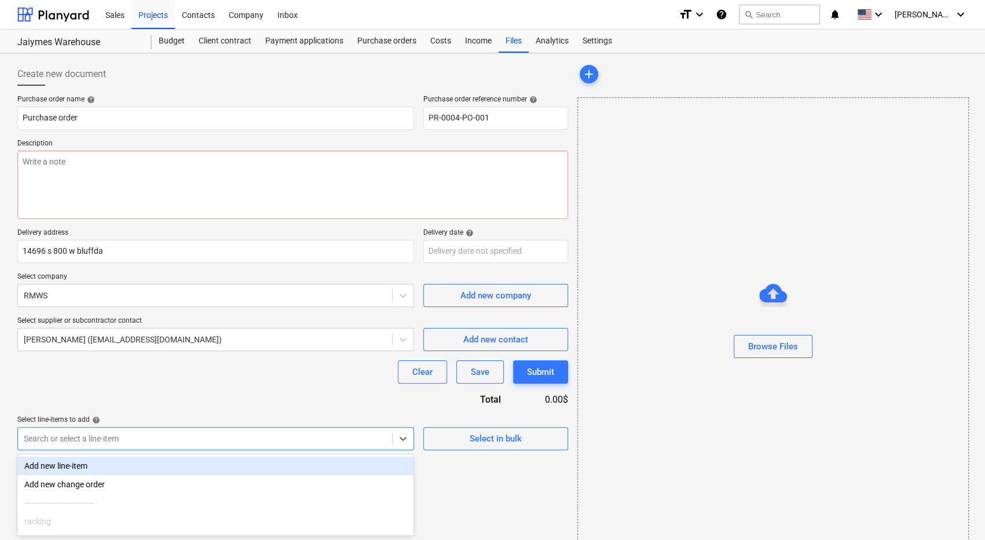
scroll to position [17, 0]
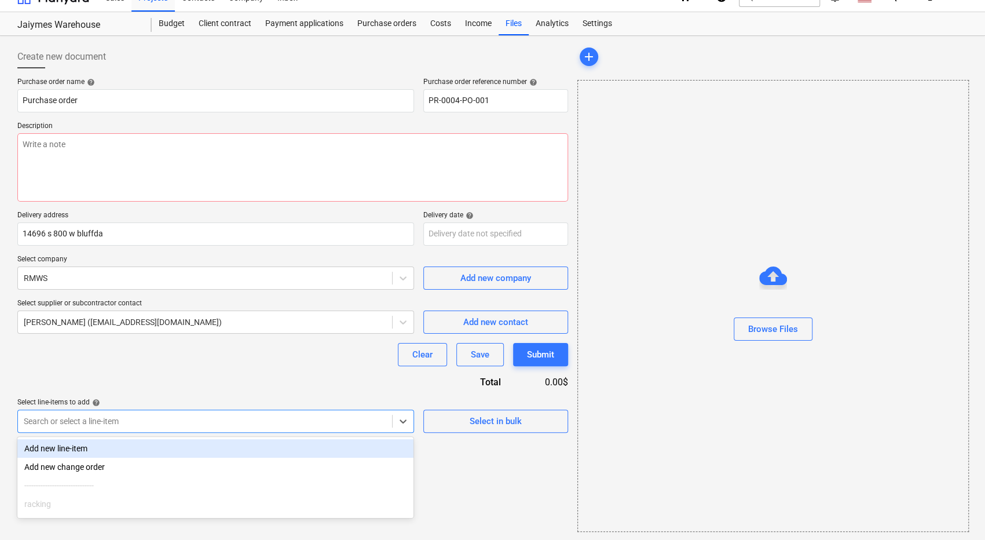
click at [148, 438] on body "Sales Projects Contacts Company Inbox format_size keyboard_arrow_down help sear…" at bounding box center [492, 253] width 985 height 540
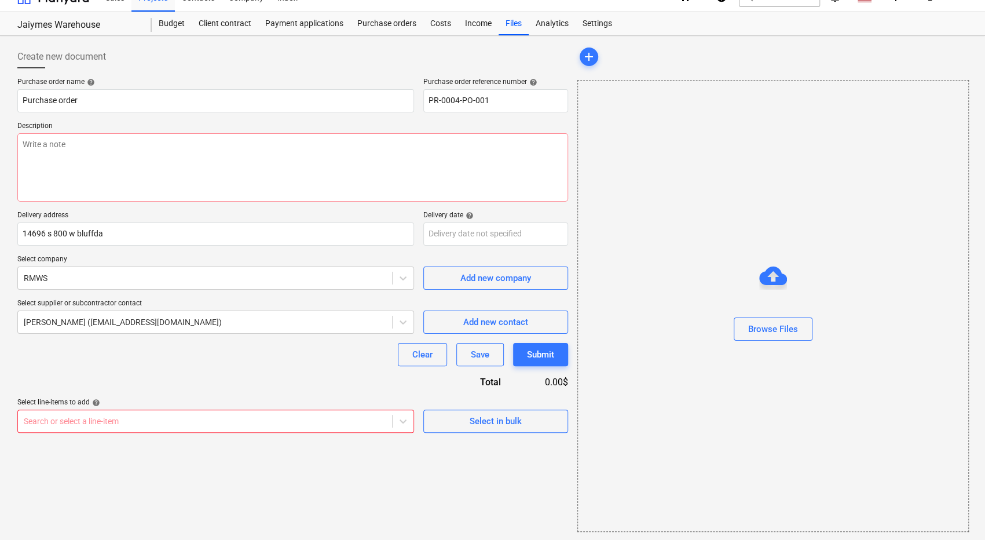
click at [161, 371] on div "Purchase order name help Purchase order Purchase order reference number help PR…" at bounding box center [292, 255] width 551 height 355
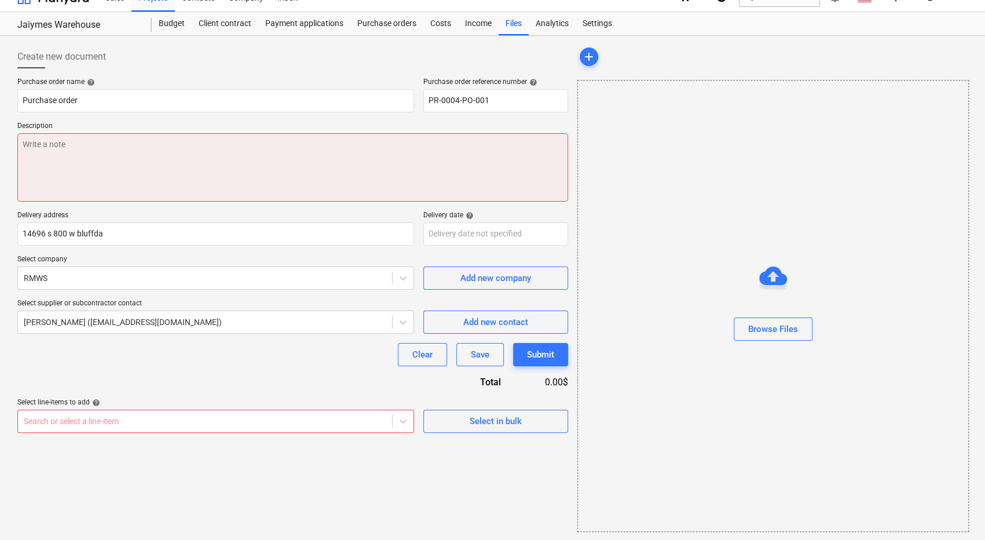
click at [123, 147] on textarea at bounding box center [292, 167] width 551 height 68
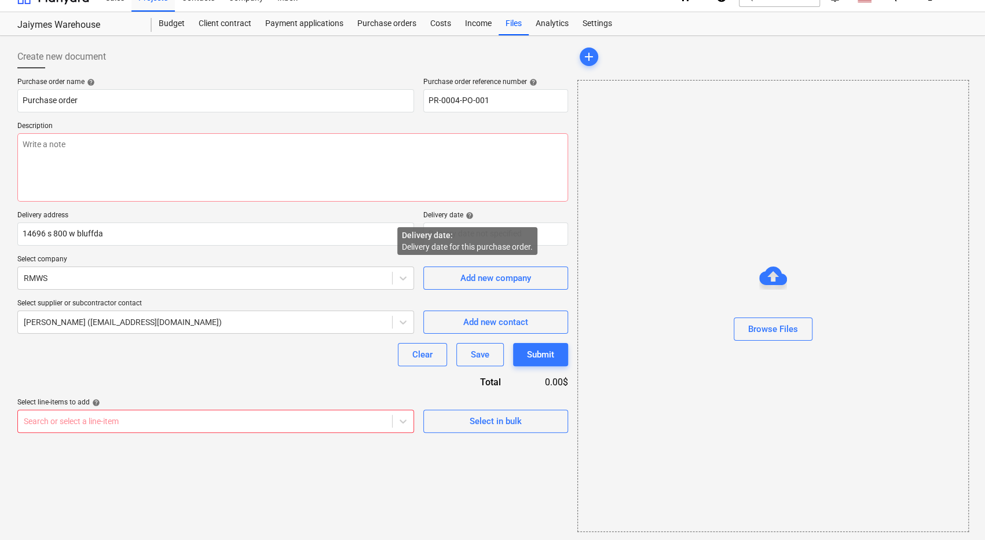
click at [468, 215] on span "help" at bounding box center [468, 215] width 10 height 8
click at [492, 215] on div "Delivery date help" at bounding box center [495, 215] width 145 height 9
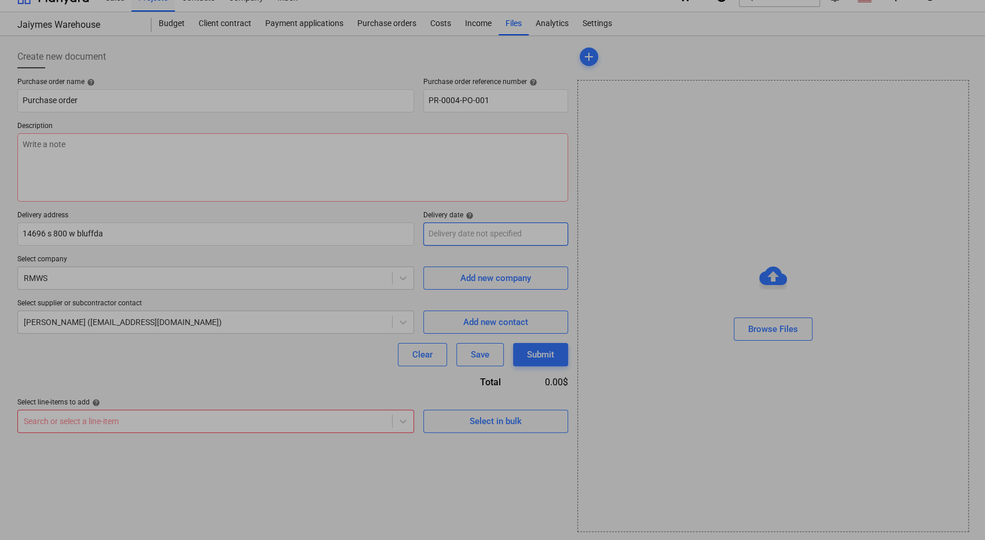
click at [455, 236] on body "Sales Projects Contacts Company Inbox format_size keyboard_arrow_down help sear…" at bounding box center [492, 253] width 985 height 540
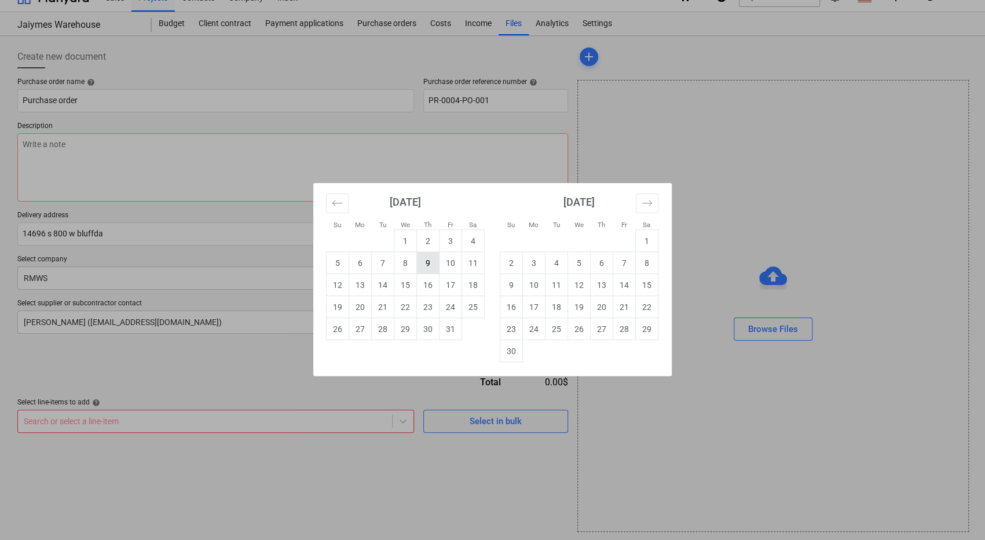
click at [426, 264] on td "9" at bounding box center [428, 263] width 23 height 22
type textarea "x"
type input "[DATE]"
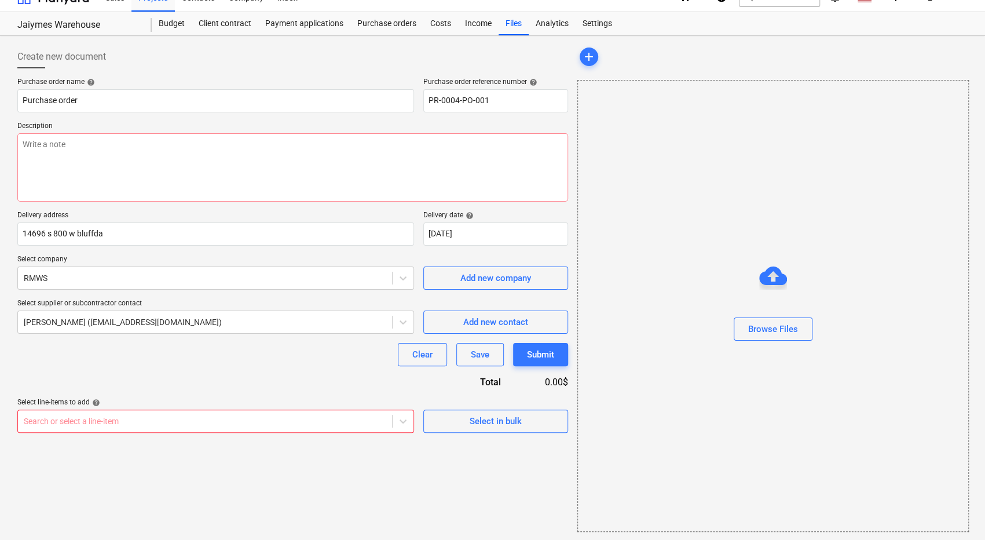
click at [356, 211] on p "Delivery address" at bounding box center [215, 217] width 397 height 12
click at [118, 232] on input "14696 s 800 w bluffda" at bounding box center [215, 233] width 397 height 23
type textarea "x"
type input "14696 s 800 w bluffdal"
type textarea "x"
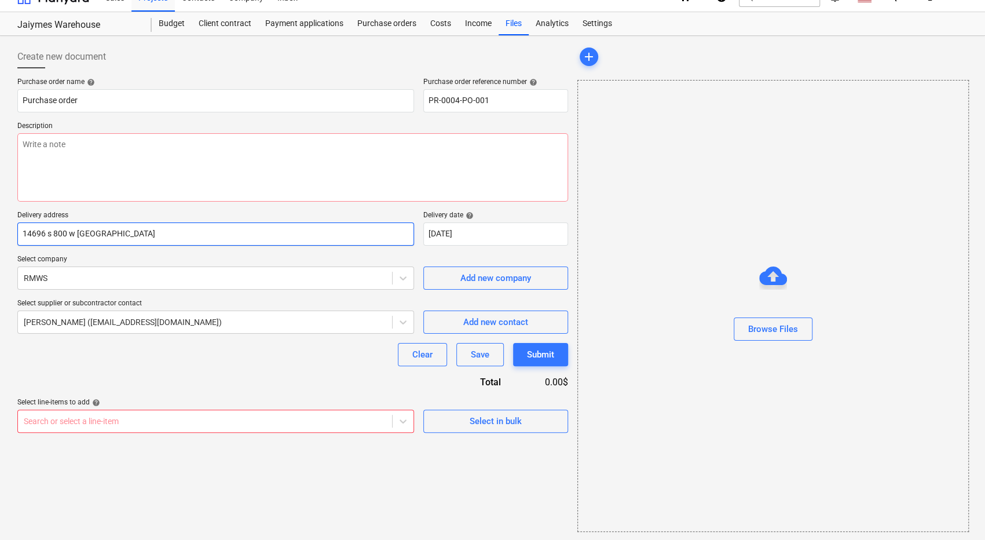
type input "14696 s 800 w bluffdale"
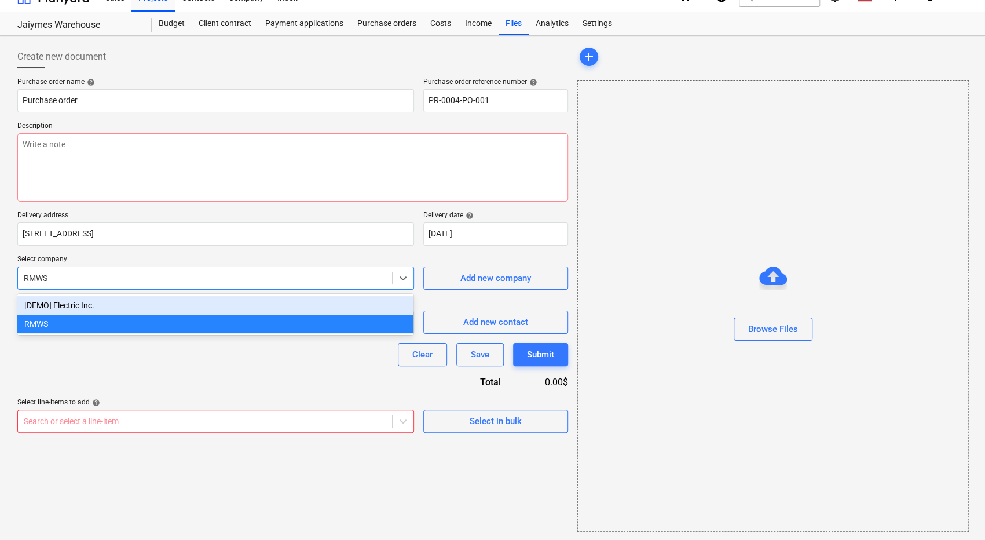
click at [78, 280] on div at bounding box center [205, 278] width 363 height 12
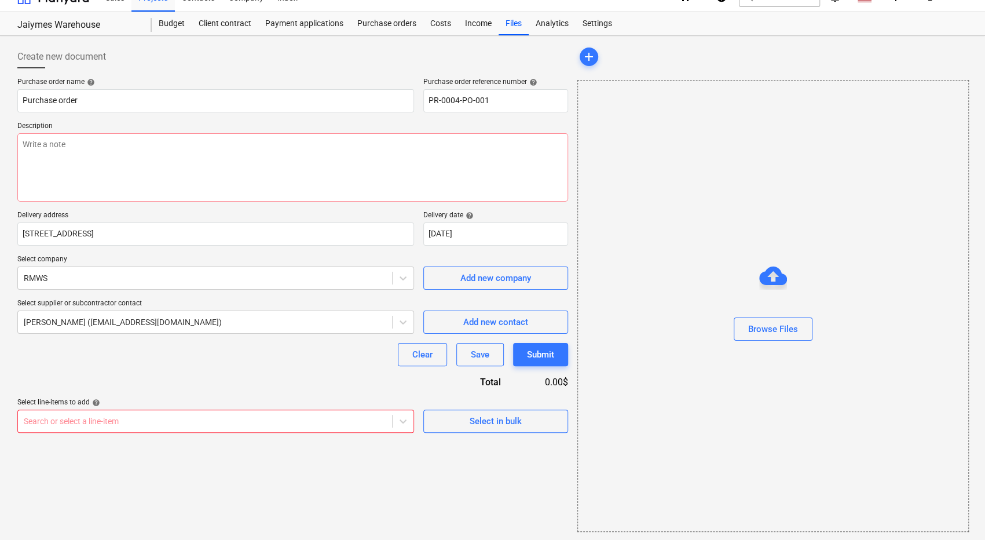
click at [96, 255] on p "Select company" at bounding box center [215, 261] width 397 height 12
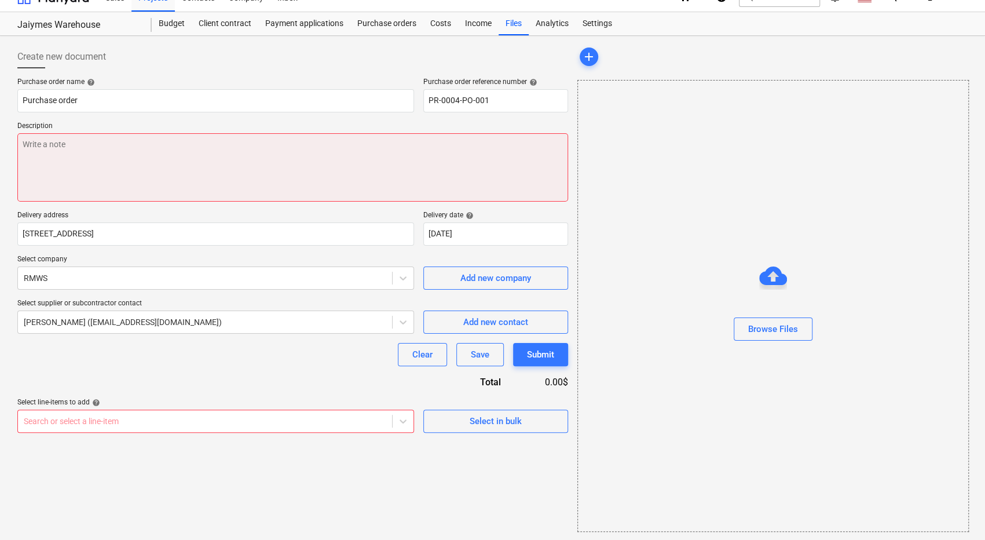
click at [98, 141] on textarea at bounding box center [292, 167] width 551 height 68
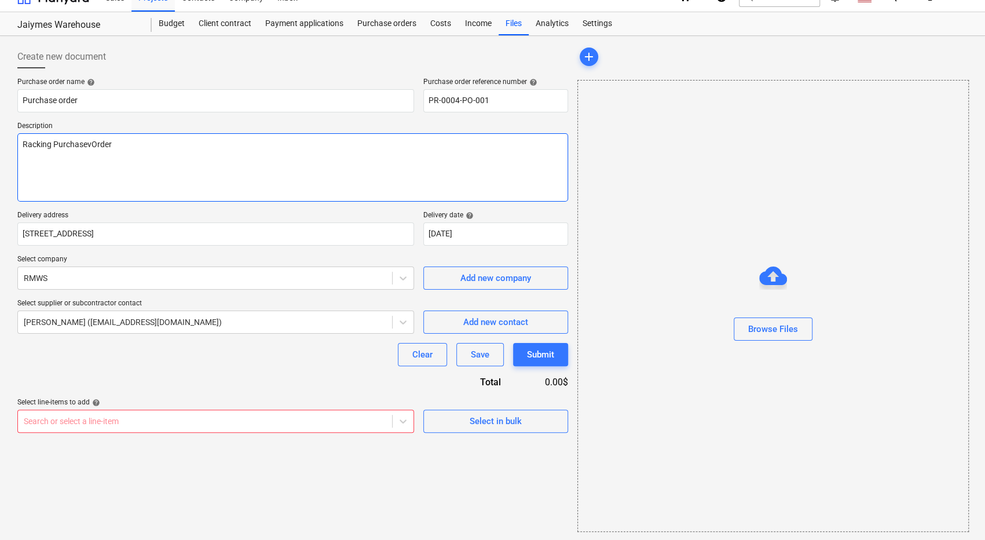
click at [90, 149] on textarea "Racking PurchasevOrder" at bounding box center [292, 167] width 551 height 68
click at [339, 391] on div "Purchase order name help Purchase order Purchase order reference number help PR…" at bounding box center [292, 255] width 551 height 355
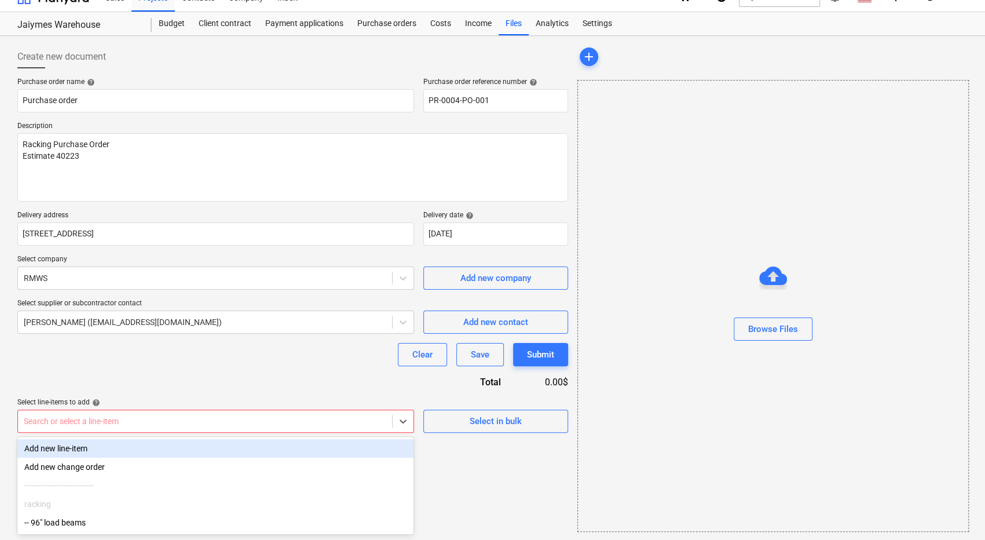
click at [324, 416] on div at bounding box center [205, 421] width 363 height 12
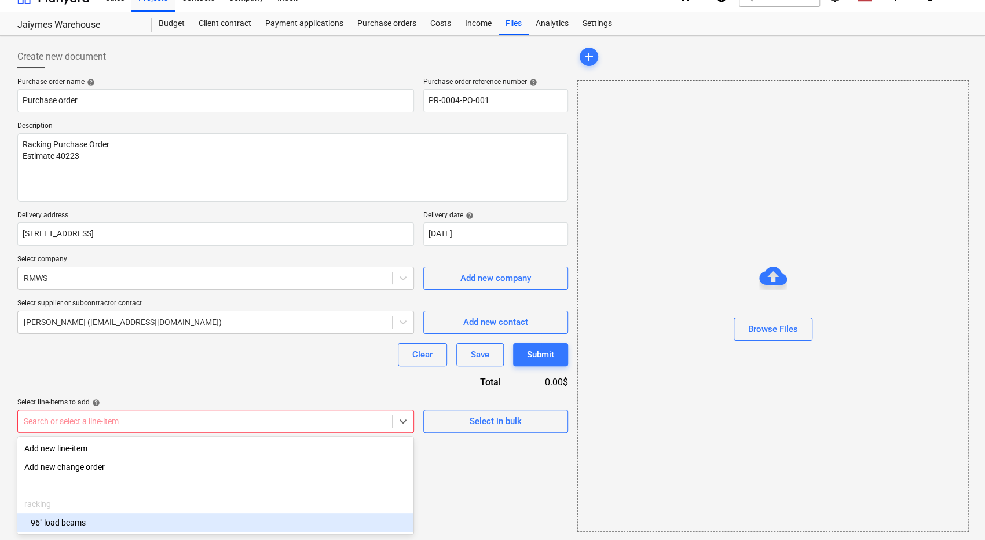
click at [157, 529] on div "-- 96" load beams" at bounding box center [215, 522] width 396 height 19
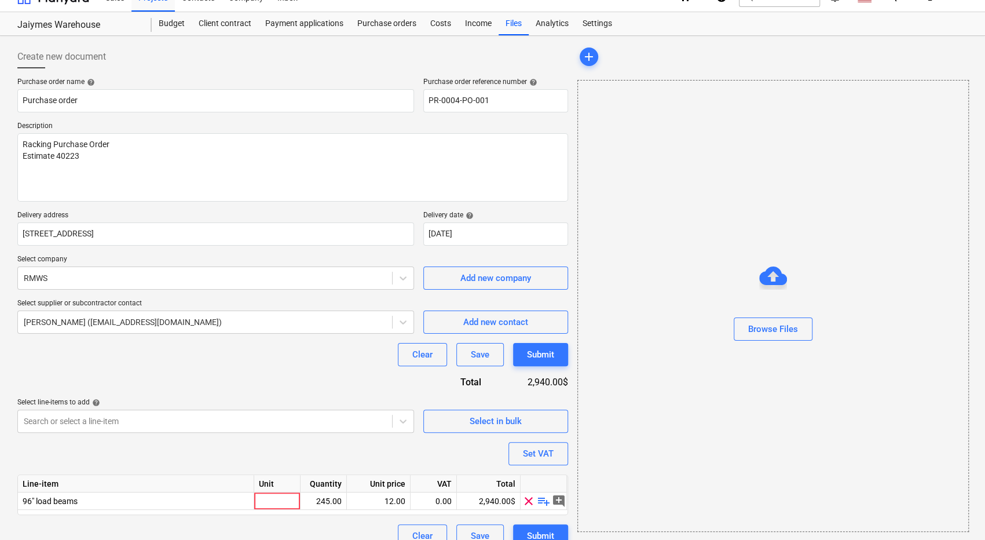
click at [159, 375] on div "Purchase order name help Purchase order Purchase order reference number help PR…" at bounding box center [292, 313] width 551 height 470
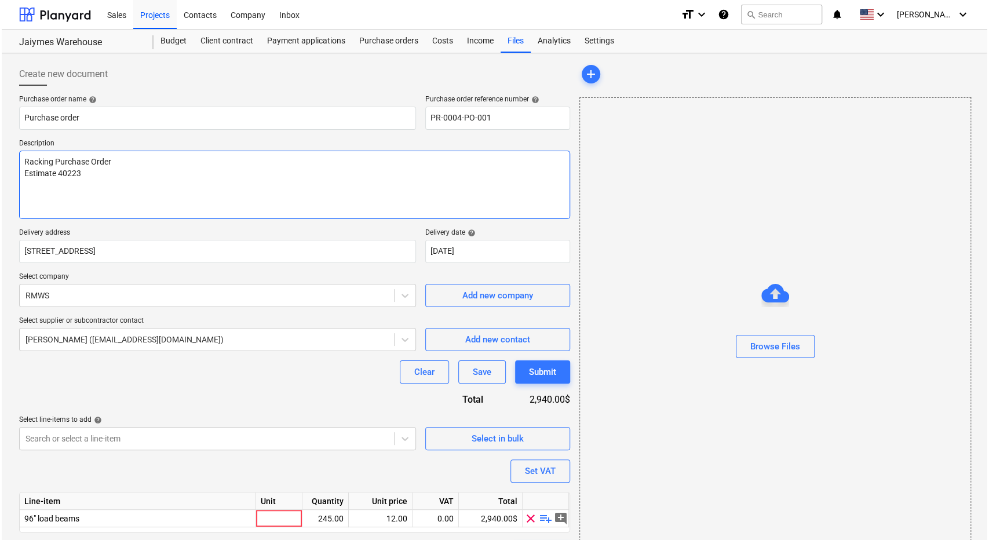
scroll to position [34, 0]
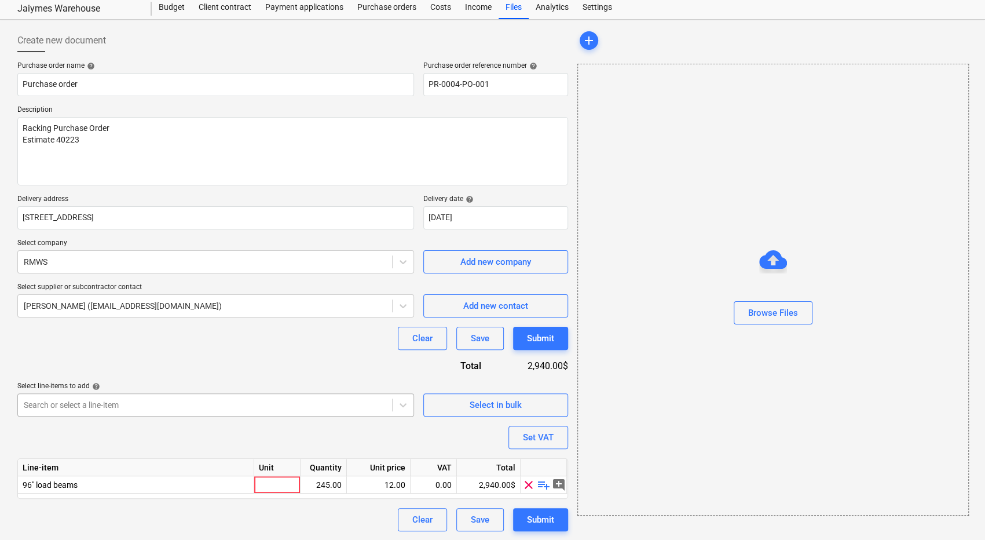
click at [170, 403] on div at bounding box center [205, 405] width 363 height 12
click at [202, 337] on div "Clear Save Submit" at bounding box center [292, 338] width 551 height 23
click at [269, 485] on div at bounding box center [277, 484] width 46 height 17
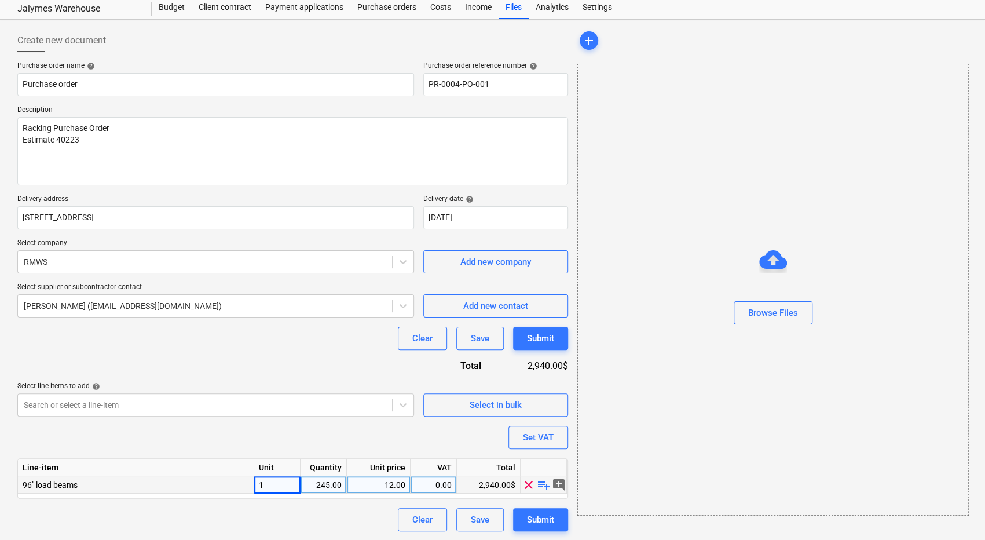
click at [298, 421] on div "Purchase order name help Purchase order Purchase order reference number help PR…" at bounding box center [292, 296] width 551 height 470
drag, startPoint x: 331, startPoint y: 520, endPoint x: 334, endPoint y: 487, distance: 33.1
click at [334, 487] on div "Purchase order name help Purchase order Purchase order reference number help PR…" at bounding box center [292, 296] width 551 height 470
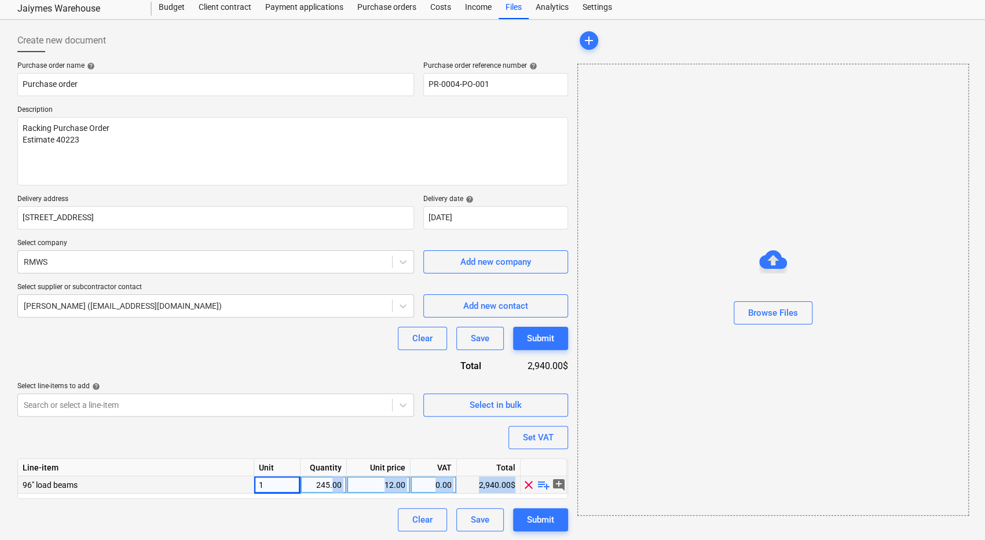
click at [334, 487] on div "245.00" at bounding box center [323, 484] width 36 height 17
click at [337, 503] on div "Purchase order name help Purchase order Purchase order reference number help PR…" at bounding box center [292, 296] width 551 height 470
click at [527, 525] on div "Submit" at bounding box center [540, 519] width 27 height 15
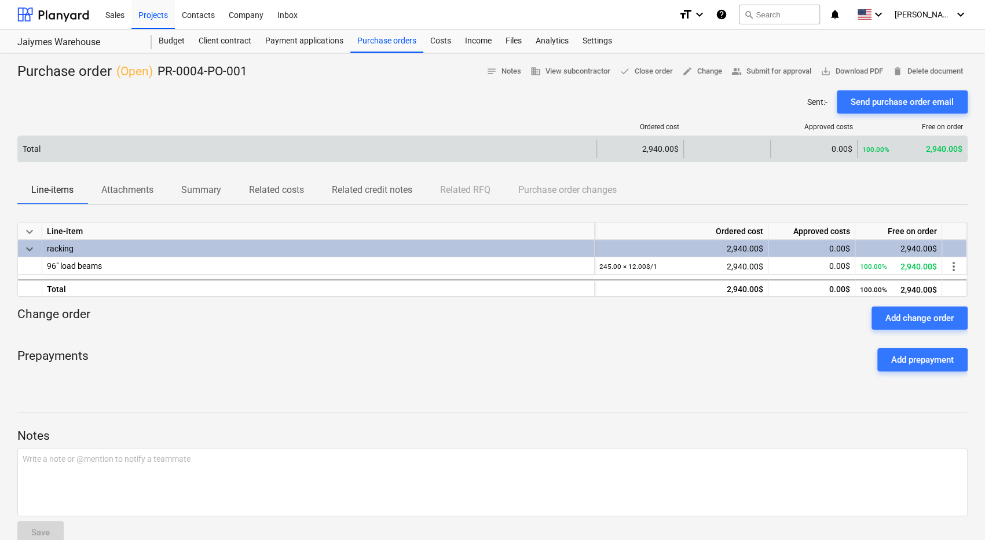
click at [551, 151] on div "Total" at bounding box center [307, 149] width 579 height 19
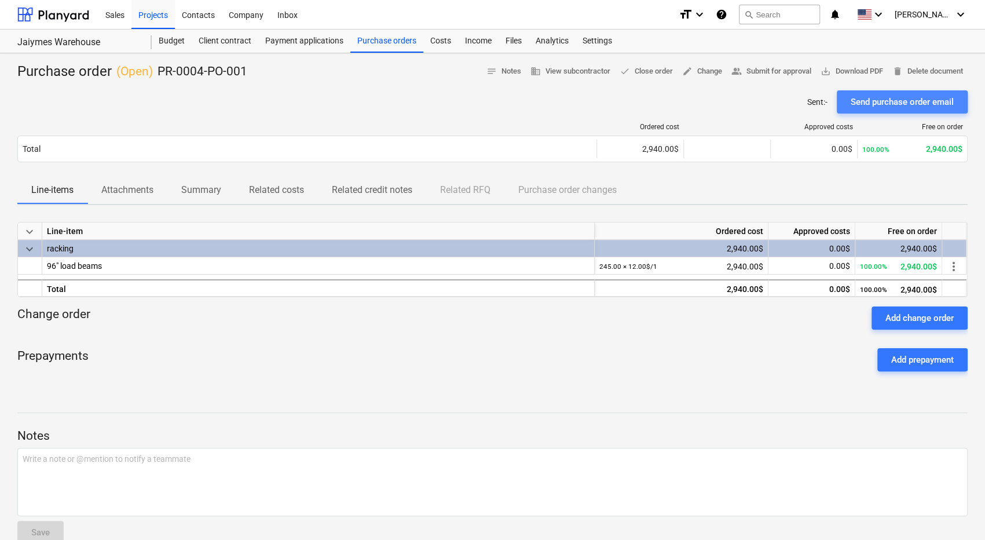
click at [903, 100] on div "Send purchase order email" at bounding box center [902, 101] width 103 height 15
click at [432, 38] on div "Costs" at bounding box center [440, 41] width 35 height 23
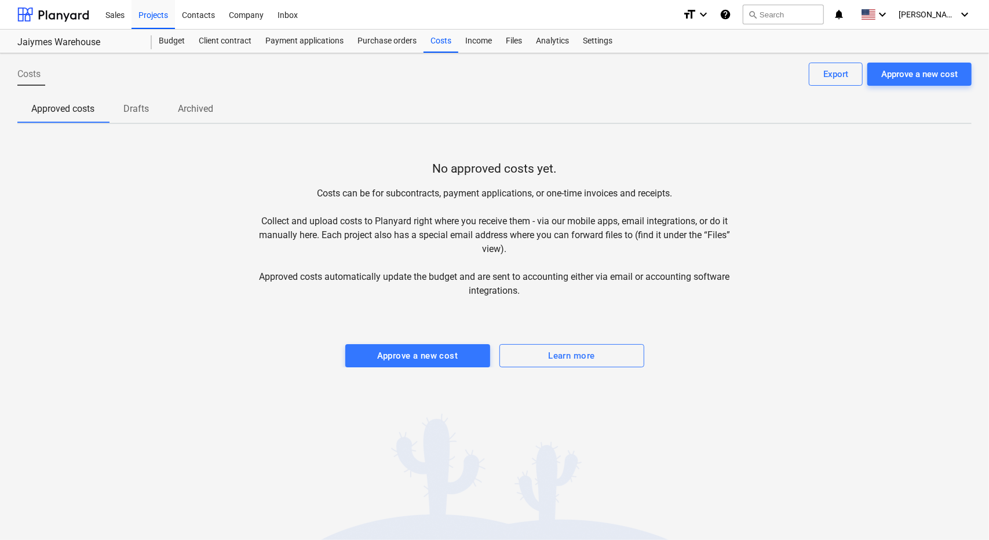
click at [372, 87] on div "Costs Approve a new cost Export" at bounding box center [494, 79] width 954 height 32
click at [710, 15] on icon "keyboard_arrow_down" at bounding box center [703, 15] width 14 height 14
click at [657, 15] on div at bounding box center [494, 270] width 989 height 540
click at [955, 12] on span "[PERSON_NAME]" at bounding box center [927, 14] width 58 height 9
click at [829, 45] on div at bounding box center [494, 270] width 989 height 540
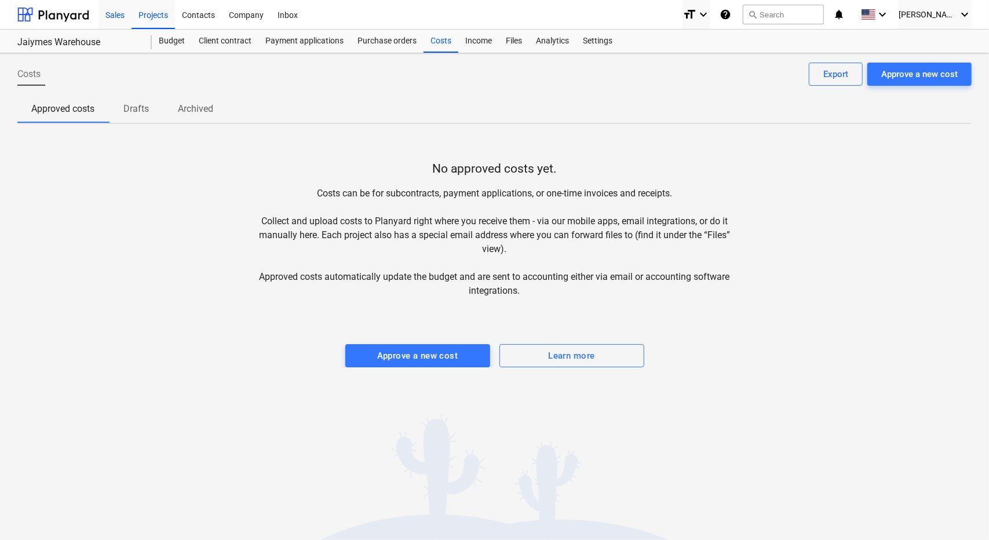
click at [110, 19] on div "Sales" at bounding box center [114, 14] width 33 height 30
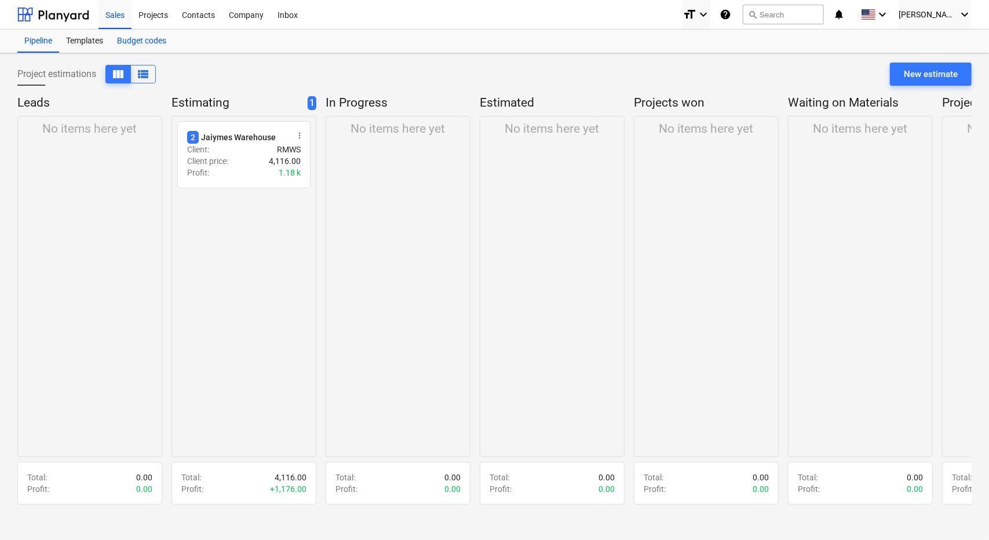
click at [146, 38] on div "Budget codes" at bounding box center [141, 41] width 63 height 23
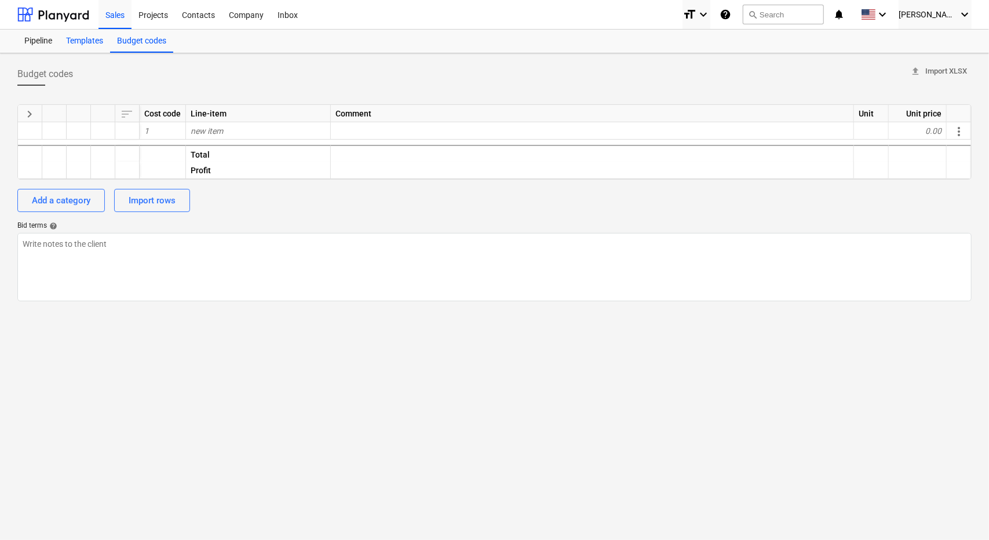
click at [94, 42] on div "Templates" at bounding box center [84, 41] width 51 height 23
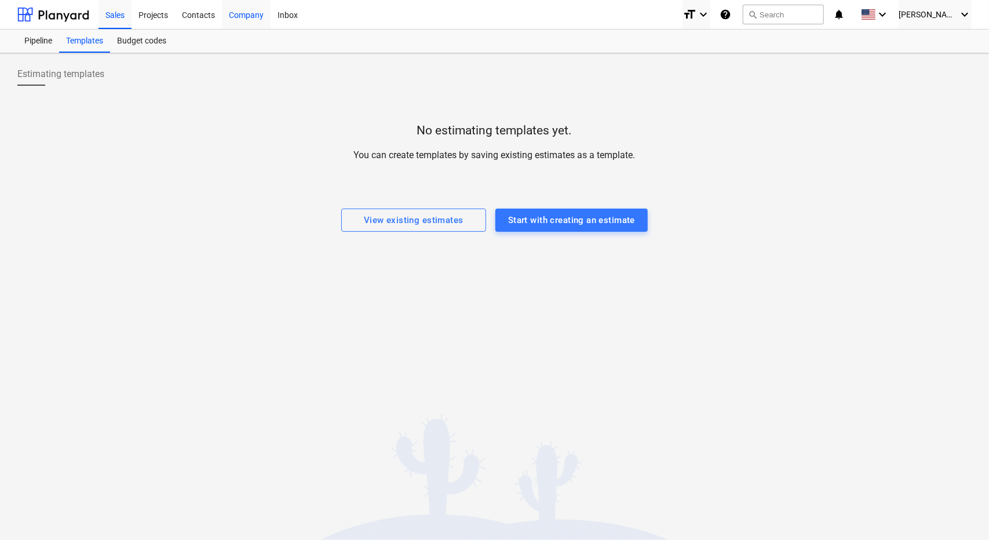
click at [255, 17] on div "Company" at bounding box center [246, 14] width 49 height 30
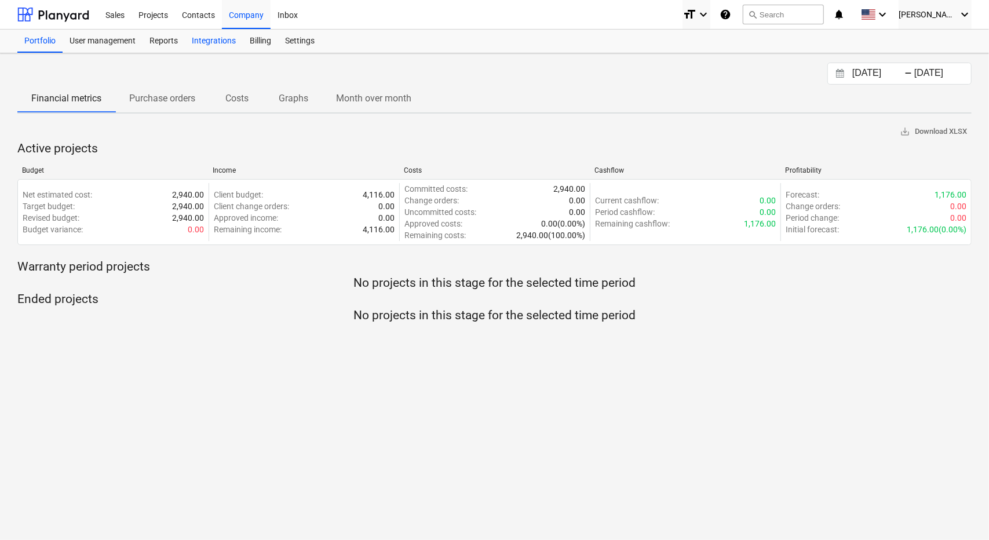
click at [222, 45] on div "Integrations" at bounding box center [214, 41] width 58 height 23
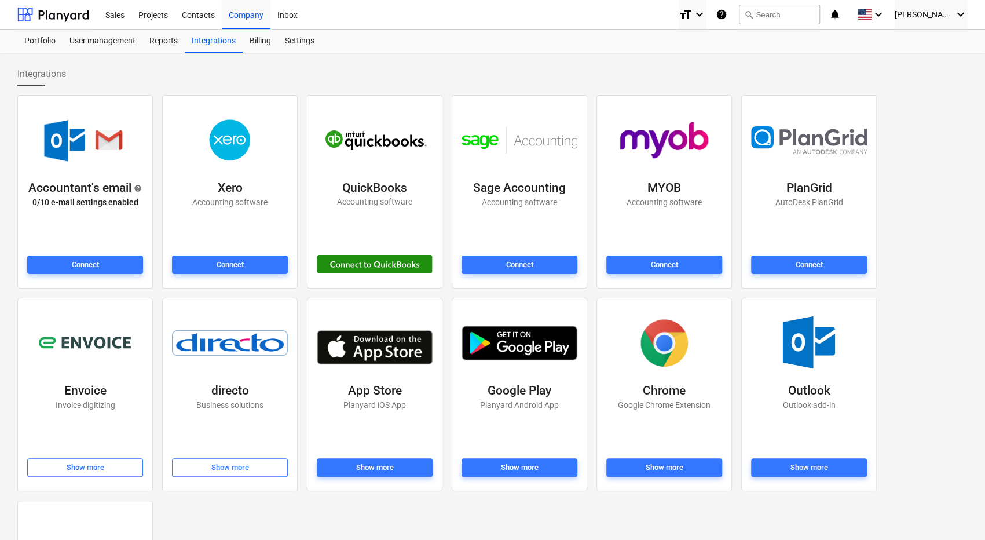
click at [364, 261] on div at bounding box center [375, 264] width 116 height 19
click at [170, 41] on div "Reports" at bounding box center [163, 41] width 42 height 23
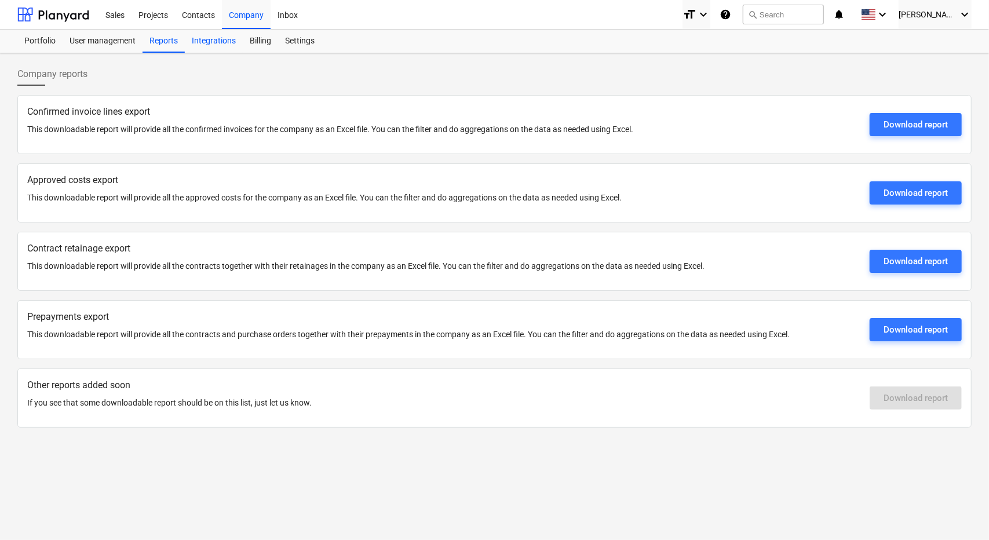
click at [205, 39] on div "Integrations" at bounding box center [214, 41] width 58 height 23
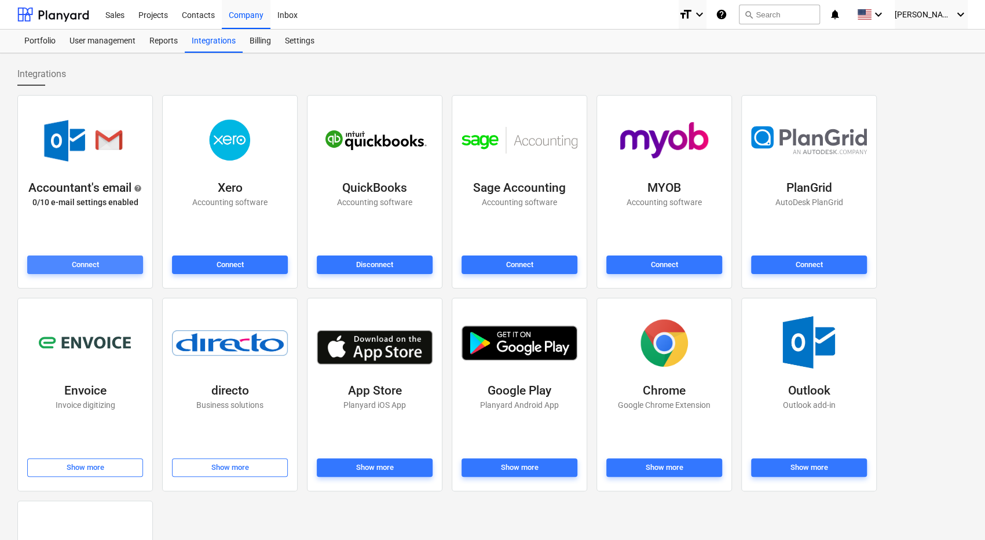
click at [112, 262] on span "Connect" at bounding box center [85, 264] width 107 height 13
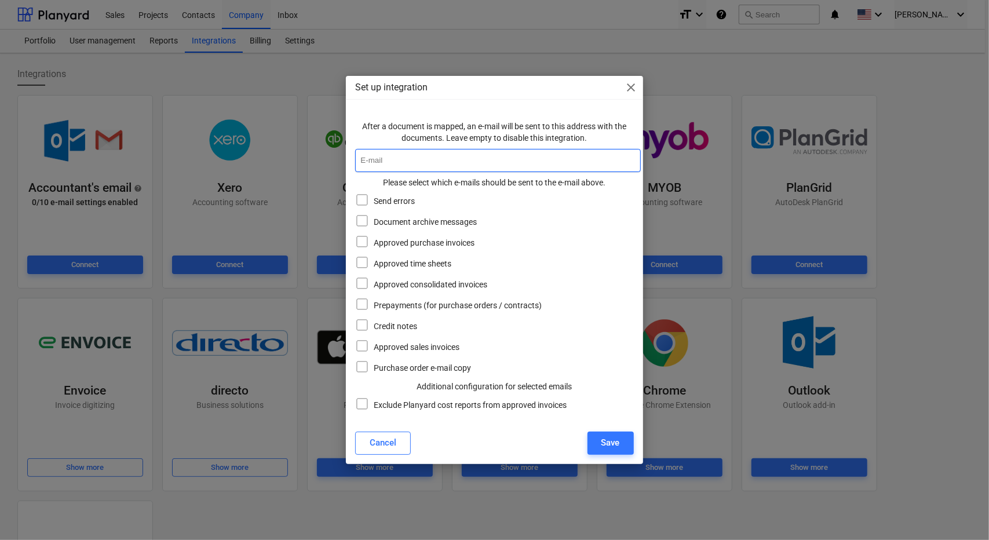
click at [418, 158] on input "text" at bounding box center [497, 160] width 285 height 23
click at [629, 91] on span "close" at bounding box center [631, 88] width 14 height 14
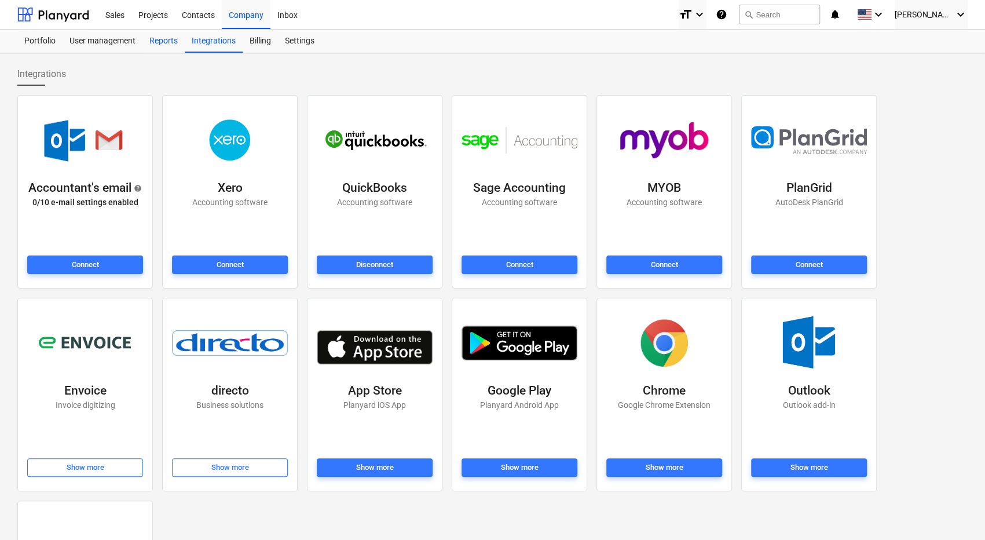
click at [163, 47] on div "Reports" at bounding box center [163, 41] width 42 height 23
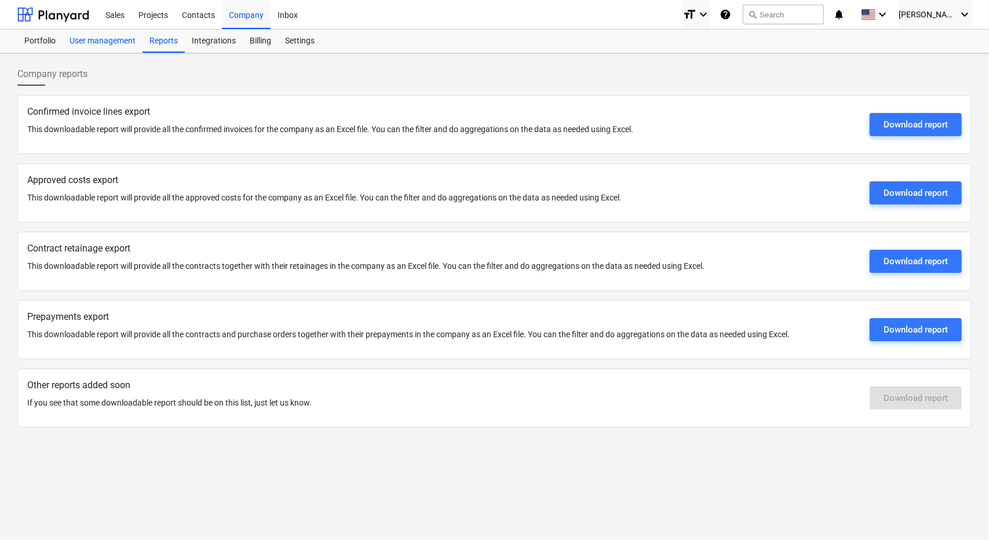
click at [107, 44] on div "User management" at bounding box center [103, 41] width 80 height 23
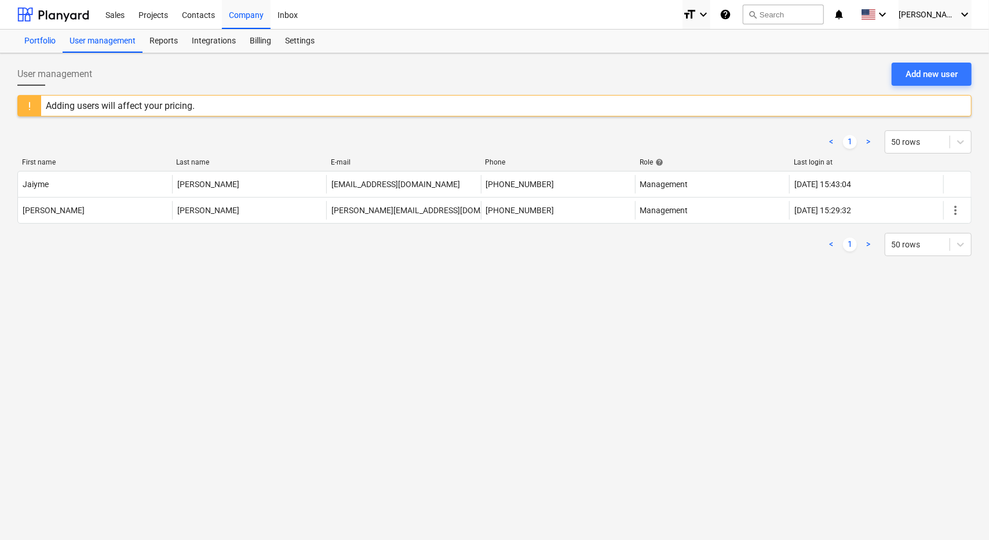
click at [42, 39] on div "Portfolio" at bounding box center [39, 41] width 45 height 23
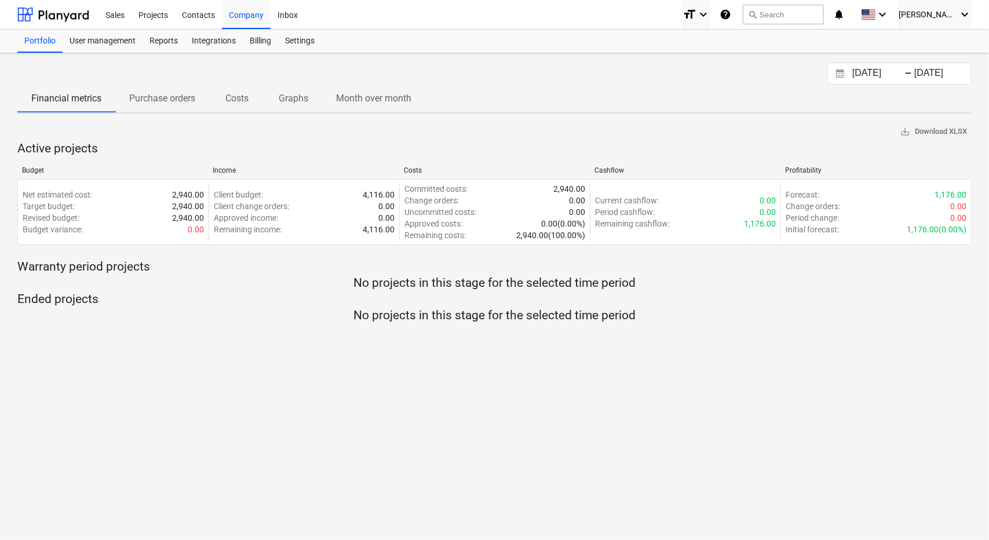
click at [173, 100] on p "Purchase orders" at bounding box center [162, 99] width 66 height 14
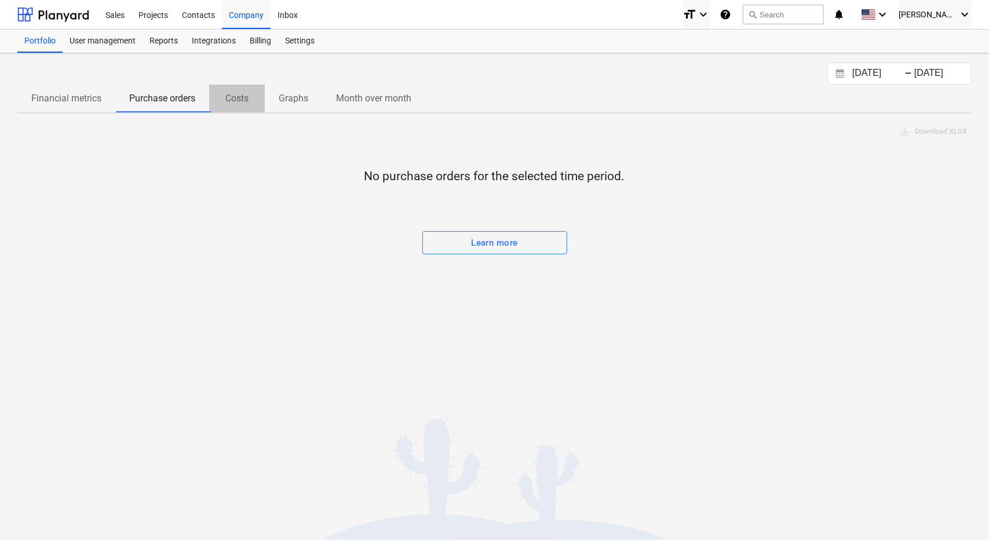
click at [230, 98] on p "Costs" at bounding box center [237, 99] width 28 height 14
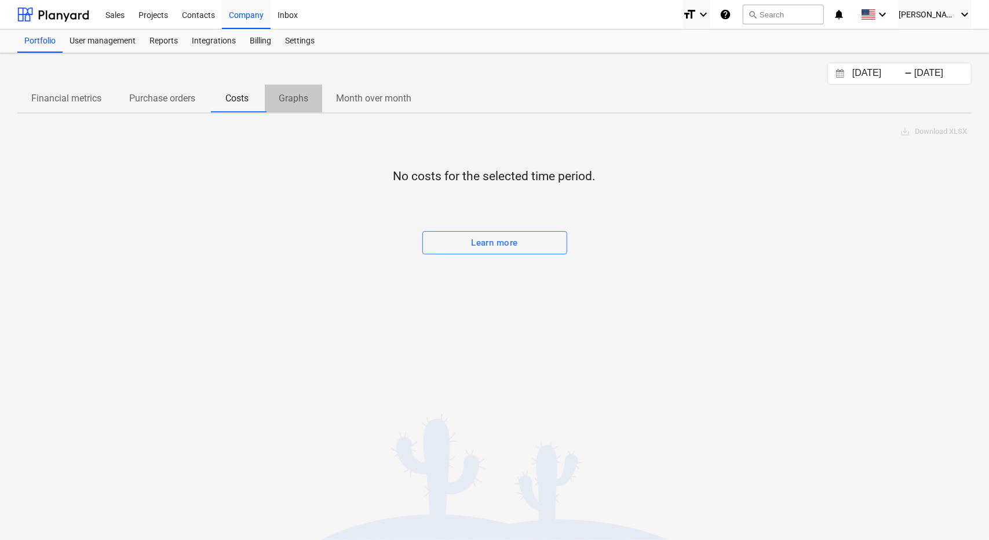
click at [295, 98] on p "Graphs" at bounding box center [294, 99] width 30 height 14
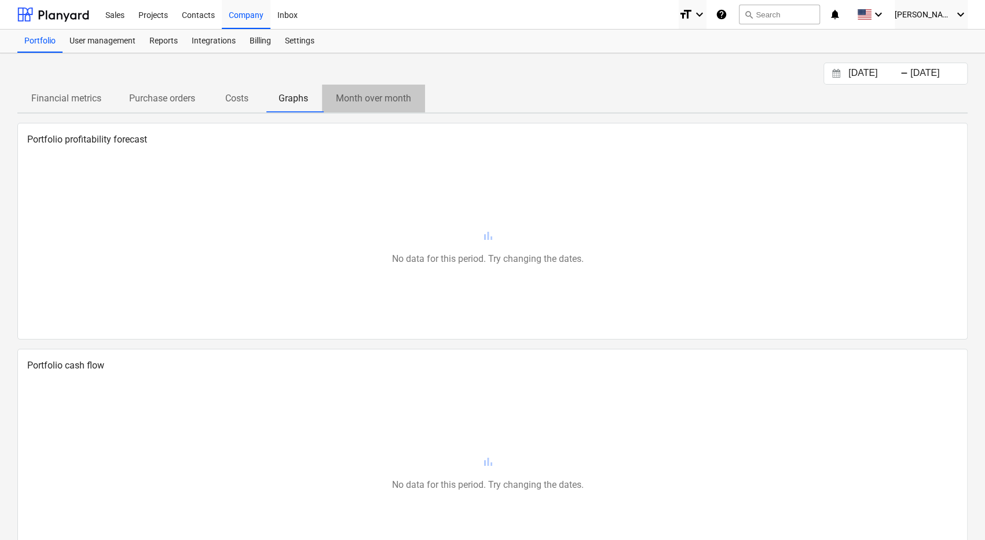
click at [350, 98] on p "Month over month" at bounding box center [373, 99] width 75 height 14
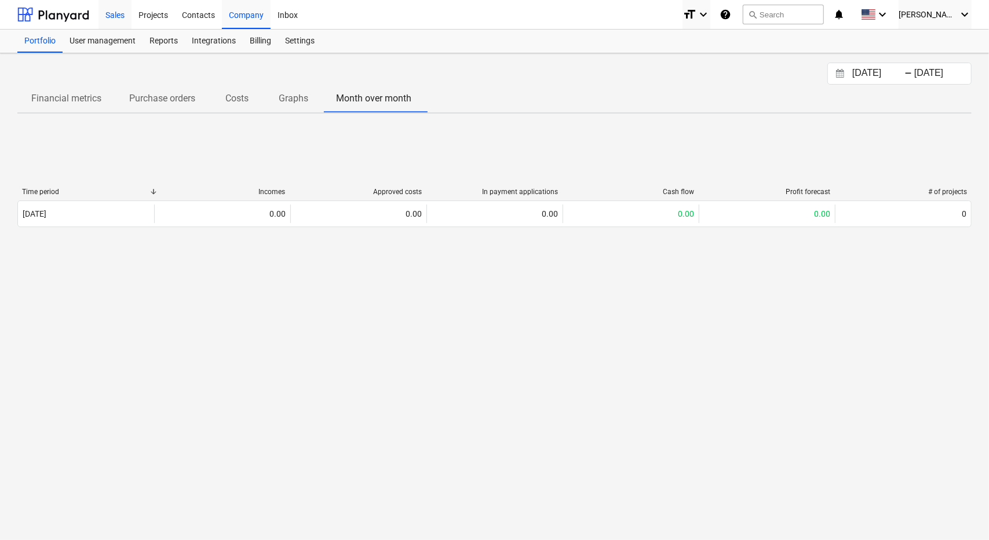
click at [119, 15] on div "Sales" at bounding box center [114, 14] width 33 height 30
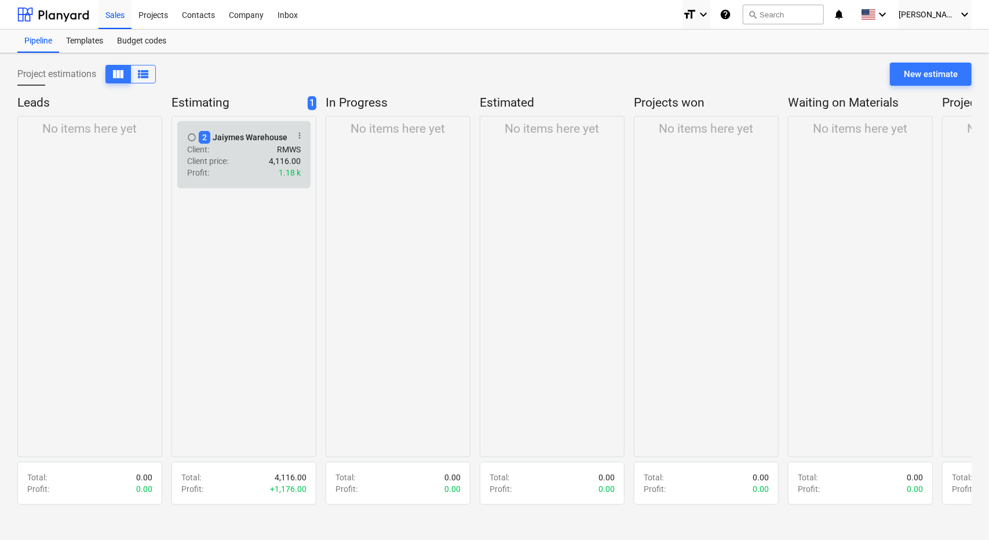
click at [260, 160] on div "Client price : 4,116.00" at bounding box center [244, 161] width 114 height 12
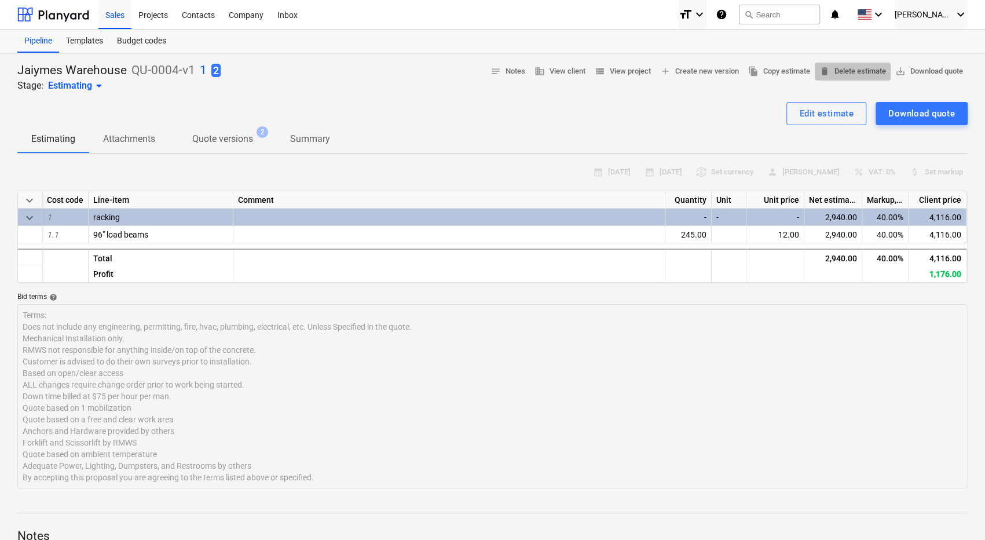
click at [849, 71] on span "delete Delete estimate" at bounding box center [853, 71] width 67 height 13
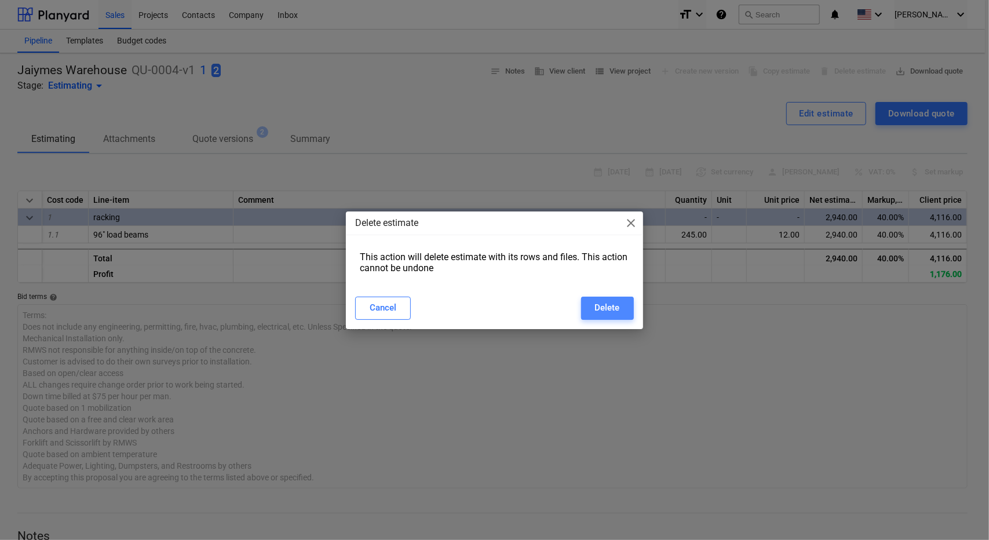
click at [617, 310] on div "Delete" at bounding box center [607, 307] width 25 height 15
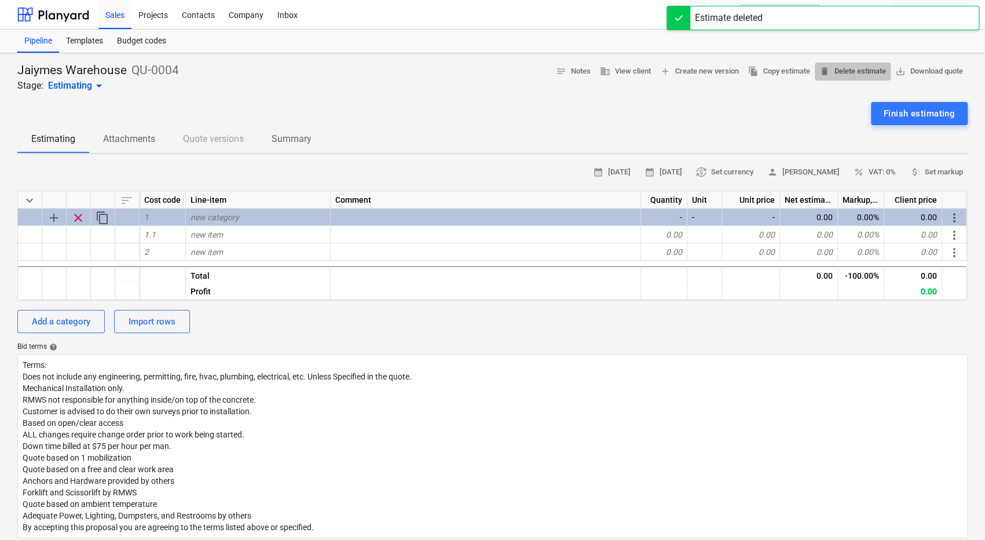
click at [847, 68] on span "delete Delete estimate" at bounding box center [853, 71] width 67 height 13
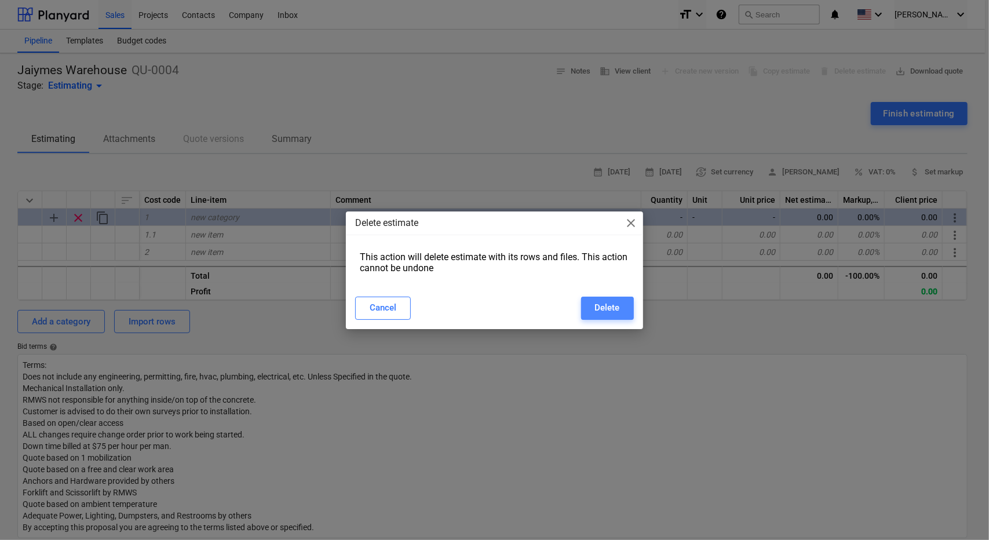
click at [614, 305] on div "Delete" at bounding box center [607, 307] width 25 height 15
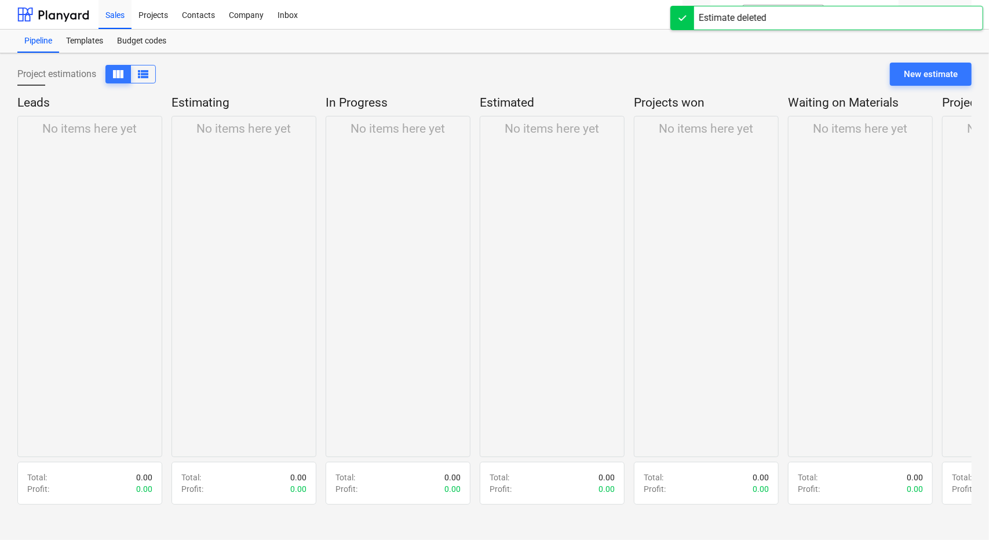
scroll to position [0, 269]
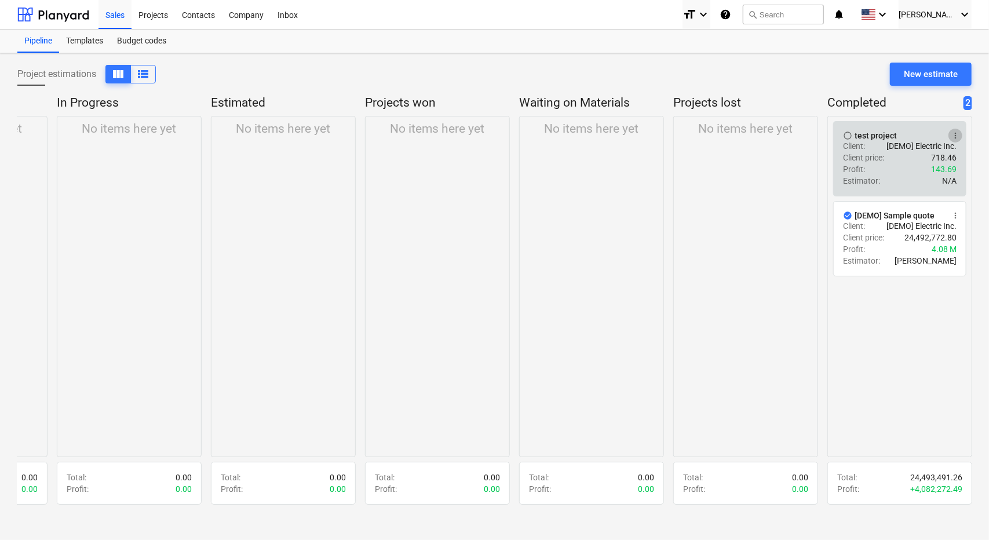
click at [957, 135] on span "more_vert" at bounding box center [955, 135] width 9 height 9
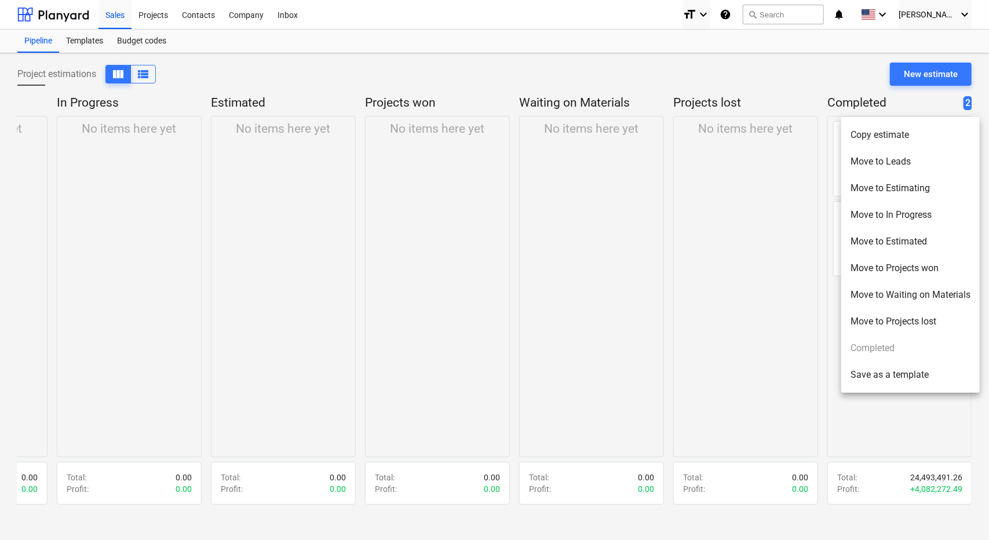
click at [741, 241] on div at bounding box center [494, 270] width 989 height 540
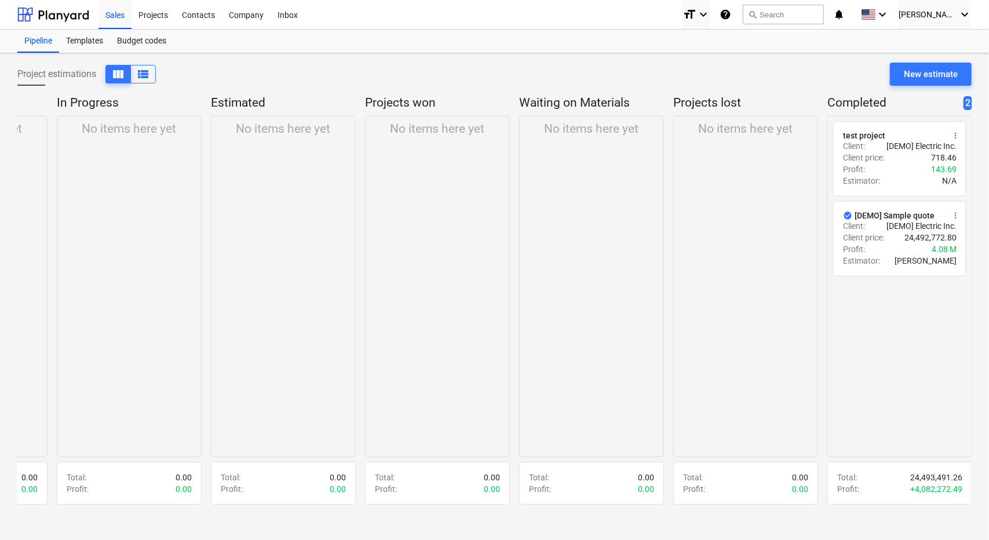
drag, startPoint x: 887, startPoint y: 163, endPoint x: 763, endPoint y: 150, distance: 125.2
click at [763, 150] on div "No items here yet" at bounding box center [745, 286] width 145 height 341
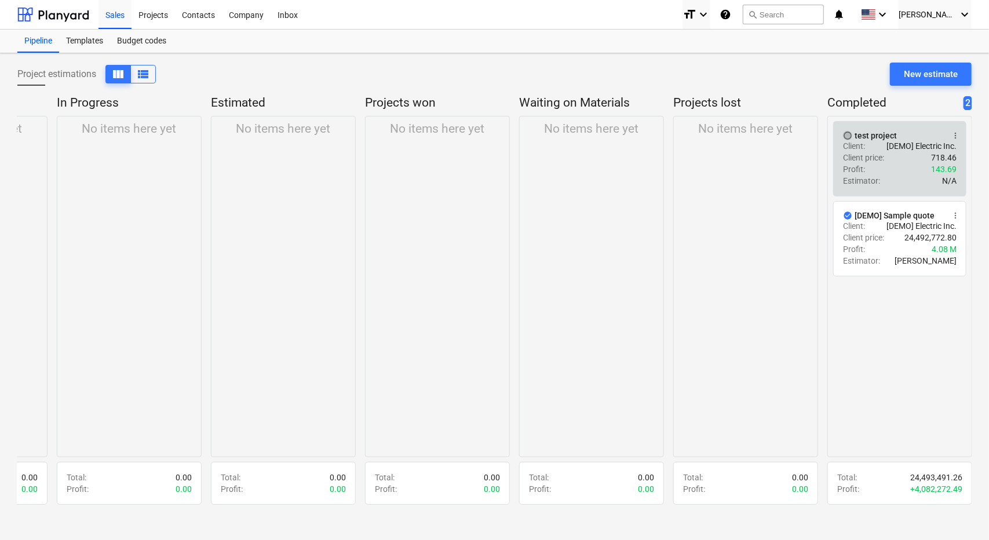
click at [849, 133] on span "radio_button_unchecked" at bounding box center [847, 135] width 9 height 9
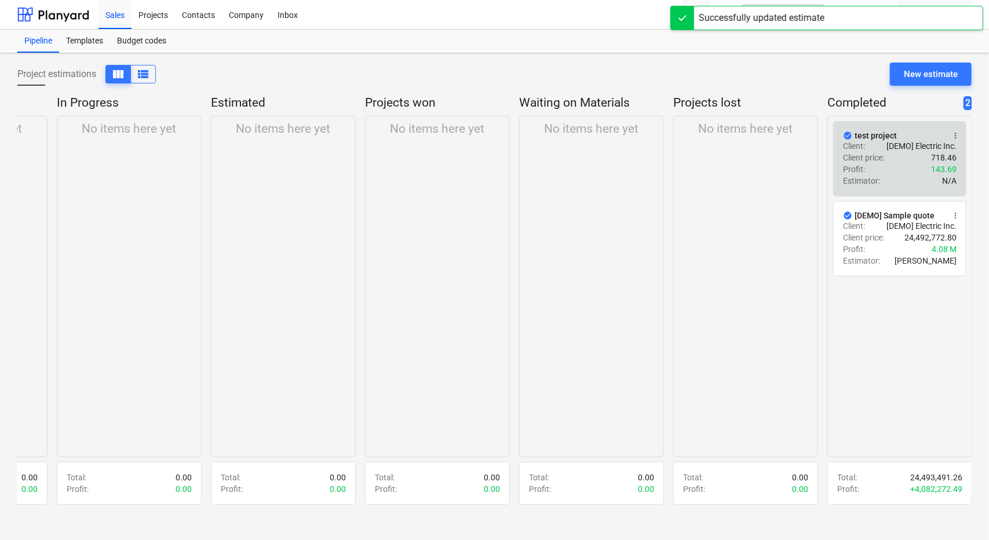
click at [902, 176] on div "Estimator : N/A" at bounding box center [900, 181] width 114 height 12
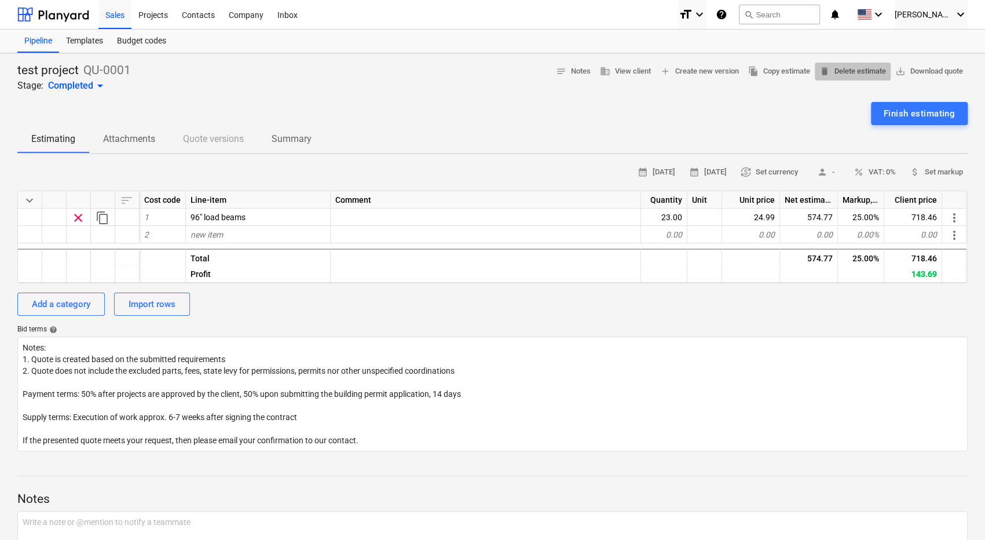
click at [865, 67] on span "delete Delete estimate" at bounding box center [853, 71] width 67 height 13
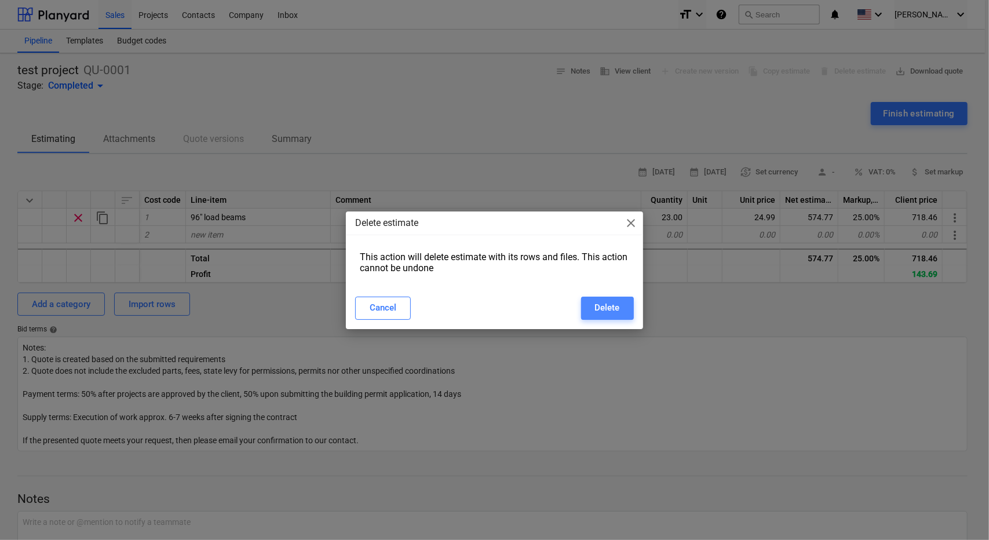
click at [607, 305] on div "Delete" at bounding box center [607, 307] width 25 height 15
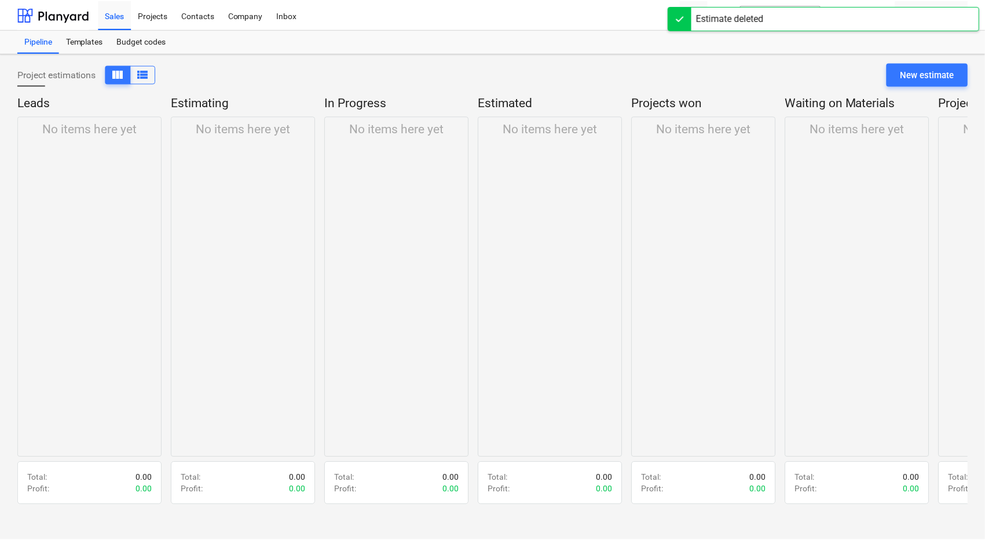
scroll to position [0, 269]
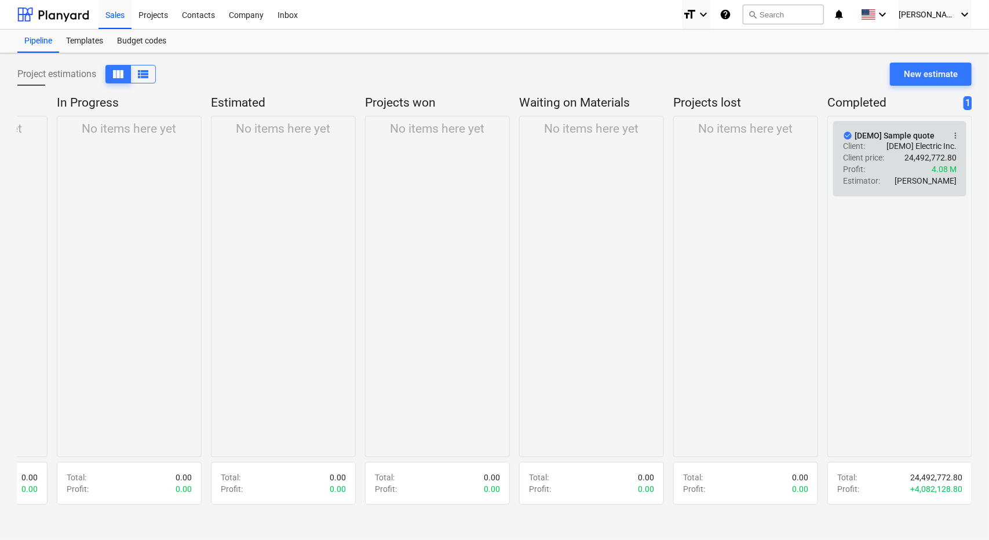
click at [912, 141] on p "[DEMO] Electric Inc." at bounding box center [921, 146] width 70 height 12
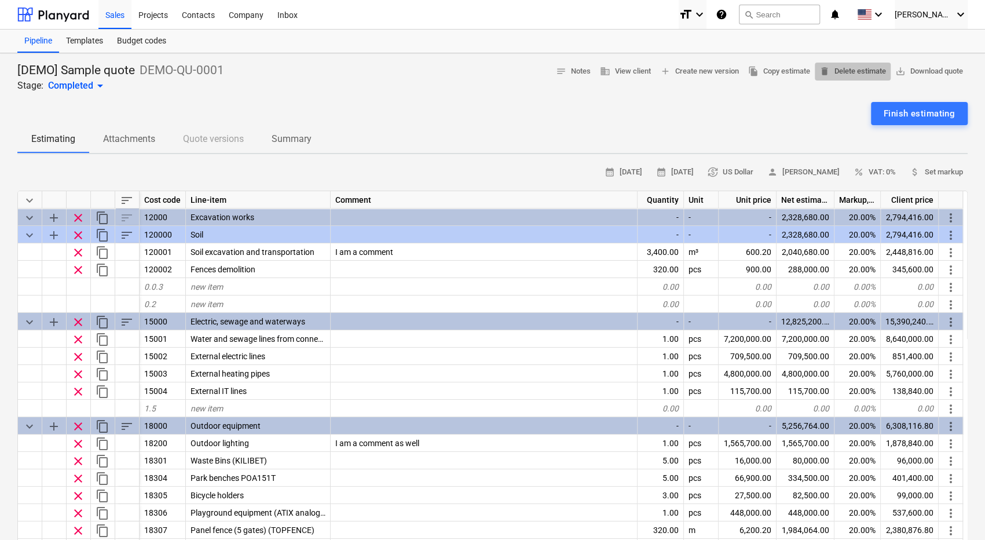
click at [858, 72] on span "delete Delete estimate" at bounding box center [853, 71] width 67 height 13
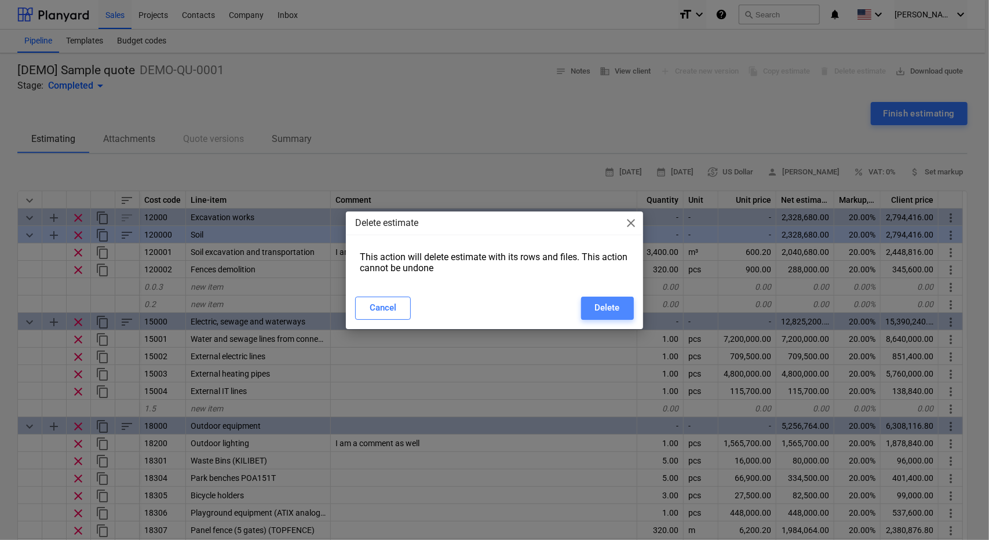
click at [601, 303] on div "Delete" at bounding box center [607, 307] width 25 height 15
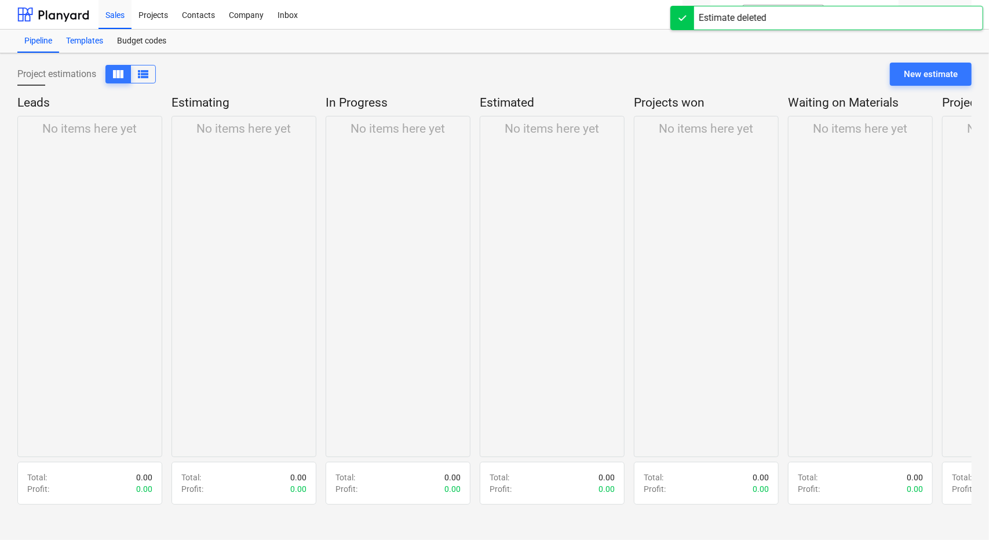
click at [94, 41] on div "Templates" at bounding box center [84, 41] width 51 height 23
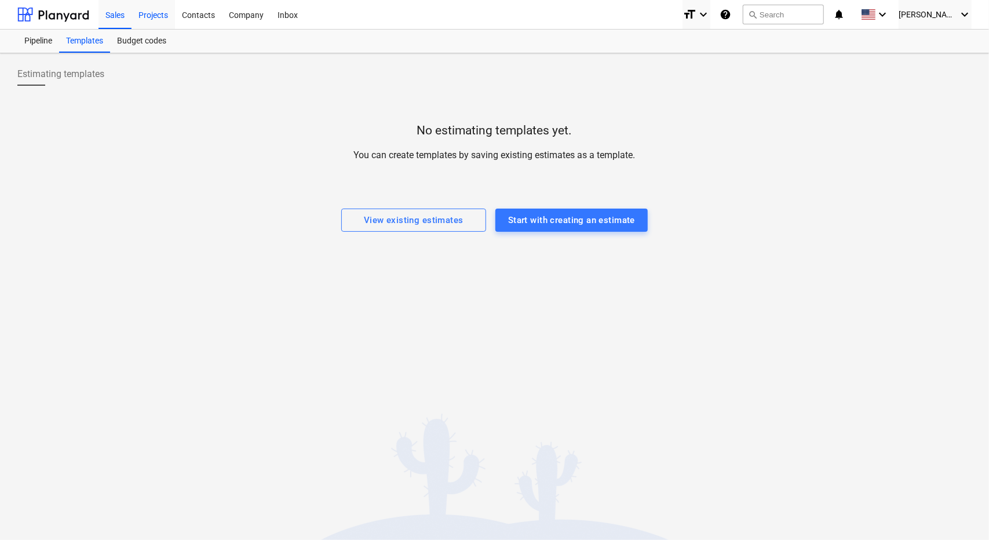
click at [152, 11] on div "Projects" at bounding box center [152, 14] width 43 height 30
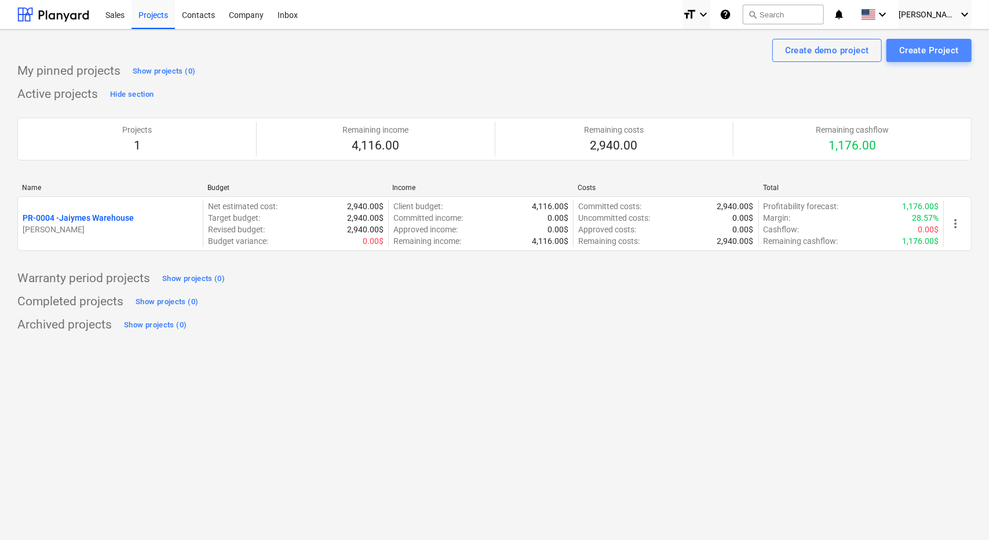
click at [922, 52] on div "Create Project" at bounding box center [929, 50] width 60 height 15
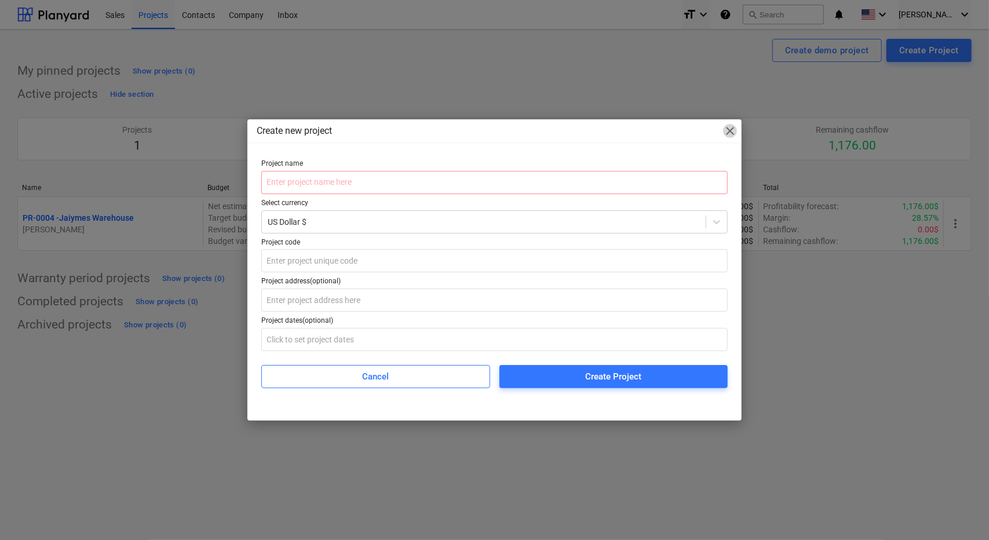
click at [735, 131] on span "close" at bounding box center [730, 131] width 14 height 14
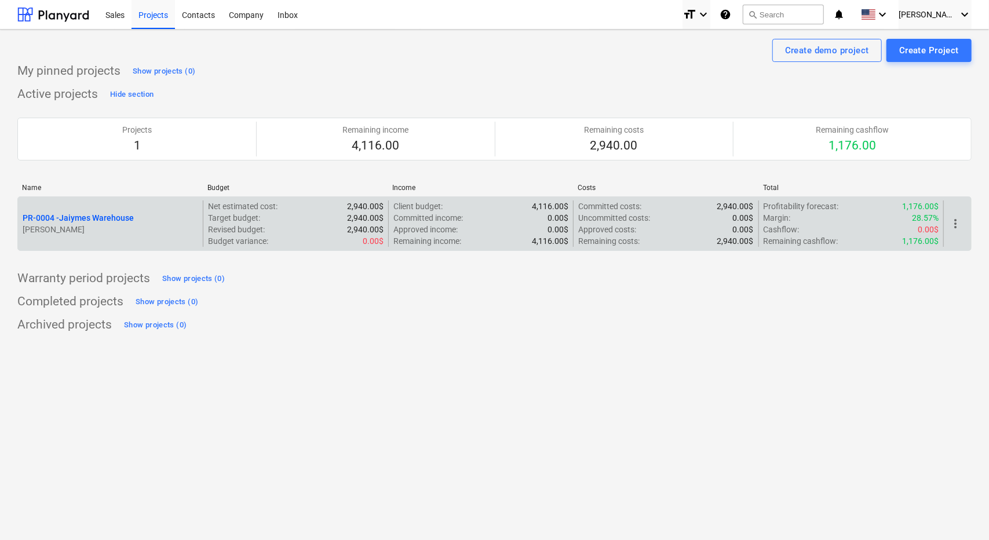
click at [160, 226] on p "[PERSON_NAME]" at bounding box center [111, 230] width 176 height 12
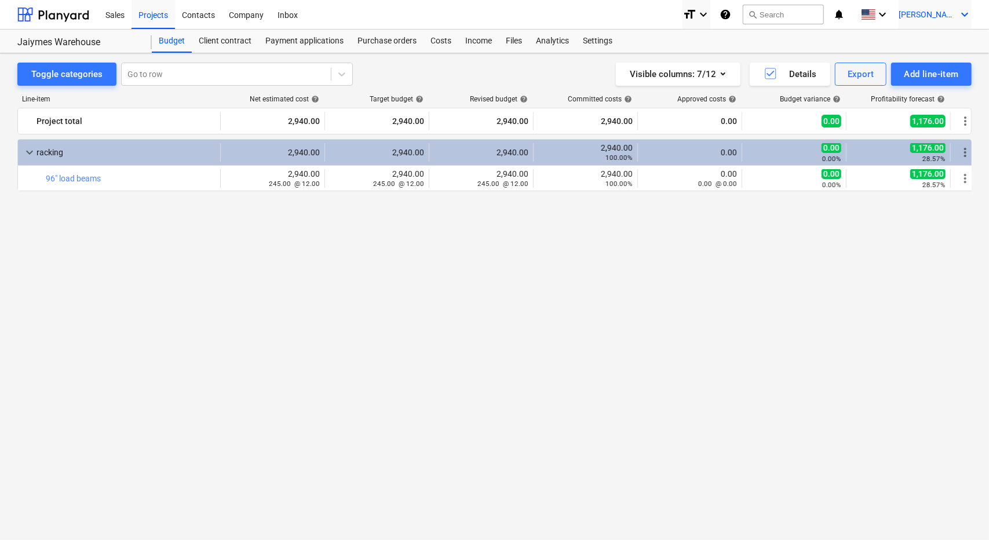
click at [955, 12] on span "[PERSON_NAME]" at bounding box center [927, 14] width 58 height 9
click at [935, 47] on div "Settings" at bounding box center [937, 45] width 70 height 19
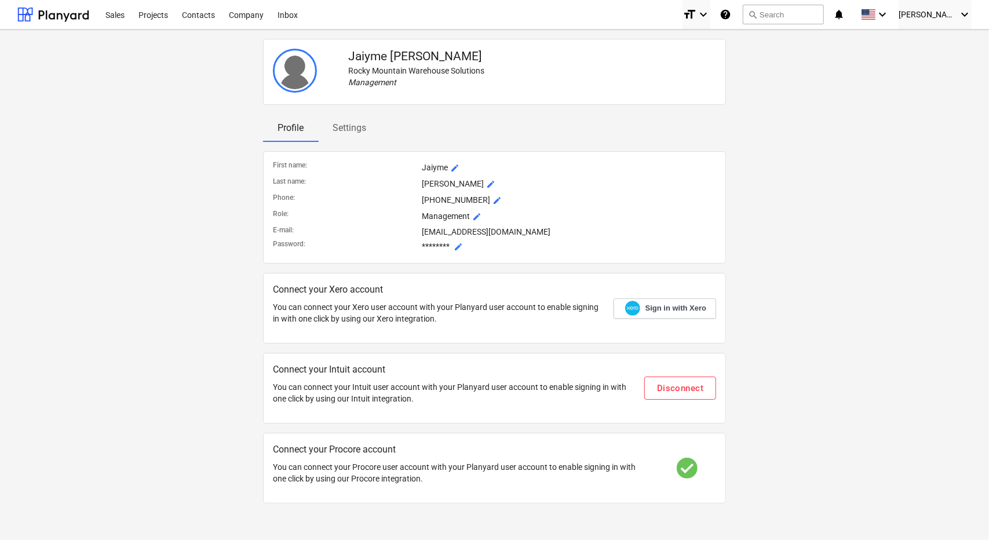
click at [334, 369] on p "Connect your Intuit account" at bounding box center [454, 370] width 362 height 14
click at [349, 127] on p "Settings" at bounding box center [349, 128] width 34 height 14
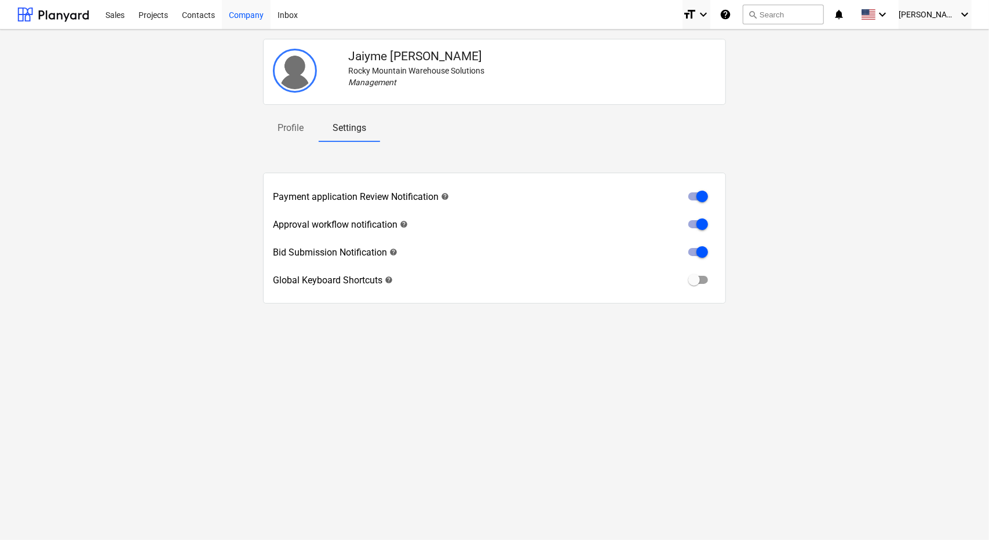
click at [241, 10] on div "Company" at bounding box center [246, 14] width 49 height 30
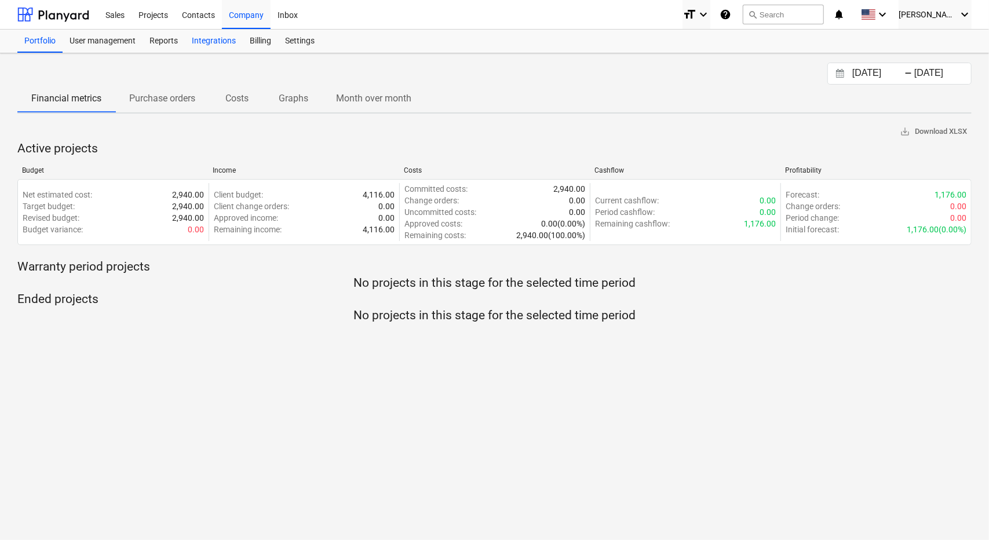
click at [221, 43] on div "Integrations" at bounding box center [214, 41] width 58 height 23
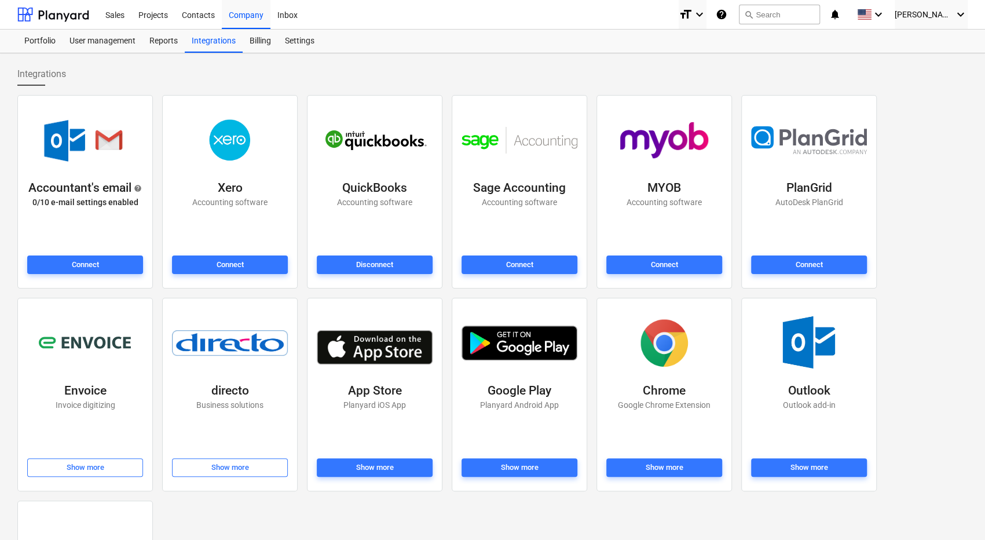
click at [378, 149] on img at bounding box center [375, 140] width 116 height 37
click at [374, 189] on p "QuickBooks" at bounding box center [374, 188] width 65 height 16
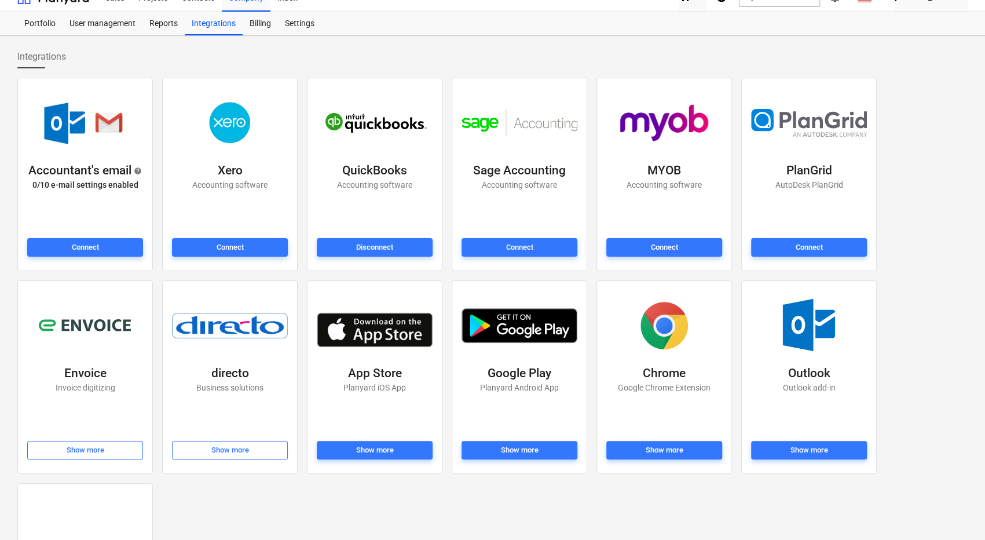
scroll to position [13, 0]
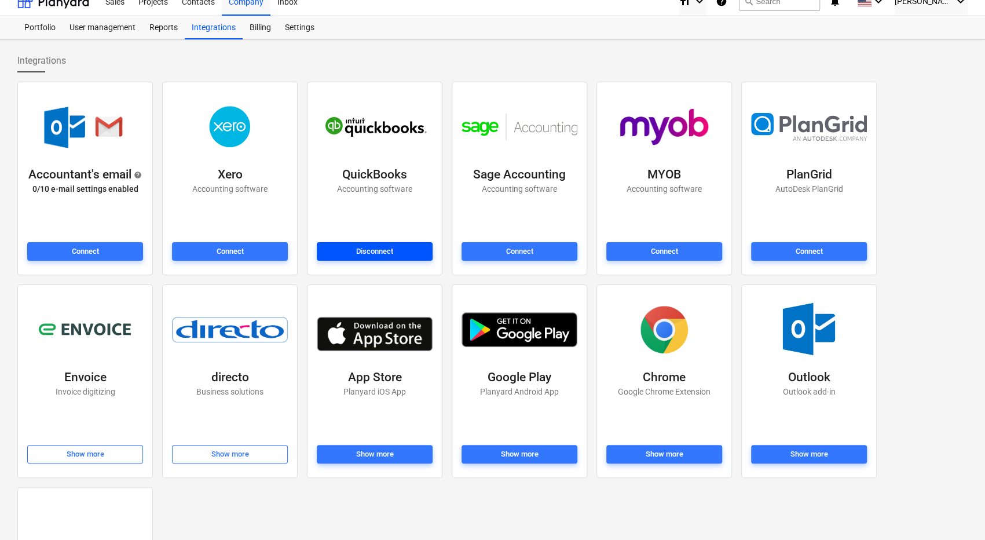
click at [381, 253] on div "Disconnect" at bounding box center [374, 251] width 37 height 13
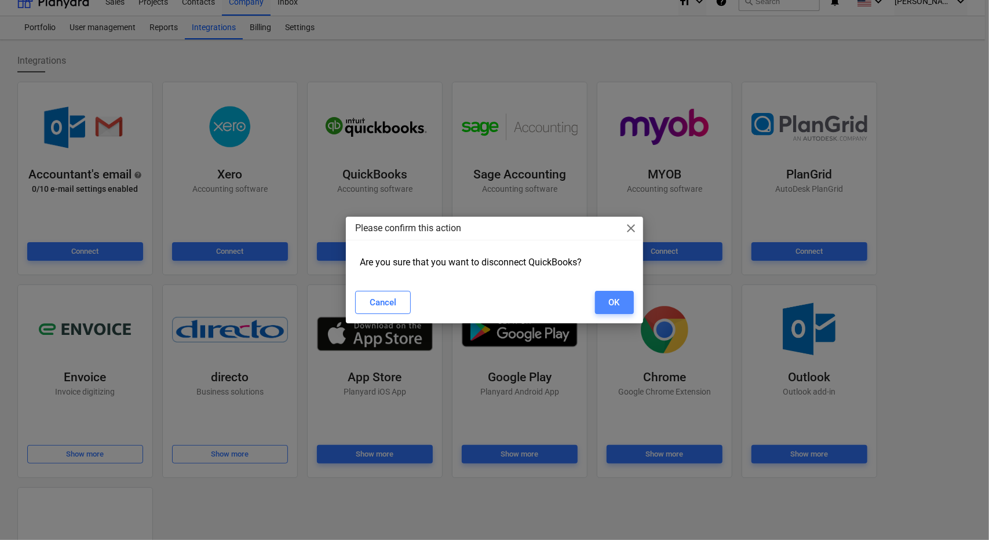
click at [605, 307] on button "OK" at bounding box center [614, 302] width 39 height 23
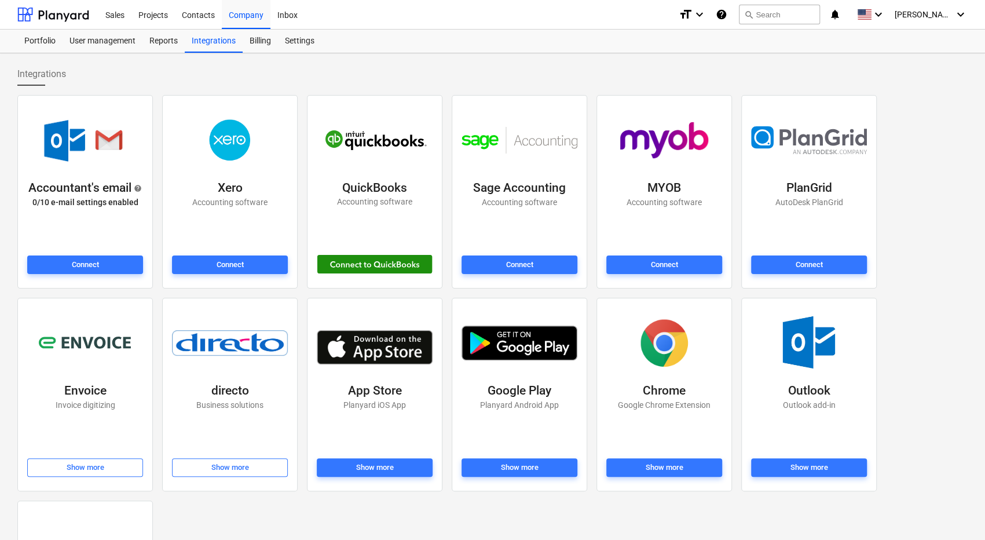
click at [394, 264] on div at bounding box center [375, 264] width 116 height 19
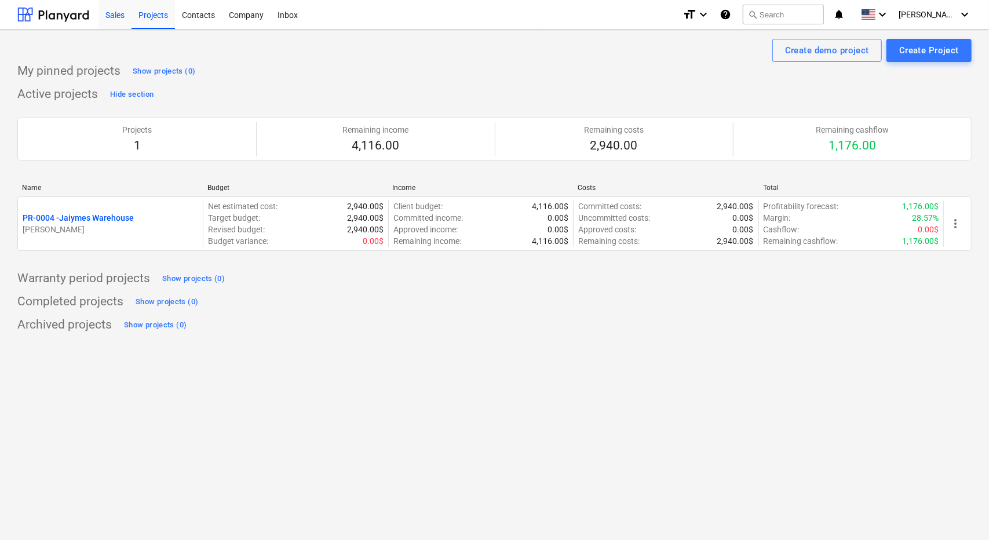
click at [119, 18] on div "Sales" at bounding box center [114, 14] width 33 height 30
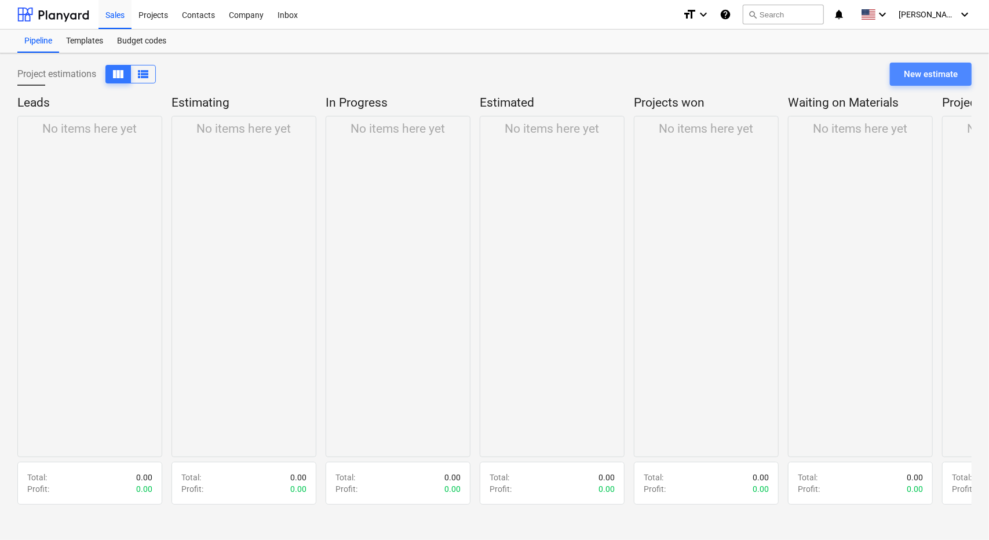
click at [938, 74] on div "New estimate" at bounding box center [931, 74] width 54 height 15
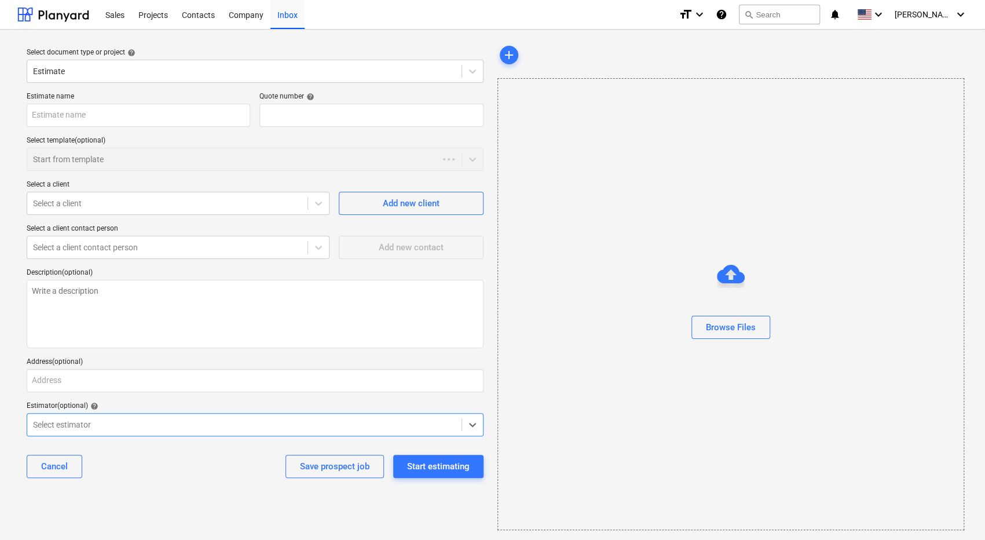
type textarea "x"
type input "QU-0007"
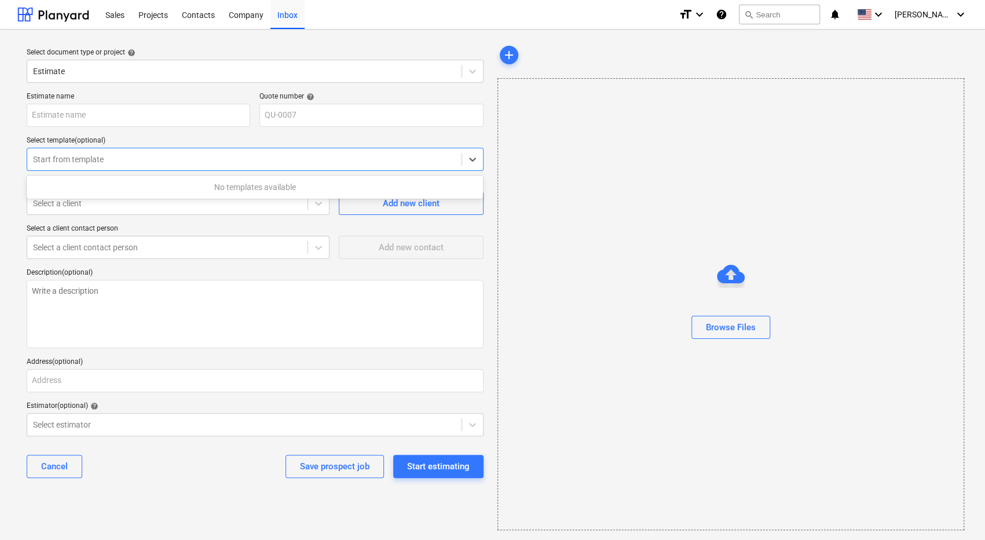
click at [136, 158] on div at bounding box center [244, 160] width 423 height 12
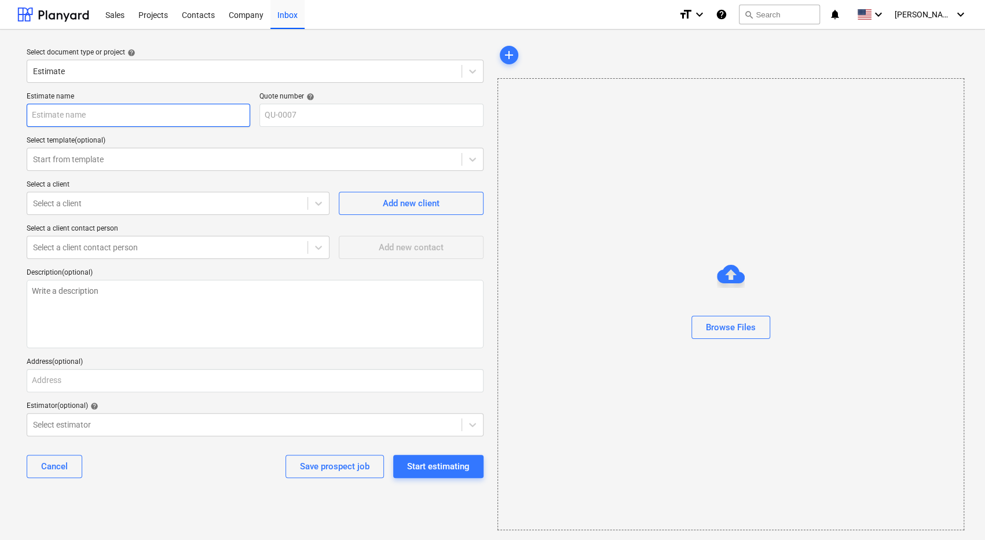
click at [116, 112] on input "text" at bounding box center [139, 115] width 224 height 23
type textarea "x"
type input "J"
type textarea "x"
type input "Jp"
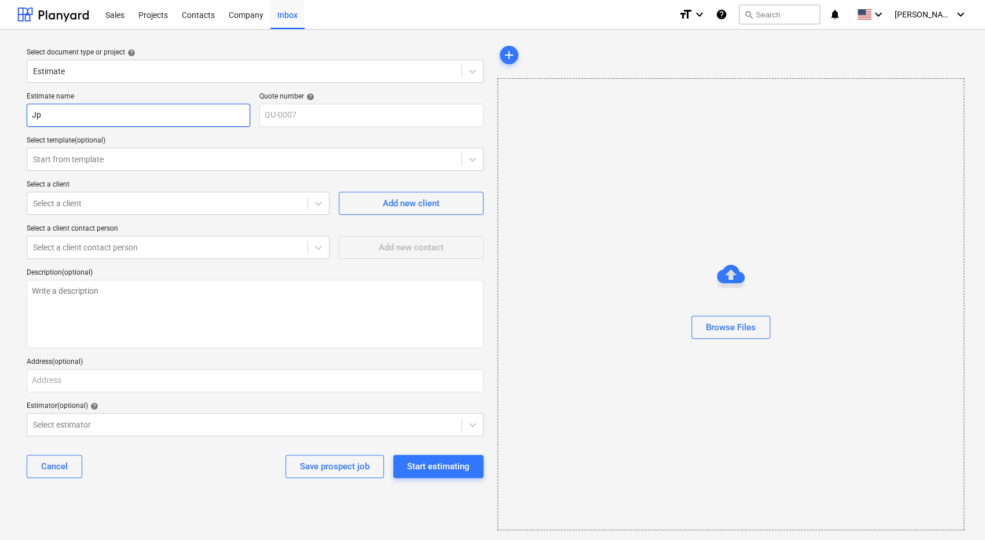
type textarea "x"
type input "Jp"
type textarea "x"
type input "Jp G"
type textarea "x"
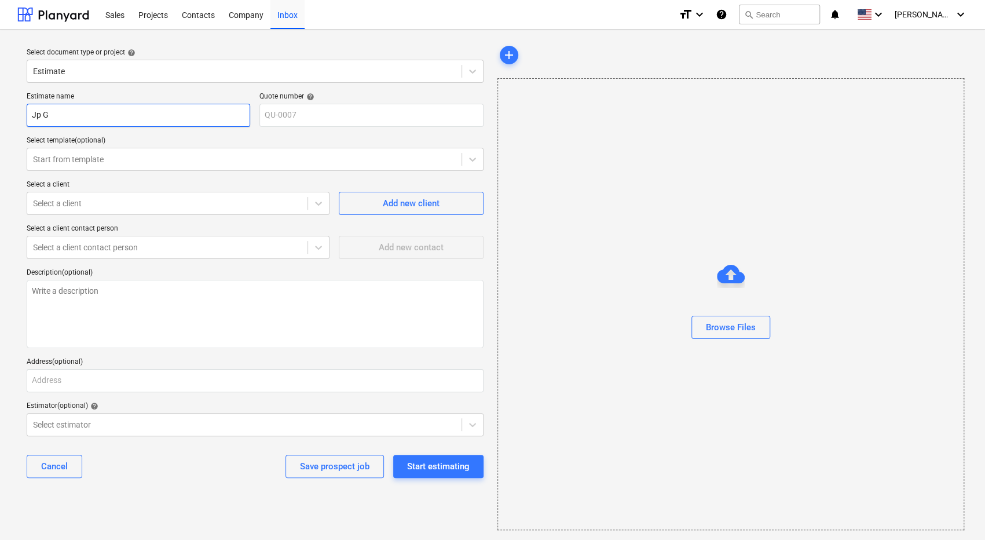
type input "Jp Ga"
type textarea "x"
type input "Jp Gar"
type textarea "x"
type input "[PERSON_NAME]"
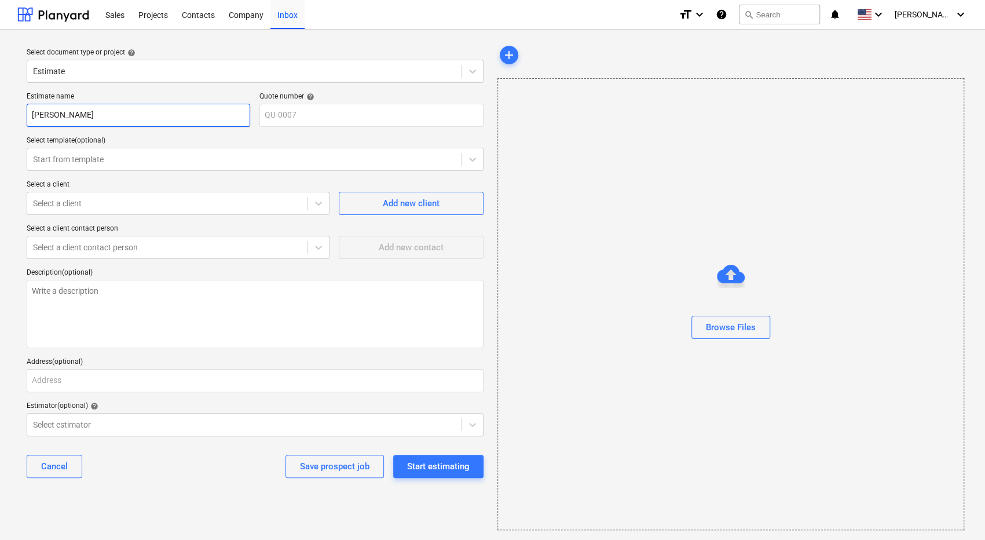
type textarea "x"
type input "Jp Garage"
type textarea "x"
type input "Jp Garagew"
type textarea "x"
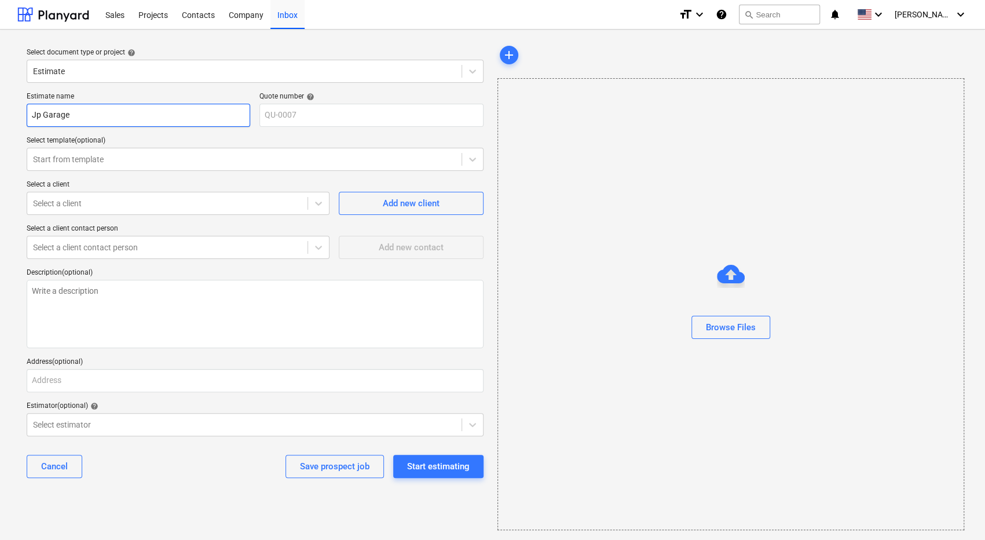
type input "Jp Garage"
type textarea "x"
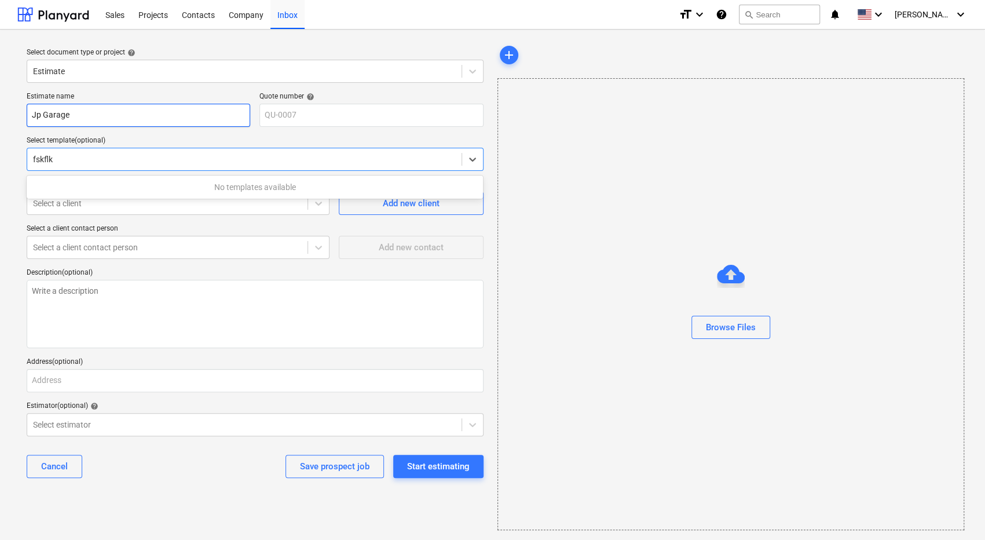
type input "fskflk"
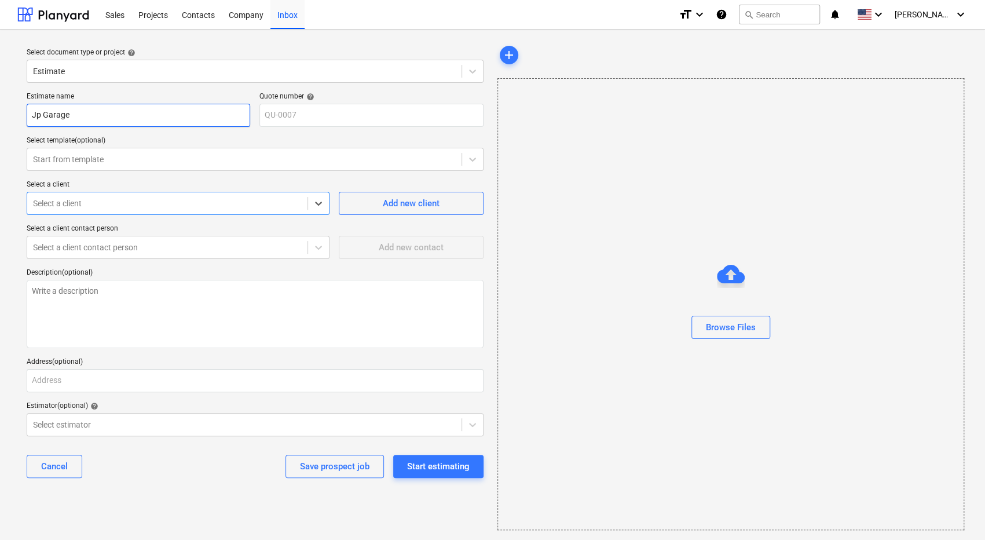
type input "j"
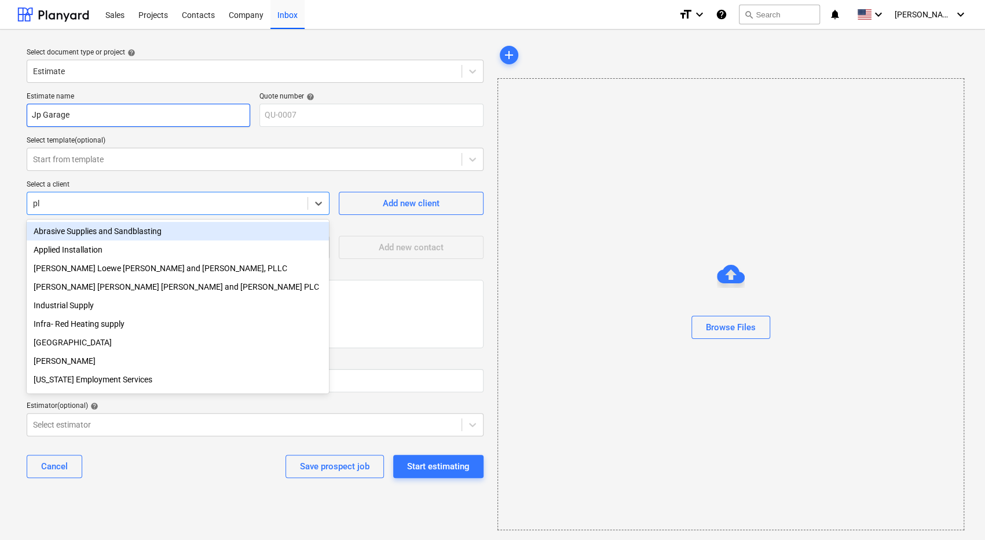
type input "p"
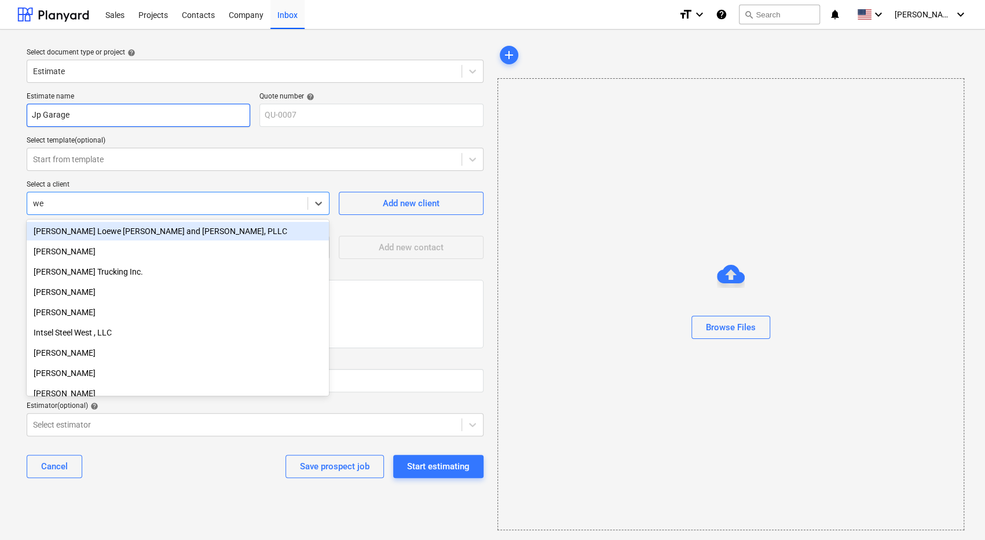
type input "w"
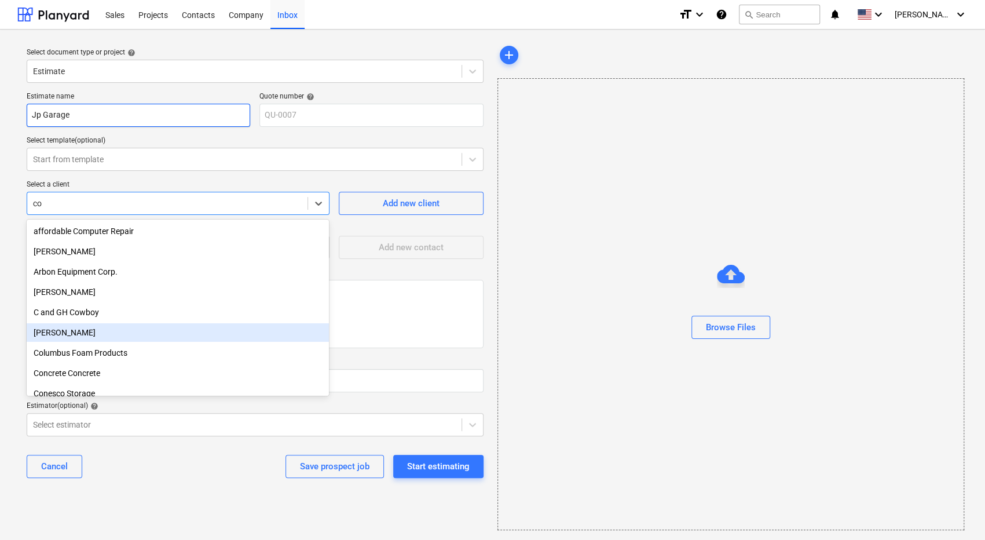
type input "c"
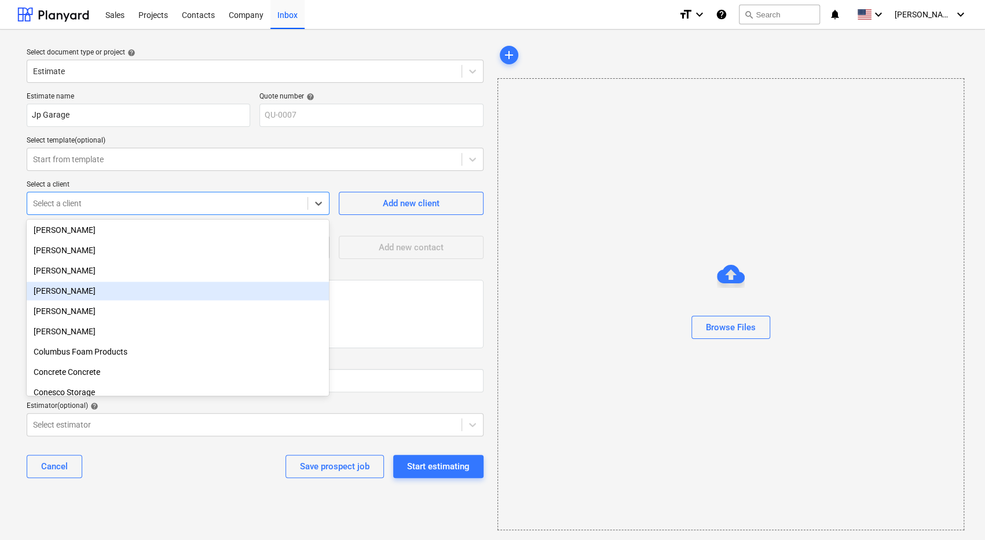
scroll to position [1279, 0]
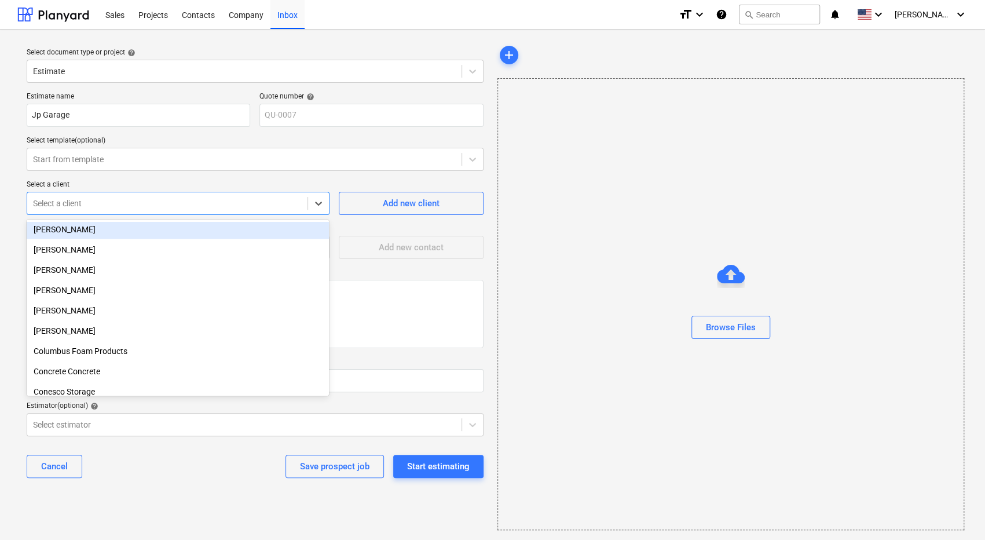
type textarea "x"
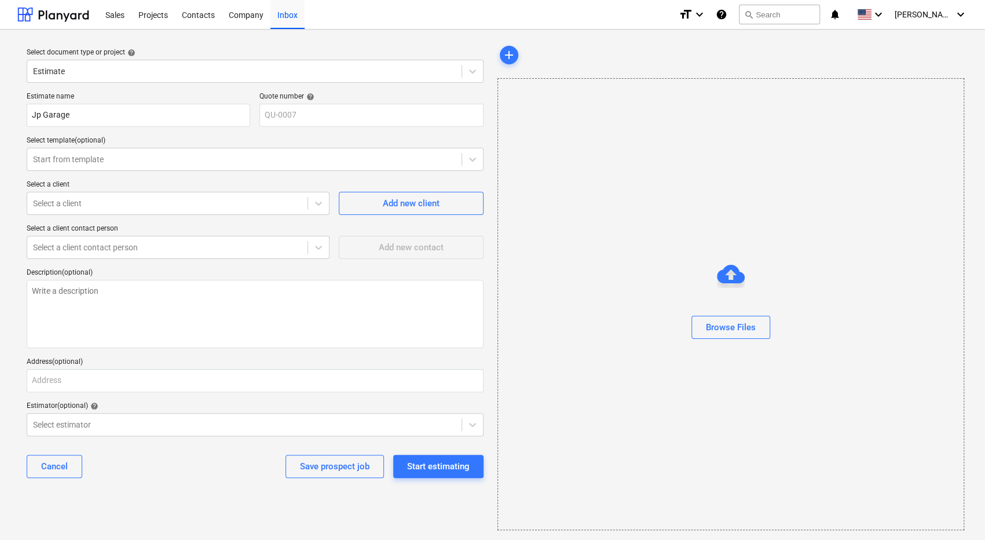
click at [148, 178] on div "Estimate name Jp Garage Quote number help QU-0007 Select template (optional) St…" at bounding box center [255, 289] width 466 height 404
click at [124, 249] on div at bounding box center [167, 248] width 269 height 12
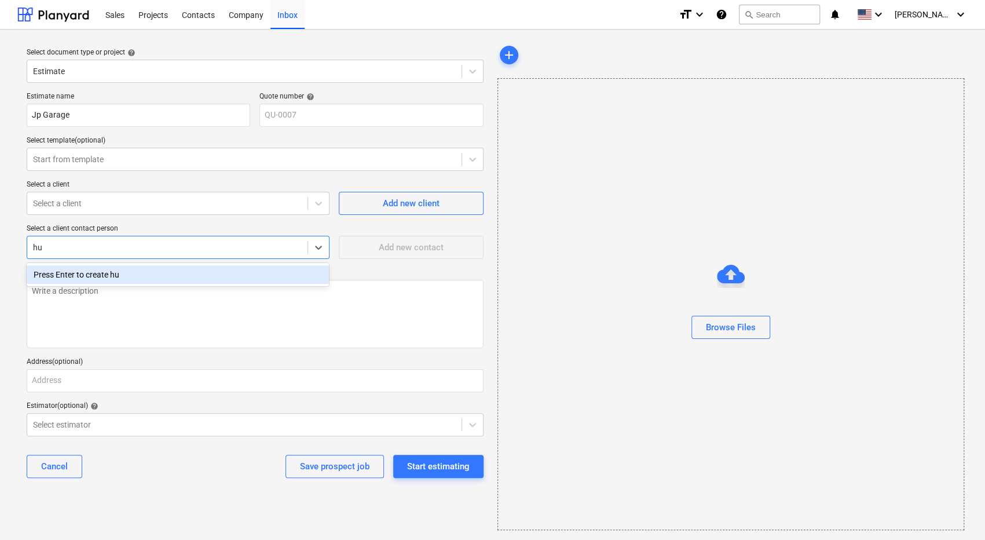
type input "h"
type textarea "x"
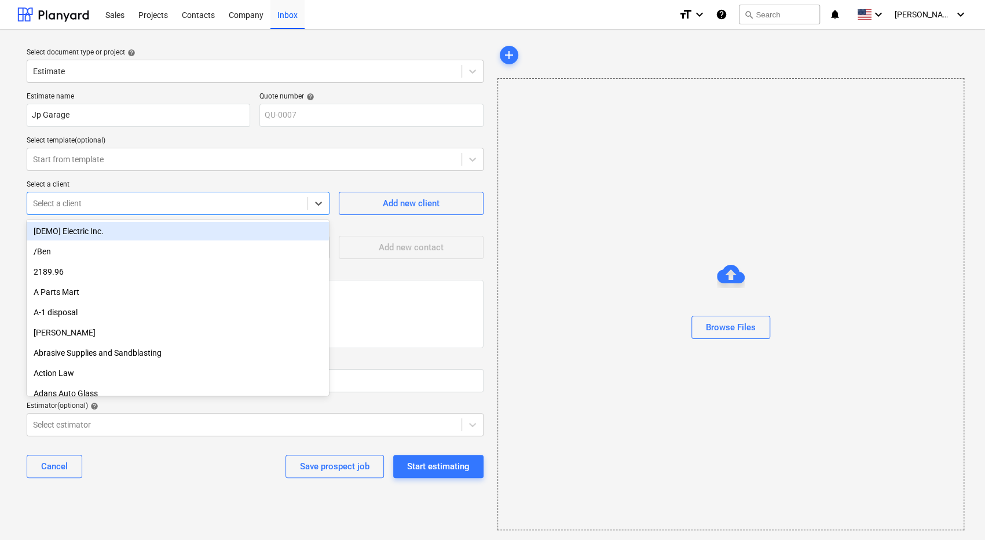
click at [123, 201] on div at bounding box center [167, 204] width 269 height 12
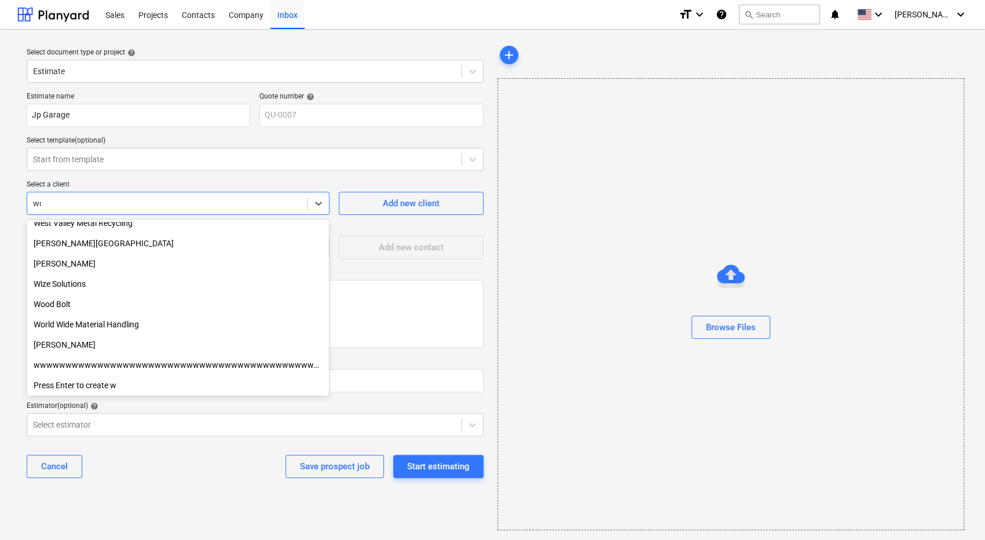
scroll to position [0, 0]
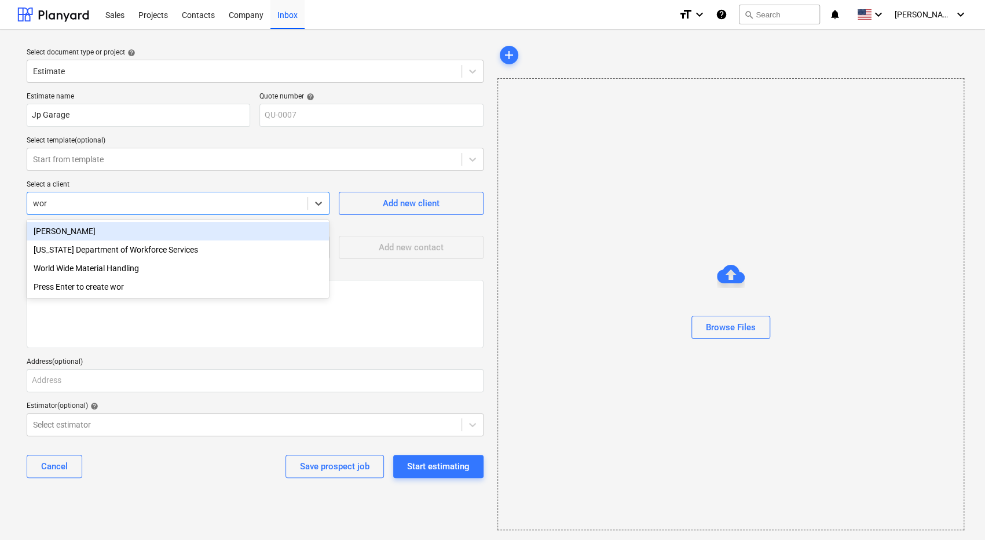
type input "worl"
click at [80, 231] on div "World Wide Material Handling" at bounding box center [178, 231] width 302 height 19
type textarea "x"
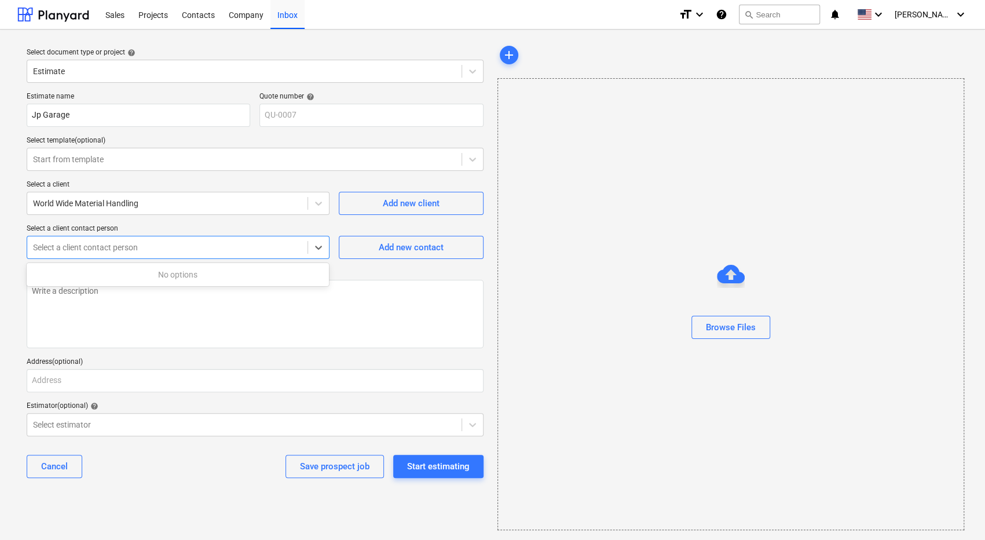
click at [111, 252] on div at bounding box center [167, 248] width 269 height 12
click at [266, 198] on div at bounding box center [167, 204] width 269 height 12
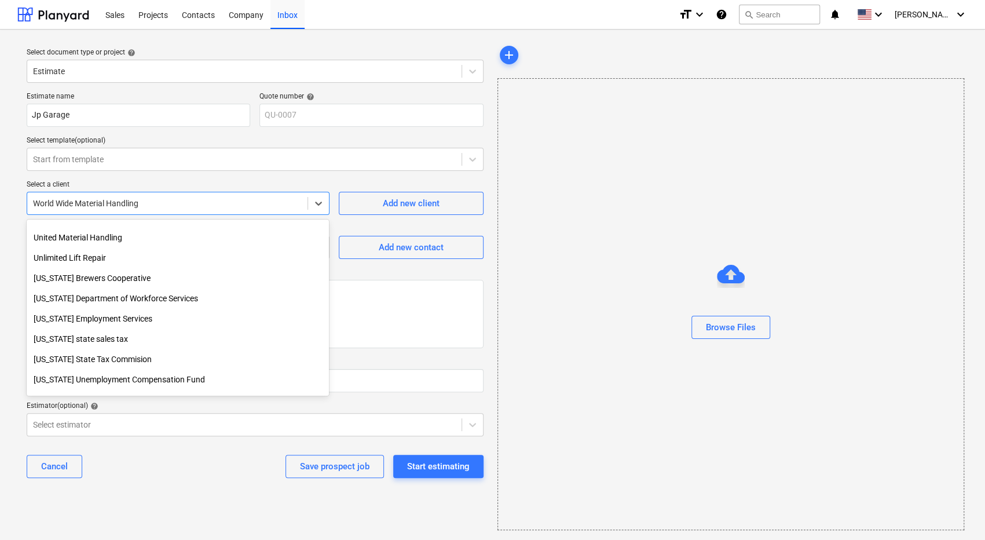
scroll to position [7981, 0]
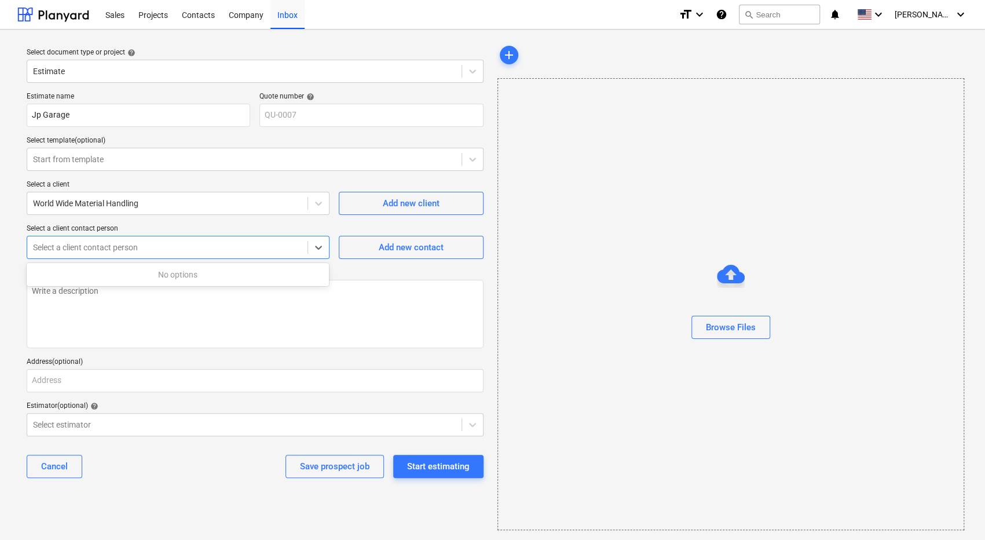
drag, startPoint x: 250, startPoint y: 225, endPoint x: 155, endPoint y: 244, distance: 97.0
click at [155, 244] on div at bounding box center [167, 248] width 269 height 12
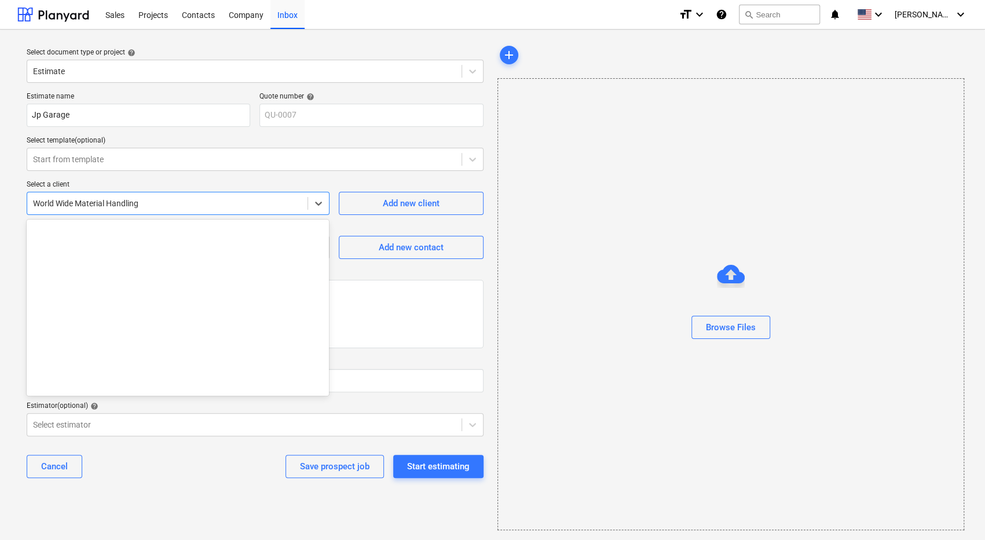
click at [155, 199] on div at bounding box center [167, 204] width 269 height 12
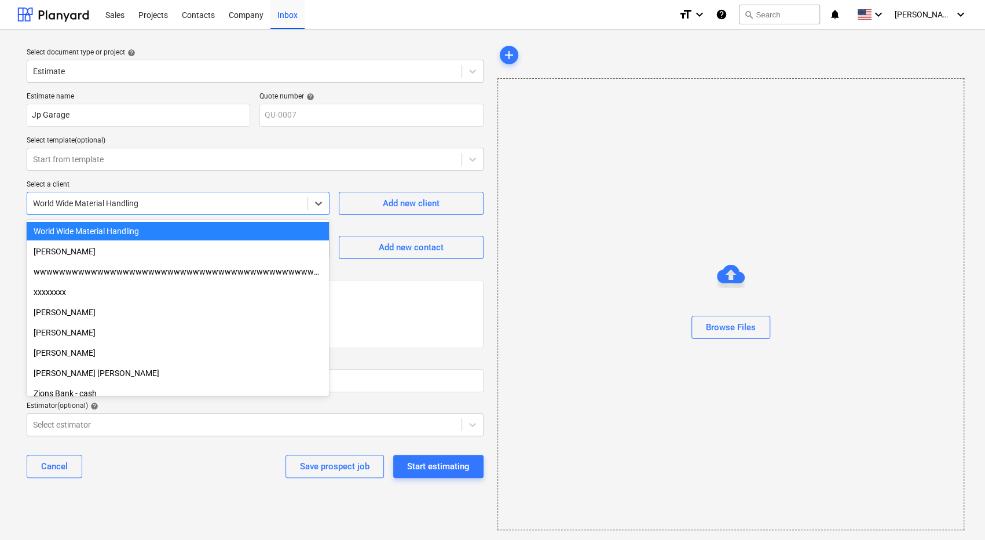
click at [165, 185] on div "Select a client" at bounding box center [178, 184] width 303 height 9
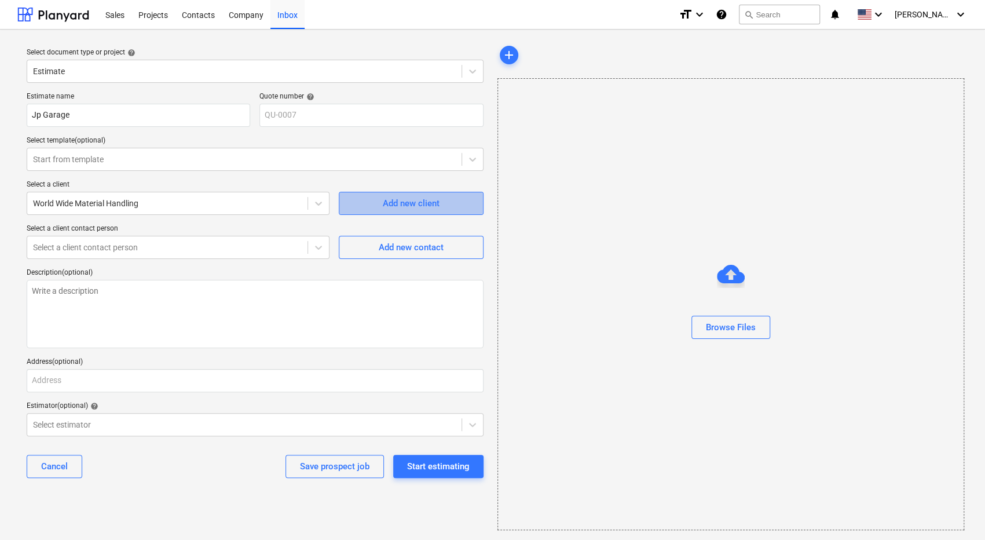
click at [360, 204] on span "Add new client" at bounding box center [411, 203] width 116 height 15
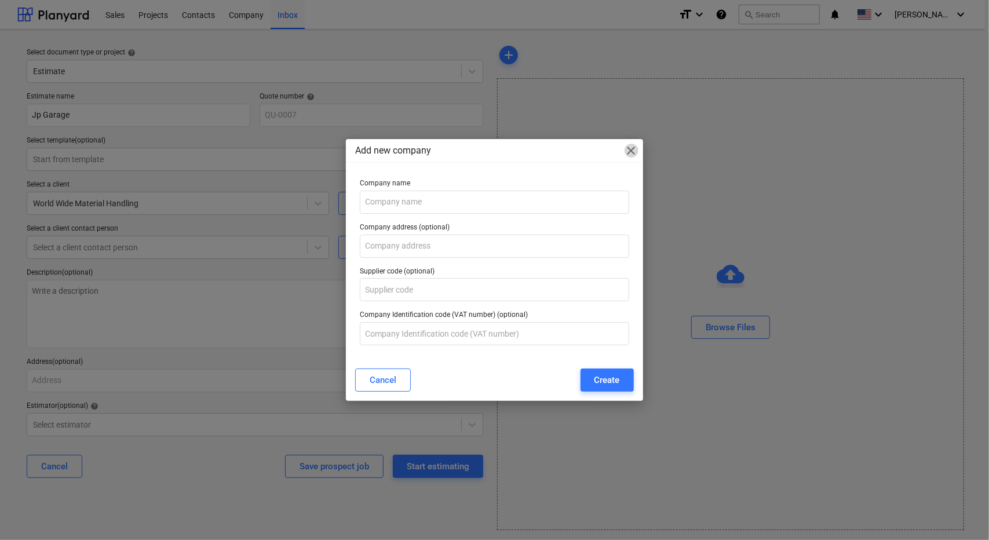
click at [629, 148] on span "close" at bounding box center [631, 151] width 14 height 14
type textarea "x"
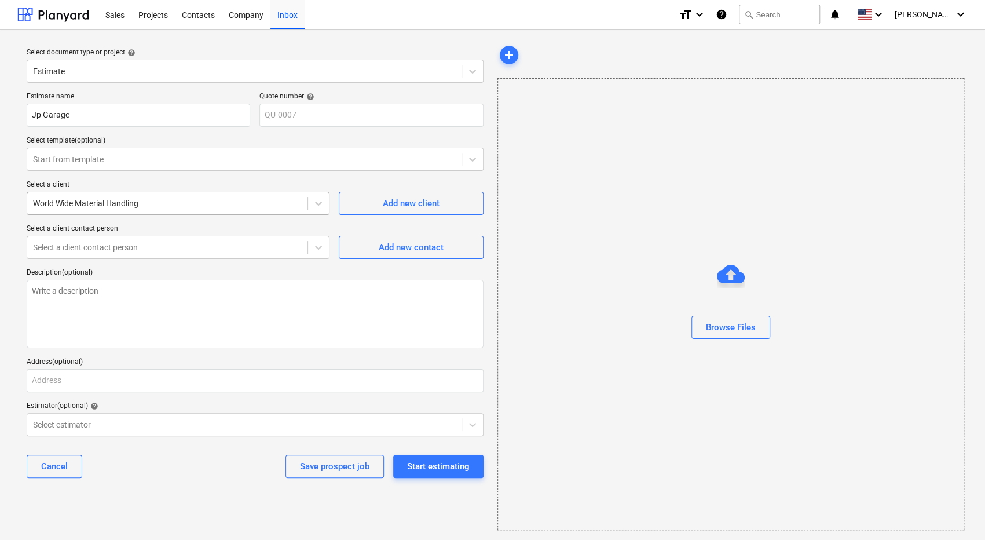
click at [171, 207] on div at bounding box center [167, 204] width 269 height 12
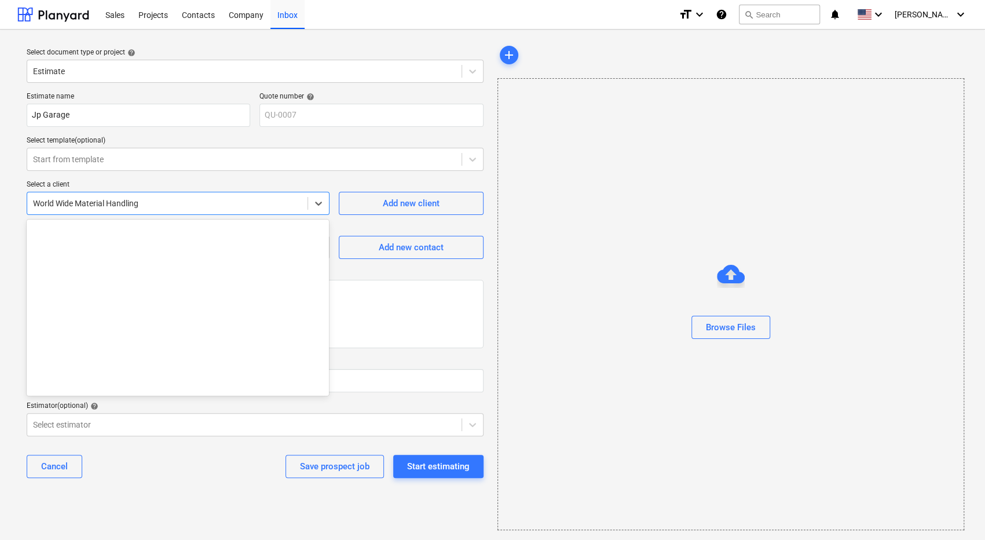
scroll to position [0, 0]
click at [171, 207] on div at bounding box center [167, 204] width 269 height 12
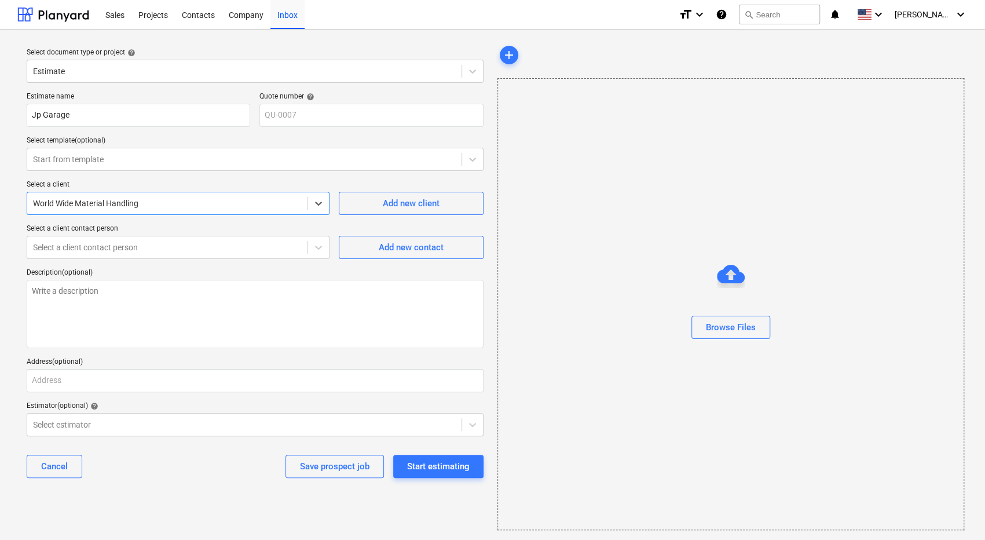
click at [171, 207] on div at bounding box center [167, 204] width 269 height 12
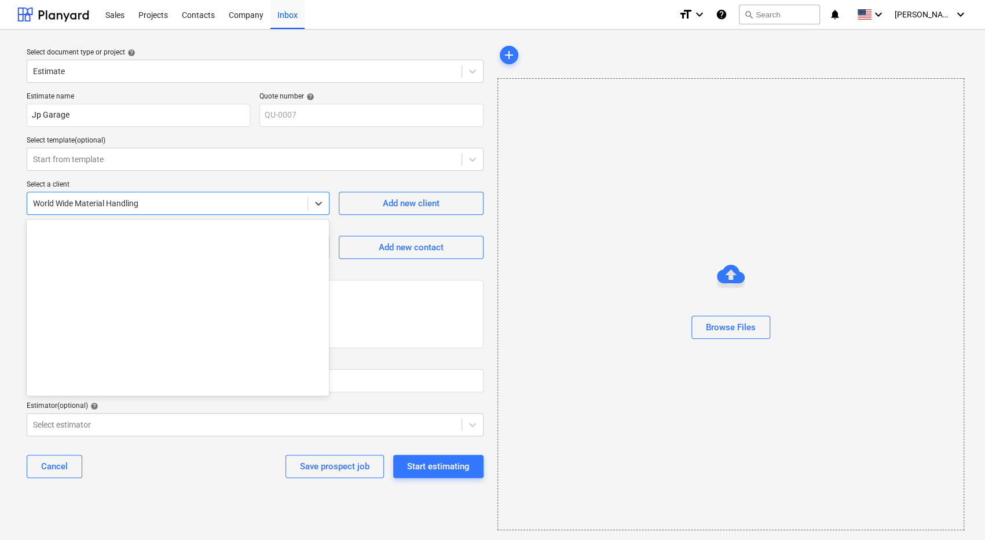
click at [171, 207] on div at bounding box center [167, 204] width 269 height 12
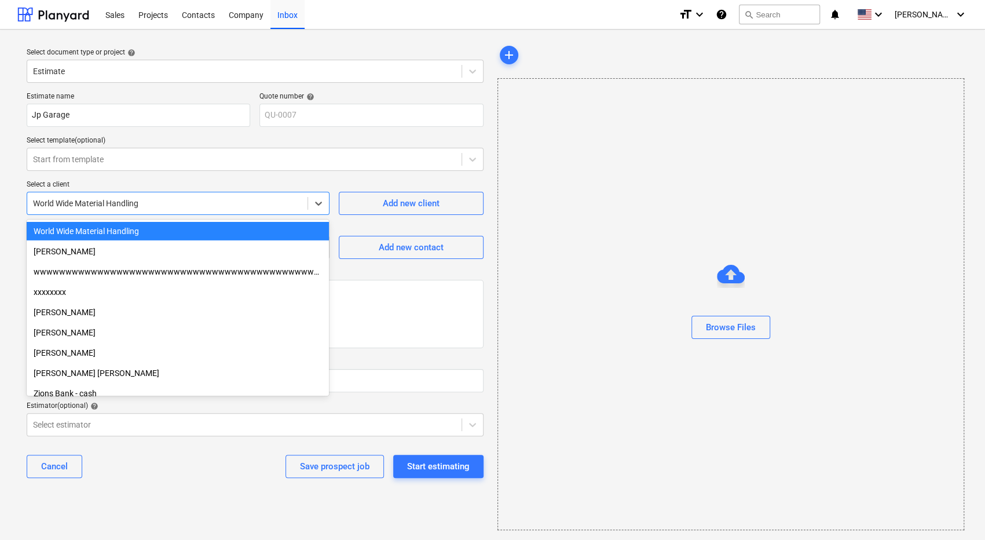
click at [149, 201] on div at bounding box center [167, 204] width 269 height 12
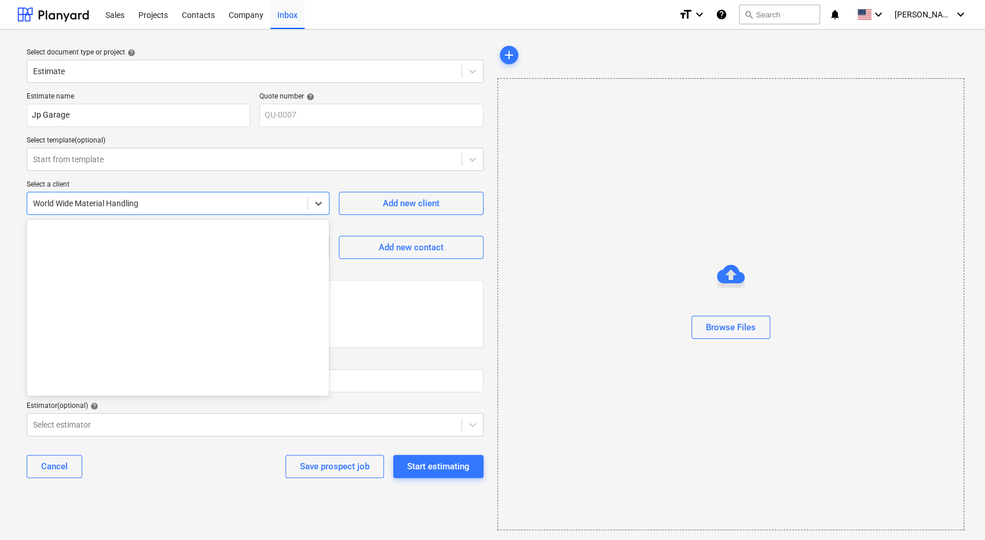
click at [149, 201] on div at bounding box center [167, 204] width 269 height 12
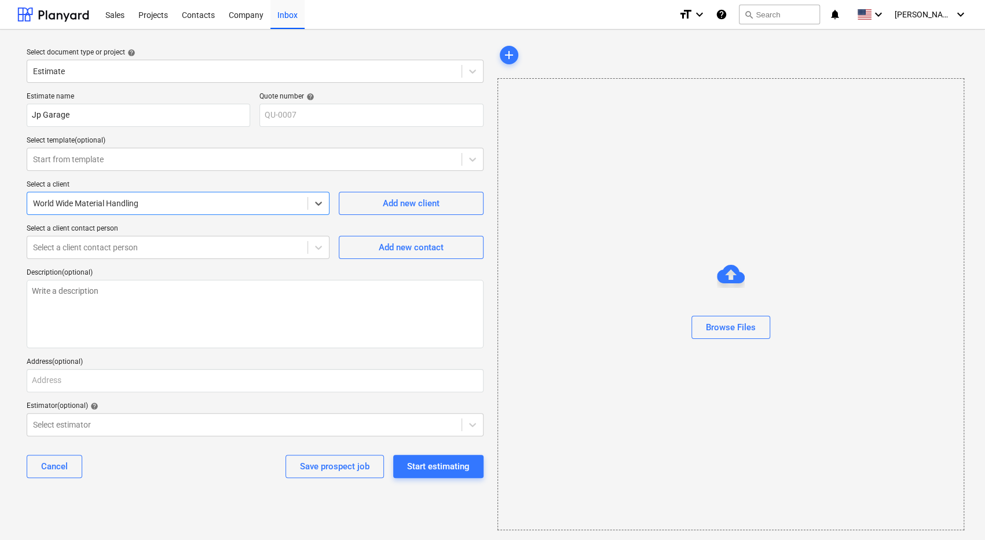
click at [149, 201] on div at bounding box center [167, 204] width 269 height 12
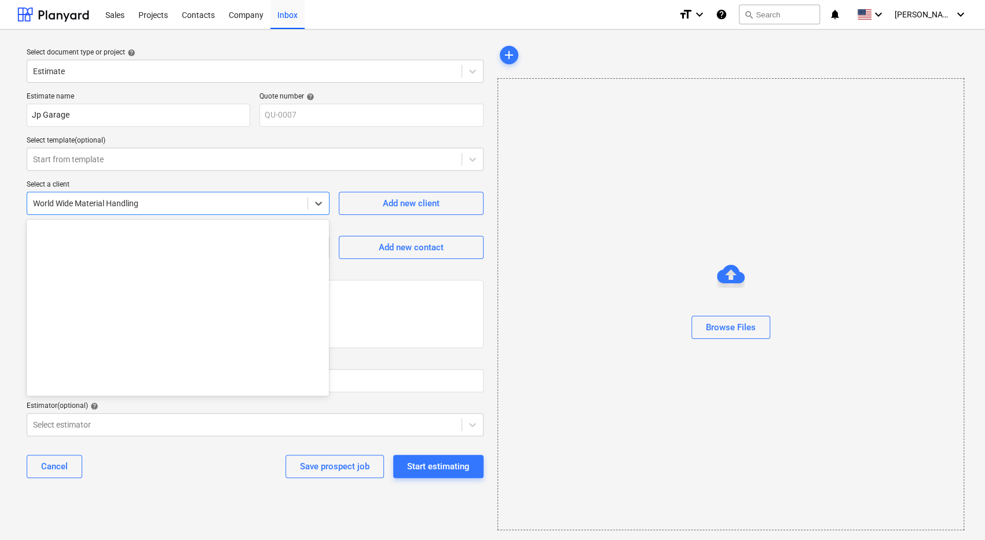
click at [149, 201] on div at bounding box center [167, 204] width 269 height 12
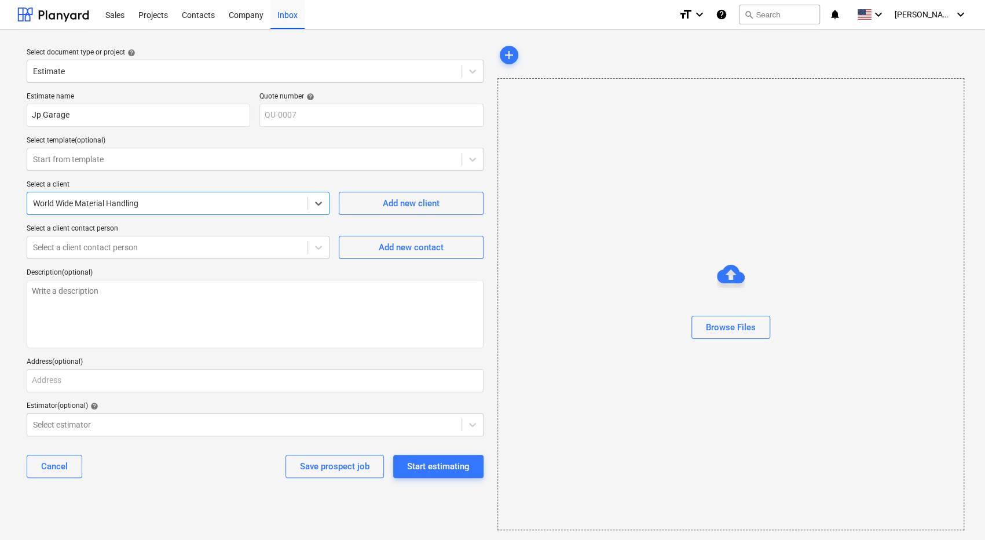
drag, startPoint x: 149, startPoint y: 201, endPoint x: 0, endPoint y: 202, distance: 149.5
click at [0, 202] on div "Select document type or project help Estimate Estimate name Jp Garage Quote num…" at bounding box center [492, 287] width 985 height 514
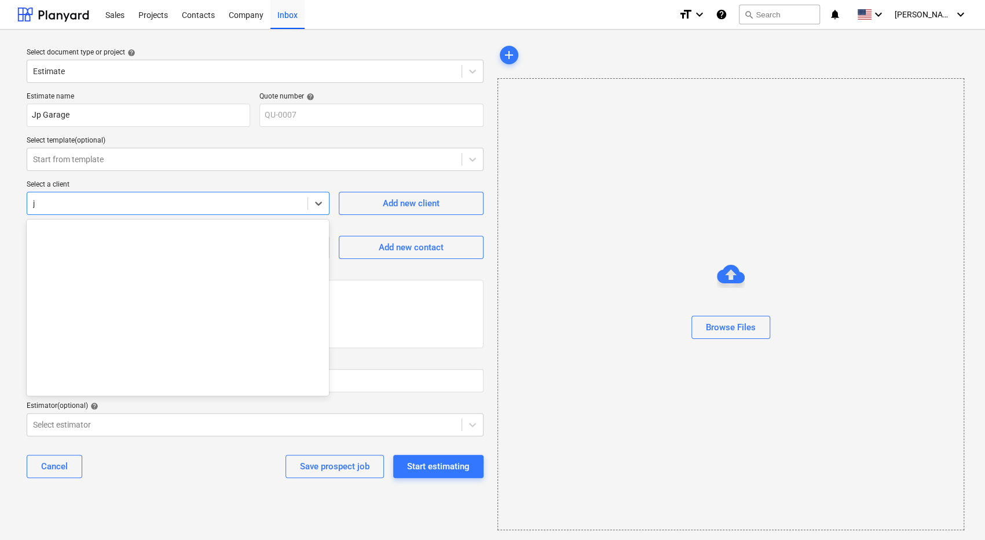
scroll to position [1083, 0]
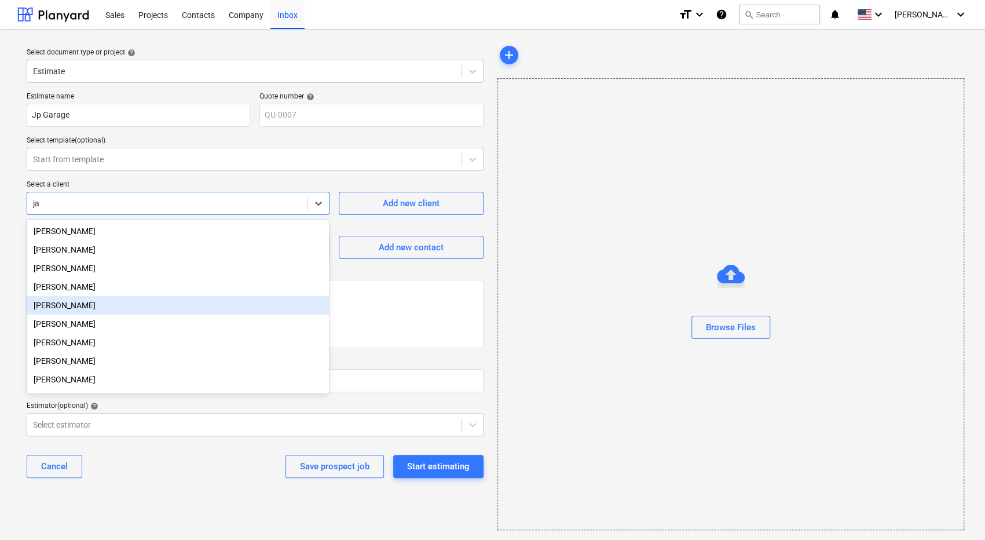
type input "j"
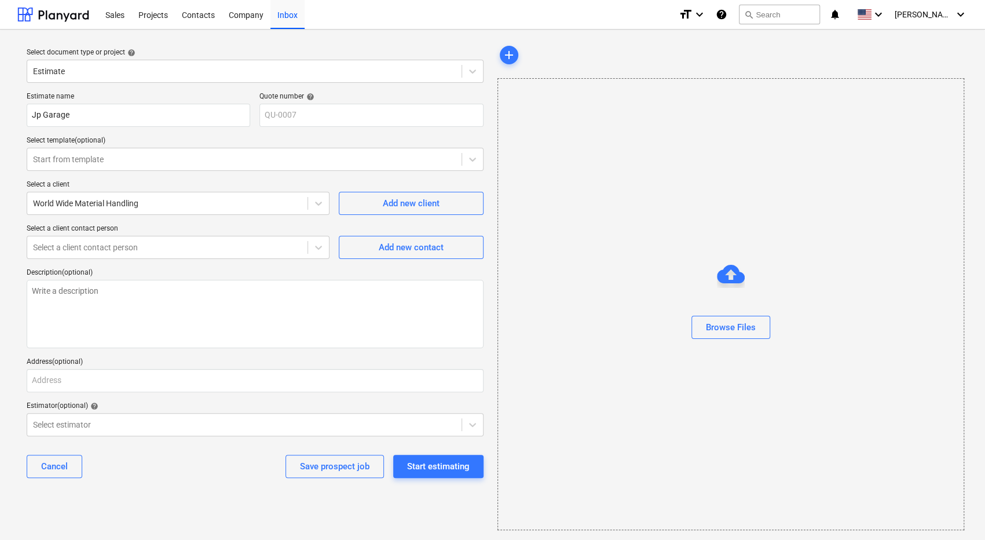
click at [112, 181] on div "Select a client" at bounding box center [178, 184] width 303 height 9
click at [429, 466] on div "Start estimating" at bounding box center [438, 466] width 63 height 15
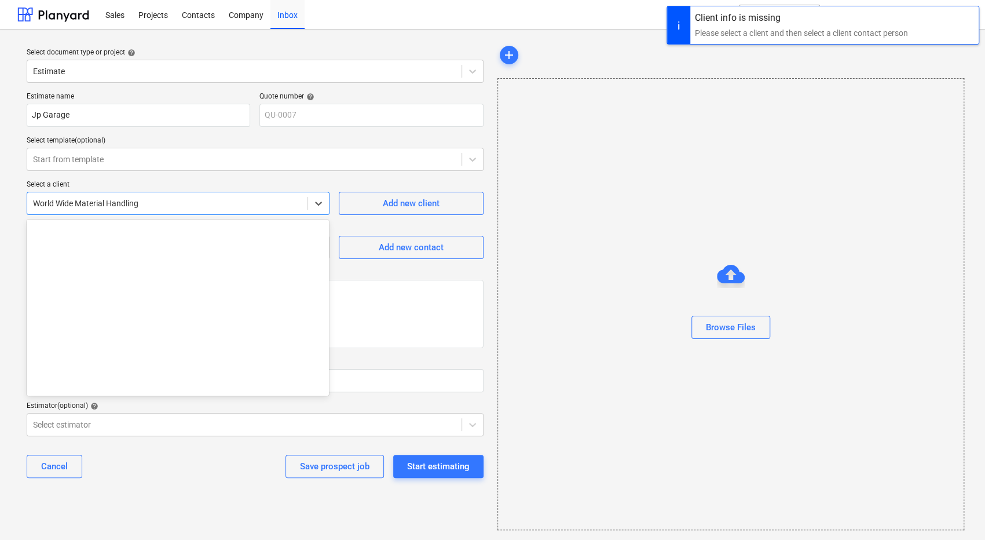
scroll to position [8515, 0]
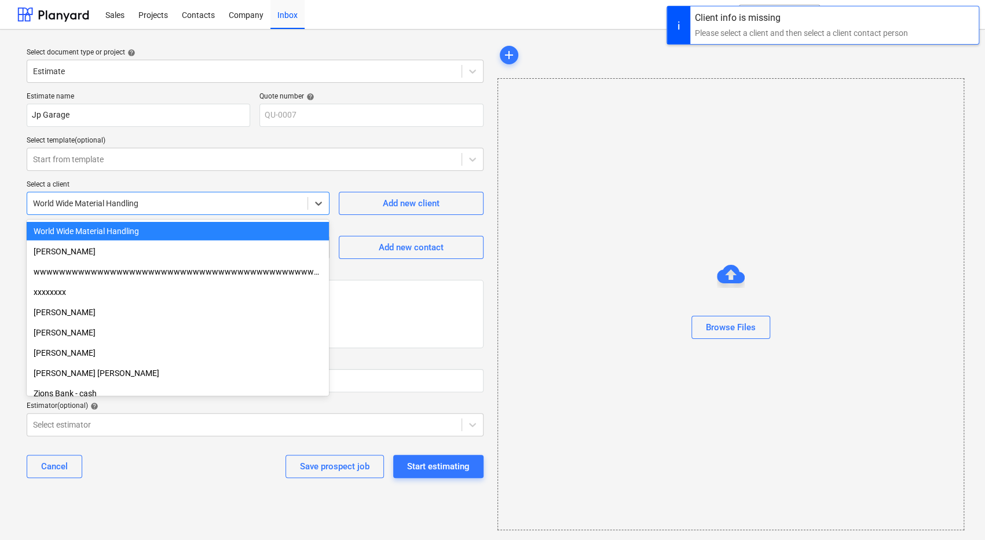
click at [217, 203] on div at bounding box center [167, 204] width 269 height 12
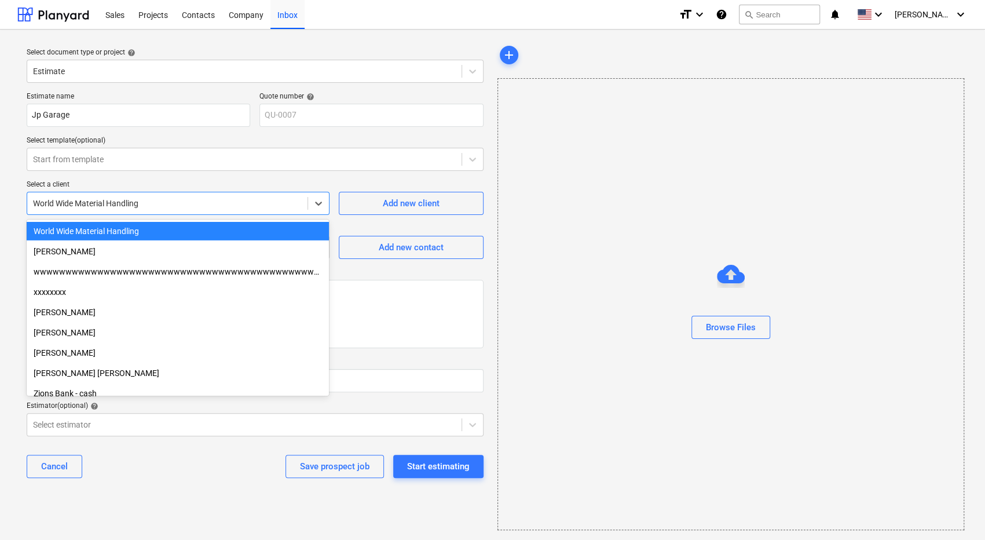
click at [192, 230] on div "World Wide Material Handling" at bounding box center [178, 231] width 302 height 19
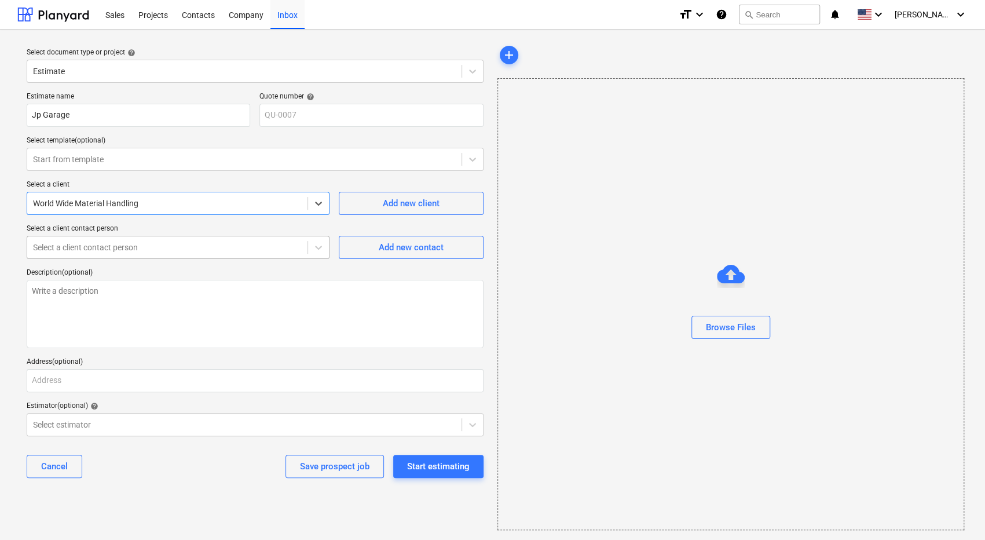
type textarea "x"
click at [201, 257] on div "Select a client contact person" at bounding box center [178, 247] width 303 height 23
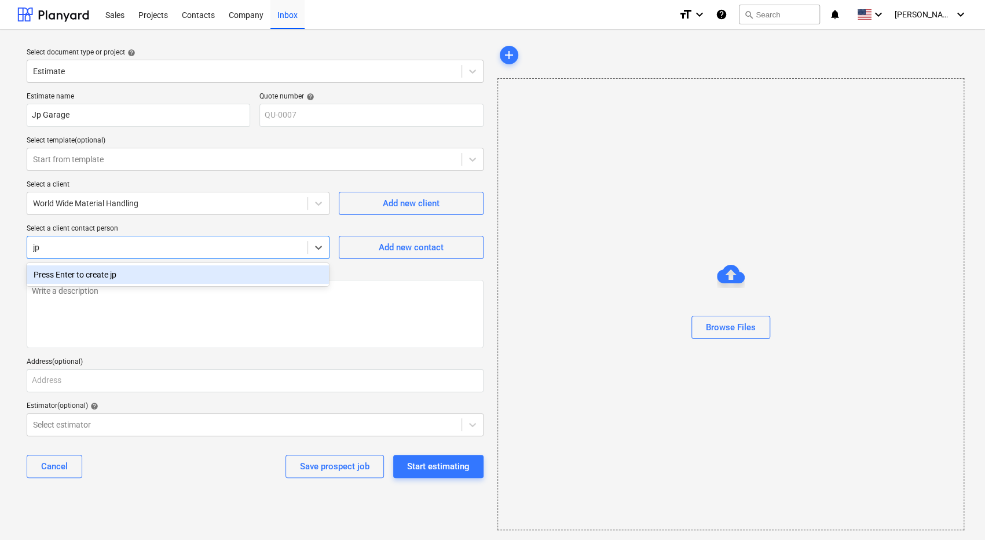
type input "jp"
type textarea "x"
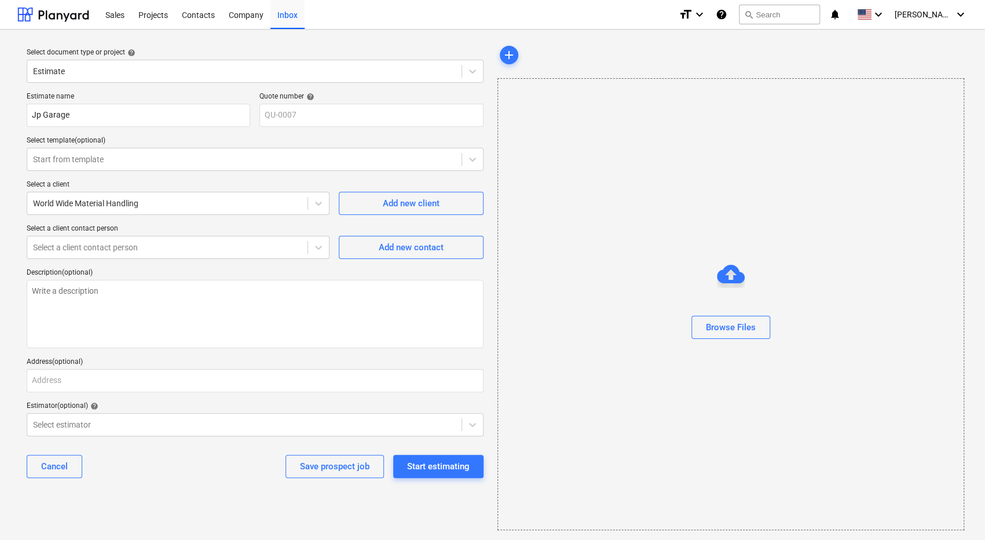
click at [350, 265] on div "Estimate name Jp Garage Quote number help QU-0007 Select template (optional) St…" at bounding box center [255, 289] width 466 height 404
click at [363, 247] on span "Add new contact" at bounding box center [411, 247] width 116 height 15
type textarea "x"
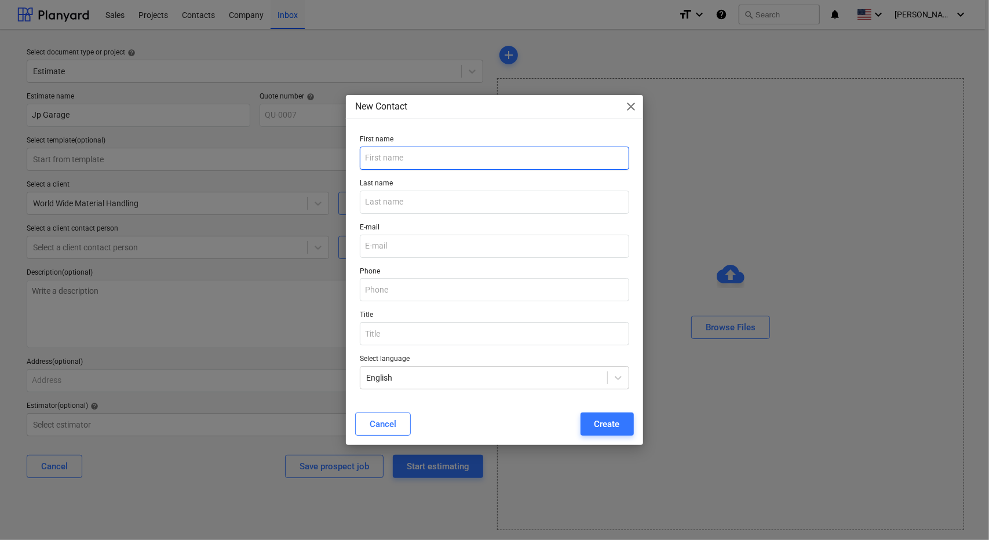
click at [395, 158] on input "text" at bounding box center [494, 158] width 269 height 23
type input "j"
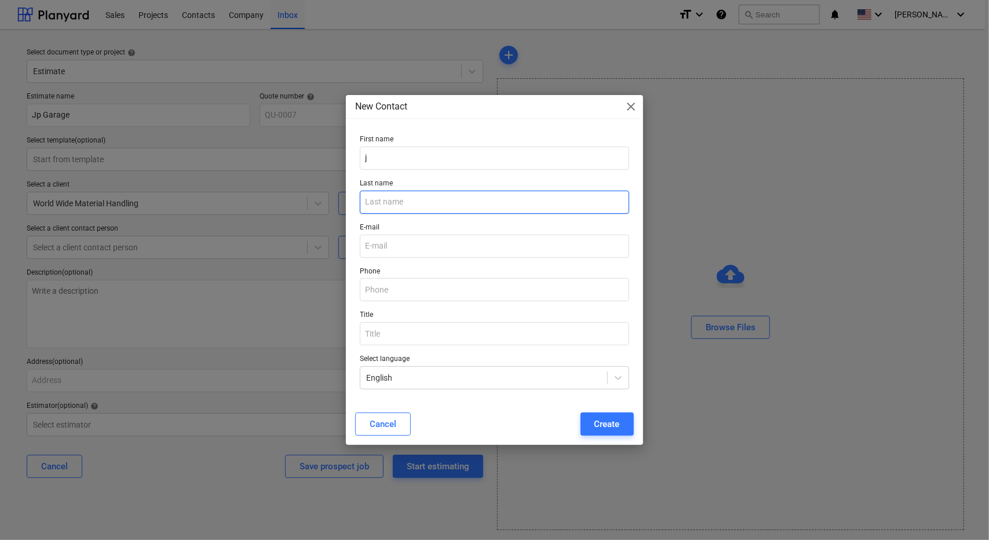
click at [400, 199] on input "text" at bounding box center [494, 202] width 269 height 23
type input "p"
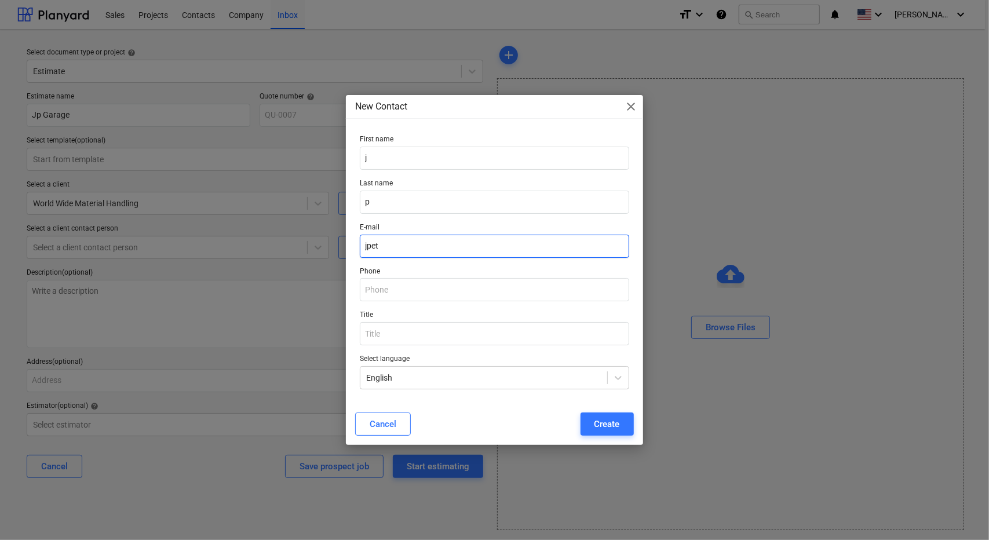
type input "jpet"
click at [285, 250] on div "New Contact close First name j Last name p E-mail jpet Phone Title Select langu…" at bounding box center [494, 270] width 989 height 540
type textarea "x"
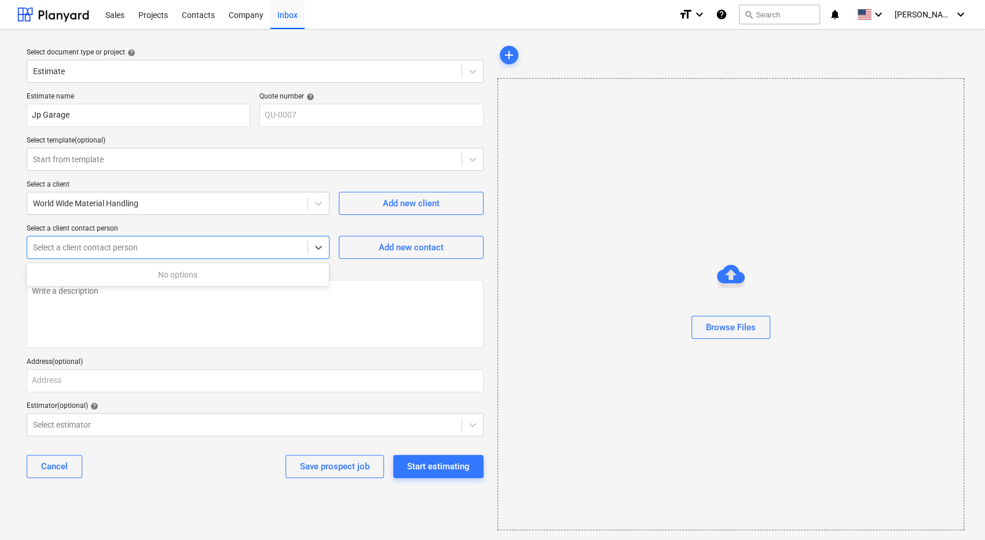
click at [264, 249] on div at bounding box center [167, 248] width 269 height 12
type input "j"
type input "Jaiyme"
click at [277, 270] on div "Press Enter to create Jaiyme" at bounding box center [178, 274] width 302 height 19
type textarea "x"
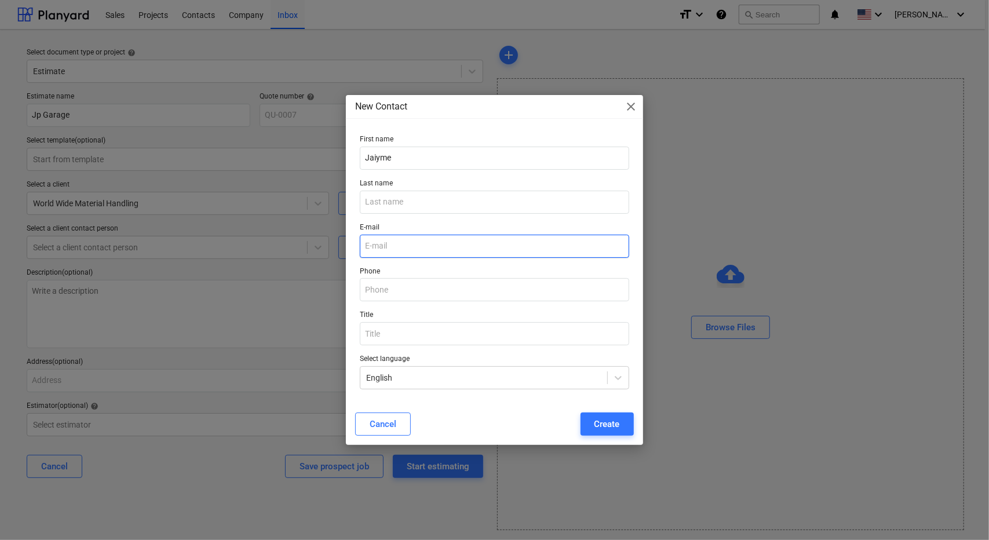
click at [399, 239] on input "email" at bounding box center [494, 246] width 269 height 23
type input "j"
click at [630, 101] on span "close" at bounding box center [631, 107] width 14 height 14
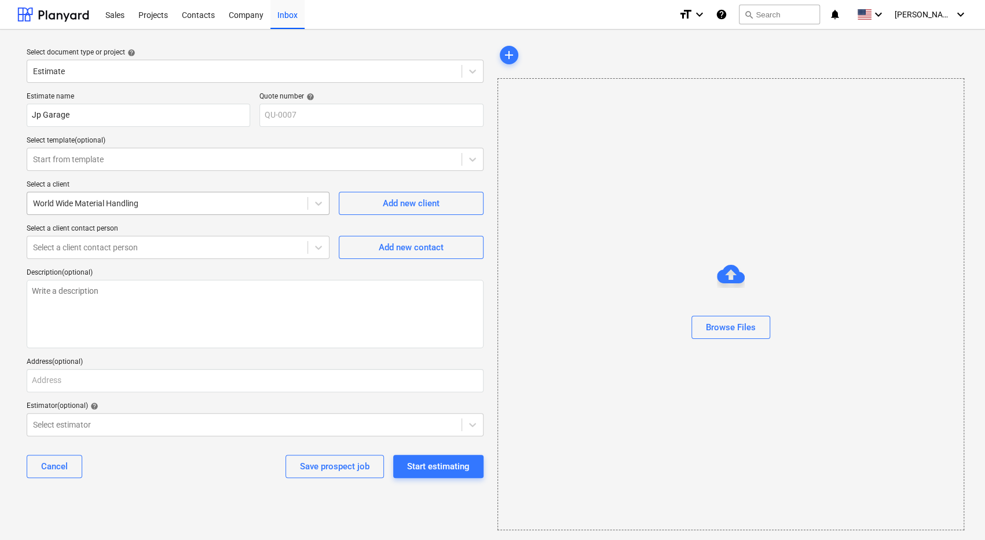
type textarea "x"
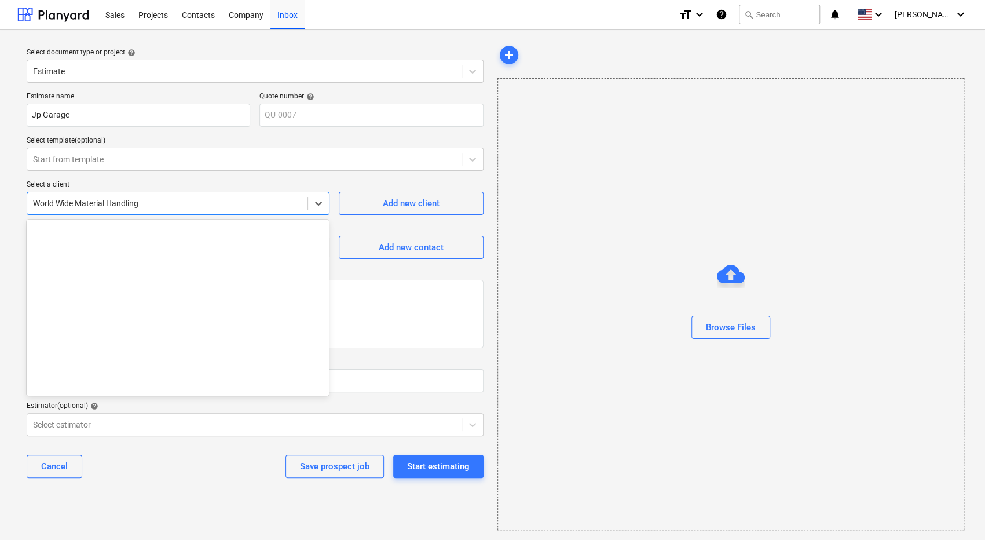
click at [232, 202] on div at bounding box center [167, 204] width 269 height 12
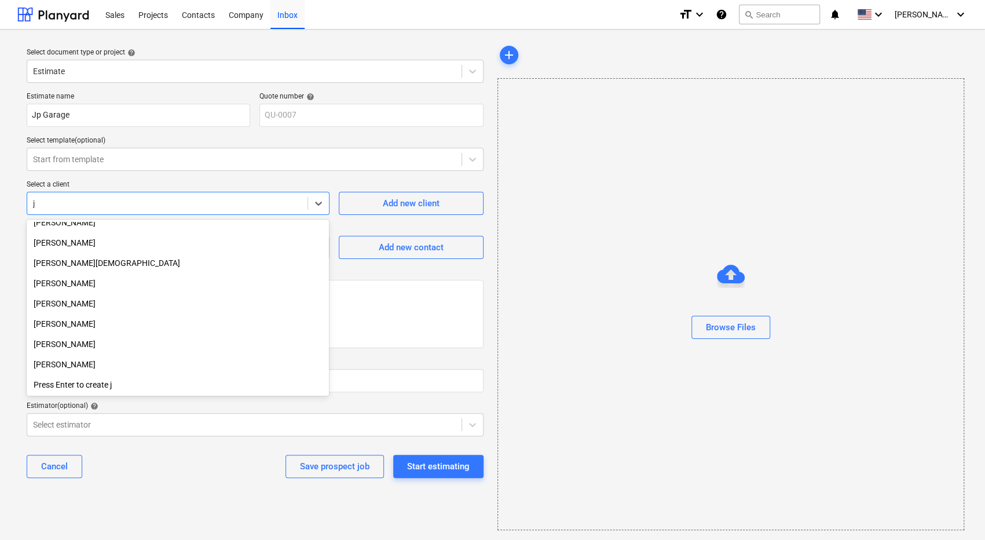
scroll to position [1083, 0]
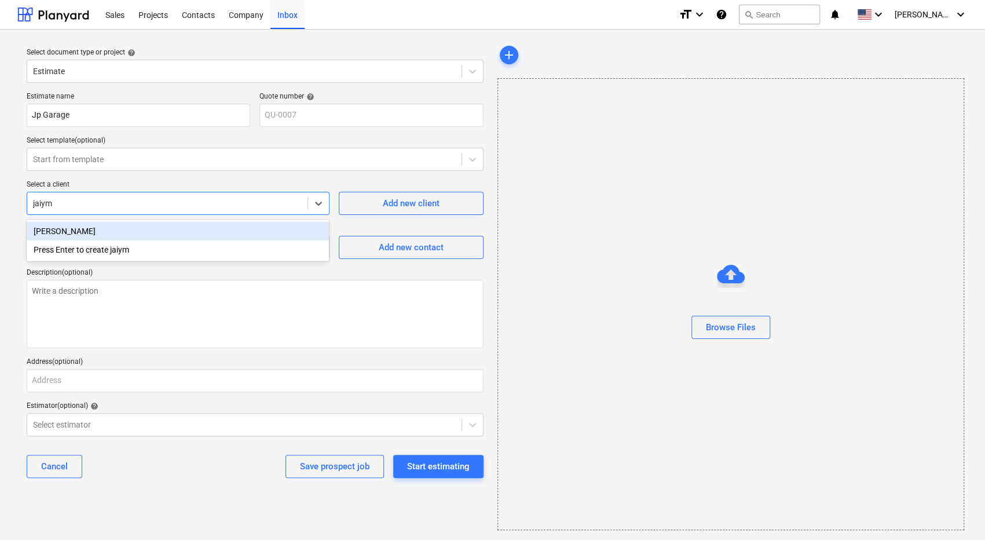
type input "jaiyme"
click at [171, 232] on div "[PERSON_NAME]" at bounding box center [178, 231] width 302 height 19
type textarea "x"
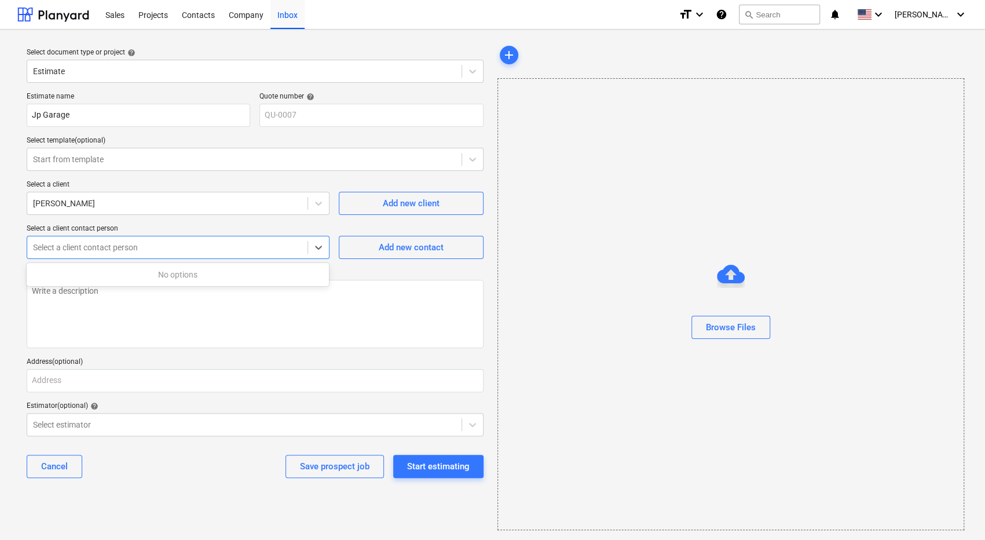
click at [170, 246] on div at bounding box center [167, 248] width 269 height 12
click at [196, 220] on div "Estimate name Jp Garage Quote number help QU-0007 Select template (optional) St…" at bounding box center [255, 289] width 466 height 404
click at [430, 465] on div "Start estimating" at bounding box center [438, 466] width 63 height 15
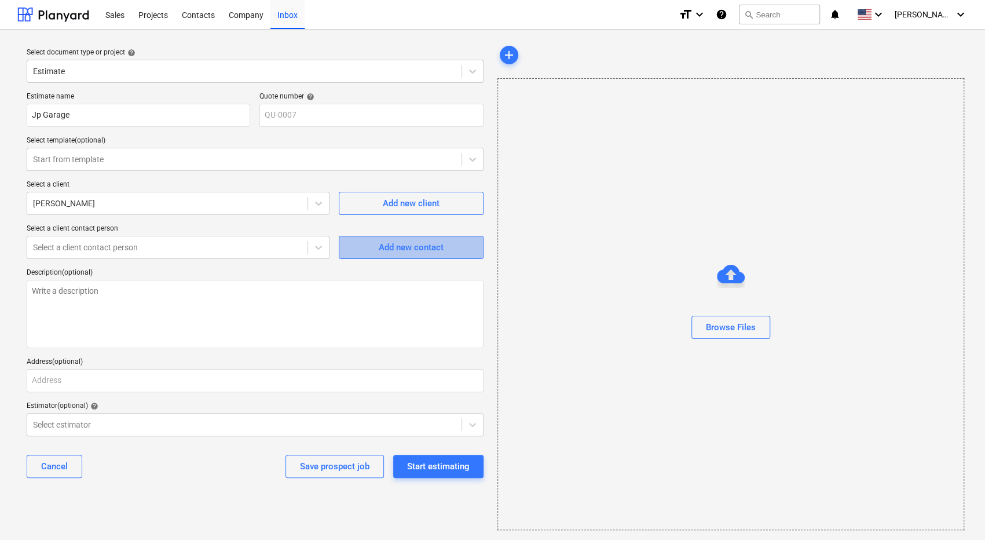
click at [390, 244] on div "Add new contact" at bounding box center [411, 247] width 65 height 15
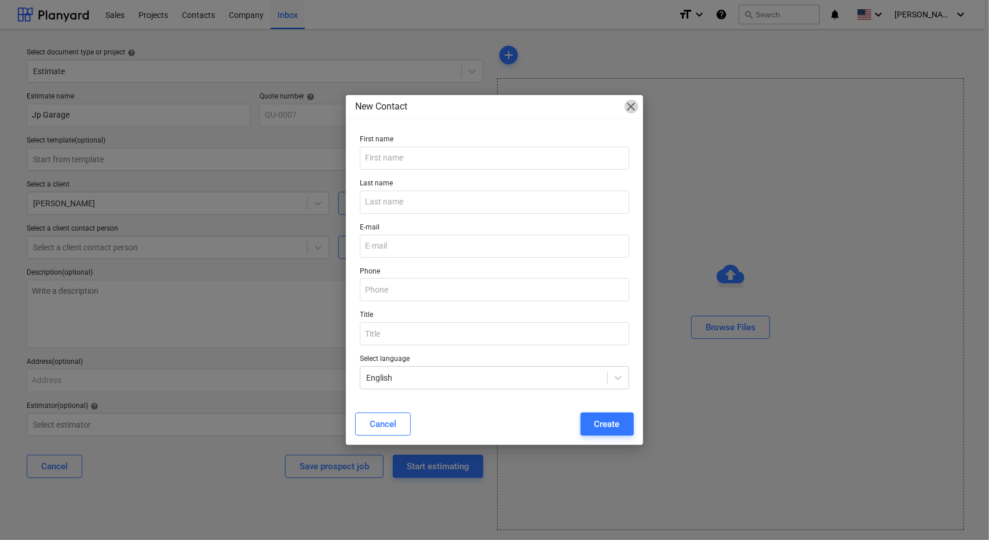
click at [630, 103] on span "close" at bounding box center [631, 107] width 14 height 14
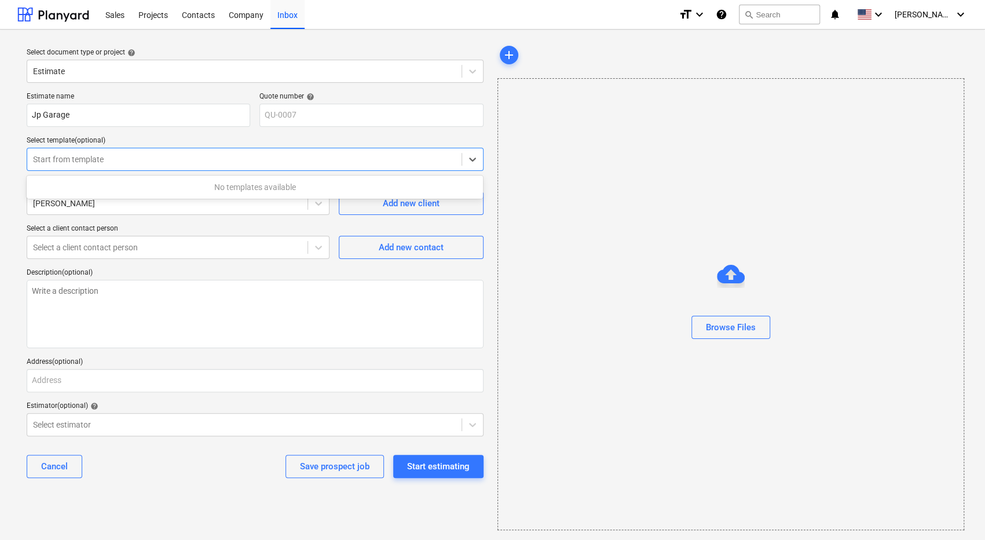
click at [184, 158] on div at bounding box center [244, 160] width 423 height 12
click at [184, 137] on div "Select template (optional)" at bounding box center [255, 140] width 457 height 9
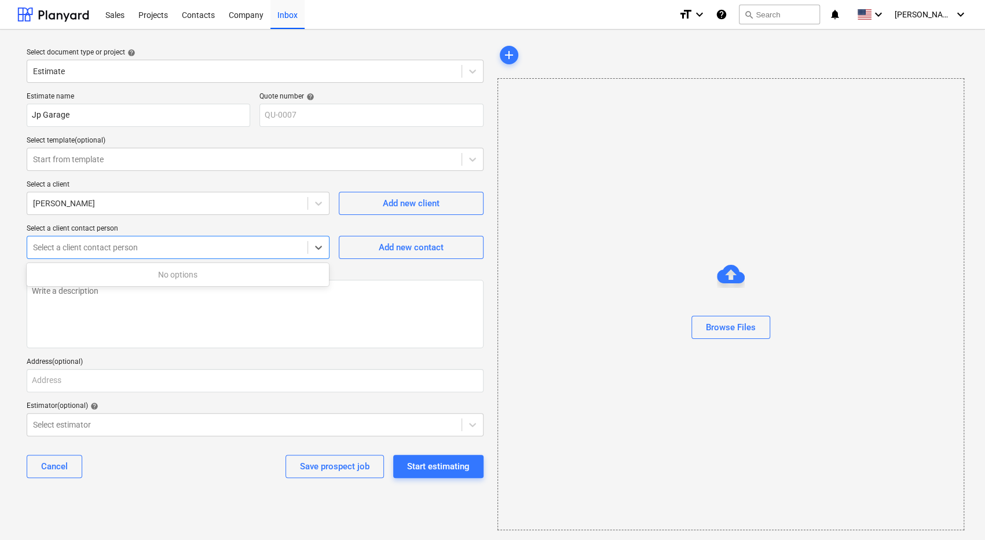
click at [166, 246] on div at bounding box center [167, 248] width 269 height 12
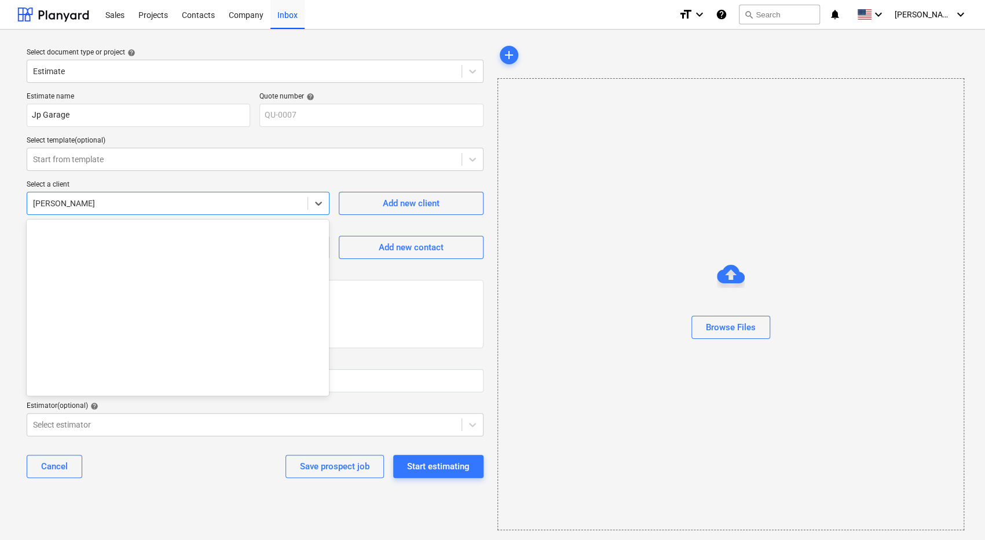
type textarea "x"
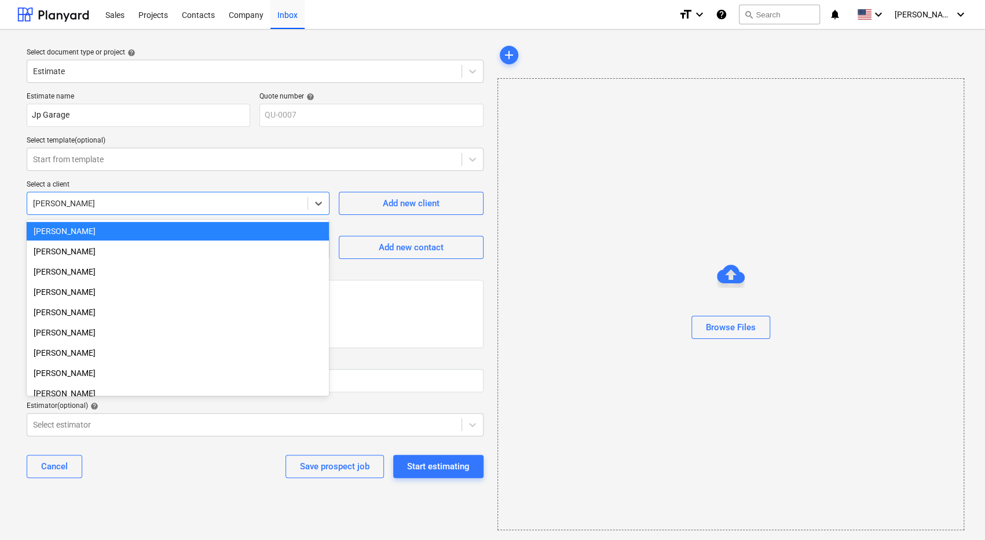
click at [191, 199] on div at bounding box center [167, 204] width 269 height 12
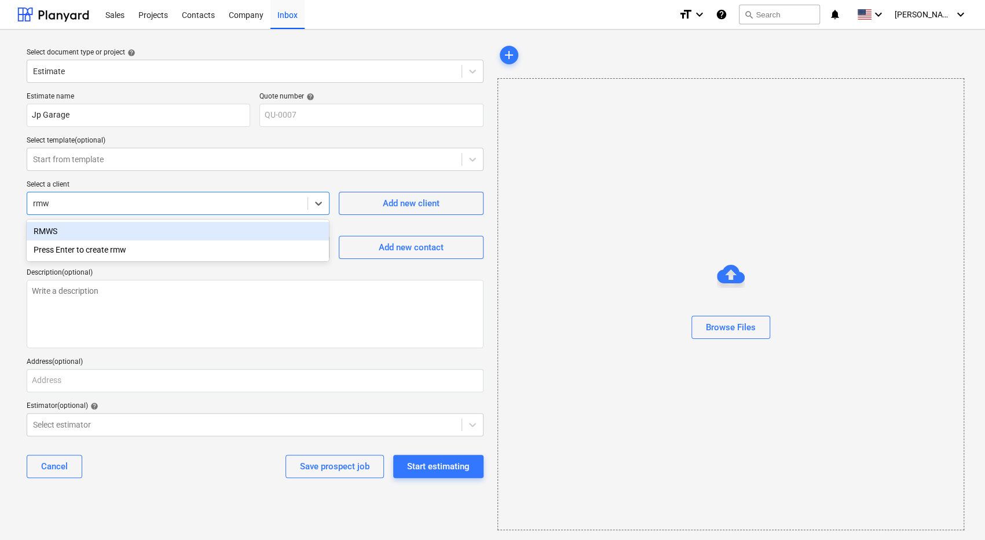
type input "rmws"
click at [160, 229] on div "RMWS" at bounding box center [178, 231] width 302 height 19
type textarea "x"
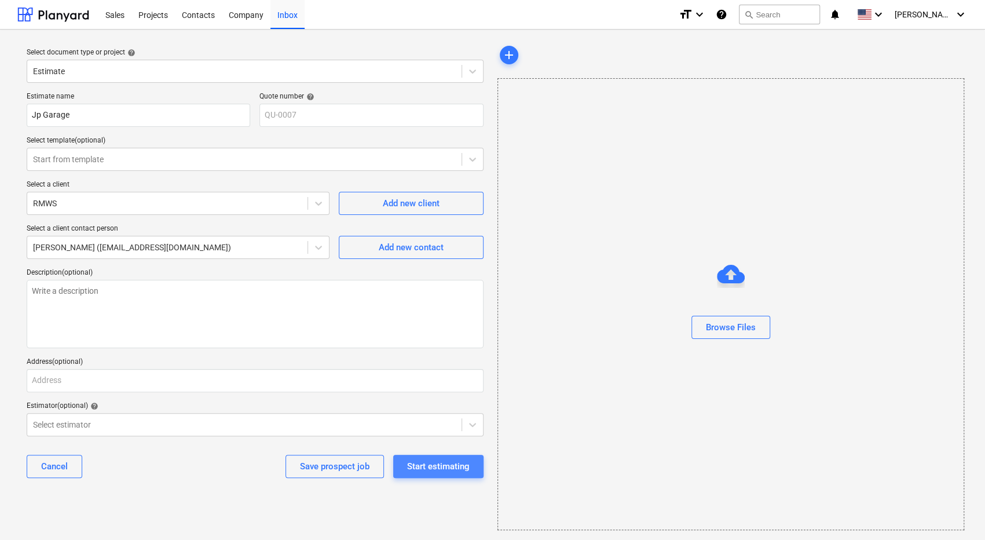
click at [430, 464] on div "Start estimating" at bounding box center [438, 466] width 63 height 15
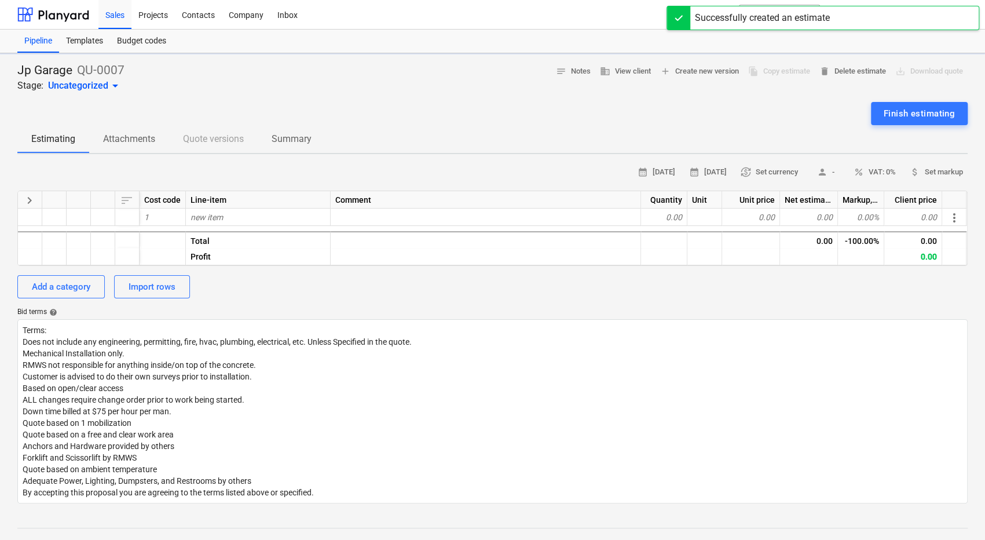
type textarea "x"
click at [433, 308] on div "Bid terms help" at bounding box center [492, 312] width 951 height 9
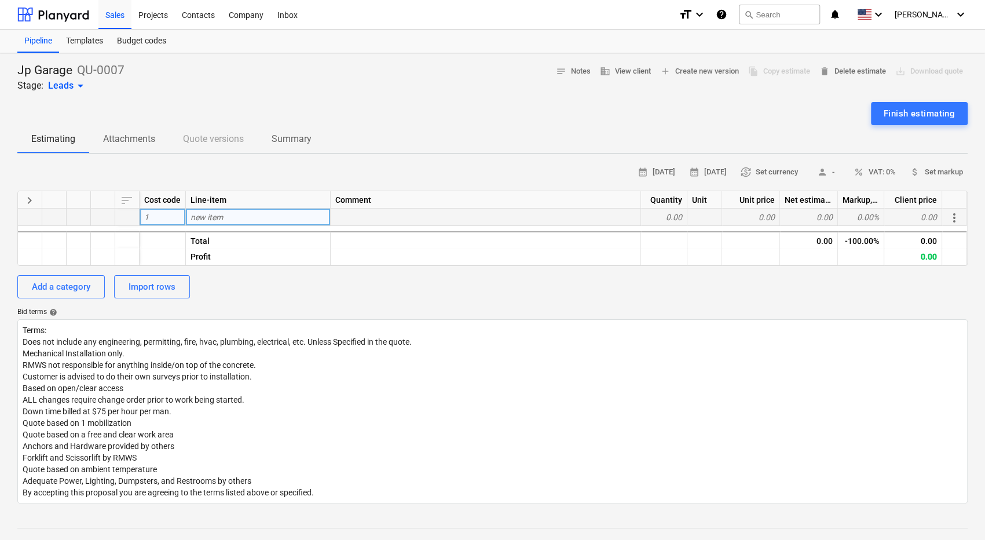
click at [277, 218] on div "new item" at bounding box center [258, 217] width 145 height 17
type input "96""
click at [169, 215] on div "1" at bounding box center [163, 217] width 46 height 17
type textarea "x"
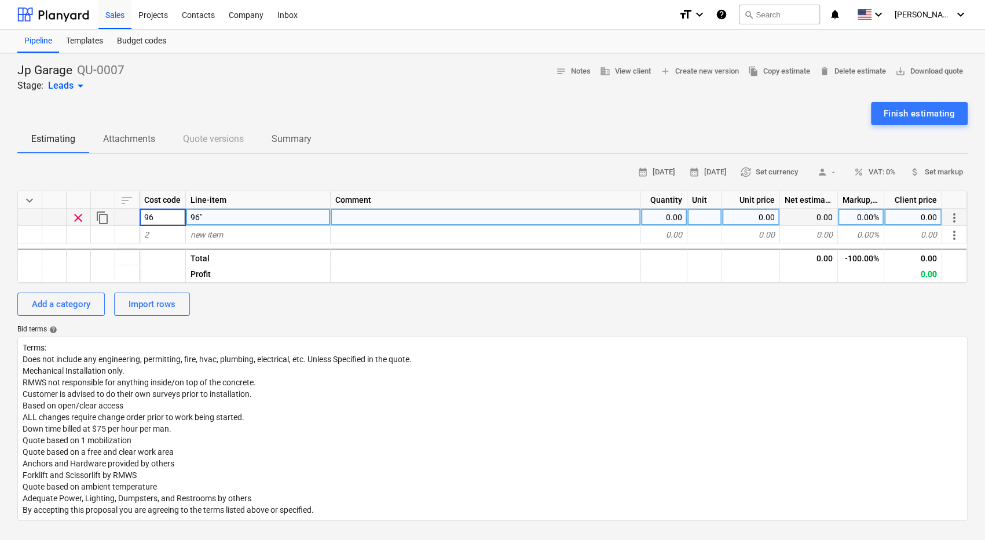
type input "96""
click at [160, 305] on div "Import rows" at bounding box center [152, 304] width 47 height 15
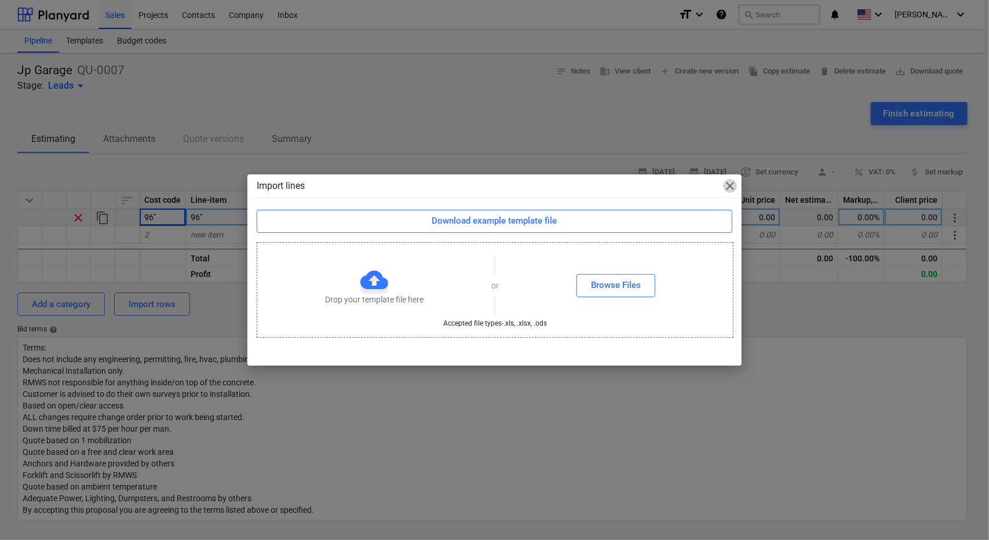
click at [730, 186] on span "close" at bounding box center [730, 186] width 14 height 14
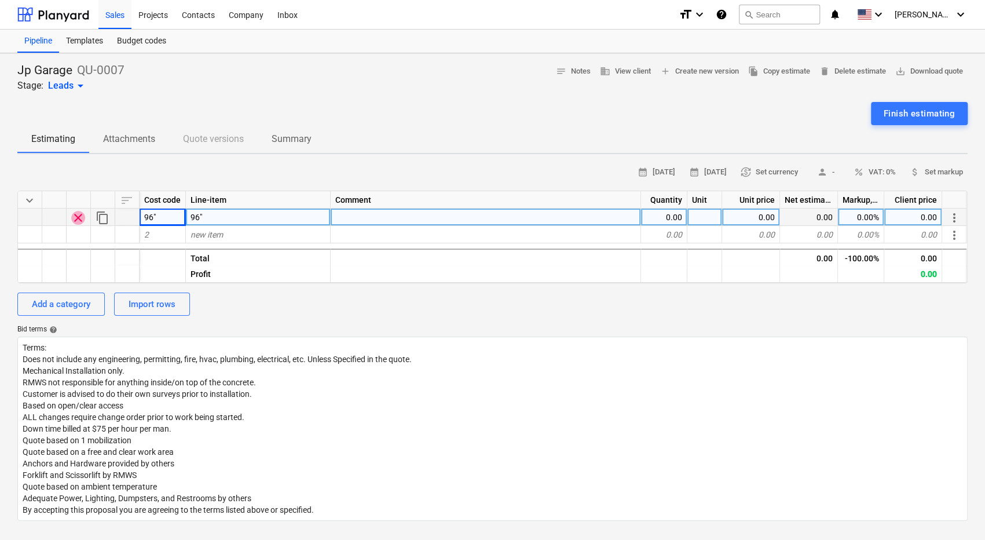
click at [78, 216] on span "clear" at bounding box center [78, 218] width 14 height 14
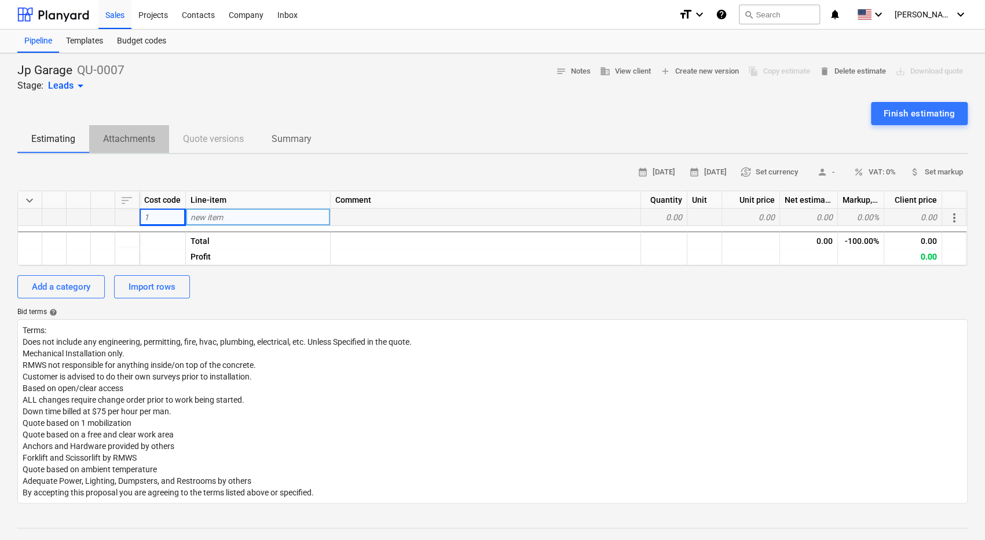
click at [134, 135] on p "Attachments" at bounding box center [129, 139] width 52 height 14
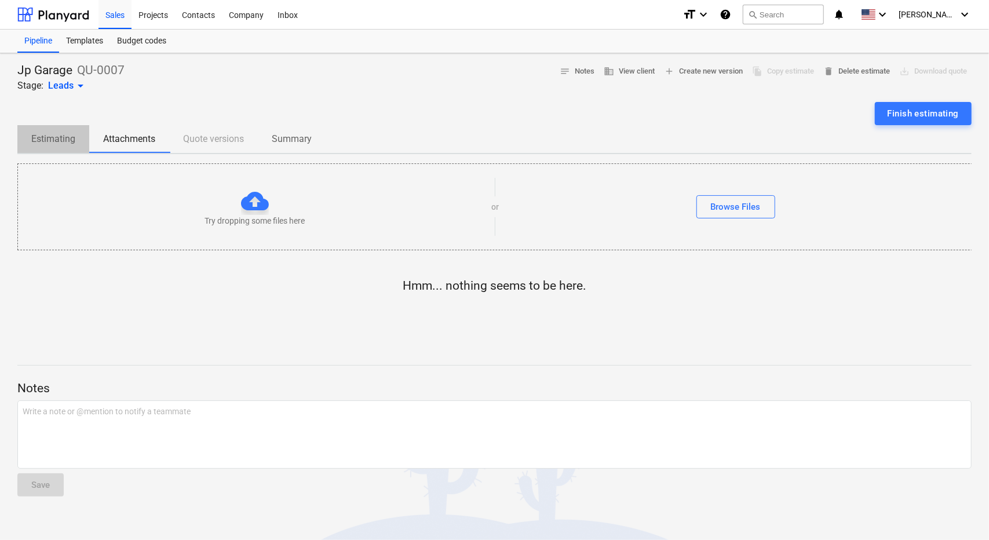
click at [60, 134] on p "Estimating" at bounding box center [53, 139] width 44 height 14
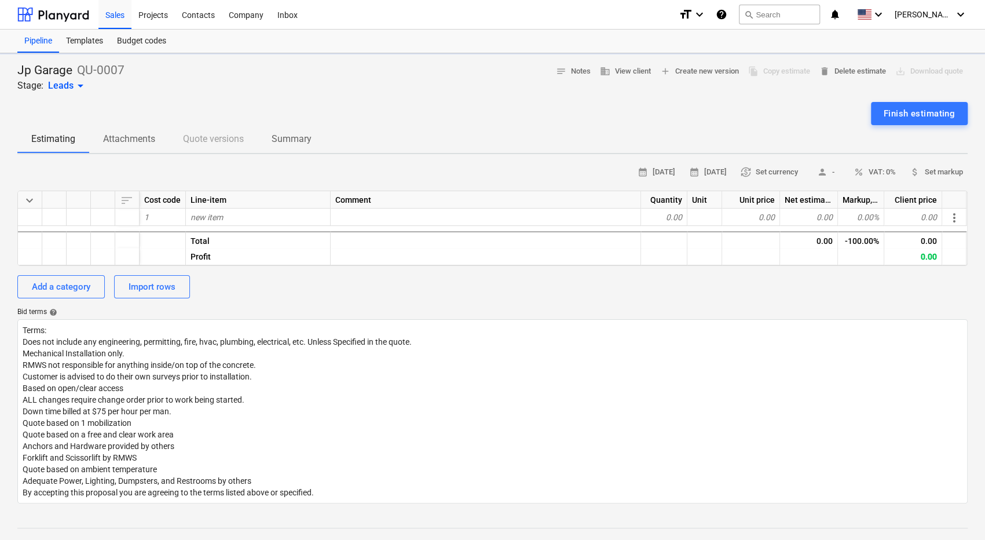
type textarea "x"
click at [248, 18] on div "Company" at bounding box center [246, 14] width 49 height 30
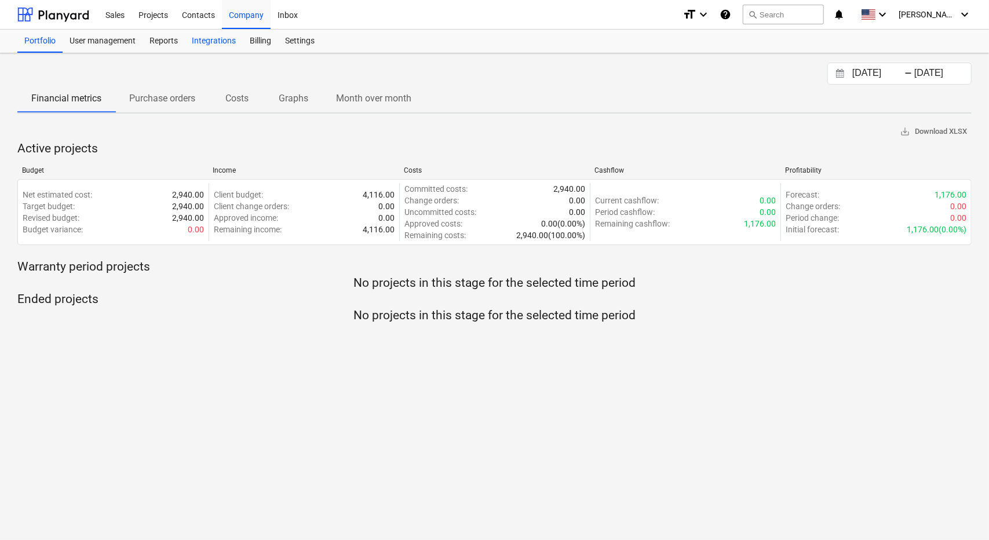
click at [219, 43] on div "Integrations" at bounding box center [214, 41] width 58 height 23
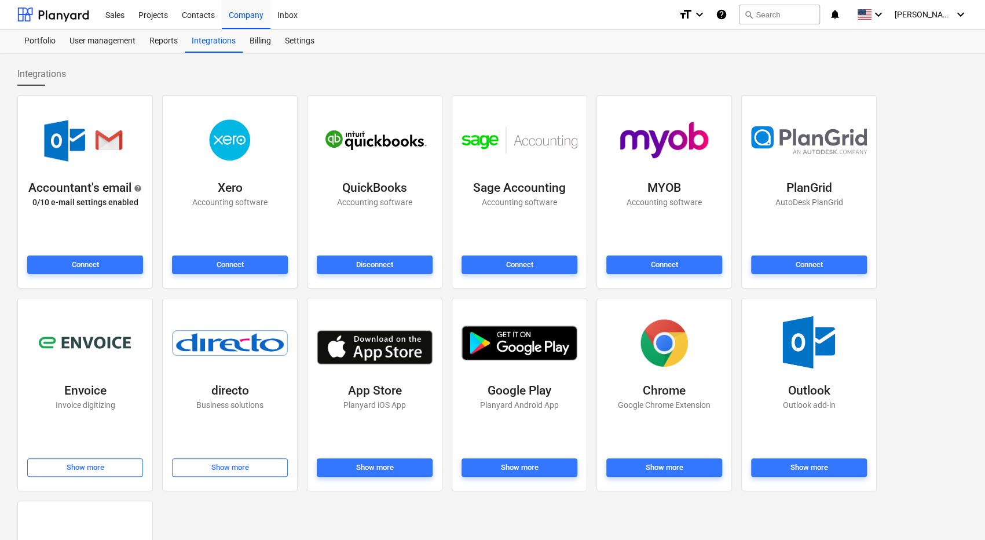
scroll to position [162, 0]
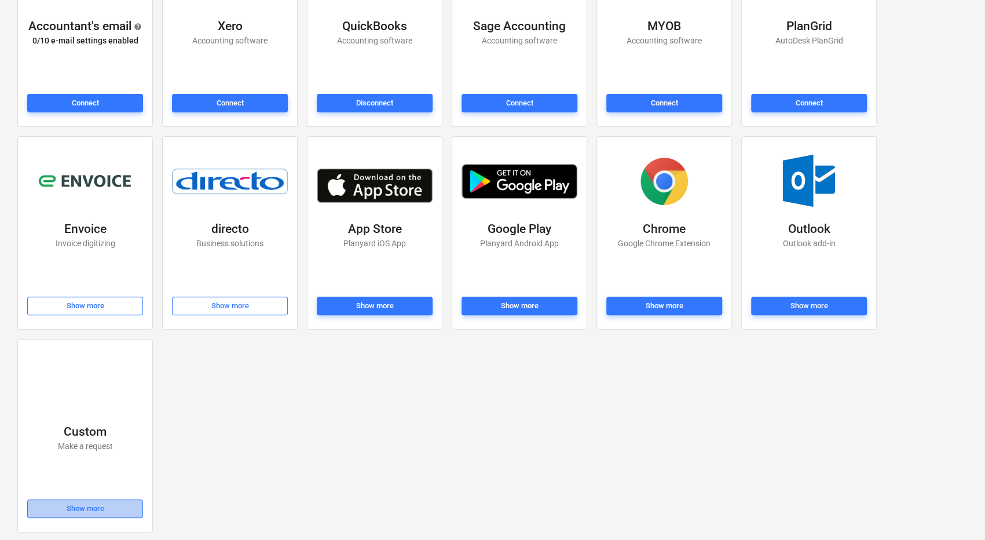
click at [119, 509] on span "Show more" at bounding box center [84, 508] width 105 height 13
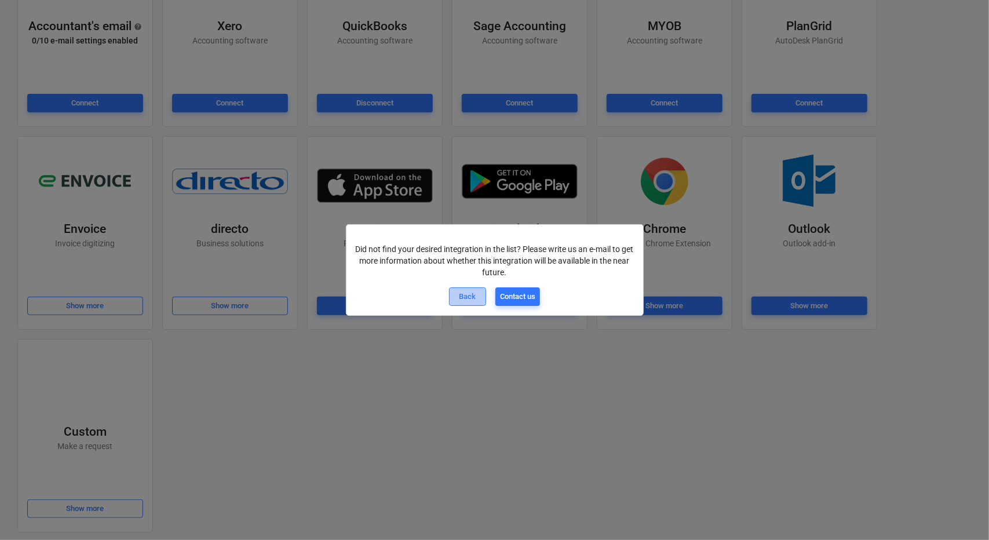
click at [477, 294] on span "Back" at bounding box center [467, 296] width 27 height 13
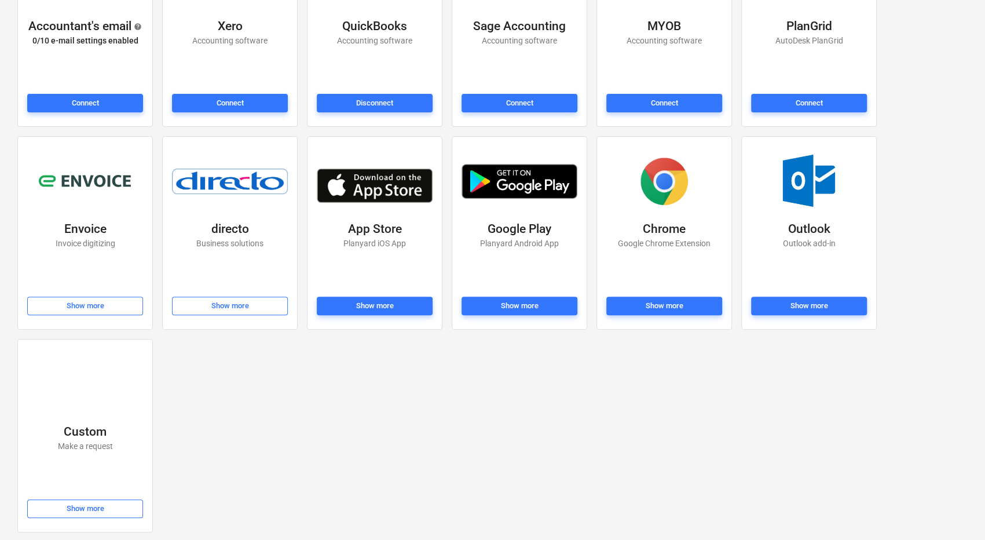
scroll to position [0, 0]
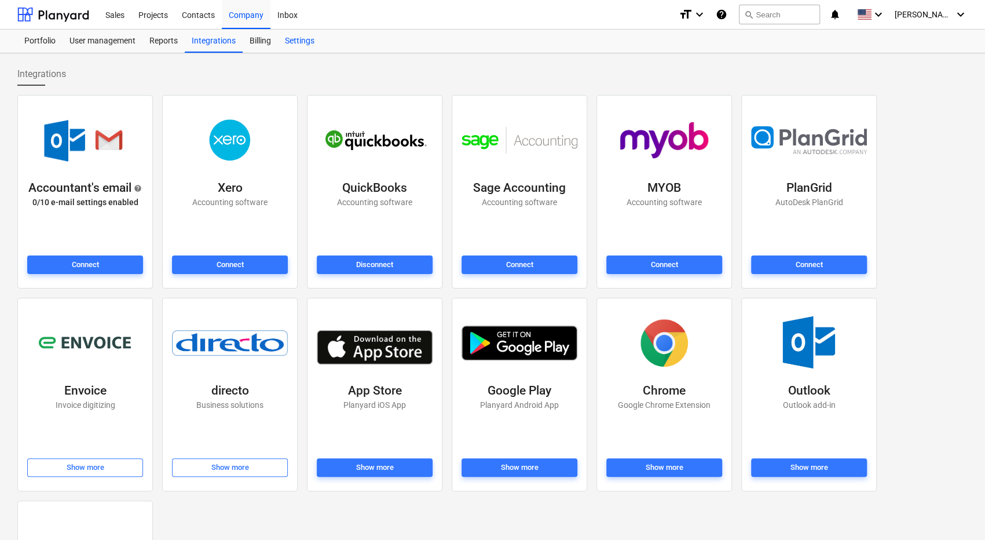
click at [312, 39] on div "Settings" at bounding box center [299, 41] width 43 height 23
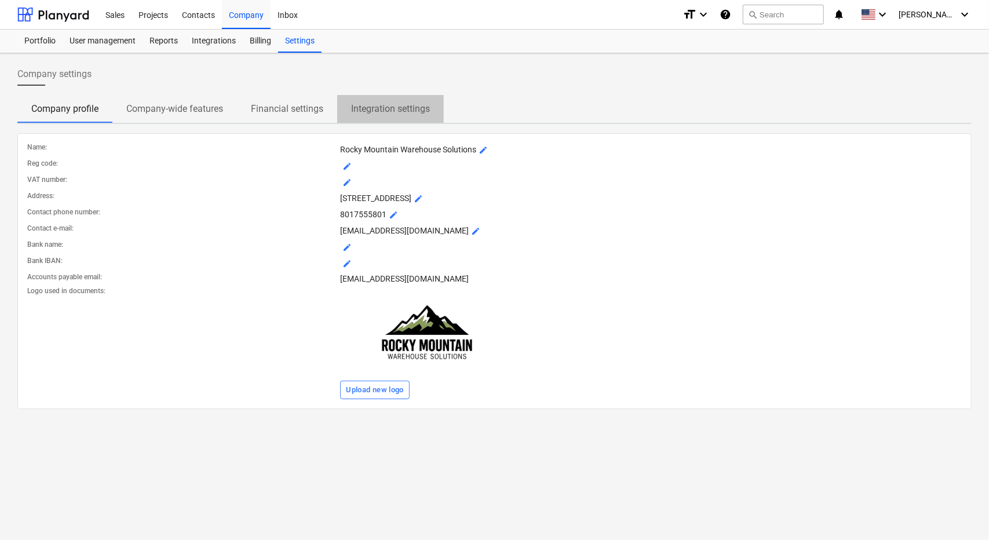
click at [384, 113] on p "Integration settings" at bounding box center [390, 109] width 79 height 14
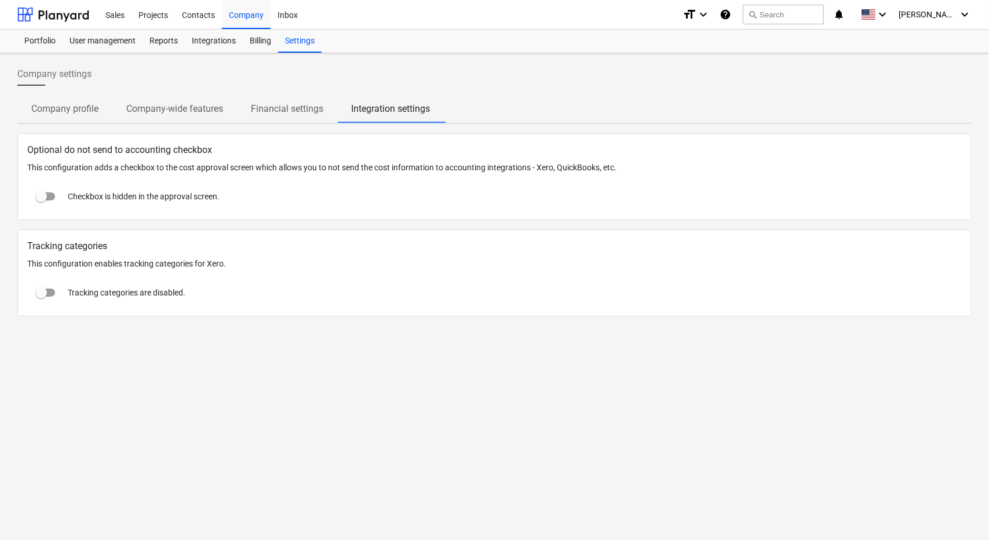
click at [44, 198] on input "checkbox" at bounding box center [41, 196] width 28 height 28
checkbox input "true"
click at [41, 290] on input "checkbox" at bounding box center [41, 293] width 28 height 28
checkbox input "true"
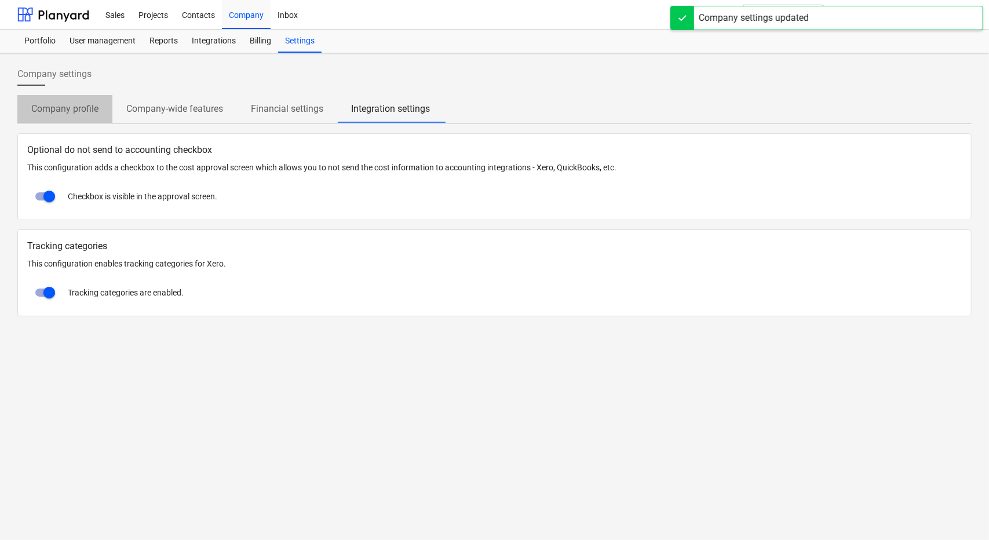
click at [65, 104] on p "Company profile" at bounding box center [64, 109] width 67 height 14
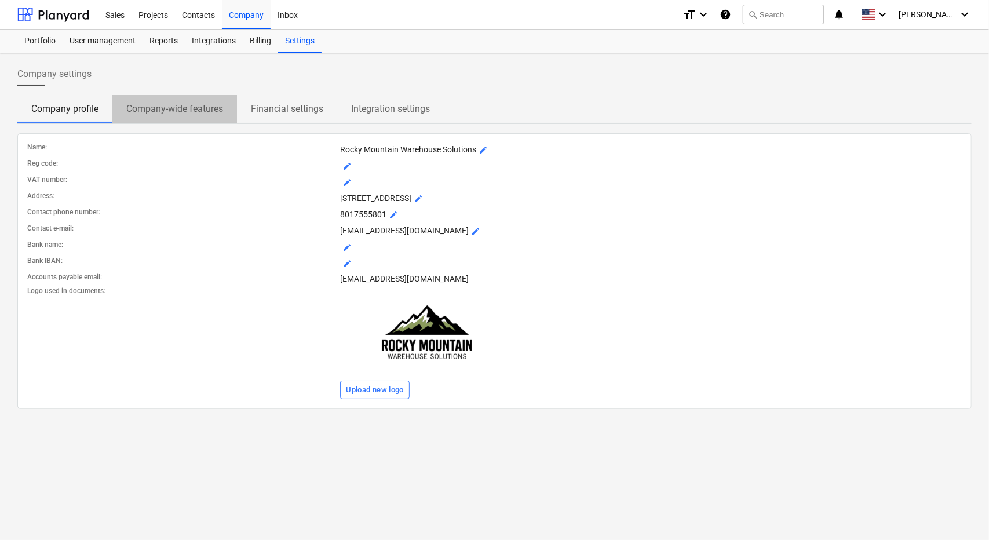
click at [141, 107] on p "Company-wide features" at bounding box center [174, 109] width 97 height 14
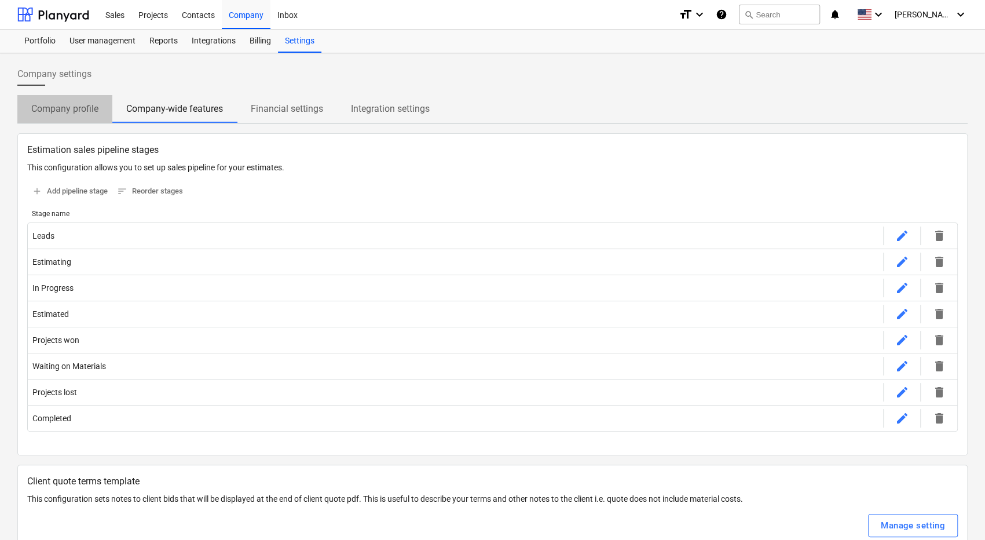
click at [90, 104] on p "Company profile" at bounding box center [64, 109] width 67 height 14
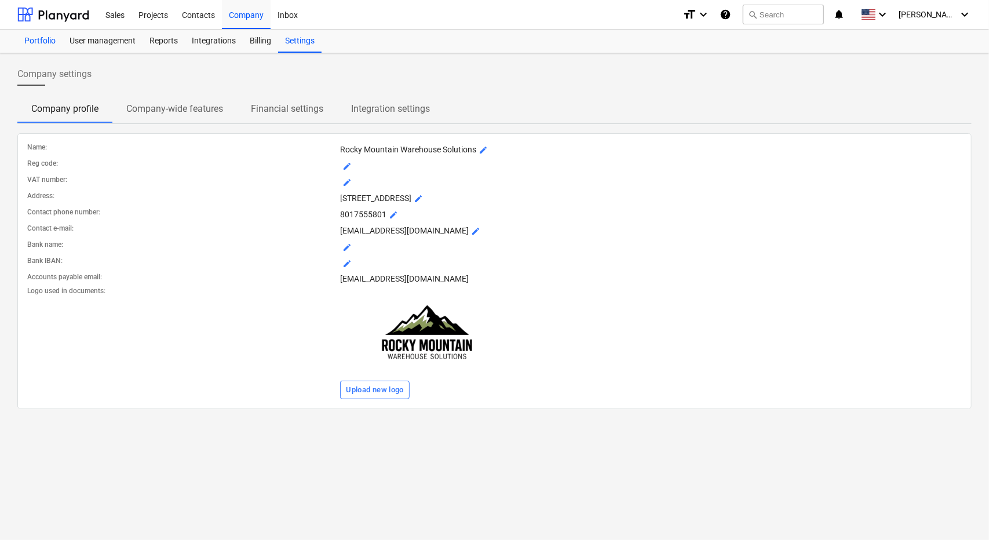
click at [45, 41] on div "Portfolio" at bounding box center [39, 41] width 45 height 23
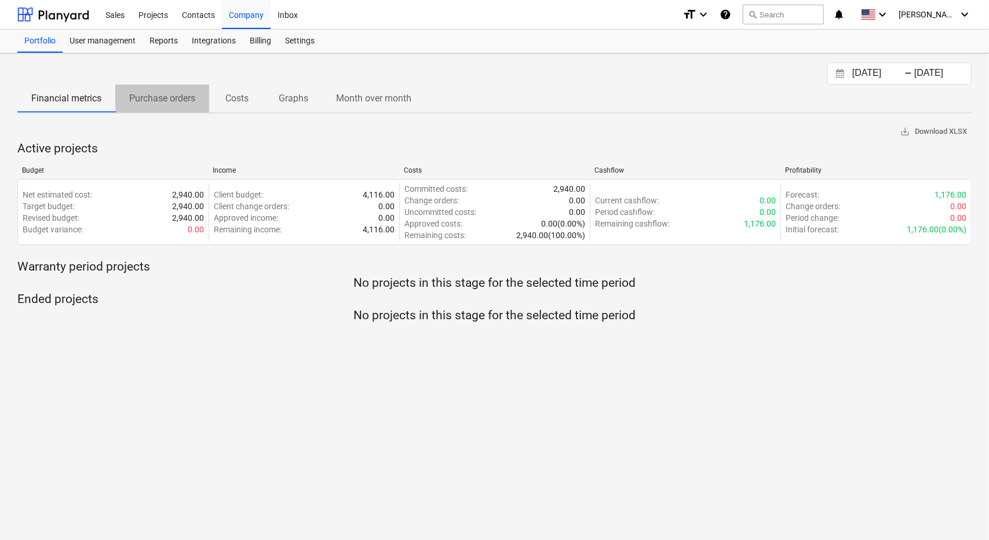
click at [158, 101] on p "Purchase orders" at bounding box center [162, 99] width 66 height 14
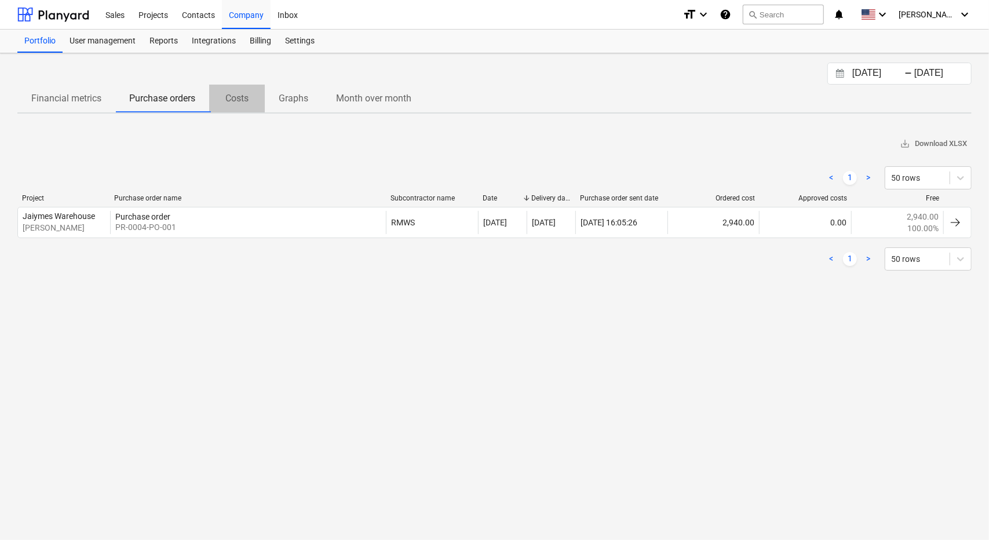
click at [237, 94] on p "Costs" at bounding box center [237, 99] width 28 height 14
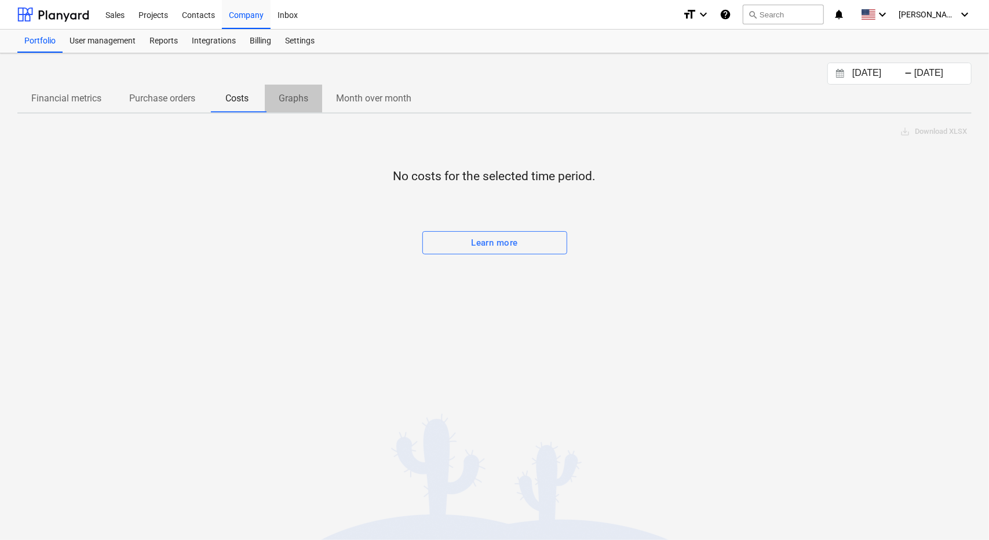
click at [284, 98] on p "Graphs" at bounding box center [294, 99] width 30 height 14
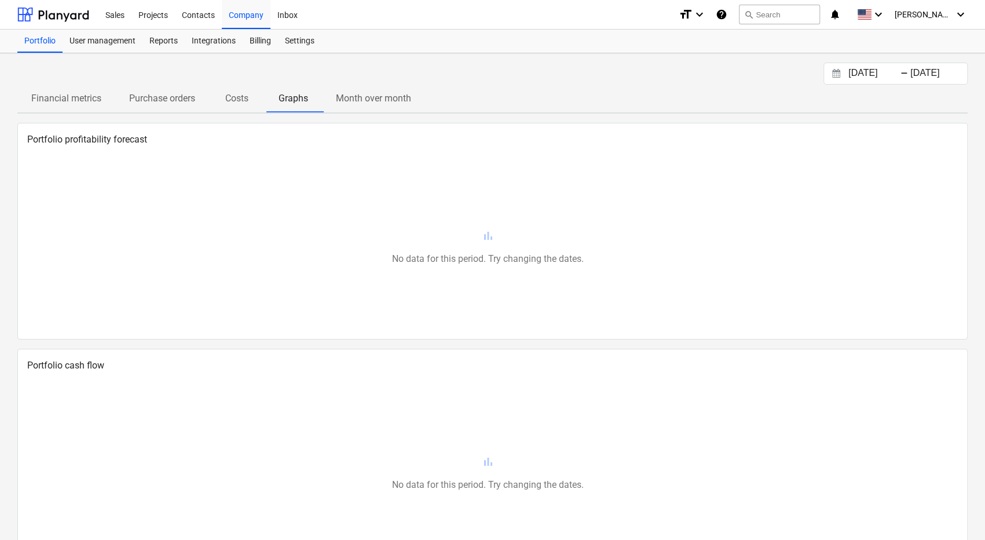
click at [338, 96] on p "Month over month" at bounding box center [373, 99] width 75 height 14
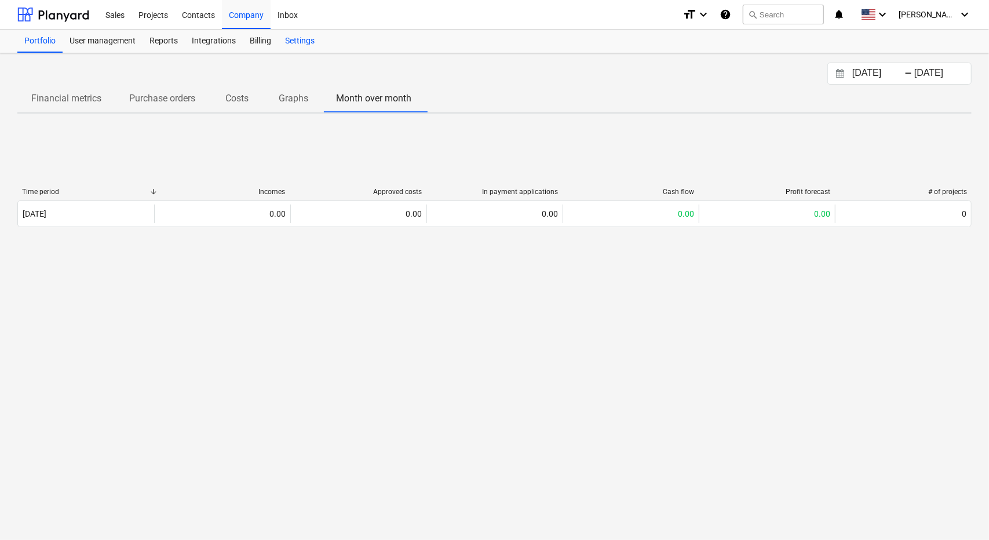
click at [287, 40] on div "Settings" at bounding box center [299, 41] width 43 height 23
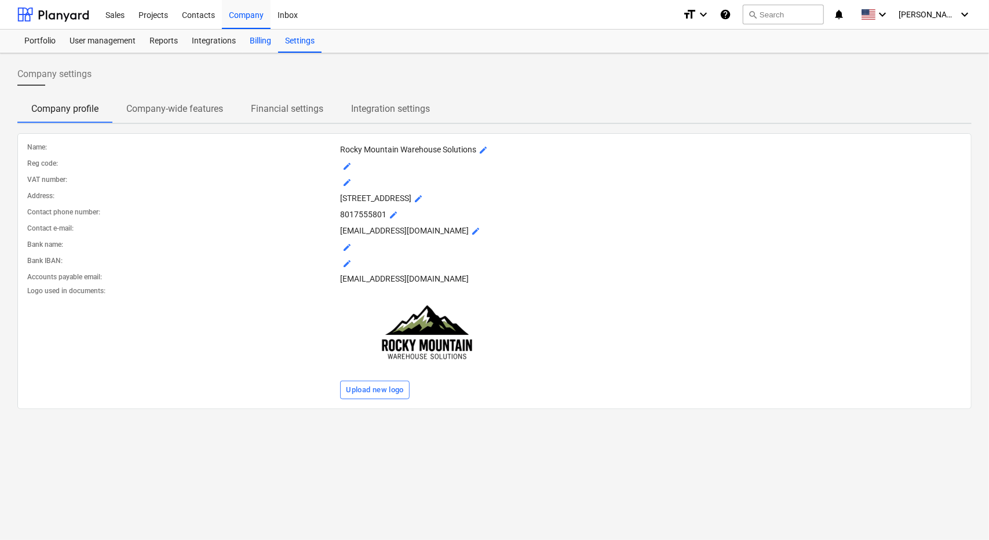
click at [250, 37] on div "Billing" at bounding box center [260, 41] width 35 height 23
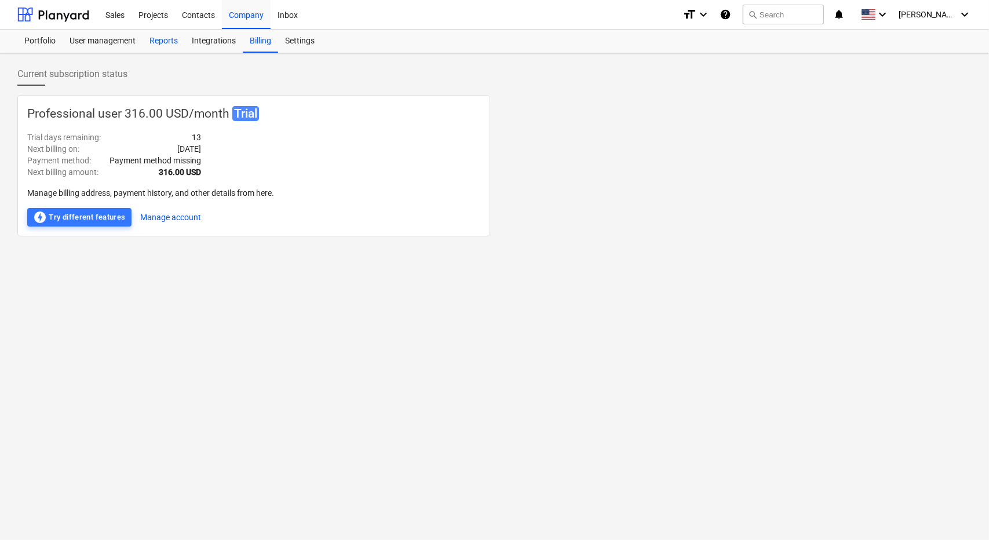
click at [173, 40] on div "Reports" at bounding box center [163, 41] width 42 height 23
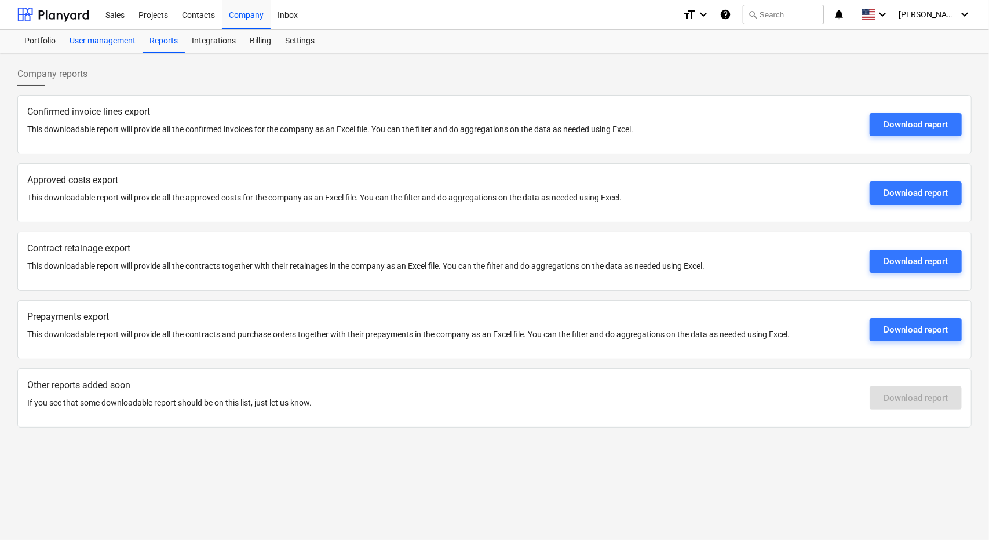
click at [122, 39] on div "User management" at bounding box center [103, 41] width 80 height 23
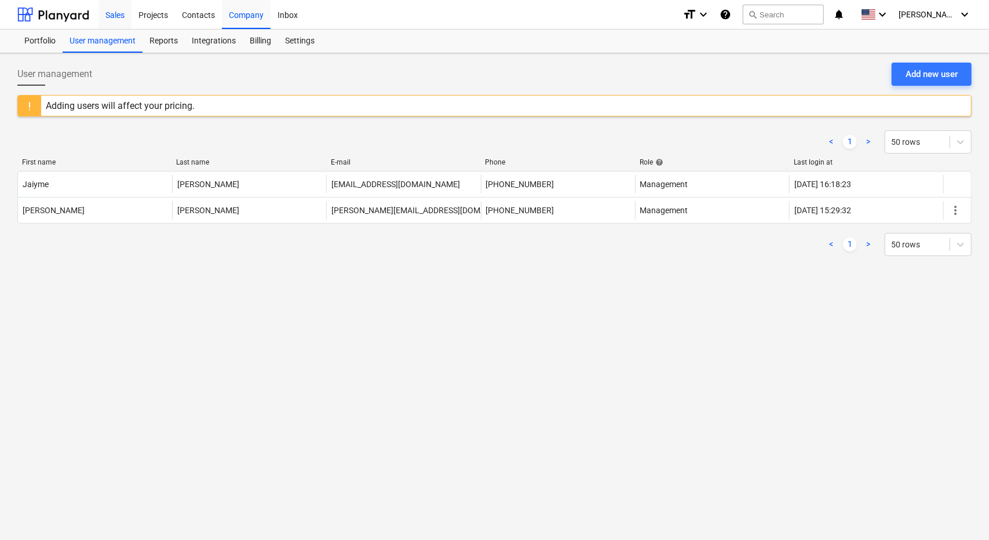
click at [119, 16] on div "Sales" at bounding box center [114, 14] width 33 height 30
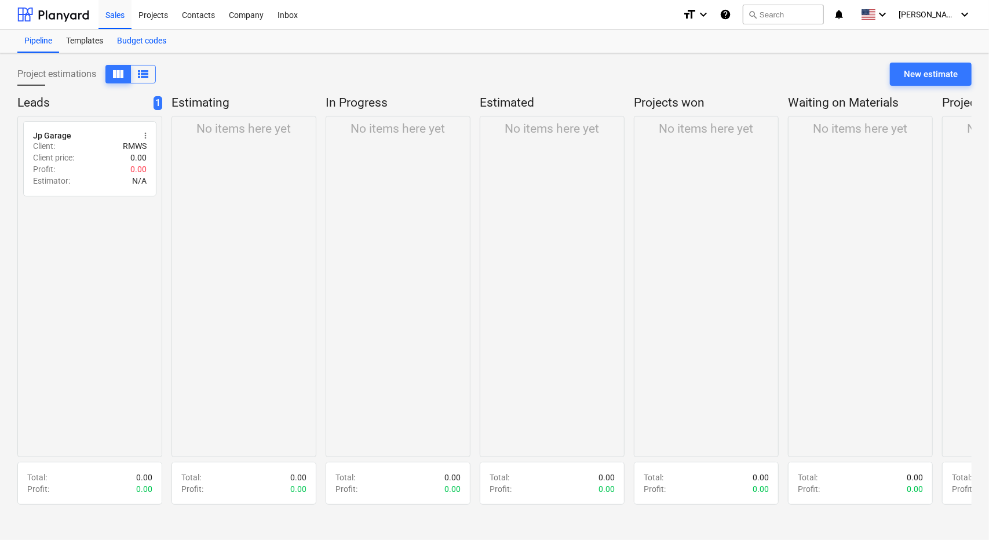
click at [147, 34] on div "Budget codes" at bounding box center [141, 41] width 63 height 23
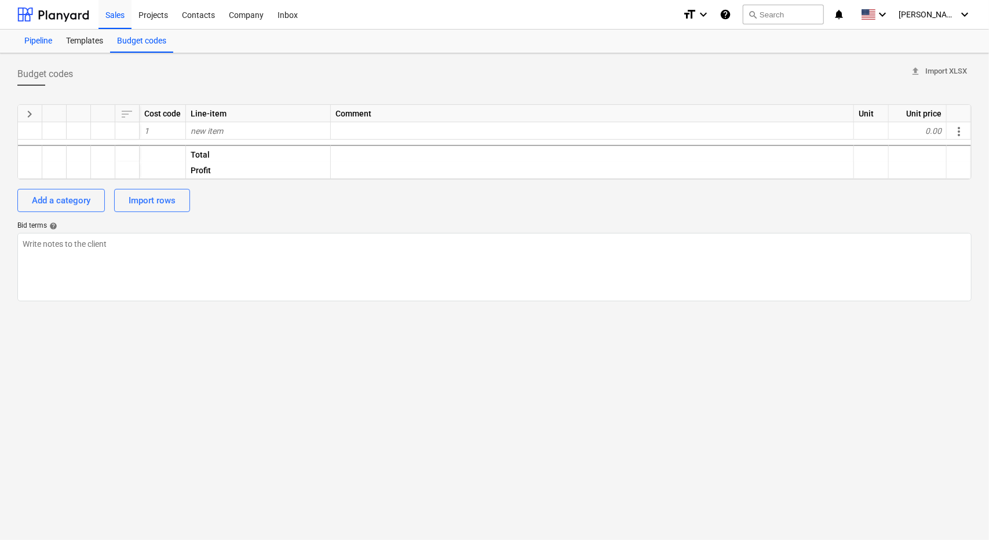
click at [42, 38] on div "Pipeline" at bounding box center [38, 41] width 42 height 23
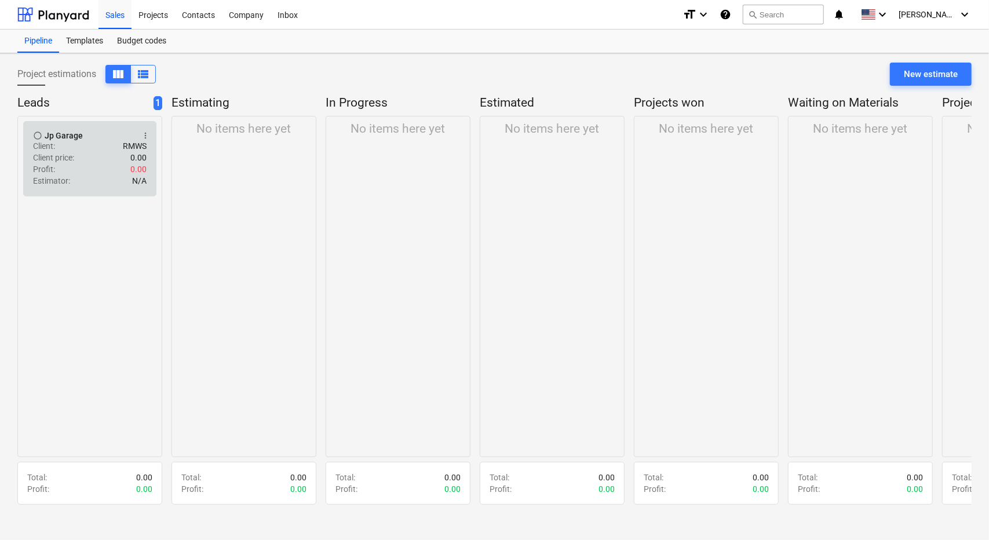
click at [79, 154] on div "Client price : 0.00" at bounding box center [90, 158] width 114 height 12
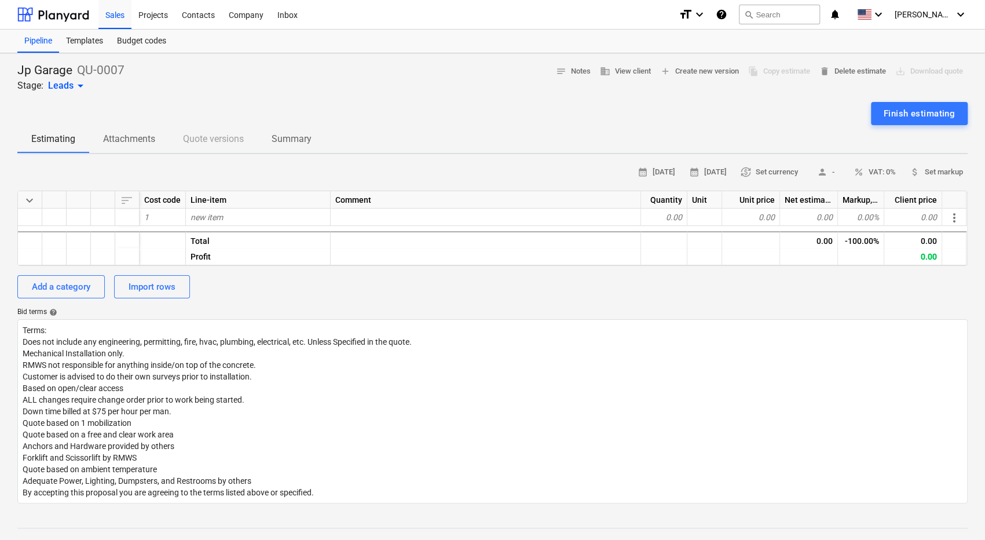
type textarea "x"
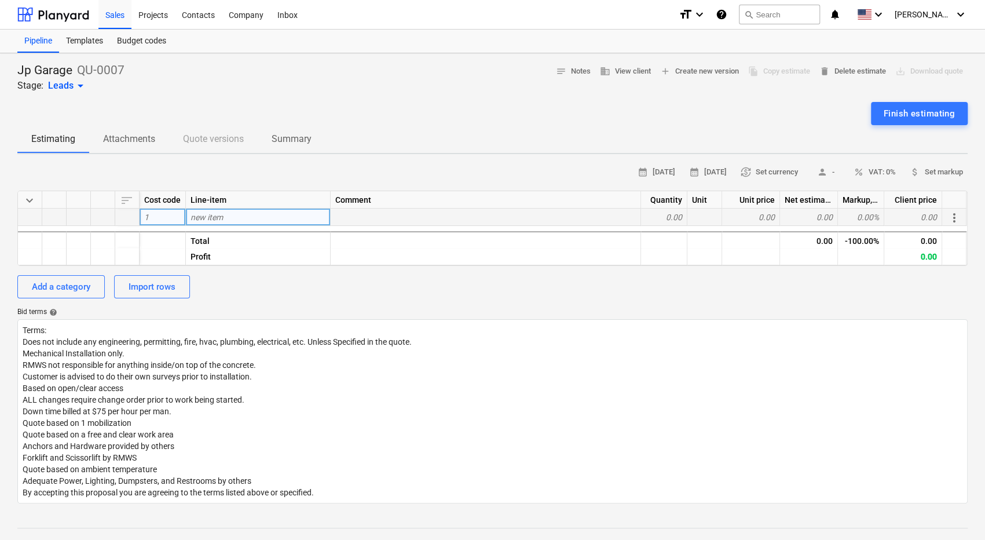
click at [209, 217] on span "new item" at bounding box center [207, 217] width 32 height 9
type input "42" x 46""
click at [299, 168] on div "calendar_month [DATE] calendar_month [DATE] currency_exchange Set currency pers…" at bounding box center [492, 172] width 951 height 18
type textarea "x"
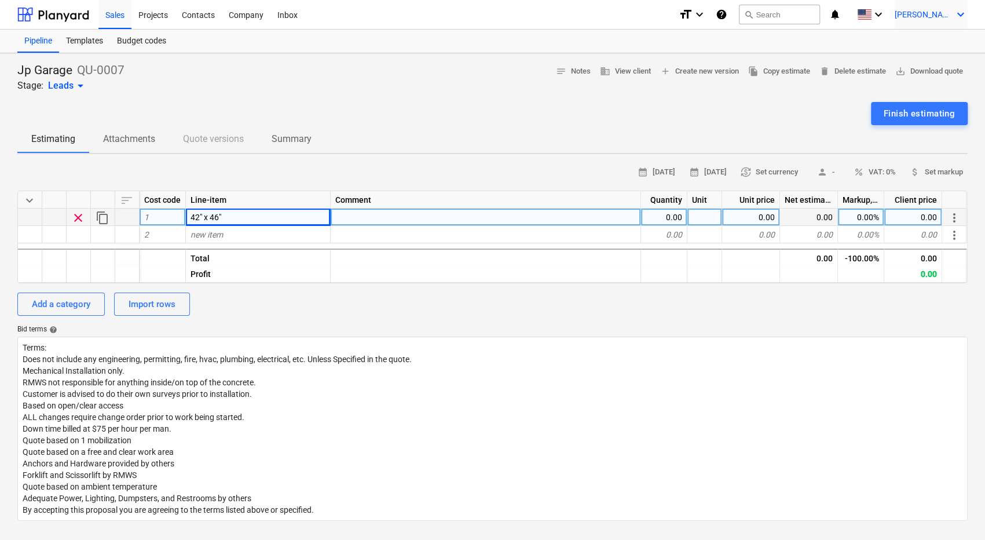
click at [962, 16] on icon "keyboard_arrow_down" at bounding box center [961, 15] width 14 height 14
click at [922, 46] on div "Settings" at bounding box center [933, 45] width 70 height 19
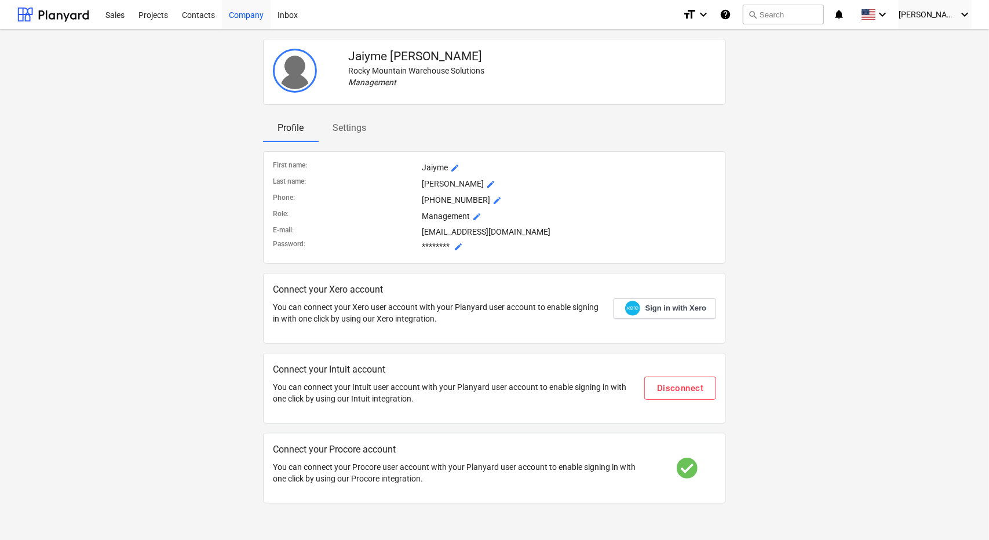
click at [245, 15] on div "Company" at bounding box center [246, 14] width 49 height 30
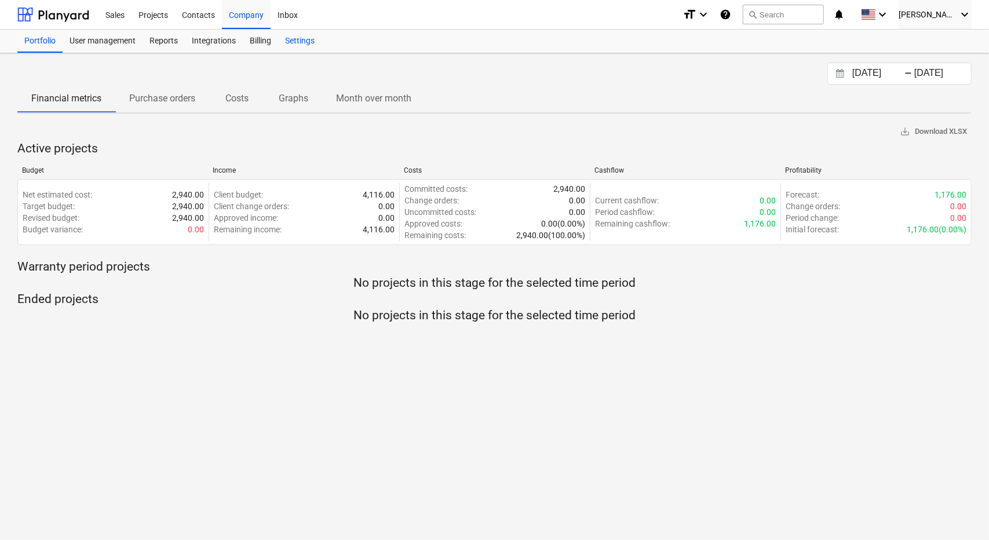
click at [294, 39] on div "Settings" at bounding box center [299, 41] width 43 height 23
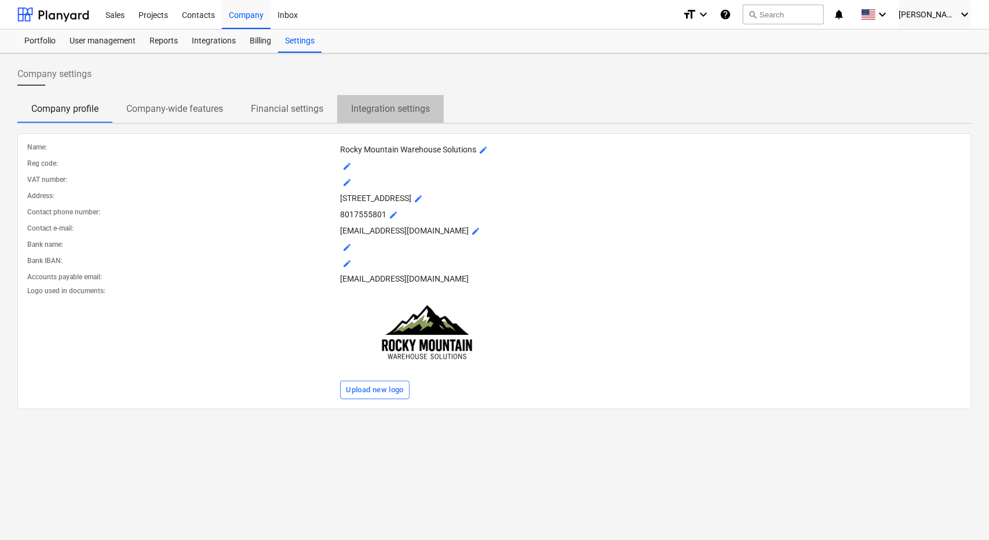
click at [375, 110] on p "Integration settings" at bounding box center [390, 109] width 79 height 14
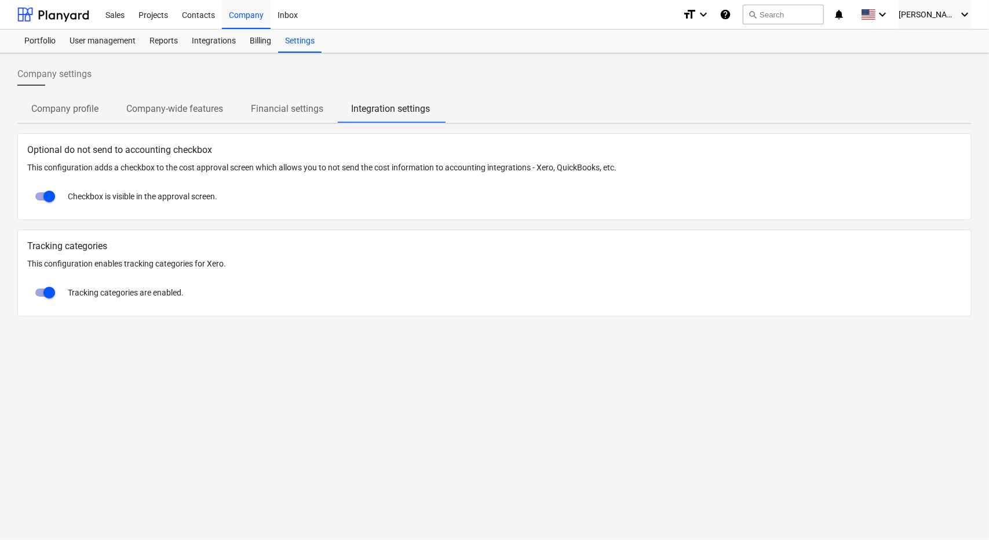
click at [308, 107] on p "Financial settings" at bounding box center [287, 109] width 72 height 14
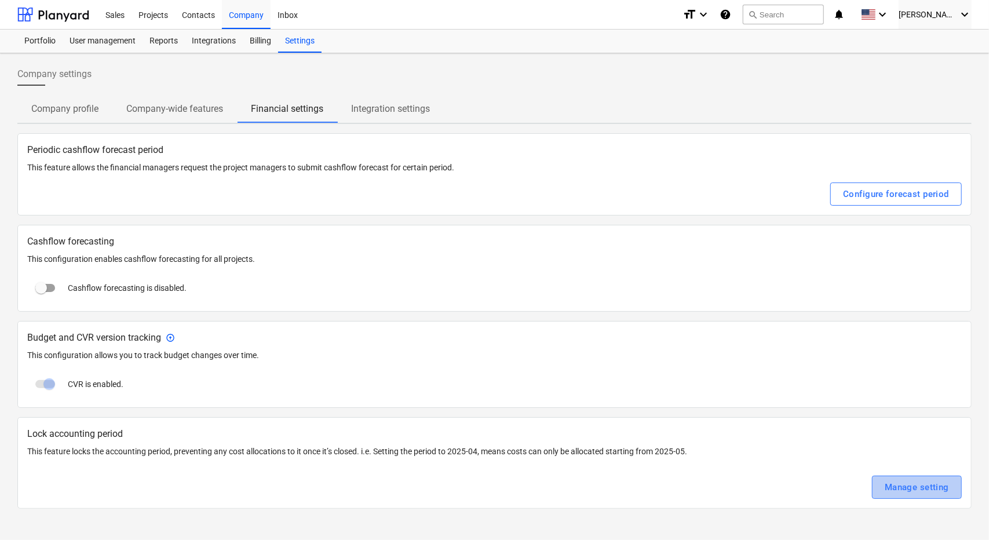
click at [889, 483] on div "Manage setting" at bounding box center [917, 487] width 64 height 15
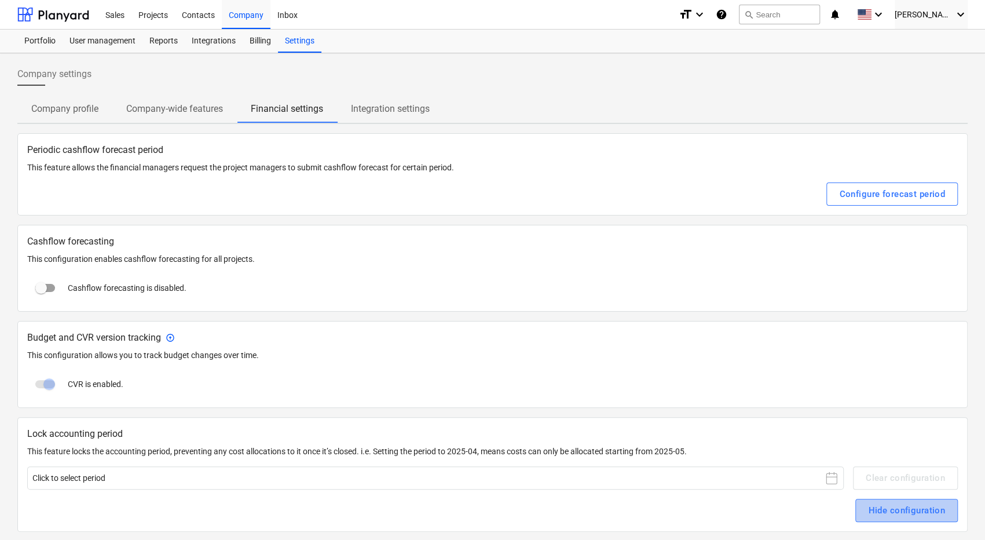
click at [878, 509] on div "Hide configuration" at bounding box center [906, 510] width 77 height 15
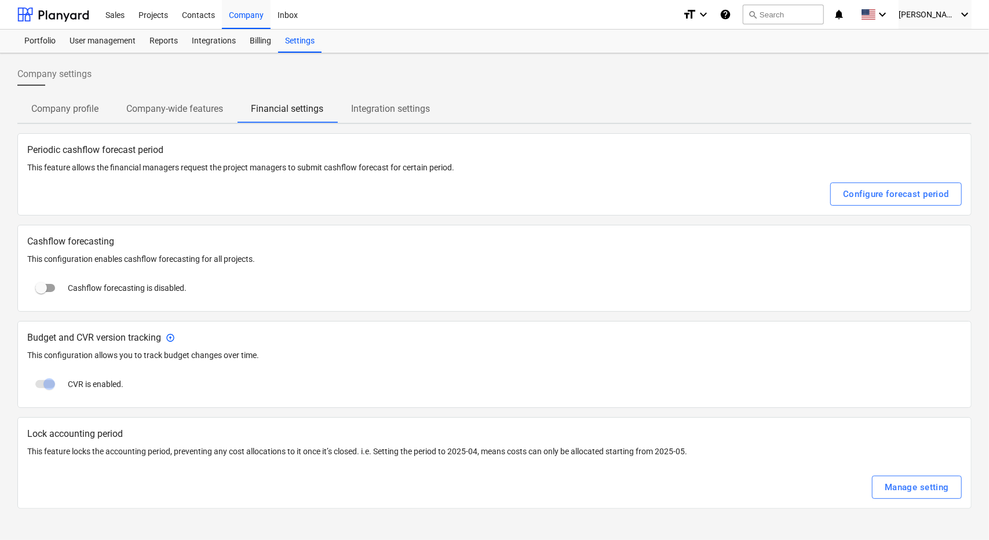
click at [182, 112] on p "Company-wide features" at bounding box center [174, 109] width 97 height 14
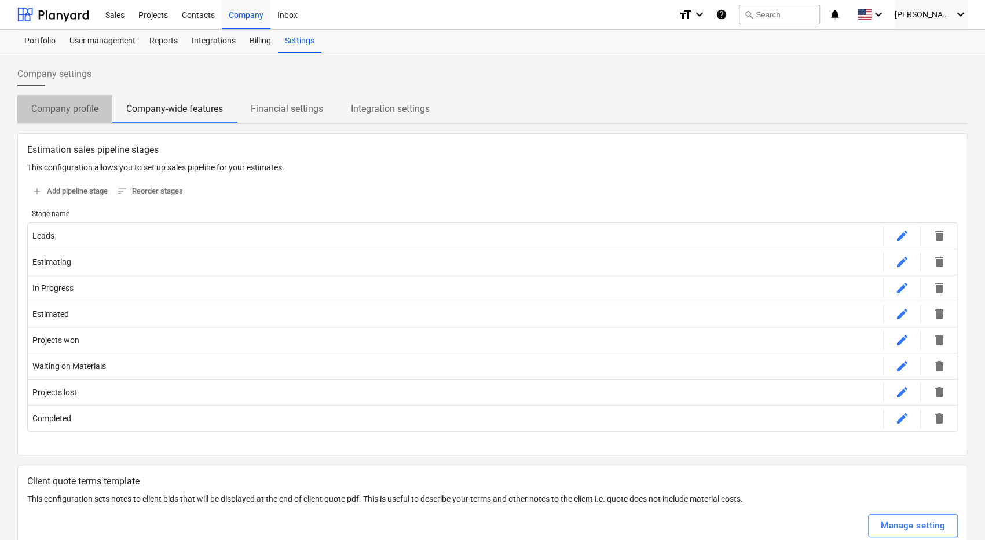
click at [47, 107] on p "Company profile" at bounding box center [64, 109] width 67 height 14
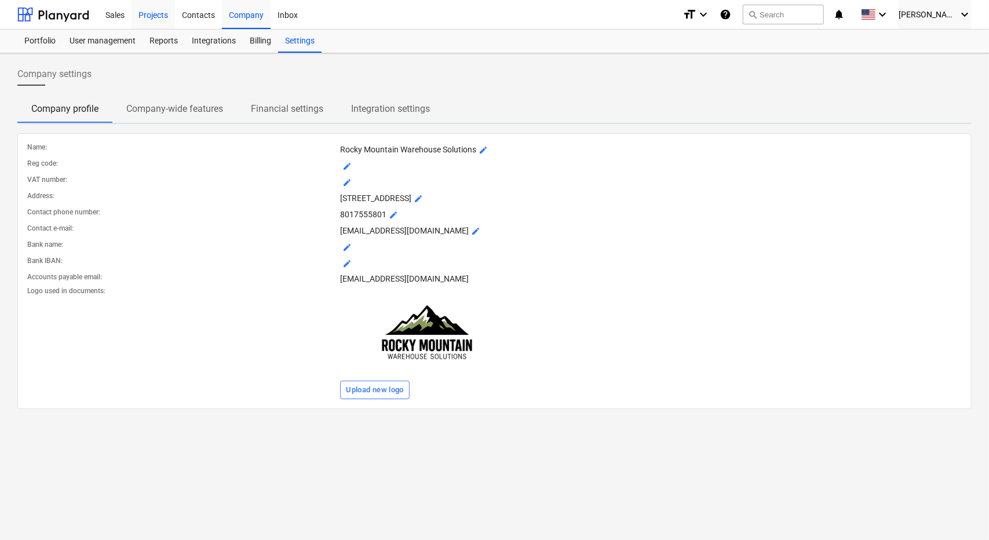
click at [149, 16] on div "Projects" at bounding box center [152, 14] width 43 height 30
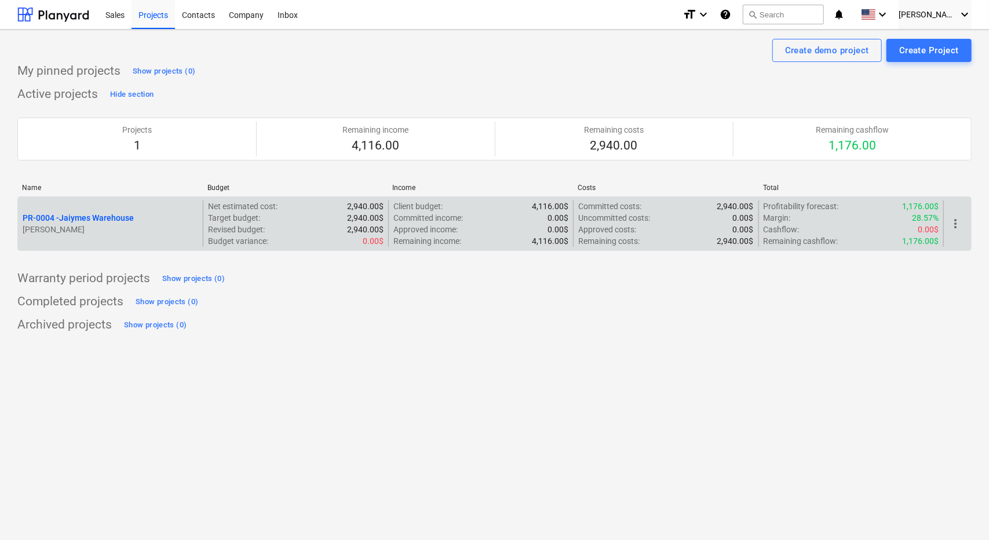
click at [176, 236] on div "PR-0004 - Jaiymes Warehouse [PERSON_NAME]" at bounding box center [110, 223] width 185 height 46
click at [132, 215] on p "PR-0004 - Jaiymes Warehouse" at bounding box center [78, 218] width 111 height 12
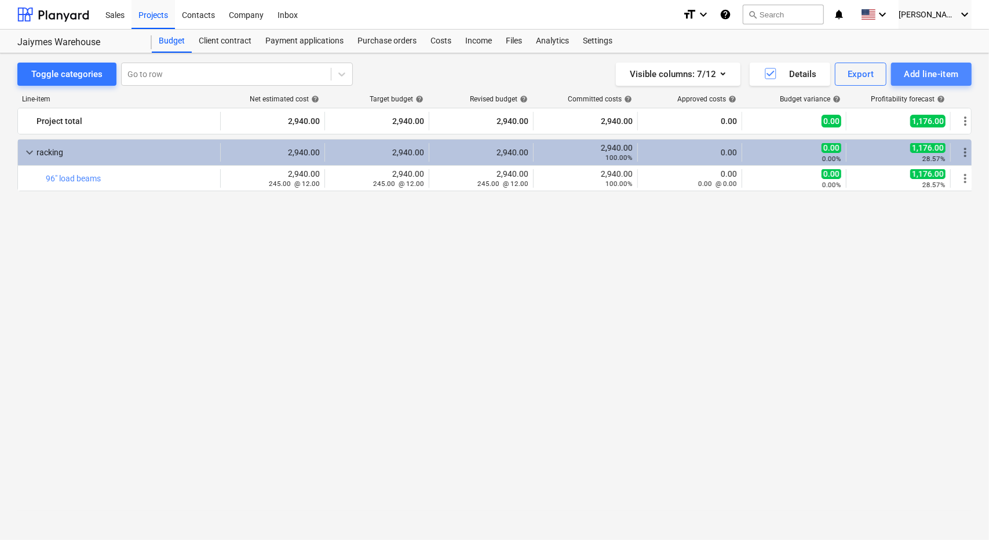
click at [909, 72] on div "Add line-item" at bounding box center [931, 74] width 55 height 15
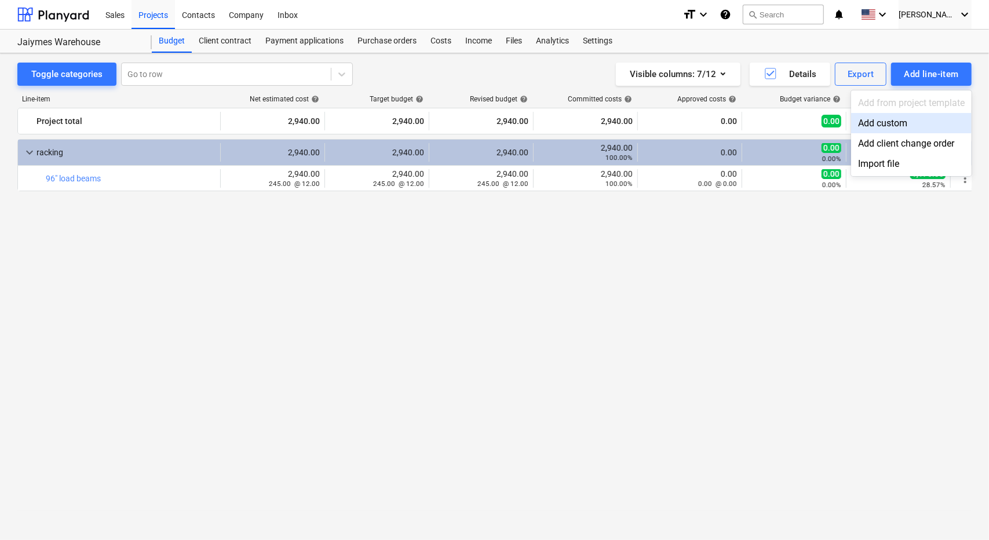
click at [902, 122] on div "Add custom" at bounding box center [911, 123] width 120 height 20
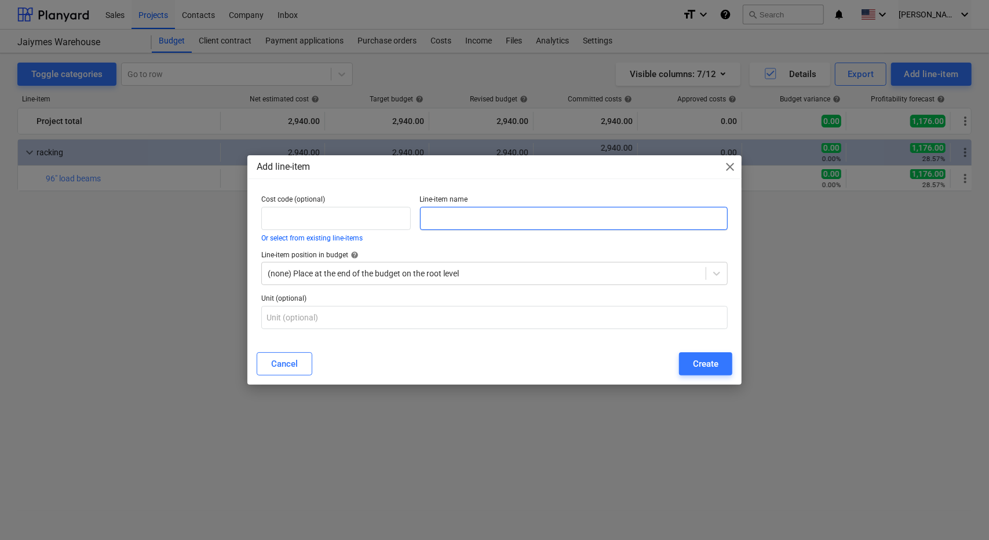
click at [542, 220] on input "text" at bounding box center [574, 218] width 308 height 23
type input "96""
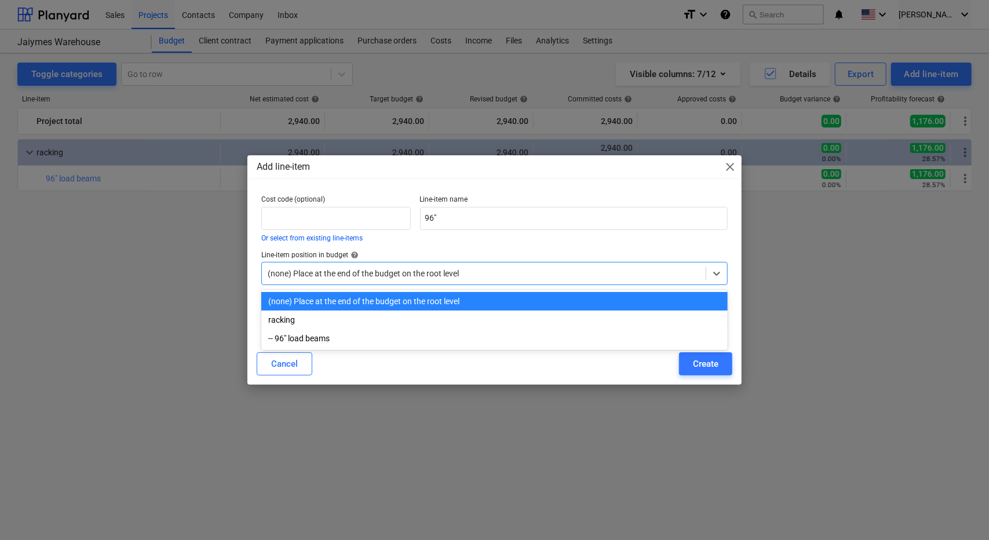
click at [498, 262] on div "(none) Place at the end of the budget on the root level" at bounding box center [494, 273] width 467 height 23
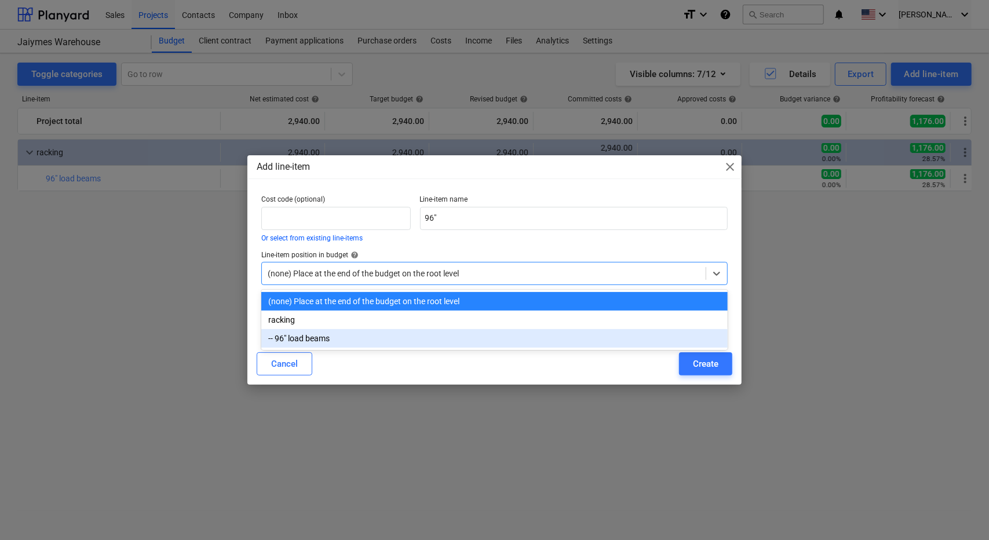
click at [463, 339] on div "-- 96" load beams" at bounding box center [494, 338] width 467 height 19
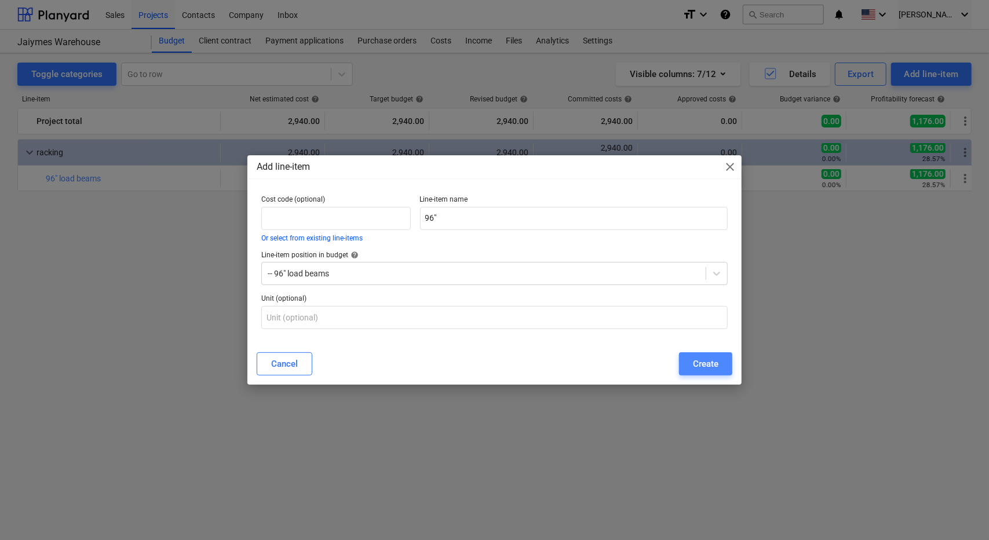
click at [702, 364] on div "Create" at bounding box center [705, 363] width 25 height 15
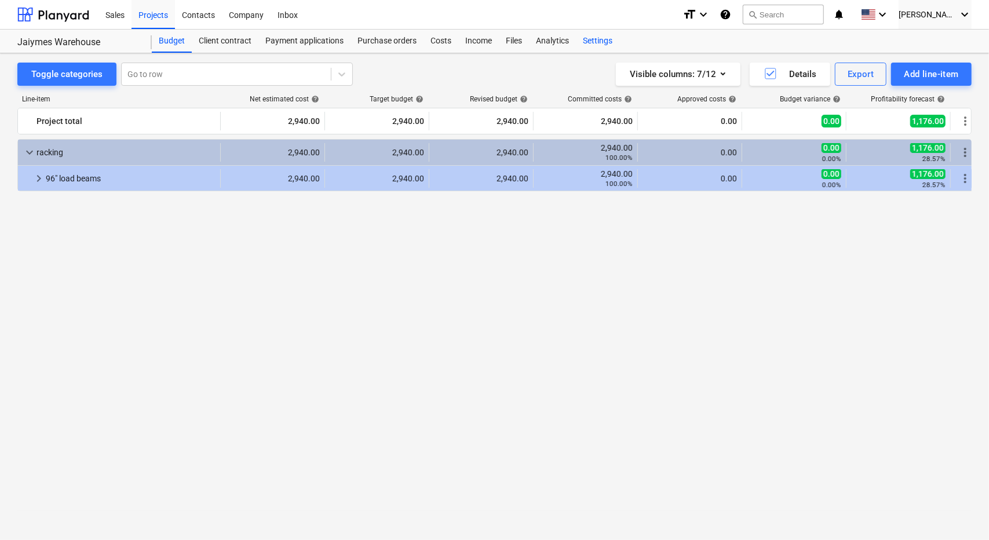
click at [602, 39] on div "Settings" at bounding box center [597, 41] width 43 height 23
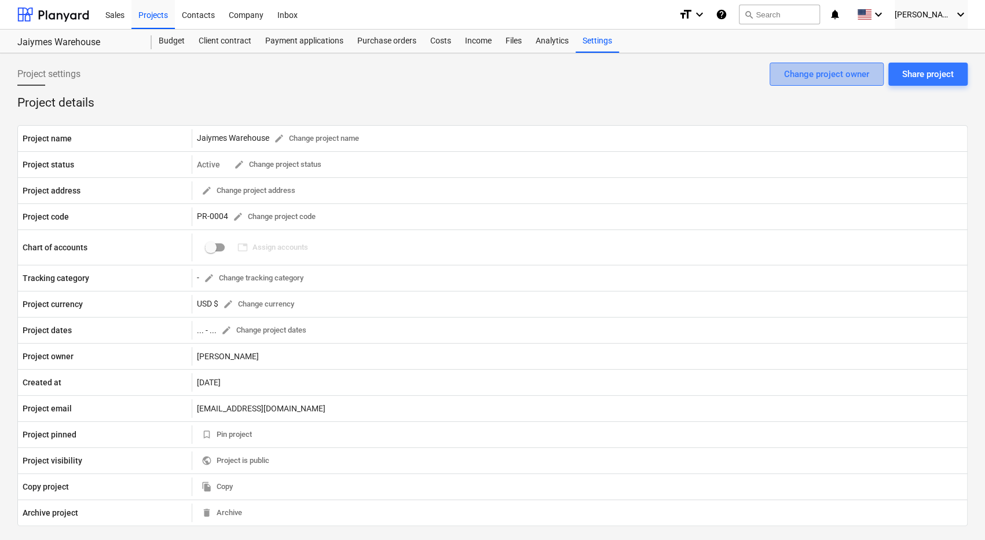
click at [793, 76] on div "Change project owner" at bounding box center [826, 74] width 85 height 15
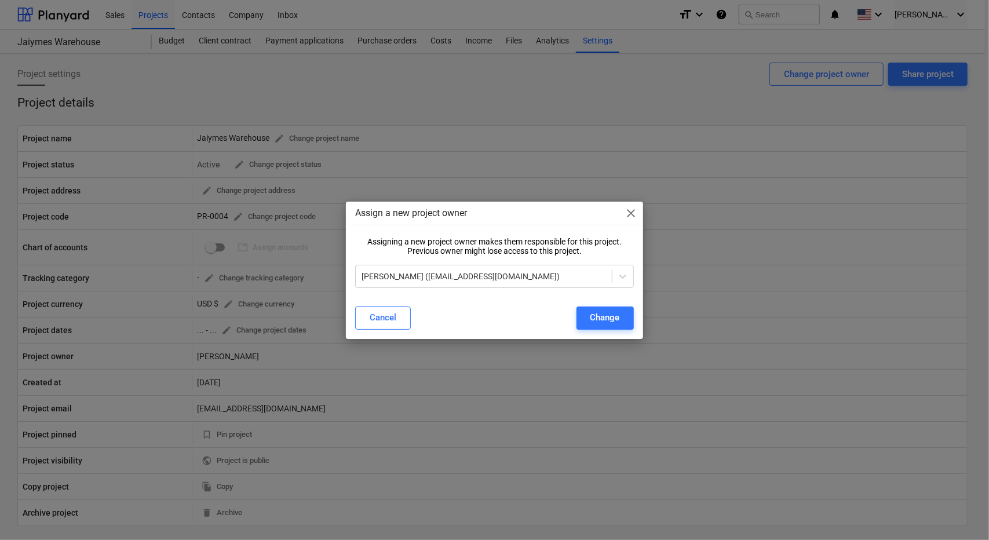
click at [743, 80] on div "Assign a new project owner close Assigning a new project owner makes them respo…" at bounding box center [494, 270] width 989 height 540
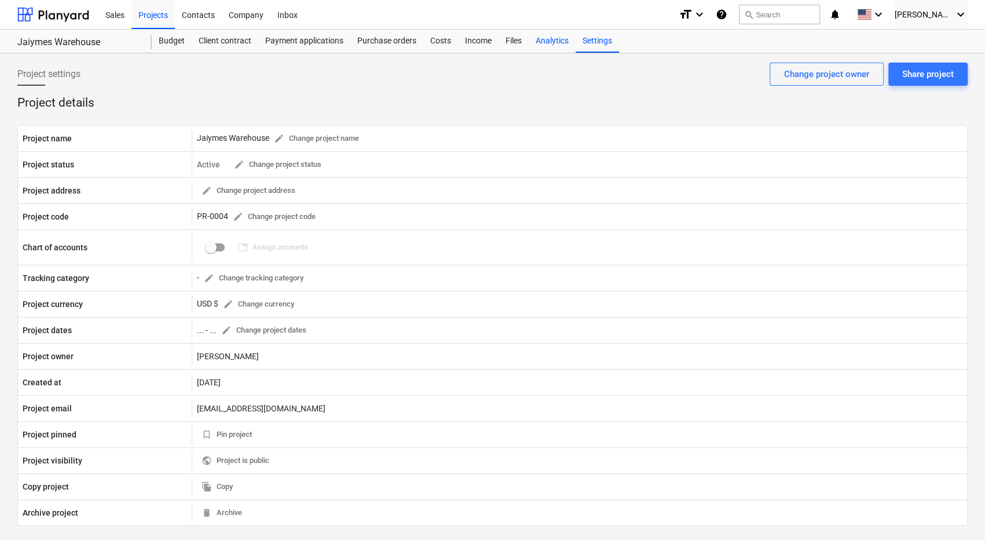
click at [549, 41] on div "Analytics" at bounding box center [552, 41] width 47 height 23
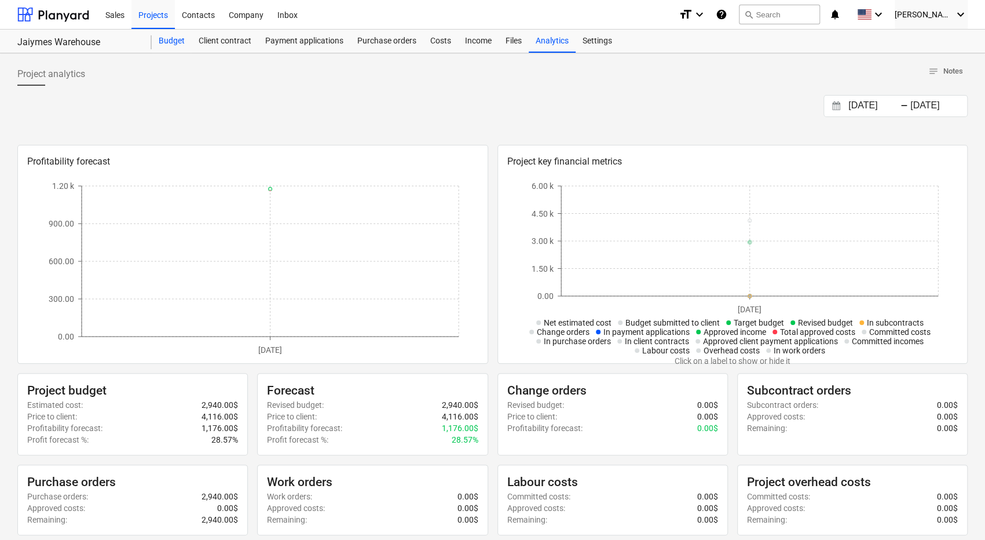
click at [173, 43] on div "Budget" at bounding box center [172, 41] width 40 height 23
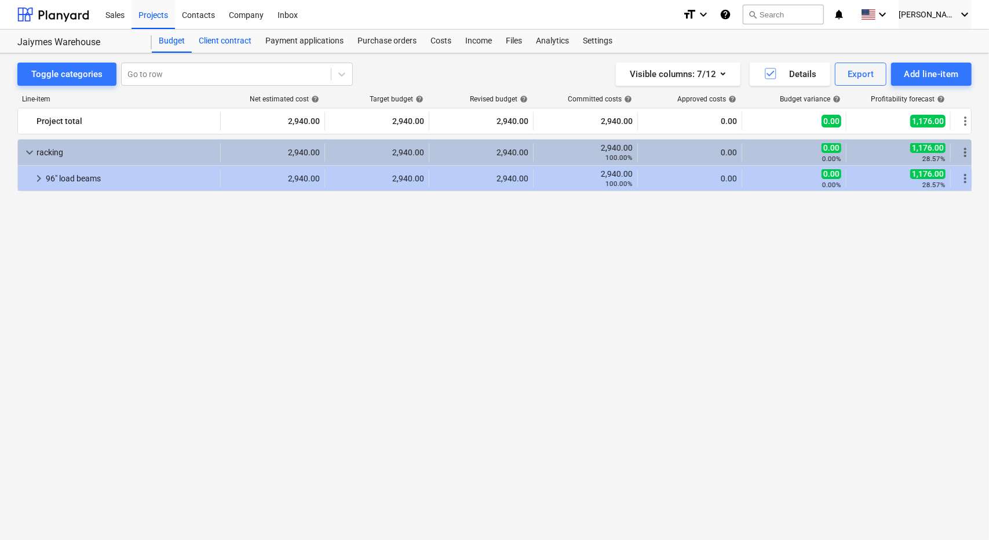
click at [226, 40] on div "Client contract" at bounding box center [225, 41] width 67 height 23
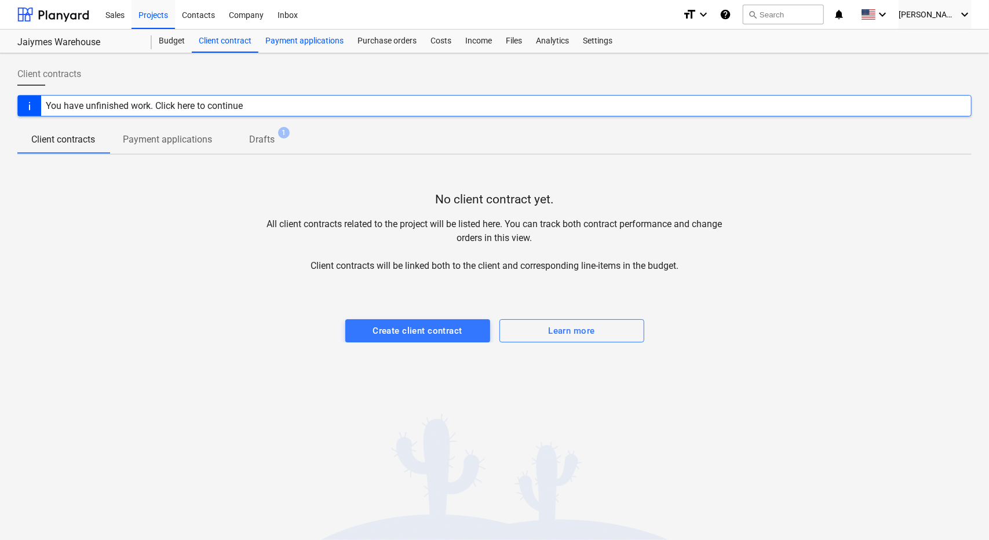
click at [305, 39] on div "Payment applications" at bounding box center [304, 41] width 92 height 23
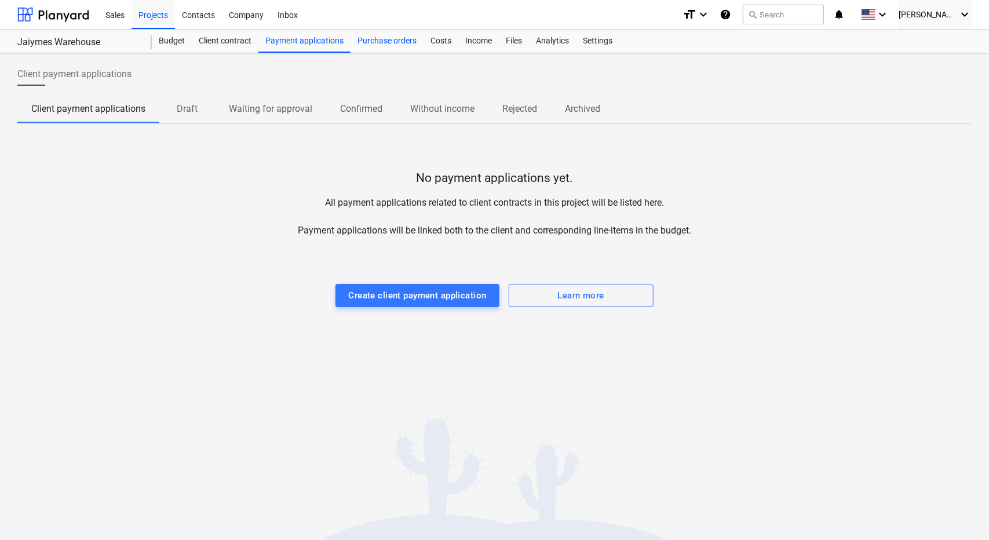
click at [363, 43] on div "Purchase orders" at bounding box center [386, 41] width 73 height 23
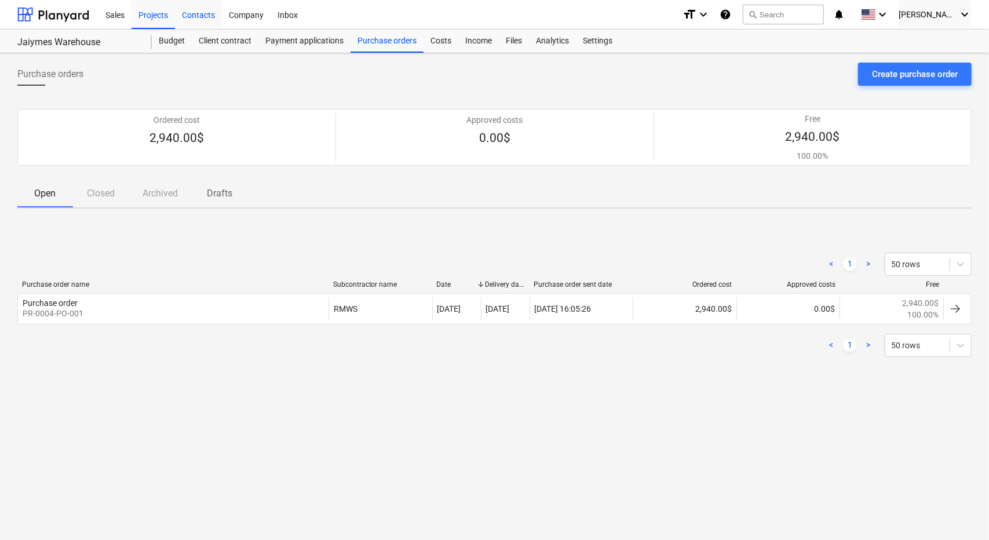
click at [194, 13] on div "Contacts" at bounding box center [198, 14] width 47 height 30
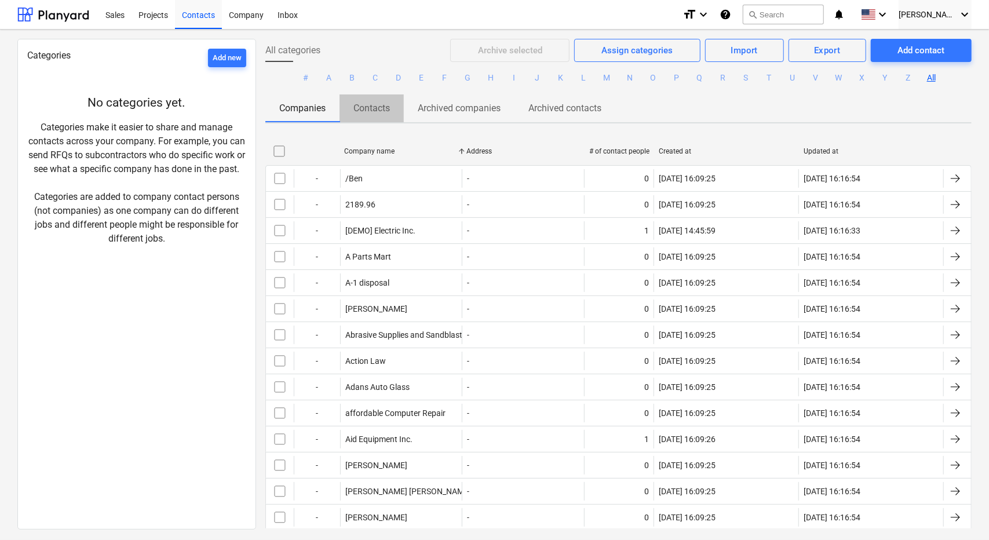
click at [381, 107] on p "Contacts" at bounding box center [371, 108] width 36 height 14
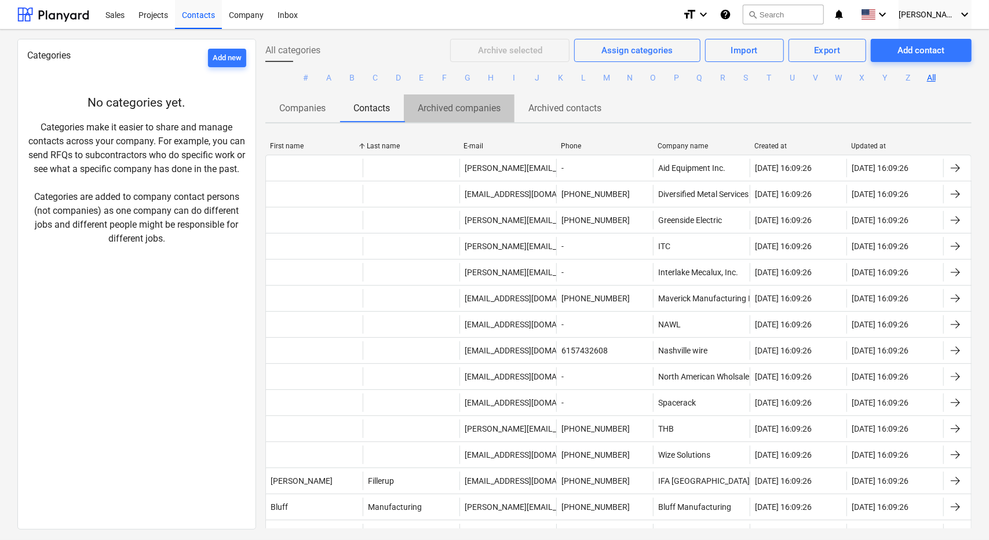
click at [485, 106] on p "Archived companies" at bounding box center [459, 108] width 83 height 14
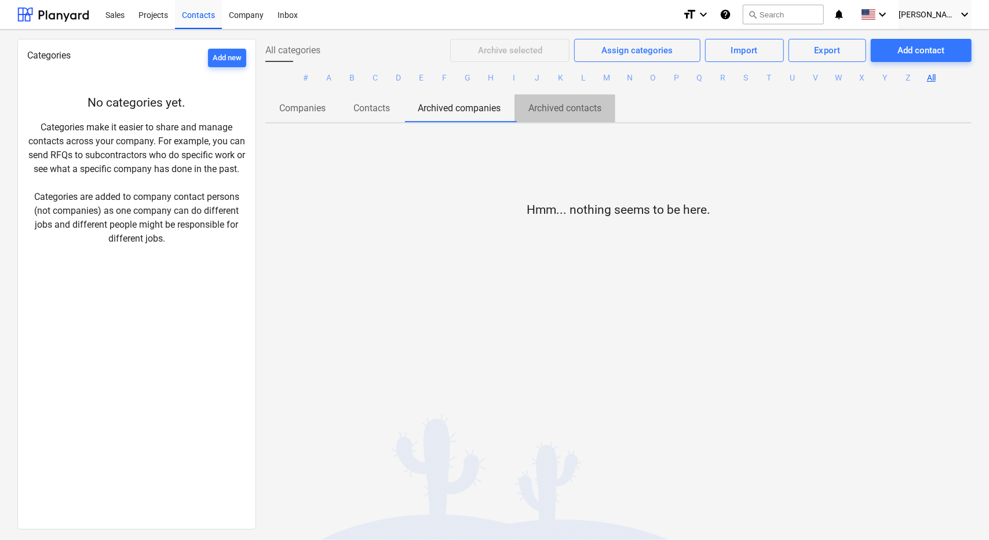
click at [539, 107] on p "Archived contacts" at bounding box center [564, 108] width 73 height 14
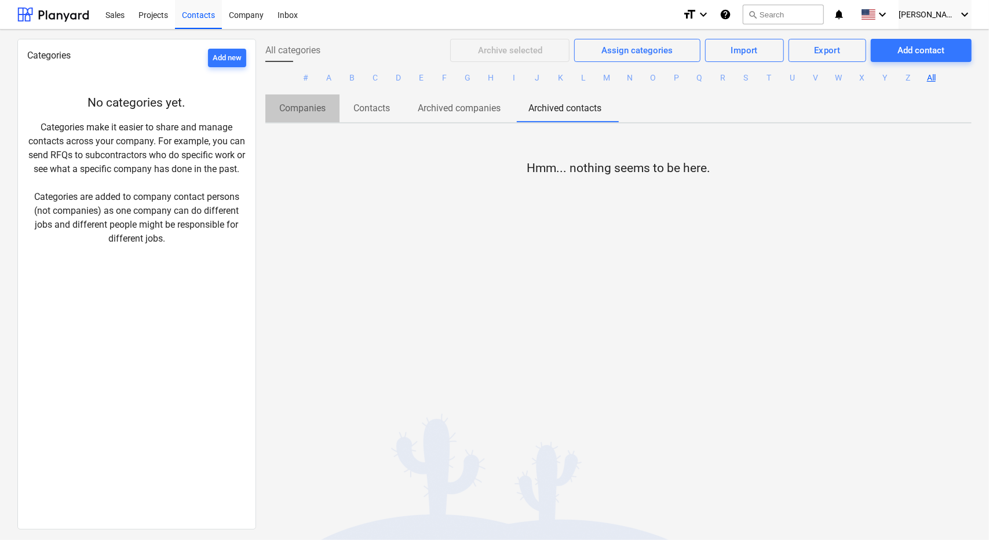
click at [311, 107] on p "Companies" at bounding box center [302, 108] width 46 height 14
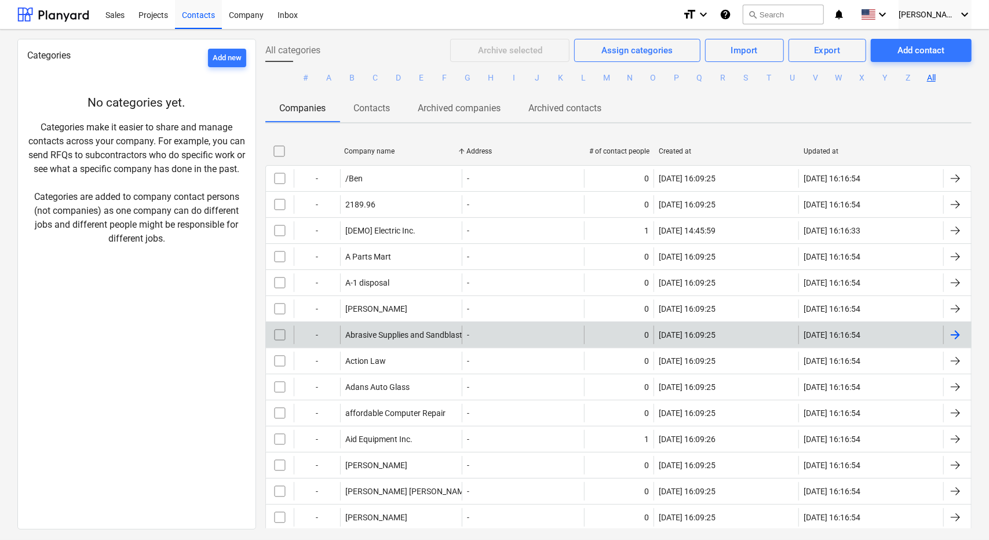
click at [952, 336] on div at bounding box center [955, 335] width 14 height 14
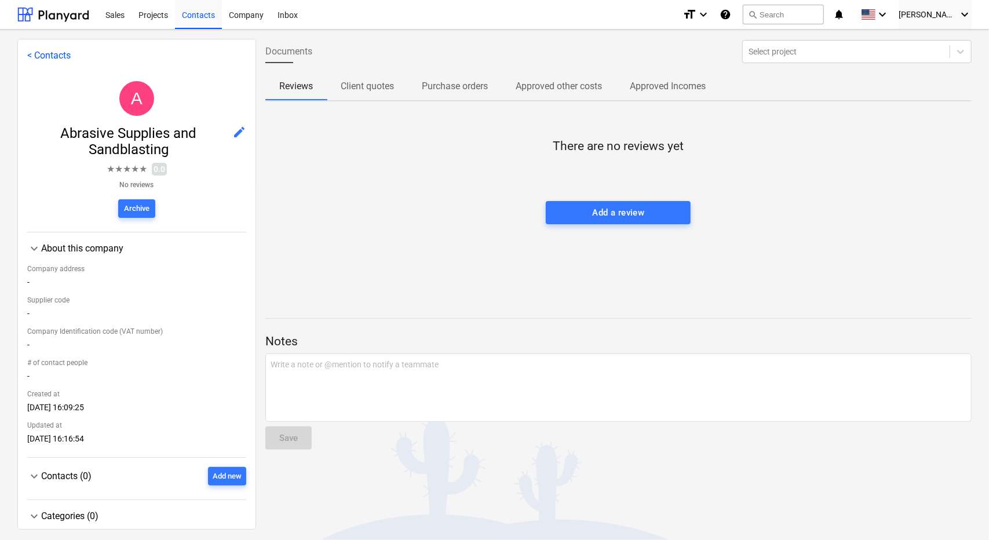
click at [64, 56] on link "< Contacts" at bounding box center [48, 55] width 43 height 11
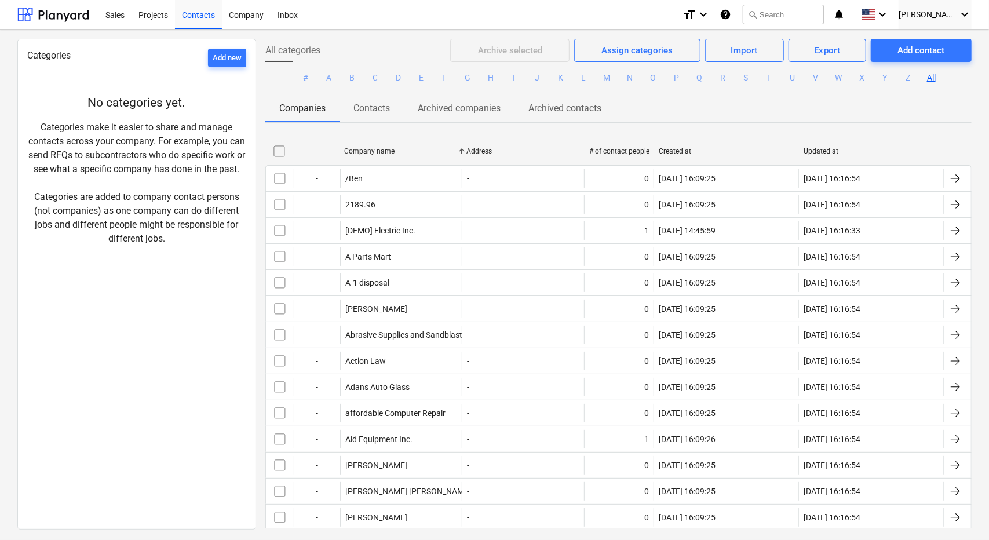
click at [362, 148] on div "Company name" at bounding box center [401, 151] width 114 height 8
checkbox input "false"
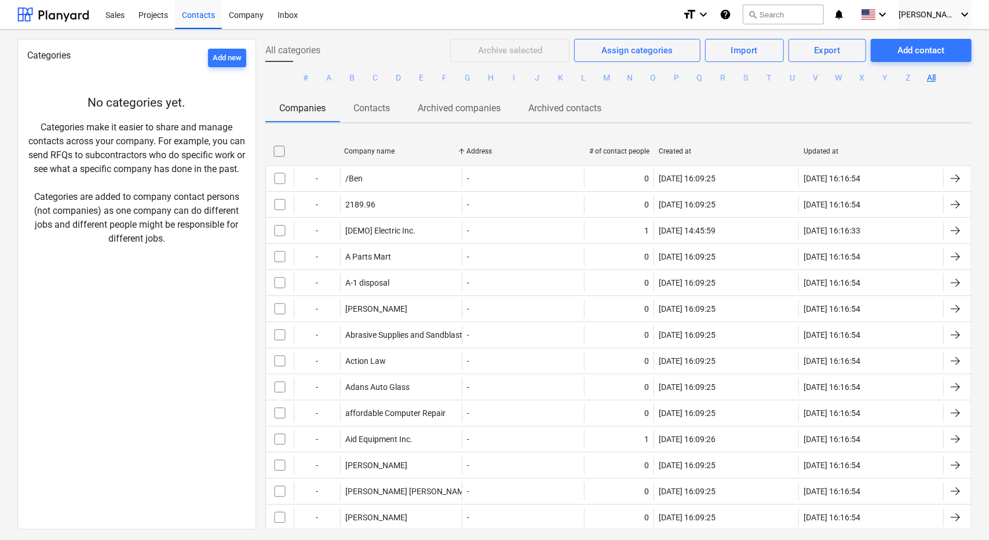
checkbox input "false"
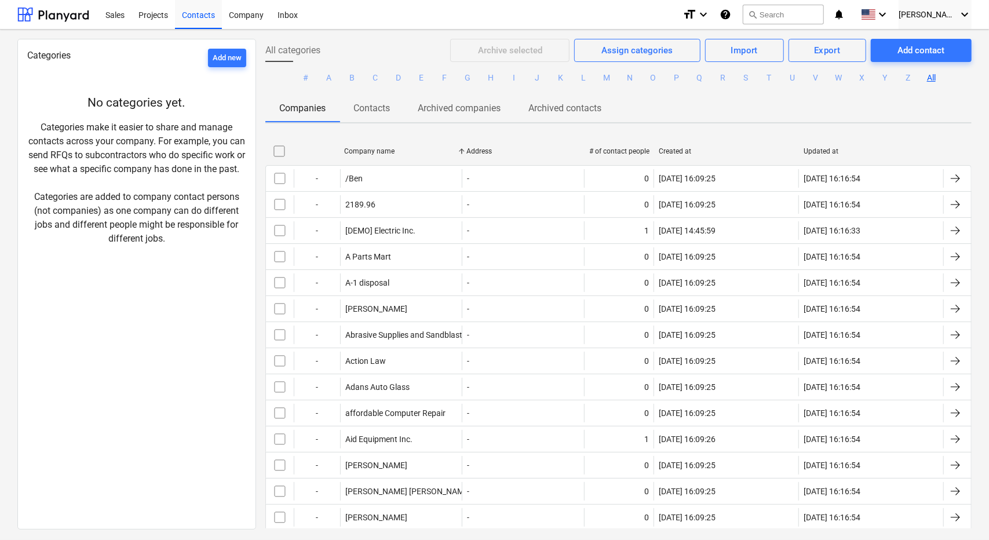
checkbox input "false"
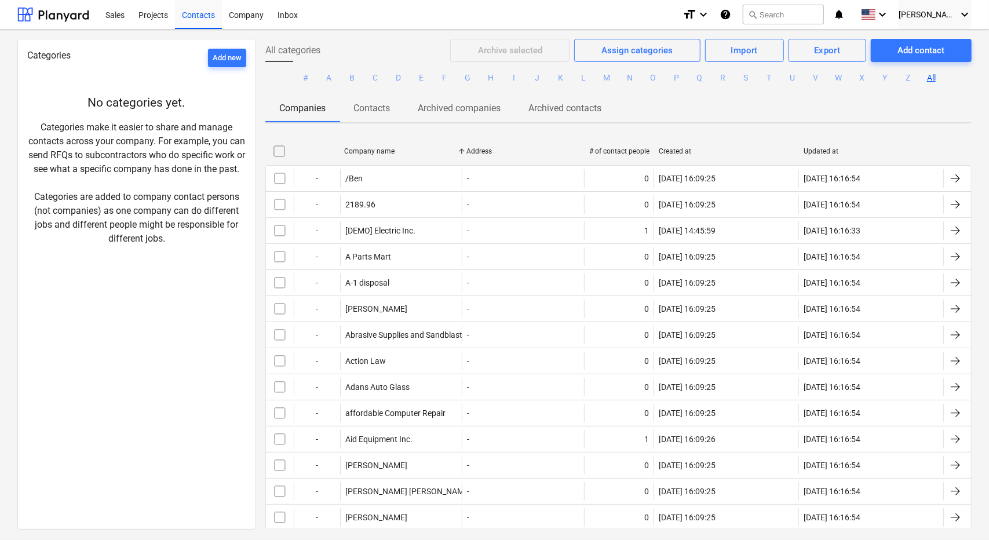
checkbox input "false"
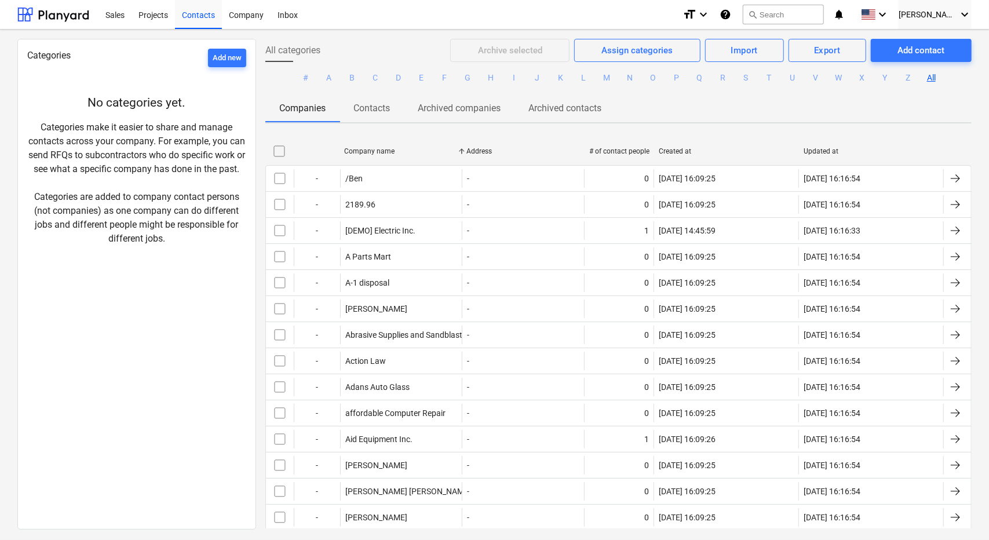
checkbox input "false"
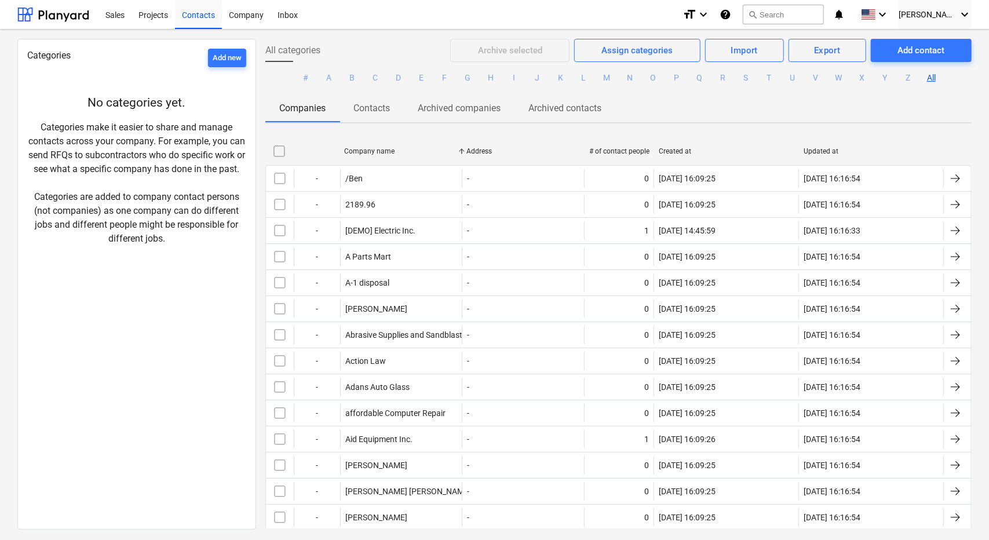
checkbox input "false"
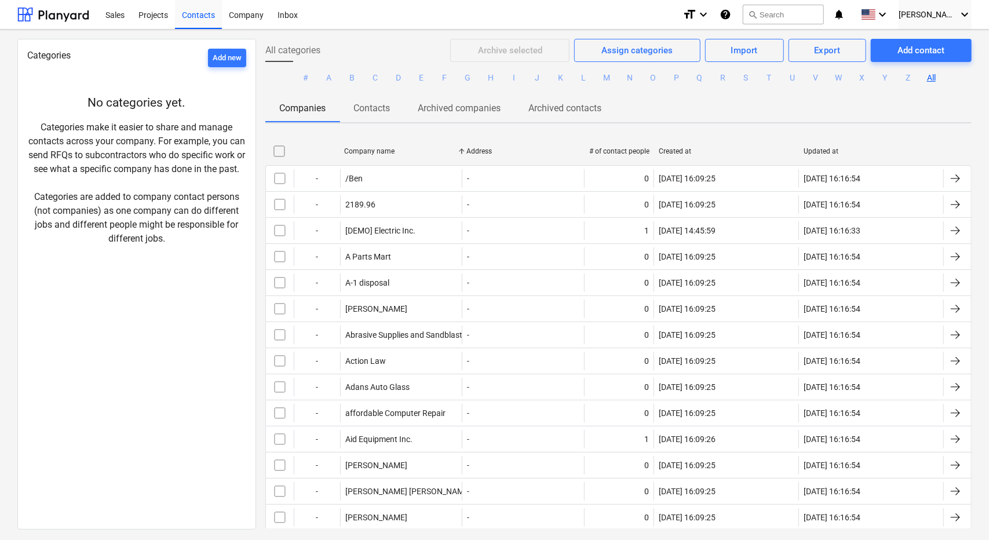
checkbox input "false"
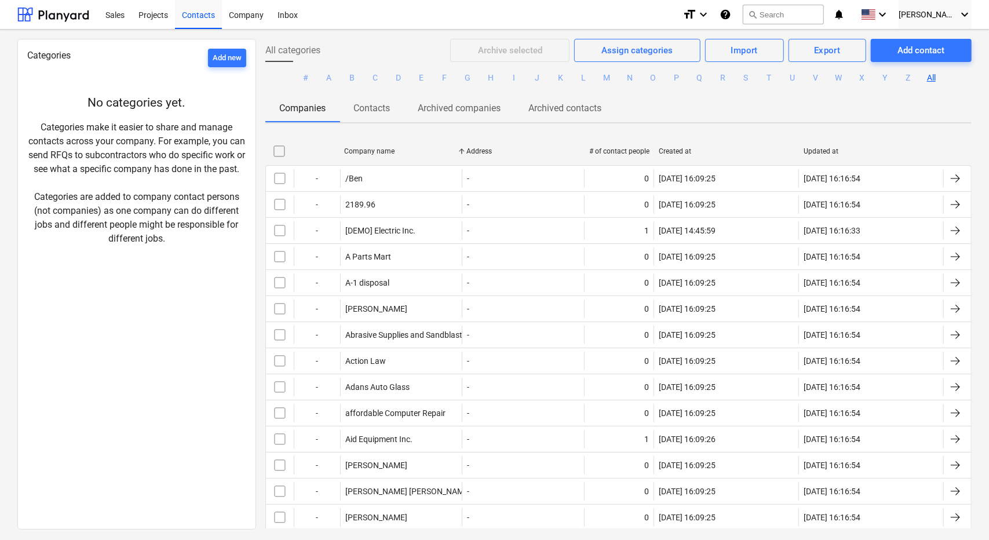
checkbox input "false"
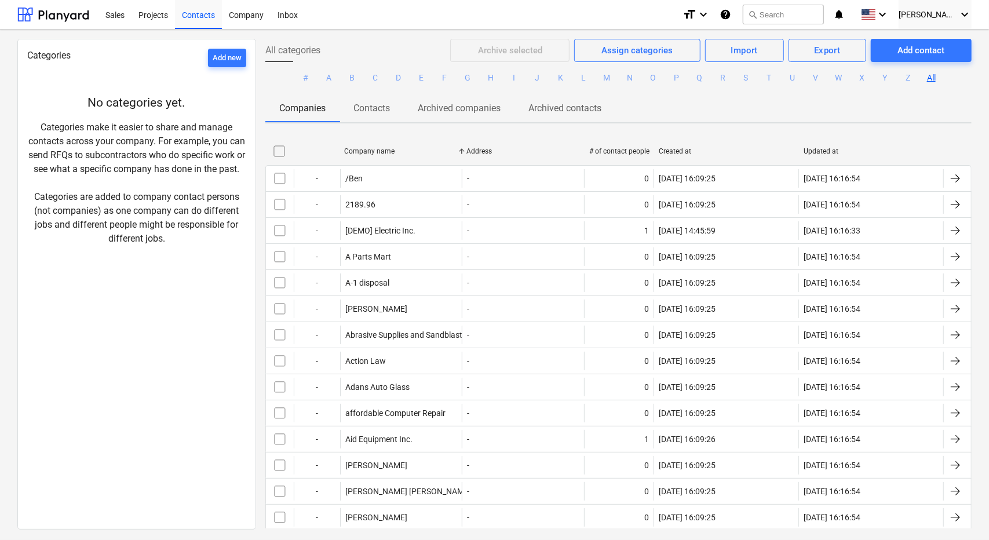
checkbox input "false"
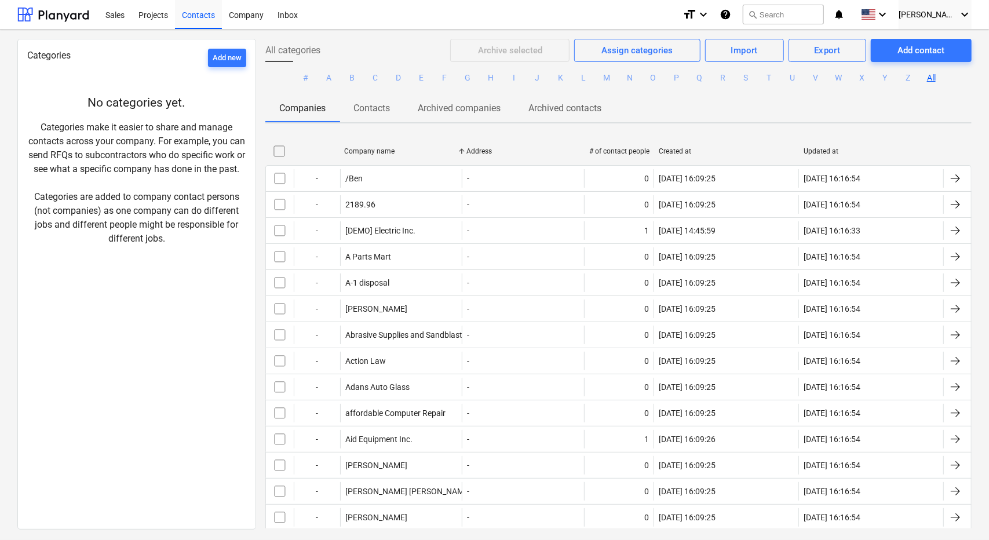
checkbox input "false"
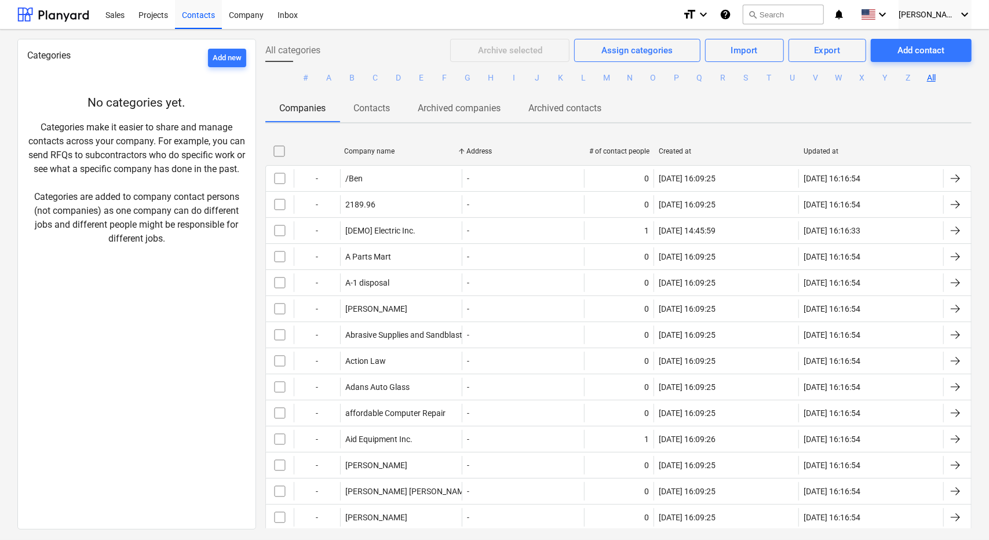
checkbox input "false"
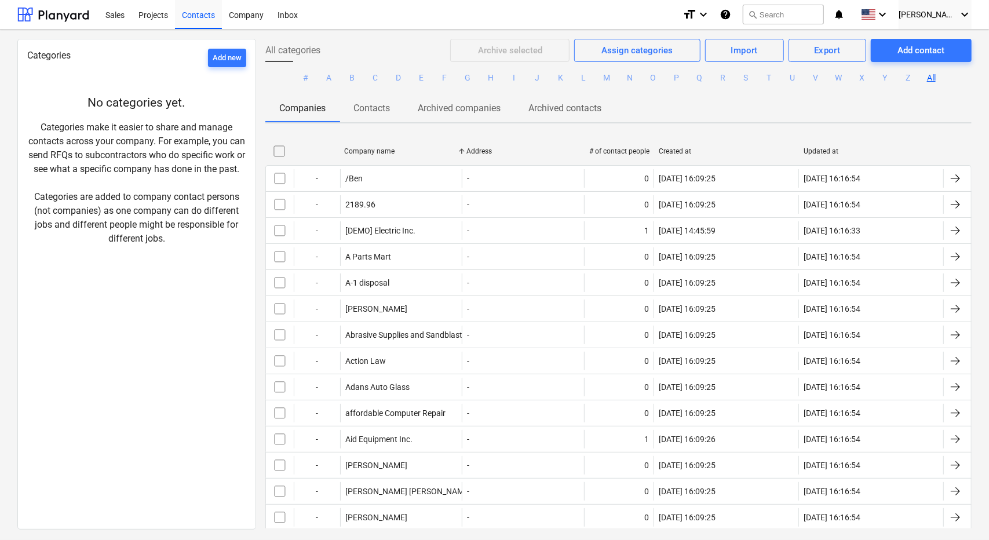
checkbox input "false"
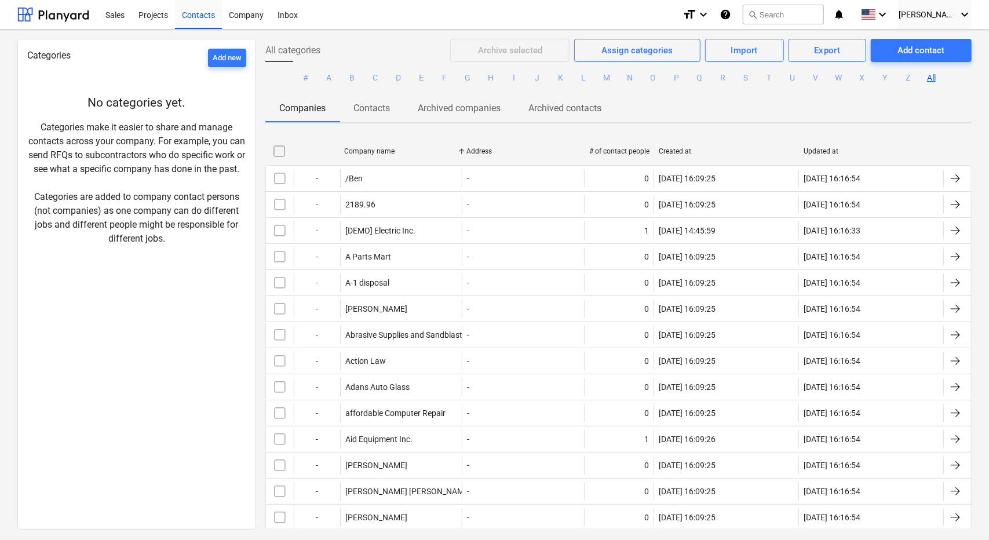
checkbox input "false"
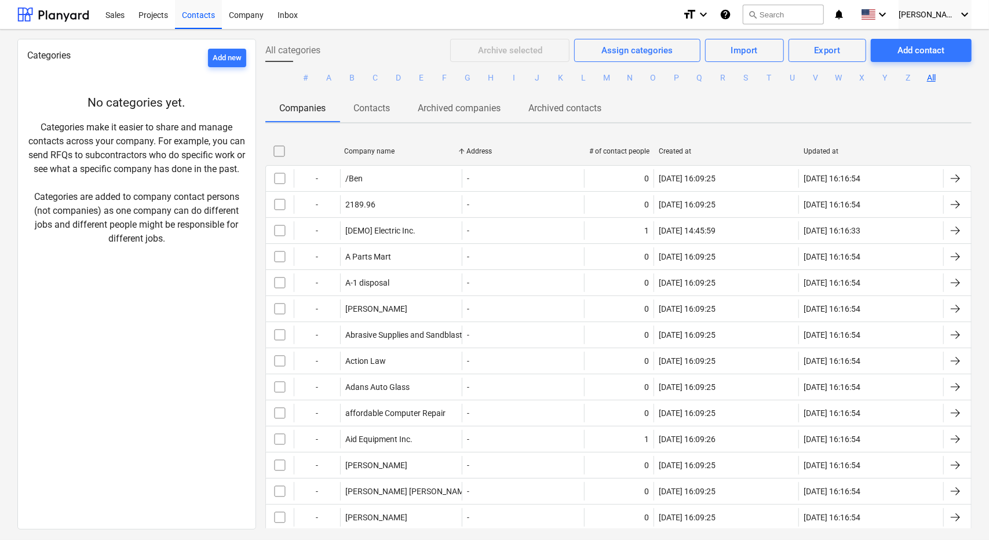
checkbox input "false"
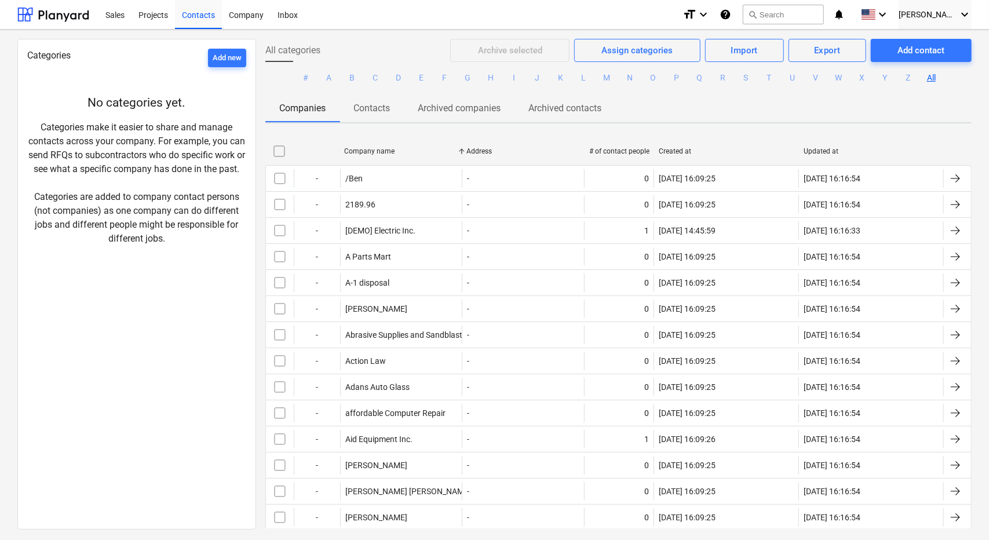
checkbox input "false"
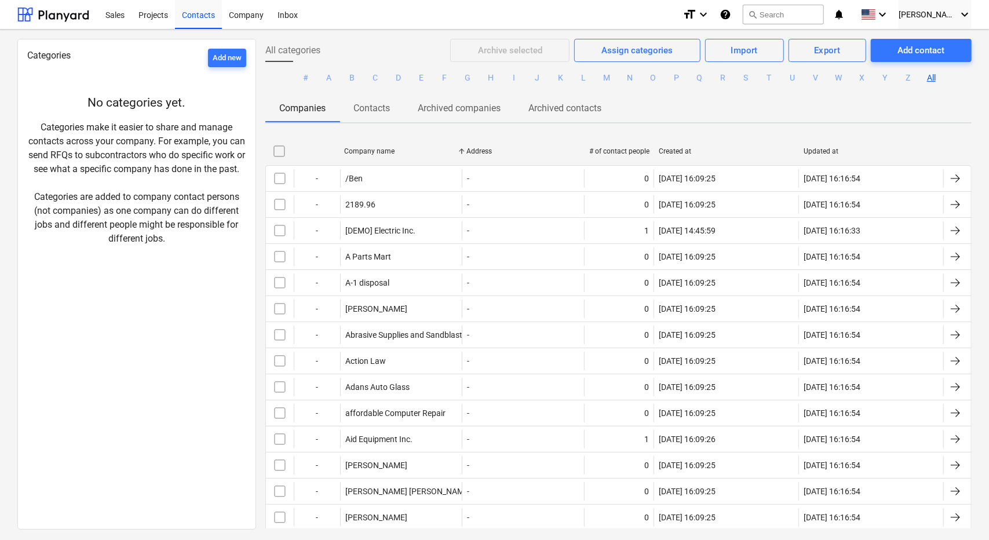
checkbox input "false"
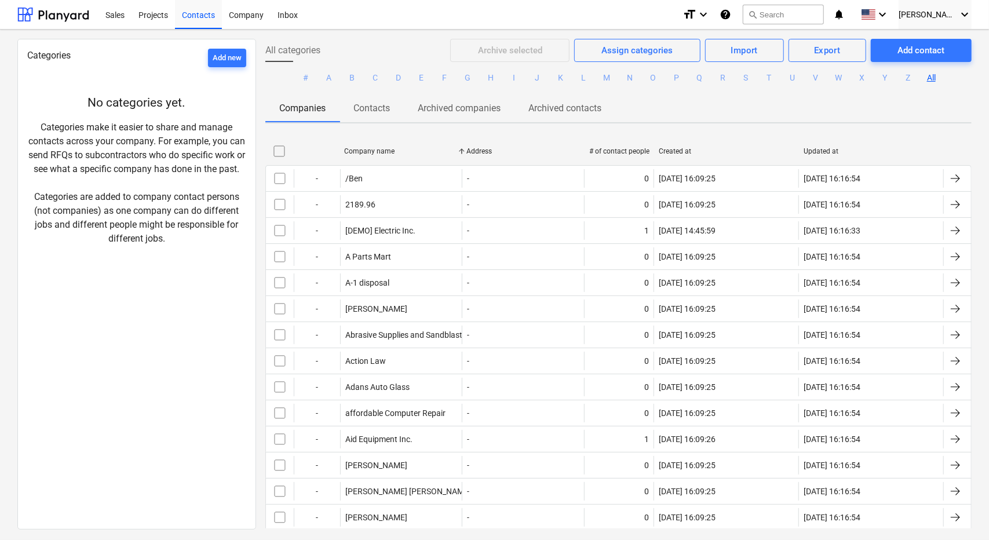
checkbox input "false"
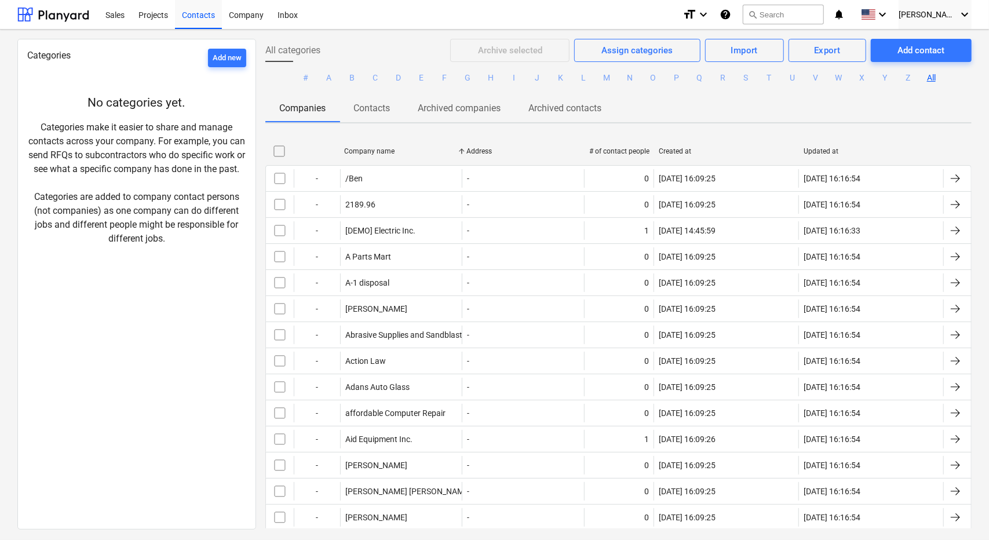
checkbox input "false"
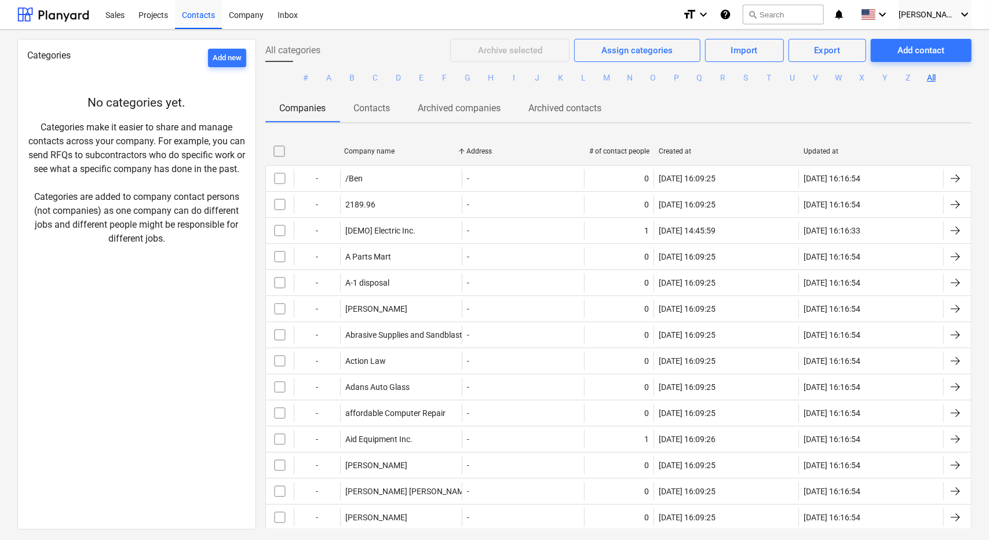
checkbox input "false"
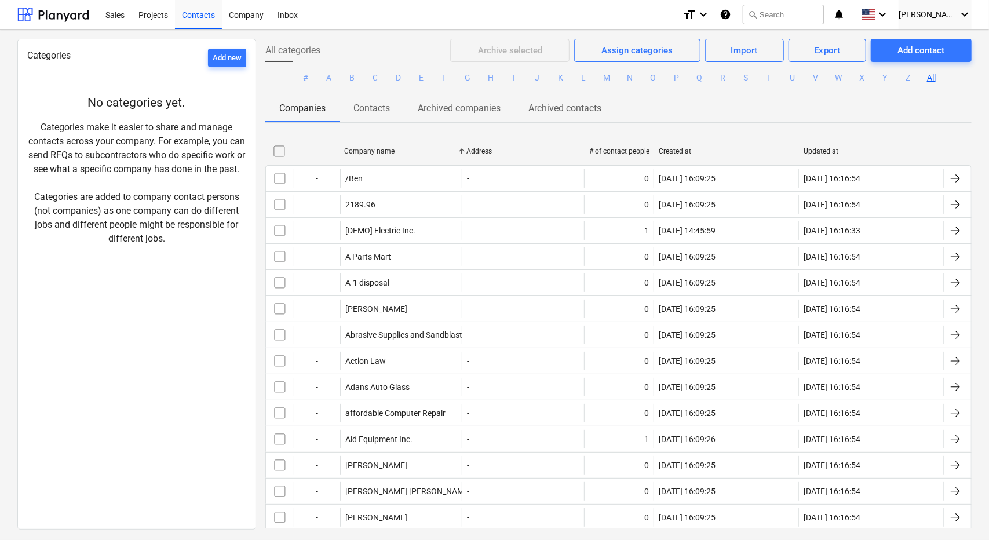
checkbox input "false"
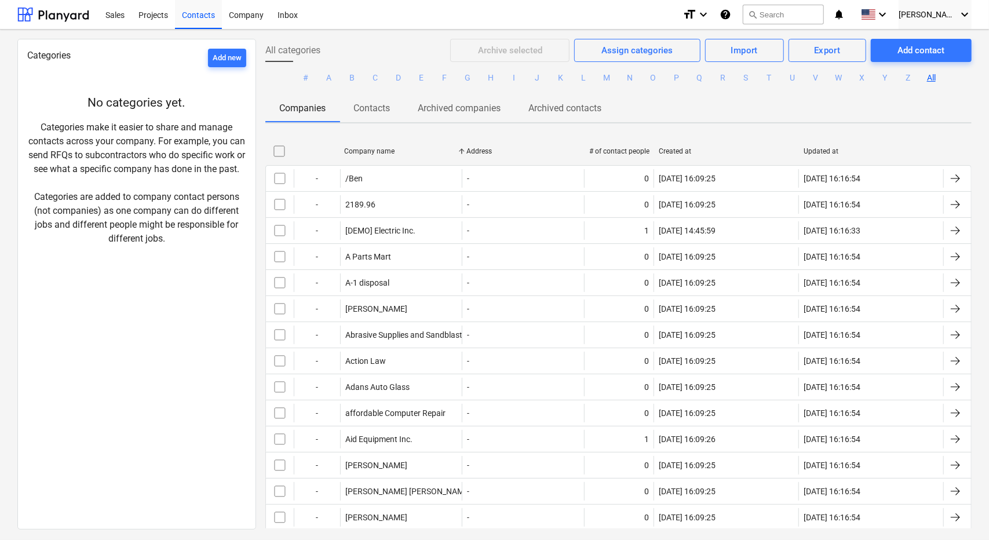
checkbox input "false"
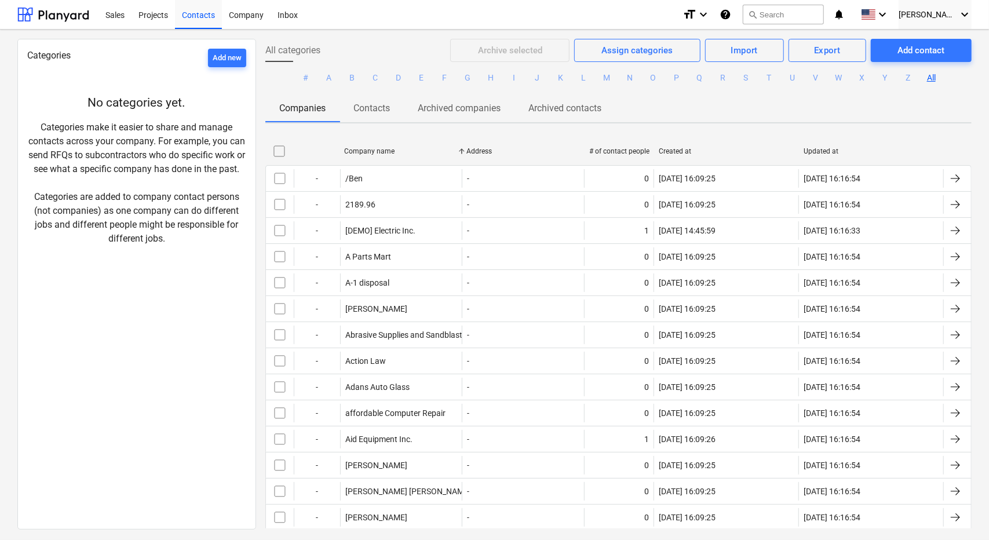
checkbox input "false"
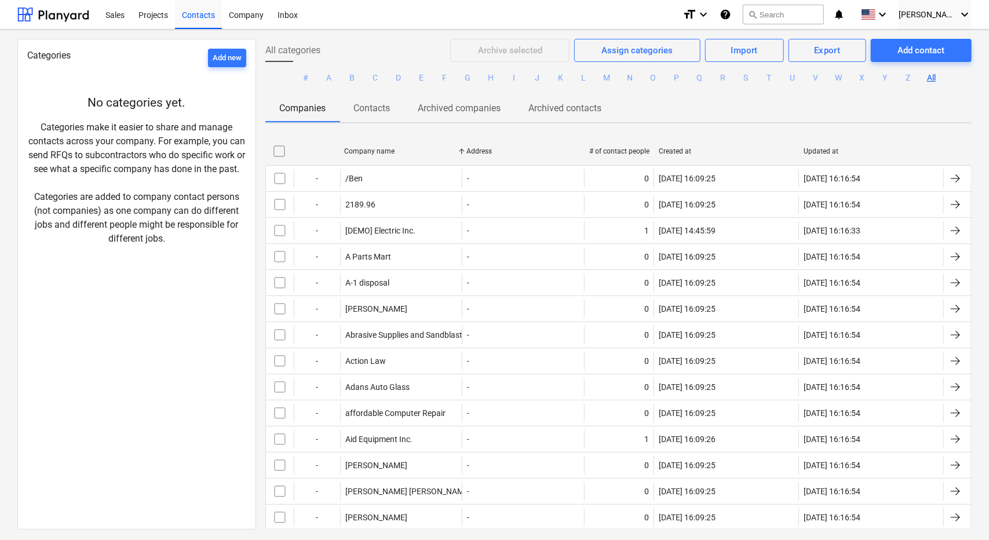
checkbox input "false"
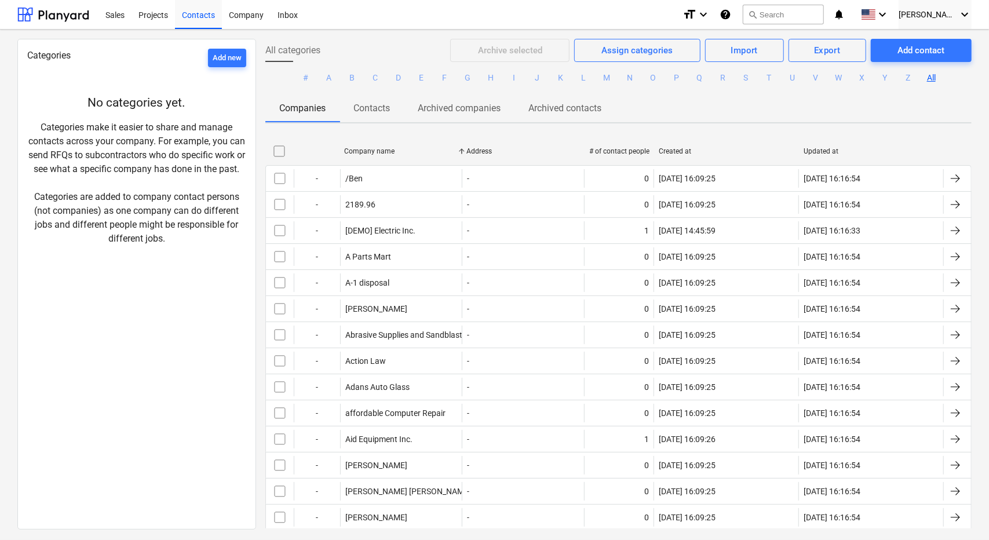
checkbox input "false"
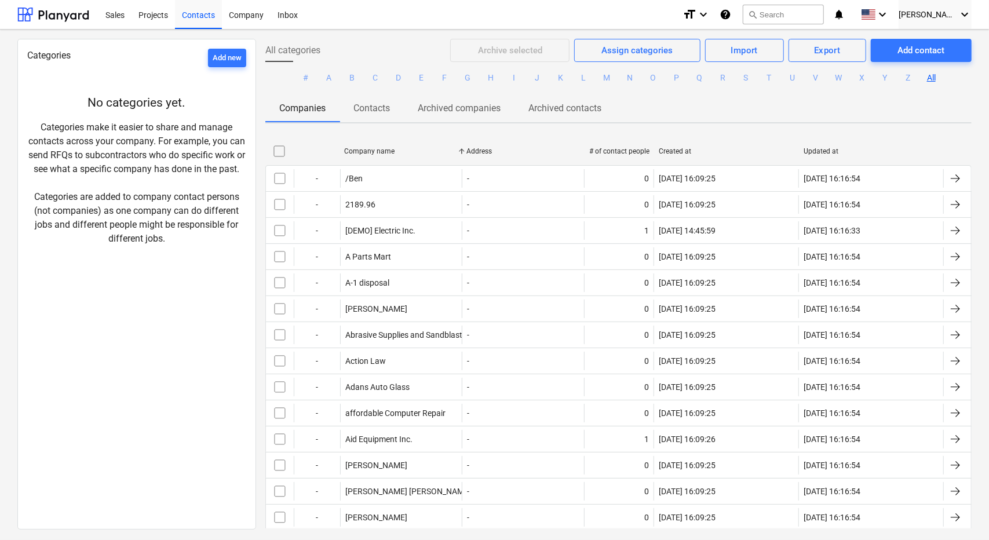
checkbox input "false"
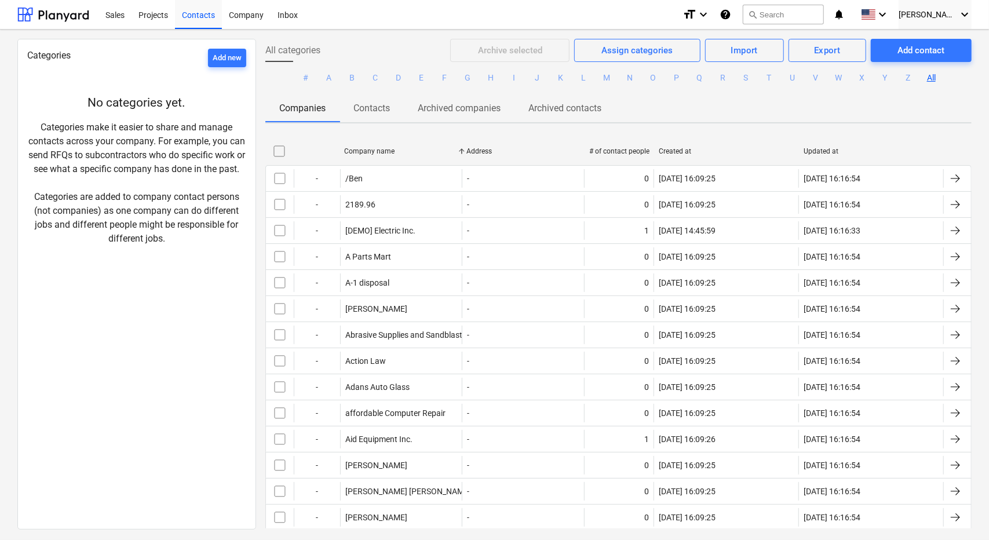
checkbox input "false"
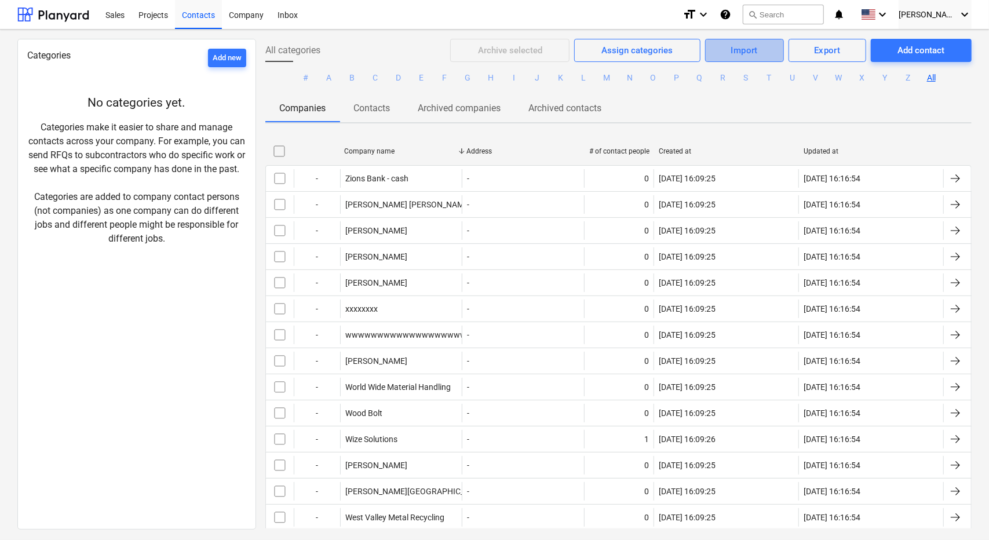
click at [737, 45] on div "Import" at bounding box center [744, 50] width 27 height 15
click at [739, 83] on div "Import Companies" at bounding box center [739, 79] width 89 height 20
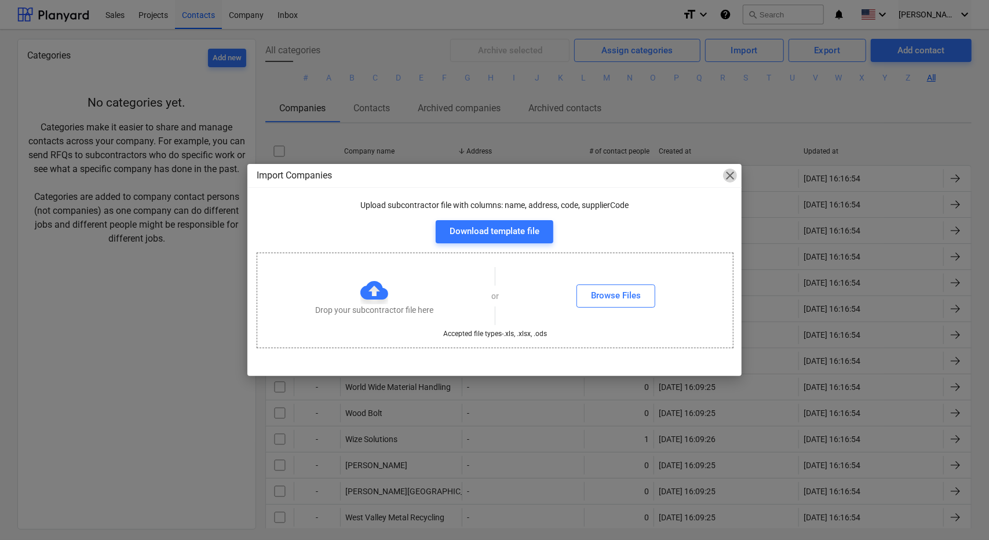
click at [725, 170] on span "close" at bounding box center [730, 176] width 14 height 14
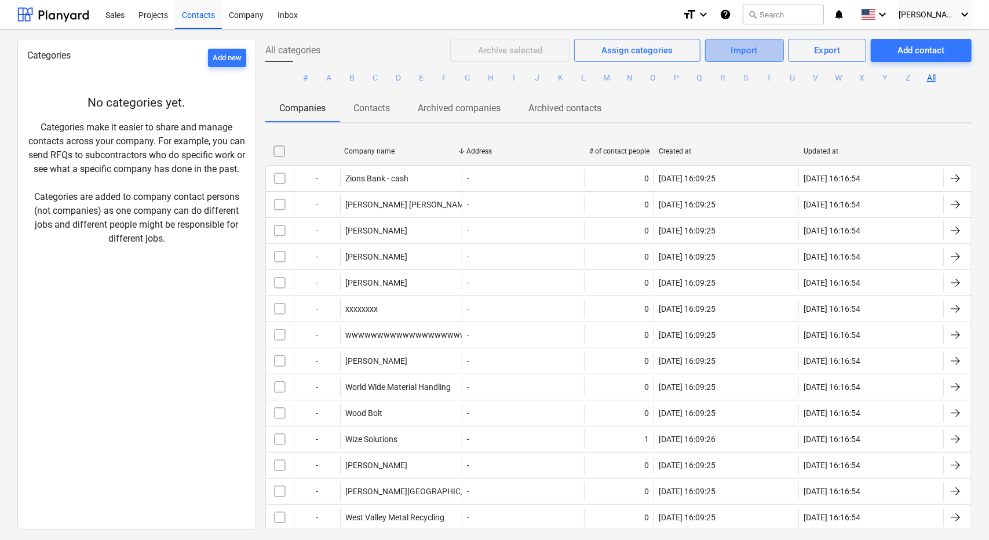
click at [731, 52] on div "Import" at bounding box center [744, 50] width 27 height 15
click at [732, 93] on div "Import Contacts" at bounding box center [739, 99] width 89 height 20
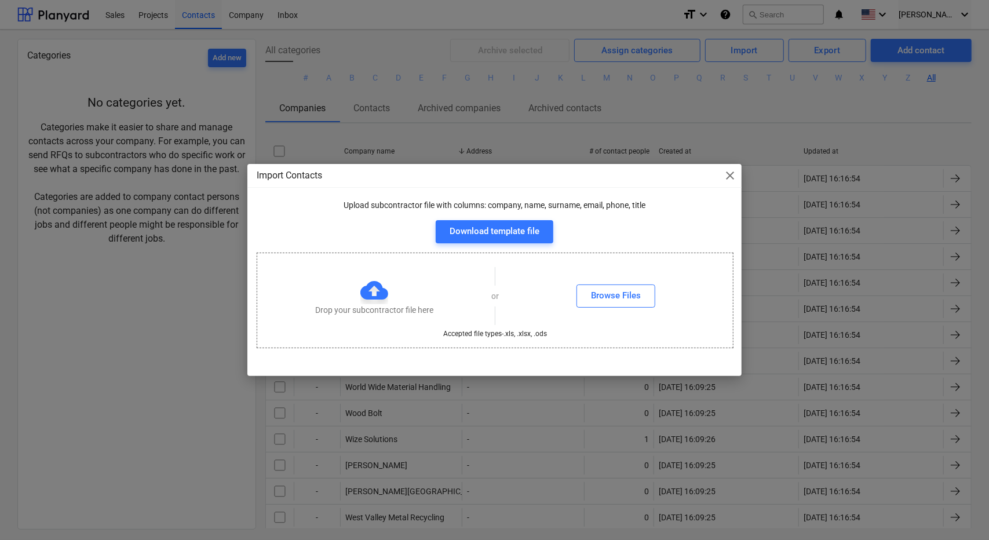
click at [733, 171] on span "close" at bounding box center [730, 176] width 14 height 14
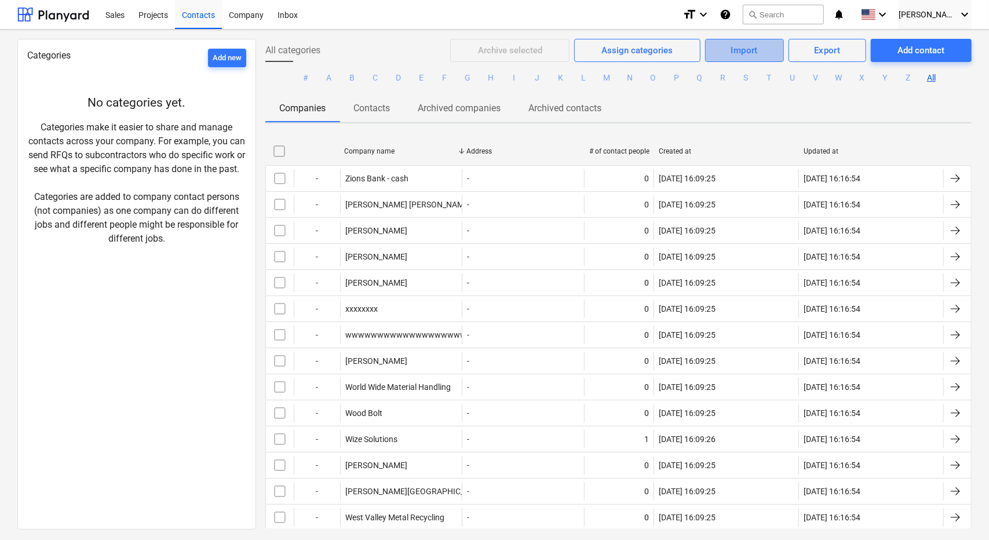
click at [754, 47] on div "Import" at bounding box center [744, 50] width 27 height 15
click at [746, 77] on div "Import Companies" at bounding box center [739, 79] width 89 height 20
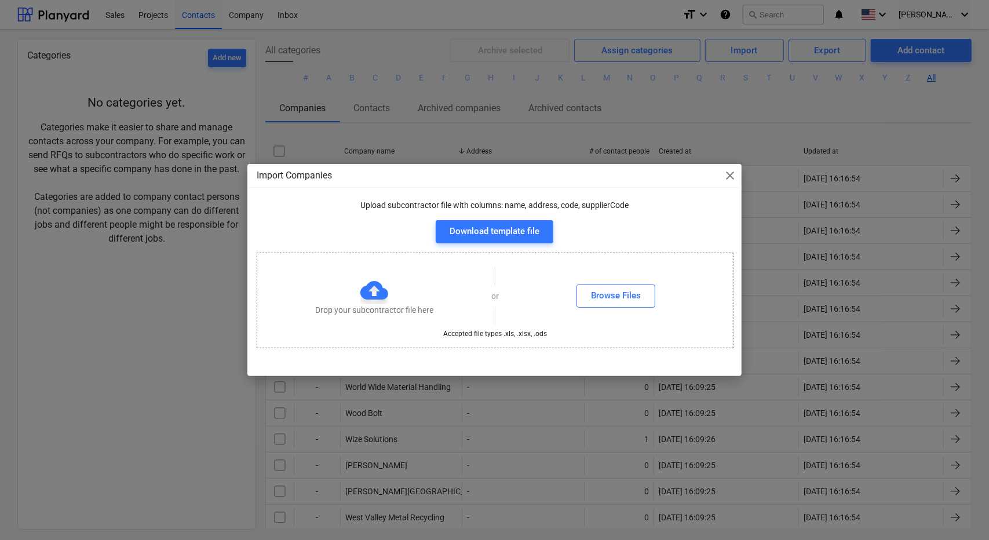
click at [732, 171] on span "close" at bounding box center [730, 176] width 14 height 14
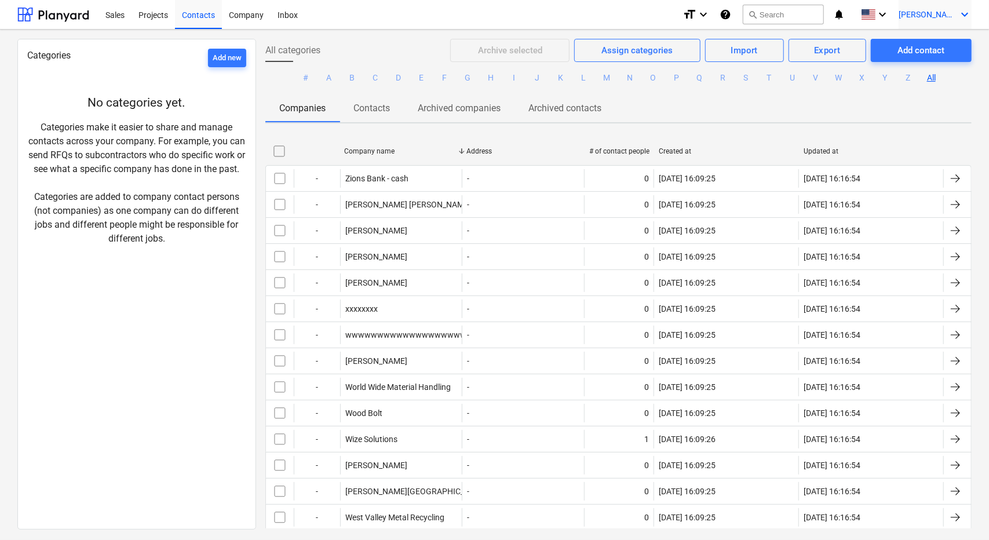
click at [953, 17] on span "[PERSON_NAME]" at bounding box center [927, 14] width 58 height 9
click at [938, 41] on div "Settings" at bounding box center [937, 45] width 70 height 19
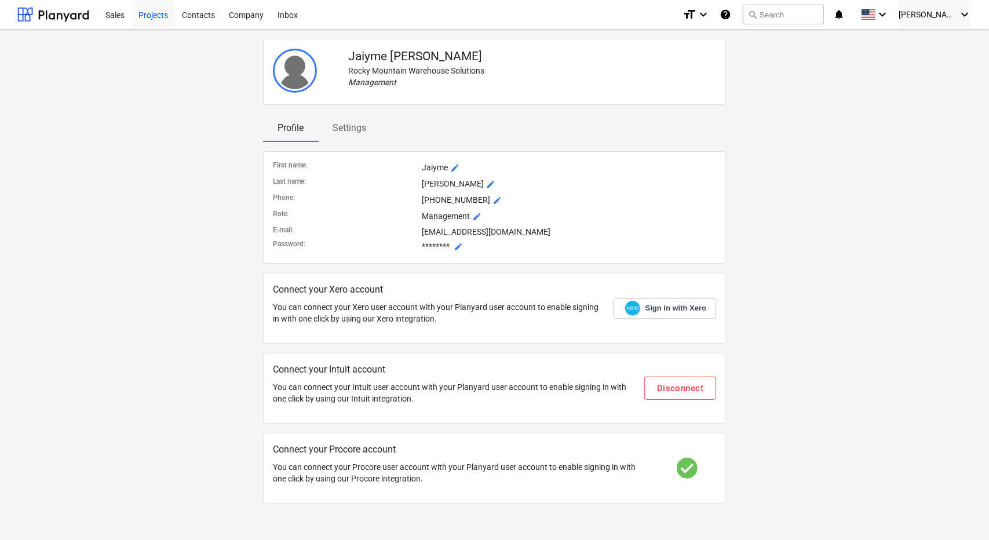
click at [157, 12] on div "Projects" at bounding box center [152, 14] width 43 height 30
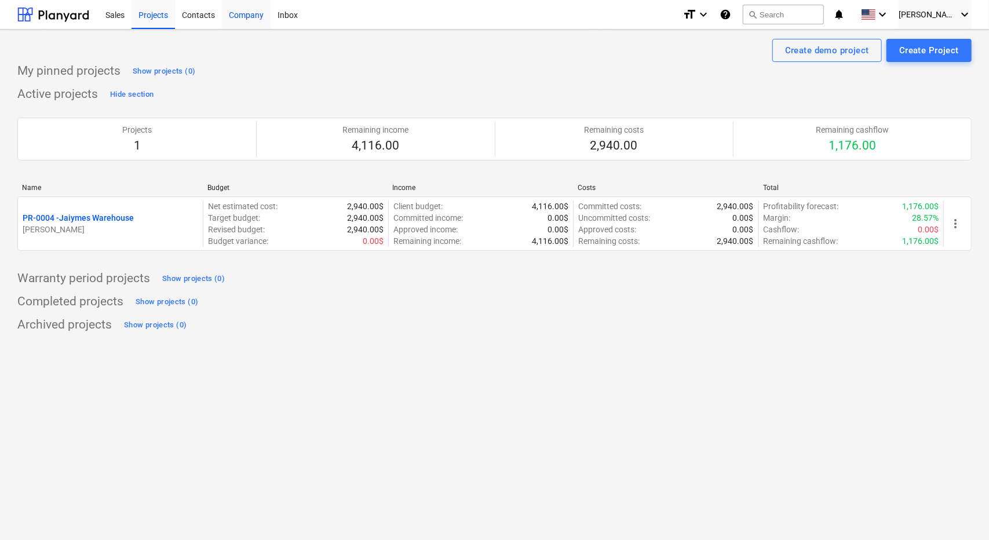
click at [242, 15] on div "Company" at bounding box center [246, 14] width 49 height 30
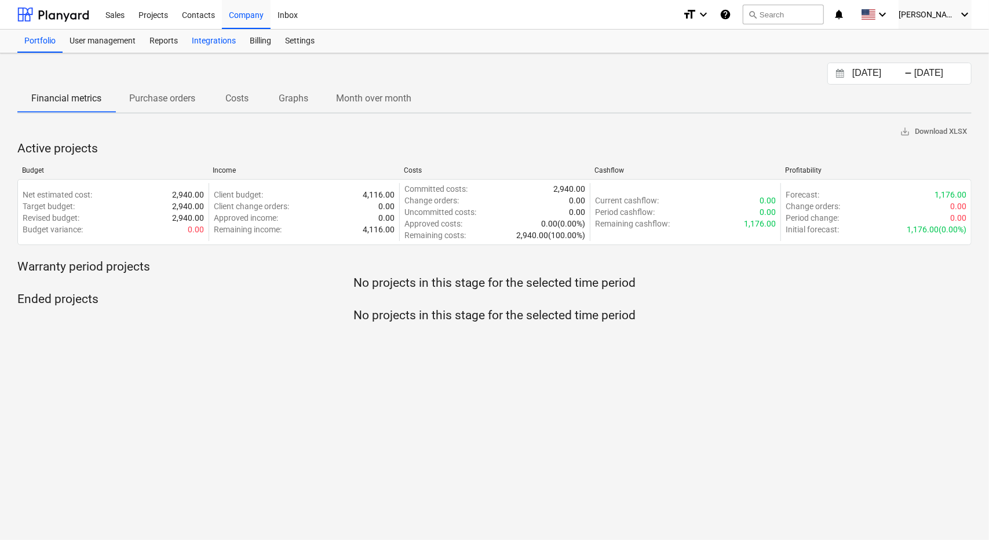
click at [210, 41] on div "Integrations" at bounding box center [214, 41] width 58 height 23
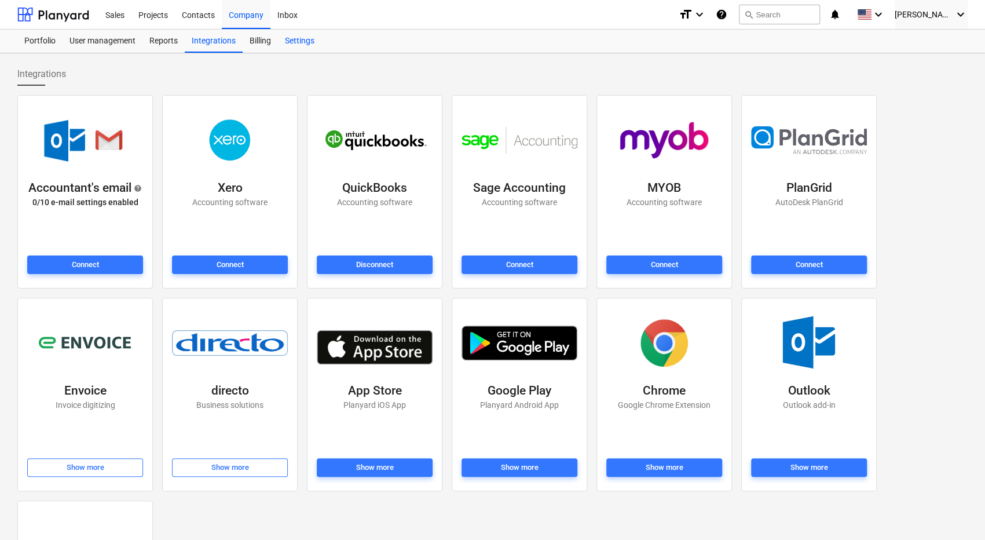
click at [300, 42] on div "Settings" at bounding box center [299, 41] width 43 height 23
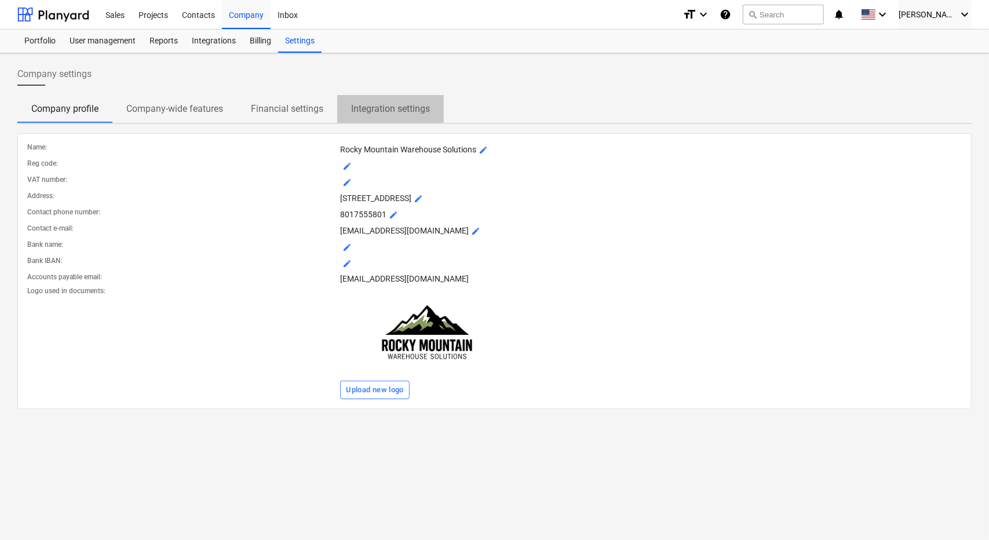
click at [392, 109] on p "Integration settings" at bounding box center [390, 109] width 79 height 14
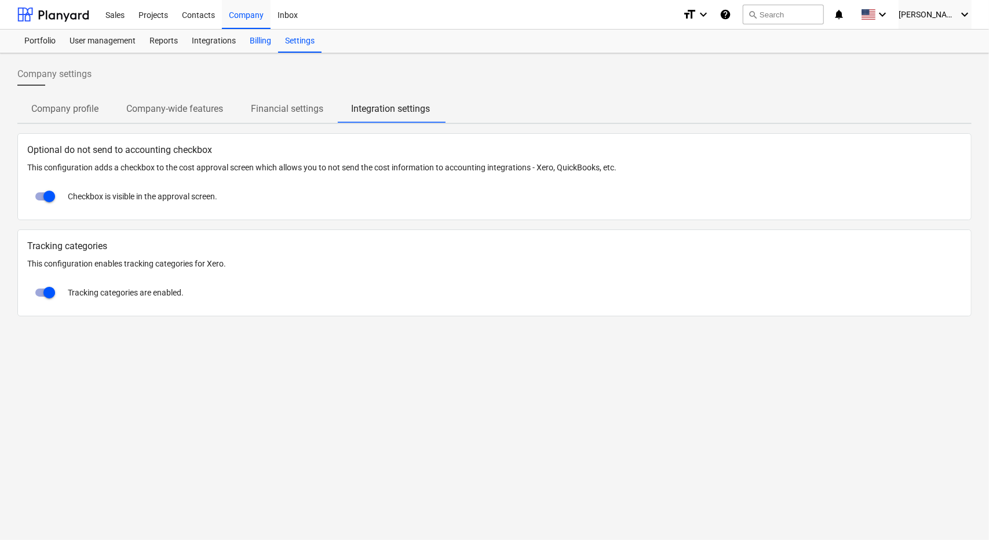
click at [260, 39] on div "Billing" at bounding box center [260, 41] width 35 height 23
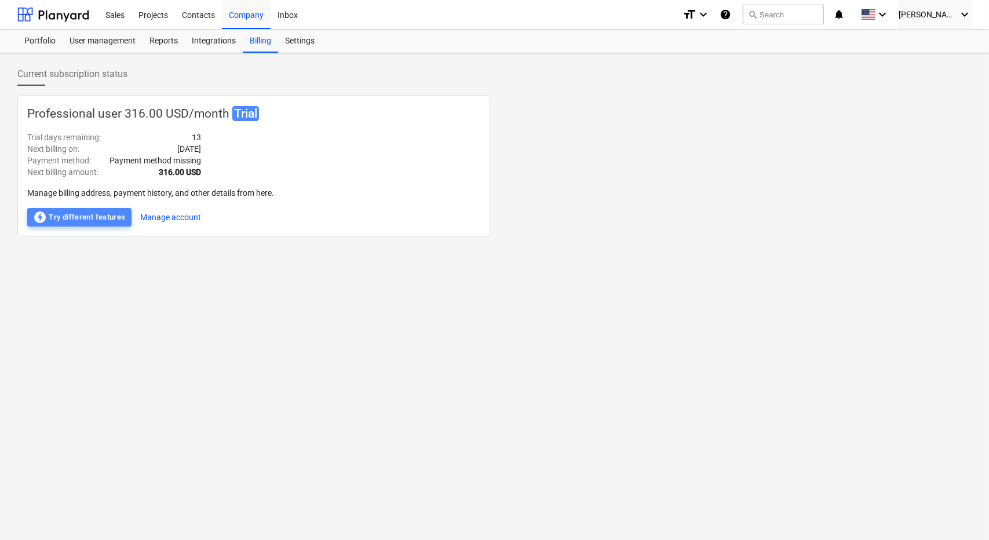
click at [81, 217] on div "offline_bolt Try different features" at bounding box center [79, 217] width 93 height 14
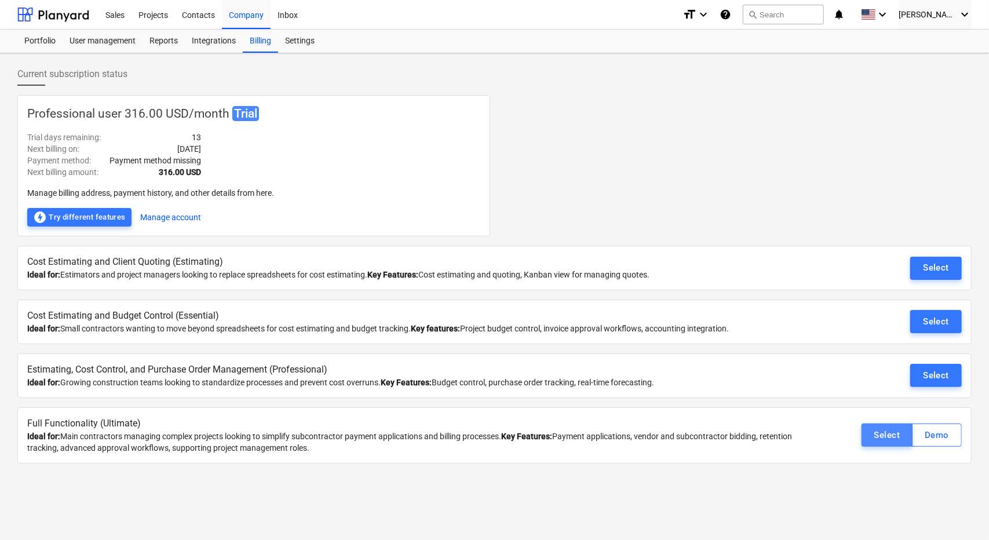
click at [874, 429] on button "Select" at bounding box center [887, 434] width 52 height 23
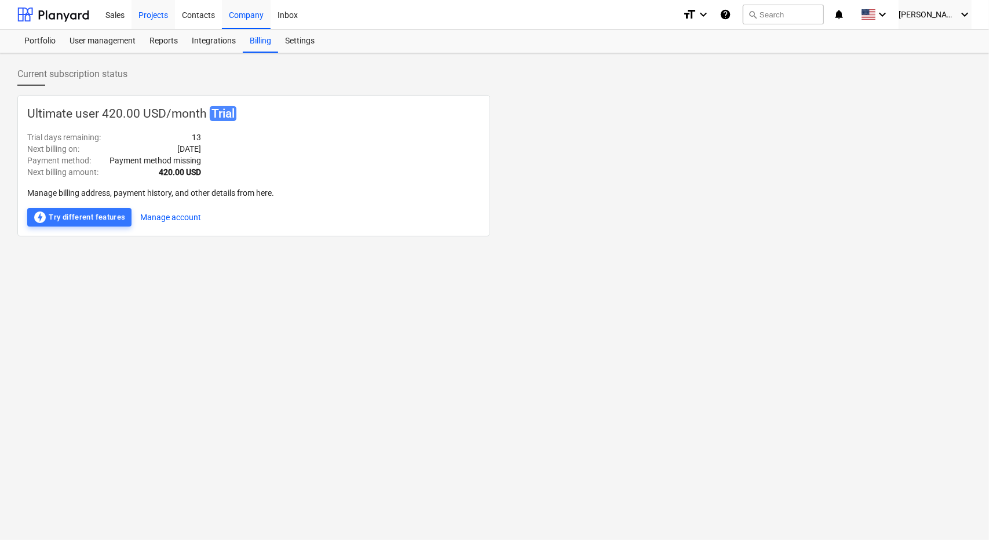
click at [147, 20] on div "Projects" at bounding box center [152, 14] width 43 height 30
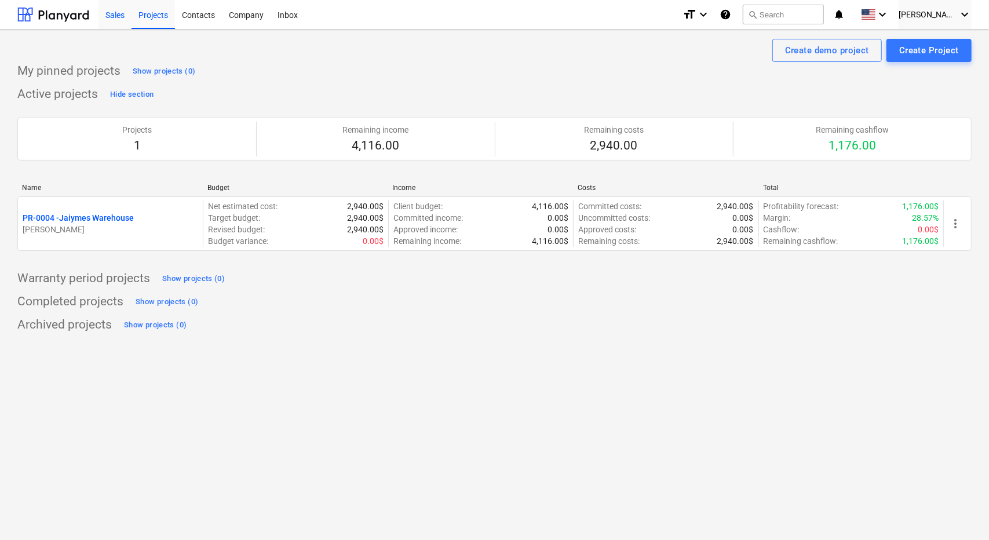
click at [122, 16] on div "Sales" at bounding box center [114, 14] width 33 height 30
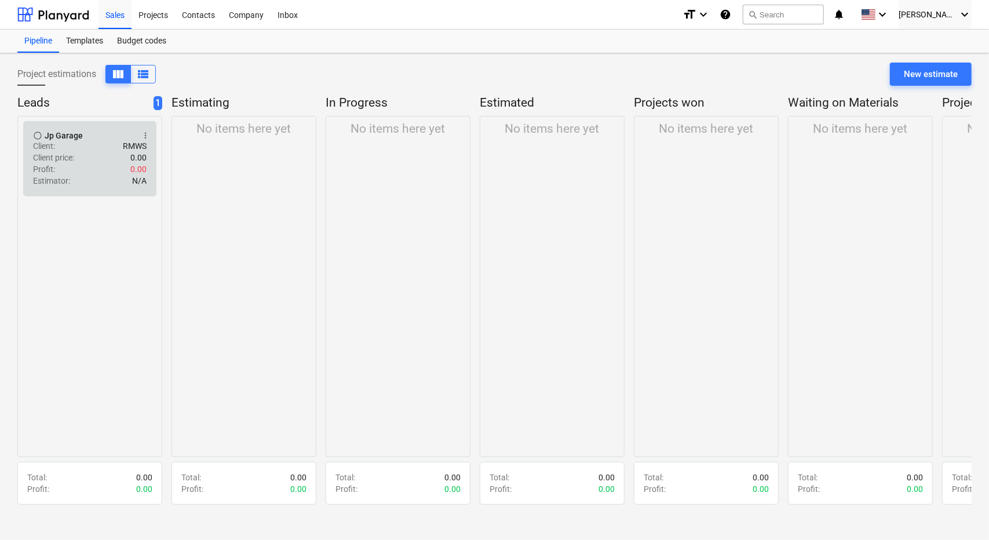
click at [86, 162] on div "Client price : 0.00" at bounding box center [90, 158] width 114 height 12
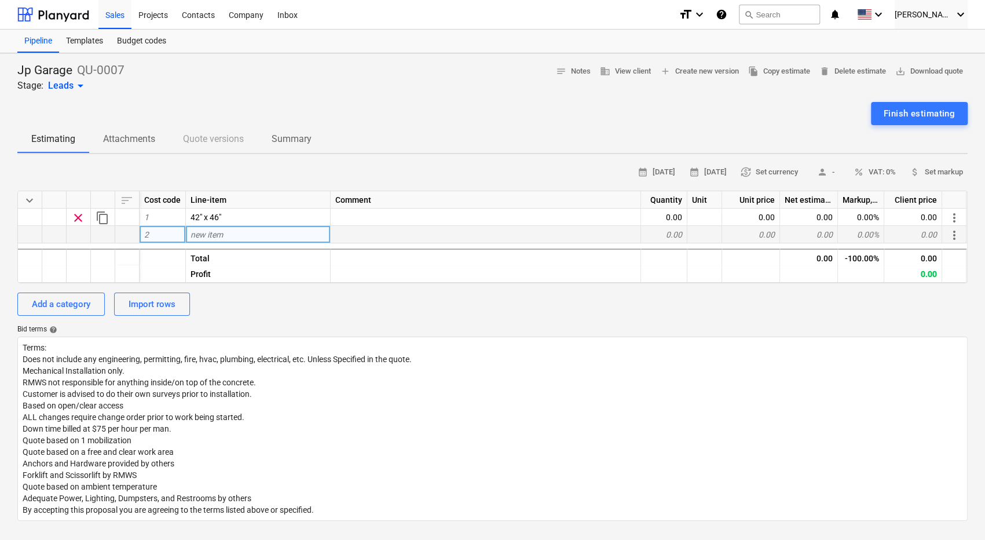
click at [213, 235] on span "new item" at bounding box center [207, 234] width 32 height 9
click at [255, 17] on div "Company" at bounding box center [246, 14] width 49 height 30
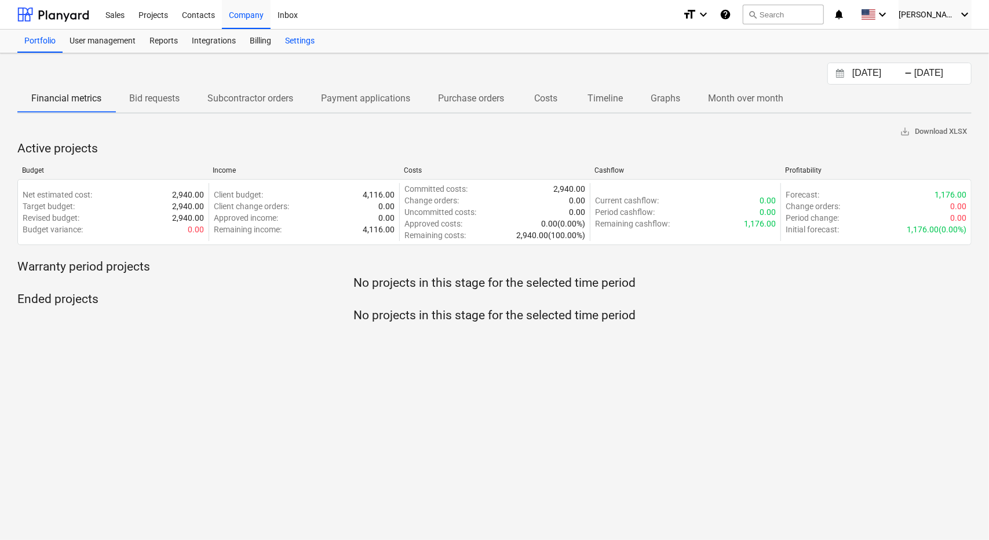
click at [299, 40] on div "Settings" at bounding box center [299, 41] width 43 height 23
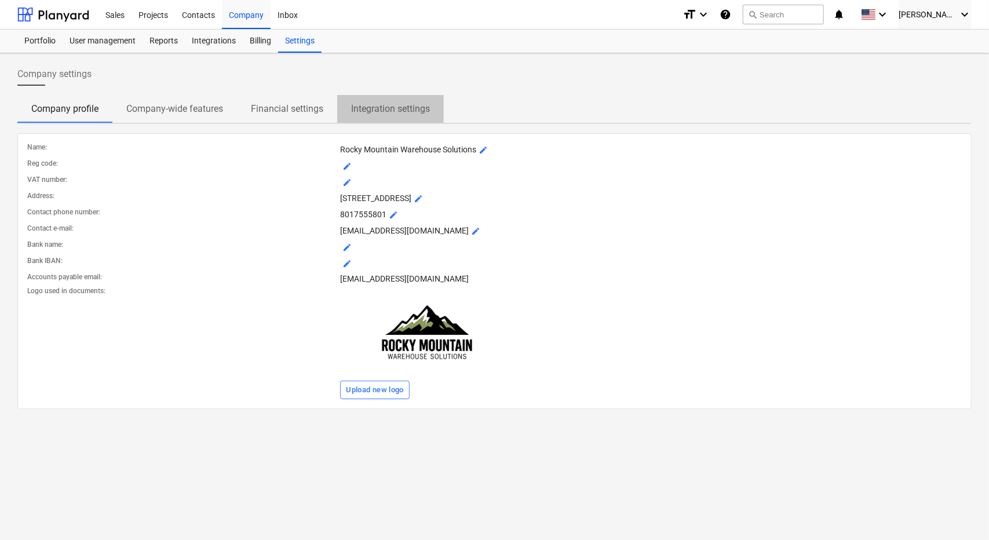
click at [376, 111] on p "Integration settings" at bounding box center [390, 109] width 79 height 14
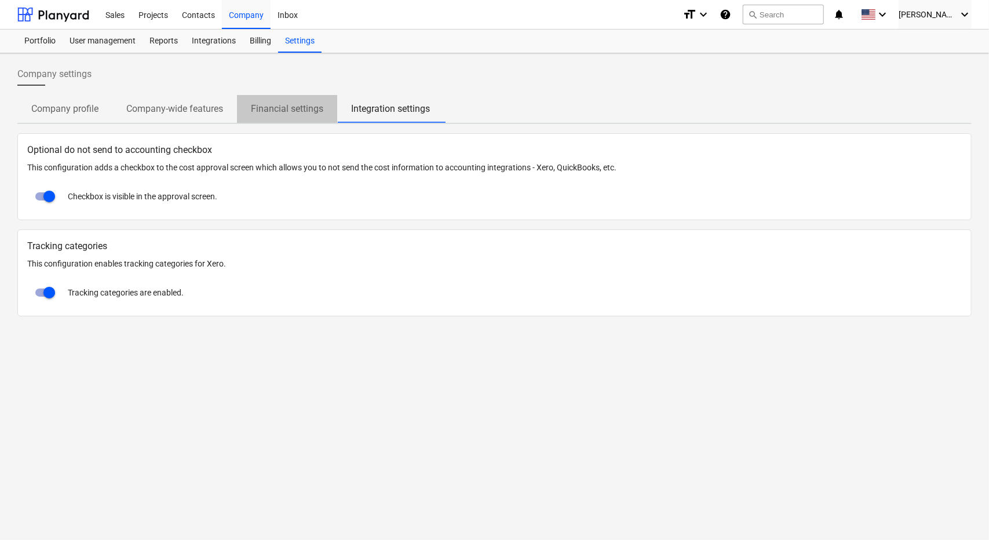
click at [297, 106] on p "Financial settings" at bounding box center [287, 109] width 72 height 14
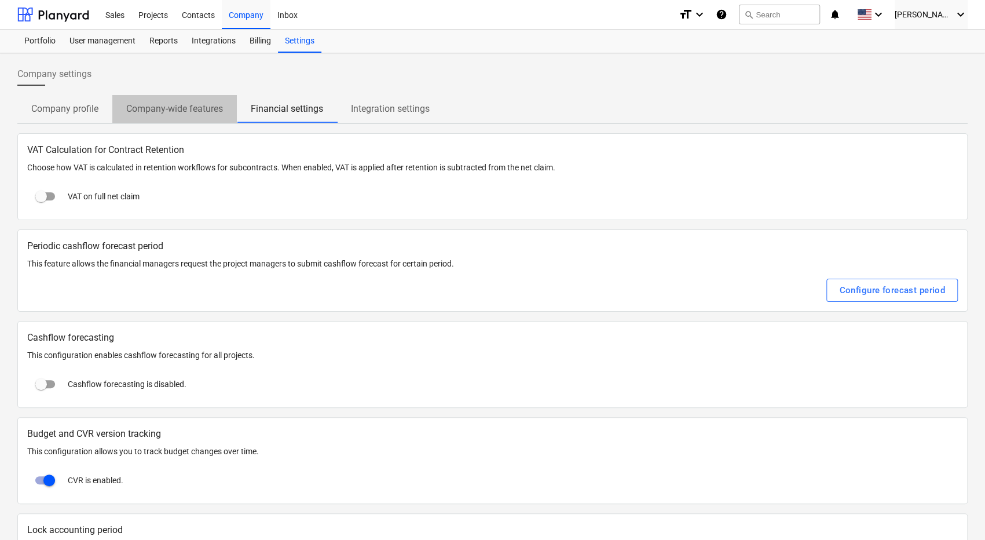
click at [198, 111] on p "Company-wide features" at bounding box center [174, 109] width 97 height 14
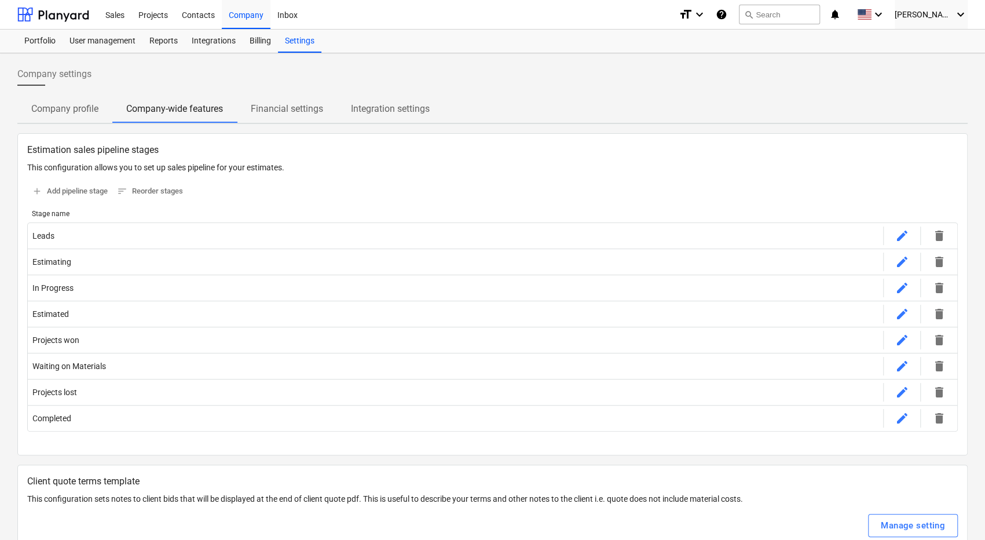
click at [67, 104] on p "Company profile" at bounding box center [64, 109] width 67 height 14
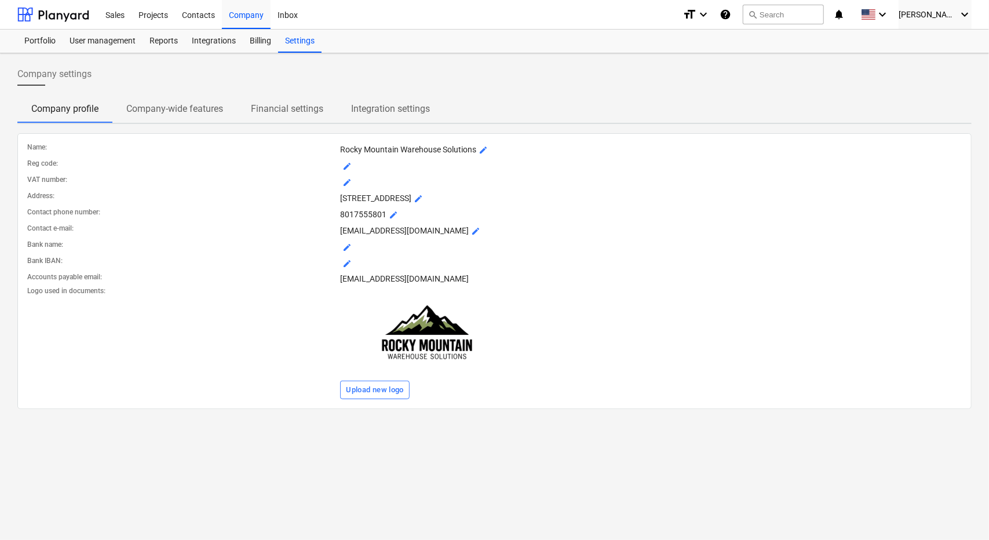
click at [371, 114] on p "Integration settings" at bounding box center [390, 109] width 79 height 14
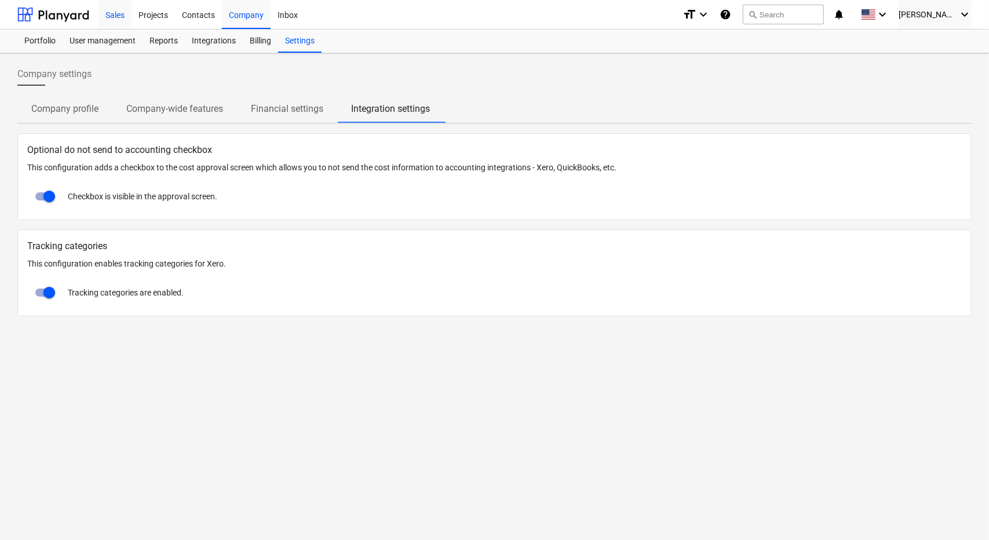
click at [108, 16] on div "Sales" at bounding box center [114, 14] width 33 height 30
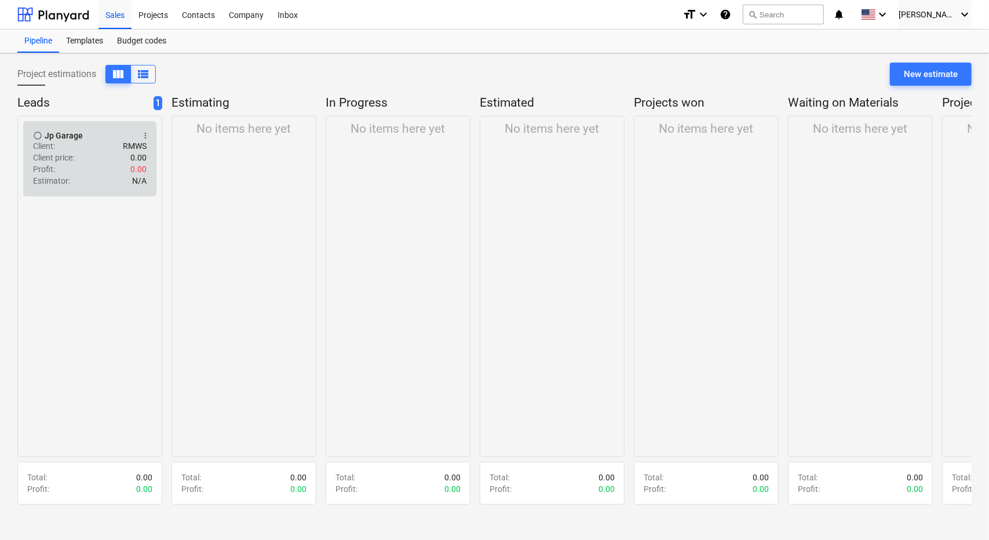
click at [93, 156] on div "Client price : 0.00" at bounding box center [90, 158] width 114 height 12
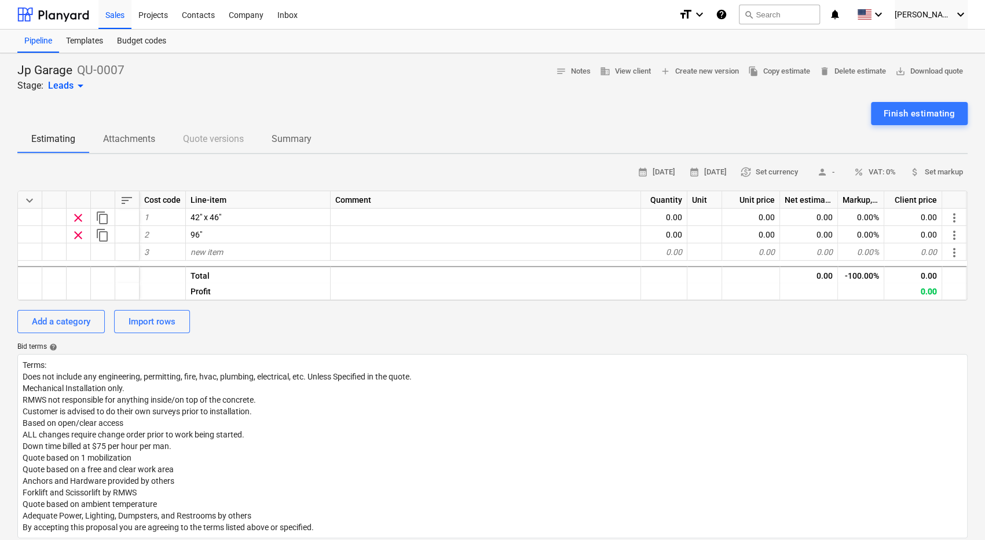
click at [125, 136] on p "Attachments" at bounding box center [129, 139] width 52 height 14
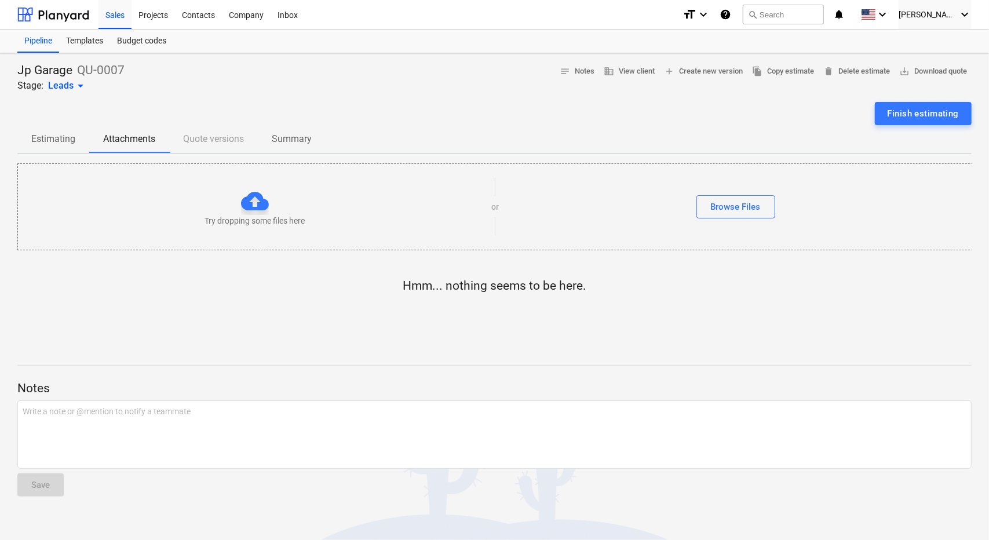
click at [55, 138] on p "Estimating" at bounding box center [53, 139] width 44 height 14
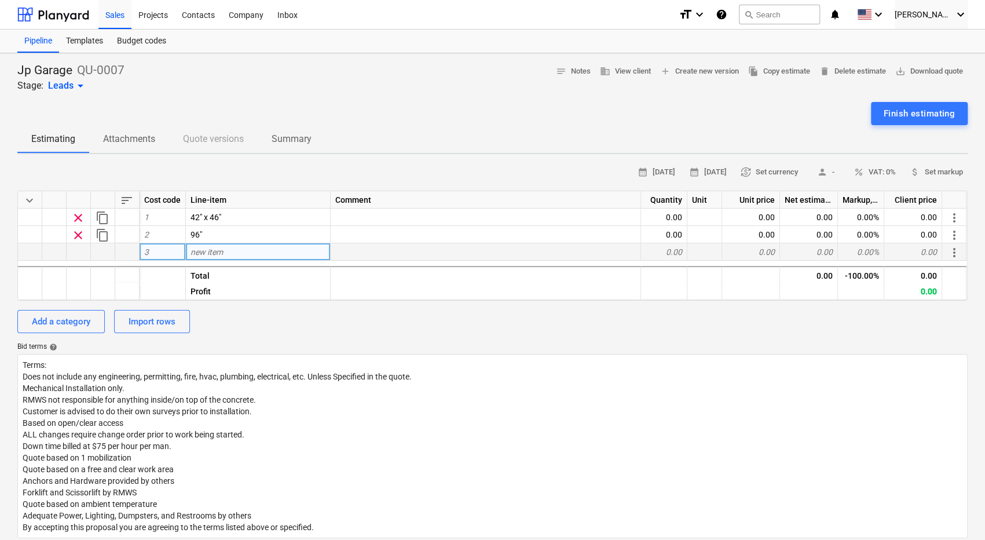
click at [225, 253] on div "new item" at bounding box center [258, 251] width 145 height 17
click at [275, 330] on div "Add a category Import rows" at bounding box center [492, 321] width 951 height 23
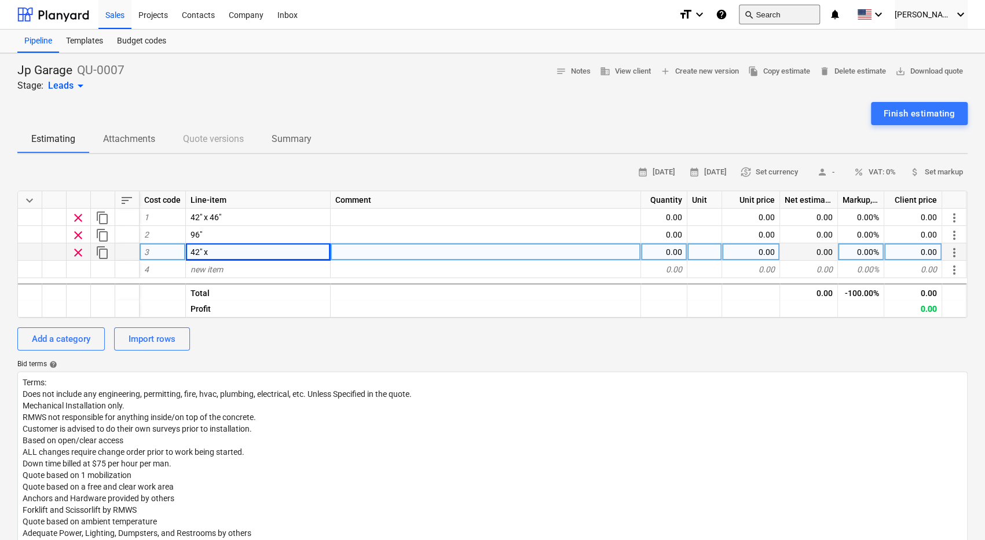
click at [795, 11] on button "search Search" at bounding box center [779, 15] width 81 height 20
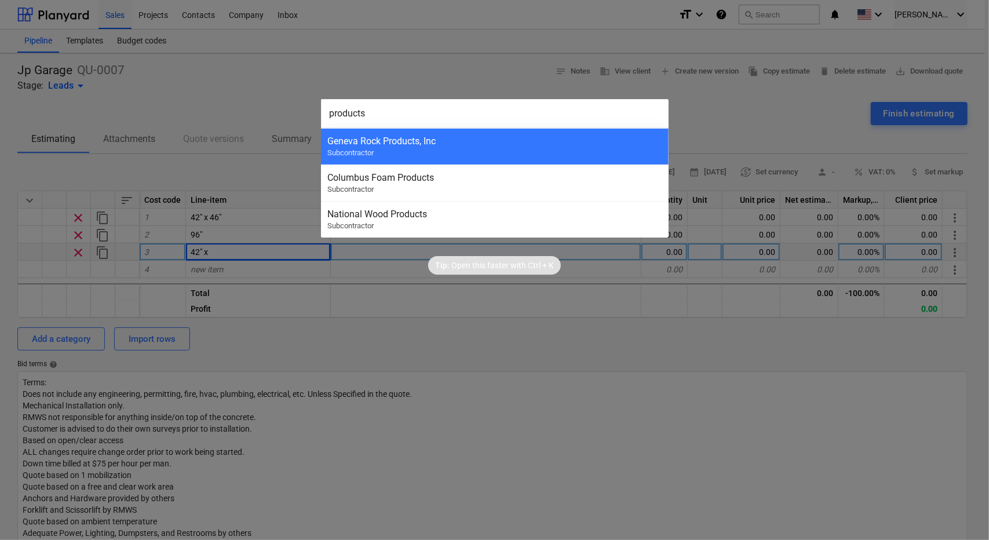
click at [502, 59] on div at bounding box center [494, 270] width 989 height 540
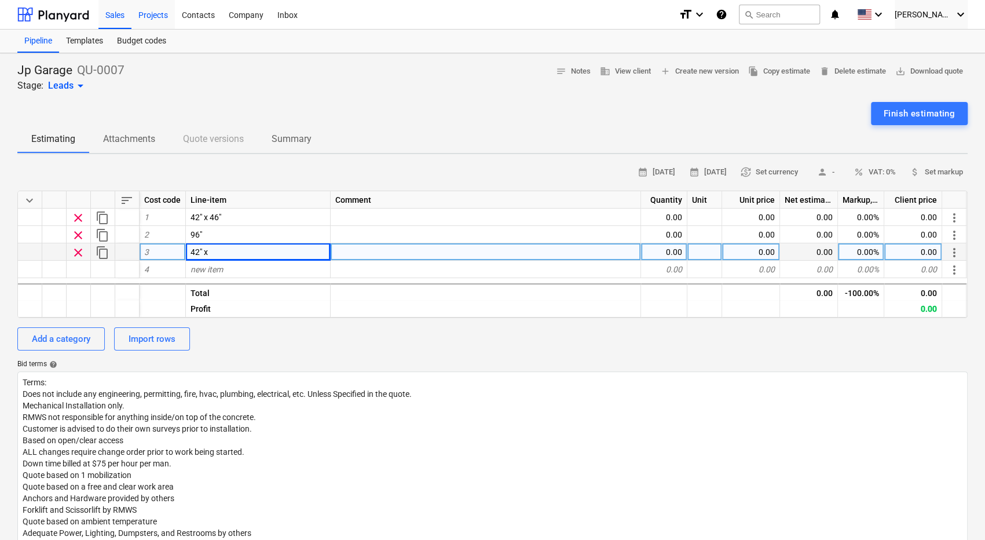
click at [154, 17] on div "Projects" at bounding box center [152, 14] width 43 height 30
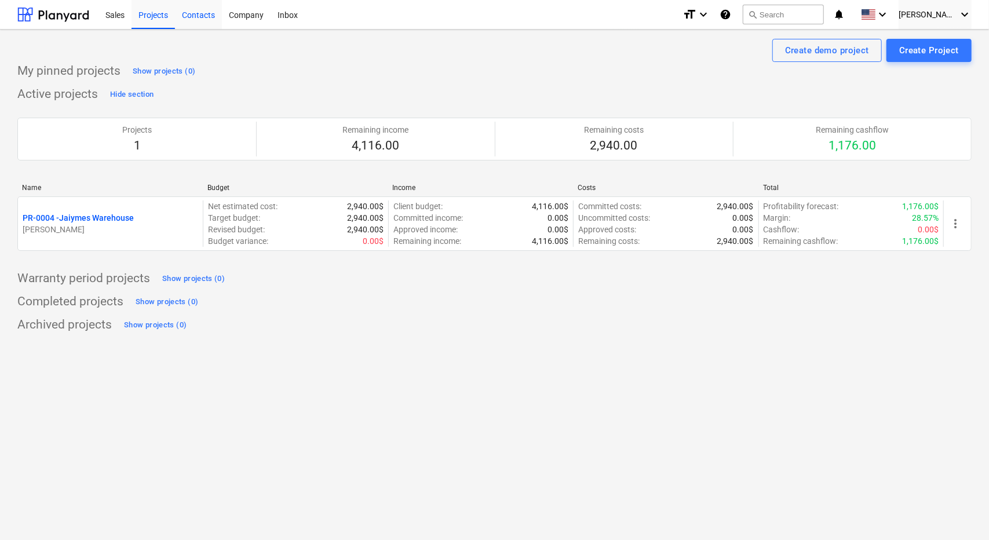
click at [206, 19] on div "Contacts" at bounding box center [198, 14] width 47 height 30
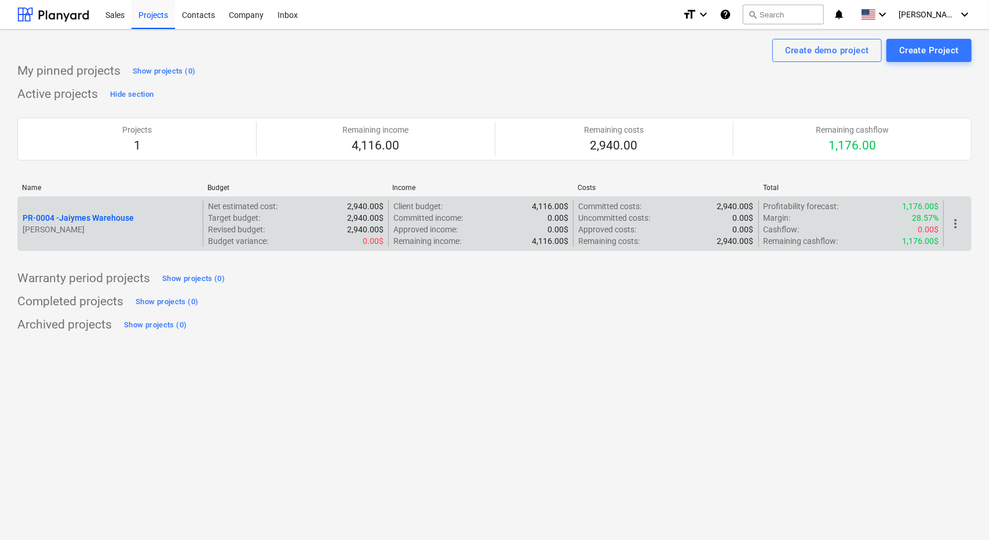
click at [151, 236] on div "PR-0004 - Jaiymes Warehouse [PERSON_NAME]" at bounding box center [110, 223] width 185 height 46
click at [123, 213] on p "PR-0004 - Jaiymes Warehouse" at bounding box center [78, 218] width 111 height 12
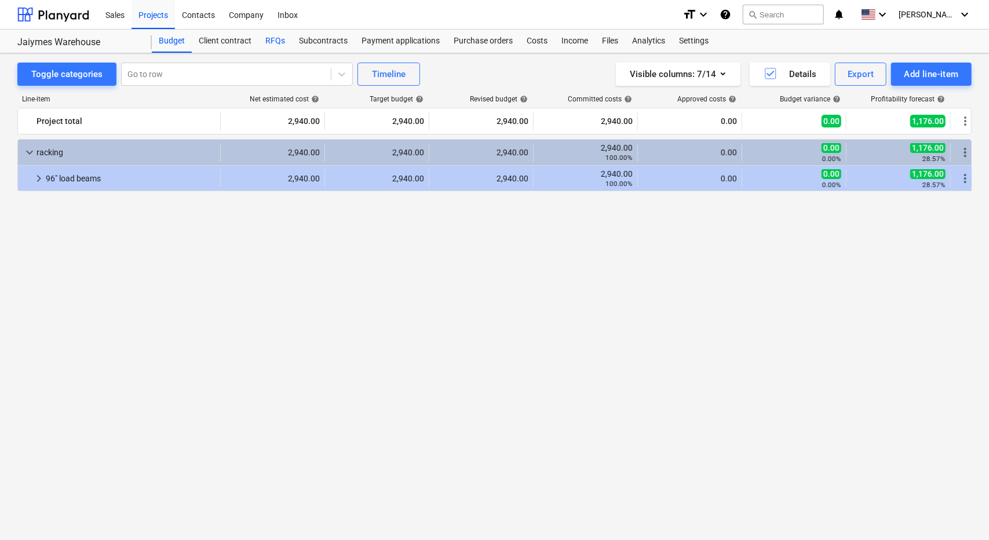
click at [278, 38] on div "RFQs" at bounding box center [275, 41] width 34 height 23
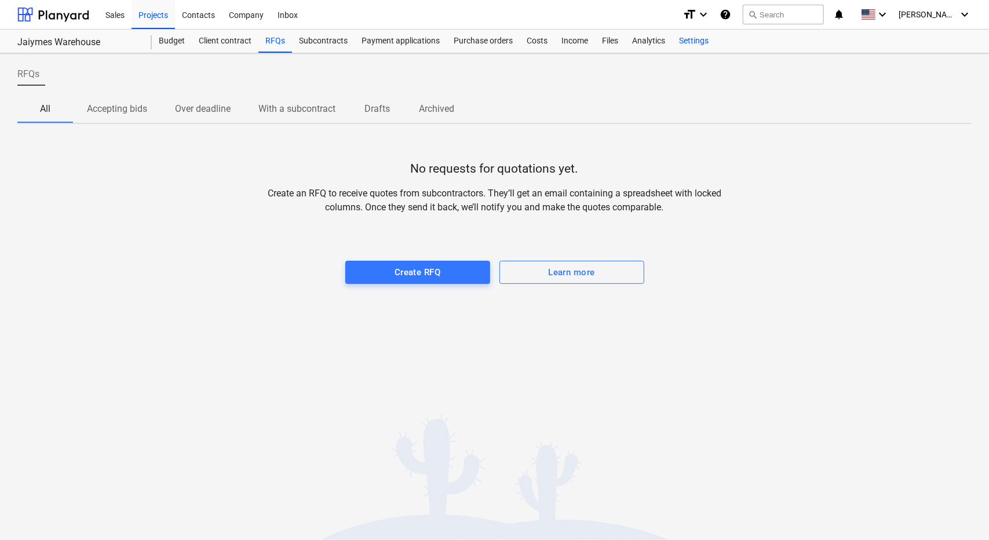
click at [686, 42] on div "Settings" at bounding box center [693, 41] width 43 height 23
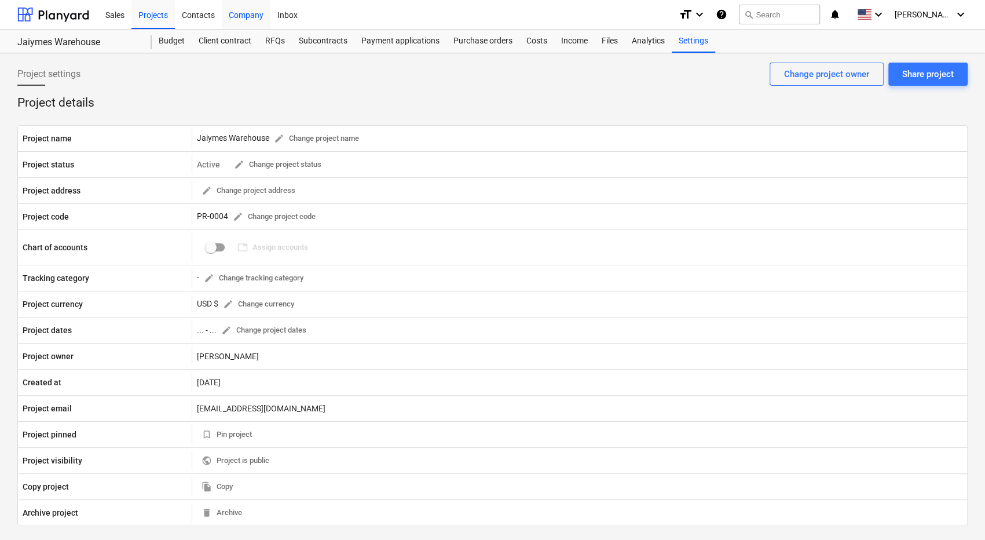
click at [248, 14] on div "Company" at bounding box center [246, 14] width 49 height 30
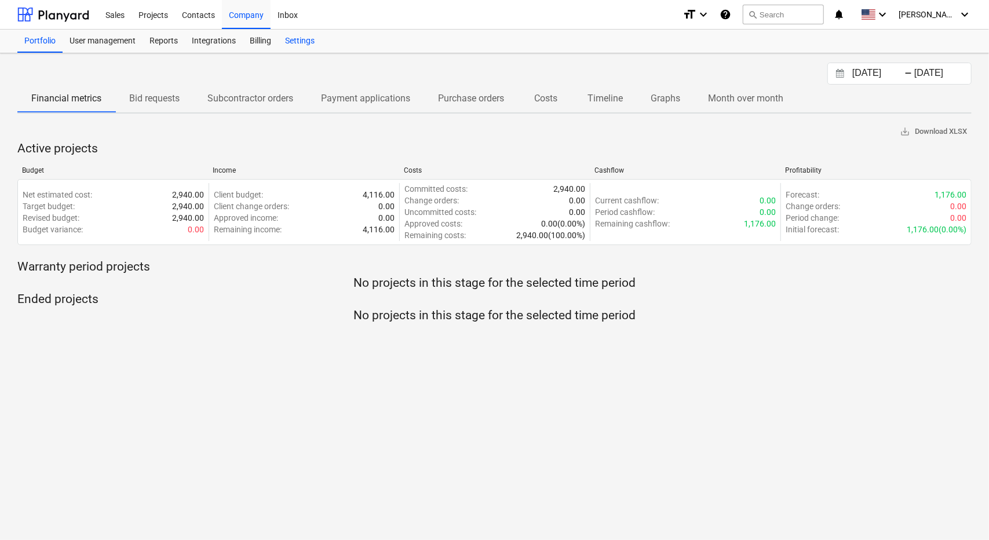
click at [299, 41] on div "Settings" at bounding box center [299, 41] width 43 height 23
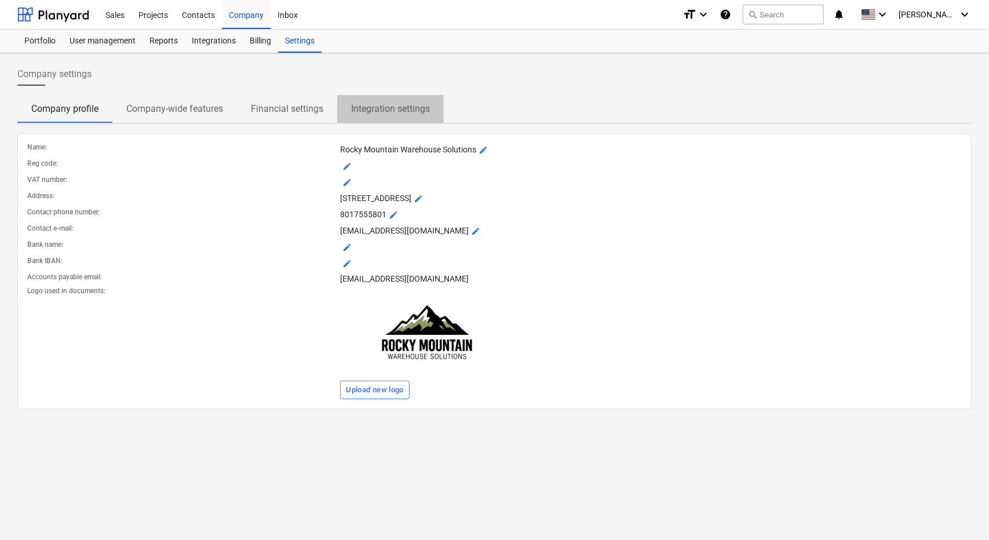
click at [393, 116] on span "Integration settings" at bounding box center [390, 108] width 107 height 21
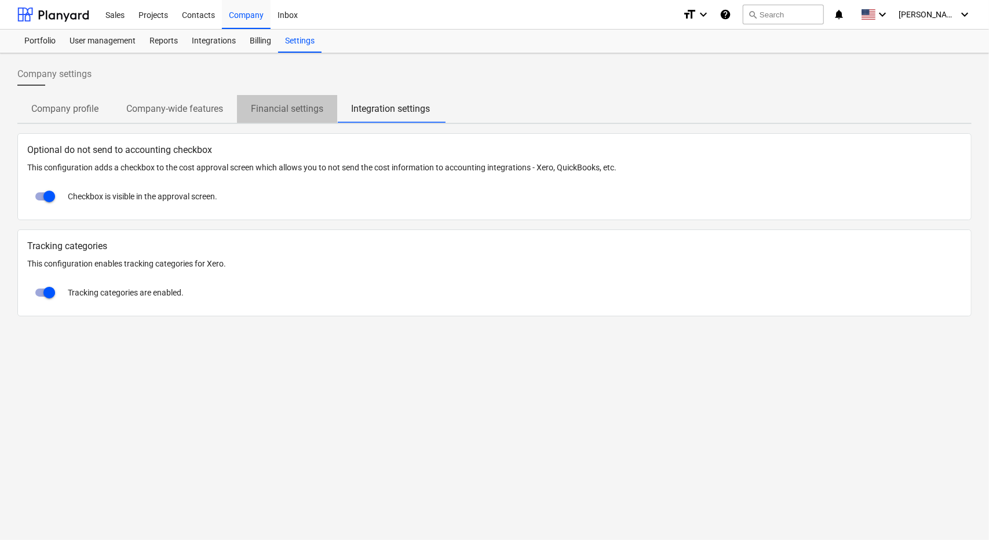
click at [307, 107] on p "Financial settings" at bounding box center [287, 109] width 72 height 14
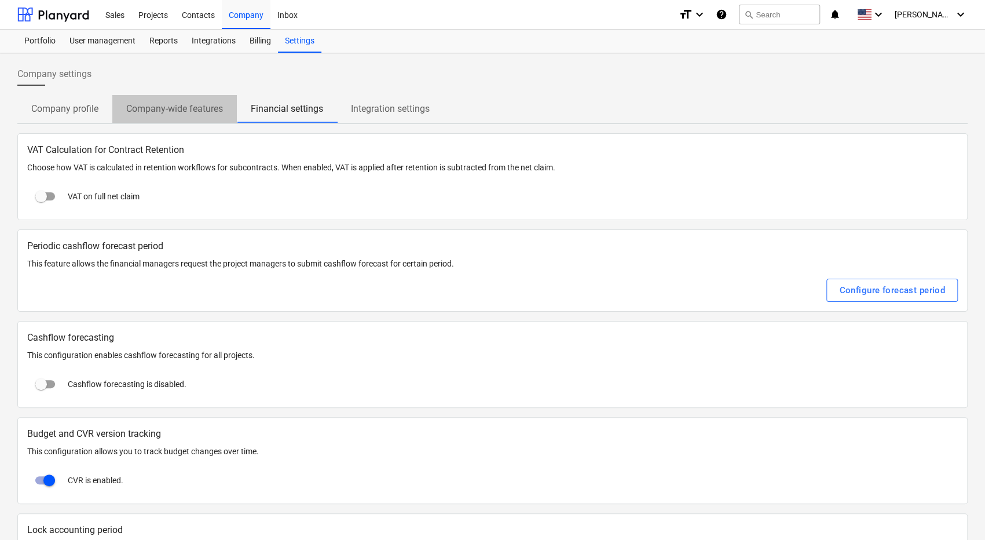
click at [192, 109] on p "Company-wide features" at bounding box center [174, 109] width 97 height 14
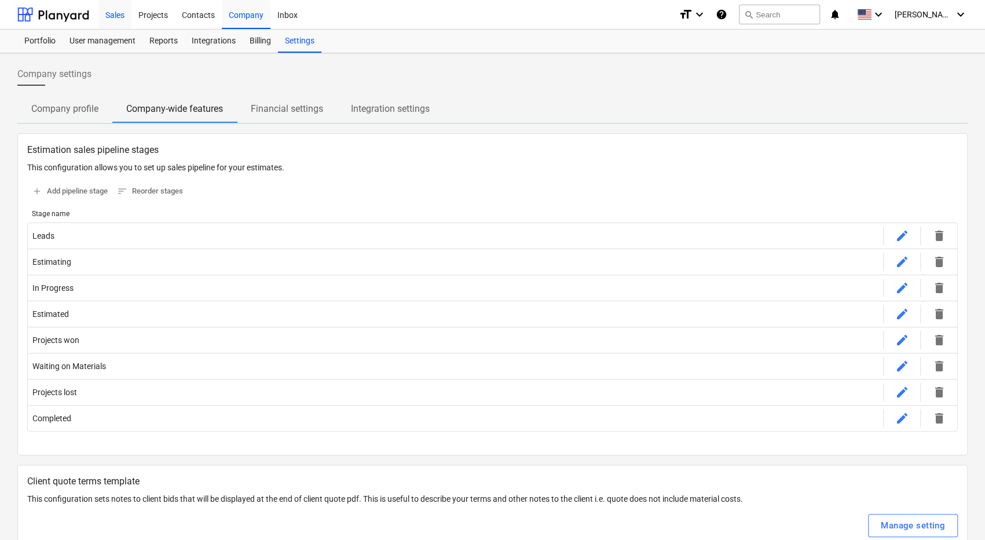
click at [115, 15] on div "Sales" at bounding box center [114, 14] width 33 height 30
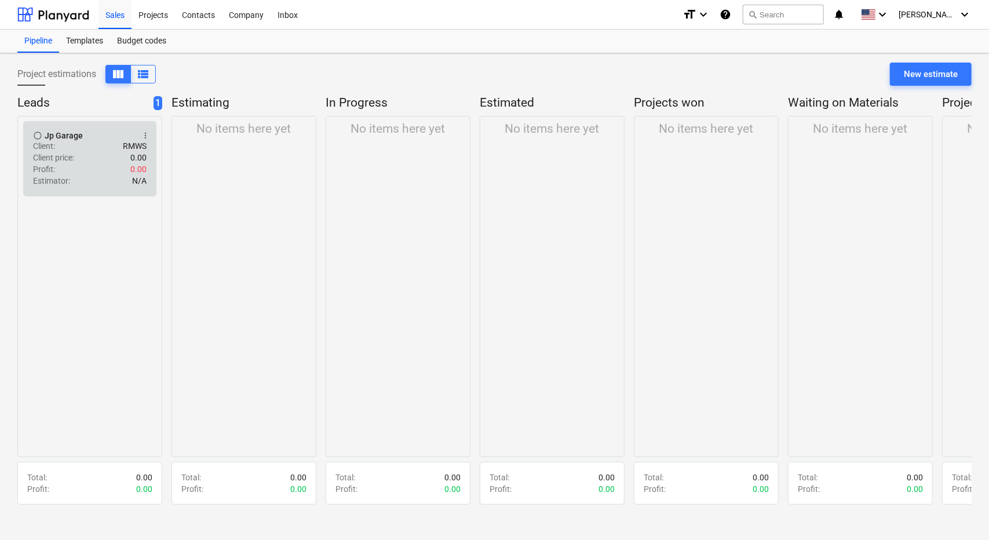
click at [89, 148] on div "Client : RMWS" at bounding box center [90, 146] width 114 height 12
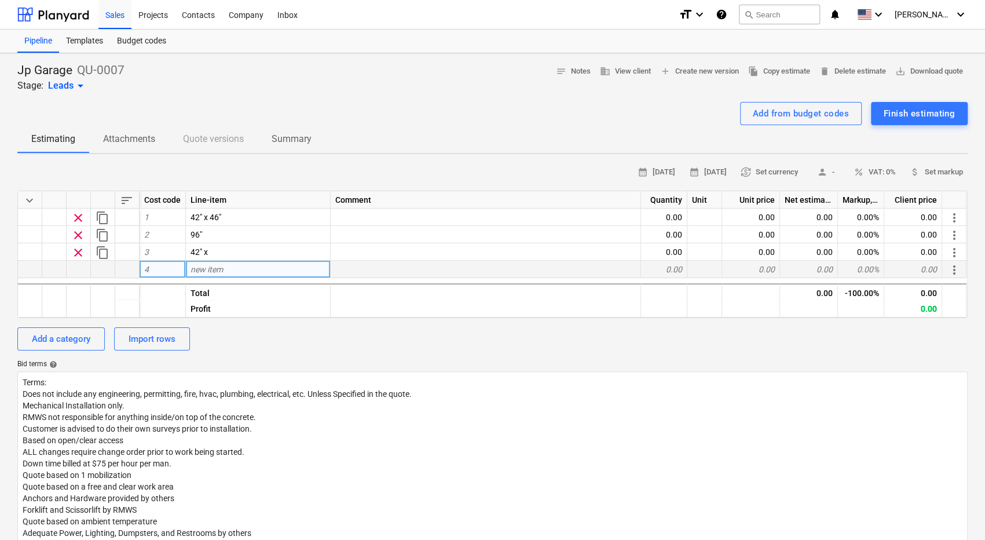
type textarea "x"
click at [247, 271] on div "new item" at bounding box center [258, 269] width 145 height 17
type input "42" x 46""
click at [418, 119] on div "Finish estimating" at bounding box center [492, 113] width 951 height 23
type textarea "x"
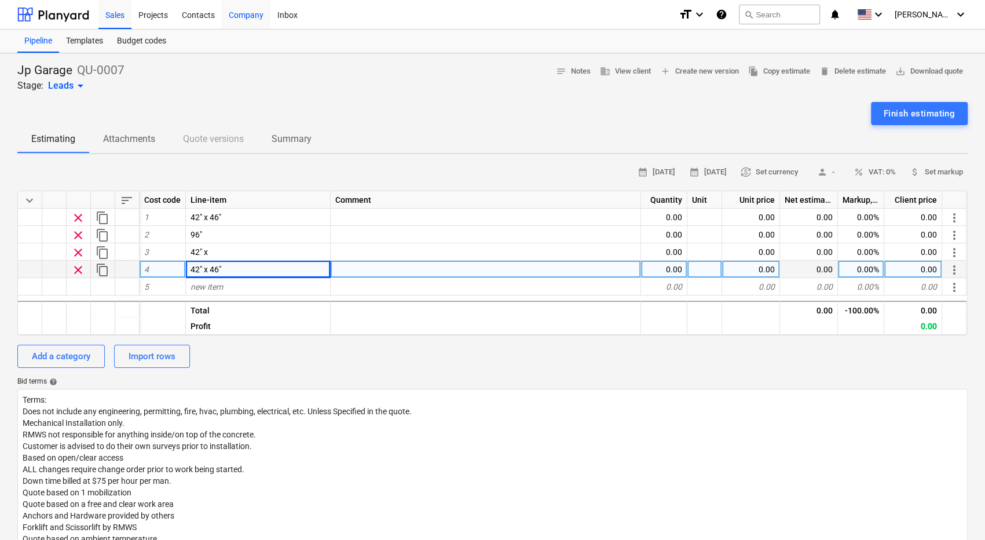
click at [247, 14] on div "Company" at bounding box center [246, 14] width 49 height 30
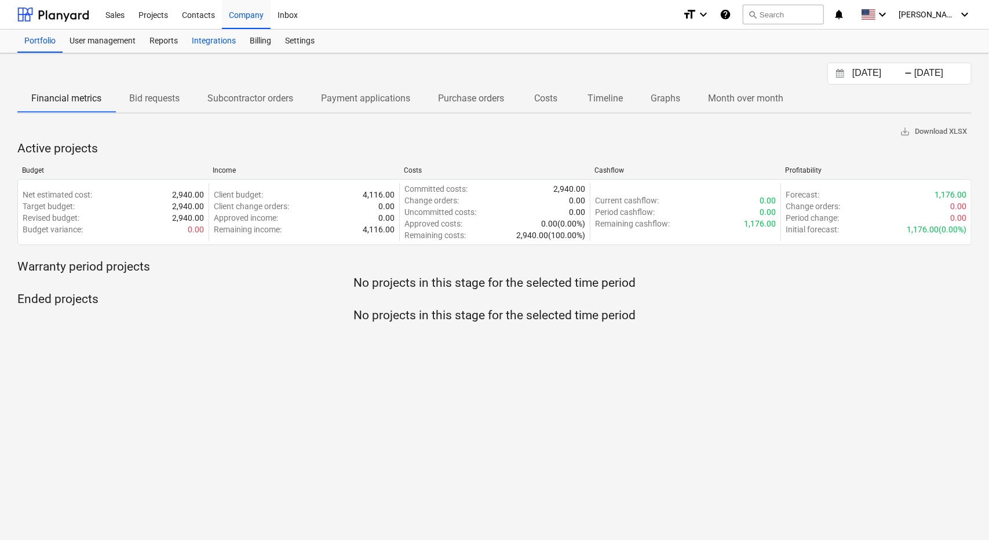
click at [210, 38] on div "Integrations" at bounding box center [214, 41] width 58 height 23
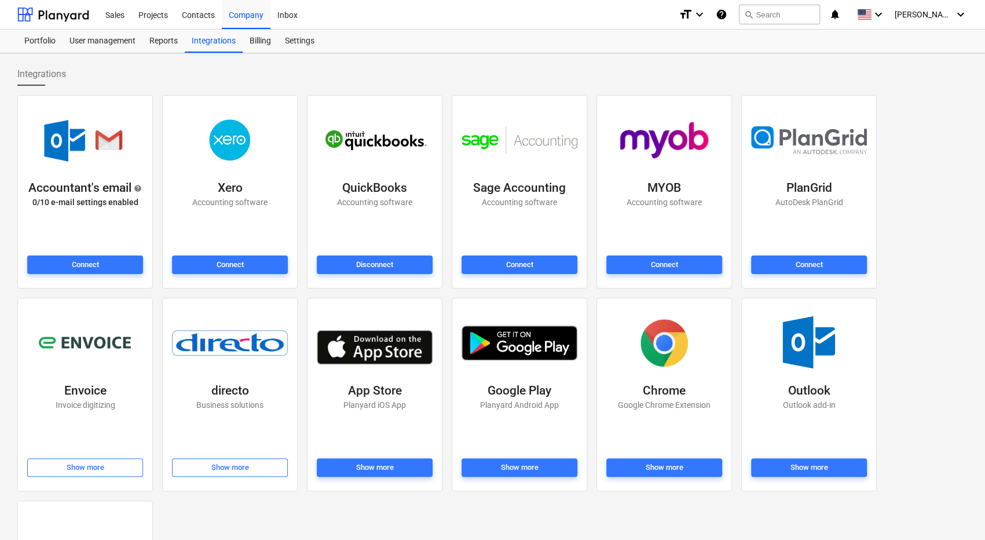
click at [360, 203] on p "Accounting software" at bounding box center [374, 202] width 75 height 12
drag, startPoint x: 367, startPoint y: 166, endPoint x: 380, endPoint y: 79, distance: 88.4
click at [380, 79] on div "Integrations" at bounding box center [492, 74] width 951 height 23
click at [64, 264] on span "Connect" at bounding box center [85, 264] width 107 height 13
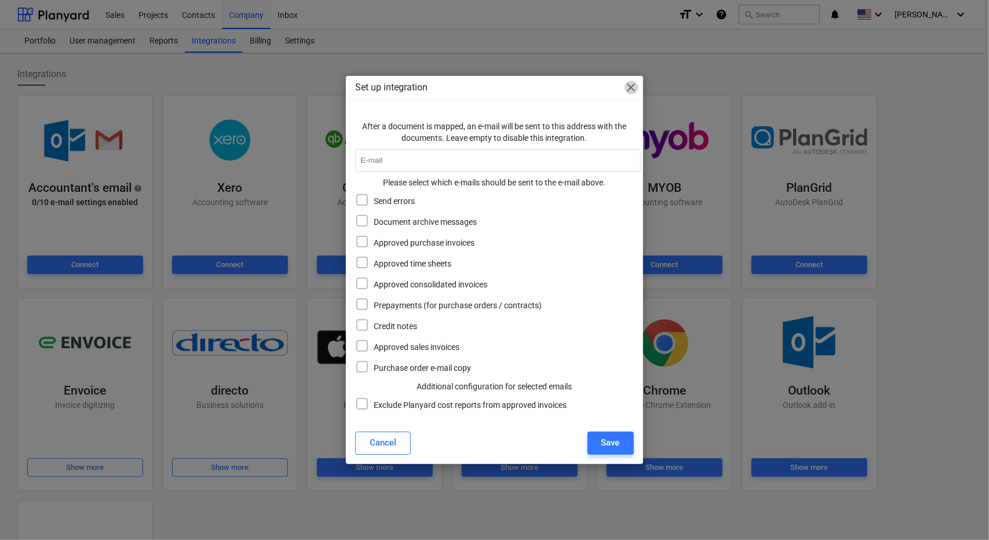
click at [634, 89] on span "close" at bounding box center [631, 88] width 14 height 14
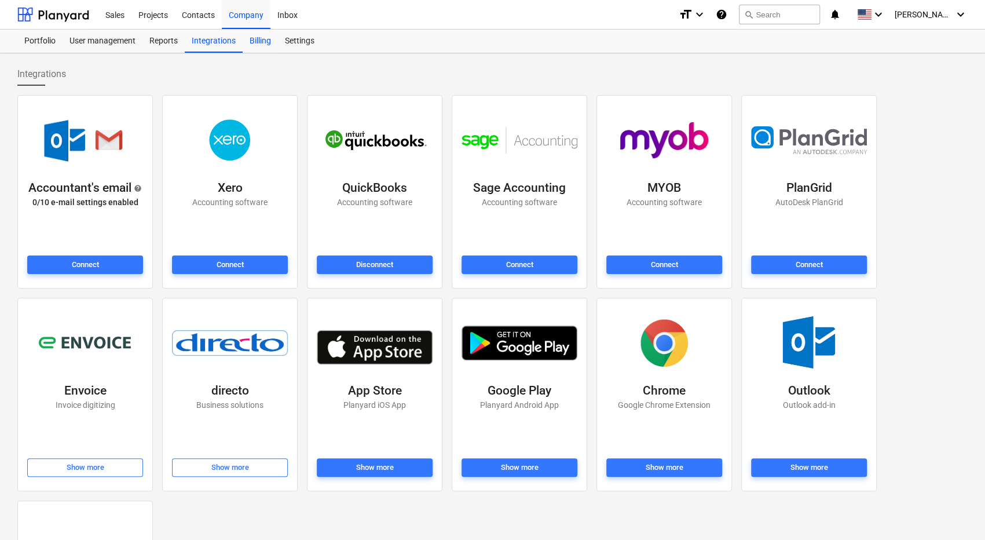
click at [261, 42] on div "Billing" at bounding box center [260, 41] width 35 height 23
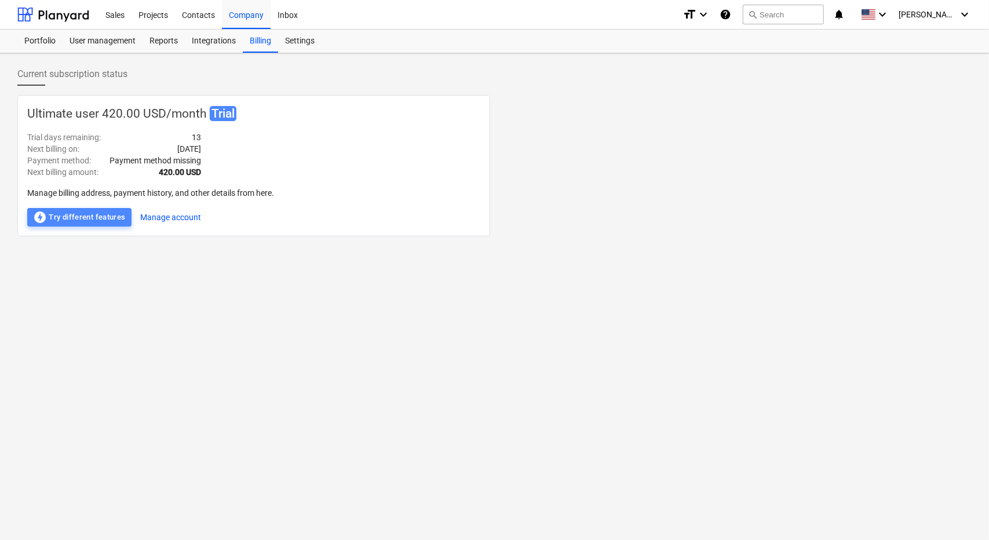
click at [79, 221] on div "offline_bolt Try different features" at bounding box center [79, 217] width 93 height 14
